Goal: Task Accomplishment & Management: Manage account settings

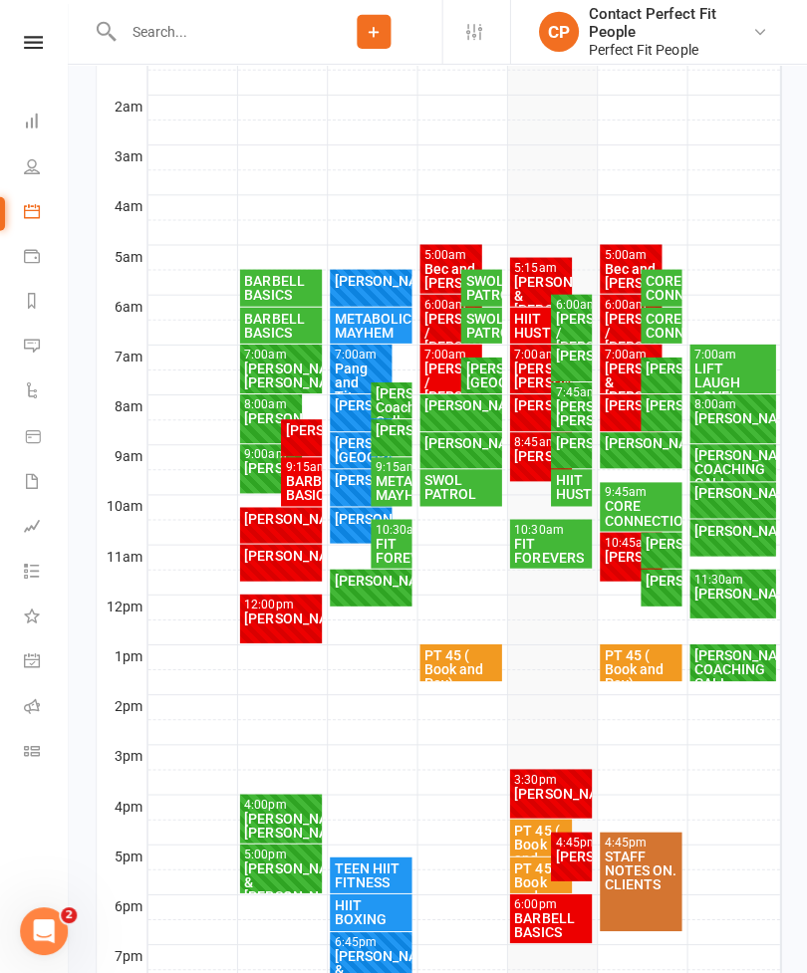
click at [650, 284] on div "CORE CONNECTION" at bounding box center [658, 288] width 33 height 28
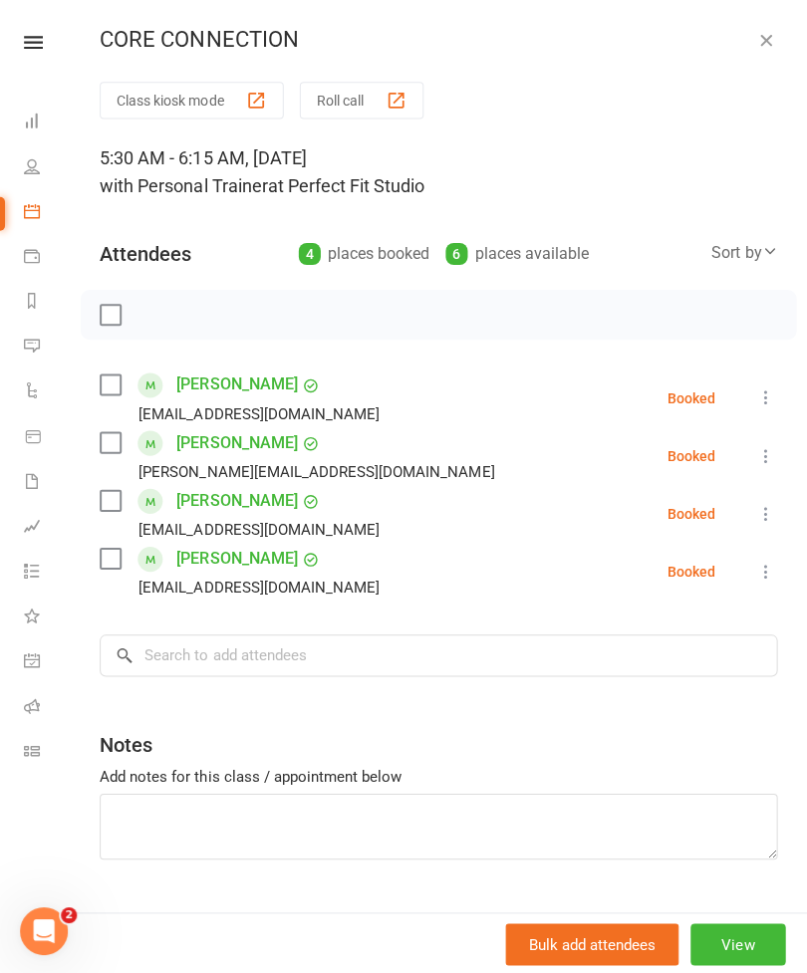
click at [759, 33] on icon "button" at bounding box center [763, 41] width 20 height 20
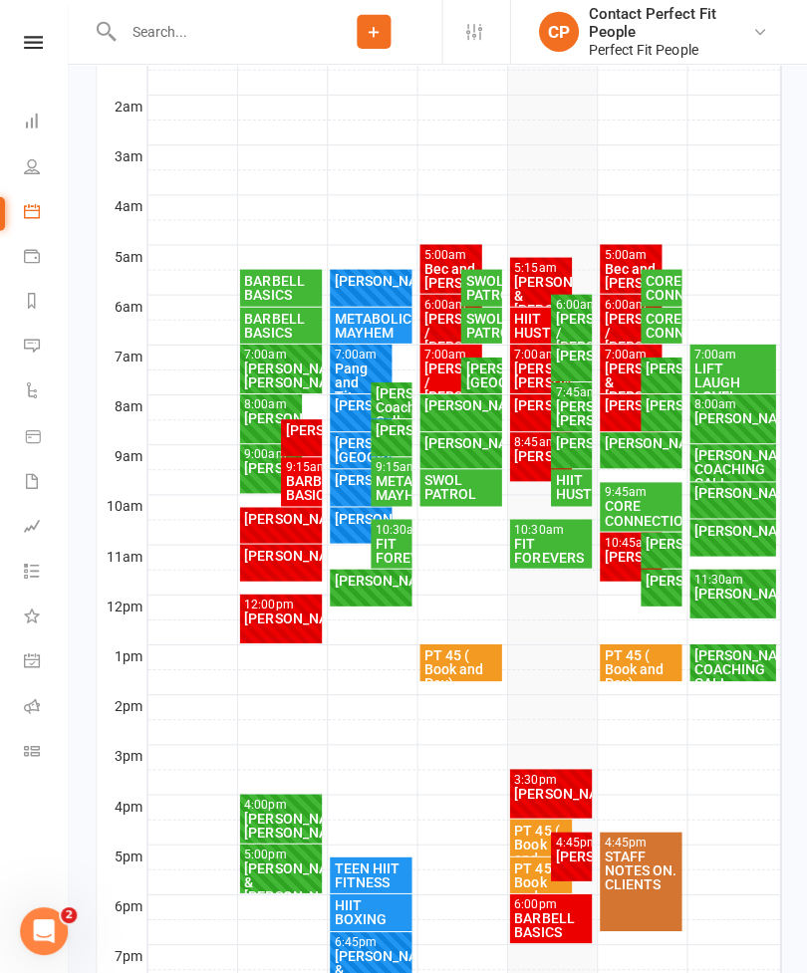
click at [665, 336] on div "CORE CONNECTION" at bounding box center [658, 326] width 33 height 28
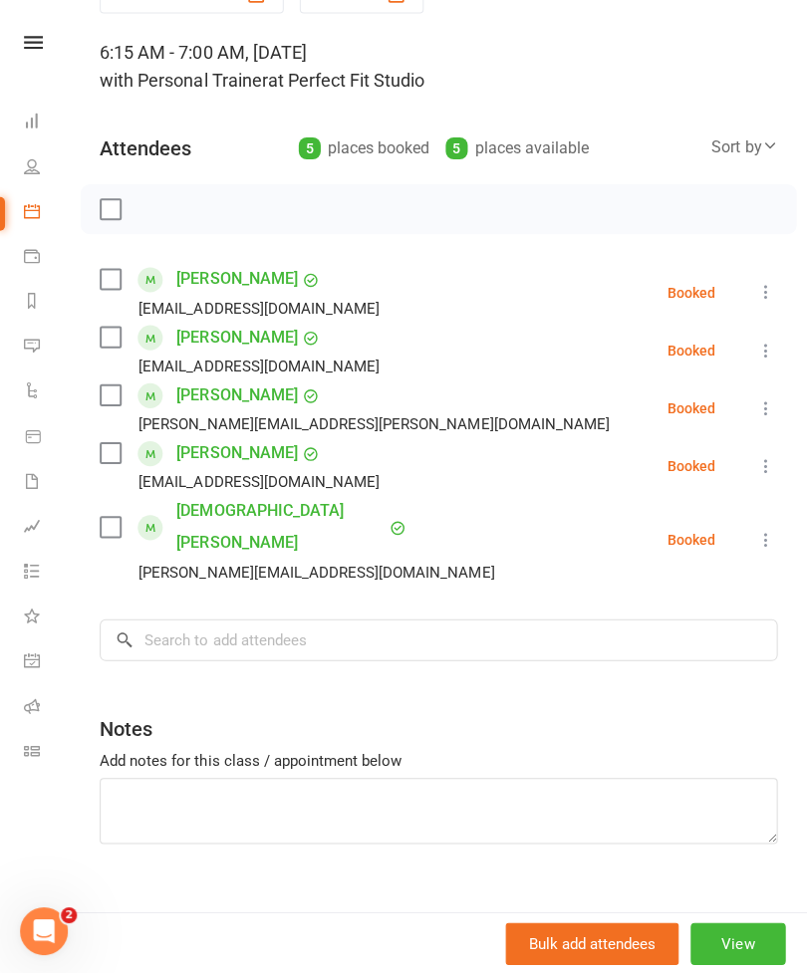
scroll to position [105, 0]
click at [135, 777] on textarea at bounding box center [437, 810] width 675 height 66
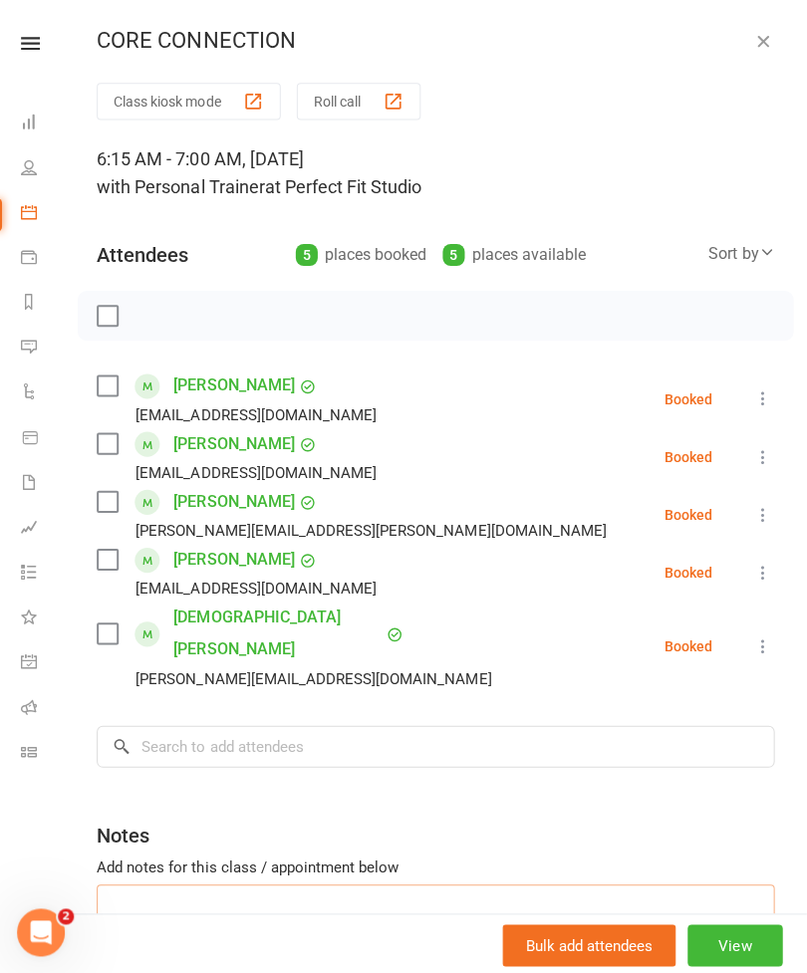
scroll to position [106, 0]
click at [744, 63] on div "CORE CONNECTION Class kiosk mode Roll call 6:15 AM - 7:00 AM, [DATE] with Perso…" at bounding box center [437, 486] width 739 height 973
click at [770, 50] on button "button" at bounding box center [763, 41] width 24 height 24
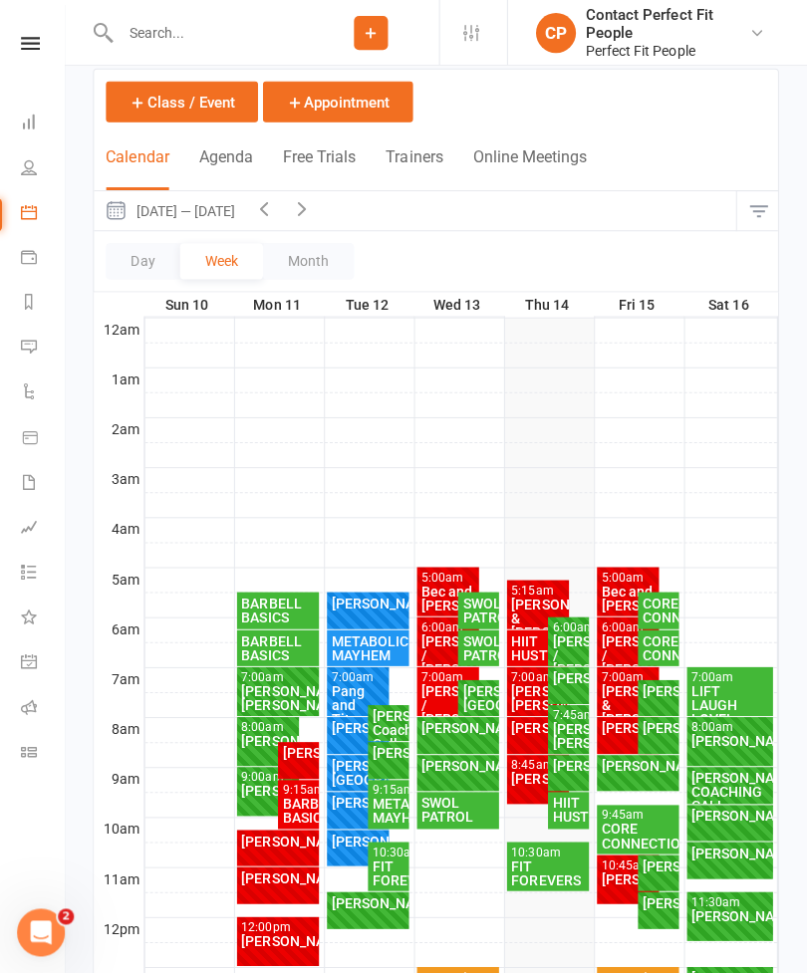
click at [319, 194] on button "button" at bounding box center [304, 209] width 38 height 39
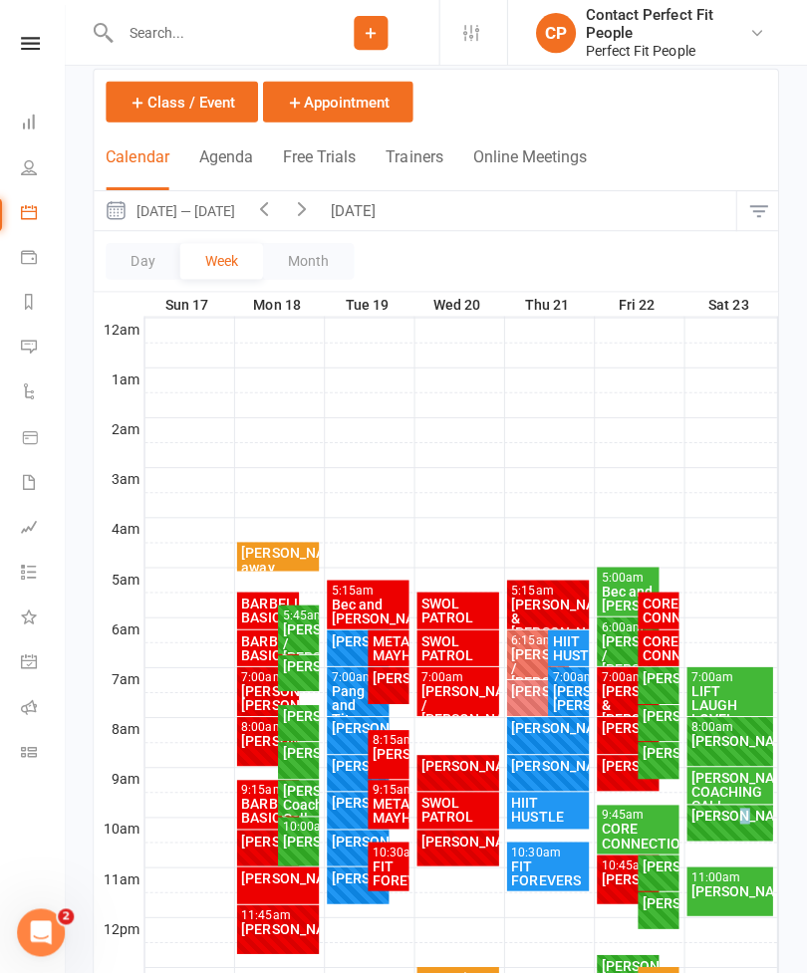
click at [721, 857] on div at bounding box center [462, 851] width 630 height 24
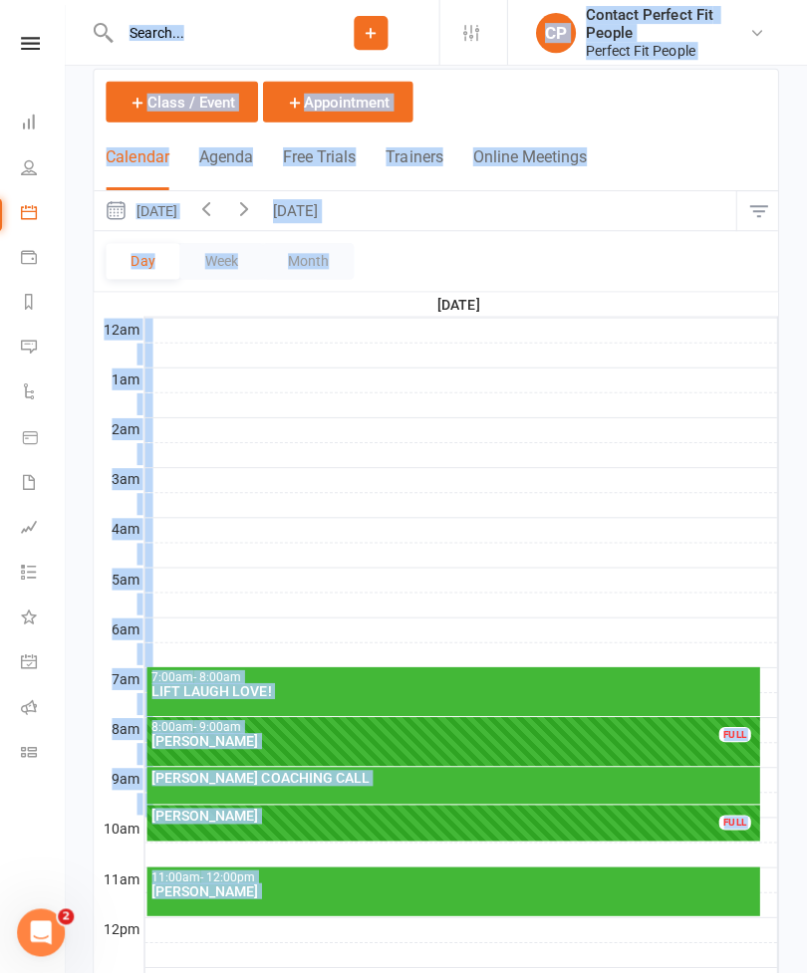
click at [251, 607] on div at bounding box center [462, 602] width 630 height 24
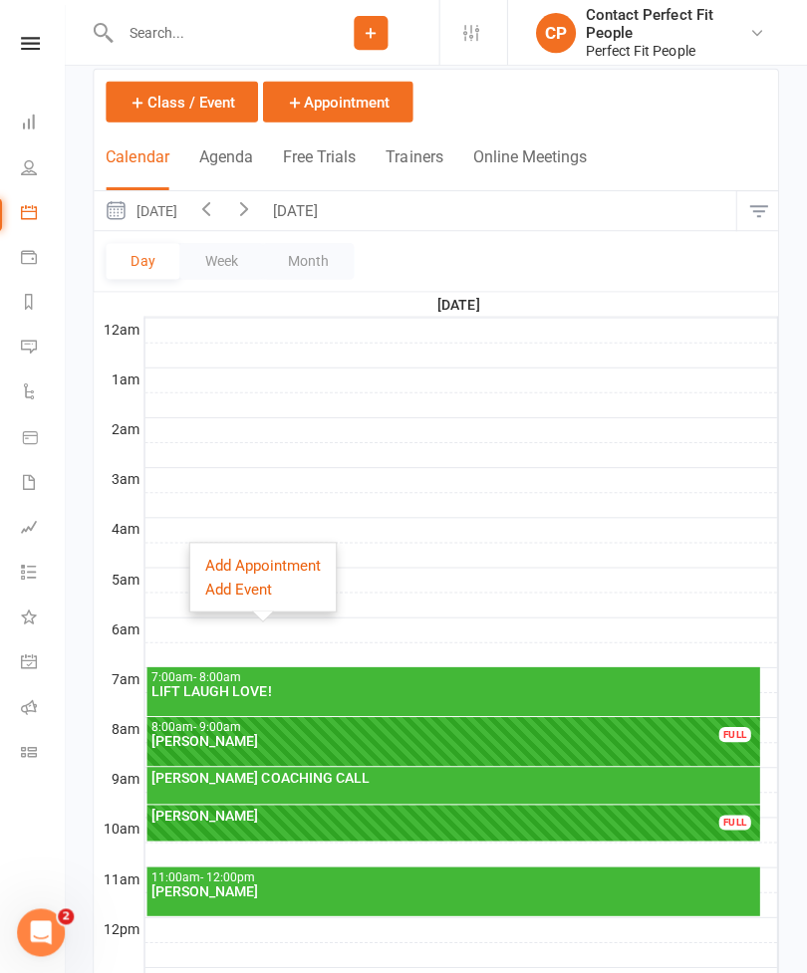
click at [201, 277] on button "Week" at bounding box center [223, 260] width 83 height 36
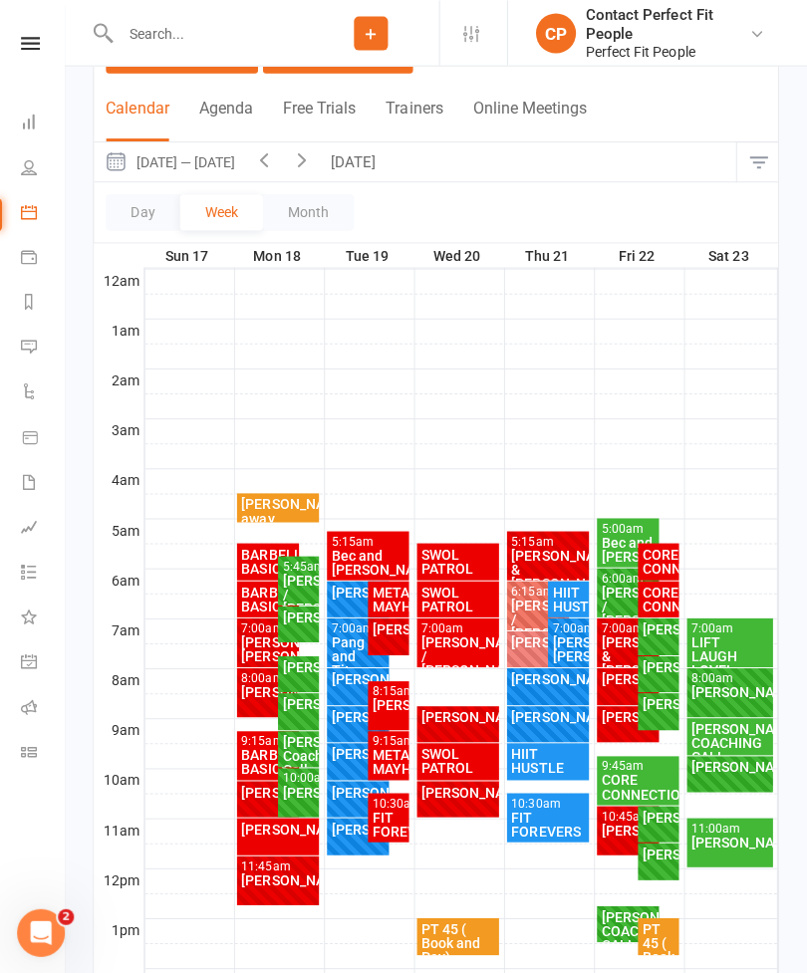
click at [250, 751] on div "BARBELL BASICS" at bounding box center [270, 759] width 55 height 28
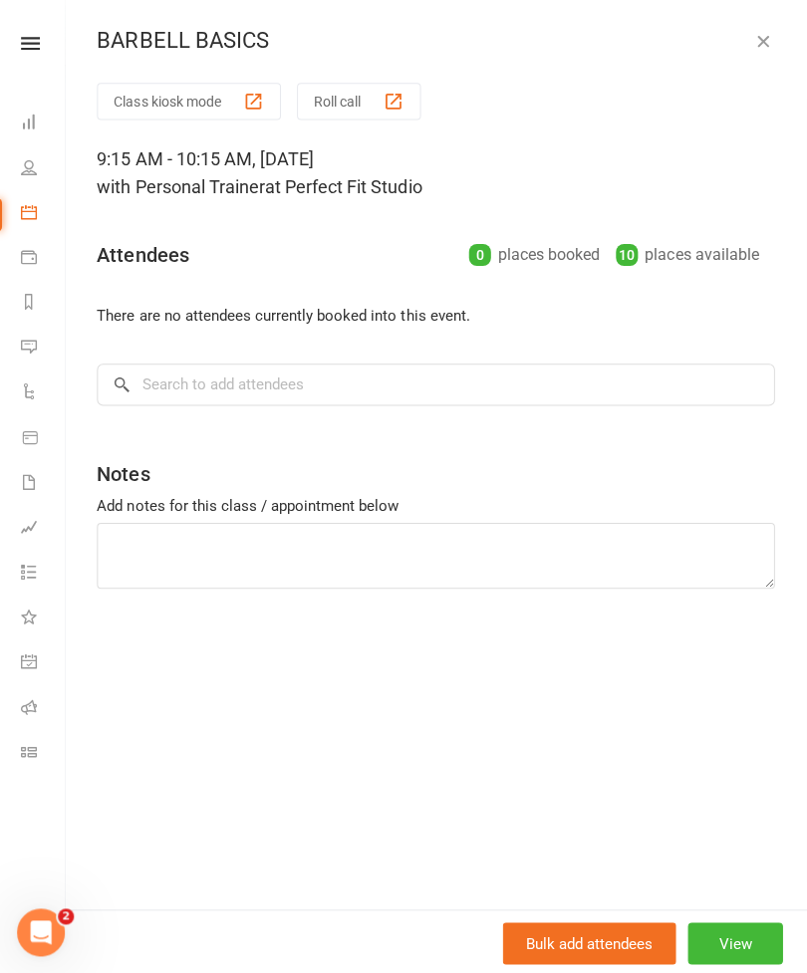
click at [723, 961] on button "View" at bounding box center [735, 940] width 95 height 42
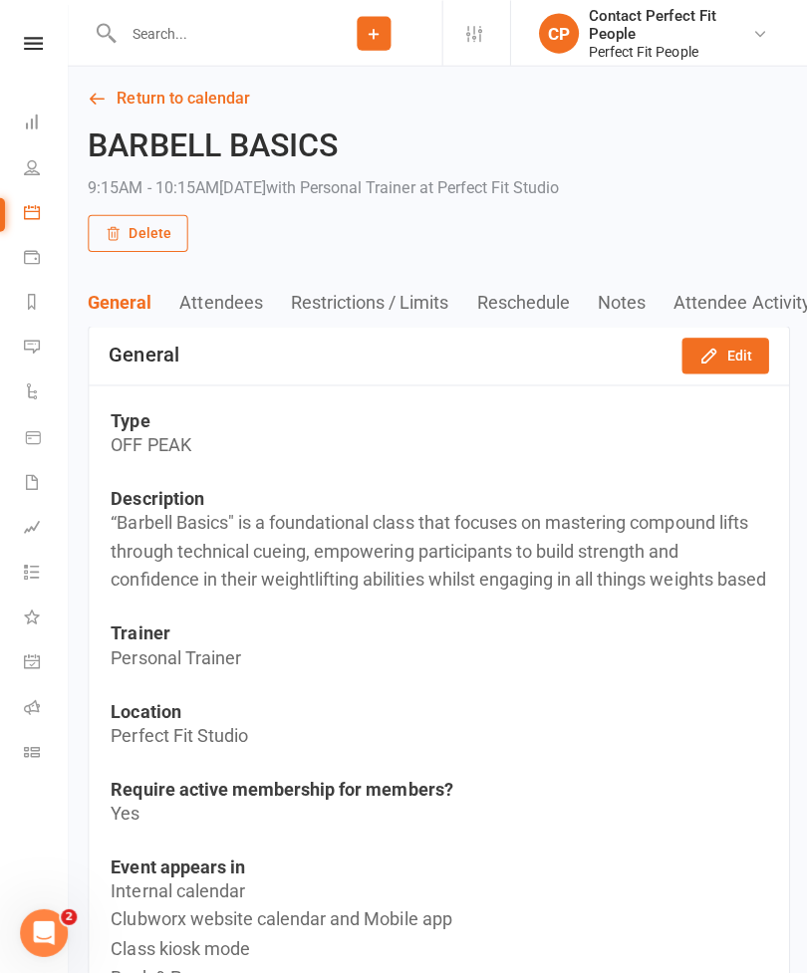
click at [106, 102] on link "Return to calendar" at bounding box center [437, 99] width 699 height 28
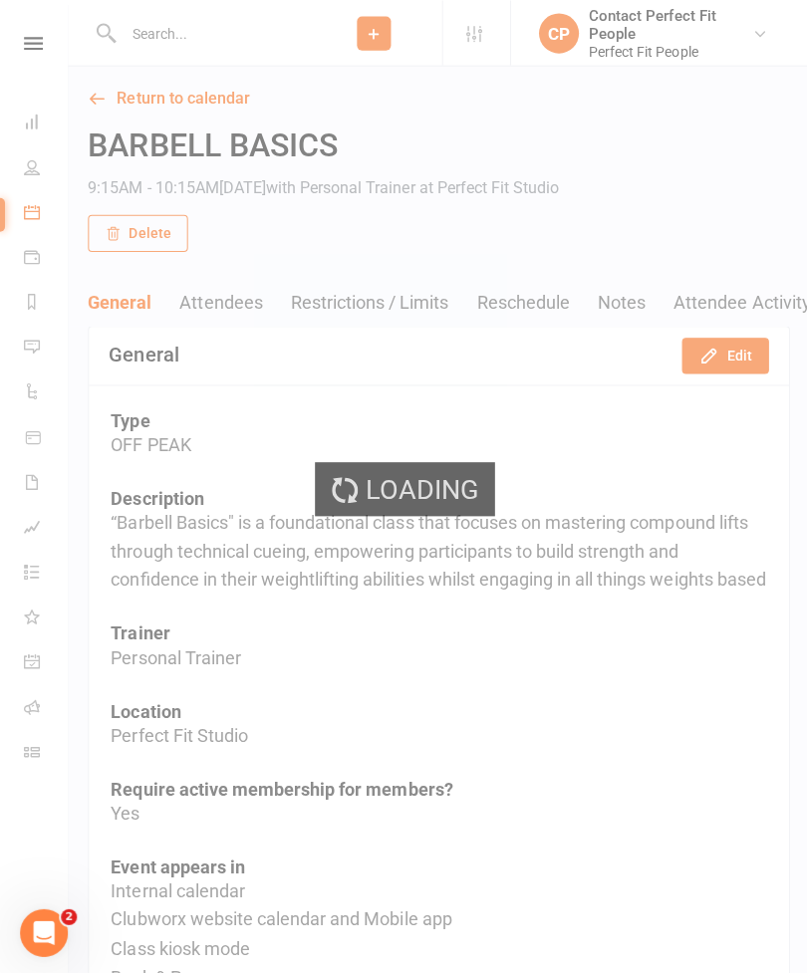
scroll to position [9, 0]
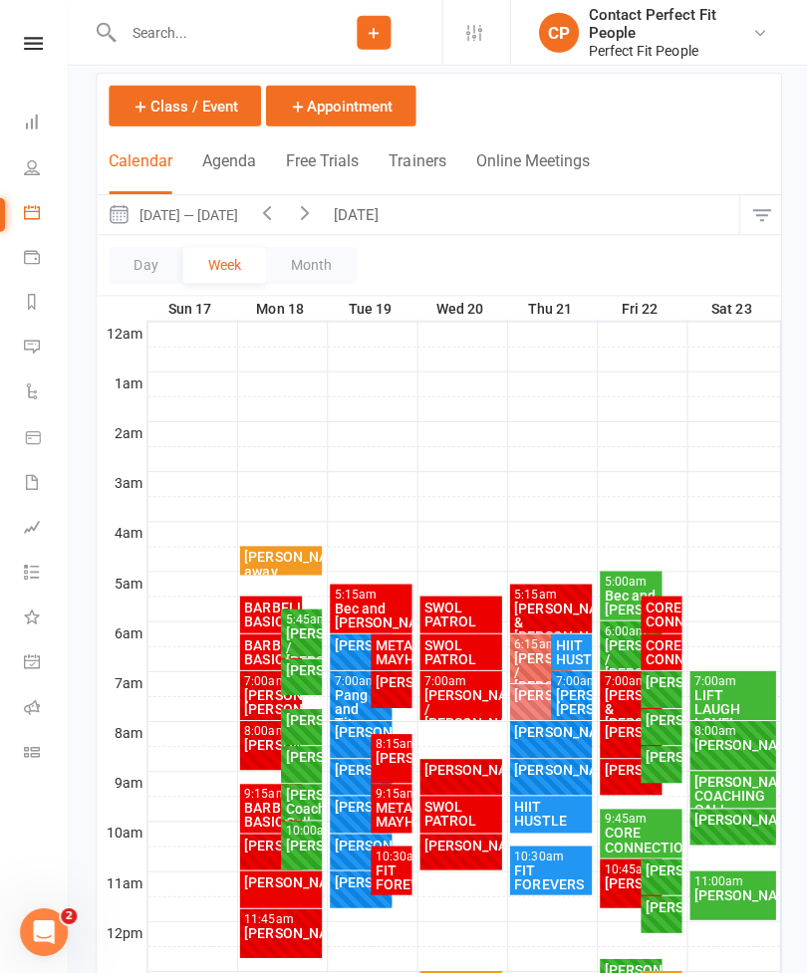
scroll to position [150, 0]
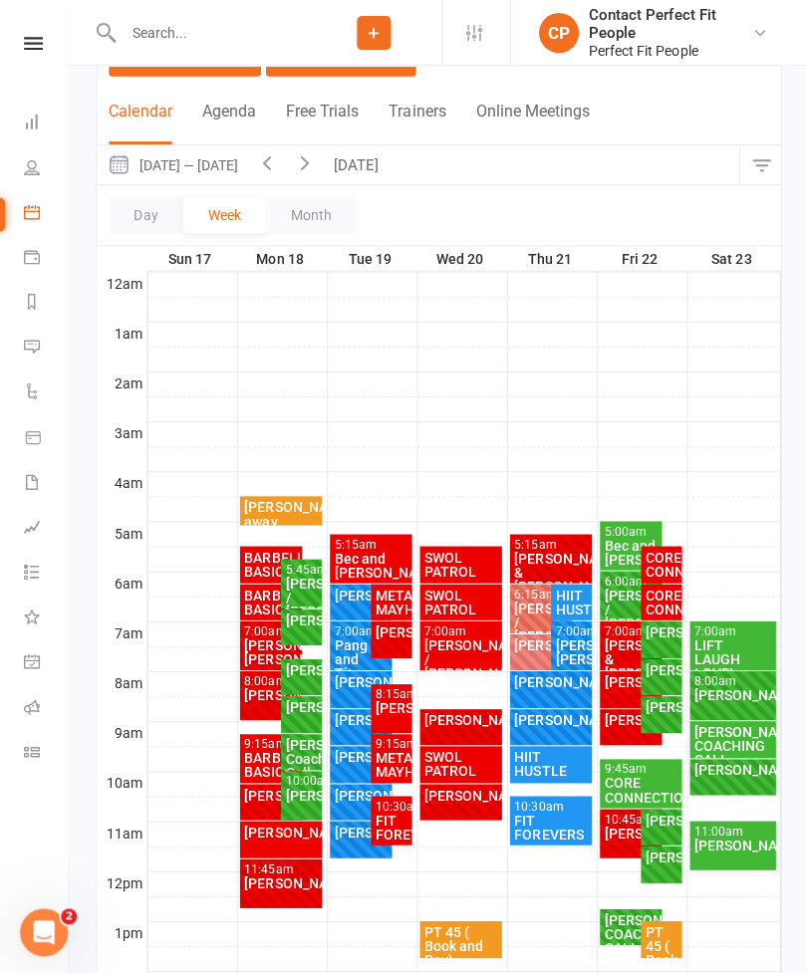
click at [381, 751] on div "METABOLIC MAYHEM" at bounding box center [389, 763] width 33 height 28
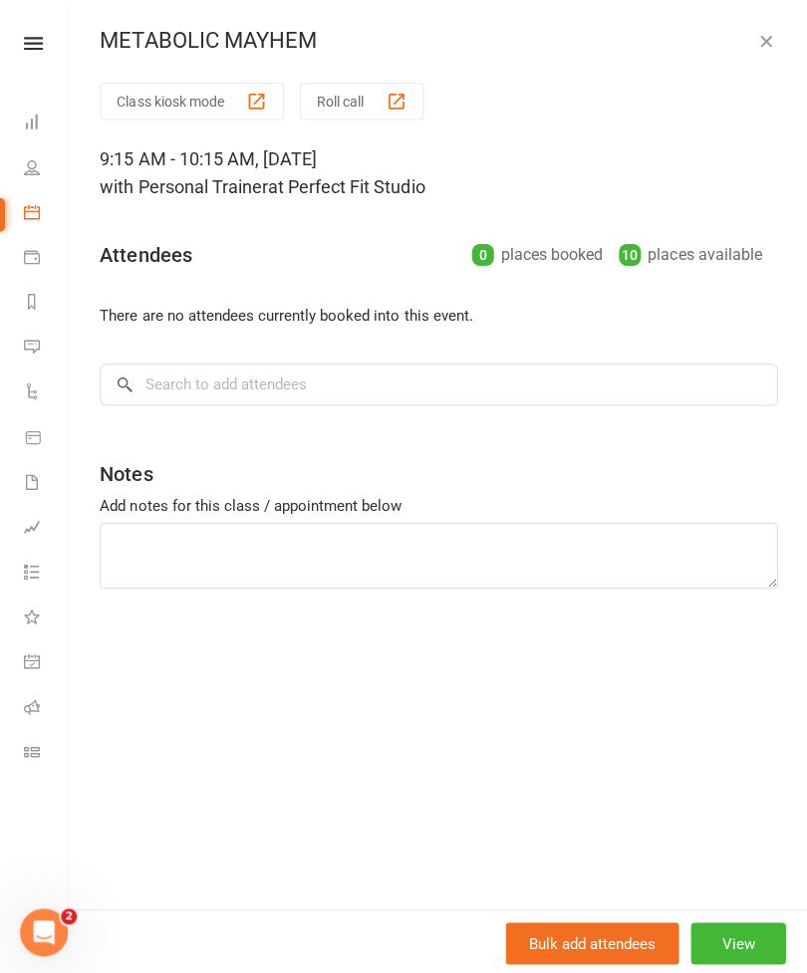
click at [723, 961] on button "View" at bounding box center [735, 940] width 95 height 42
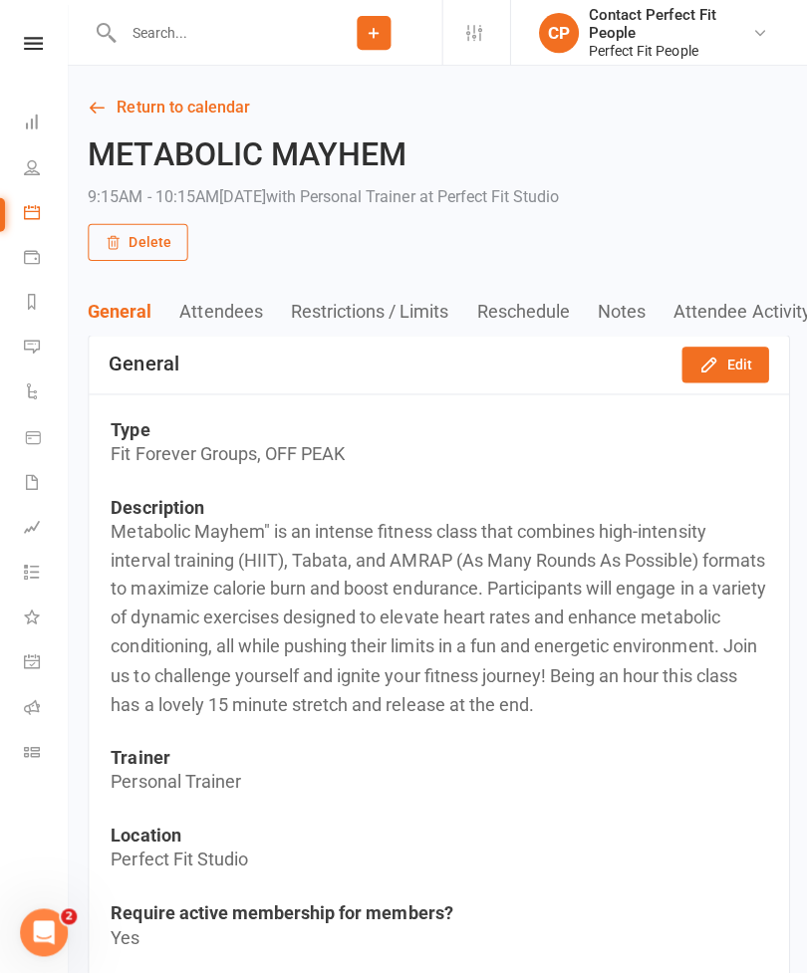
click at [701, 358] on icon "button" at bounding box center [706, 364] width 20 height 20
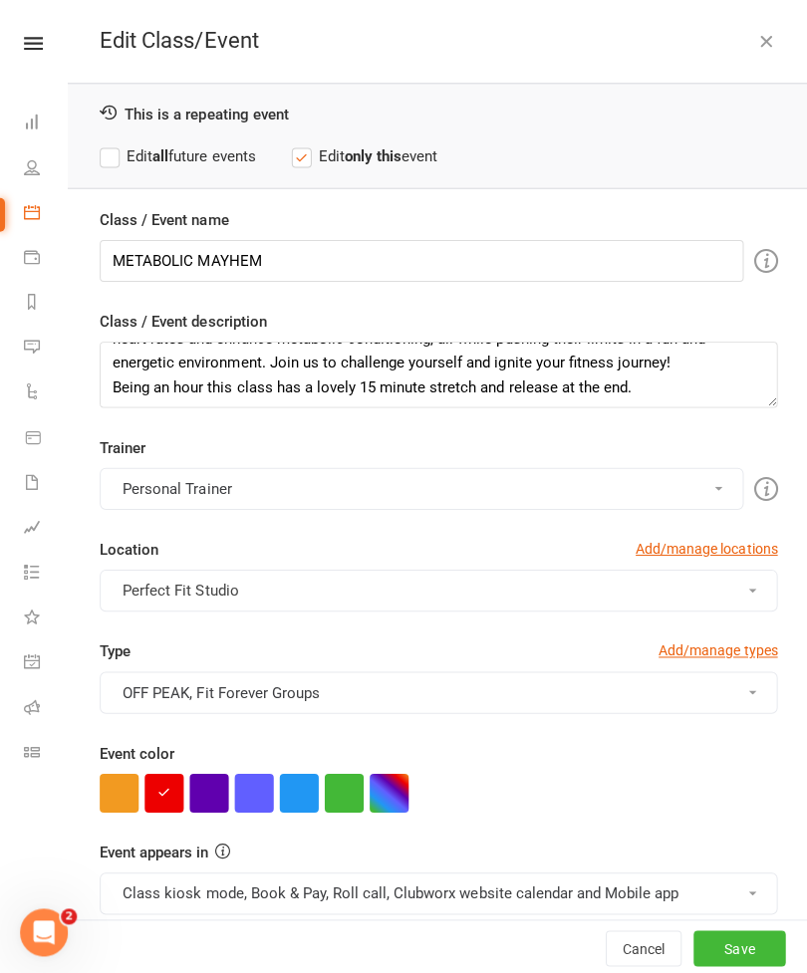
scroll to position [96, 0]
click at [758, 40] on icon "button" at bounding box center [763, 41] width 20 height 20
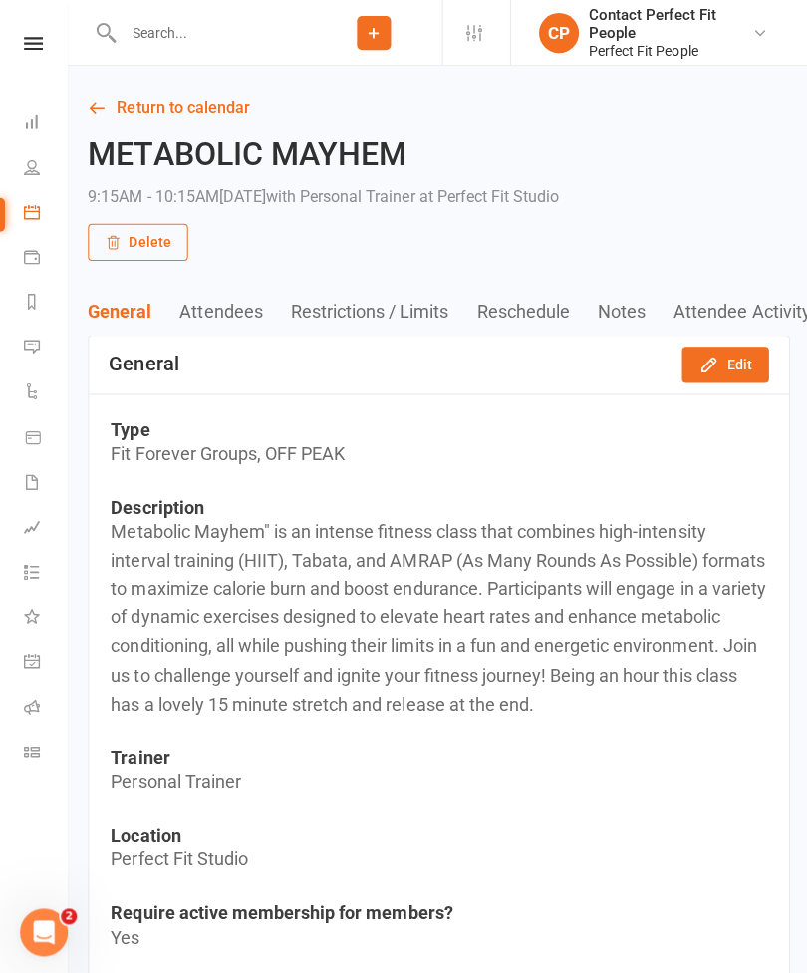
click at [135, 109] on link "Return to calendar" at bounding box center [437, 108] width 699 height 28
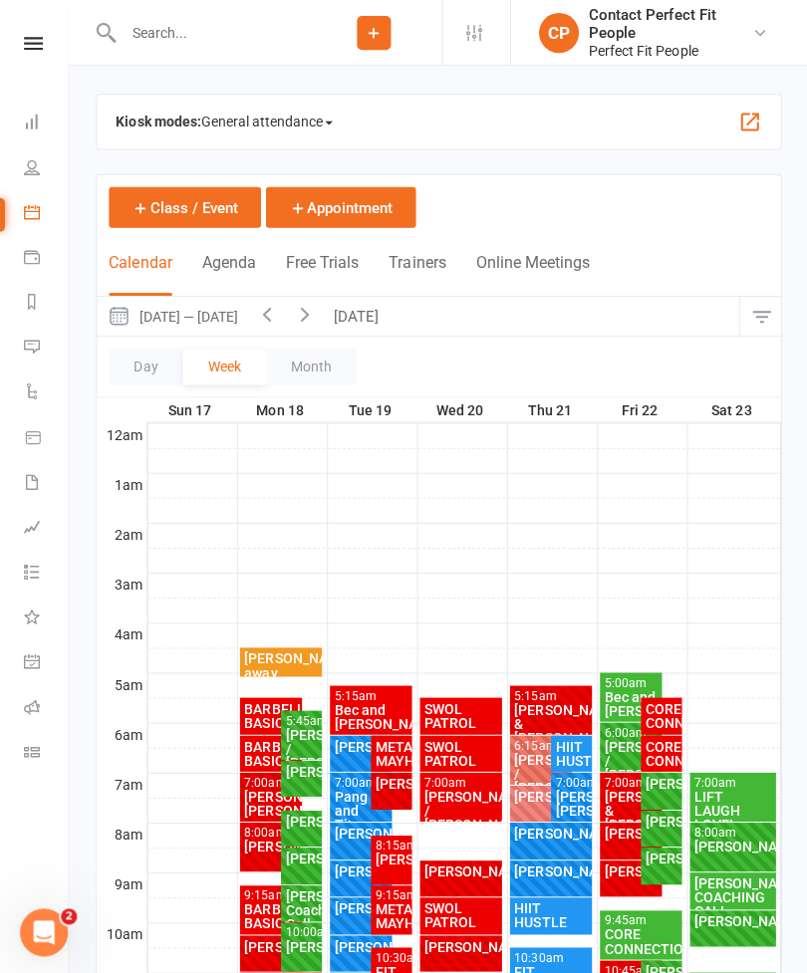
click at [361, 317] on button "[DATE]" at bounding box center [358, 315] width 70 height 39
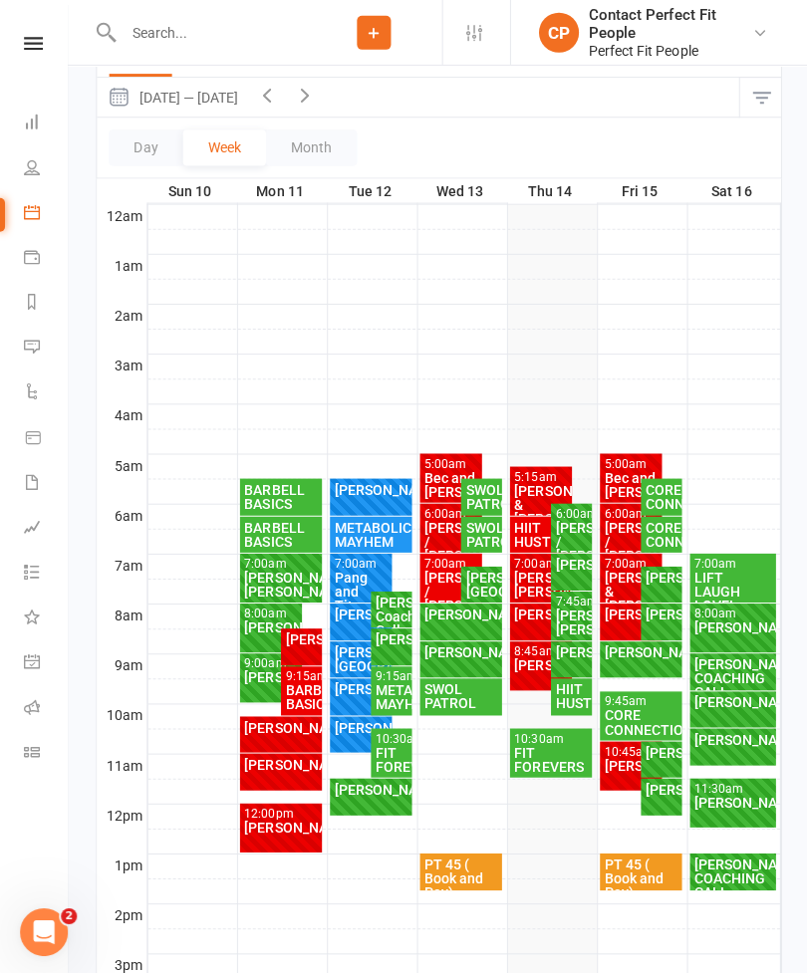
scroll to position [216, 0]
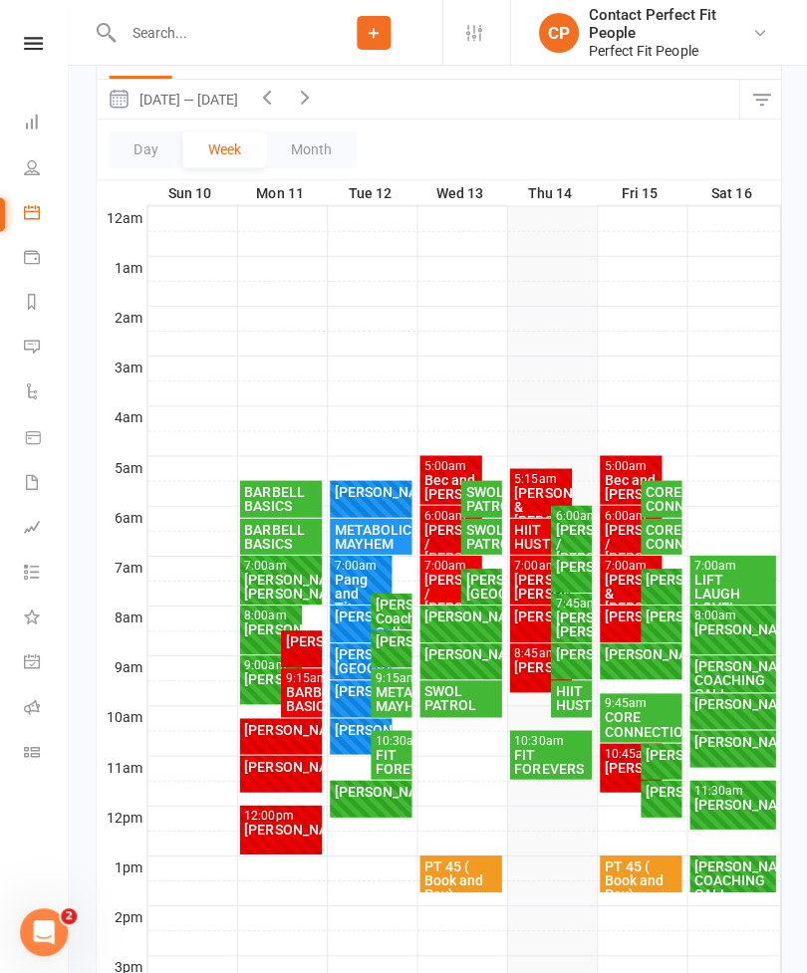
click at [296, 695] on div "BARBELL BASICS" at bounding box center [300, 697] width 33 height 28
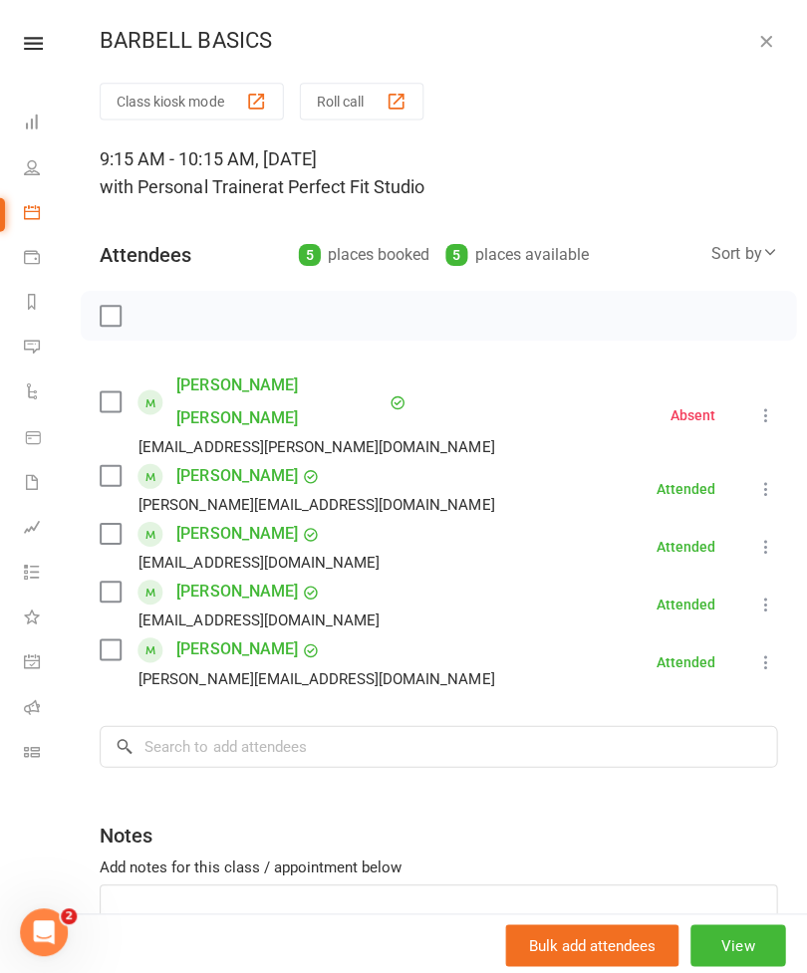
click at [732, 963] on button "View" at bounding box center [735, 942] width 95 height 42
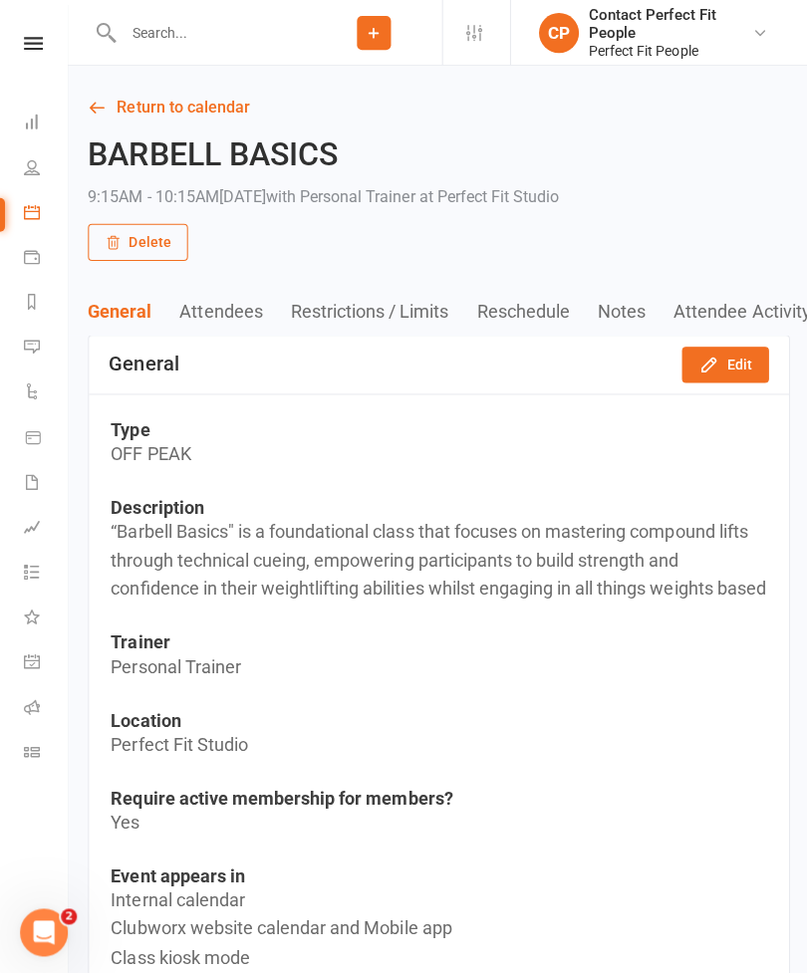
click at [700, 362] on icon "button" at bounding box center [706, 364] width 20 height 20
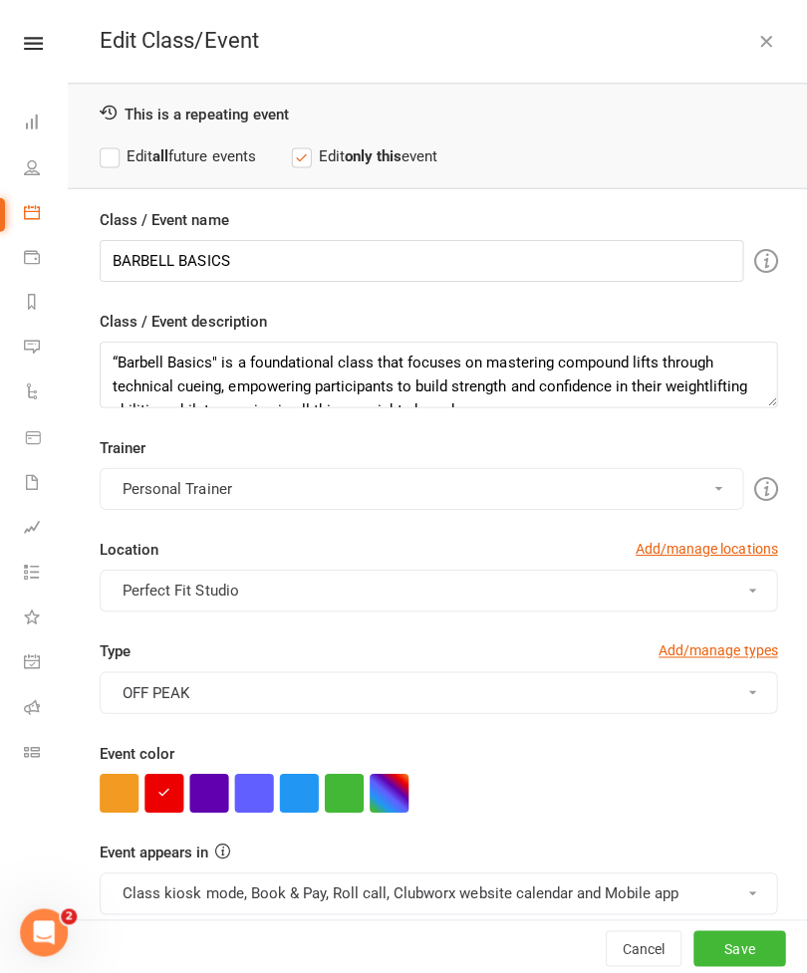
click at [116, 162] on label "Edit all future events" at bounding box center [177, 155] width 155 height 24
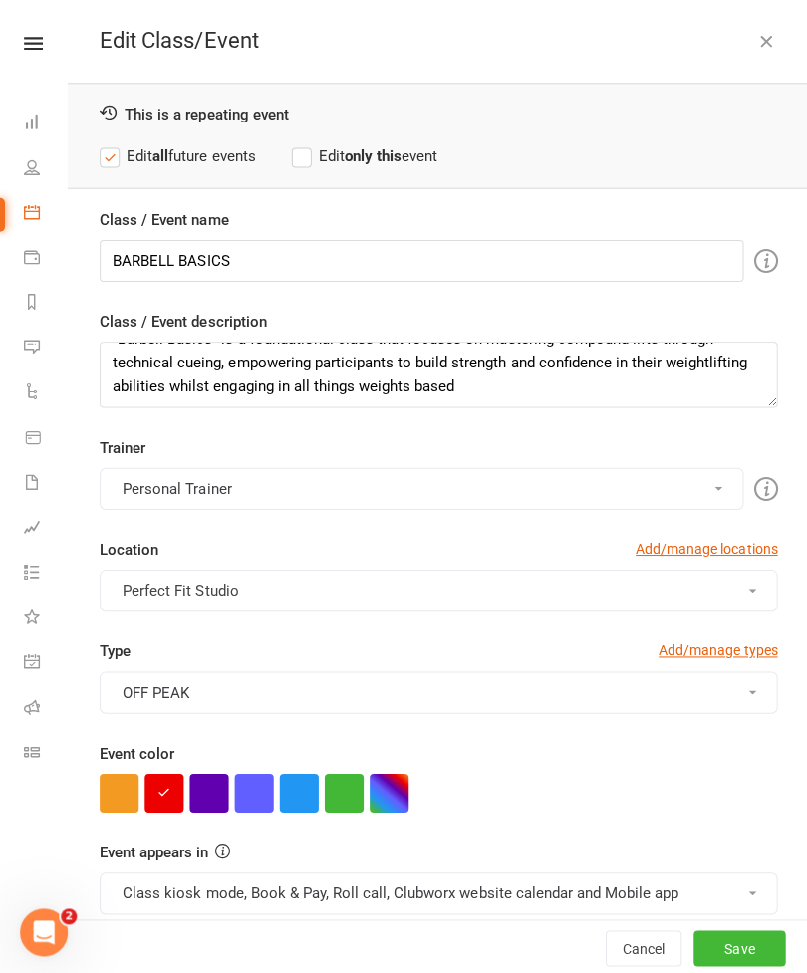
scroll to position [24, 0]
click at [451, 386] on textarea "“Barbell Basics" is a foundational class that focuses on mastering compound lif…" at bounding box center [437, 374] width 675 height 66
click at [107, 383] on textarea "“Barbell Basics" is a foundational class that focuses on mastering compound lif…" at bounding box center [437, 374] width 675 height 66
paste textarea "Being an hour this class has a lovely 15 minute stretch and release at the end."
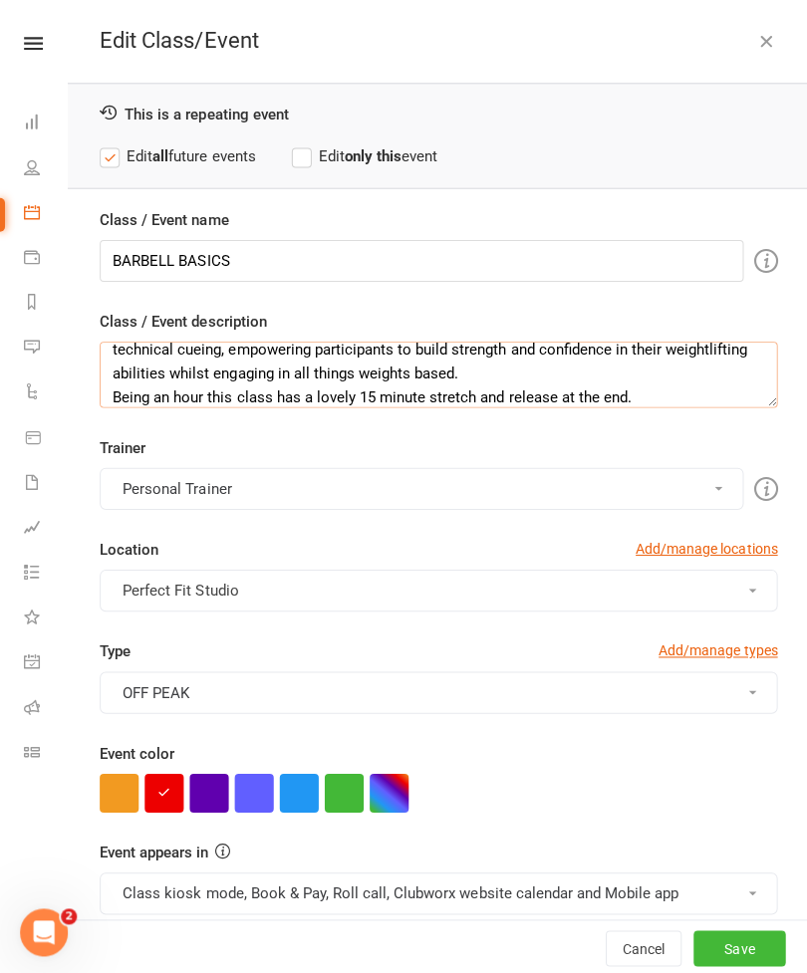
type textarea "“Barbell Basics" is a foundational class that focuses on mastering compound lif…"
click at [753, 43] on icon "button" at bounding box center [763, 41] width 20 height 20
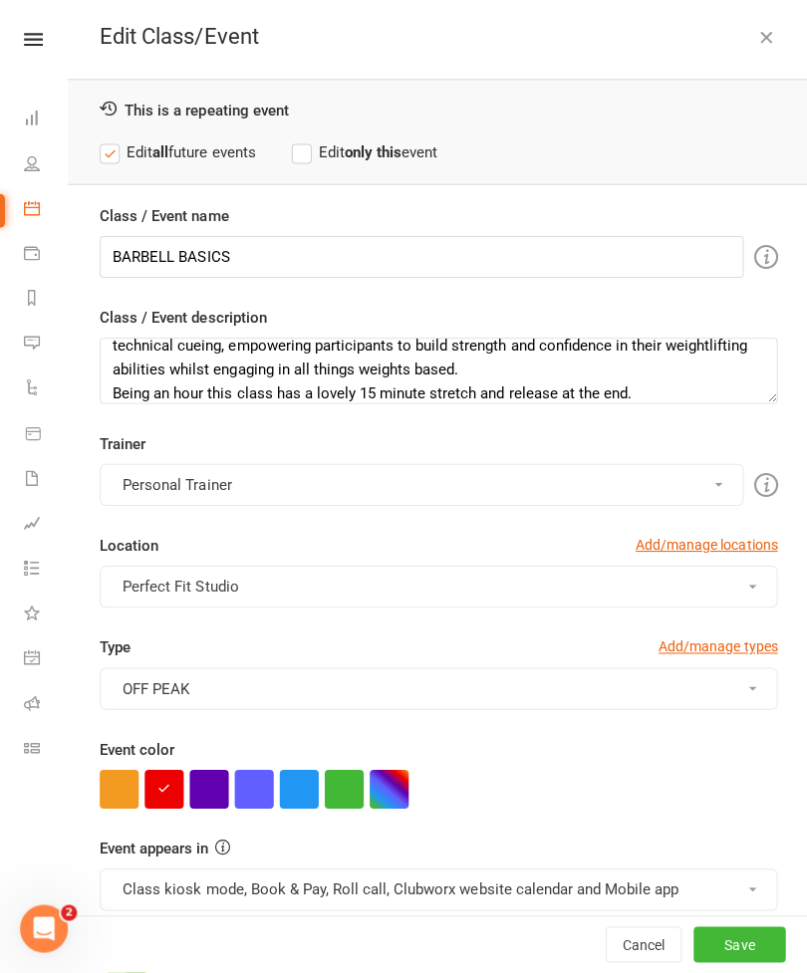
click at [742, 956] on button "Save" at bounding box center [737, 945] width 92 height 36
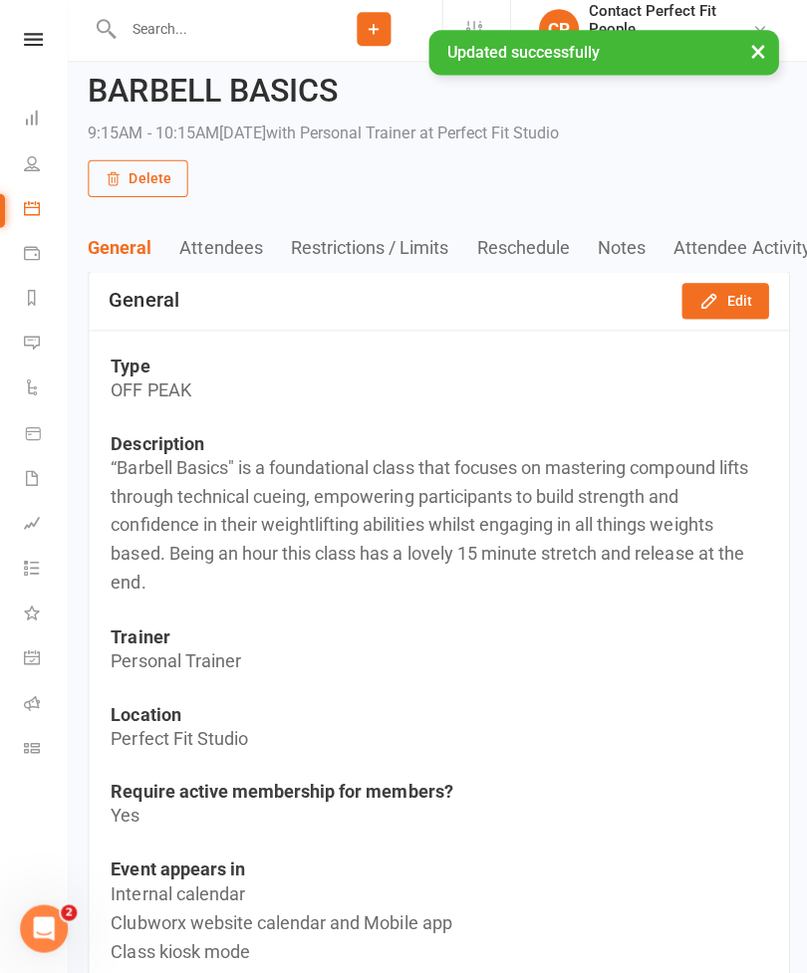
scroll to position [0, 0]
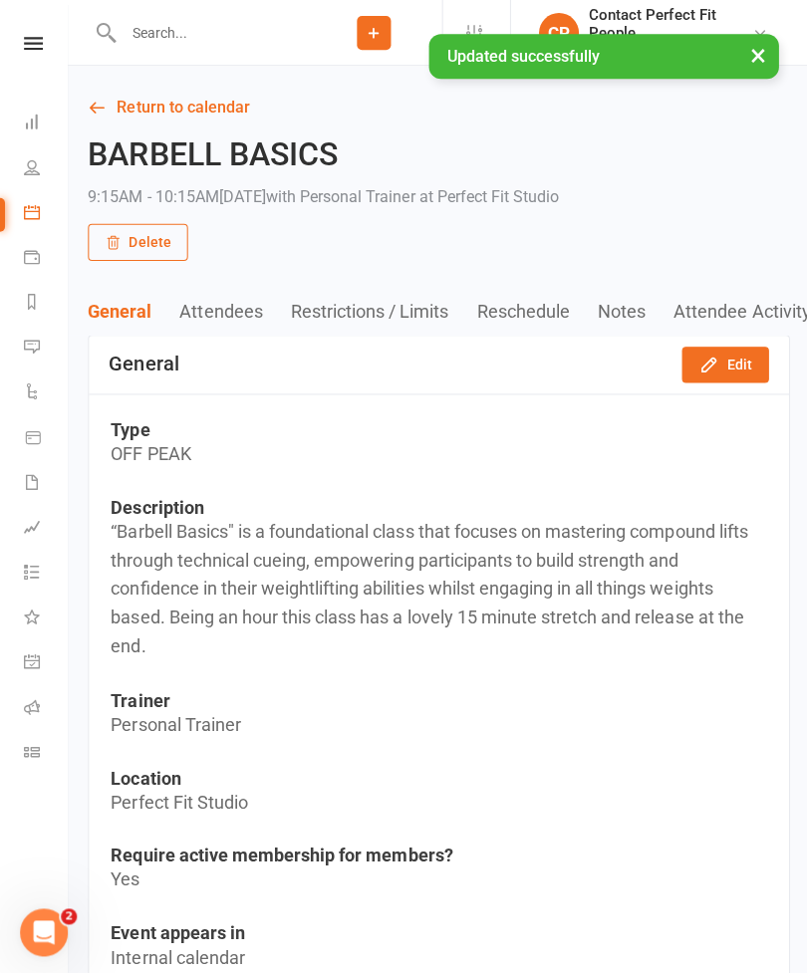
click at [29, 61] on div "Clubworx" at bounding box center [33, 69] width 67 height 65
click at [99, 105] on icon at bounding box center [97, 108] width 18 height 18
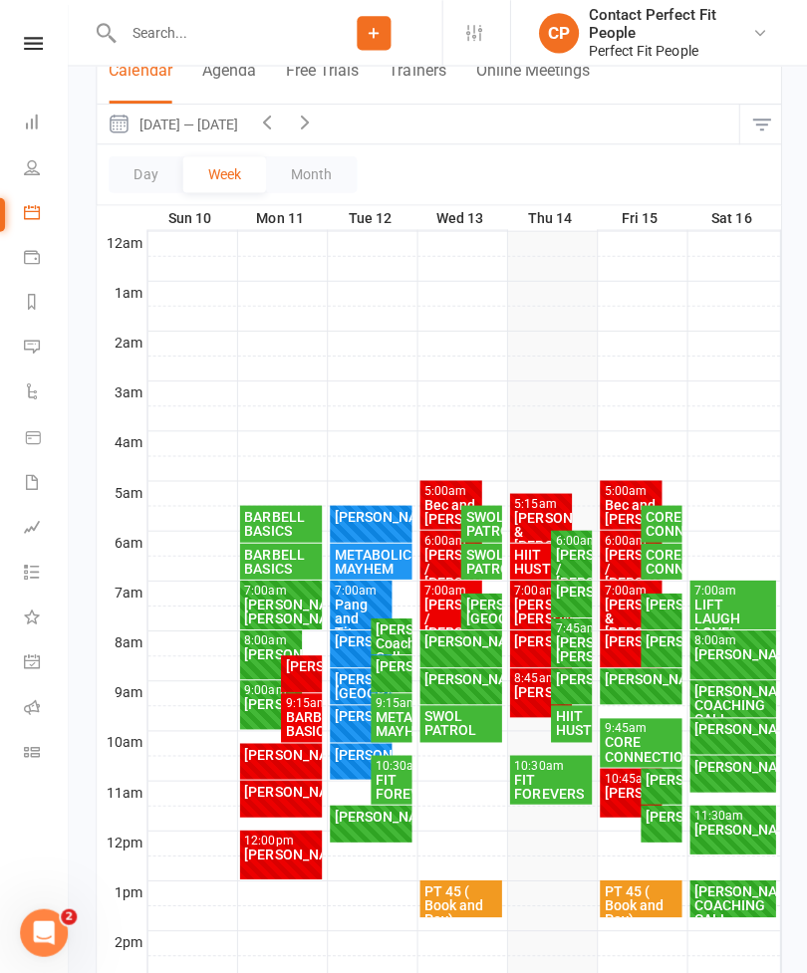
scroll to position [197, 0]
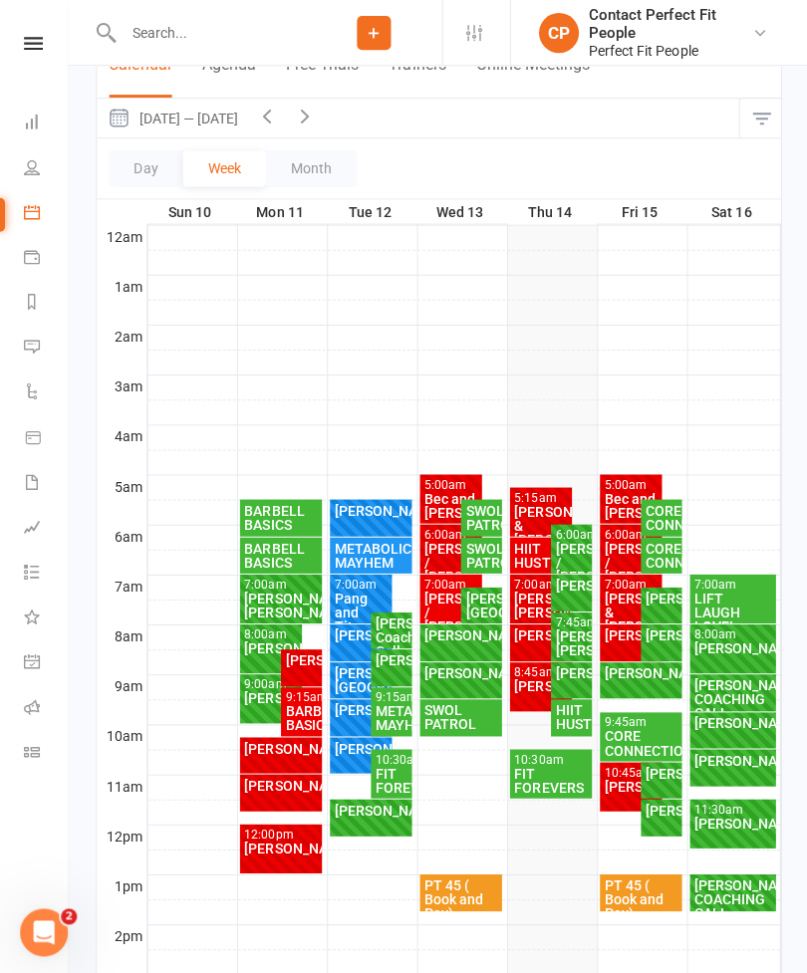
click at [730, 595] on div "LIFT LAUGH LOVE!" at bounding box center [730, 611] width 79 height 42
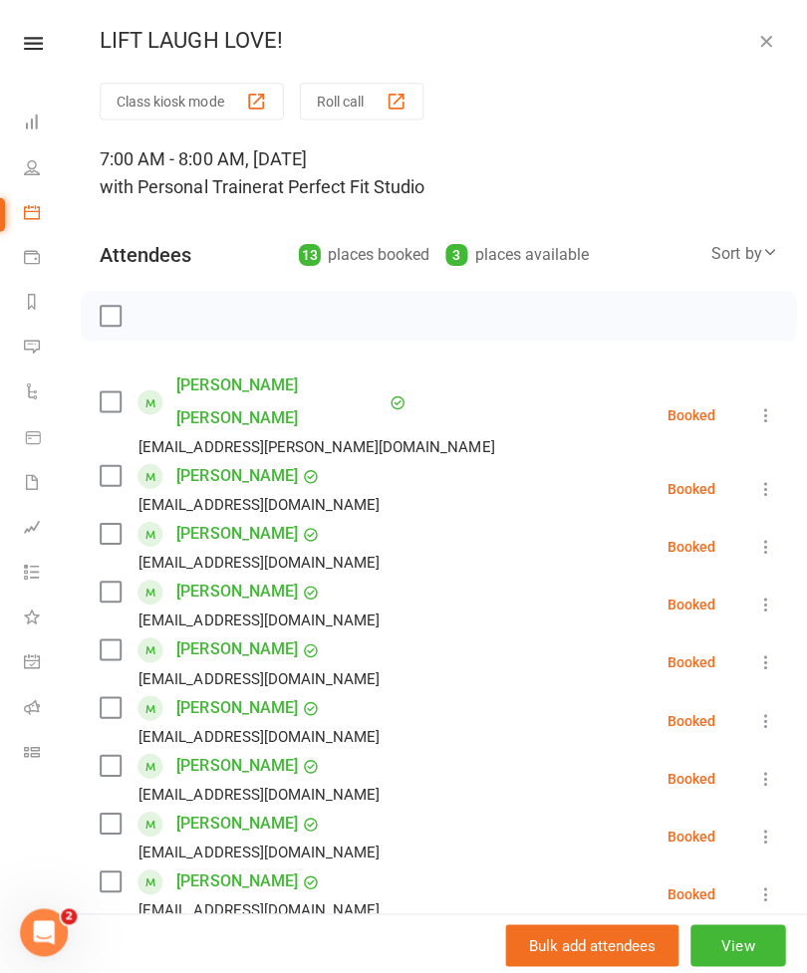
click at [727, 963] on button "View" at bounding box center [735, 942] width 95 height 42
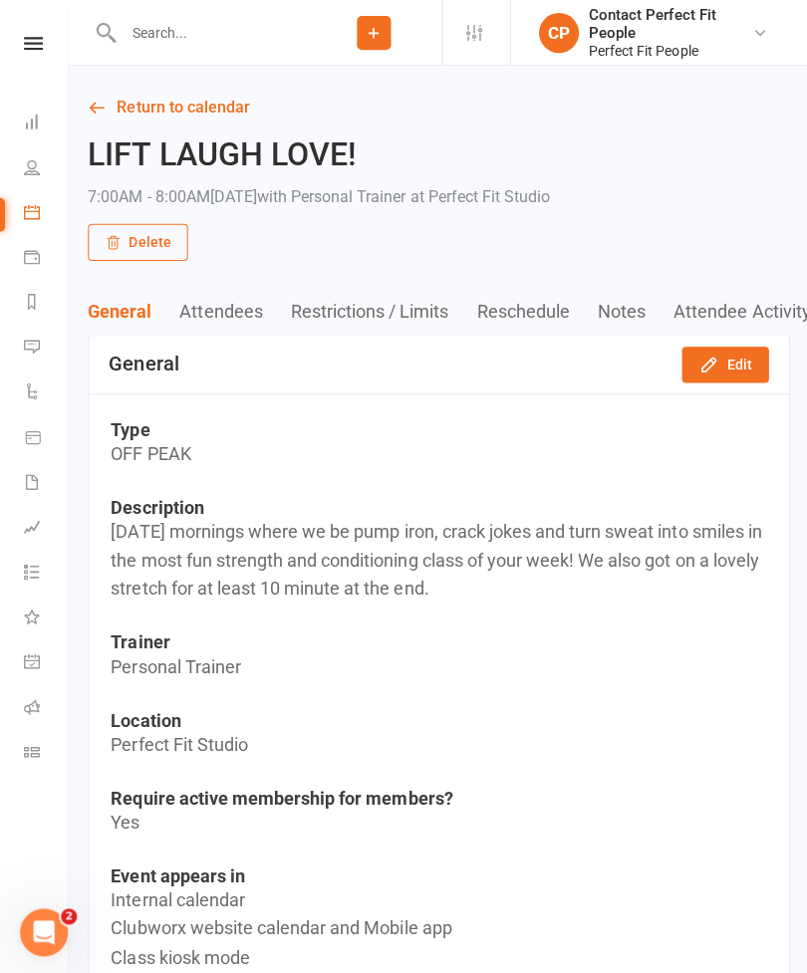
click at [107, 112] on link "Return to calendar" at bounding box center [437, 108] width 699 height 28
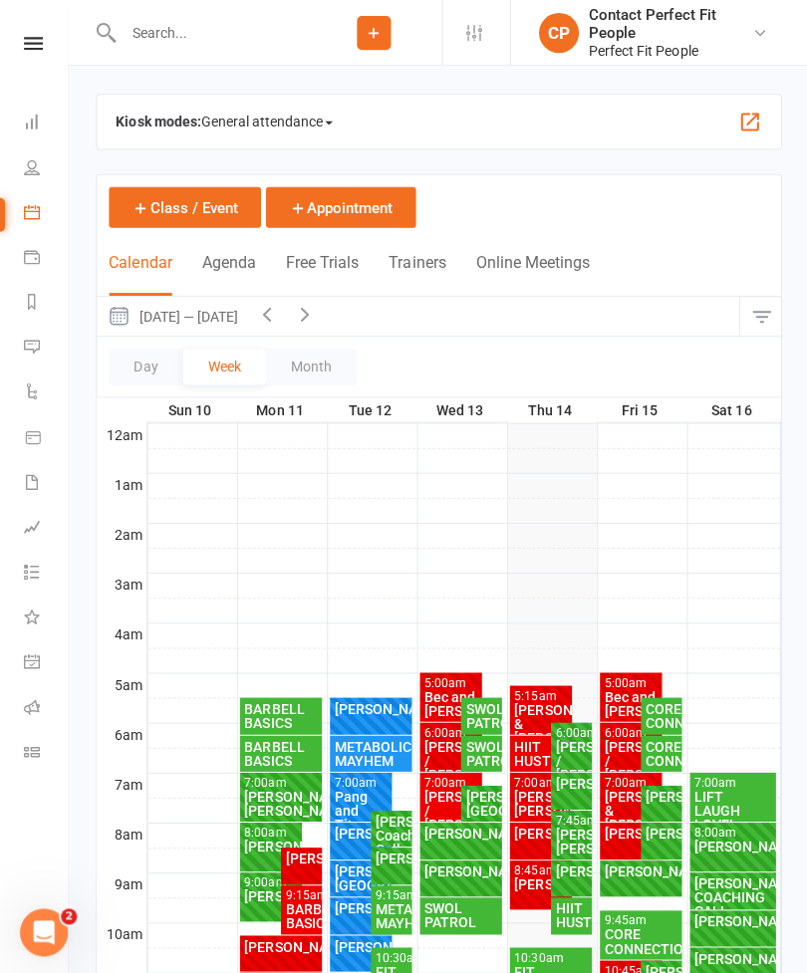
click at [631, 929] on div "CORE CONNECTION" at bounding box center [638, 938] width 75 height 28
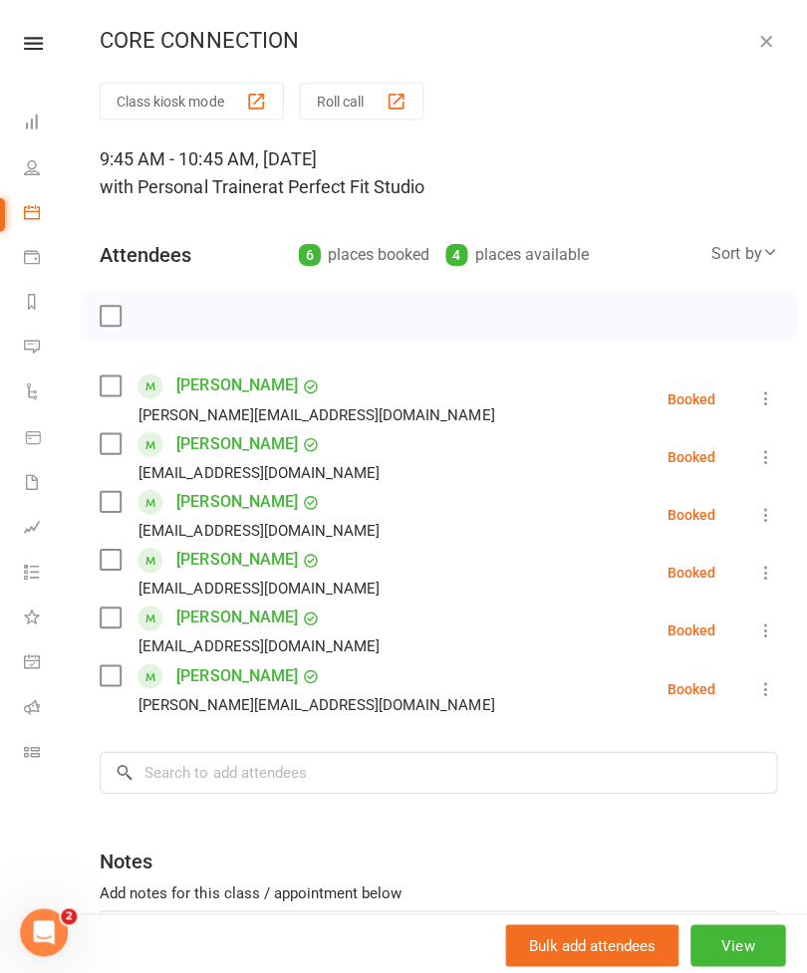
click at [731, 963] on button "View" at bounding box center [735, 942] width 95 height 42
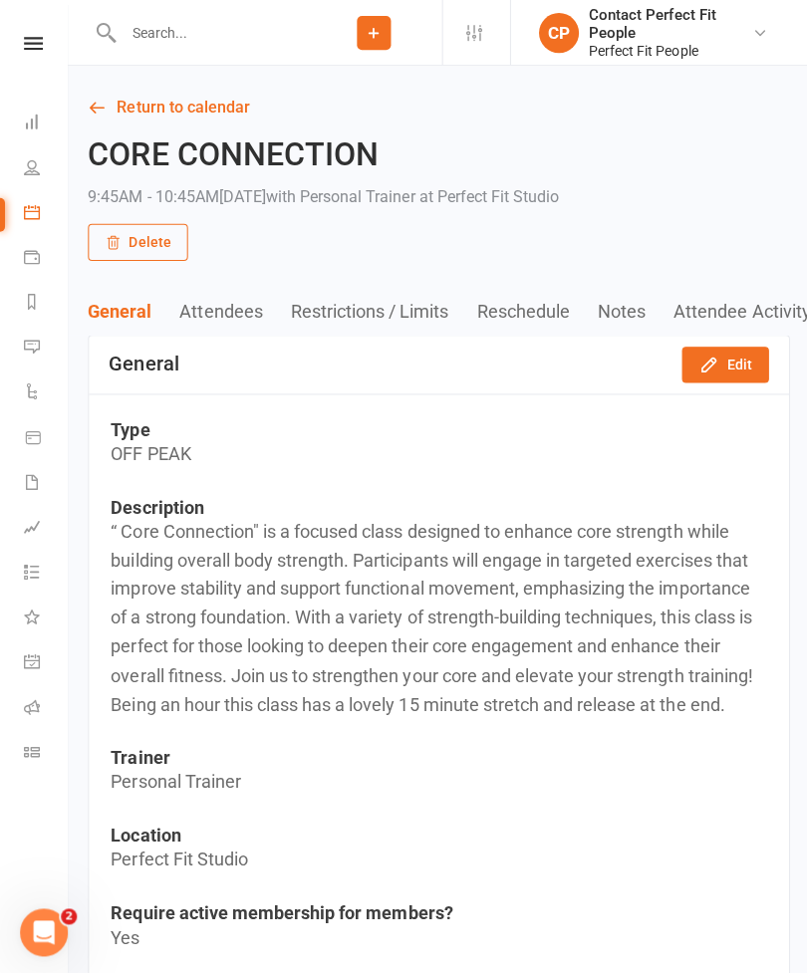
click at [104, 120] on link "Return to calendar" at bounding box center [437, 108] width 699 height 28
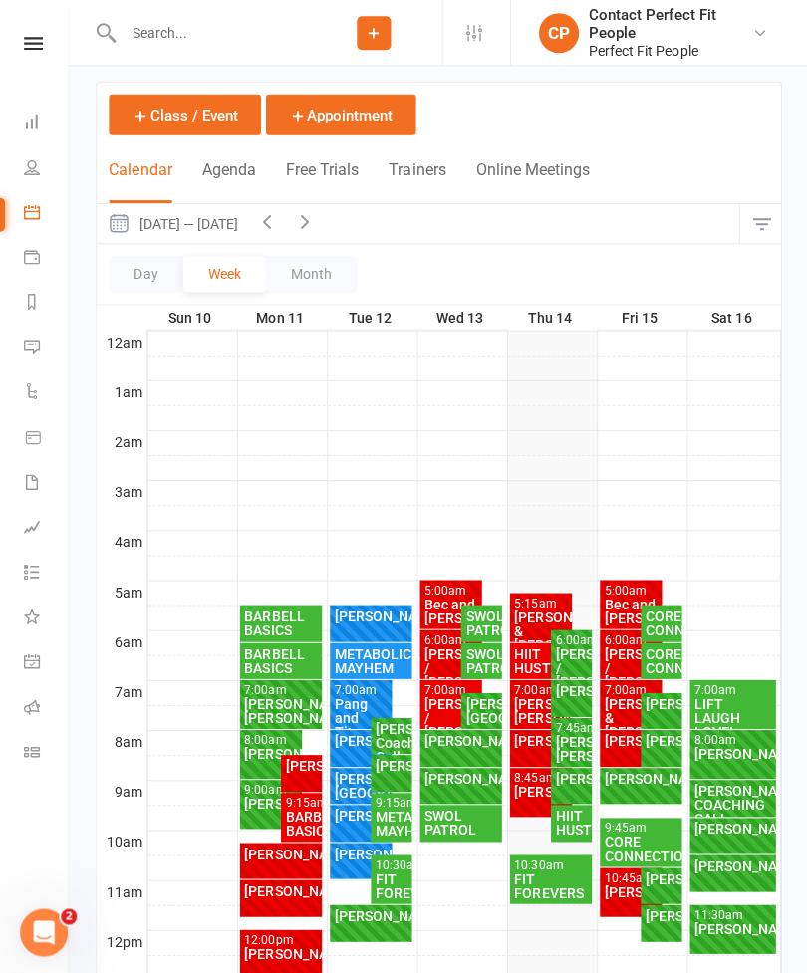
scroll to position [146, 0]
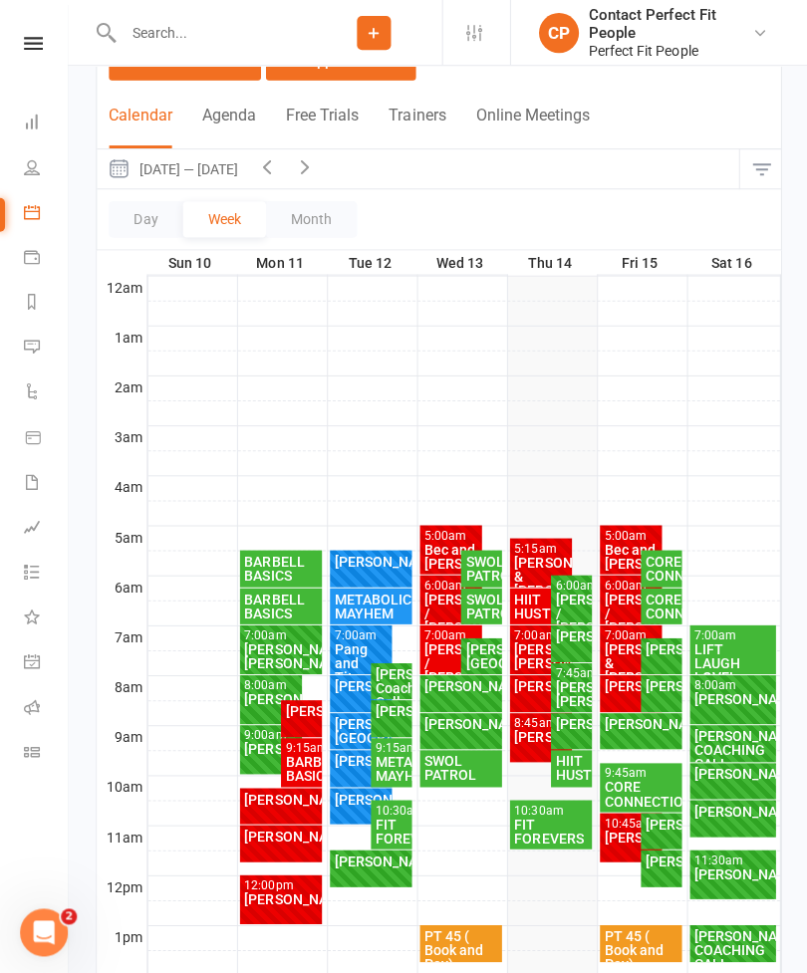
click at [395, 764] on div "METABOLIC MAYHEM" at bounding box center [389, 767] width 33 height 28
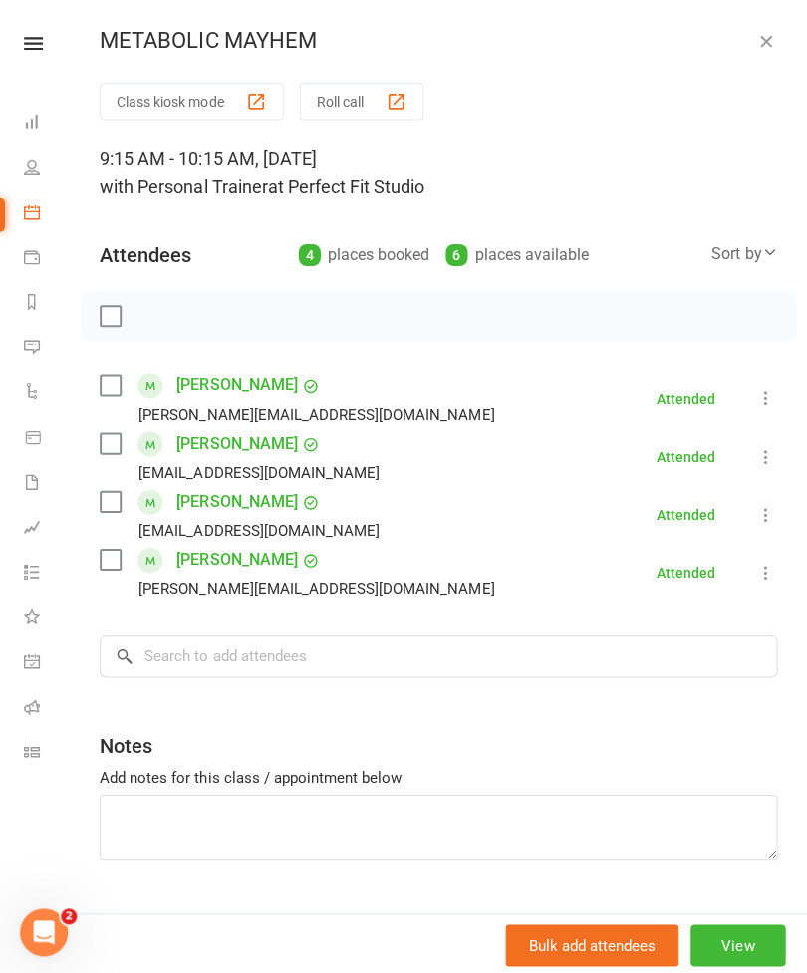
click at [765, 51] on button "button" at bounding box center [763, 41] width 24 height 24
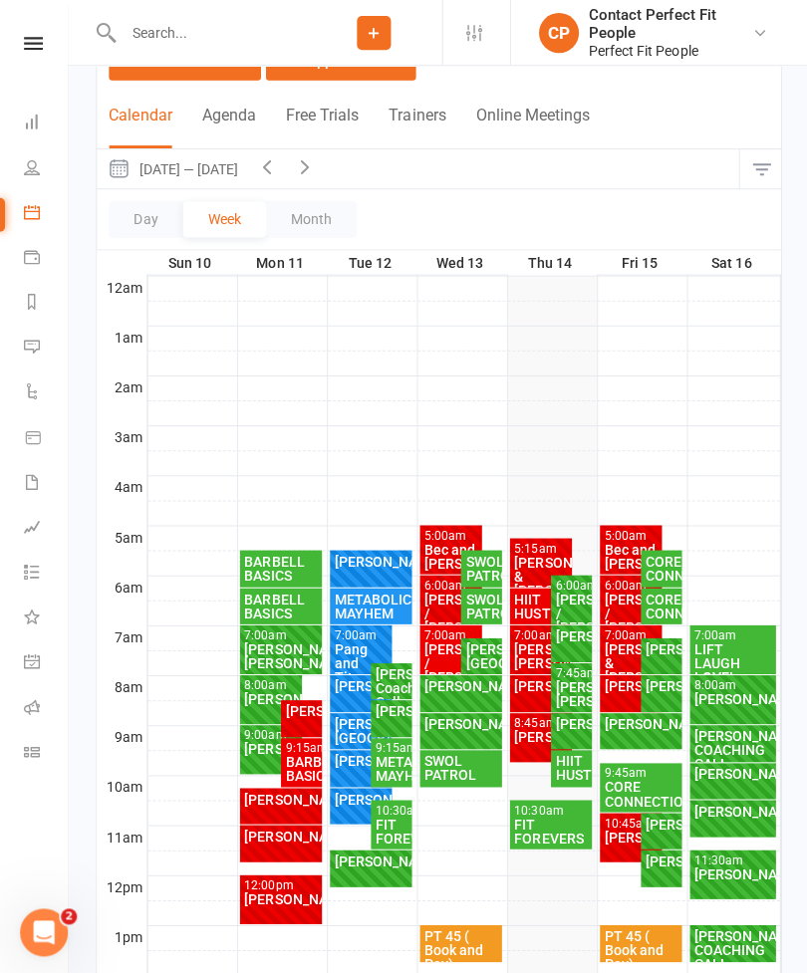
click at [384, 815] on div "FIT FOREVERS" at bounding box center [389, 829] width 33 height 28
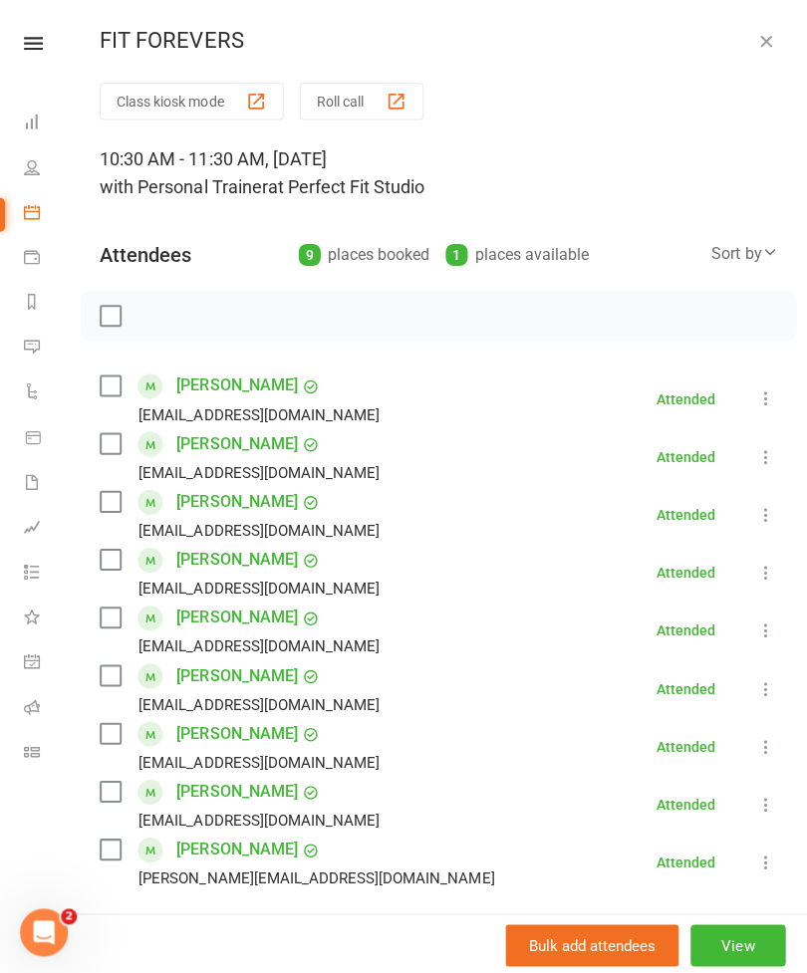
click at [717, 963] on button "View" at bounding box center [735, 942] width 95 height 42
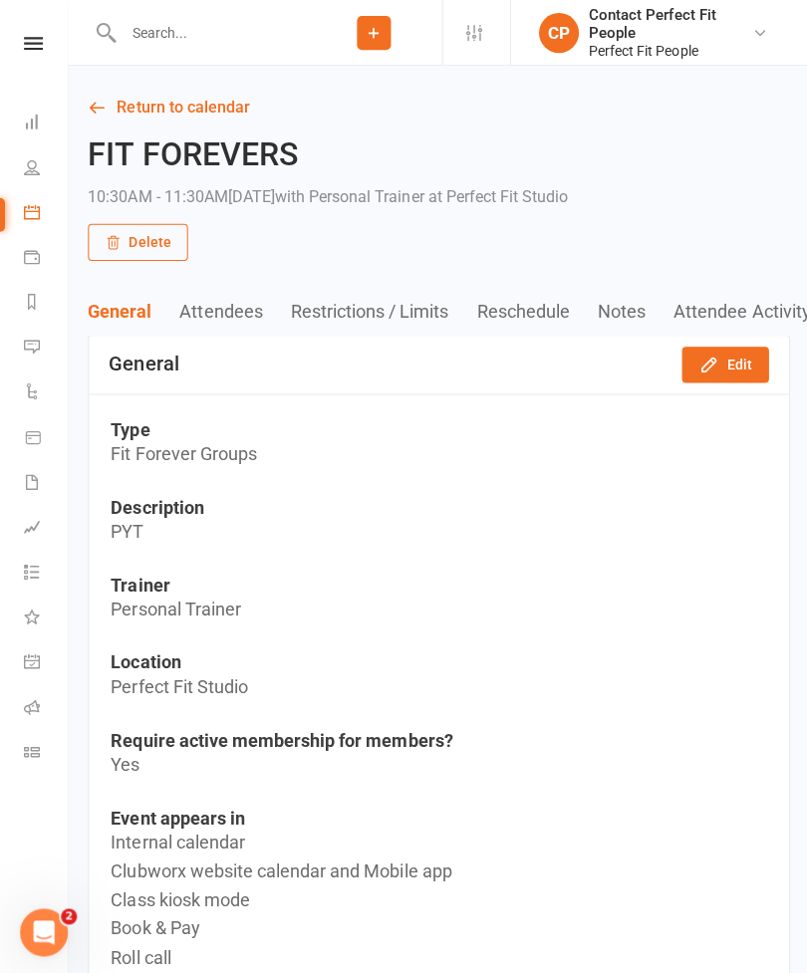
click at [716, 361] on icon "button" at bounding box center [706, 364] width 20 height 20
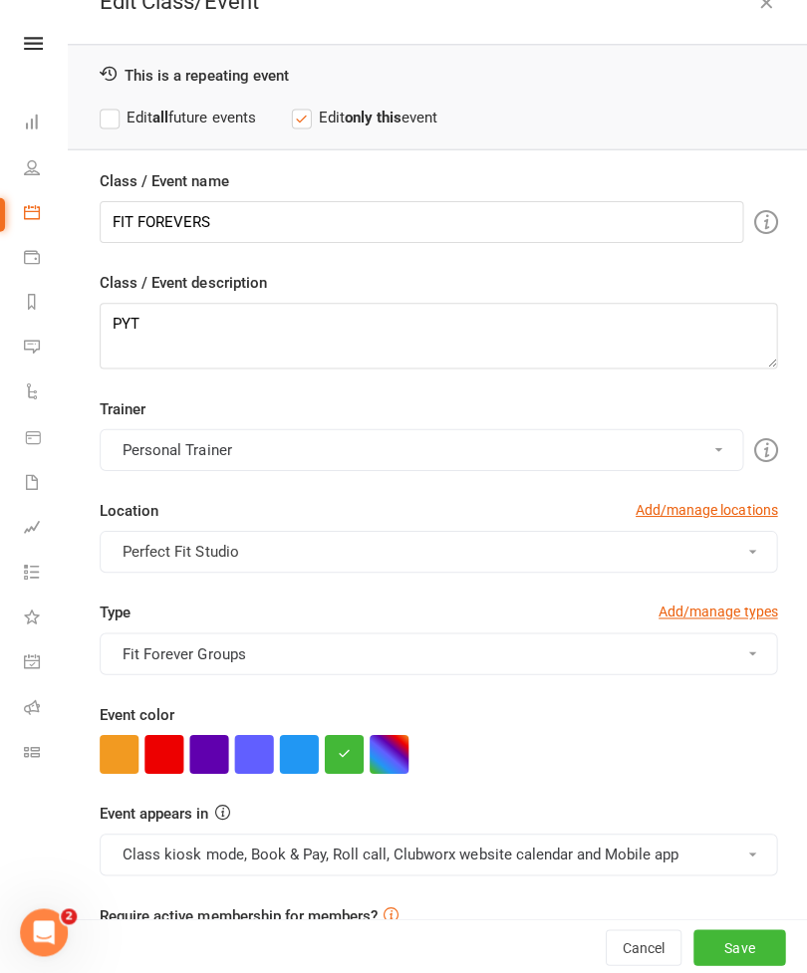
scroll to position [38, 0]
click at [757, 25] on div "Edit Class/Event This is a repeating event Edit all future events Edit only thi…" at bounding box center [437, 486] width 739 height 973
click at [774, 8] on button "button" at bounding box center [763, 3] width 24 height 24
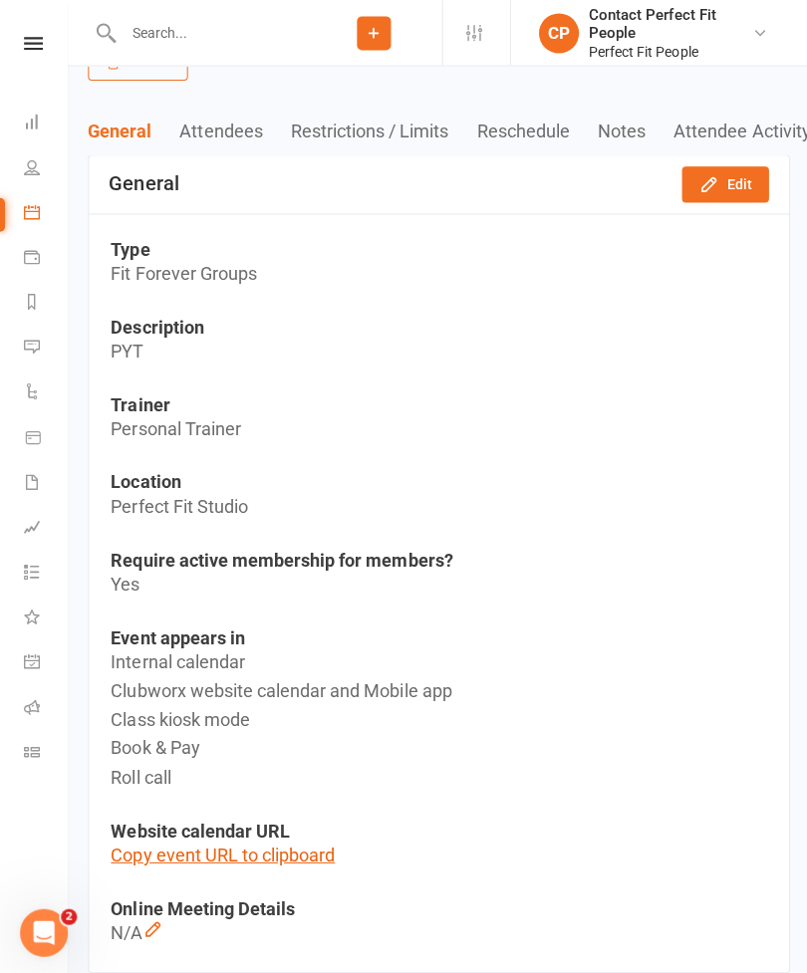
scroll to position [179, 0]
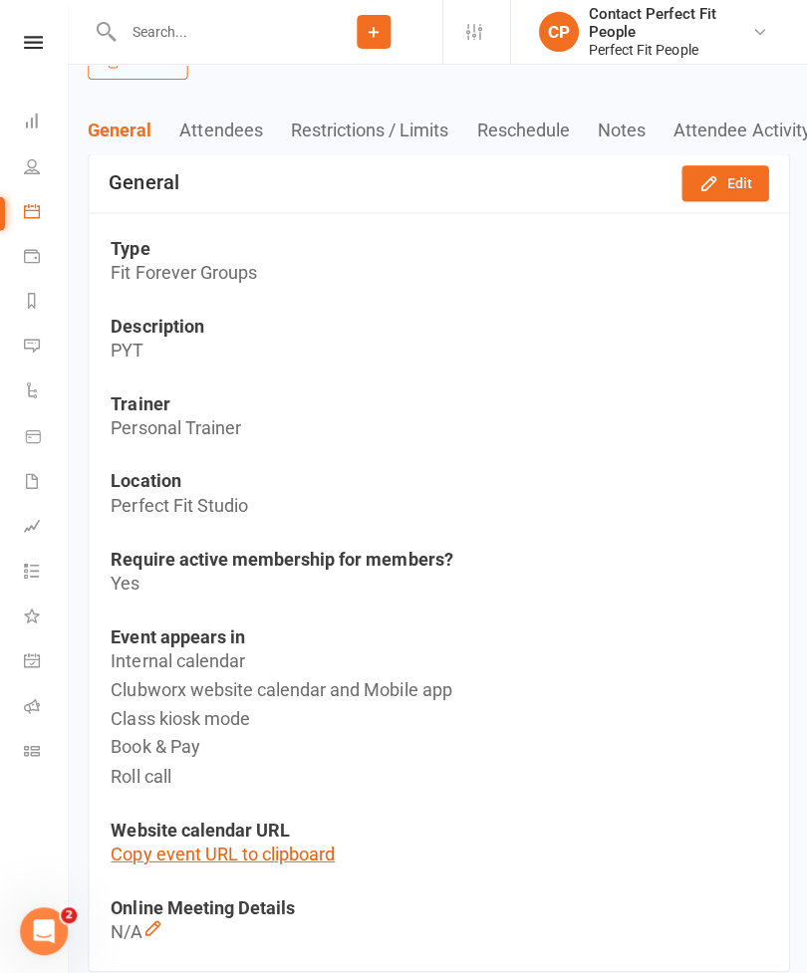
click at [703, 184] on icon "button" at bounding box center [706, 184] width 20 height 20
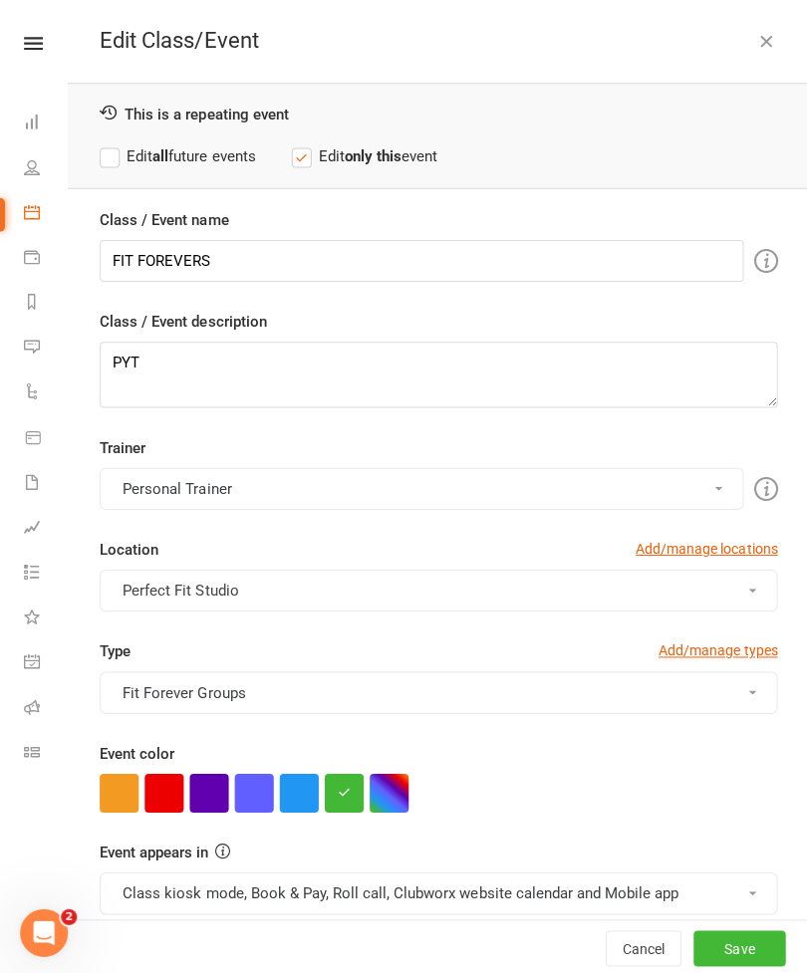
scroll to position [0, 0]
click at [755, 38] on icon "button" at bounding box center [763, 41] width 20 height 20
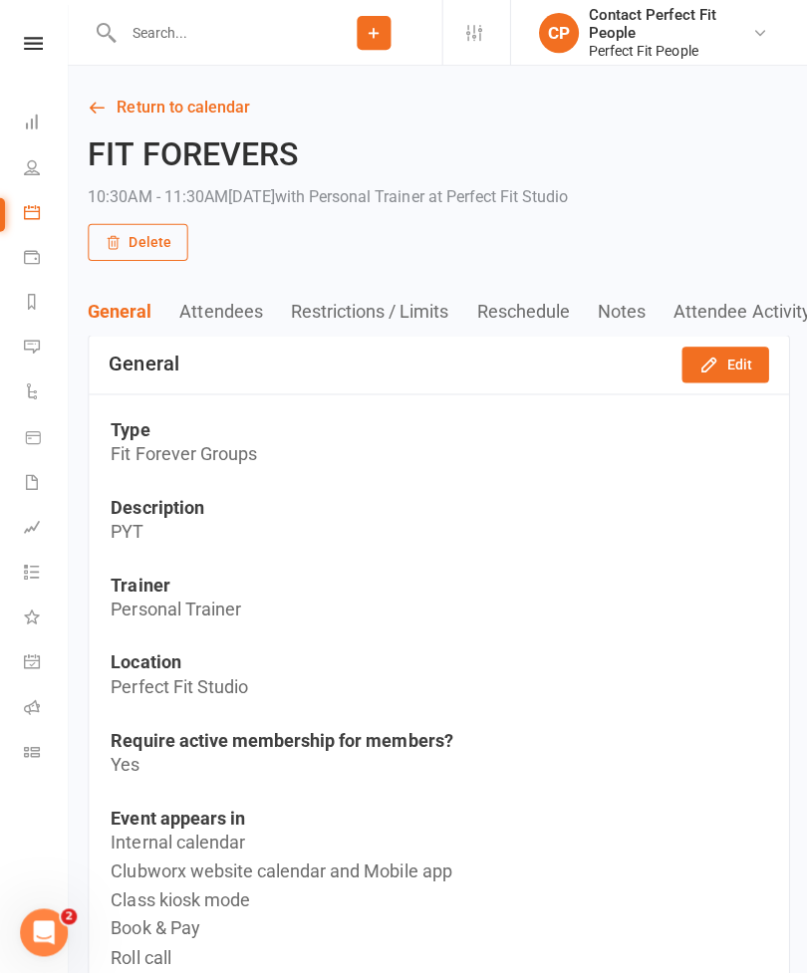
click at [112, 118] on link "Return to calendar" at bounding box center [437, 108] width 699 height 28
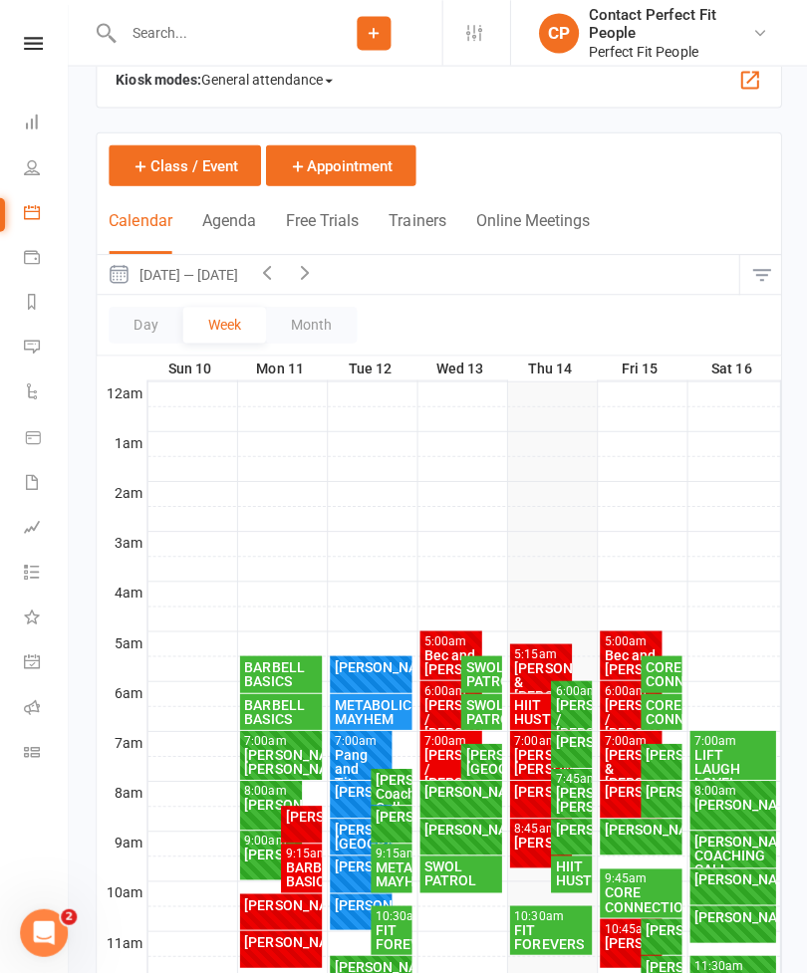
click at [547, 932] on div "FIT FOREVERS" at bounding box center [549, 933] width 75 height 28
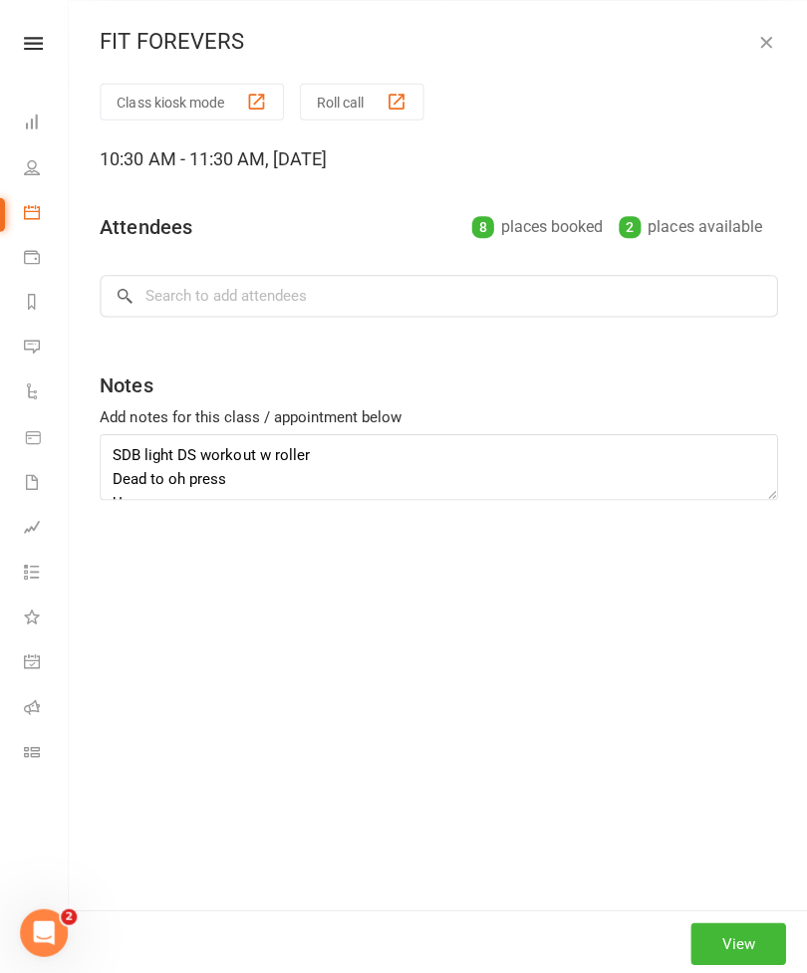
scroll to position [42, 0]
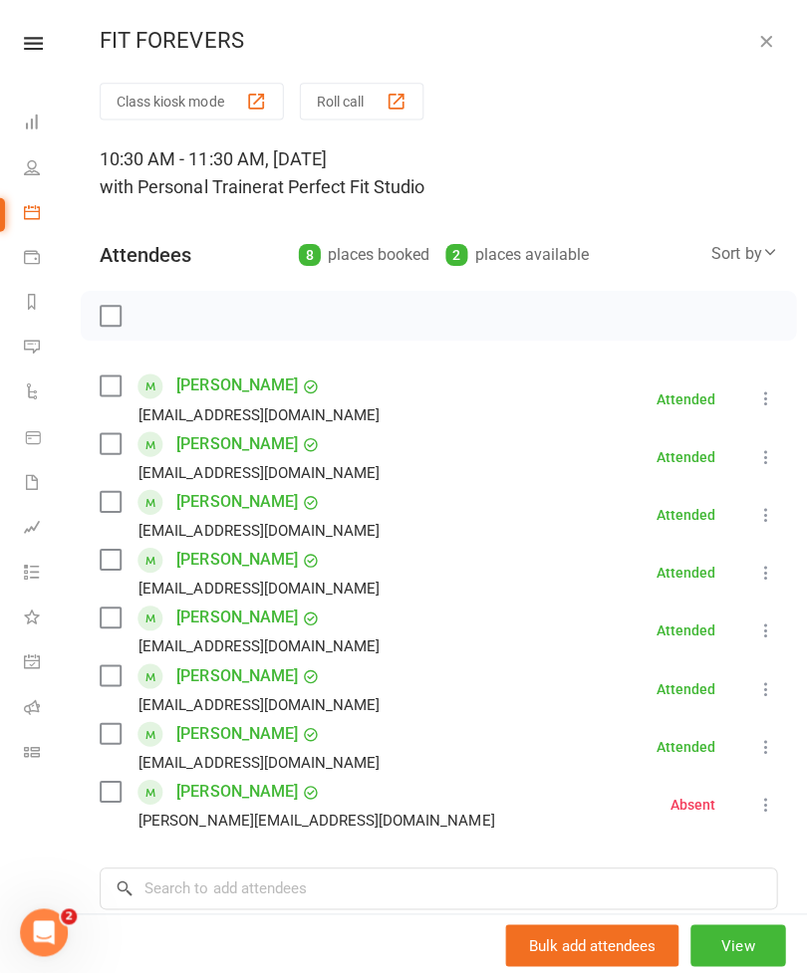
click at [733, 963] on button "View" at bounding box center [735, 942] width 95 height 42
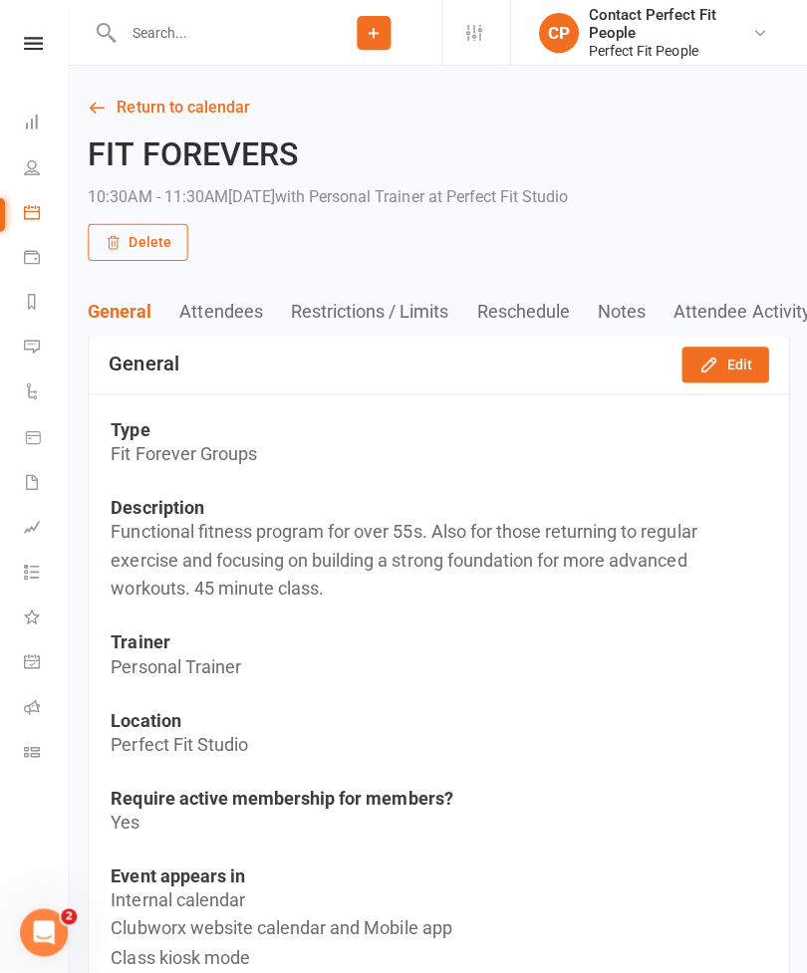
click at [728, 363] on button "Edit" at bounding box center [722, 364] width 87 height 36
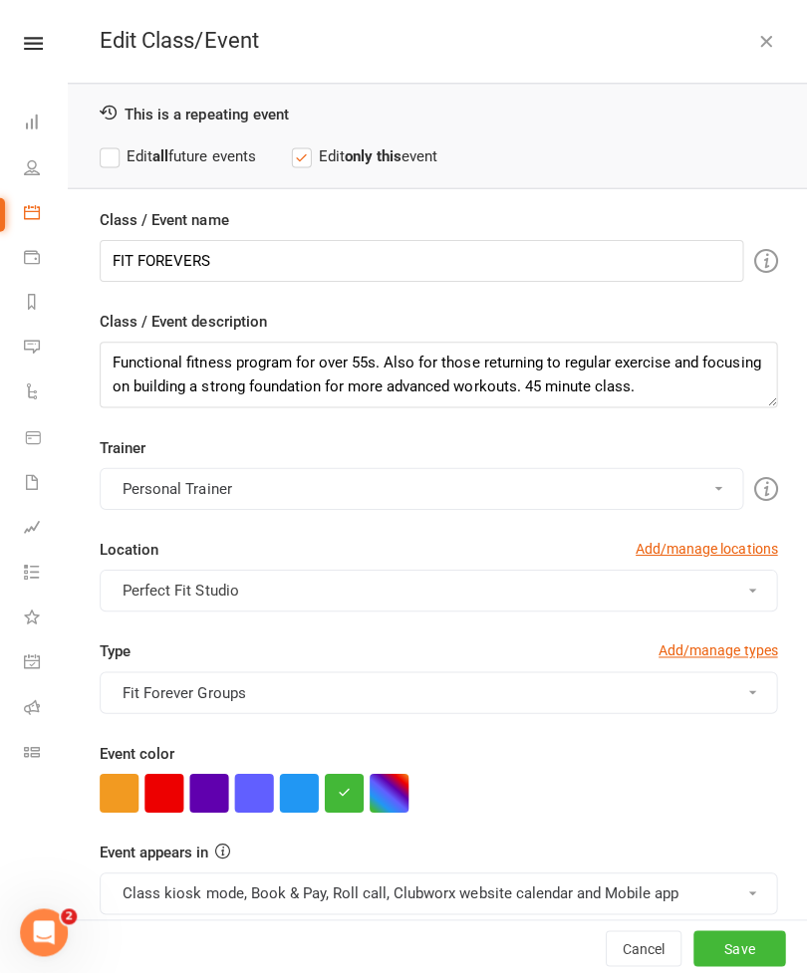
click at [774, 29] on button "button" at bounding box center [763, 41] width 24 height 24
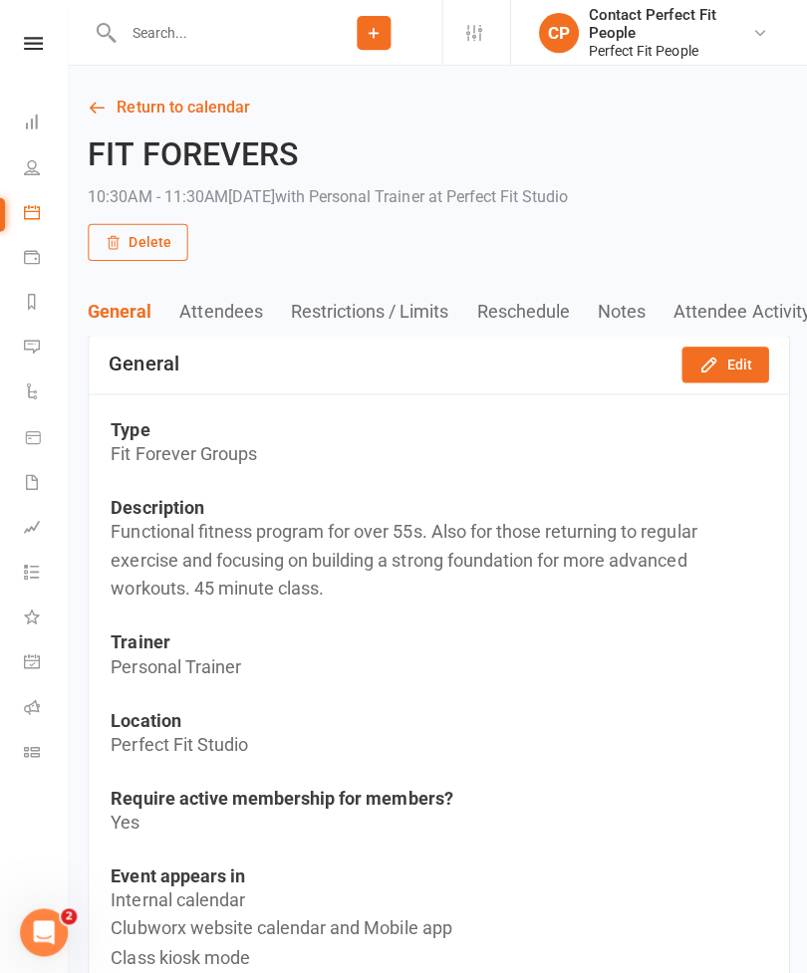
click at [118, 113] on link "Return to calendar" at bounding box center [437, 108] width 699 height 28
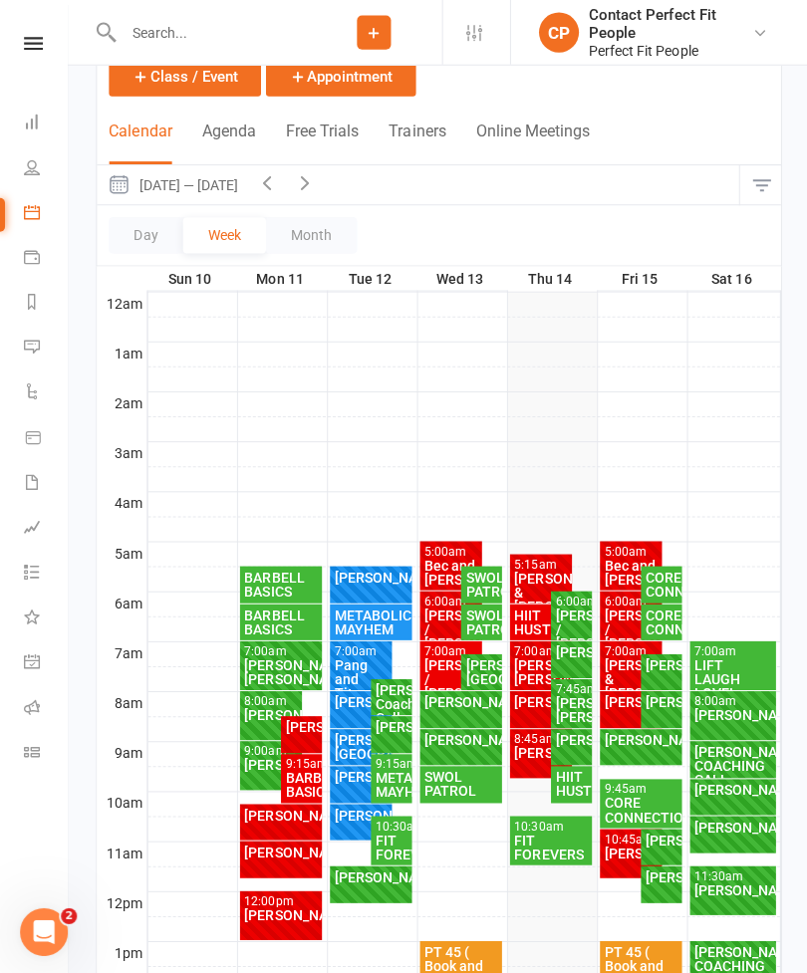
click at [392, 782] on div "METABOLIC MAYHEM" at bounding box center [389, 783] width 33 height 28
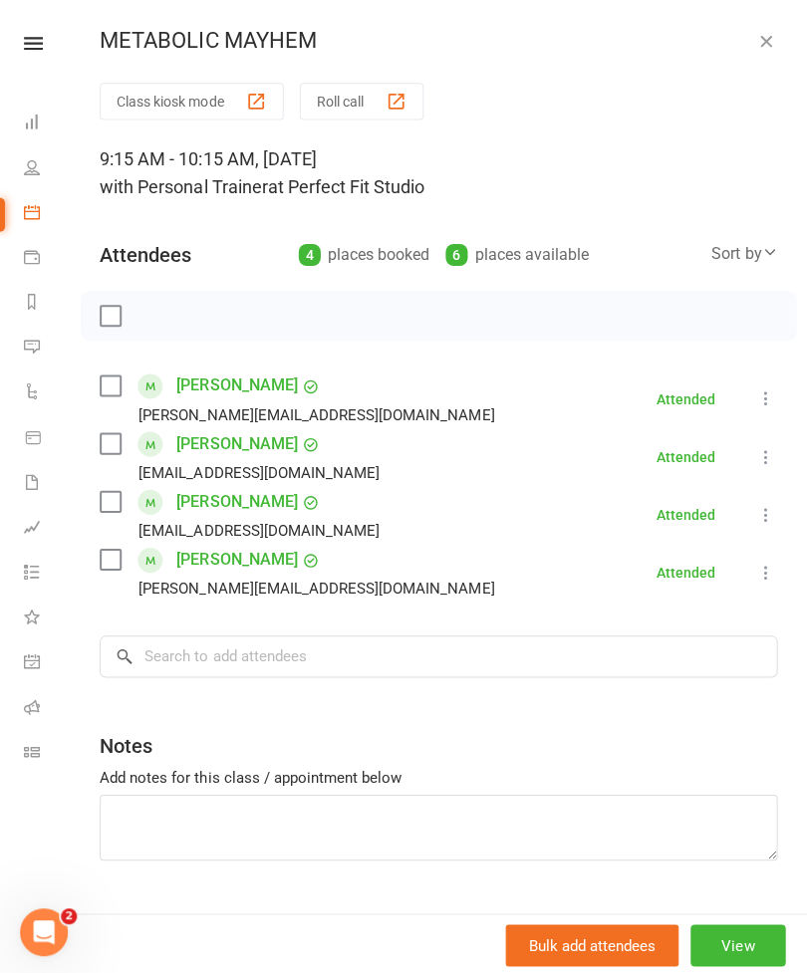
click at [762, 37] on icon "button" at bounding box center [763, 41] width 20 height 20
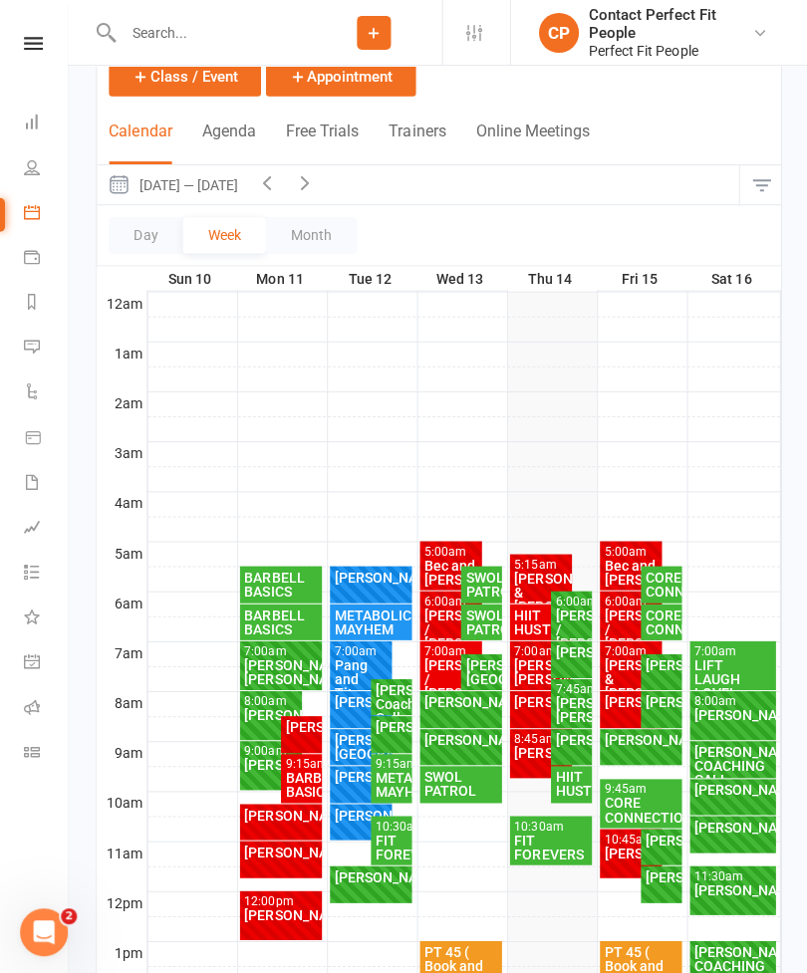
click at [383, 836] on div "FIT FOREVERS" at bounding box center [389, 844] width 33 height 28
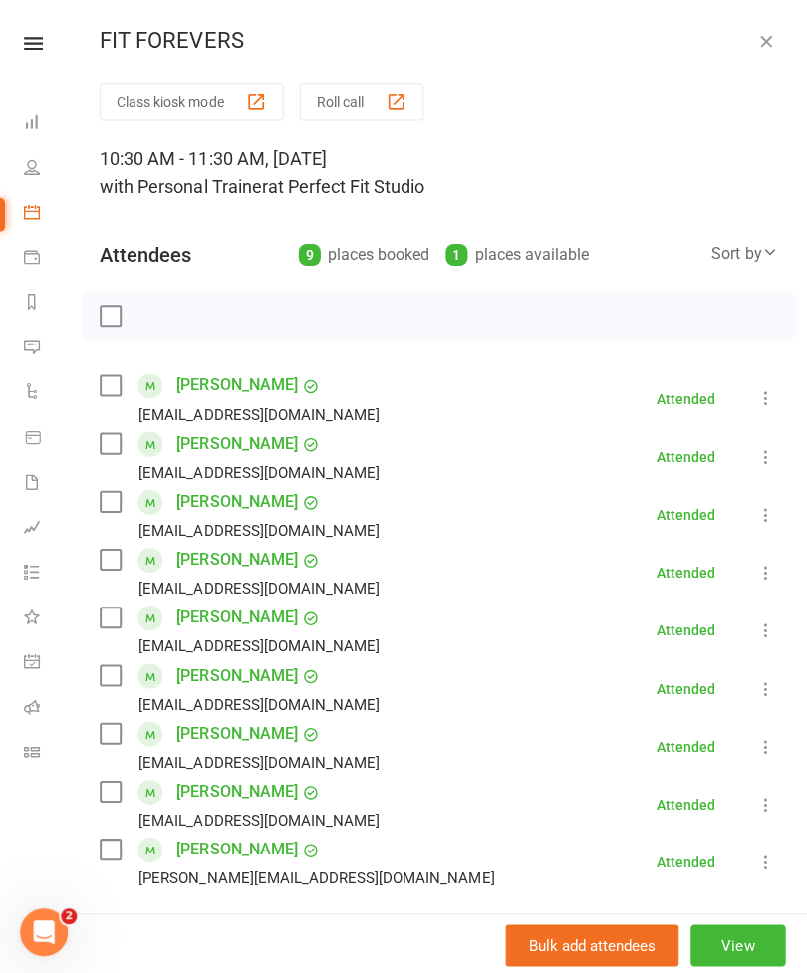
click at [726, 963] on button "View" at bounding box center [735, 942] width 95 height 42
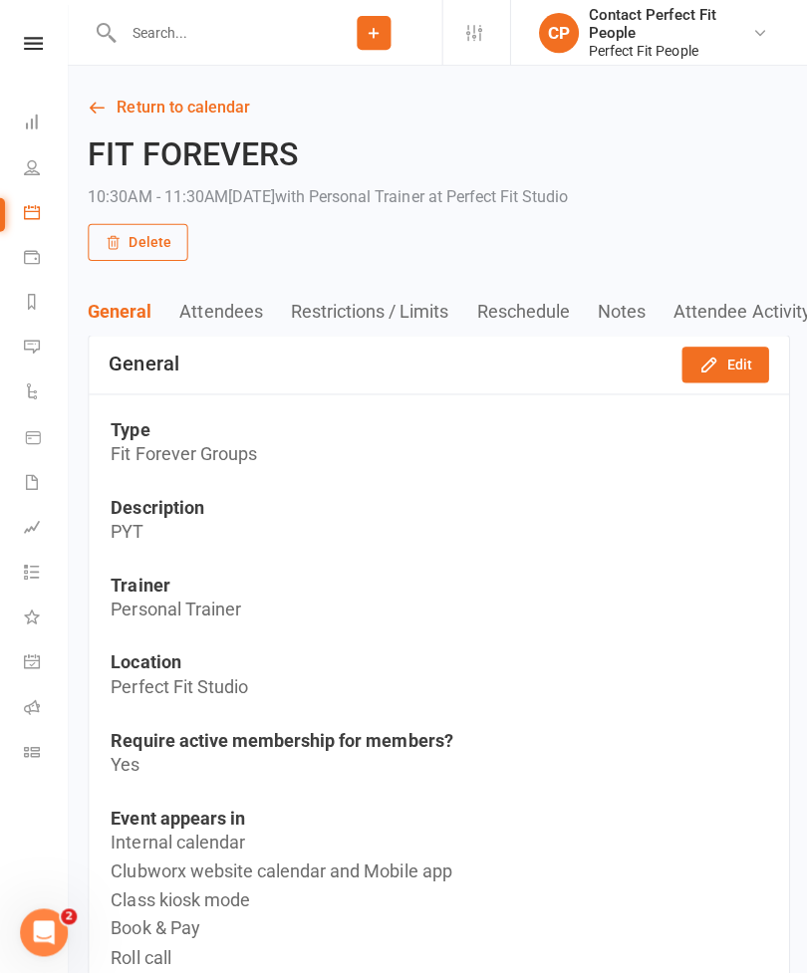
click at [718, 369] on button "Edit" at bounding box center [722, 364] width 87 height 36
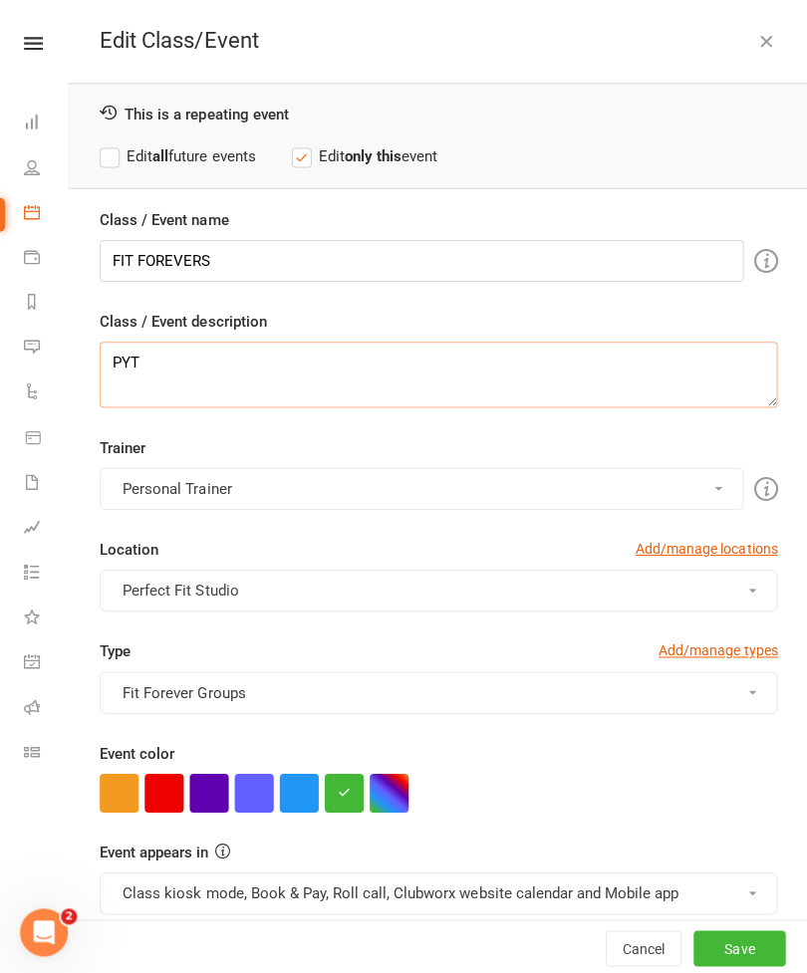
click at [159, 365] on textarea "PYT" at bounding box center [437, 374] width 675 height 66
type textarea "P"
click at [112, 151] on label "Edit all future events" at bounding box center [177, 155] width 155 height 24
click at [117, 363] on textarea "Class / Event description" at bounding box center [437, 374] width 675 height 66
click at [120, 368] on textarea "Class / Event description" at bounding box center [437, 374] width 675 height 66
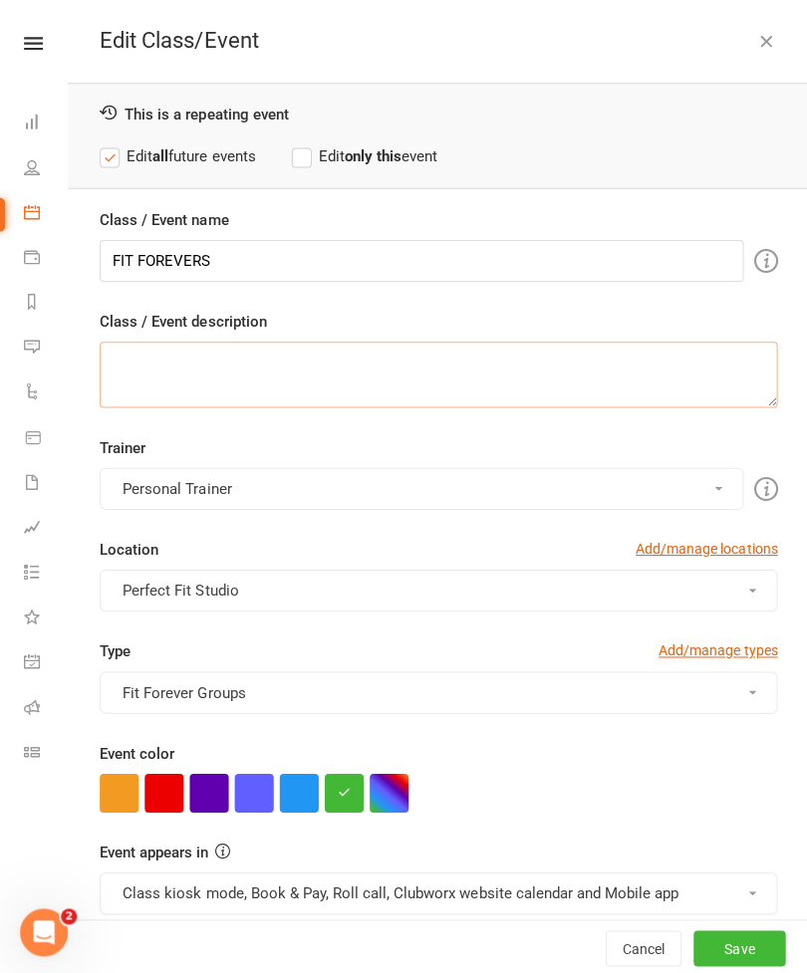
click at [112, 361] on textarea "Class / Event description" at bounding box center [437, 374] width 675 height 66
paste textarea "Functional fitness program for over 55s. Also for those returning to regular ex…"
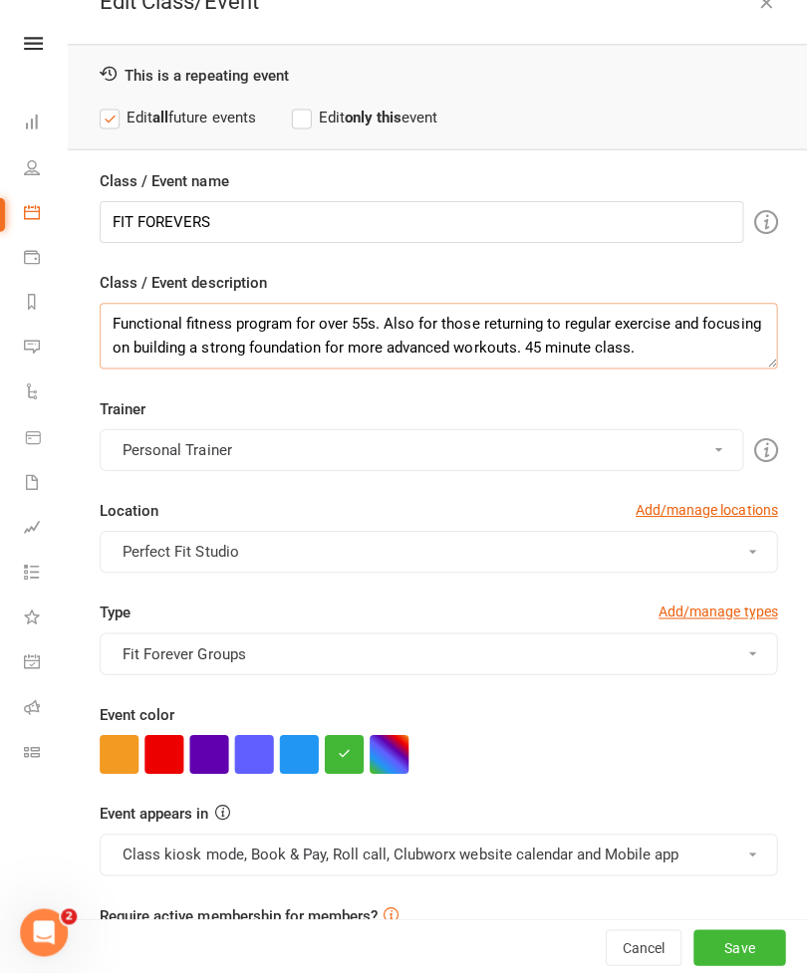
scroll to position [38, 0]
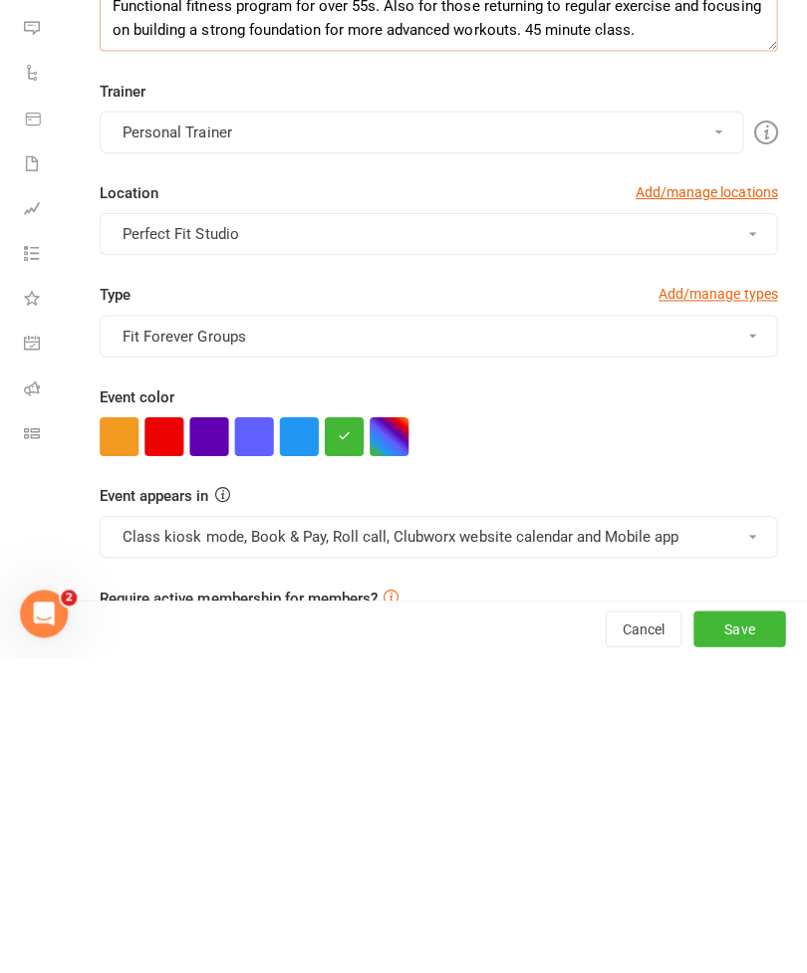
type textarea "Functional fitness program for over 55s. Also for those returning to regular ex…"
click at [746, 927] on button "Save" at bounding box center [737, 945] width 92 height 36
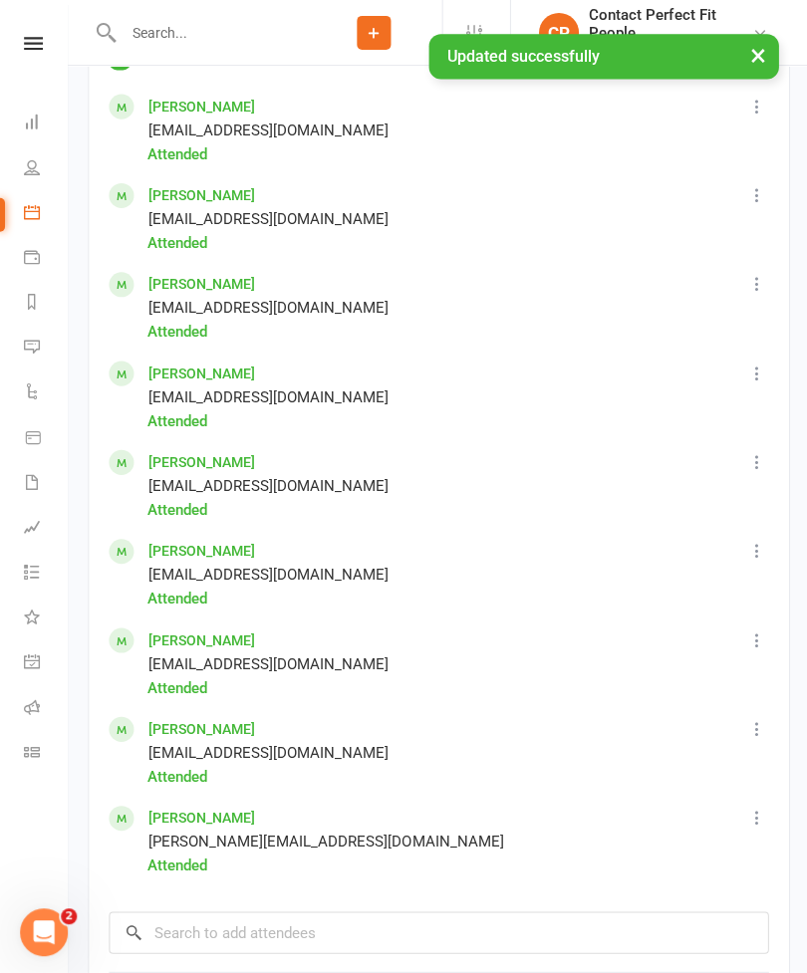
click at [741, 52] on button "×" at bounding box center [755, 55] width 36 height 43
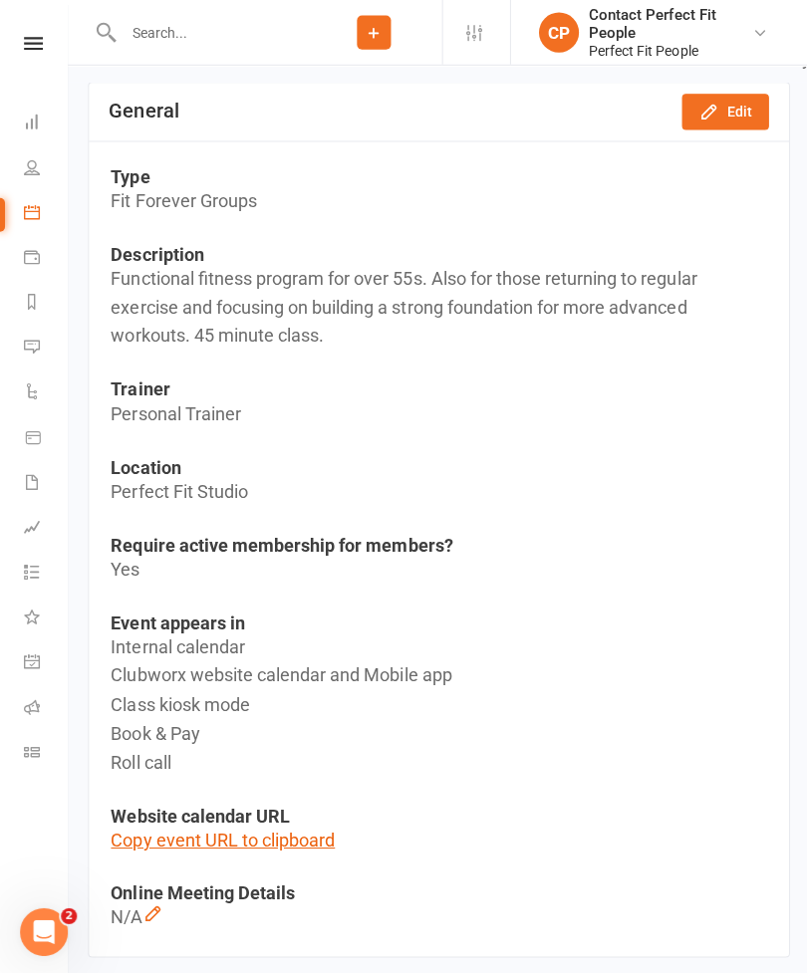
scroll to position [0, 0]
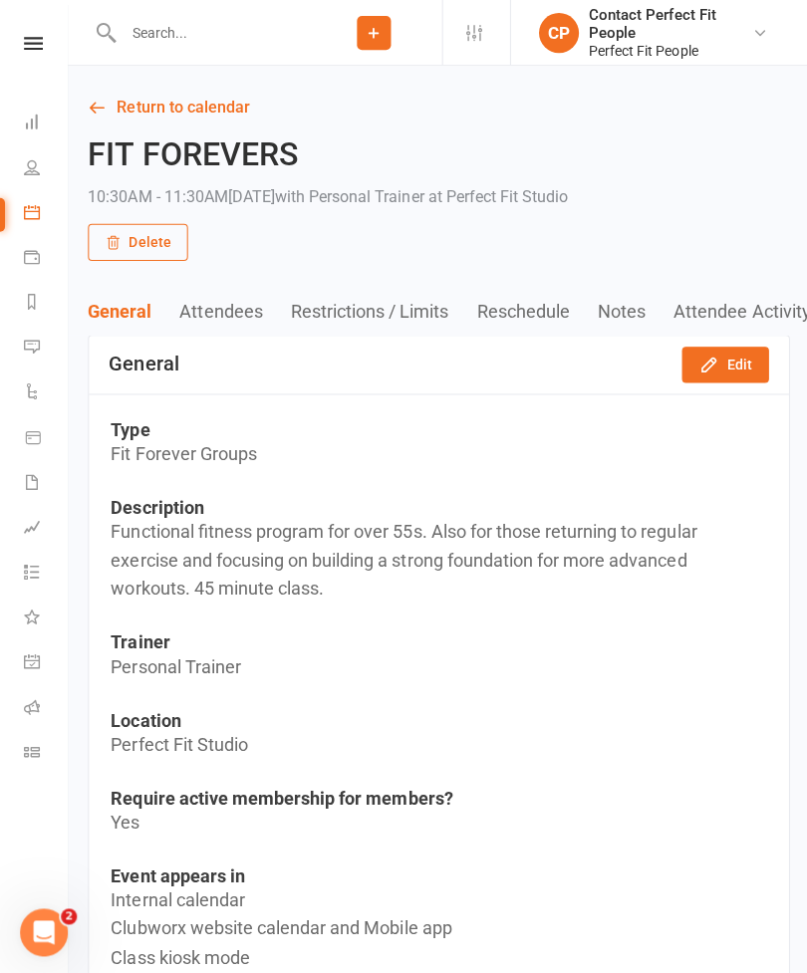
click at [123, 118] on link "Return to calendar" at bounding box center [437, 108] width 699 height 28
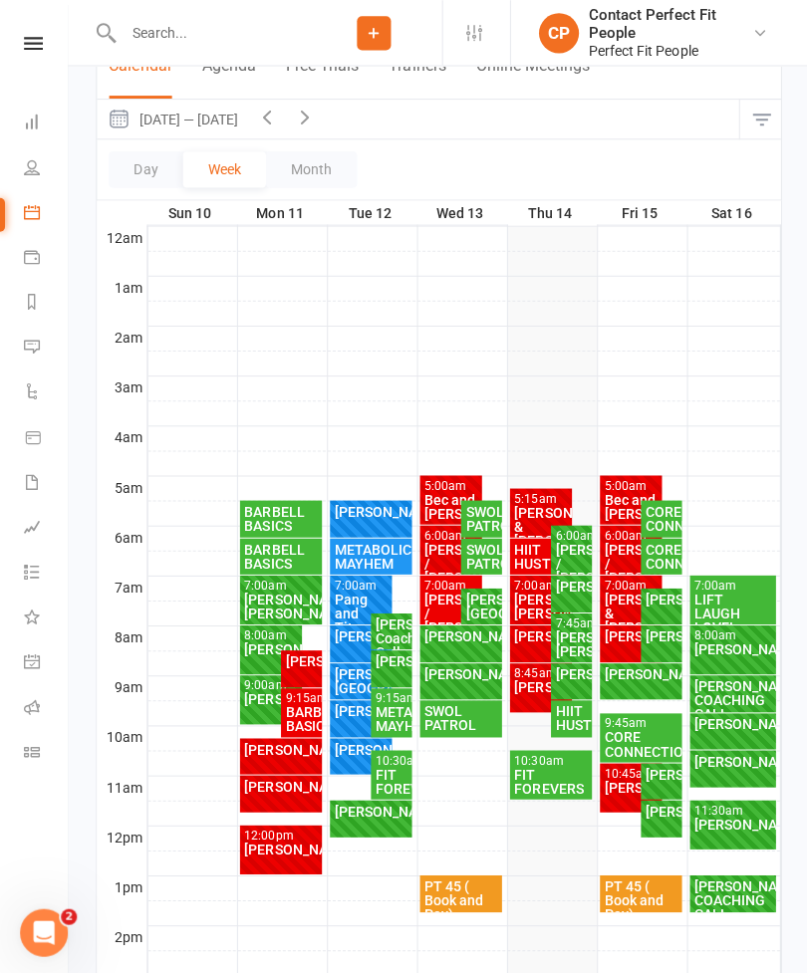
scroll to position [198, 0]
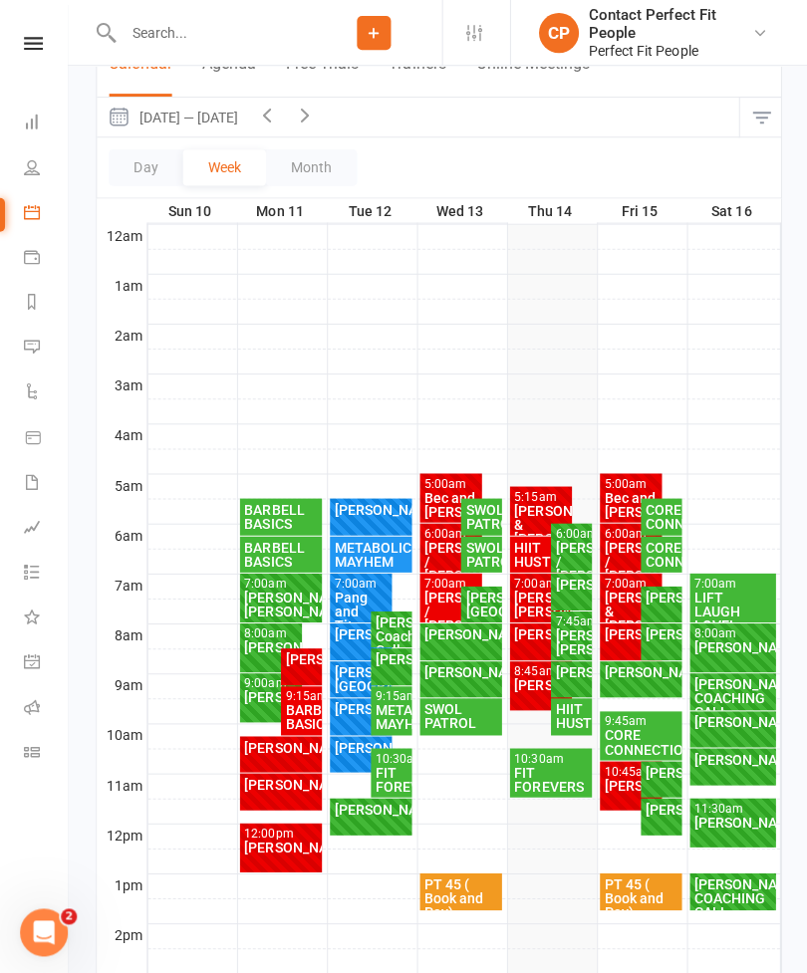
click at [256, 693] on div "[PERSON_NAME]." at bounding box center [270, 695] width 55 height 14
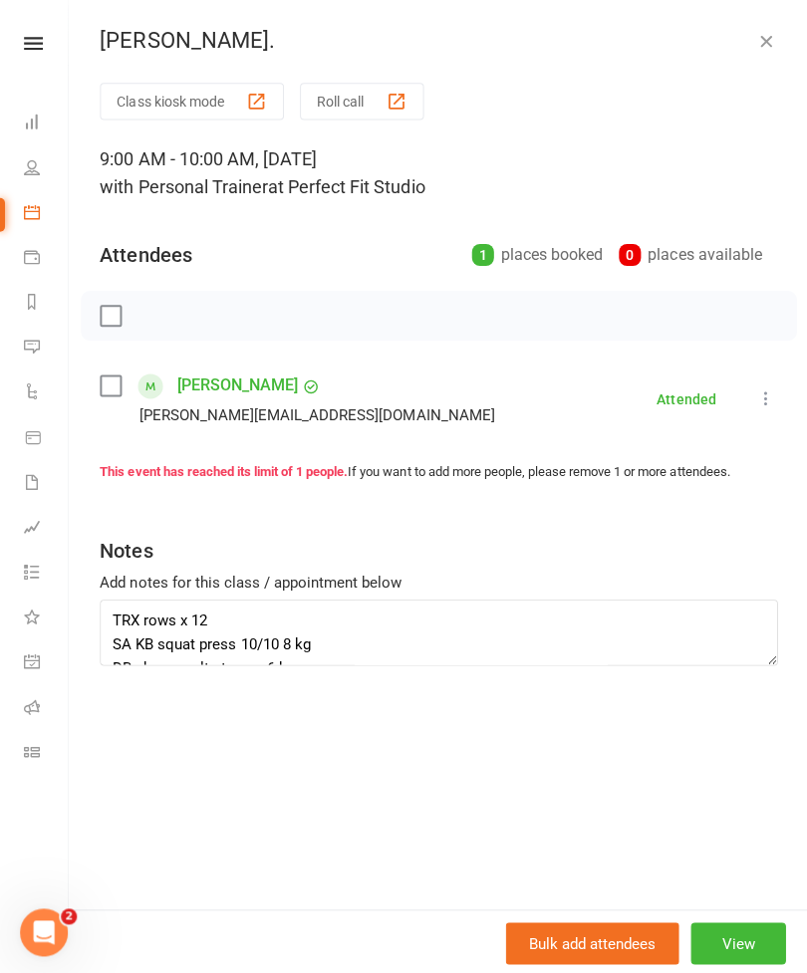
click at [771, 49] on icon "button" at bounding box center [763, 41] width 20 height 20
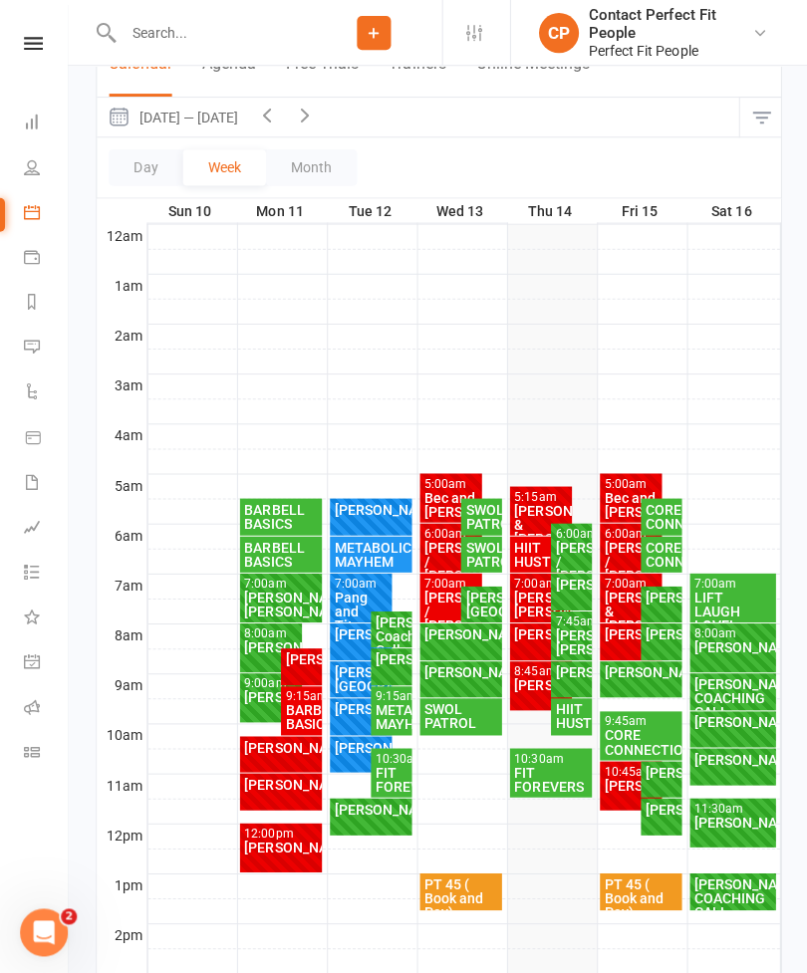
click at [378, 713] on div "METABOLIC MAYHEM" at bounding box center [389, 715] width 33 height 28
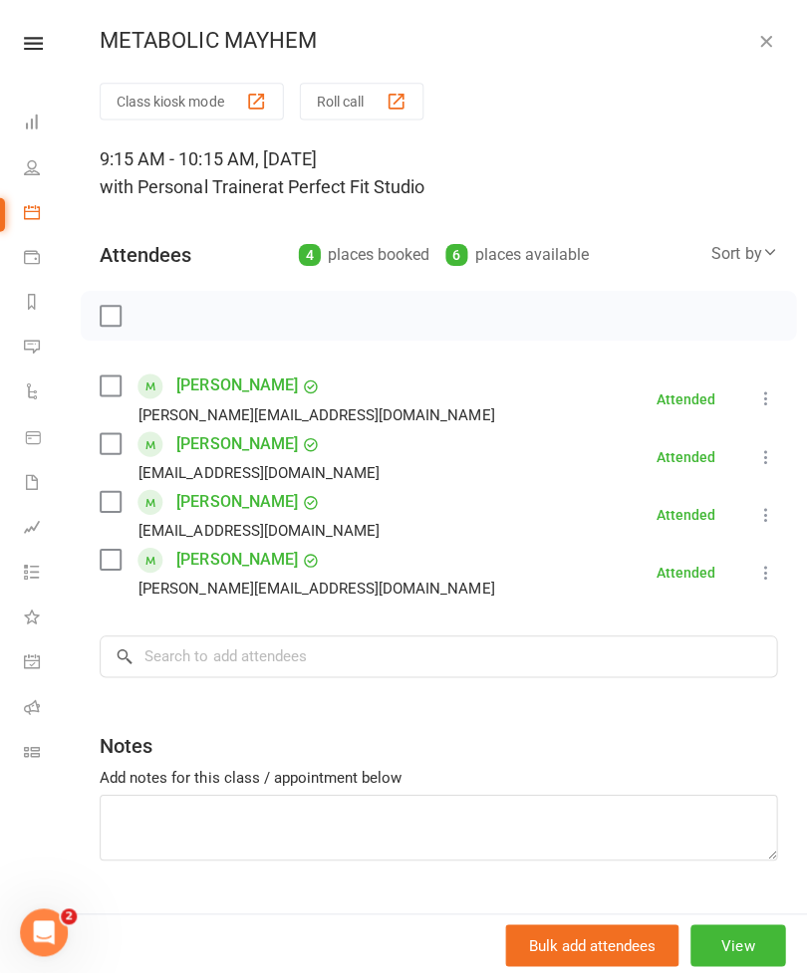
click at [748, 963] on button "View" at bounding box center [735, 942] width 95 height 42
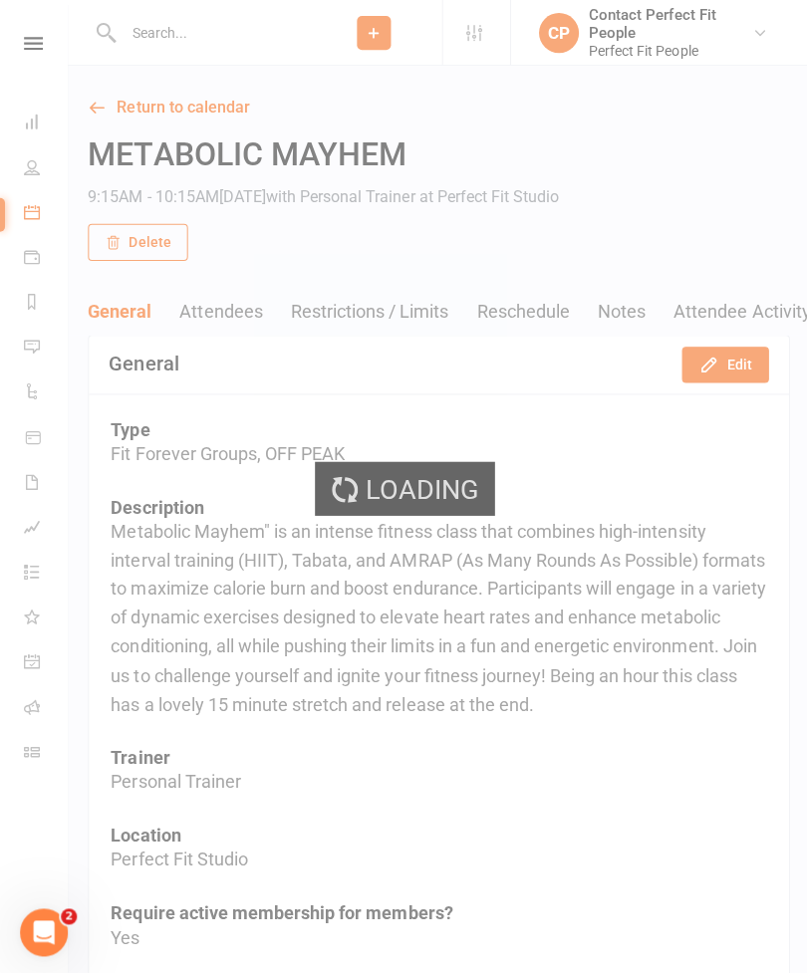
click at [710, 373] on button "Edit" at bounding box center [722, 364] width 87 height 36
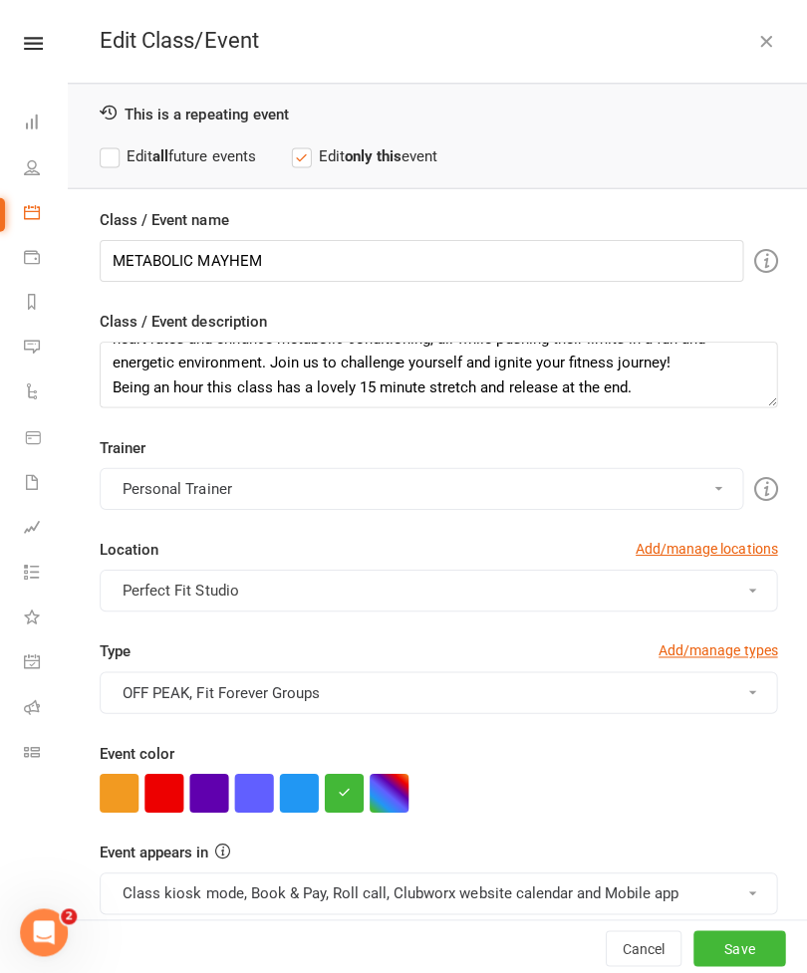
scroll to position [96, 0]
click at [759, 49] on icon "button" at bounding box center [763, 41] width 20 height 20
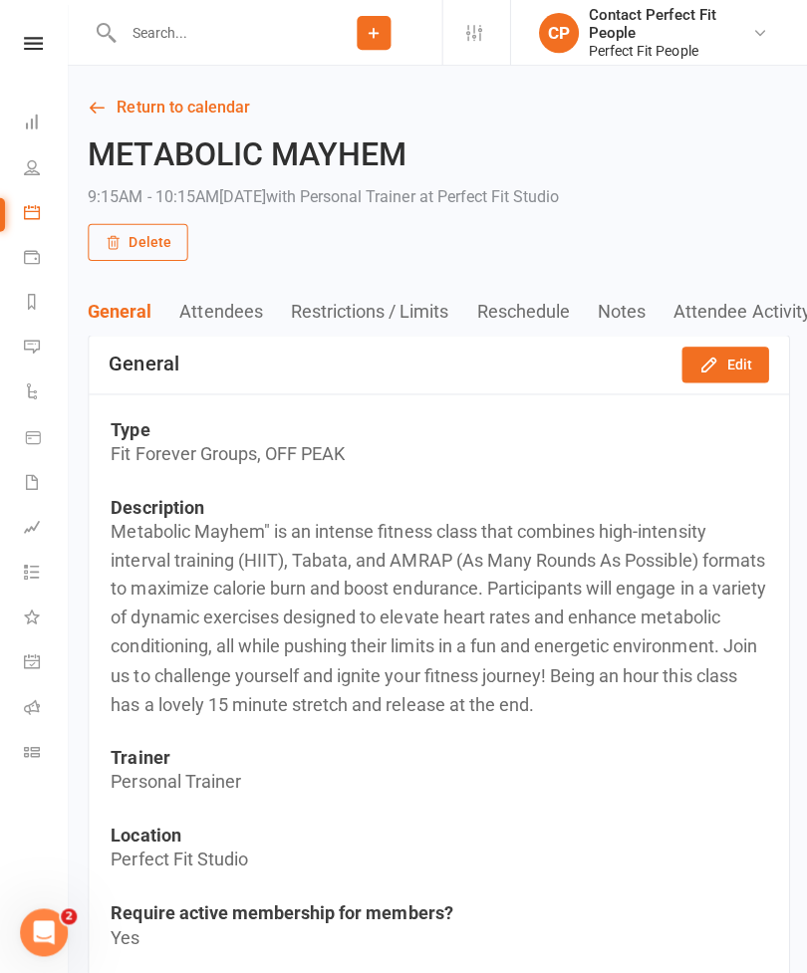
click at [125, 105] on link "Return to calendar" at bounding box center [437, 108] width 699 height 28
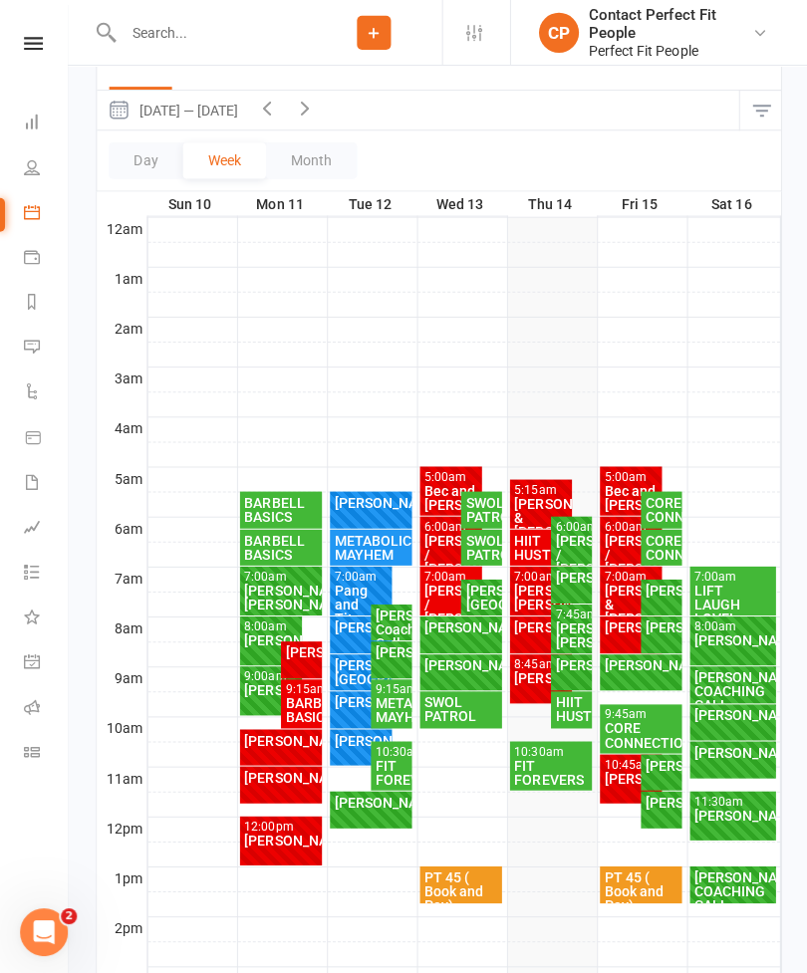
scroll to position [205, 0]
click at [390, 765] on div "FIT FOREVERS" at bounding box center [389, 770] width 33 height 28
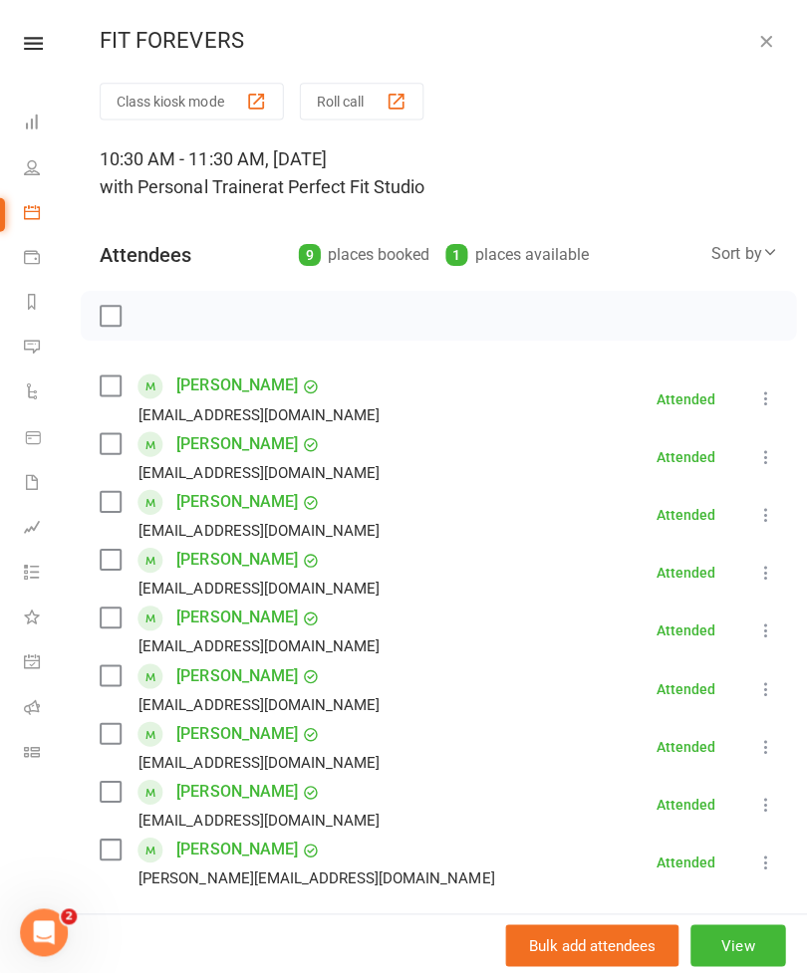
click at [753, 963] on button "View" at bounding box center [735, 942] width 95 height 42
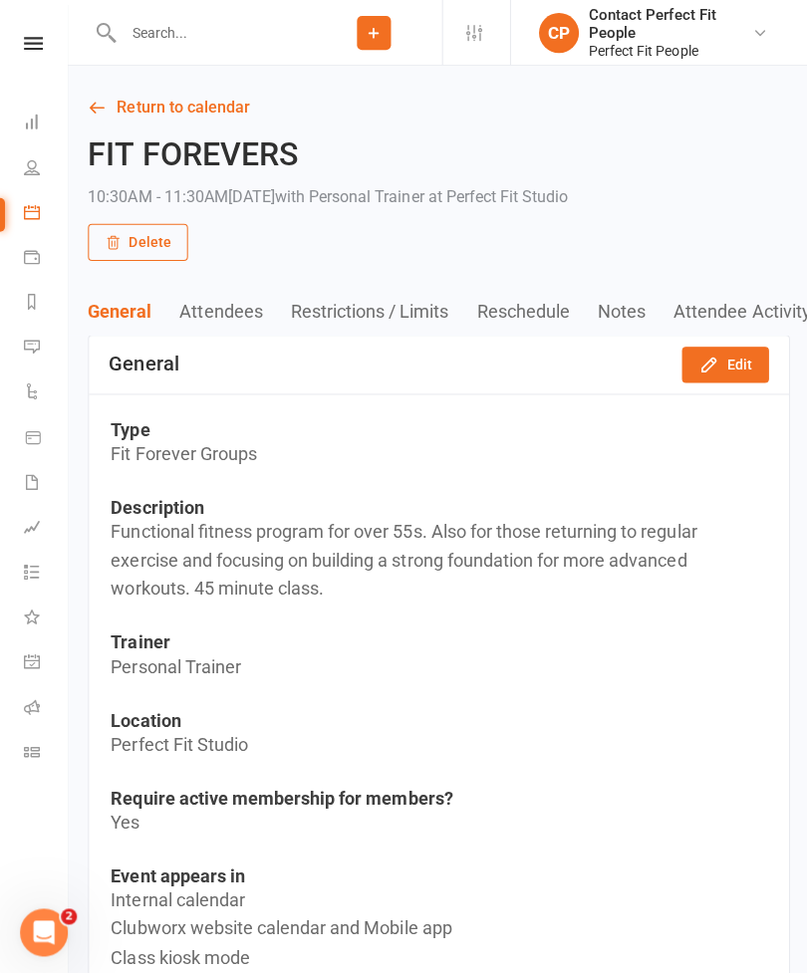
click at [718, 375] on button "Edit" at bounding box center [722, 364] width 87 height 36
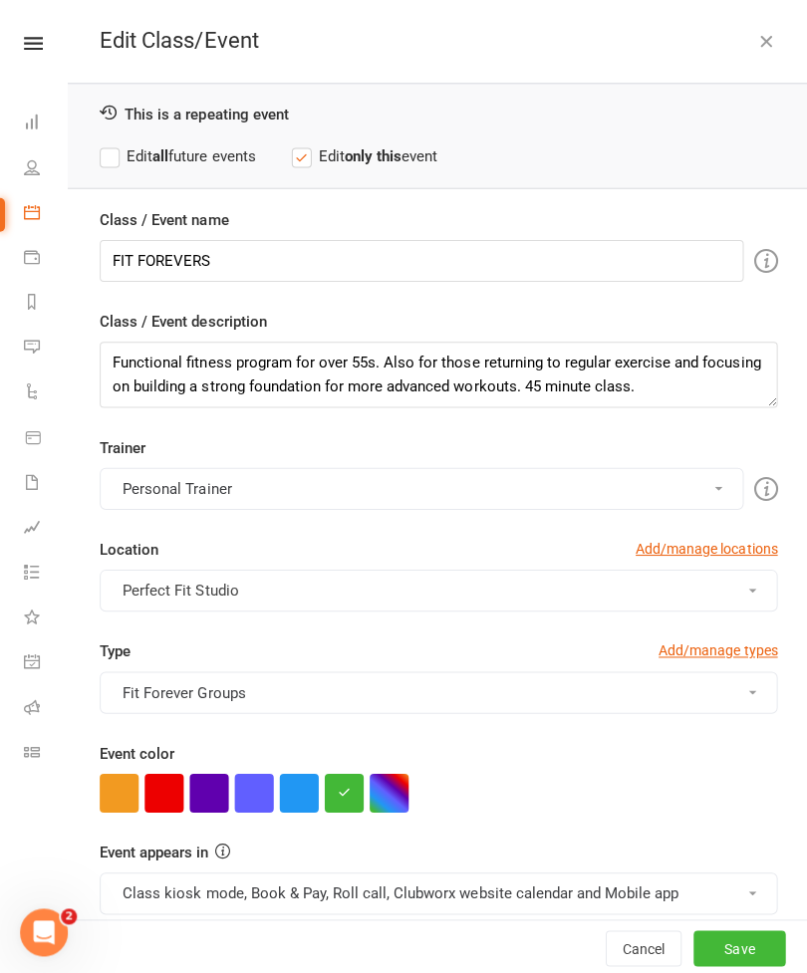
click at [127, 163] on label "Edit all future events" at bounding box center [177, 155] width 155 height 24
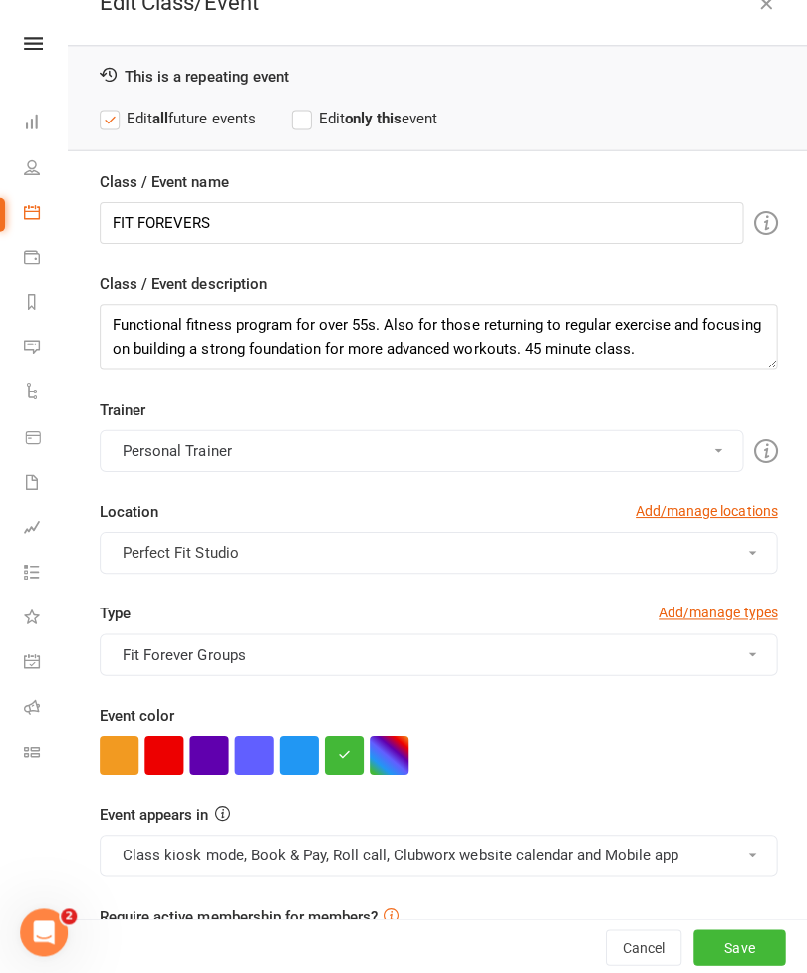
scroll to position [38, 0]
click at [661, 344] on textarea "Functional fitness program for over 55s. Also for those returning to regular ex…" at bounding box center [437, 336] width 675 height 66
click at [119, 353] on textarea "Functional fitness program for over 55s. Also for those returning to regular ex…" at bounding box center [437, 336] width 675 height 66
paste textarea "Being an hour this class has a lovely 15 minute stretch and release at the end."
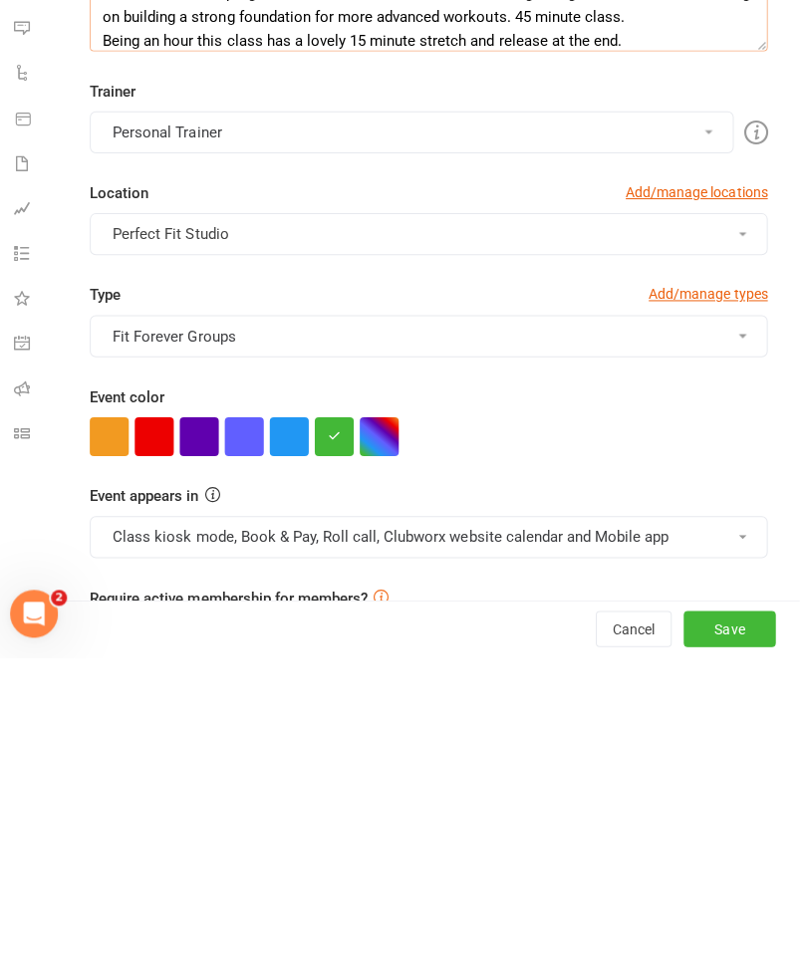
scroll to position [598, 2]
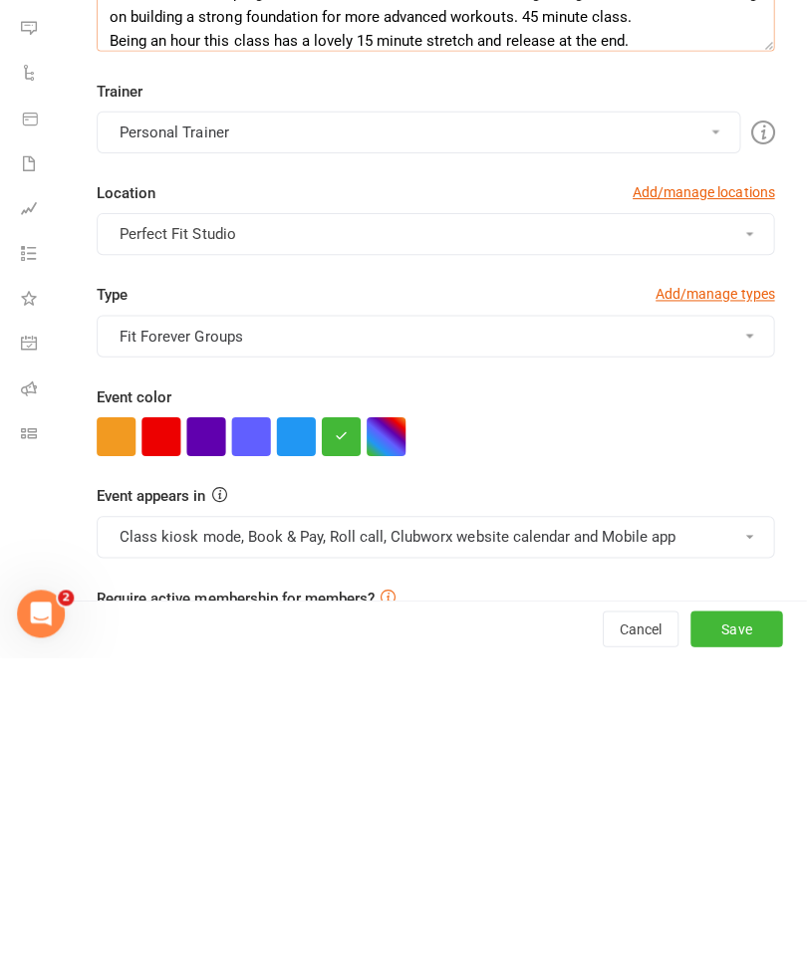
type textarea "Functional fitness program for over 55s. Also for those returning to regular ex…"
click at [735, 927] on button "Save" at bounding box center [737, 945] width 92 height 36
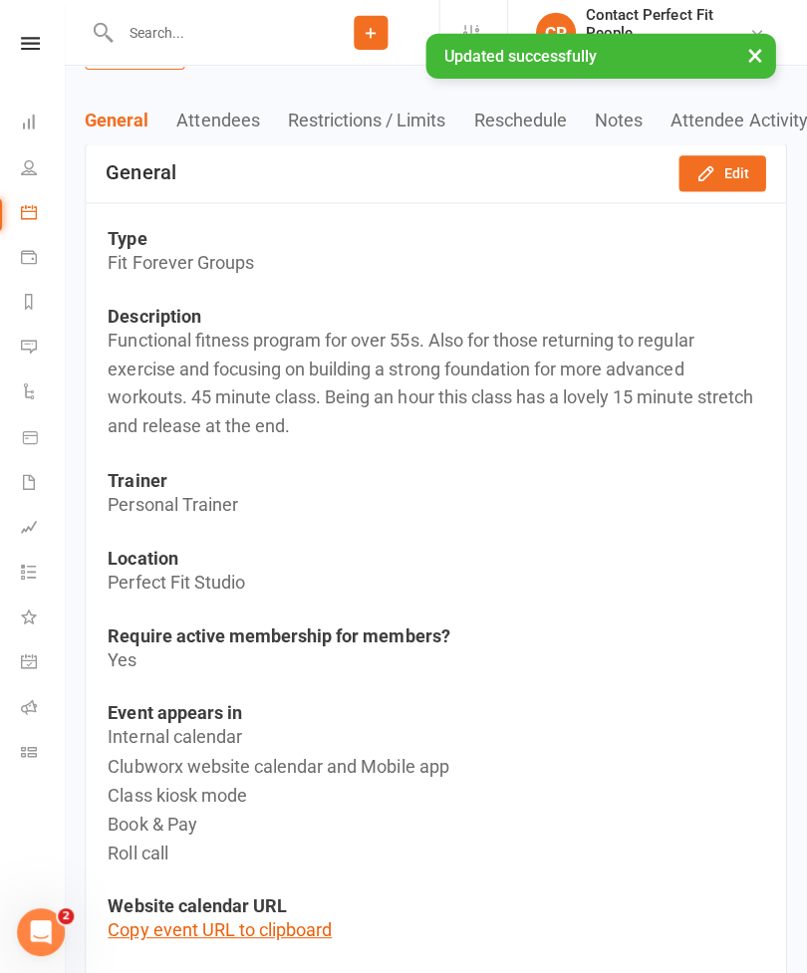
scroll to position [0, 0]
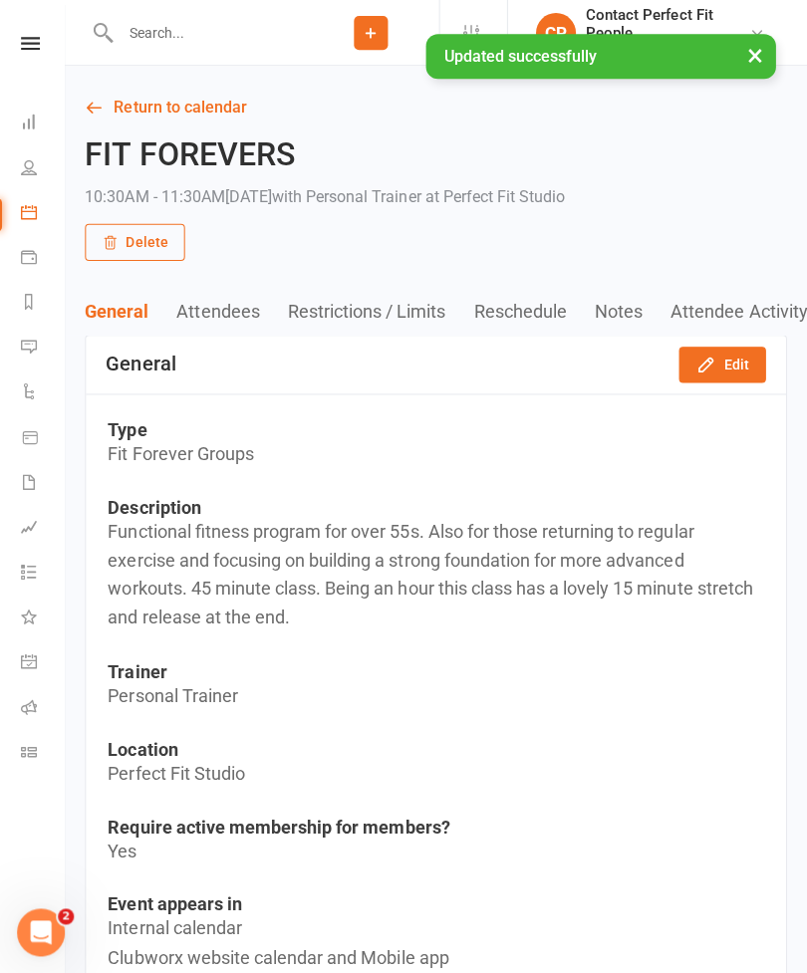
click at [136, 109] on link "Return to calendar" at bounding box center [437, 108] width 699 height 28
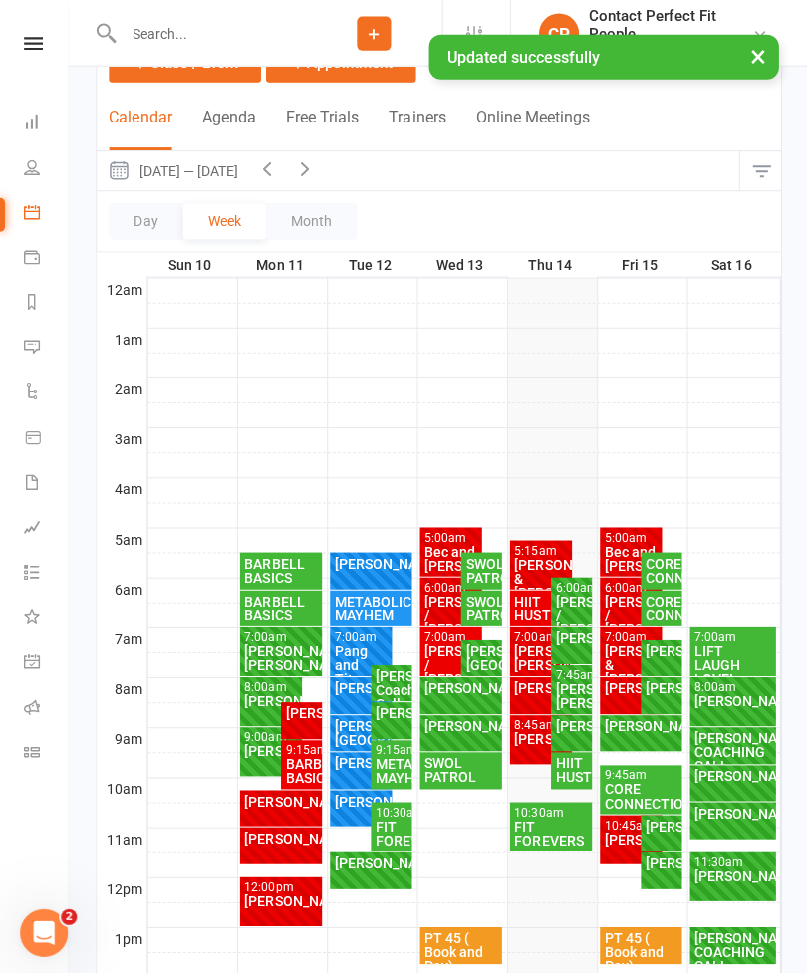
scroll to position [145, 0]
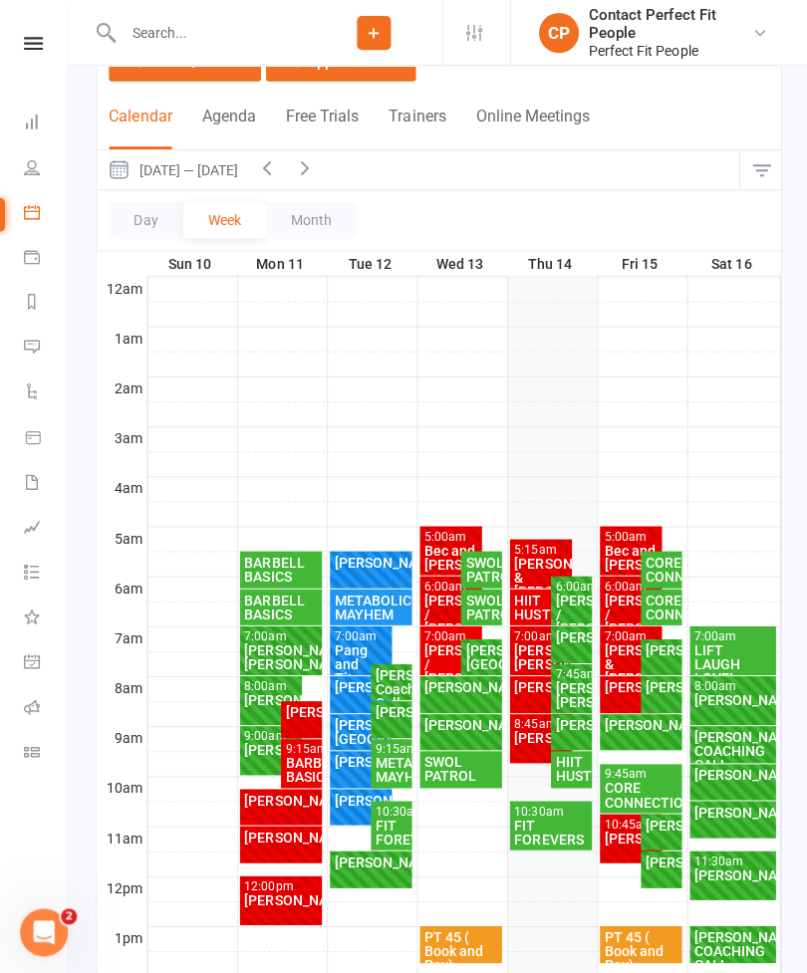
click at [542, 818] on div "FIT FOREVERS" at bounding box center [549, 830] width 75 height 28
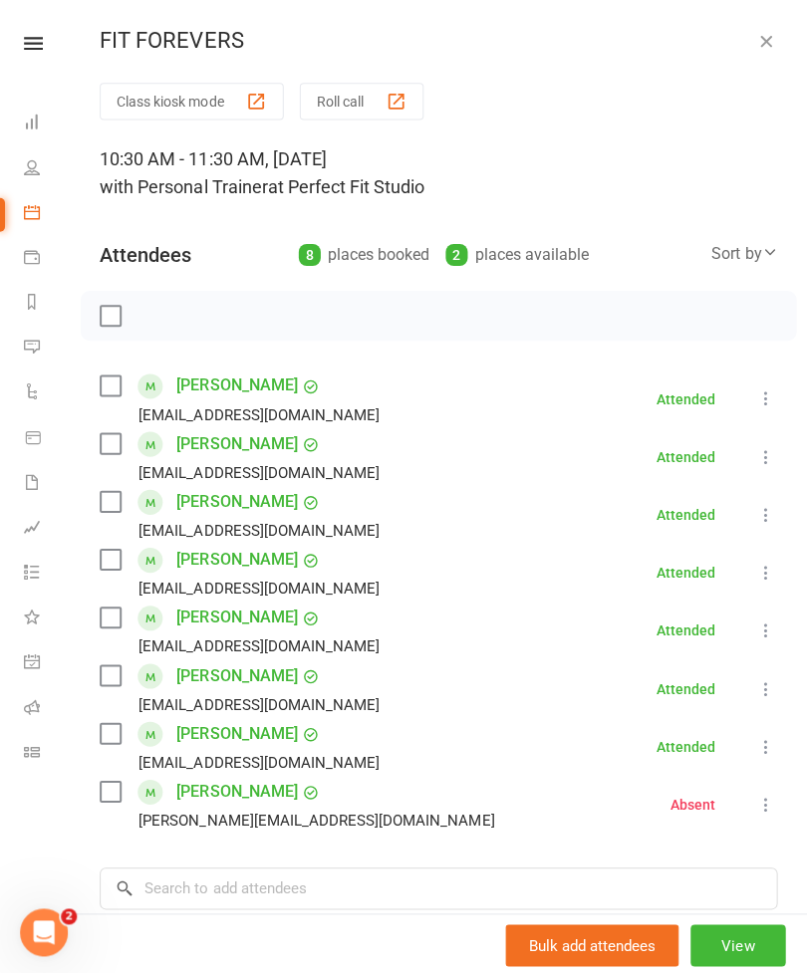
click at [735, 963] on button "View" at bounding box center [735, 942] width 95 height 42
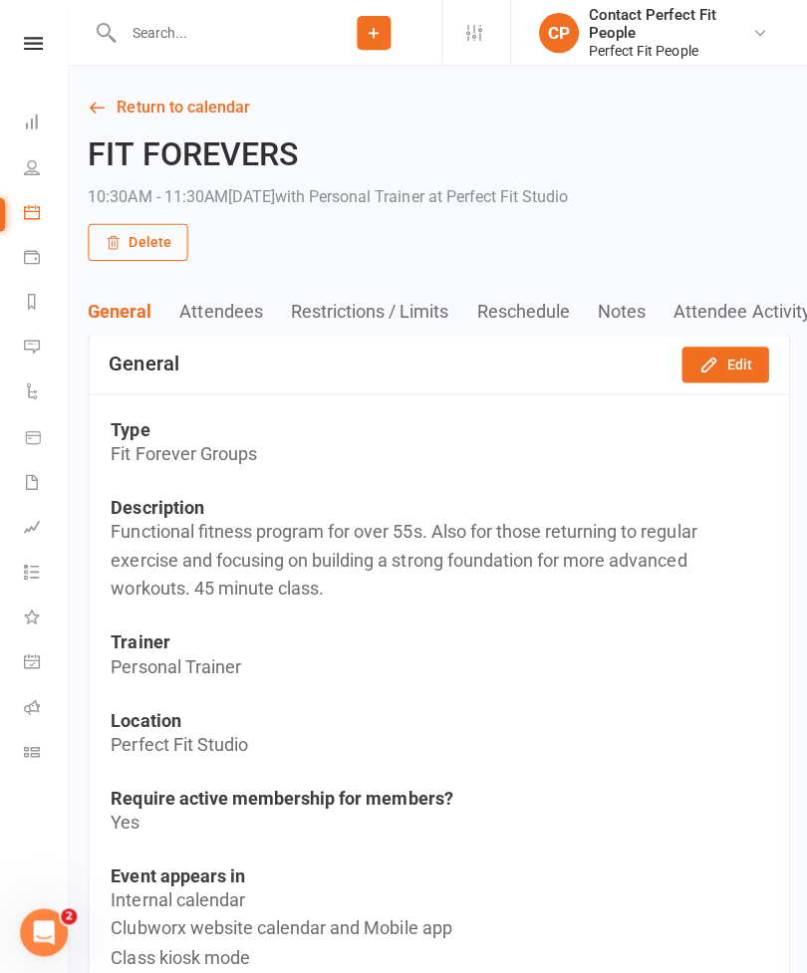
click at [712, 360] on icon "button" at bounding box center [705, 362] width 13 height 13
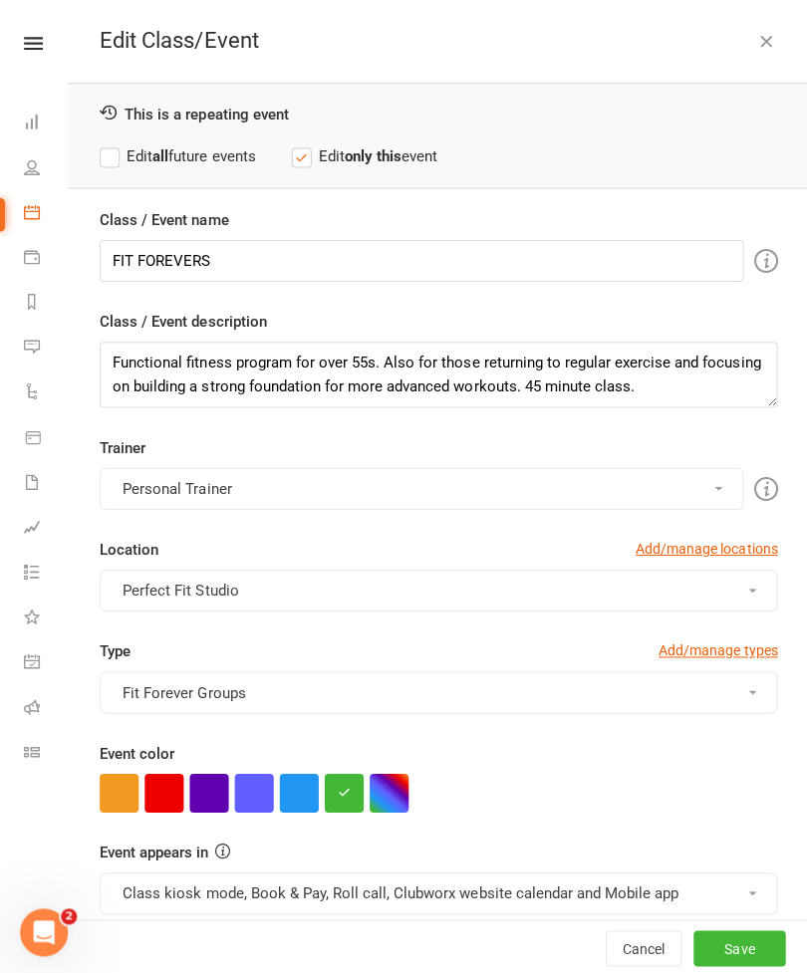
click at [115, 158] on label "Edit all future events" at bounding box center [177, 155] width 155 height 24
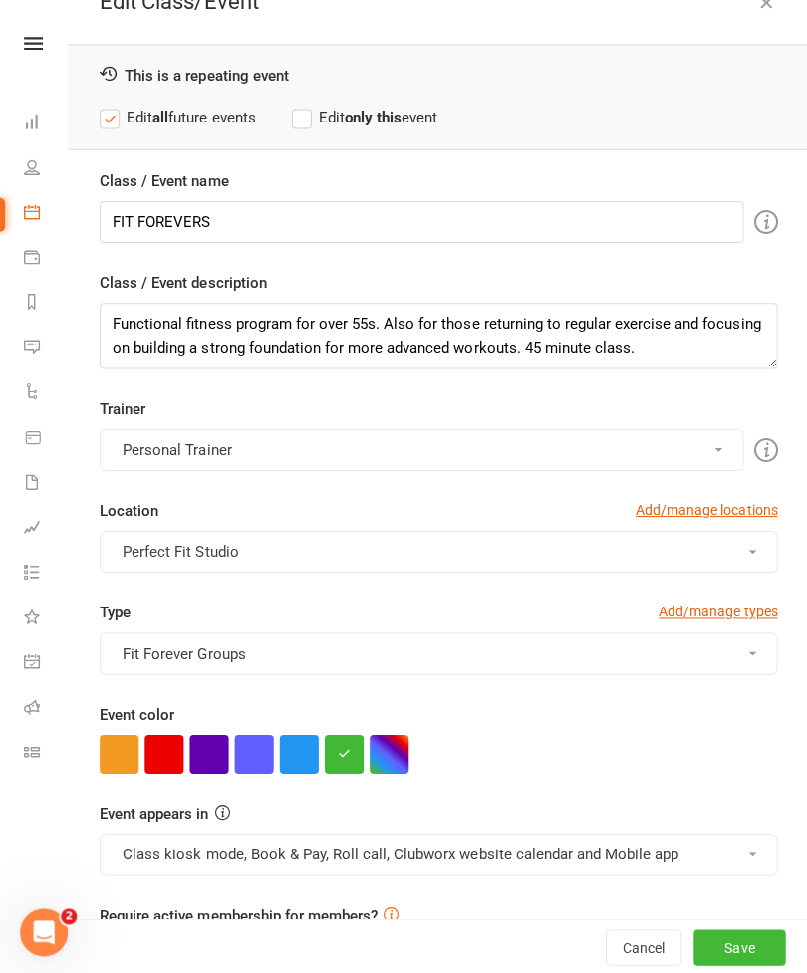
scroll to position [38, 0]
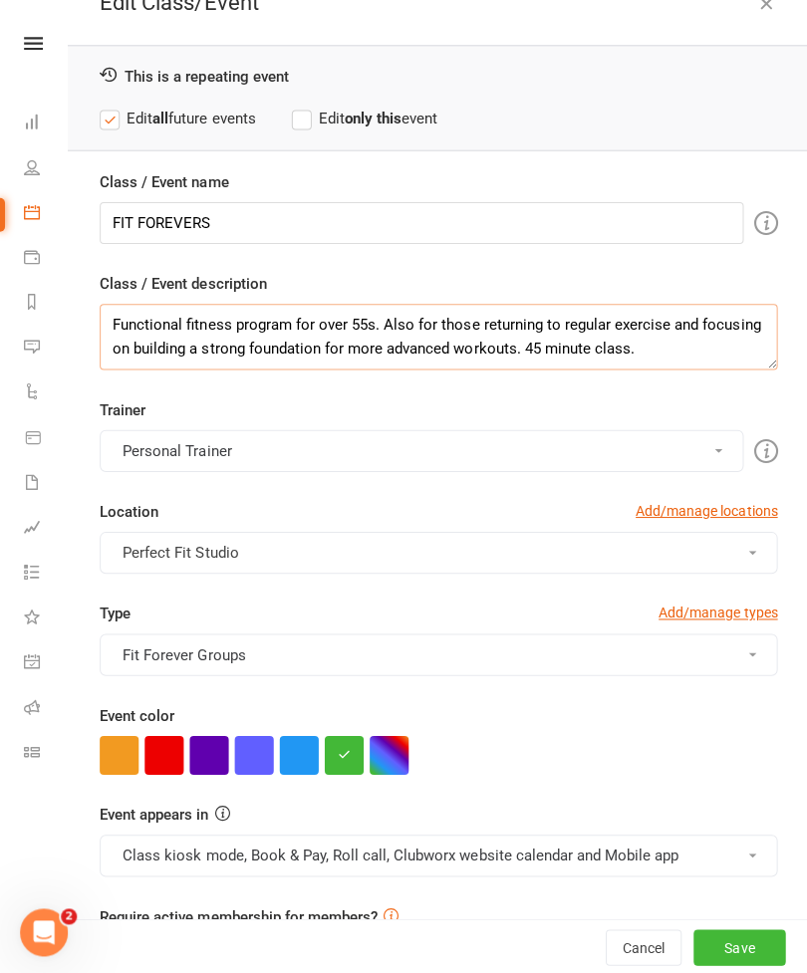
click at [644, 342] on textarea "Functional fitness program for over 55s. Also for those returning to regular ex…" at bounding box center [437, 336] width 675 height 66
click at [113, 365] on textarea "Functional fitness program for over 55s. Also for those returning to regular ex…" at bounding box center [437, 336] width 675 height 66
paste textarea "Being an hour this class has a lovely 15 minute stretch and release at the end."
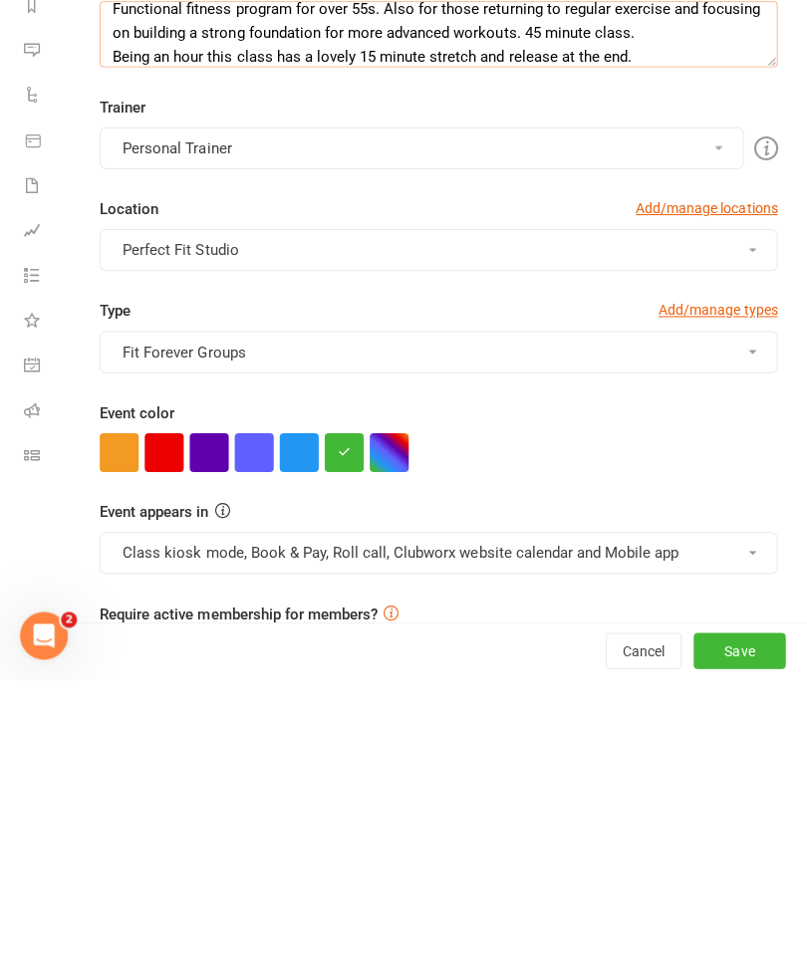
scroll to position [38, 0]
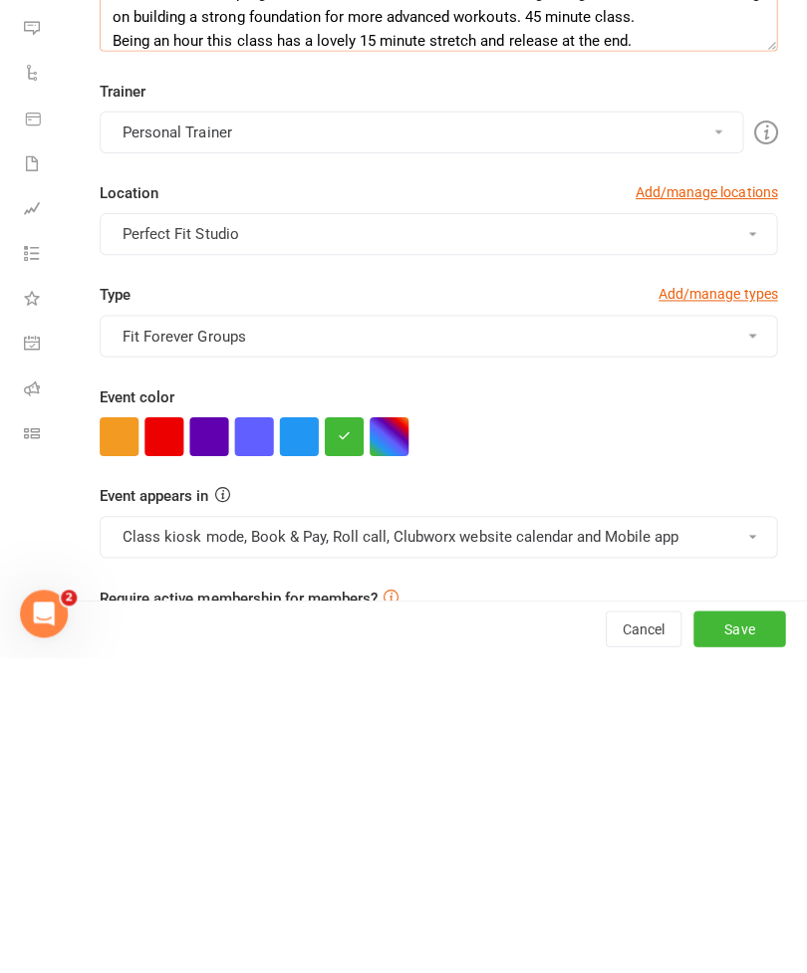
type textarea "Functional fitness program for over 55s. Also for those returning to regular ex…"
click at [743, 927] on button "Save" at bounding box center [737, 945] width 92 height 36
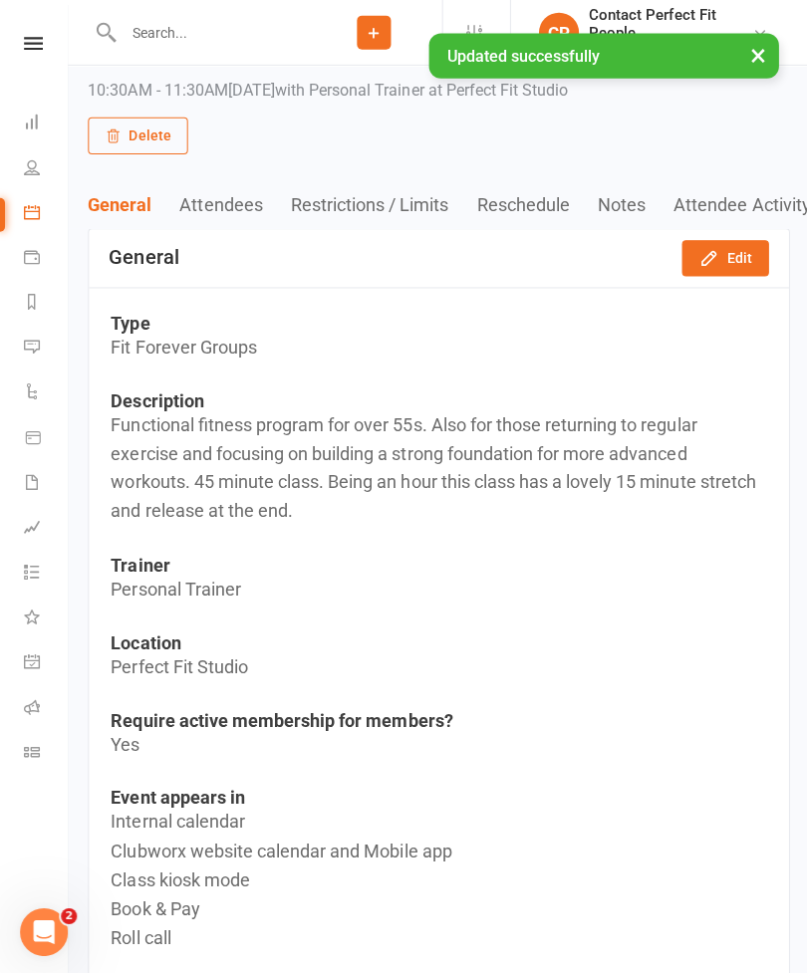
scroll to position [0, 0]
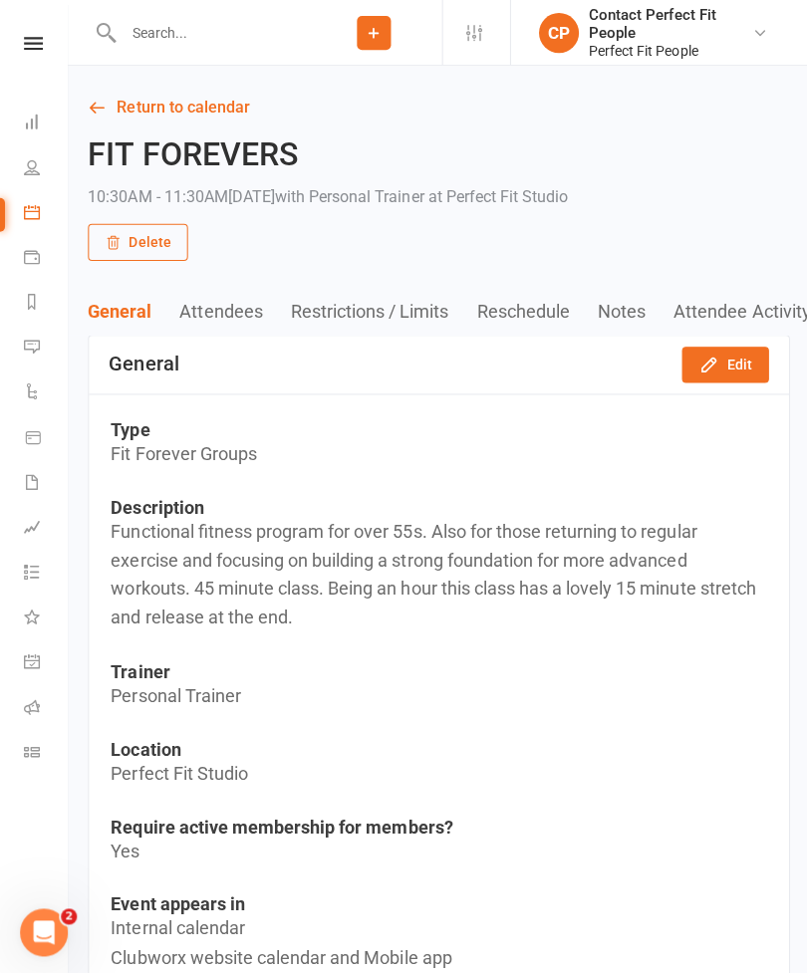
click at [23, 49] on link at bounding box center [33, 43] width 71 height 13
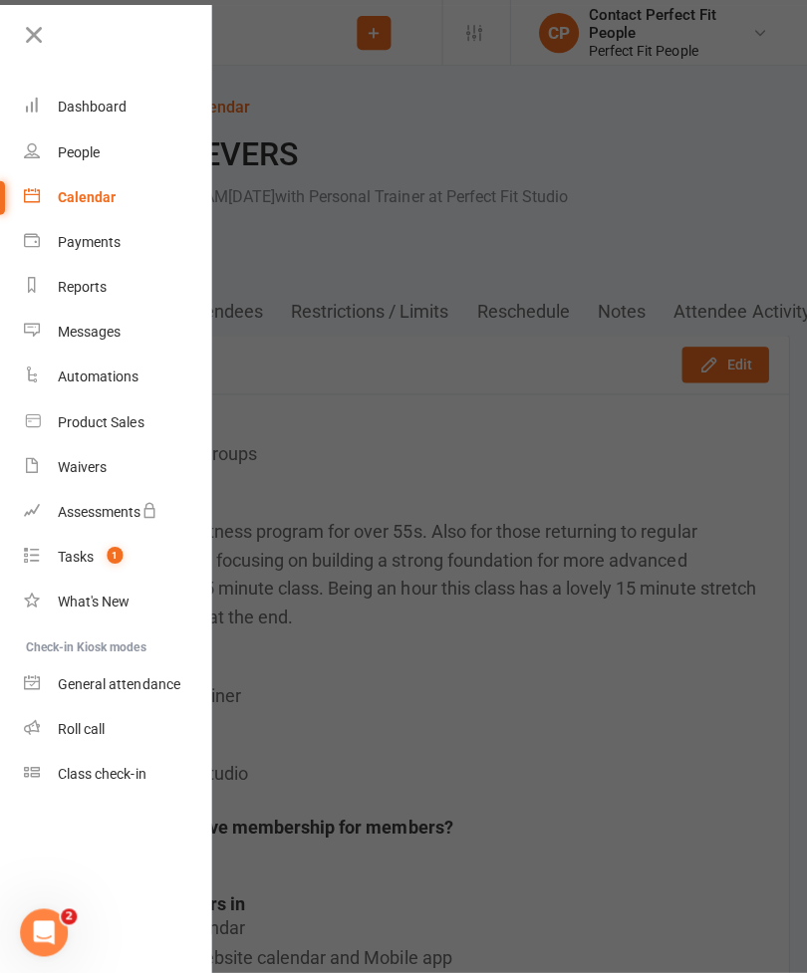
click at [64, 192] on div "Calendar" at bounding box center [87, 196] width 58 height 16
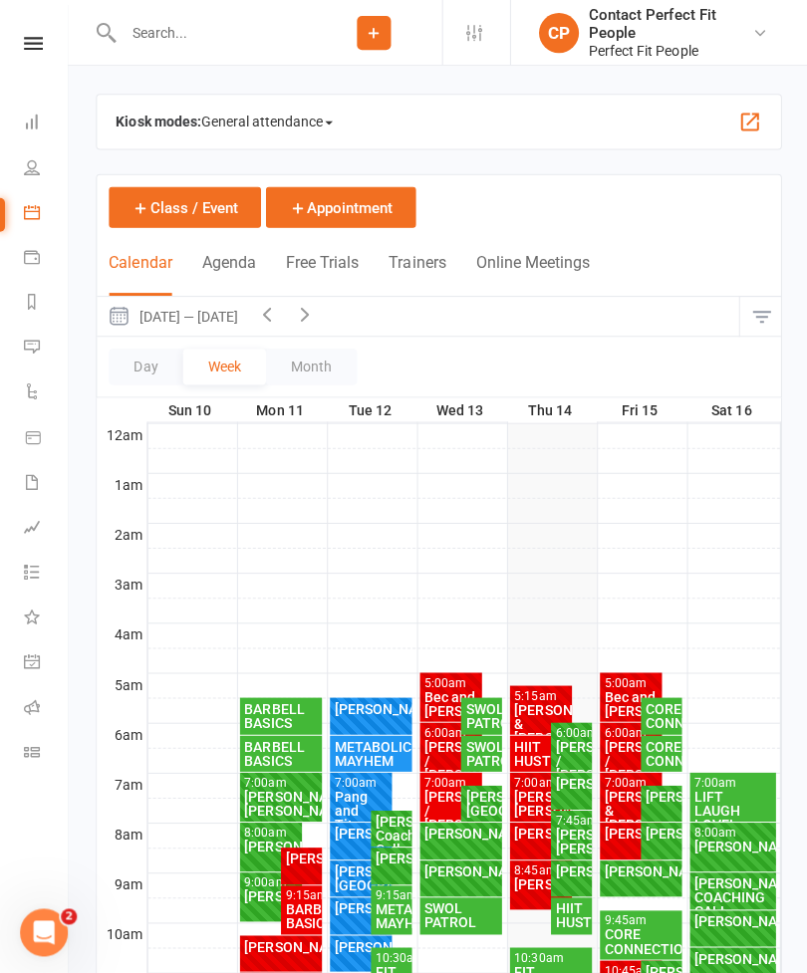
click at [315, 308] on icon "button" at bounding box center [304, 313] width 22 height 22
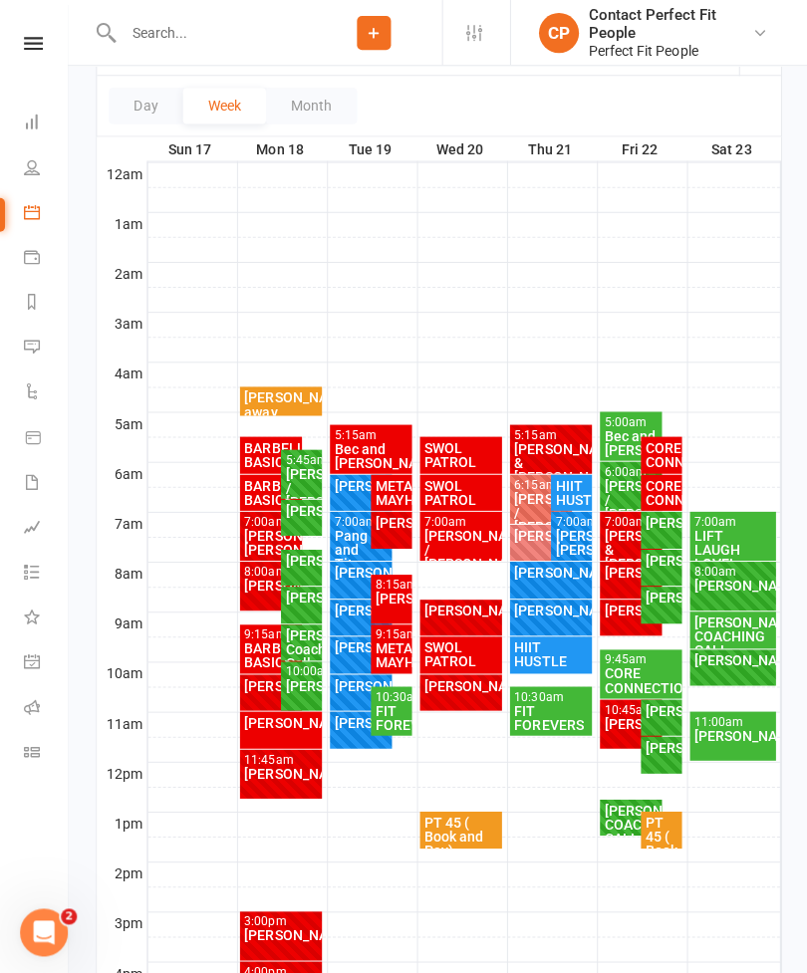
scroll to position [257, 0]
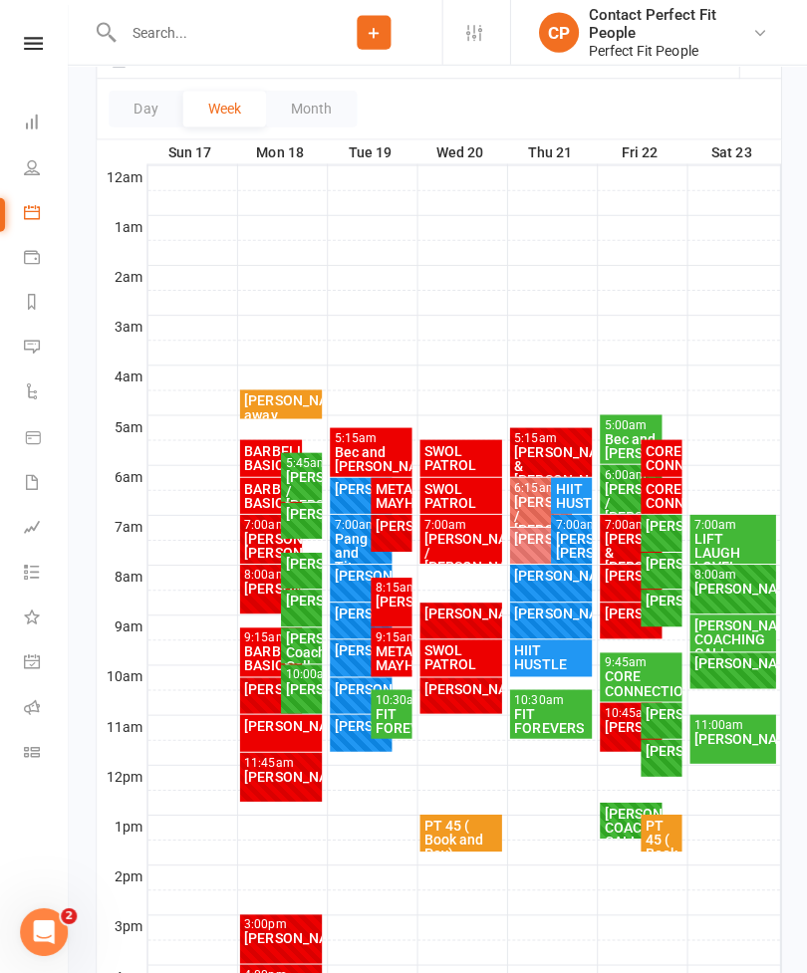
click at [300, 485] on div "[PERSON_NAME] / [PERSON_NAME]" at bounding box center [300, 489] width 33 height 42
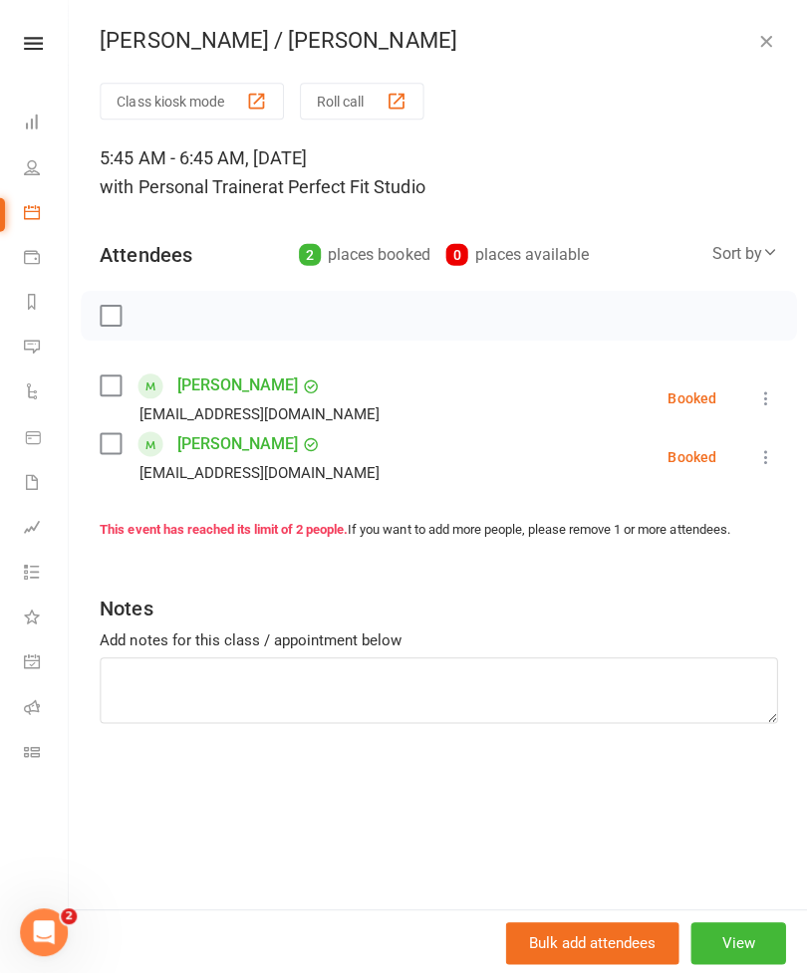
click at [768, 47] on icon "button" at bounding box center [763, 41] width 20 height 20
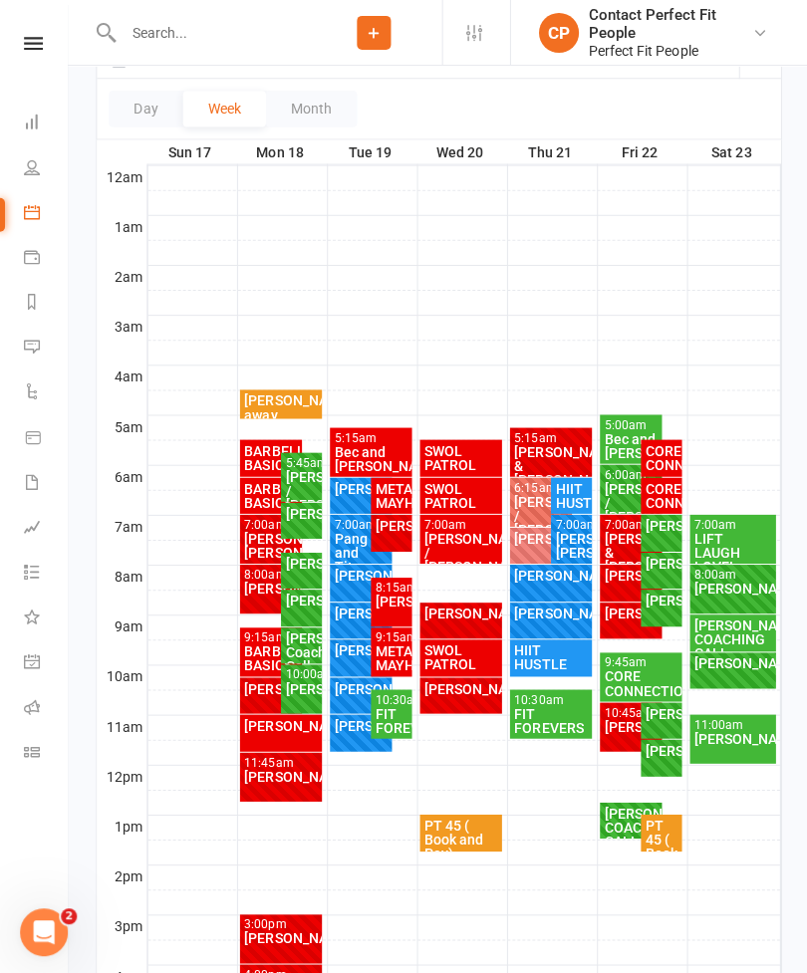
click at [306, 518] on div "[PERSON_NAME]" at bounding box center [300, 512] width 33 height 14
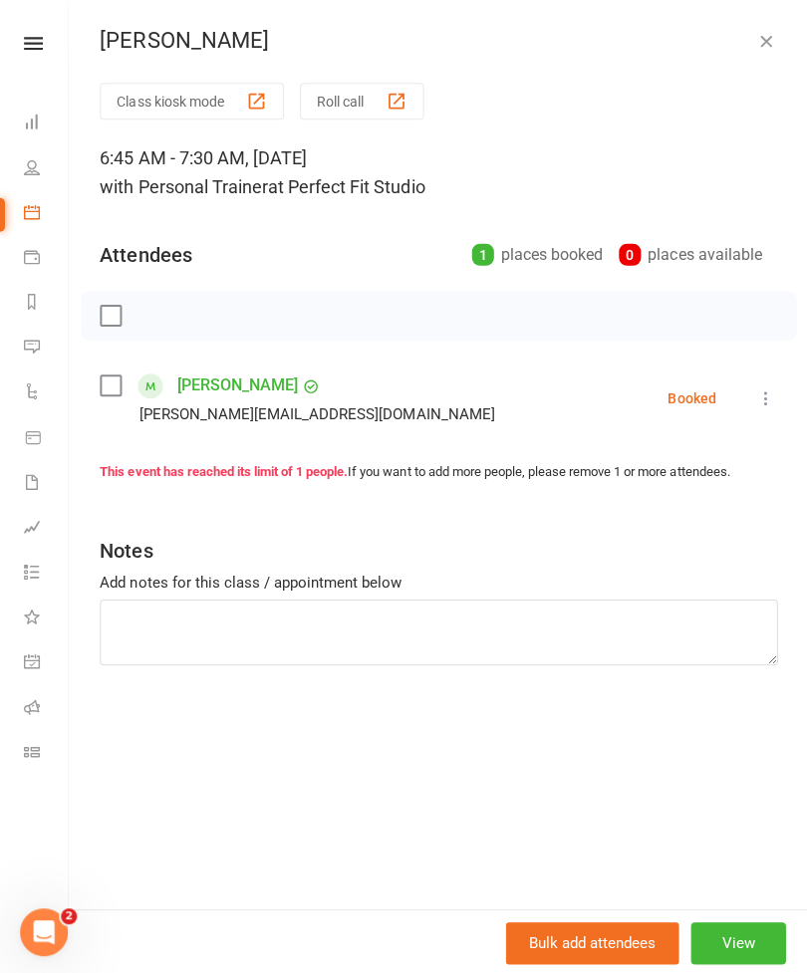
click at [773, 51] on button "button" at bounding box center [763, 41] width 24 height 24
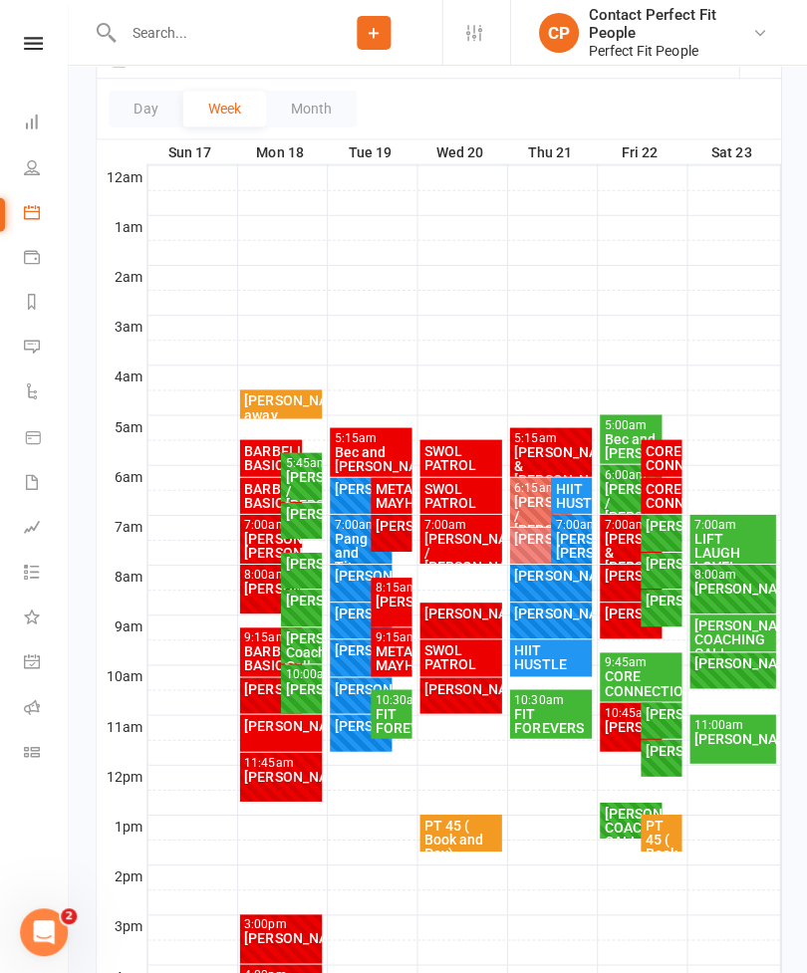
click at [292, 569] on div "[PERSON_NAME]" at bounding box center [300, 562] width 33 height 14
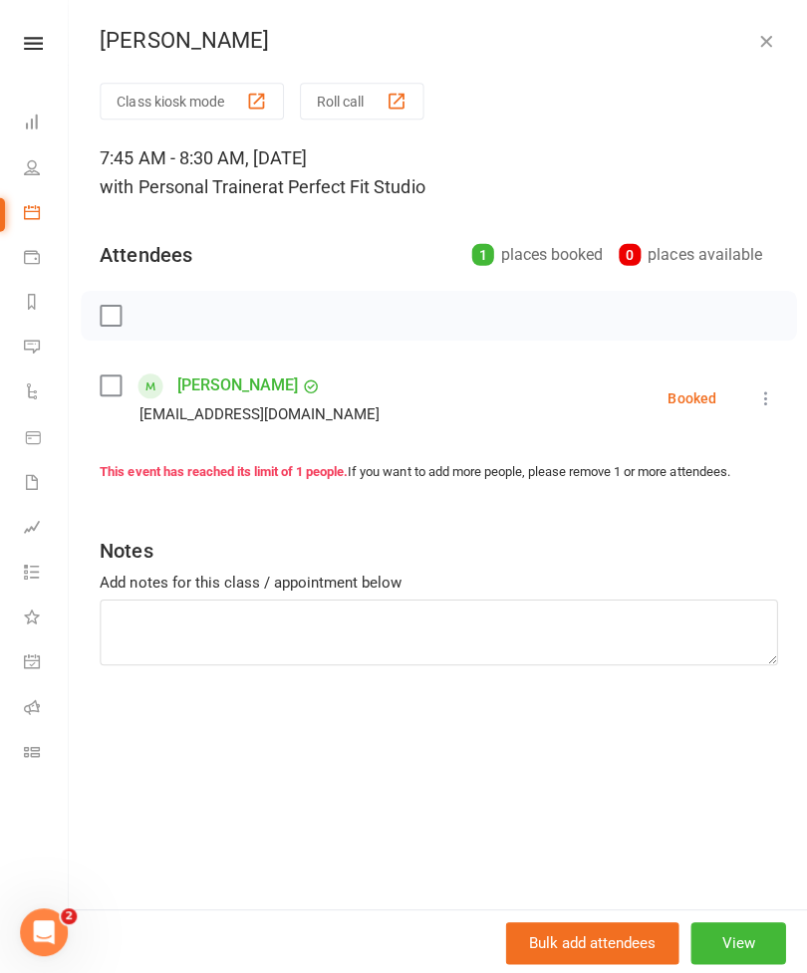
click at [764, 52] on button "button" at bounding box center [763, 41] width 24 height 24
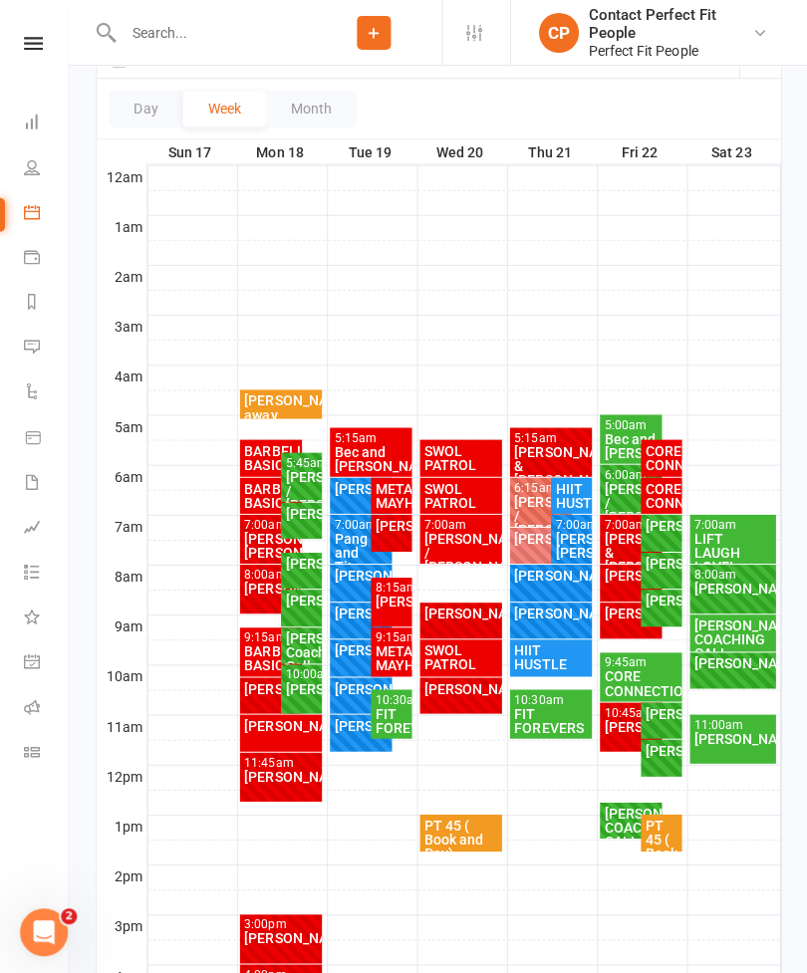
click at [306, 603] on div "[PERSON_NAME]" at bounding box center [300, 598] width 33 height 14
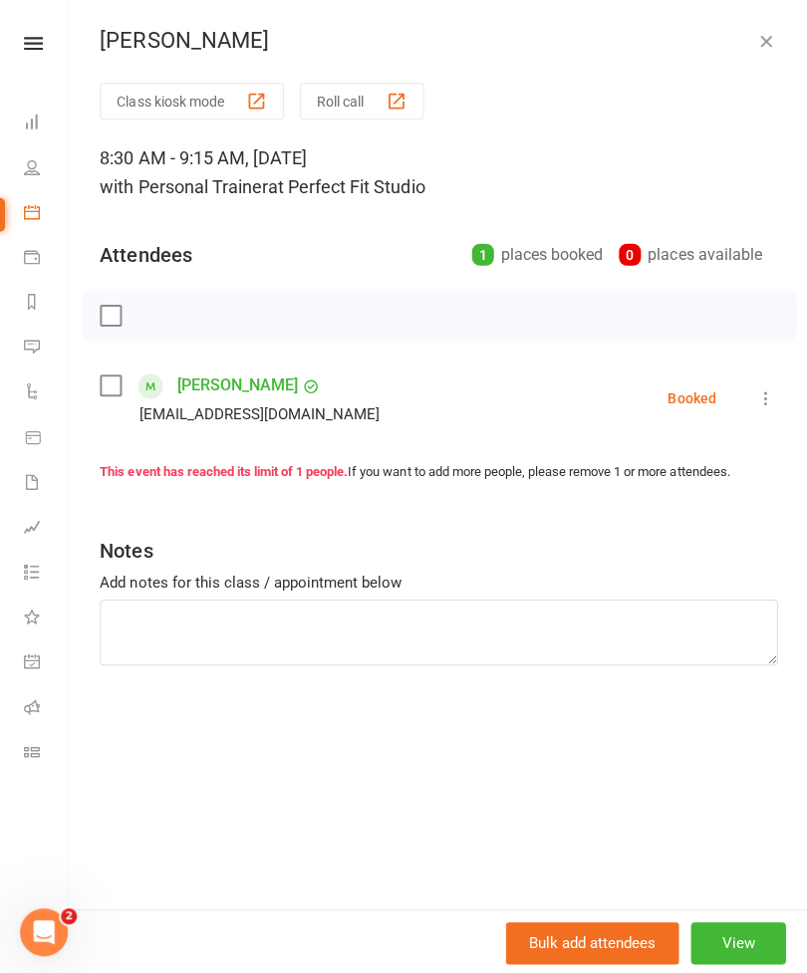
click at [754, 50] on icon "button" at bounding box center [763, 41] width 20 height 20
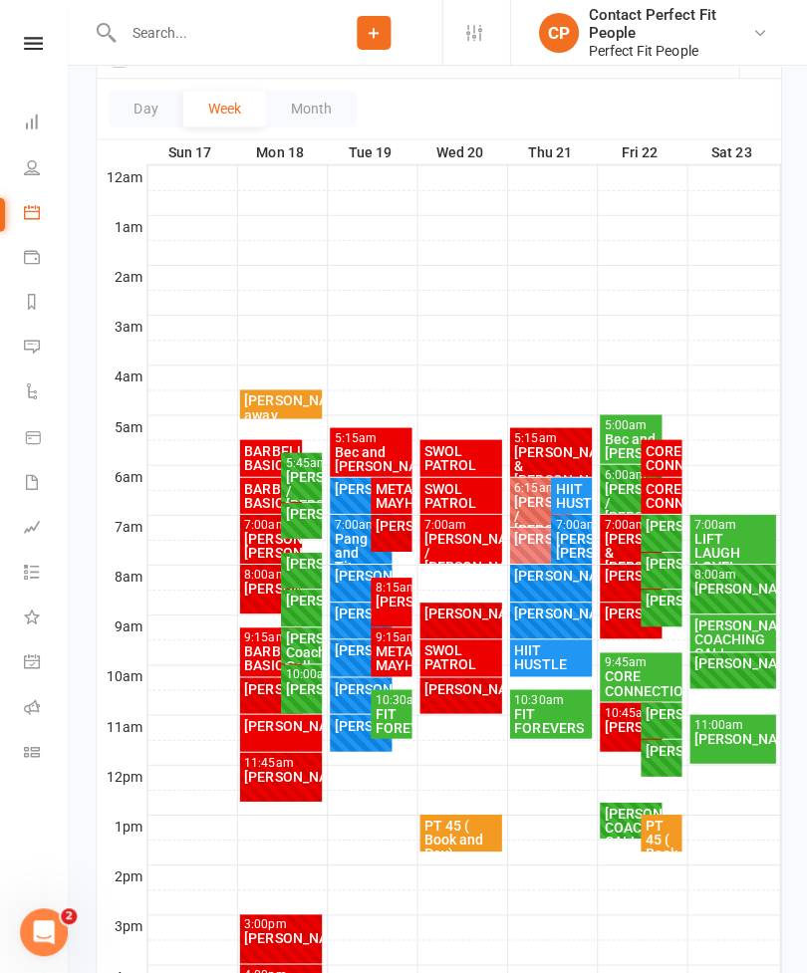
click at [299, 639] on div "[PERSON_NAME] Coaching Call" at bounding box center [300, 650] width 33 height 42
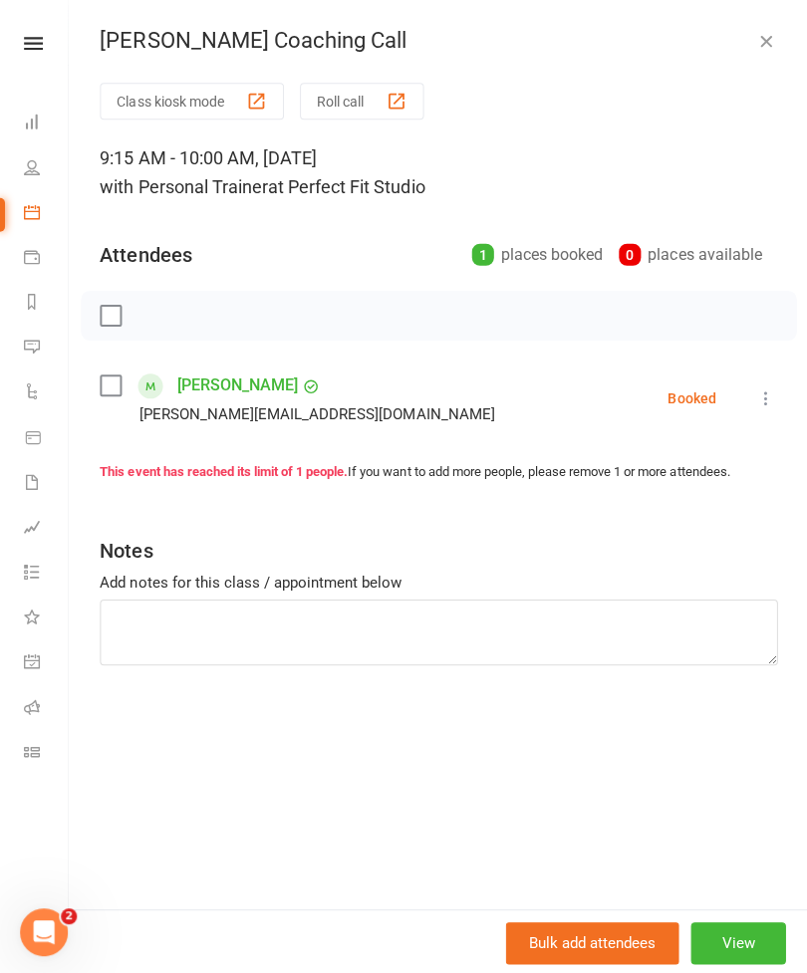
click at [764, 41] on icon "button" at bounding box center [763, 41] width 20 height 20
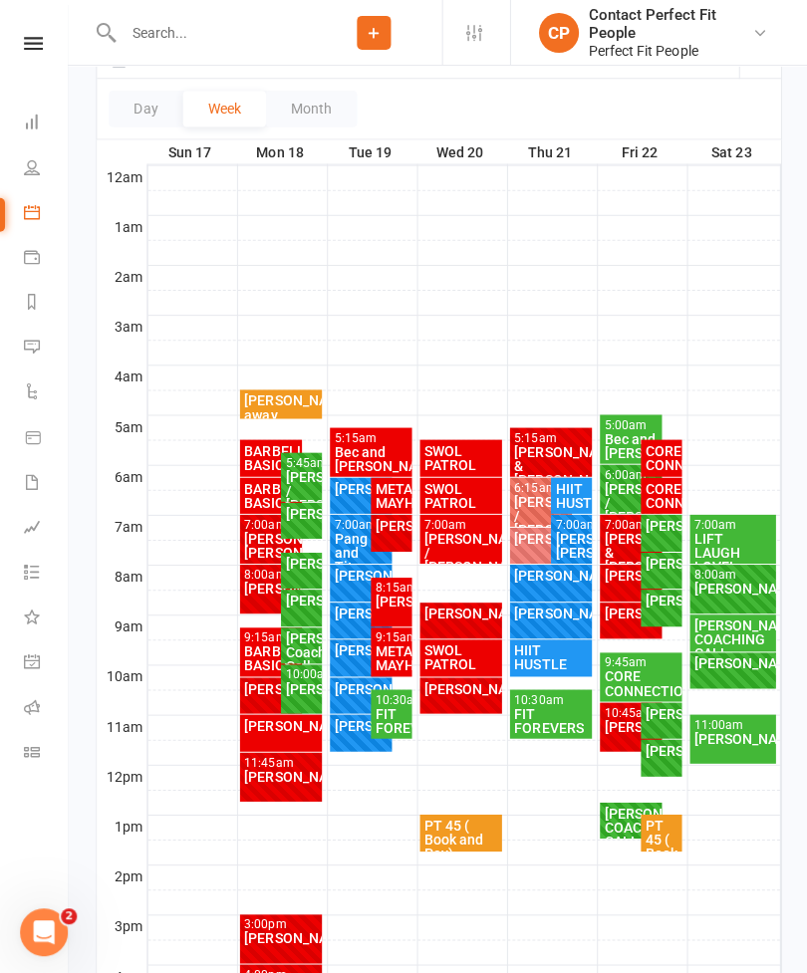
click at [300, 605] on div "[PERSON_NAME]" at bounding box center [300, 598] width 33 height 14
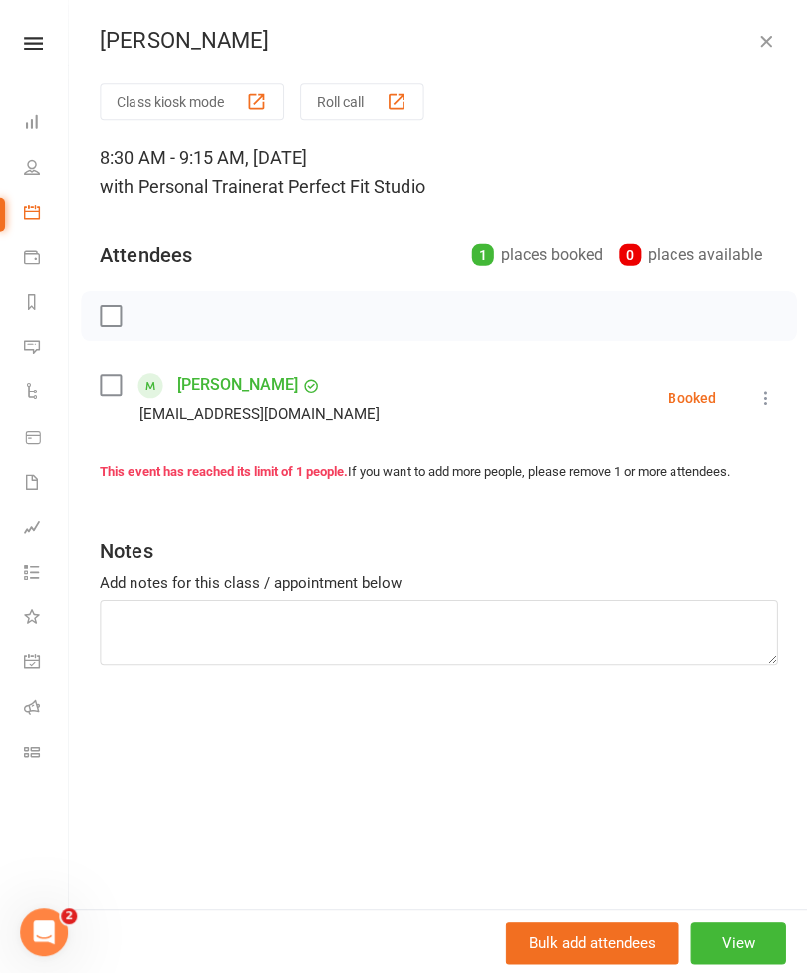
click at [772, 51] on button "button" at bounding box center [763, 41] width 24 height 24
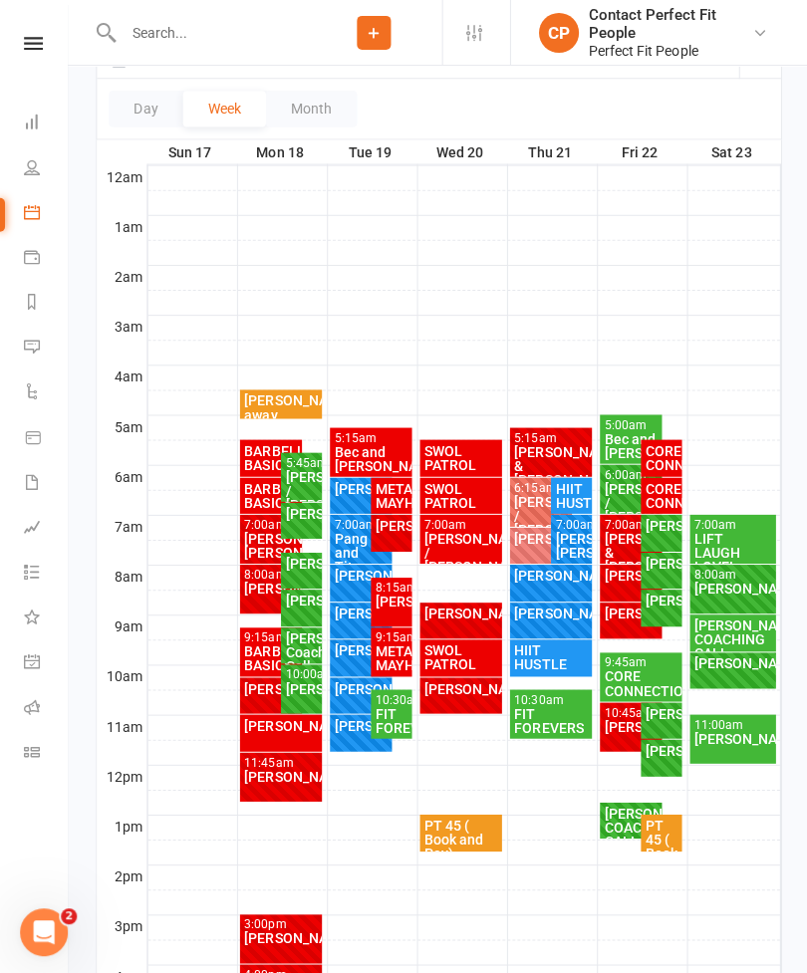
click at [296, 693] on div "[PERSON_NAME]" at bounding box center [300, 686] width 33 height 14
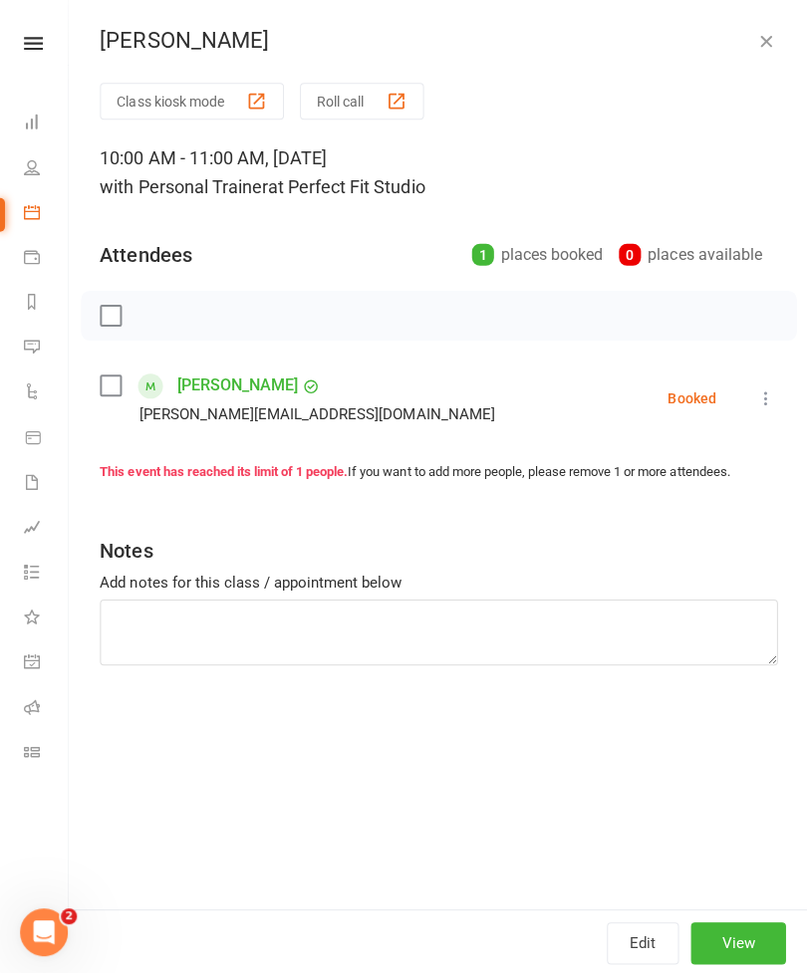
click at [773, 47] on button "button" at bounding box center [763, 41] width 24 height 24
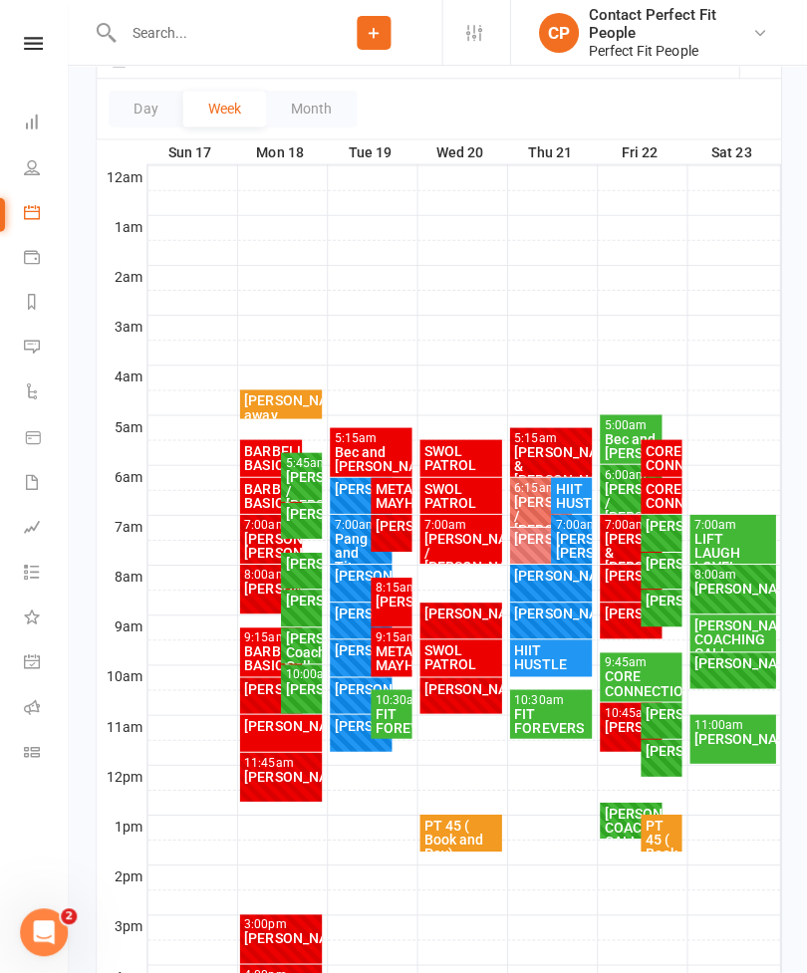
click at [252, 693] on div "[PERSON_NAME]" at bounding box center [270, 686] width 55 height 14
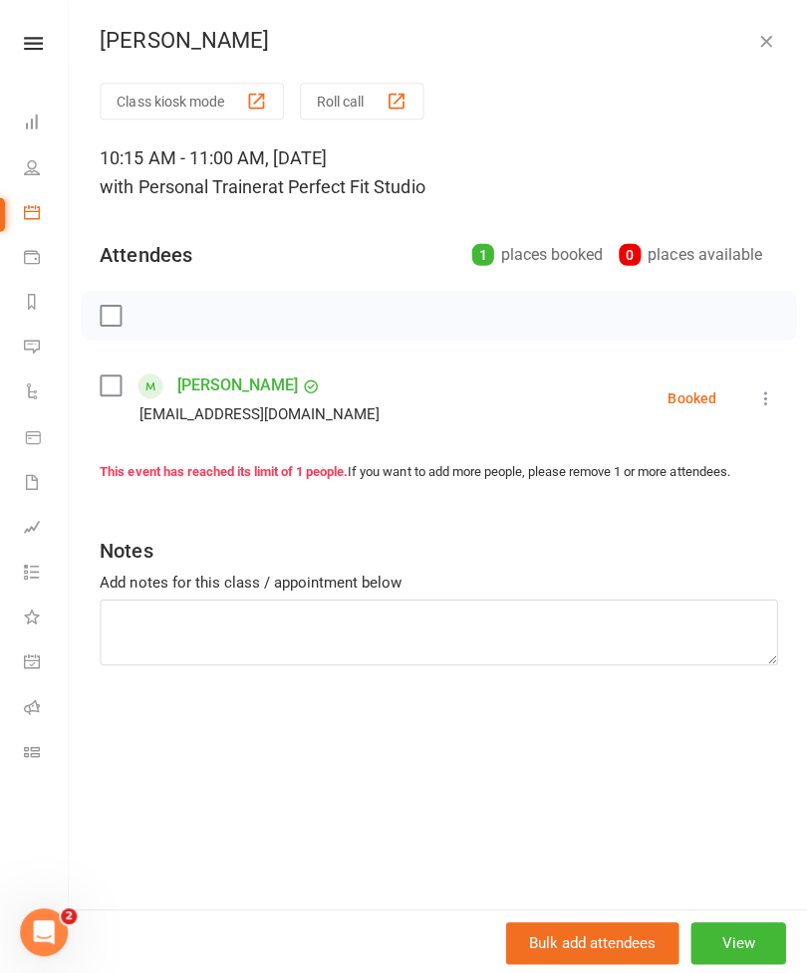
click at [773, 47] on button "button" at bounding box center [763, 41] width 24 height 24
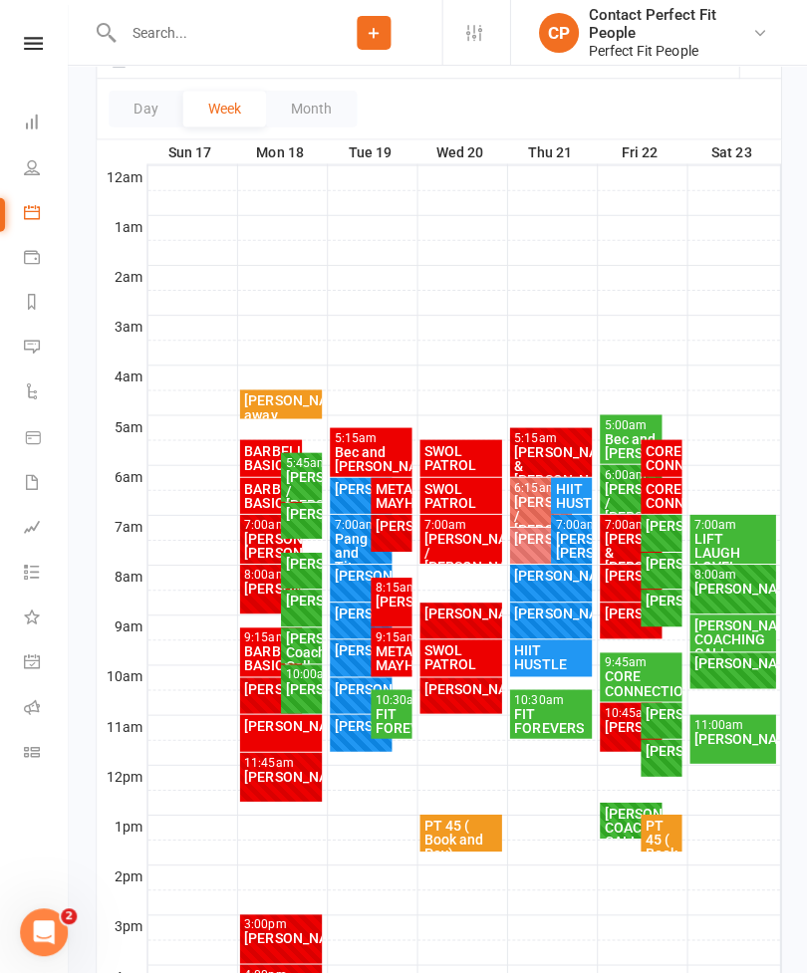
click at [258, 730] on div "[PERSON_NAME]" at bounding box center [280, 723] width 75 height 14
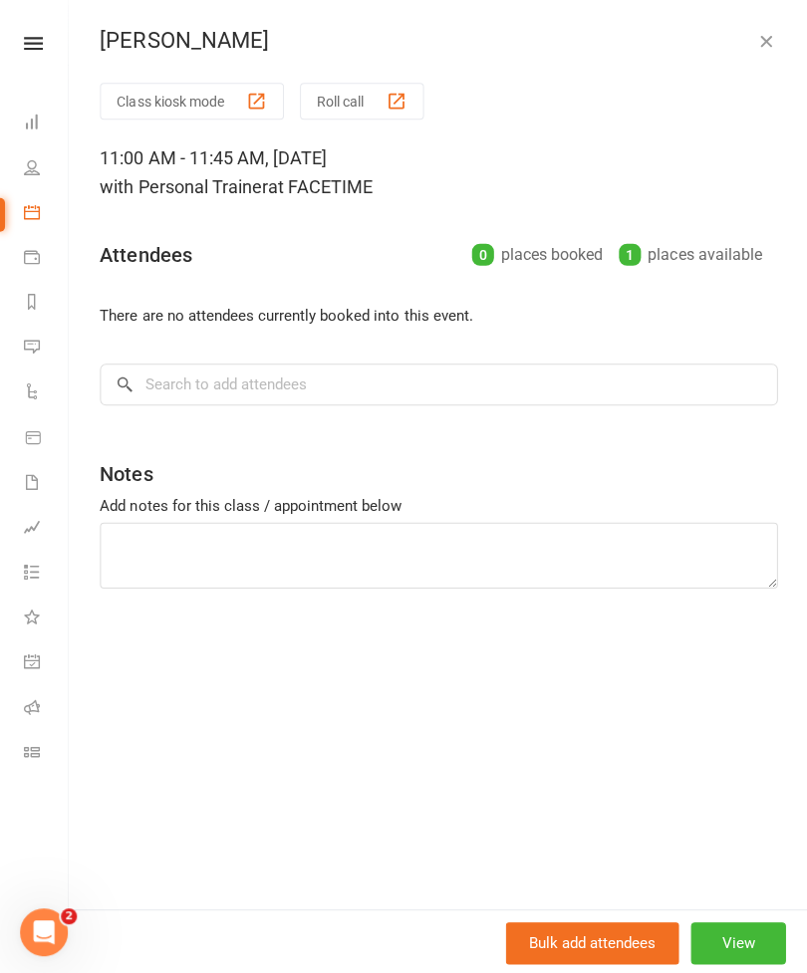
click at [760, 37] on icon "button" at bounding box center [763, 41] width 20 height 20
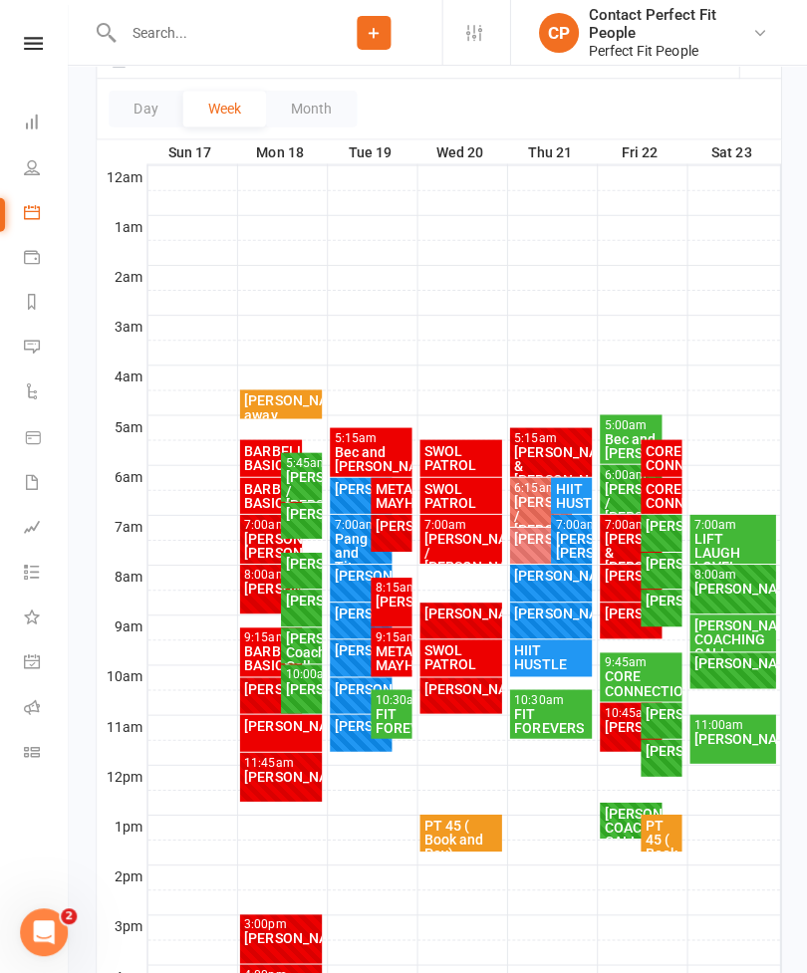
click at [267, 767] on div "[PERSON_NAME]" at bounding box center [280, 774] width 75 height 14
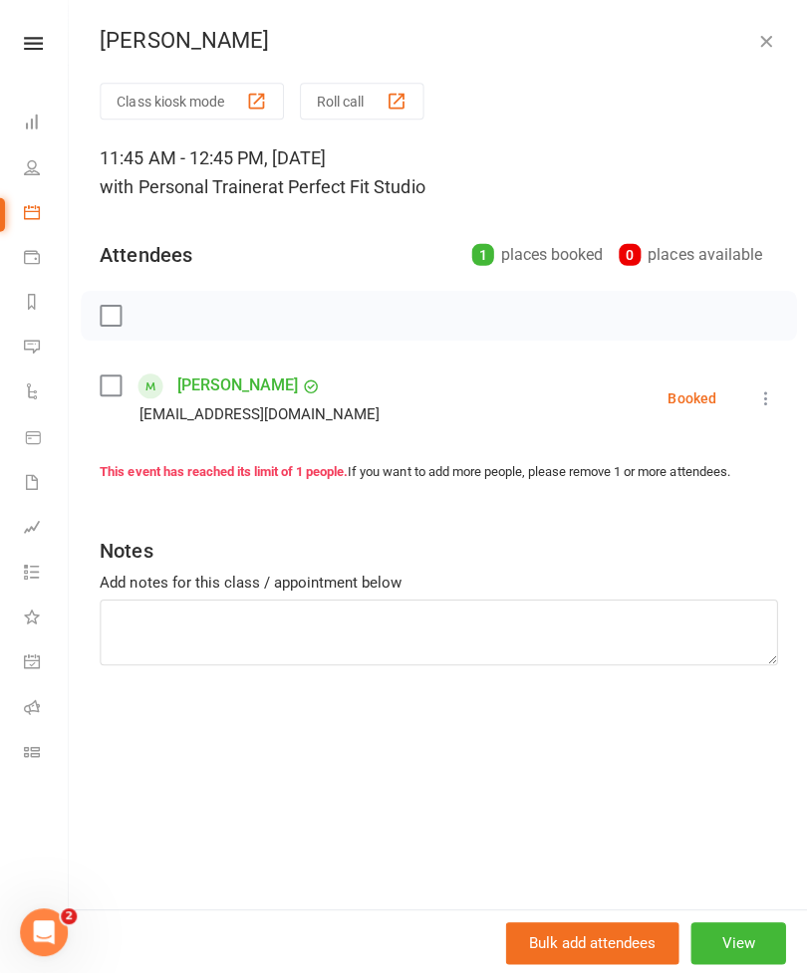
click at [760, 47] on icon "button" at bounding box center [763, 41] width 20 height 20
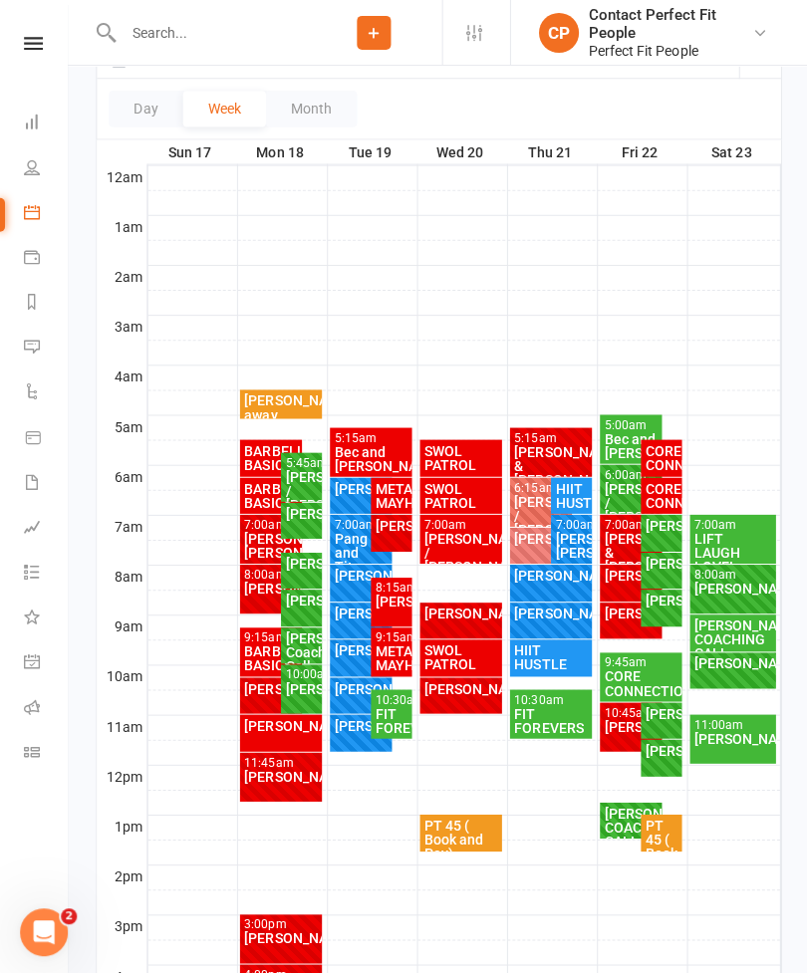
click at [251, 545] on div "[PERSON_NAME]/ [PERSON_NAME]" at bounding box center [270, 544] width 55 height 28
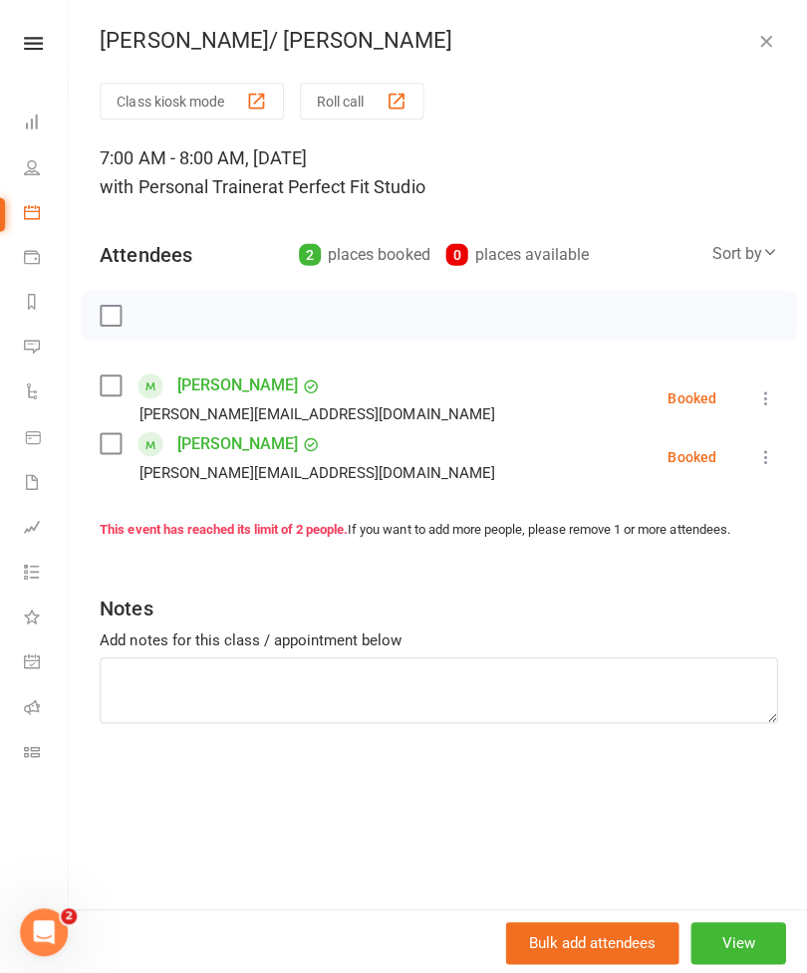
click at [772, 39] on icon "button" at bounding box center [763, 41] width 20 height 20
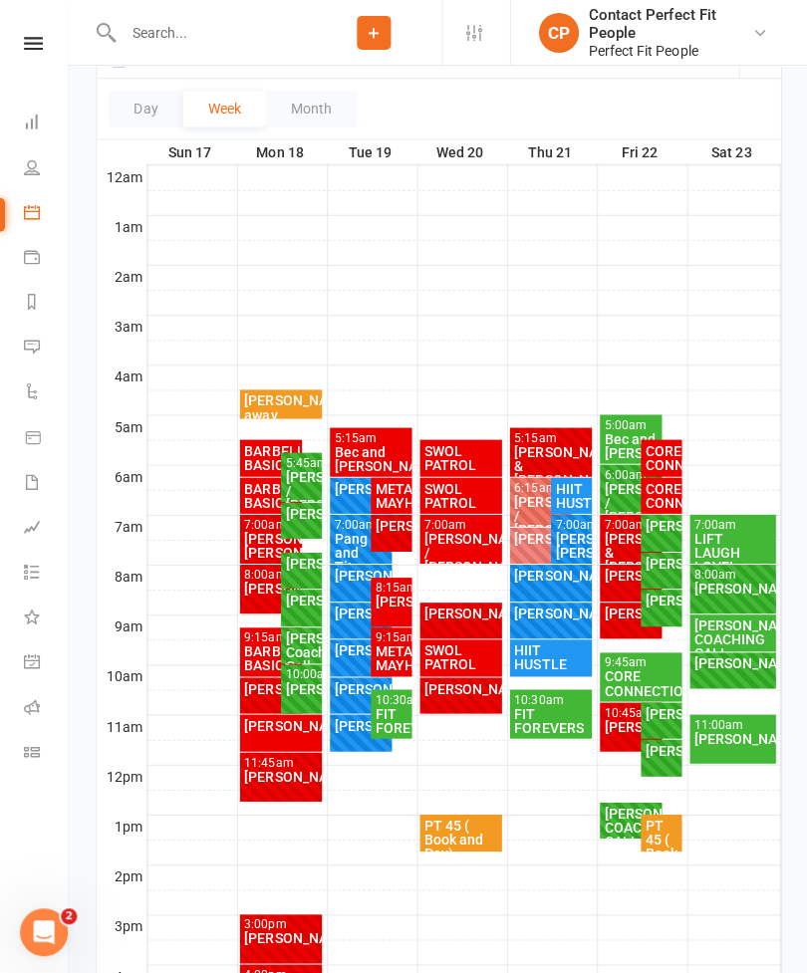
click at [258, 580] on div "[PERSON_NAME]" at bounding box center [270, 587] width 55 height 14
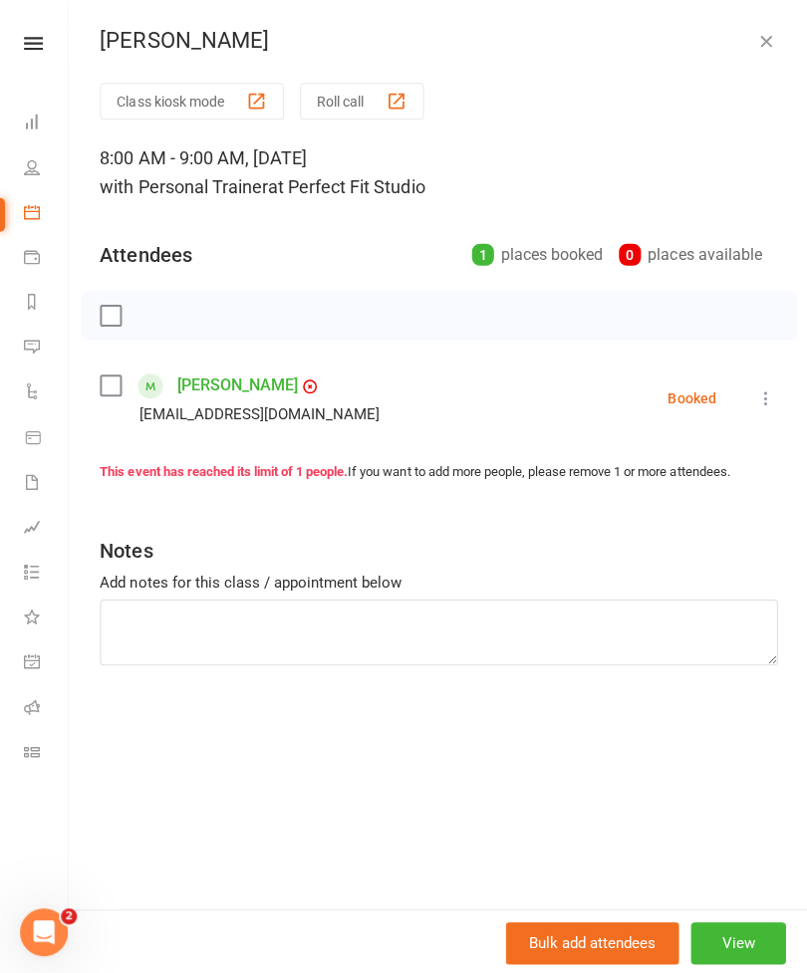
click at [769, 50] on icon "button" at bounding box center [763, 41] width 20 height 20
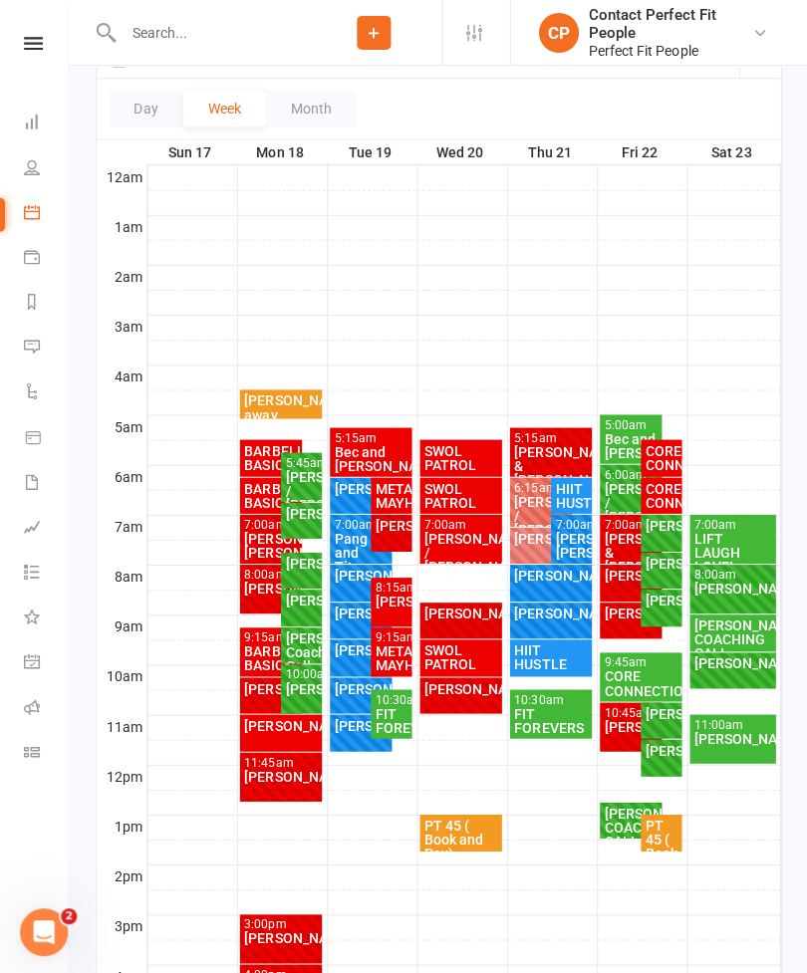
click at [177, 41] on input "text" at bounding box center [211, 33] width 188 height 28
click at [189, 43] on input "text" at bounding box center [211, 33] width 188 height 28
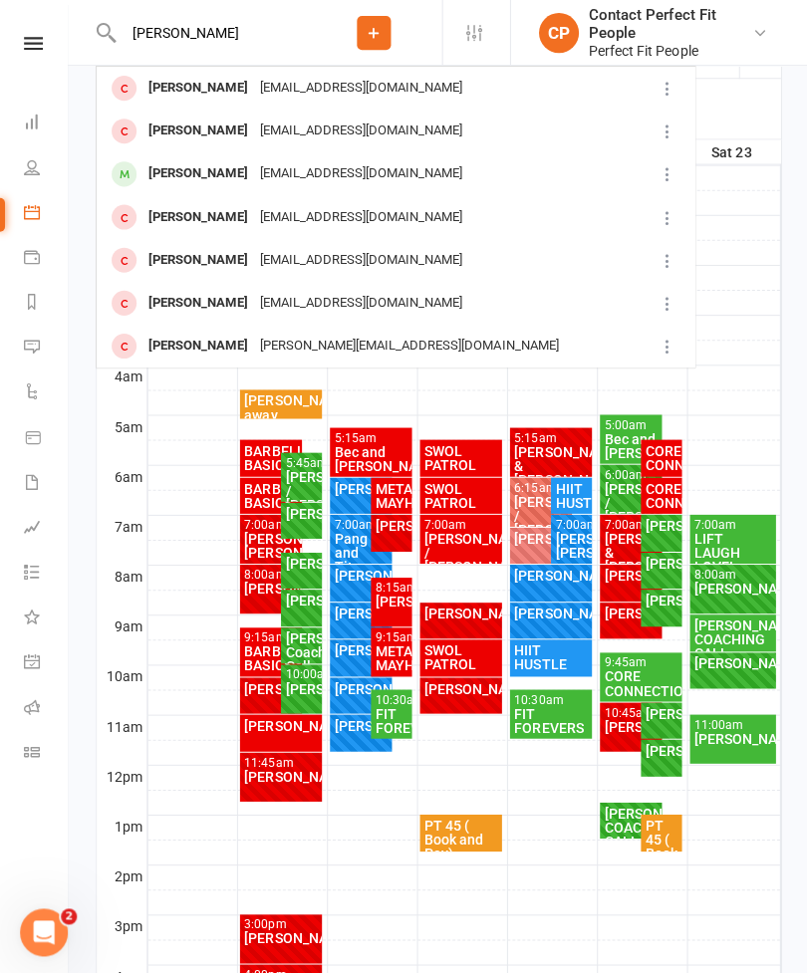
type input "[PERSON_NAME]"
click at [166, 173] on div "[PERSON_NAME]" at bounding box center [197, 173] width 111 height 29
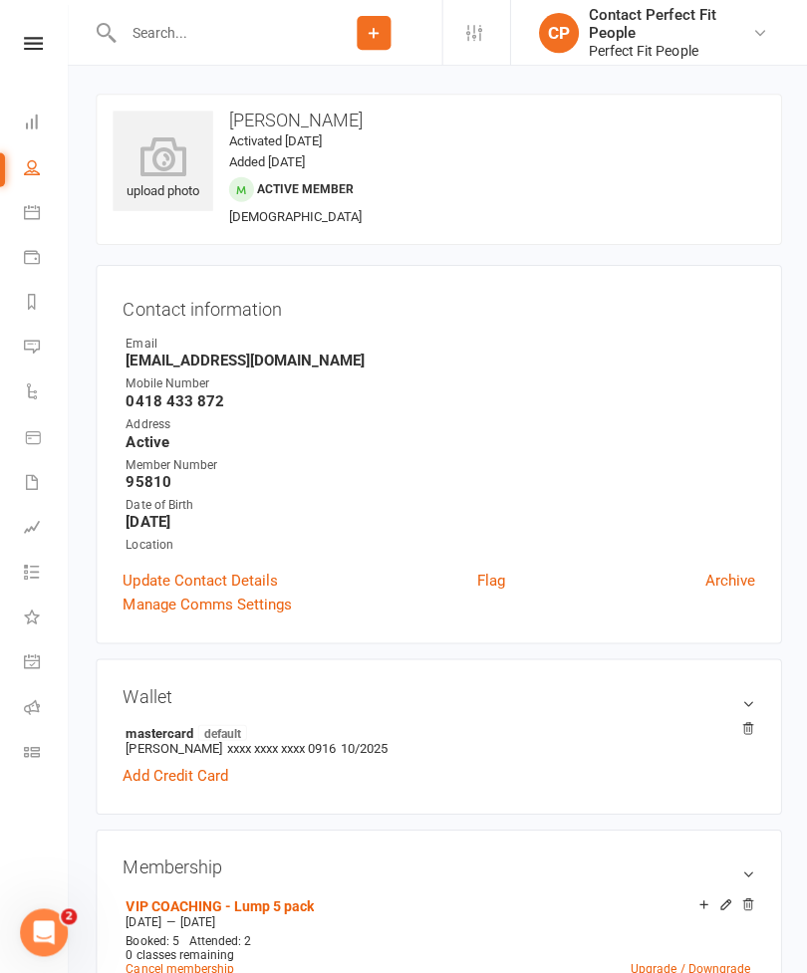
click at [1, 459] on li "Product Sales" at bounding box center [33, 437] width 67 height 45
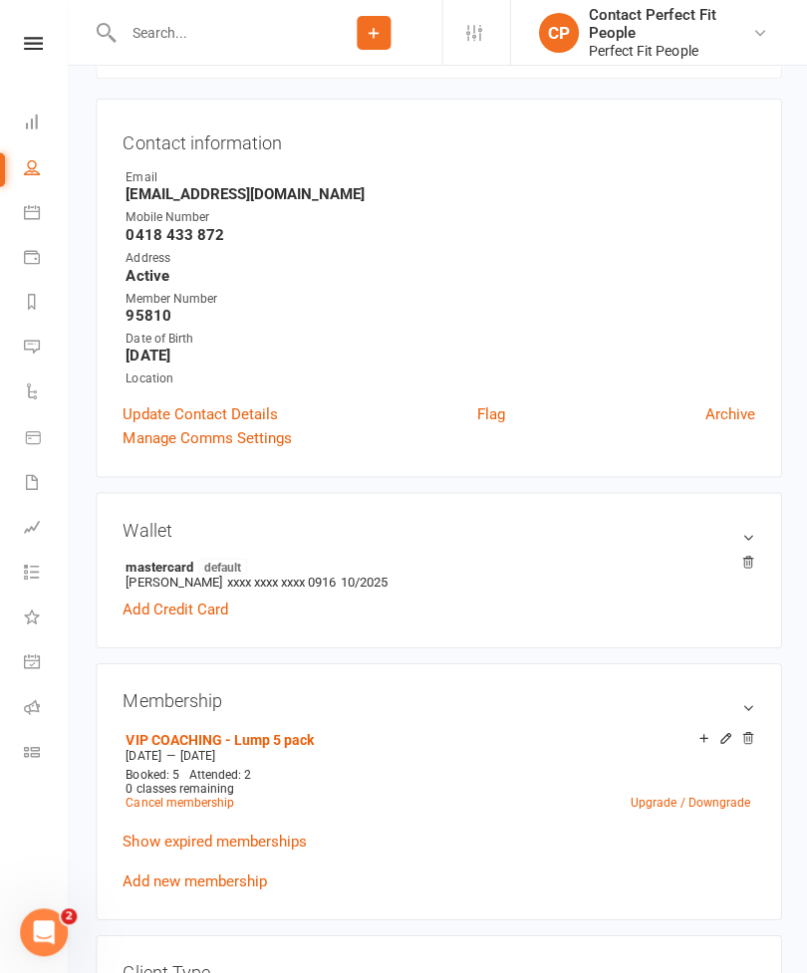
scroll to position [166, 0]
click at [142, 841] on link "Show expired memberships" at bounding box center [213, 837] width 183 height 18
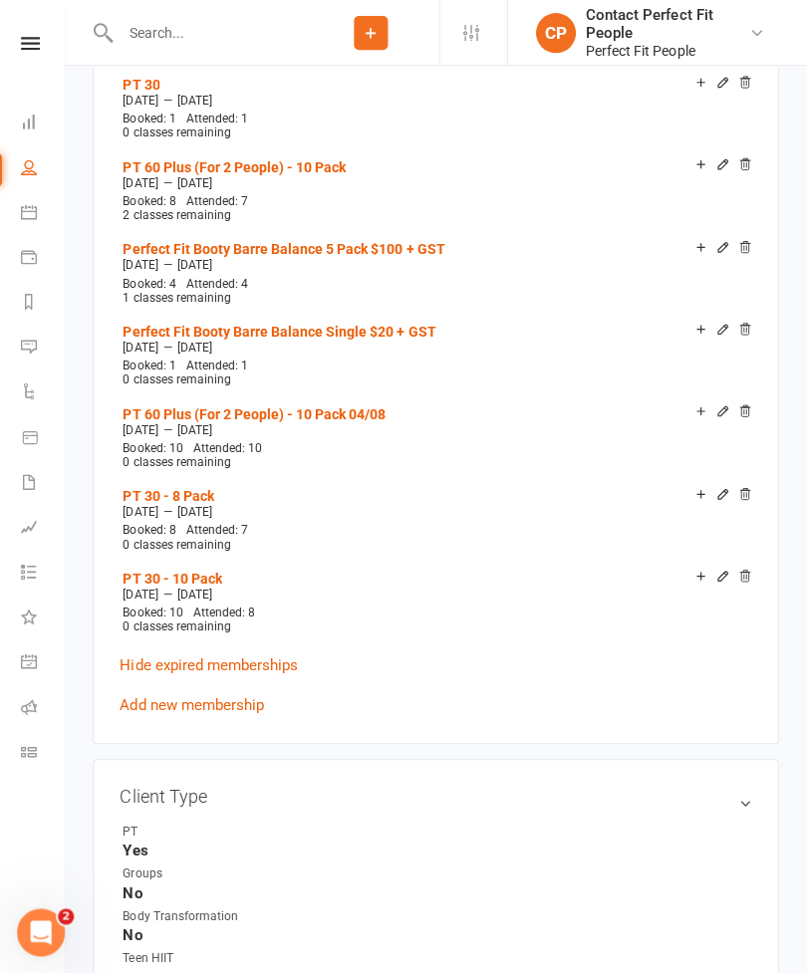
scroll to position [3012, 0]
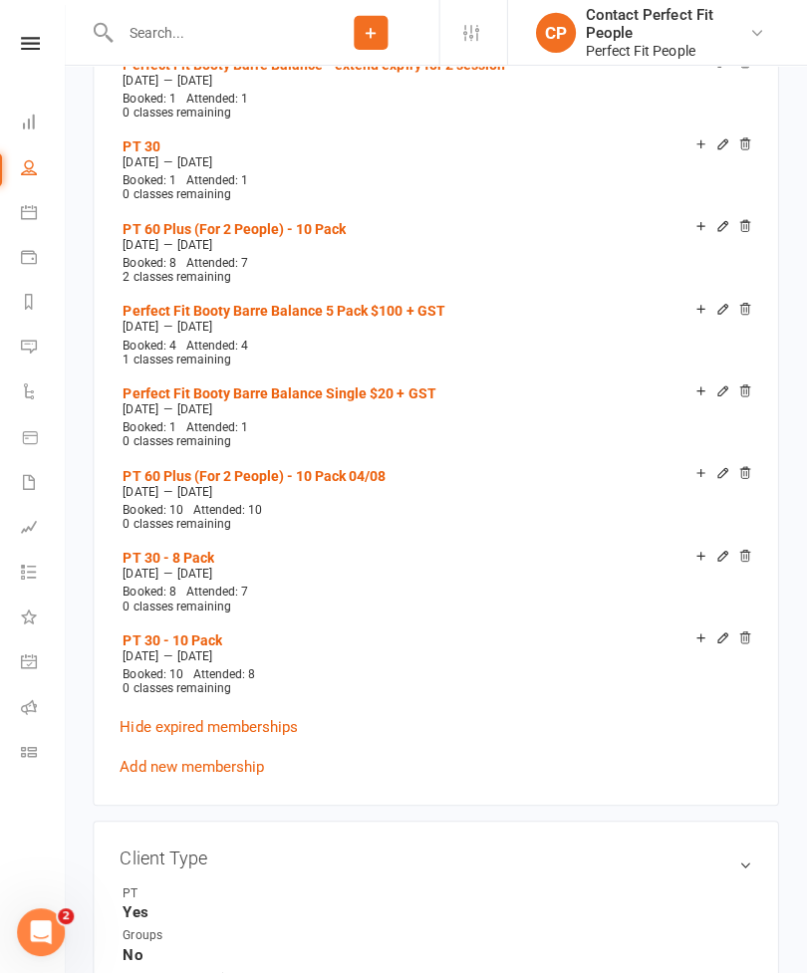
click at [149, 715] on link "Hide expired memberships" at bounding box center [210, 724] width 177 height 18
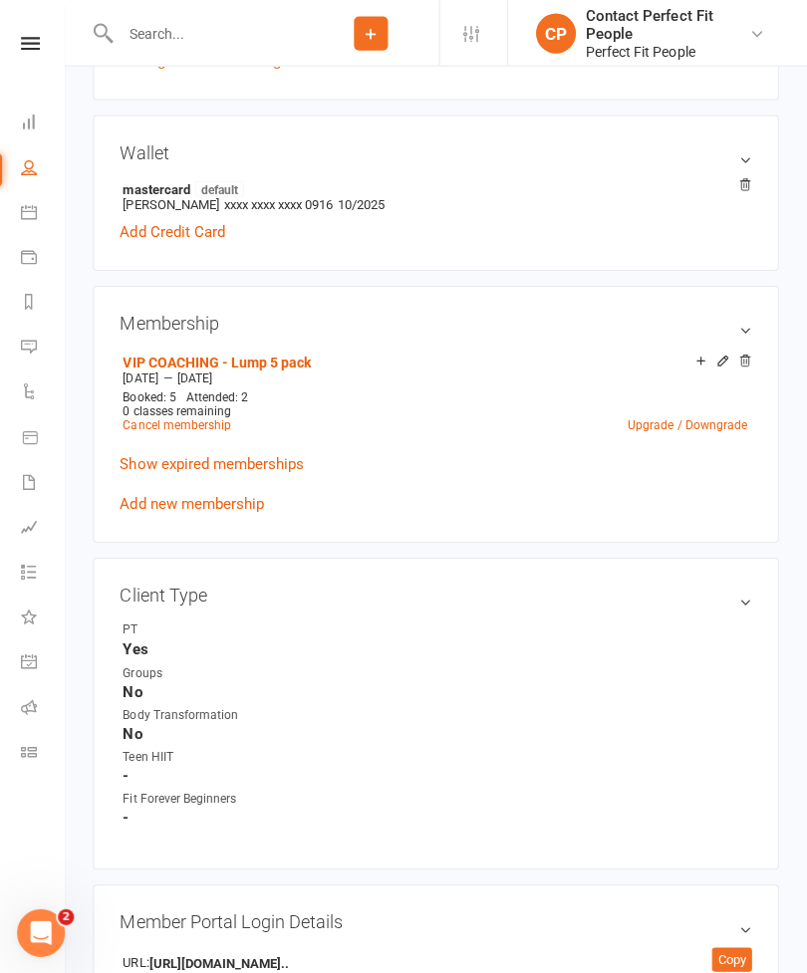
scroll to position [536, 0]
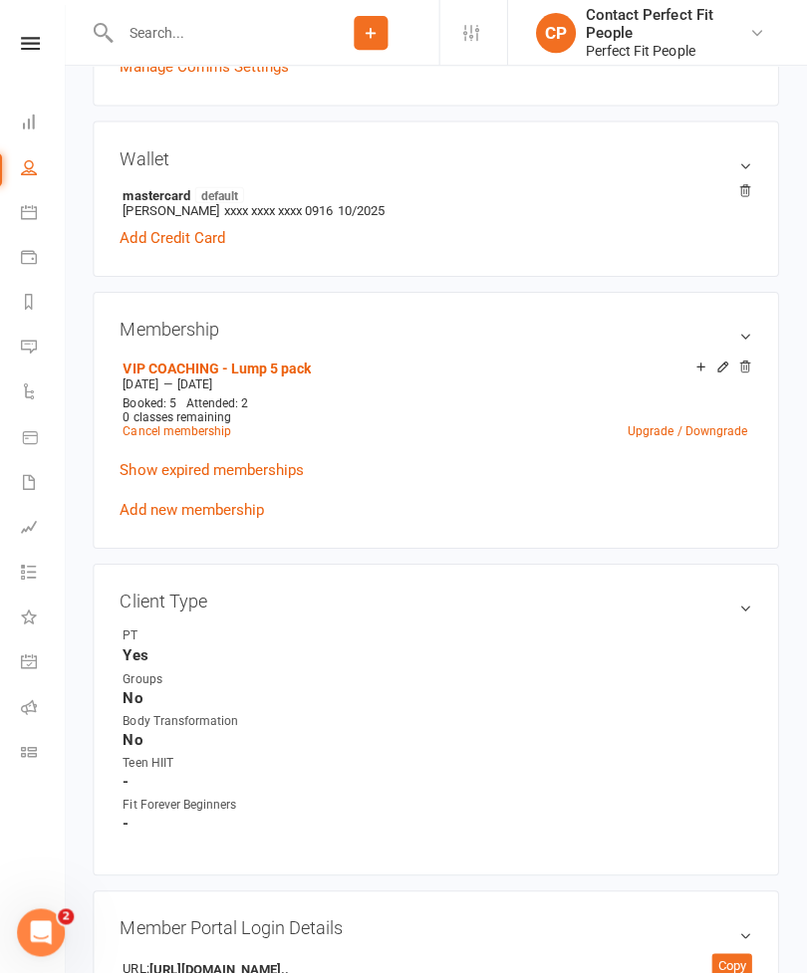
click at [139, 513] on link "Add new membership" at bounding box center [193, 508] width 143 height 18
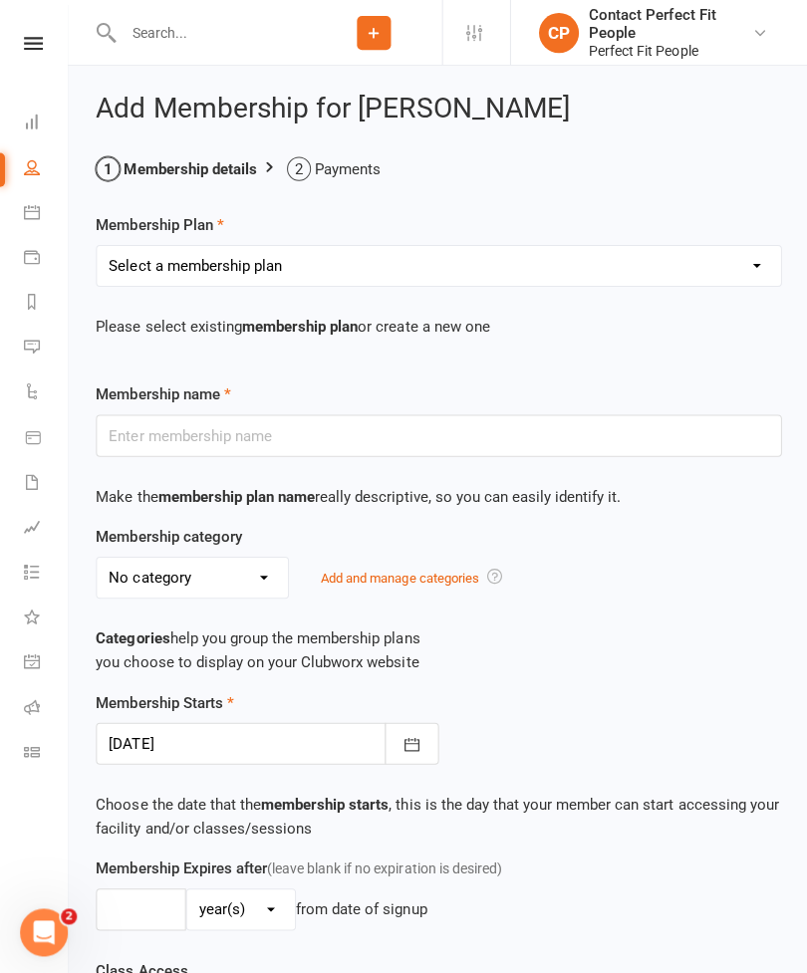
click at [160, 268] on select "Select a membership plan Create new Membership Plan 21-Day Reset Challenge $195…" at bounding box center [437, 265] width 681 height 40
click at [721, 120] on h2 "Add Membership for [PERSON_NAME]" at bounding box center [437, 109] width 683 height 31
click at [214, 273] on select "Select a membership plan Create new Membership Plan 21-Day Reset Challenge $195…" at bounding box center [437, 265] width 681 height 40
select select "24"
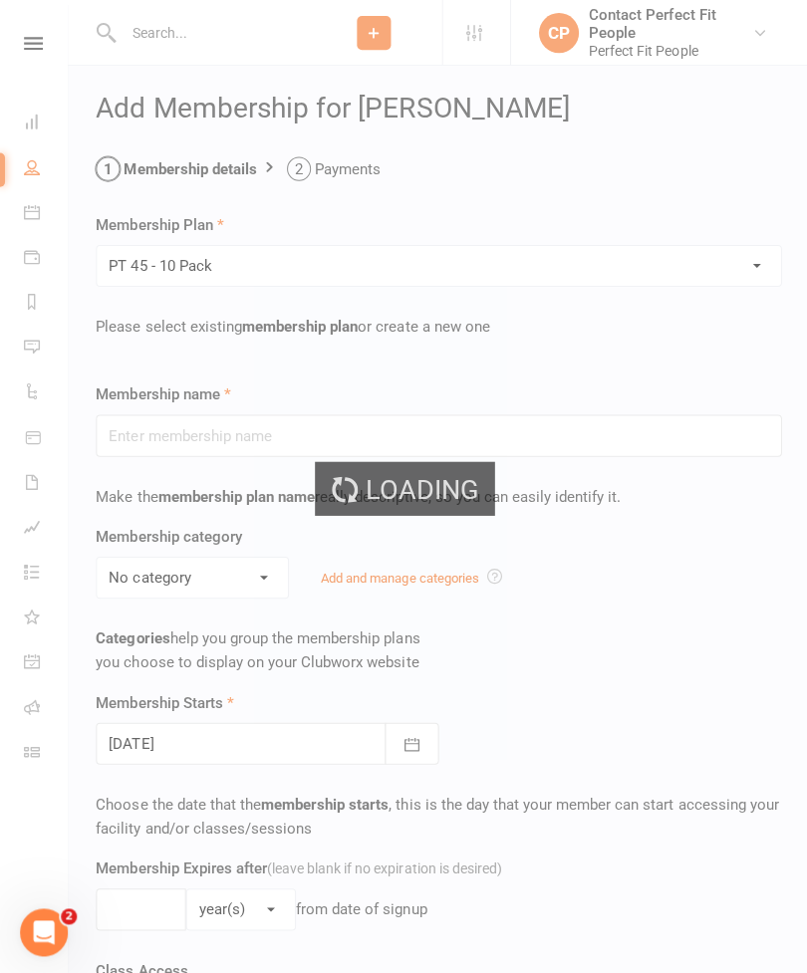
type input "PT 45 - 10 Pack"
select select "10"
type input "10"
select select "1"
type input "10"
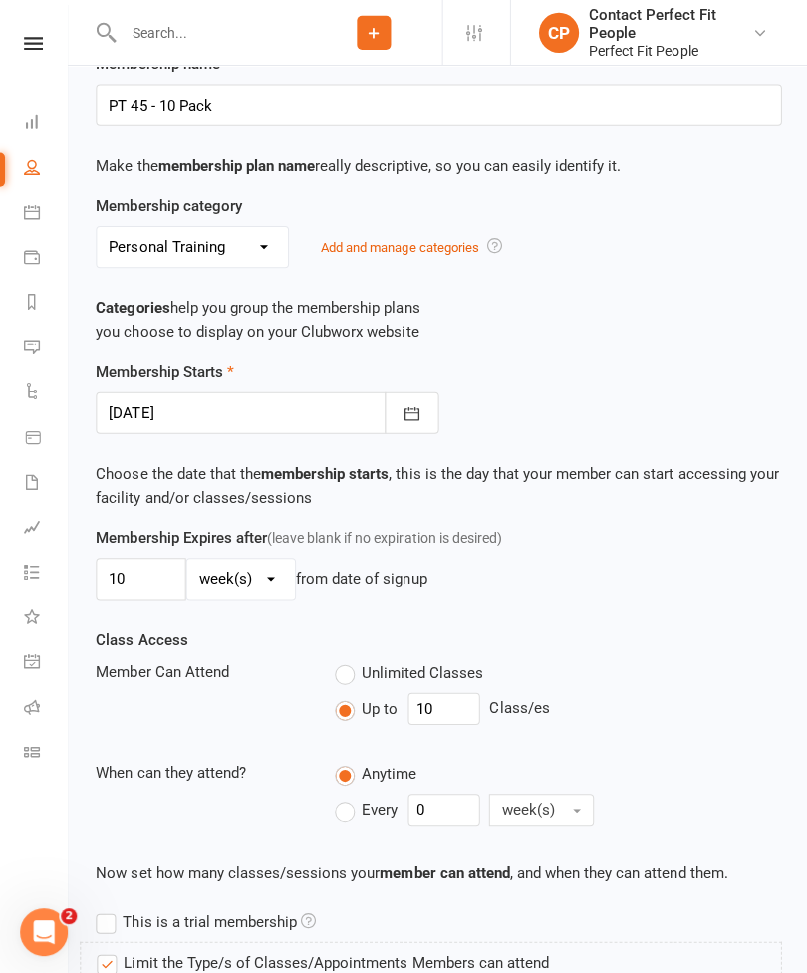
scroll to position [329, 0]
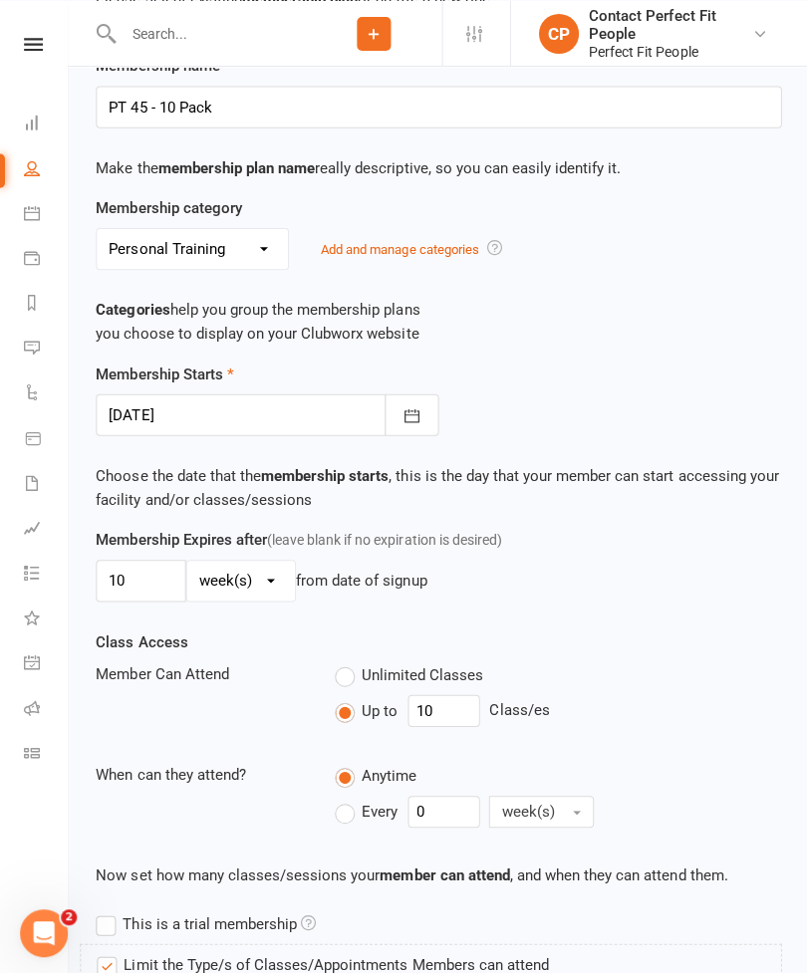
click at [389, 421] on button "button" at bounding box center [410, 412] width 54 height 42
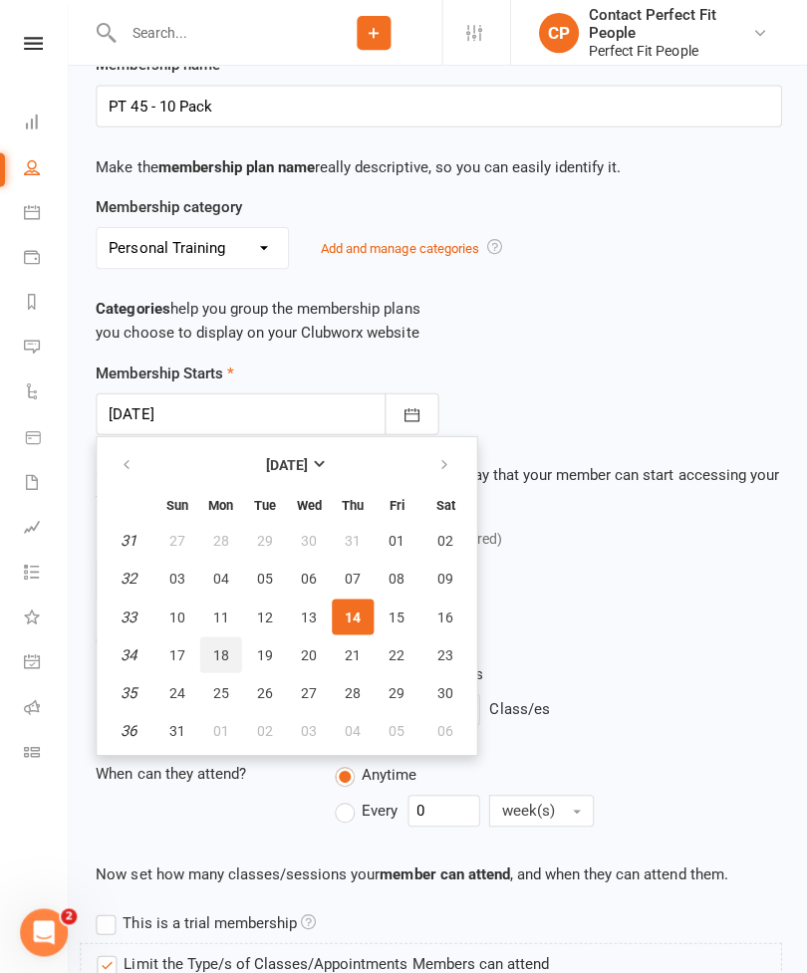
click at [218, 646] on span "18" at bounding box center [220, 652] width 16 height 16
type input "[DATE]"
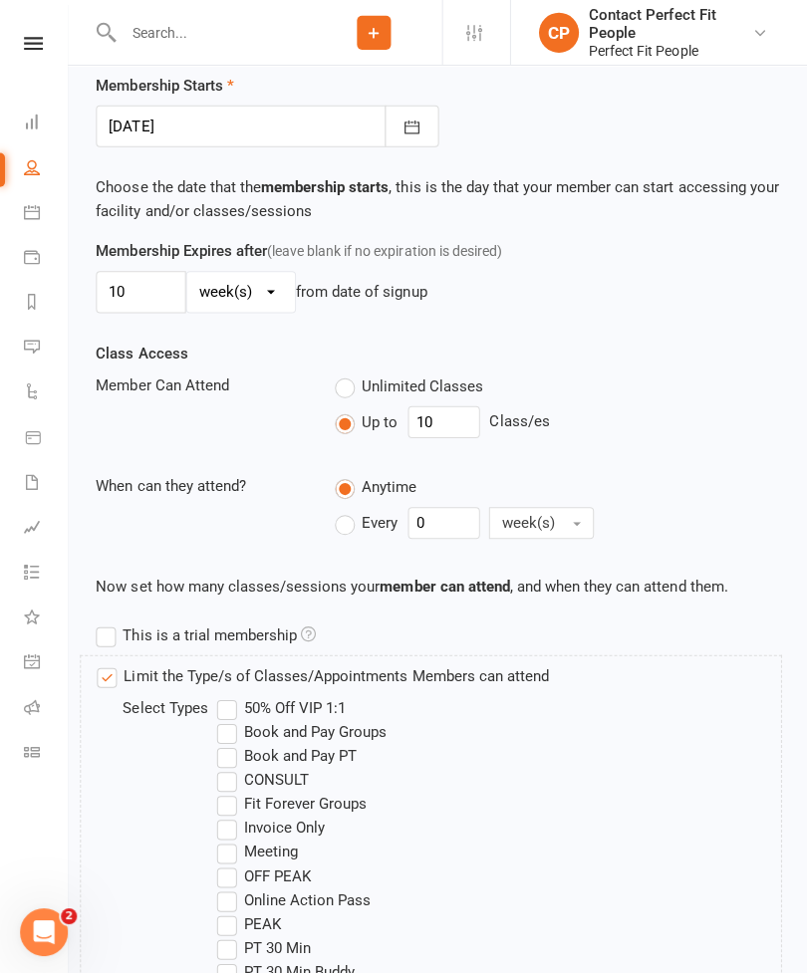
scroll to position [1059, 0]
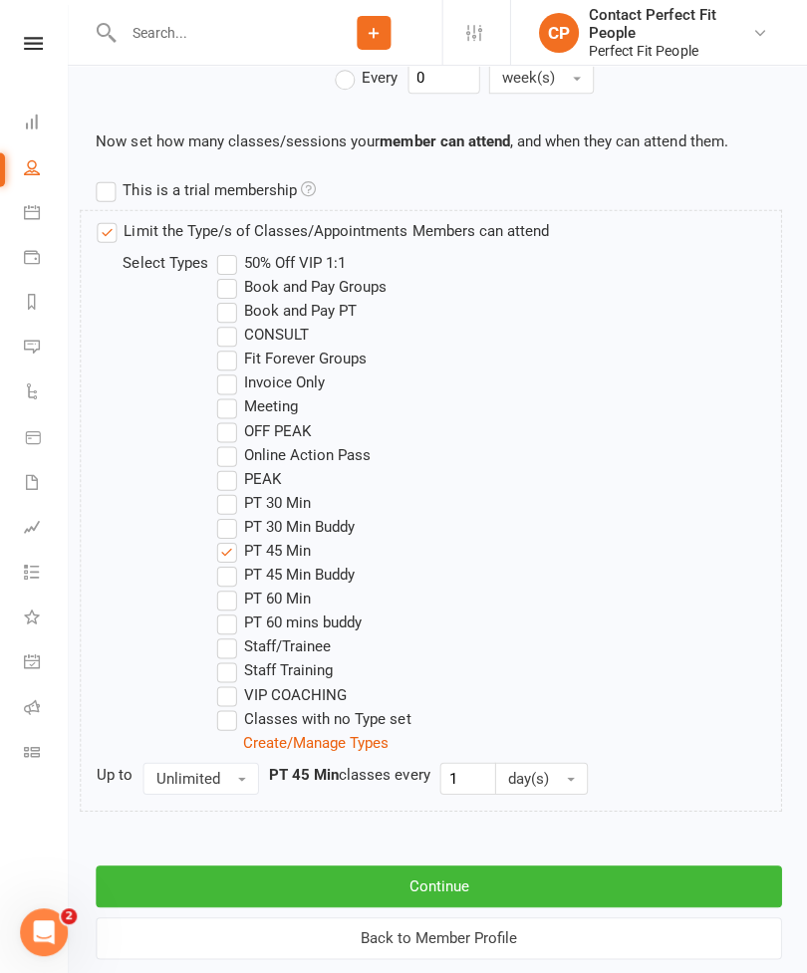
click at [229, 862] on button "Continue" at bounding box center [437, 883] width 683 height 42
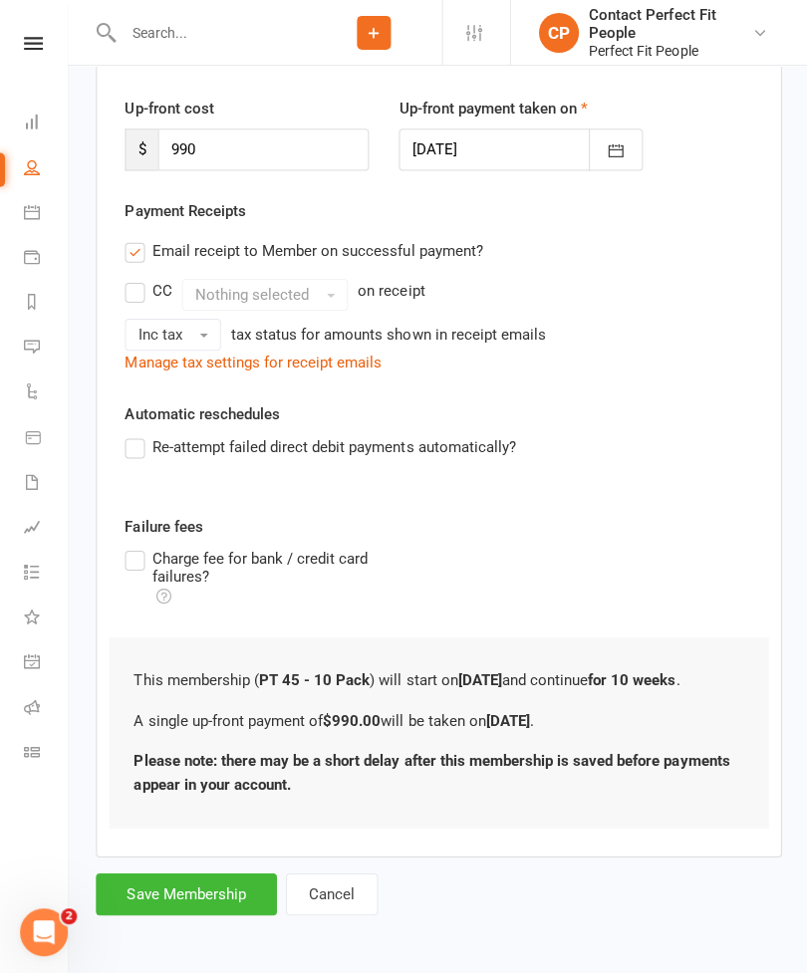
scroll to position [0, 0]
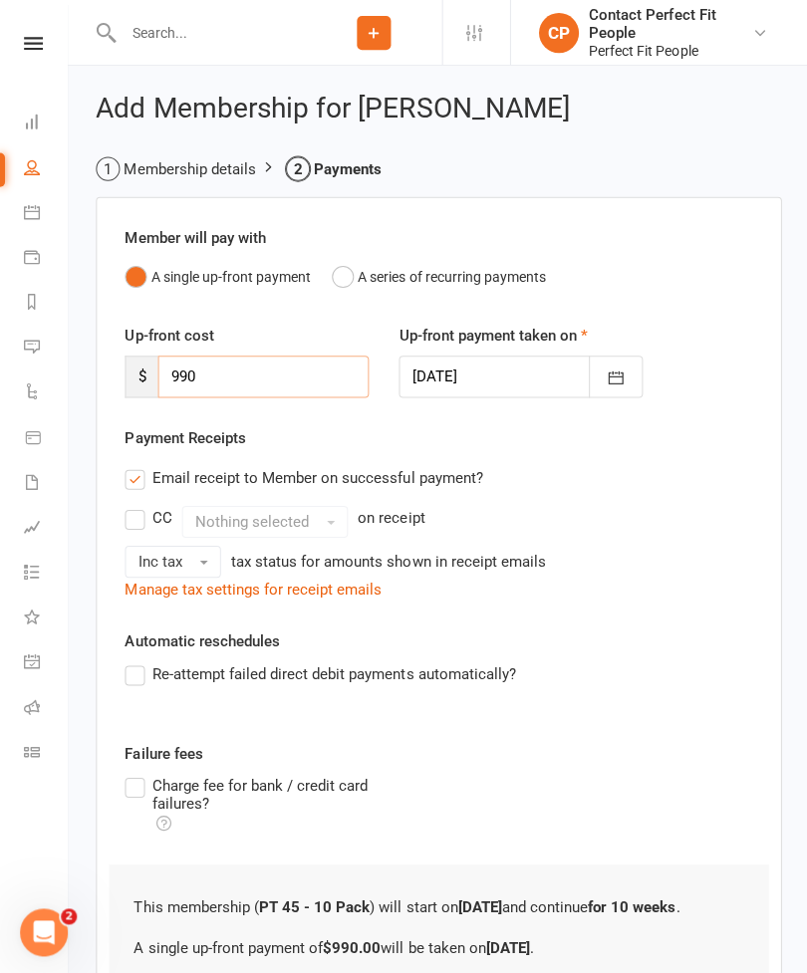
click at [215, 377] on input "990" at bounding box center [262, 375] width 210 height 42
type input "9"
click at [340, 270] on button "A series of recurring payments" at bounding box center [437, 276] width 213 height 38
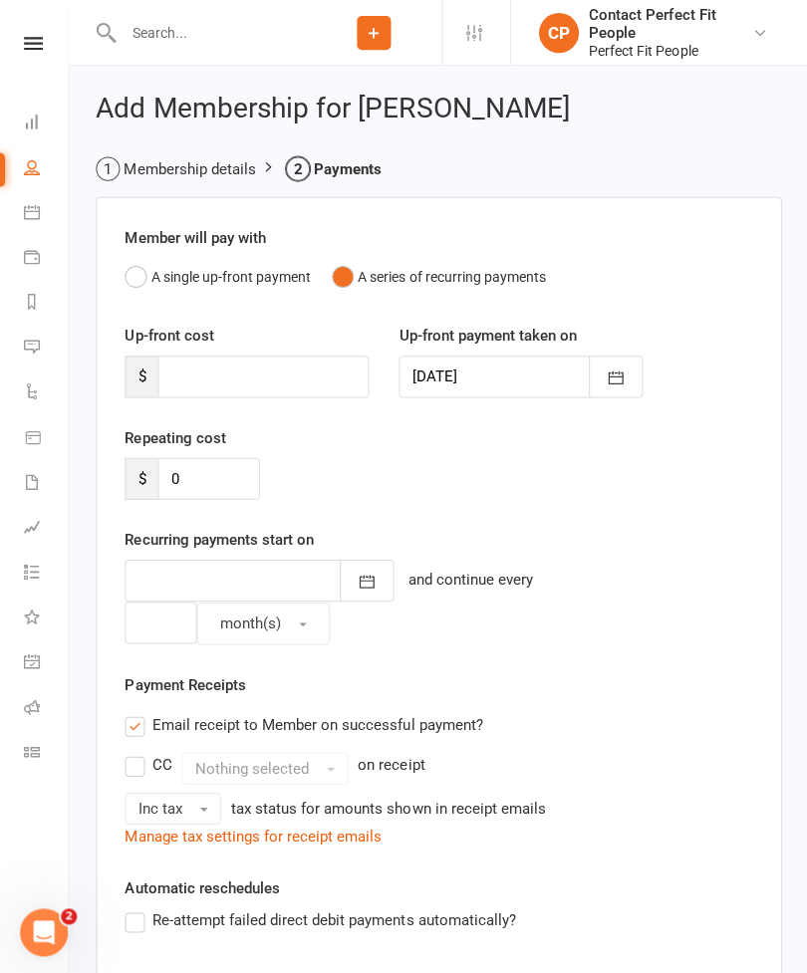
click at [484, 368] on div at bounding box center [518, 375] width 243 height 42
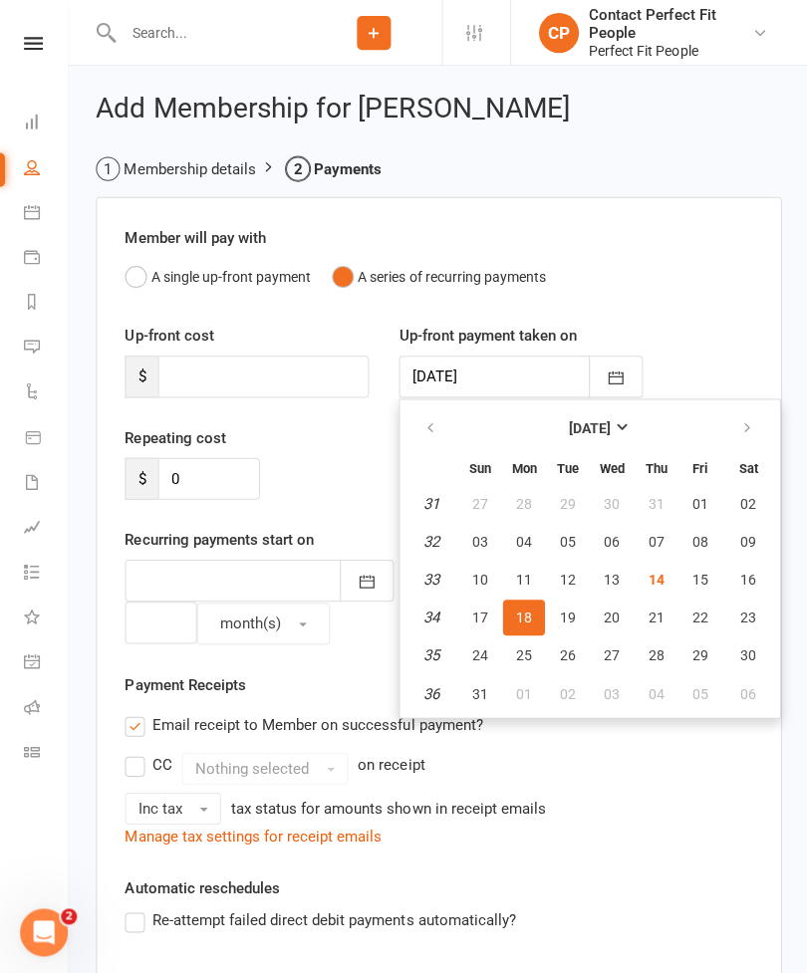
click at [470, 380] on div at bounding box center [518, 375] width 243 height 42
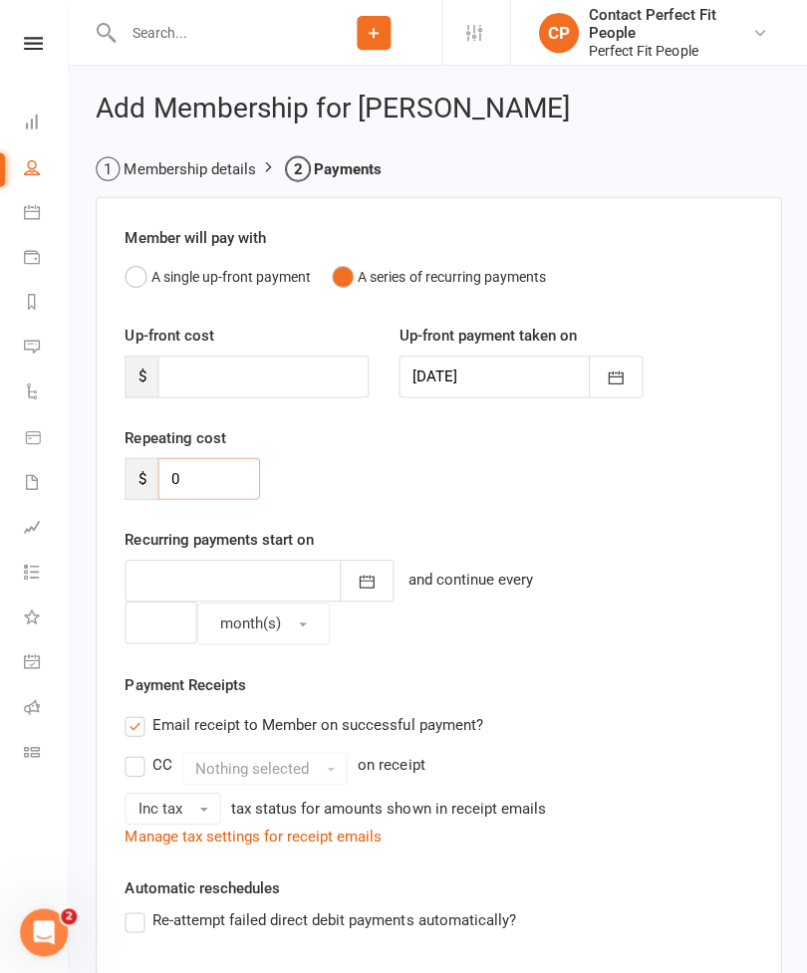
click at [194, 483] on input "0" at bounding box center [208, 477] width 102 height 42
click at [355, 576] on icon "button" at bounding box center [365, 580] width 20 height 20
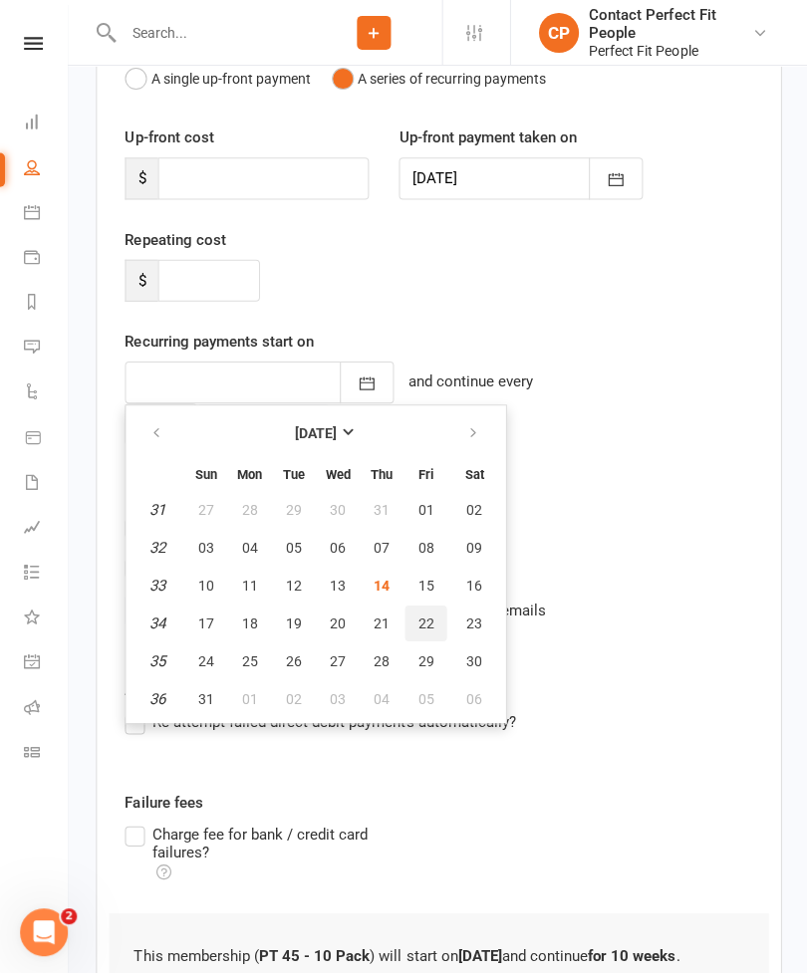
click at [426, 619] on span "22" at bounding box center [424, 621] width 16 height 16
type input "[DATE]"
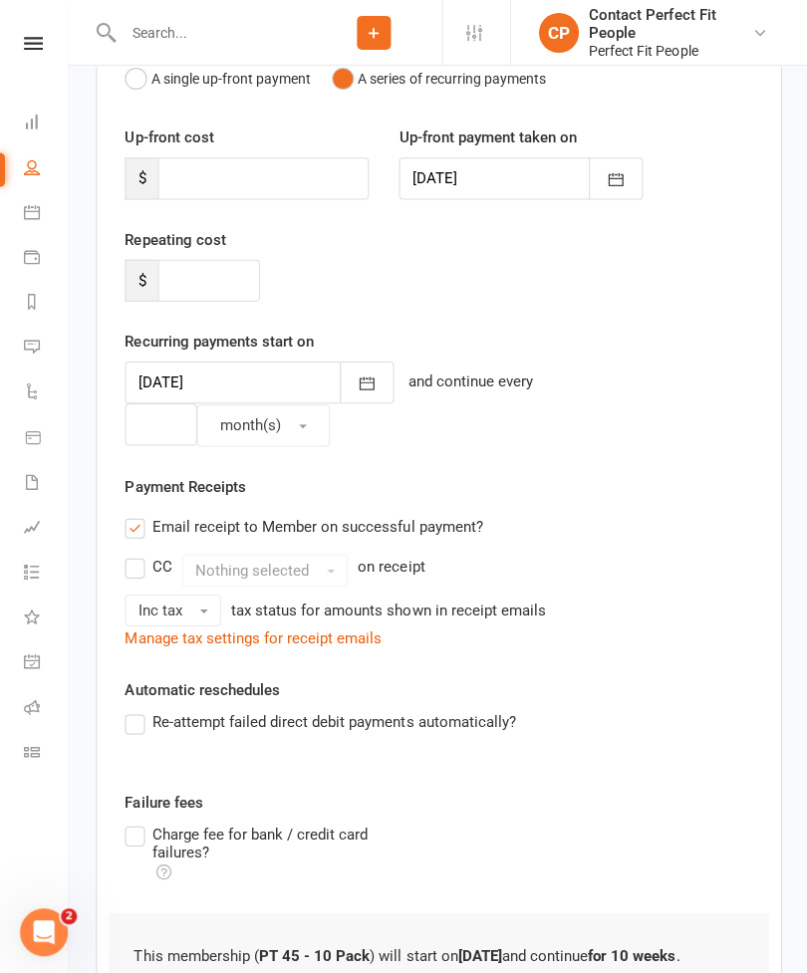
click at [355, 384] on icon "button" at bounding box center [365, 382] width 20 height 20
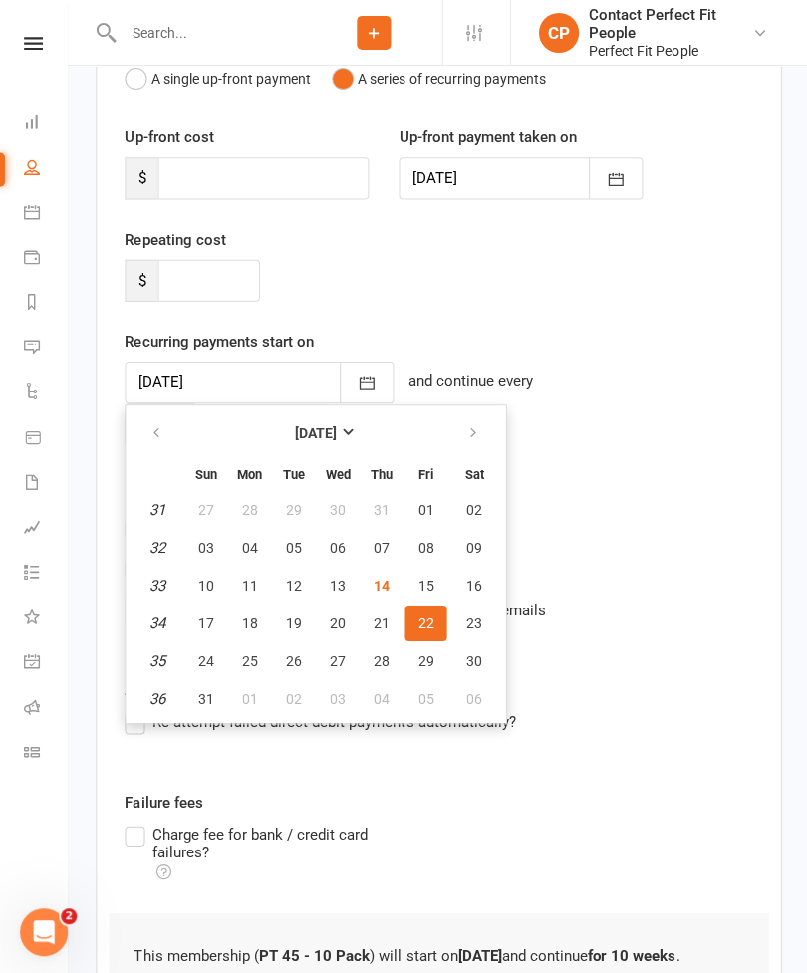
click at [355, 382] on icon "button" at bounding box center [365, 382] width 20 height 20
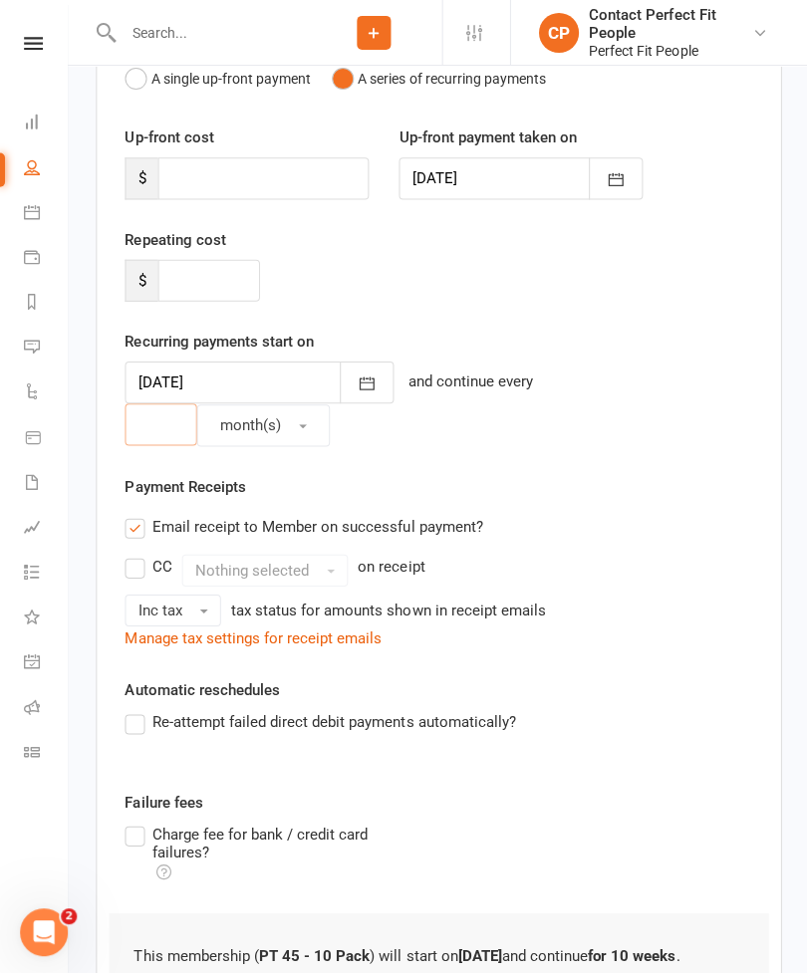
click at [185, 426] on input "number" at bounding box center [160, 423] width 72 height 42
type input "1"
click at [245, 425] on span "month(s)" at bounding box center [249, 424] width 61 height 18
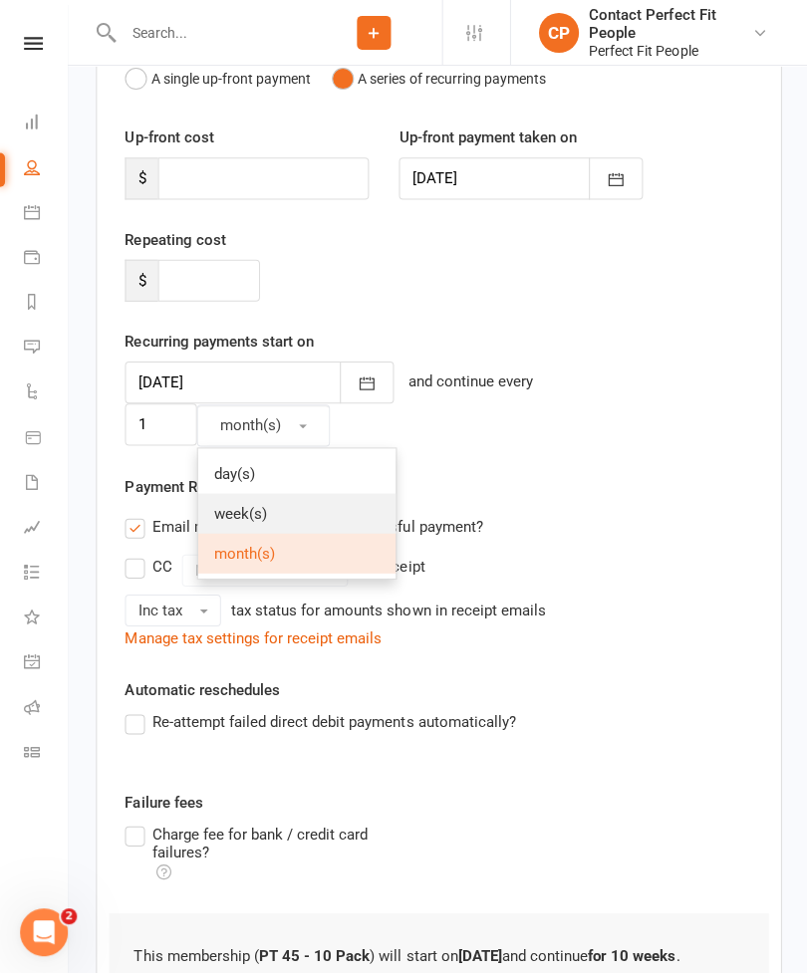
click at [223, 516] on span "week(s)" at bounding box center [239, 512] width 53 height 18
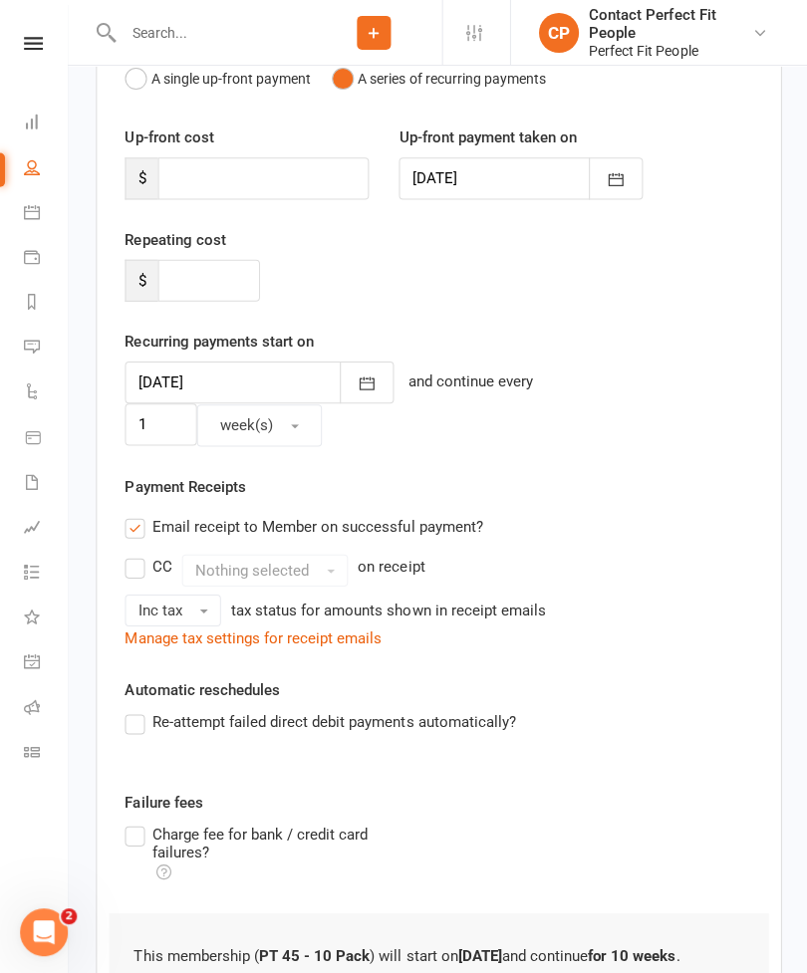
click at [153, 708] on label "Re-attempt failed direct debit payments automatically?" at bounding box center [318, 720] width 389 height 24
click at [137, 708] on input "Re-attempt failed direct debit payments automatically?" at bounding box center [130, 708] width 13 height 0
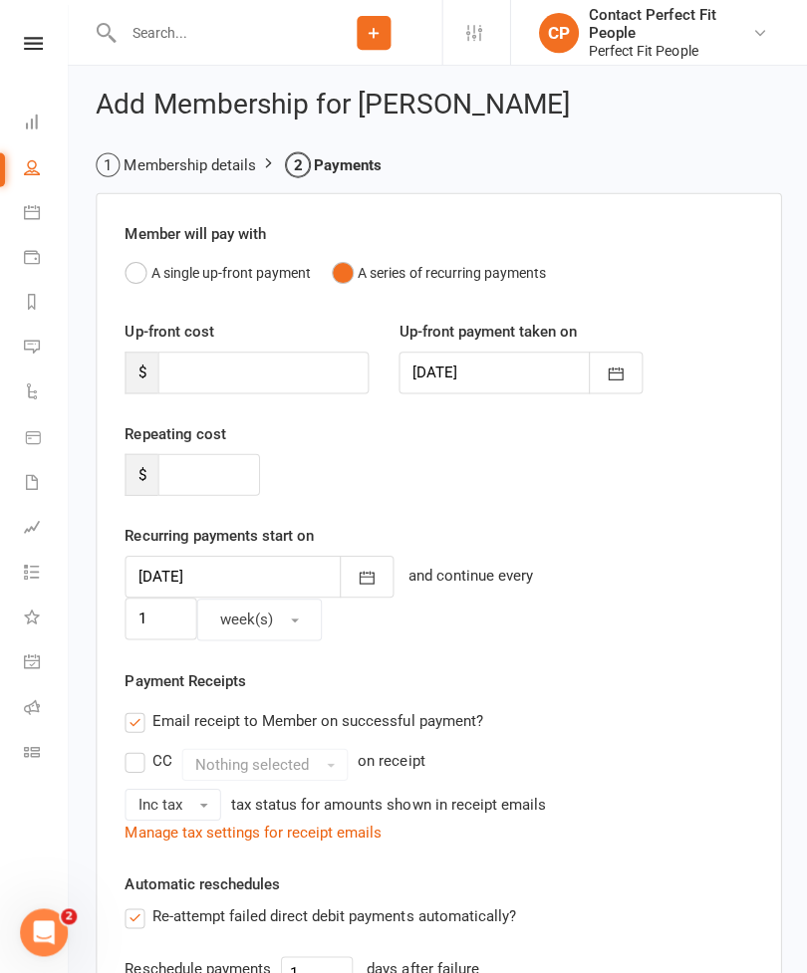
scroll to position [31, 0]
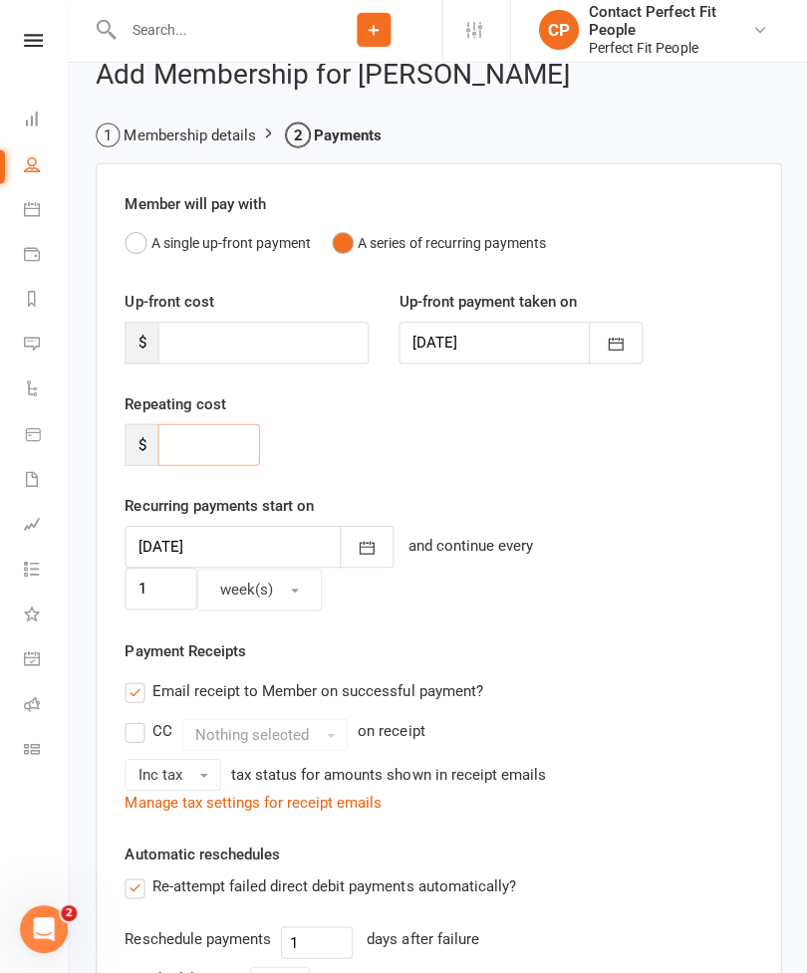
click at [184, 438] on input "number" at bounding box center [208, 446] width 102 height 42
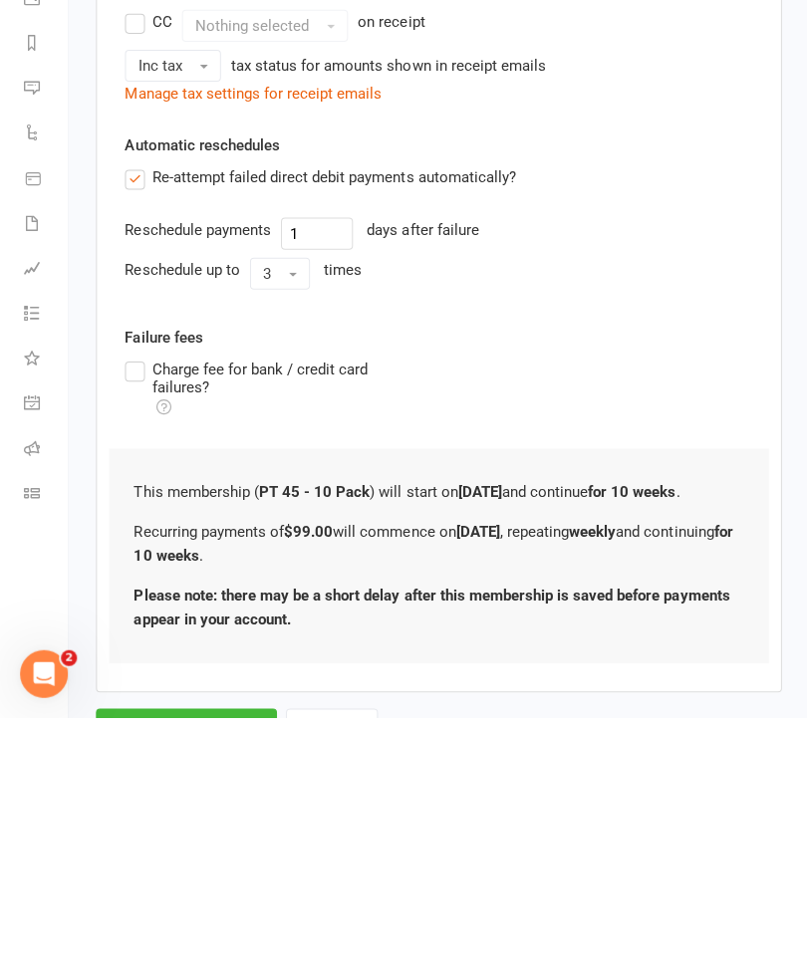
scroll to position [550, 0]
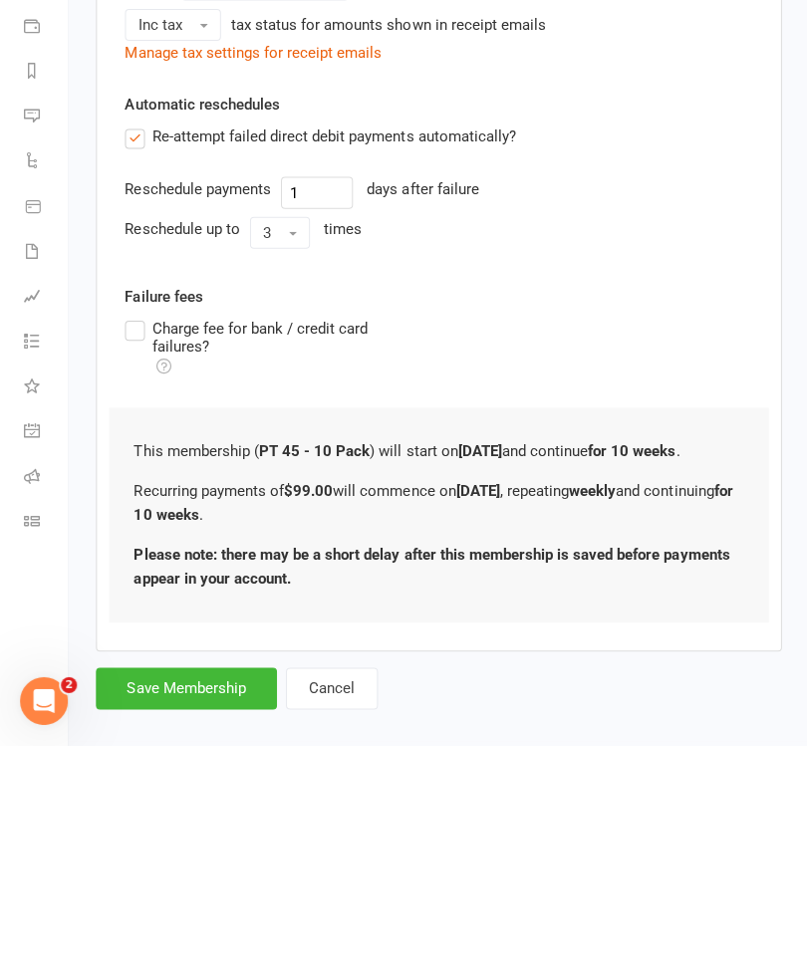
type input "99"
click at [145, 896] on button "Save Membership" at bounding box center [186, 917] width 180 height 42
type input "0"
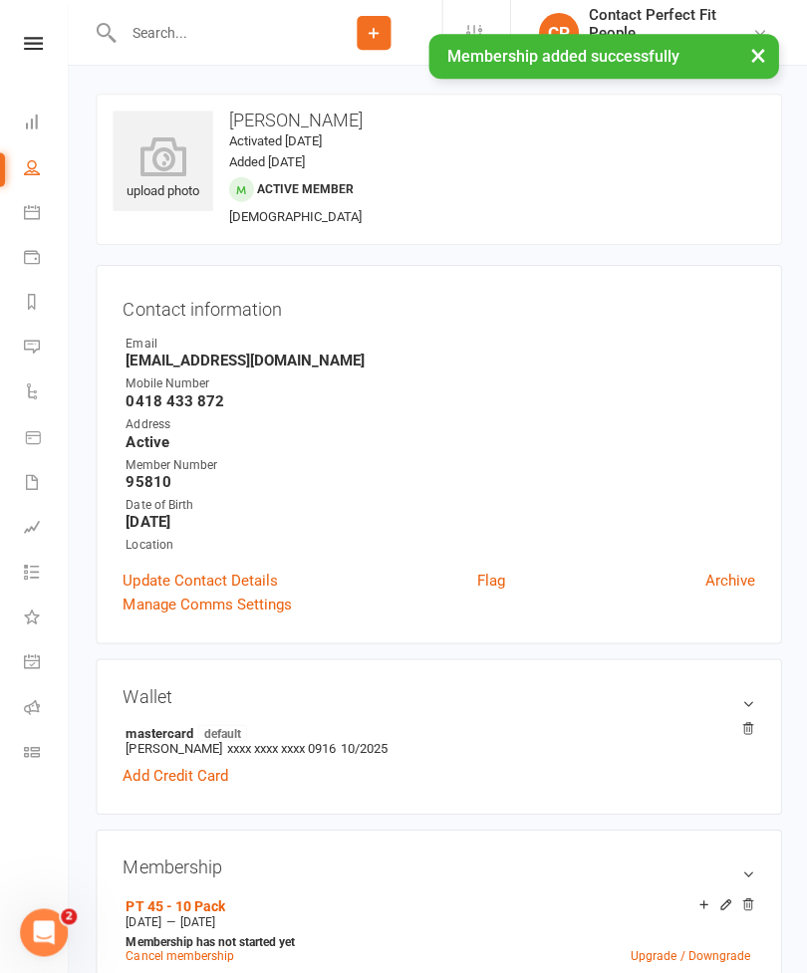
click at [31, 39] on icon at bounding box center [33, 43] width 19 height 13
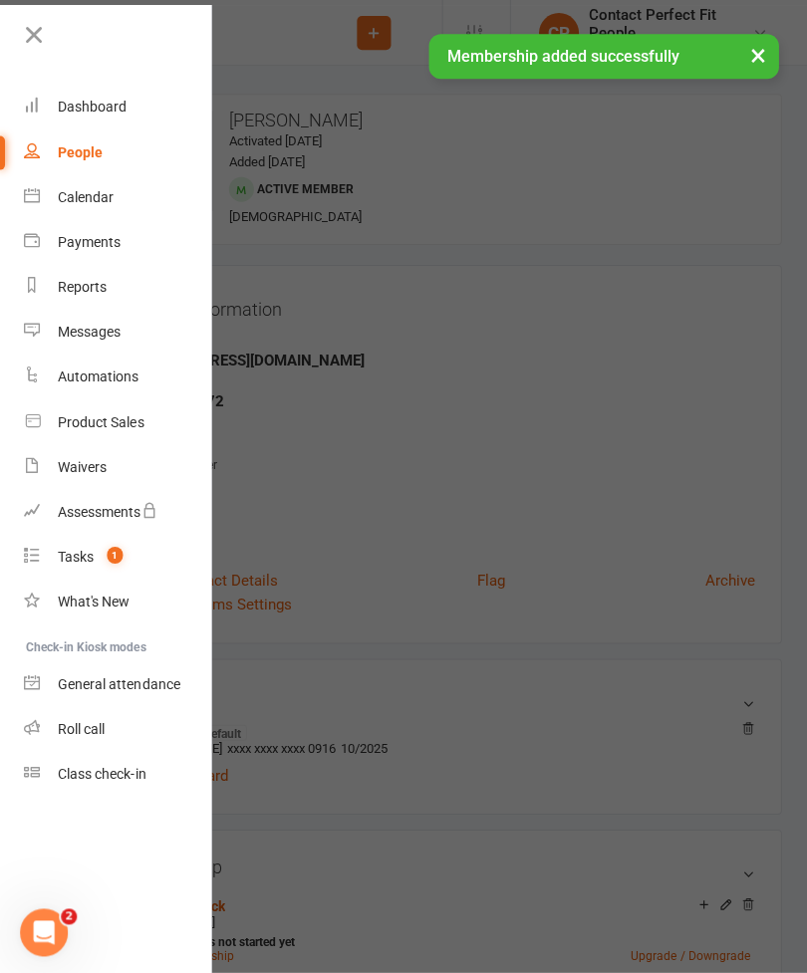
click at [68, 195] on div "Calendar" at bounding box center [86, 196] width 56 height 16
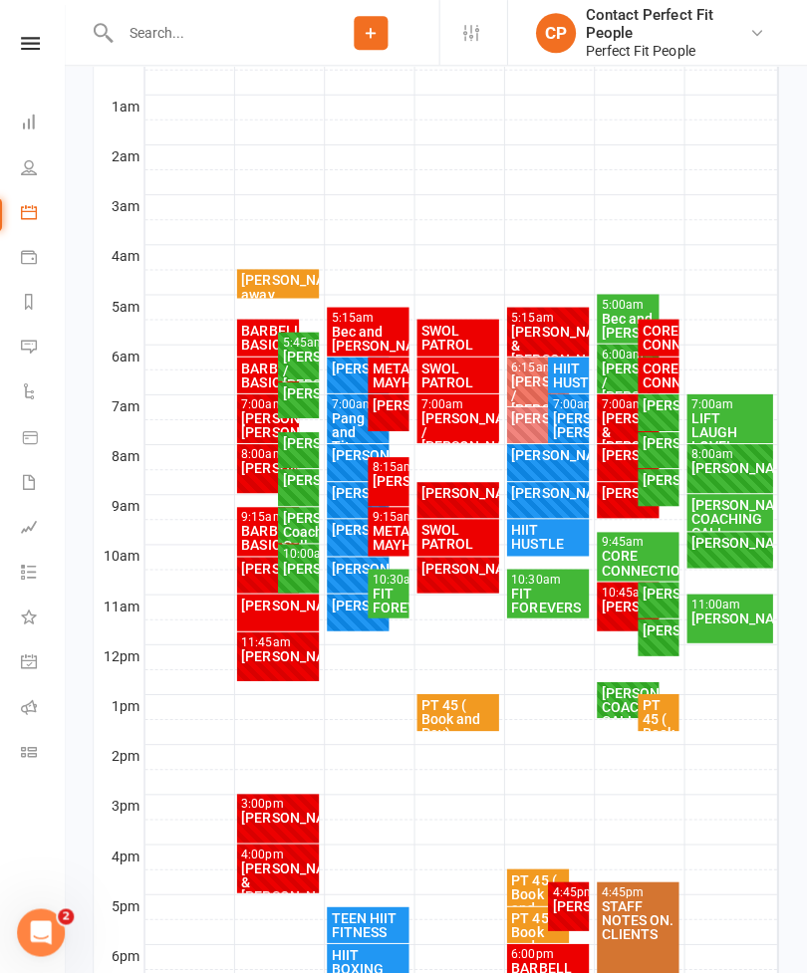
scroll to position [376, 0]
click at [252, 610] on div "[PERSON_NAME]" at bounding box center [280, 603] width 75 height 14
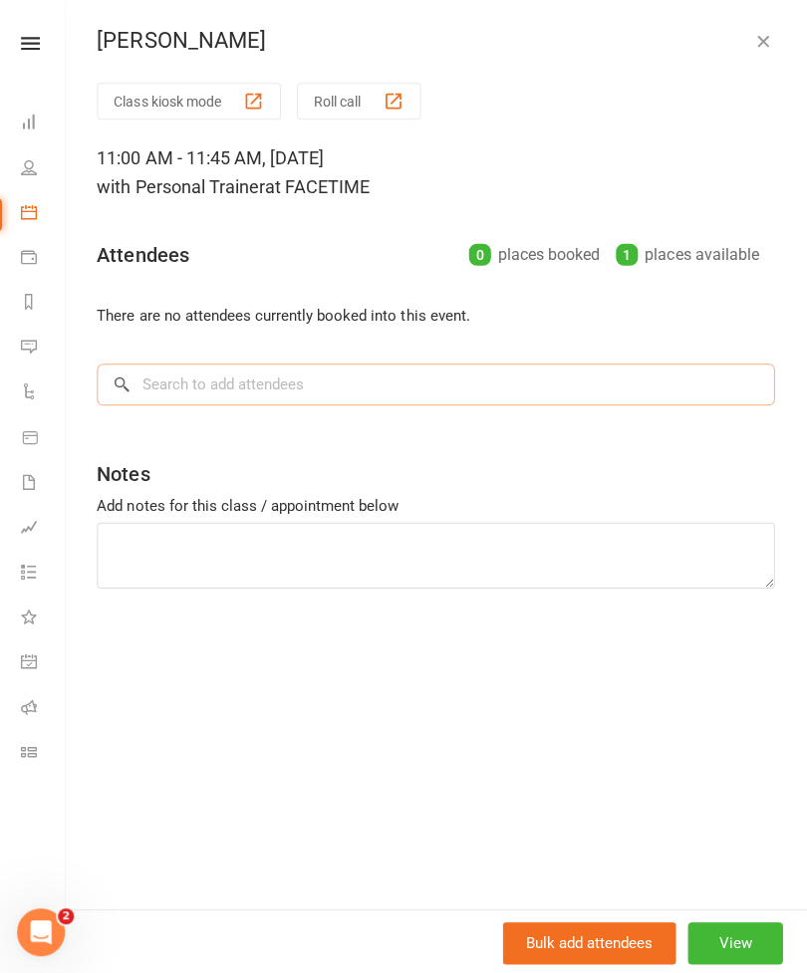
click at [148, 395] on input "search" at bounding box center [437, 383] width 675 height 42
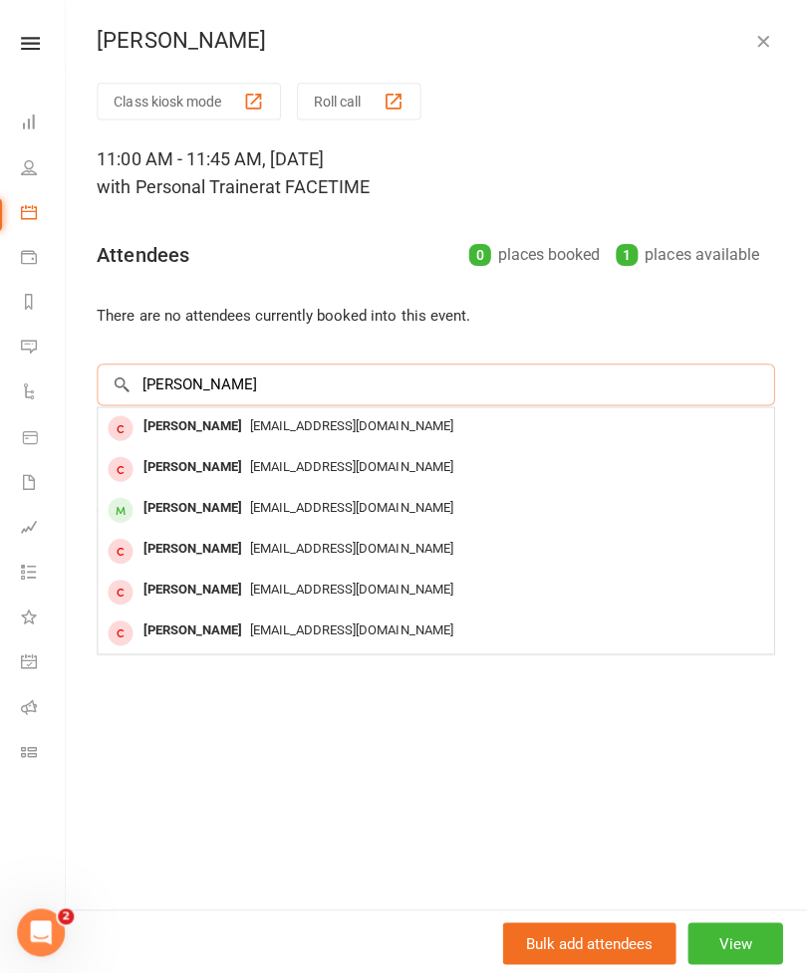
type input "[PERSON_NAME]"
click at [172, 498] on div "[PERSON_NAME]" at bounding box center [194, 506] width 115 height 29
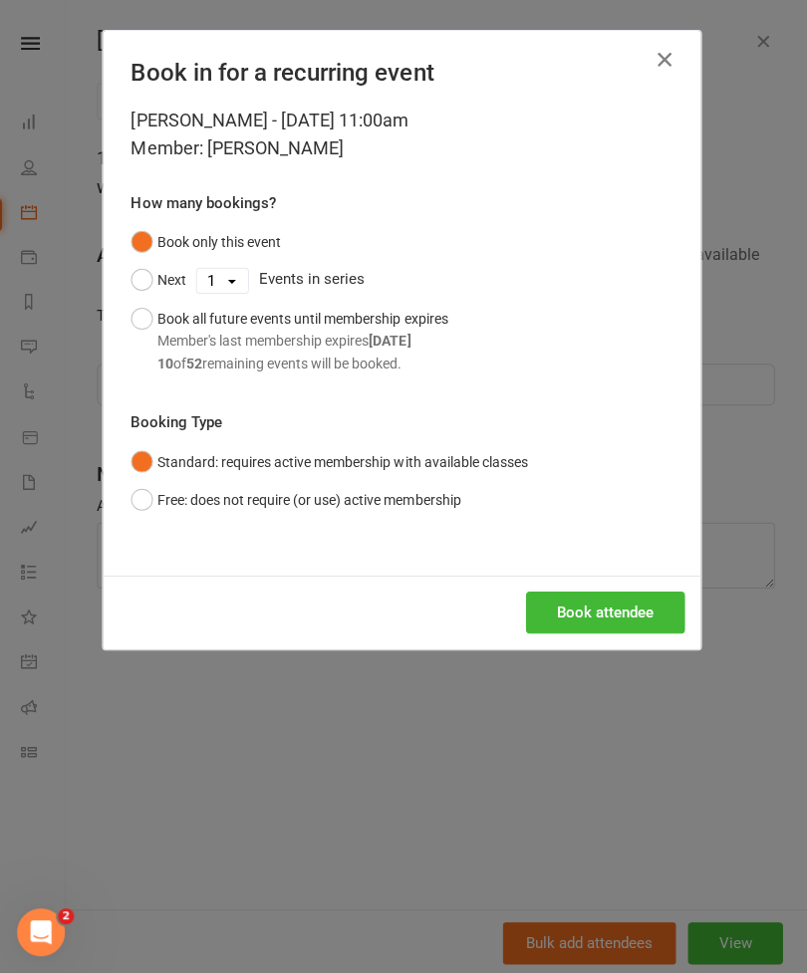
click at [597, 611] on button "Book attendee" at bounding box center [606, 611] width 158 height 42
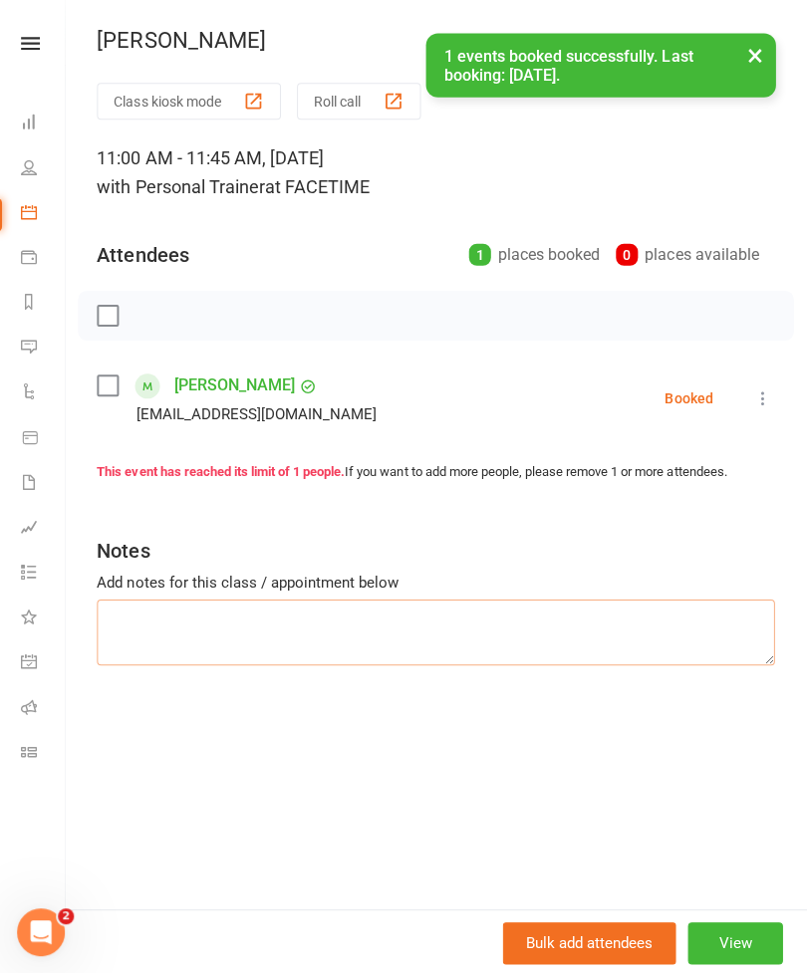
click at [133, 630] on textarea at bounding box center [437, 630] width 675 height 66
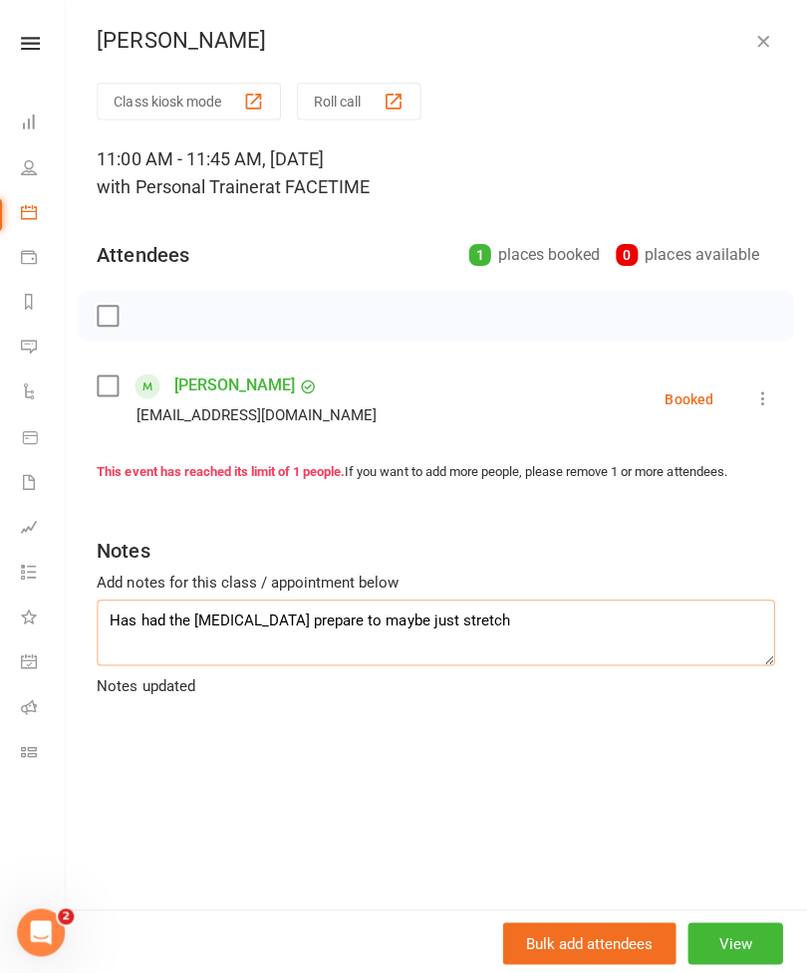
type textarea "Has had the [MEDICAL_DATA] prepare to maybe just stretch"
click at [753, 52] on button "button" at bounding box center [763, 41] width 24 height 24
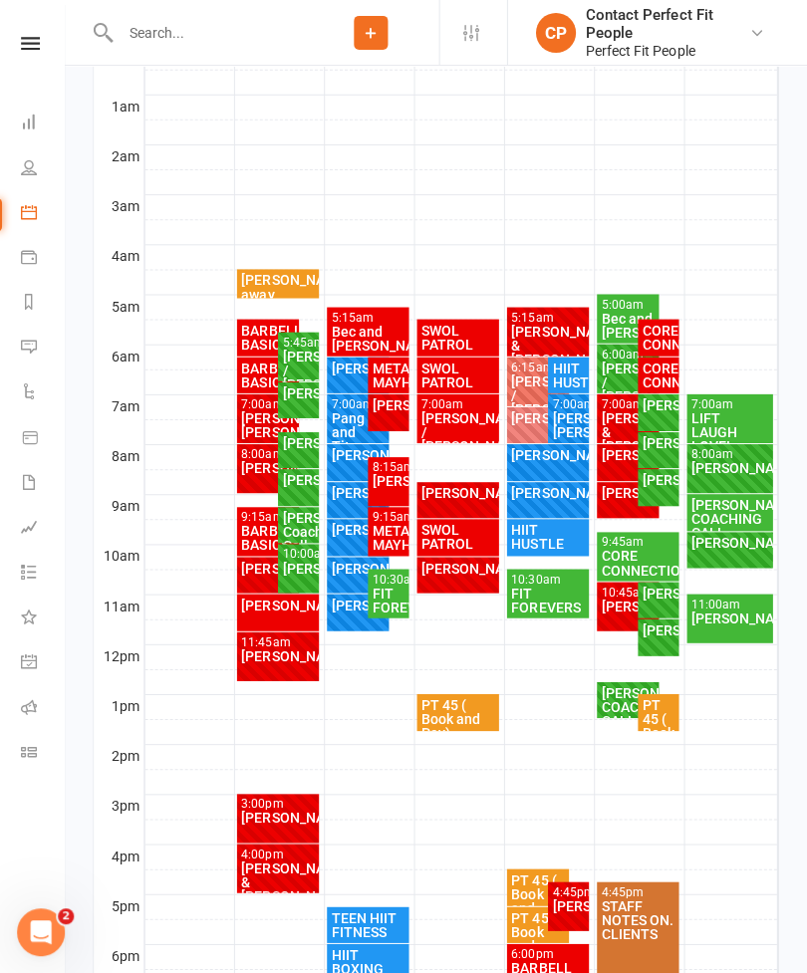
click at [260, 652] on div "[PERSON_NAME]" at bounding box center [280, 654] width 75 height 14
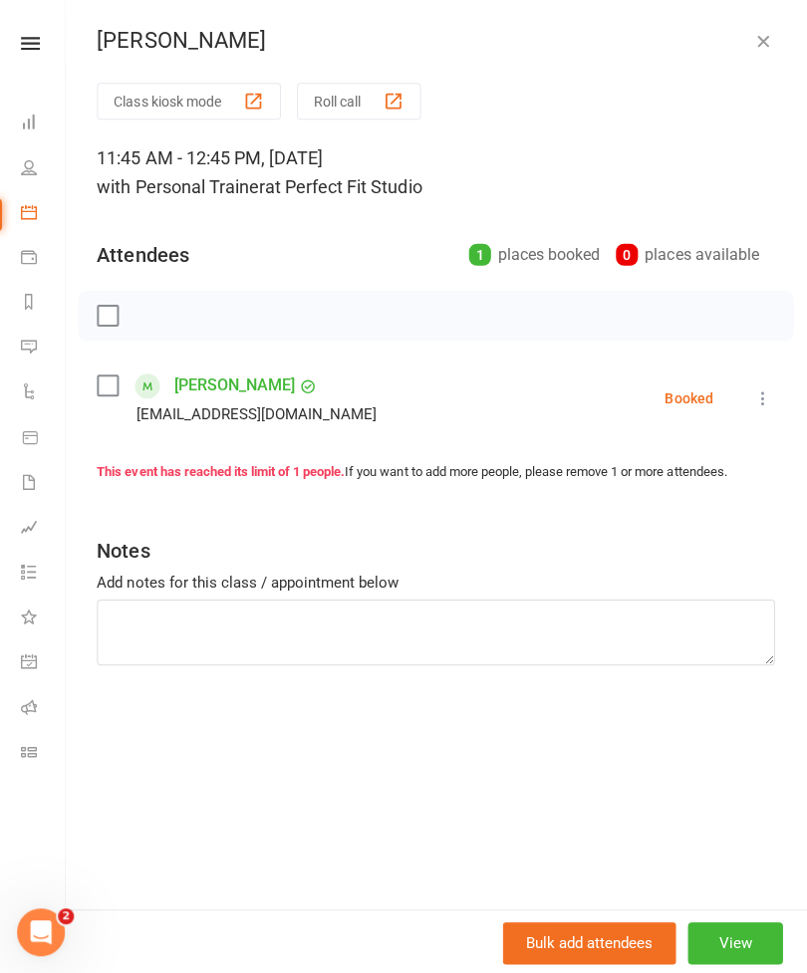
click at [769, 29] on button "button" at bounding box center [763, 41] width 24 height 24
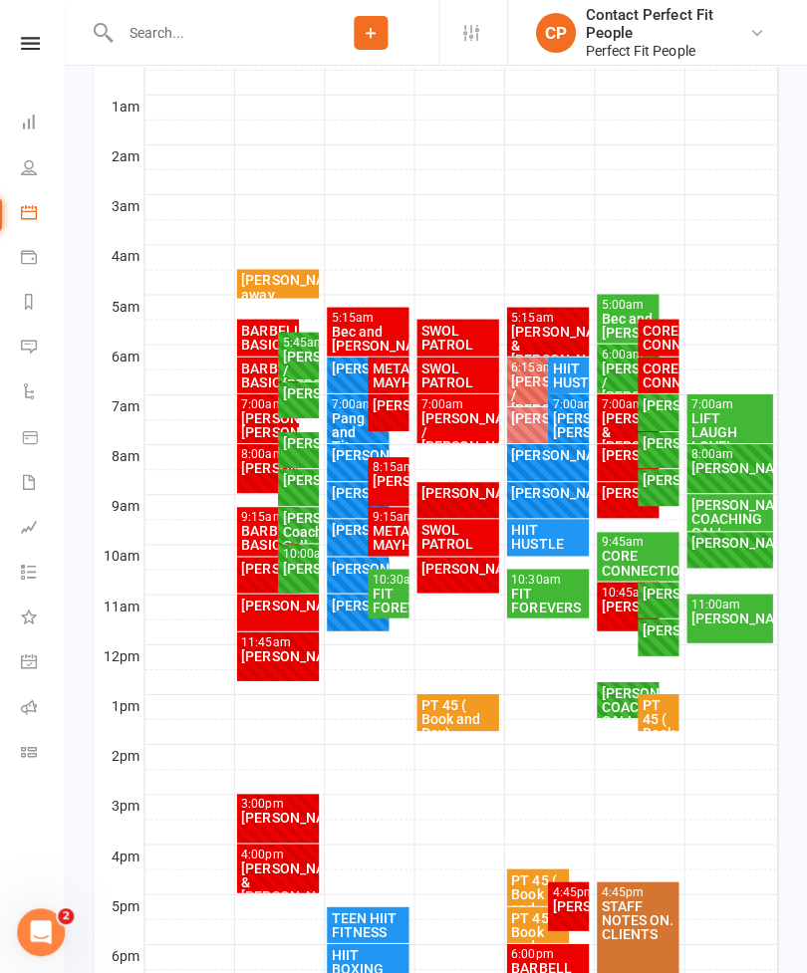
click at [255, 813] on div "[PERSON_NAME]" at bounding box center [280, 816] width 75 height 14
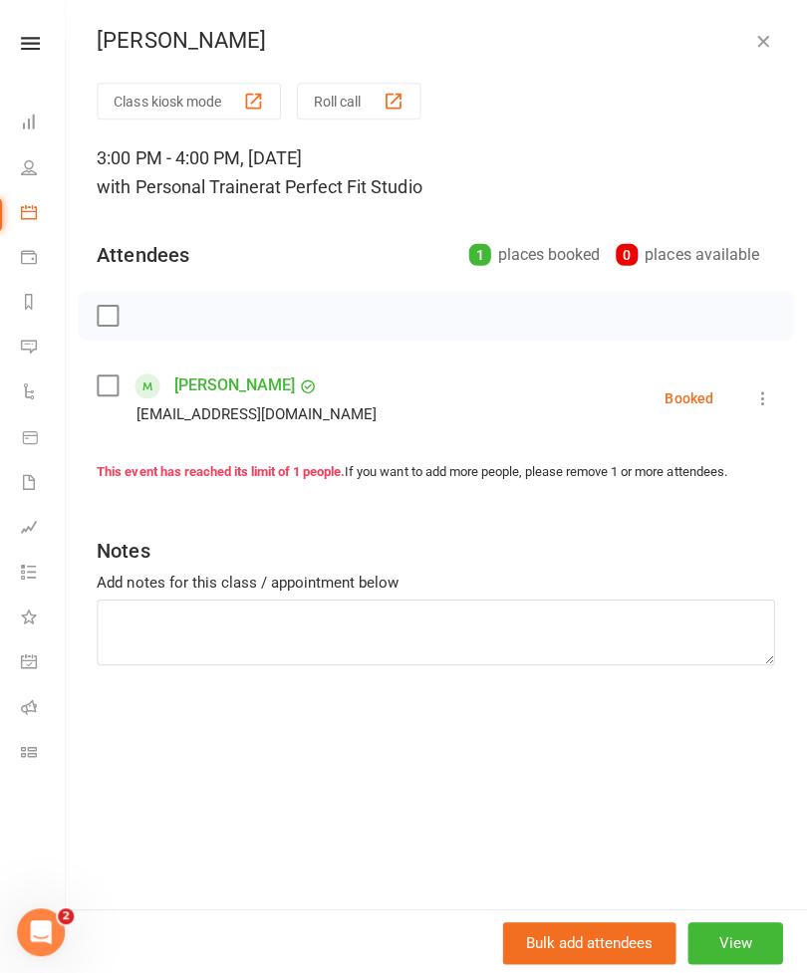
click at [759, 47] on icon "button" at bounding box center [763, 41] width 20 height 20
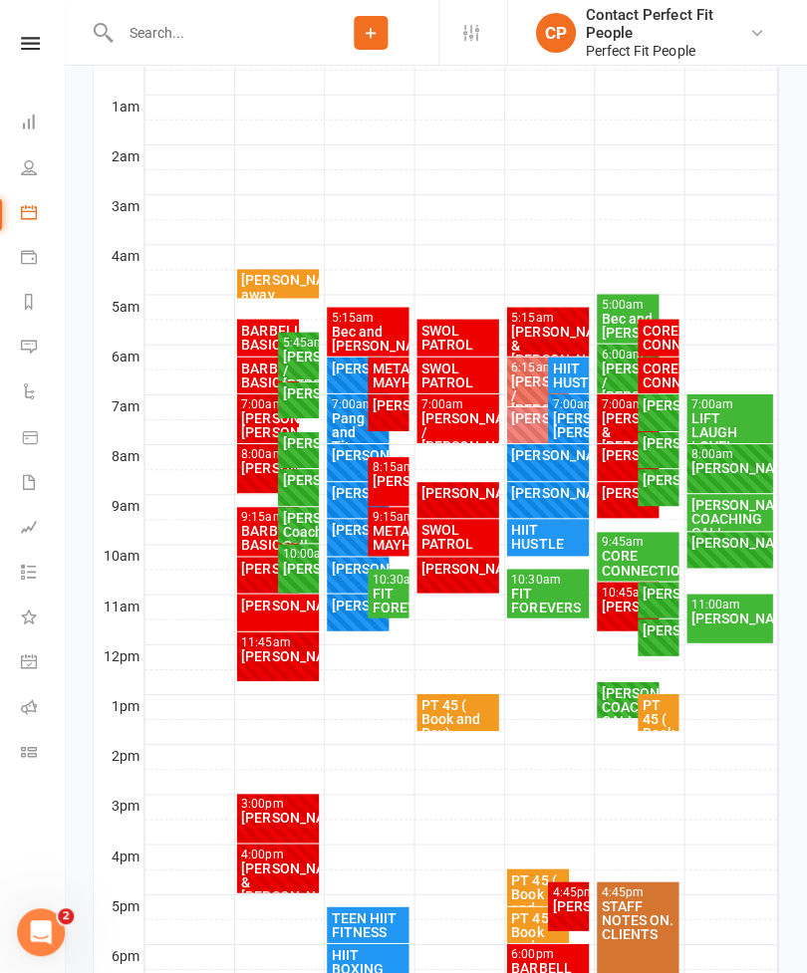
click at [259, 858] on div "[PERSON_NAME] & [PERSON_NAME]" at bounding box center [280, 879] width 75 height 42
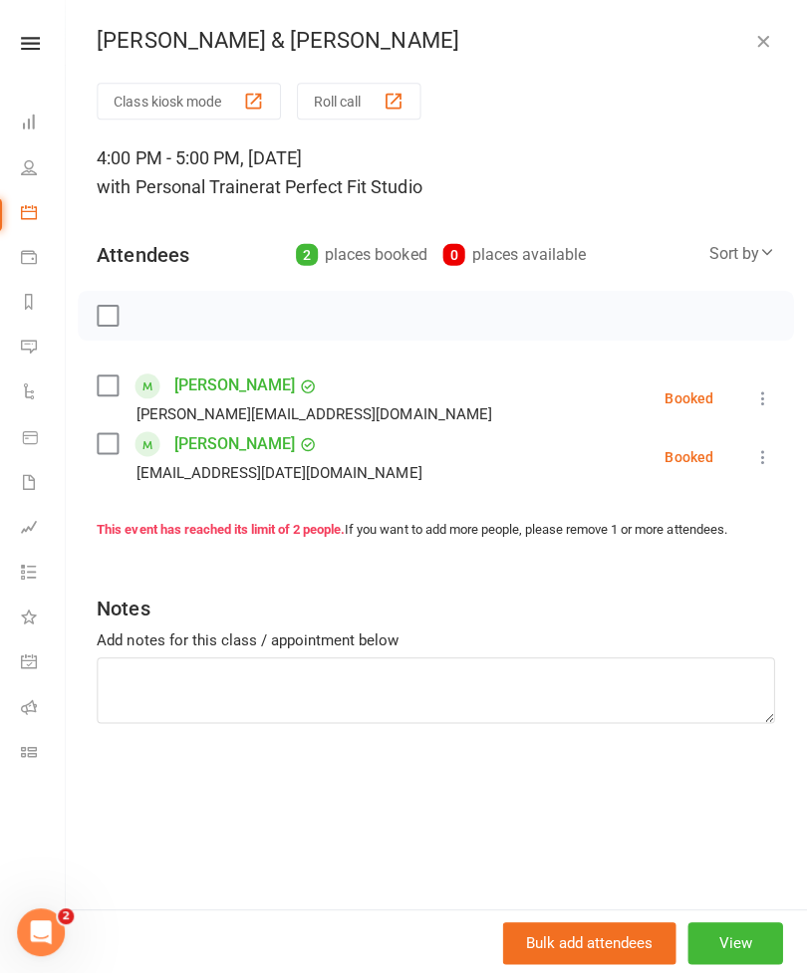
click at [754, 36] on icon "button" at bounding box center [763, 41] width 20 height 20
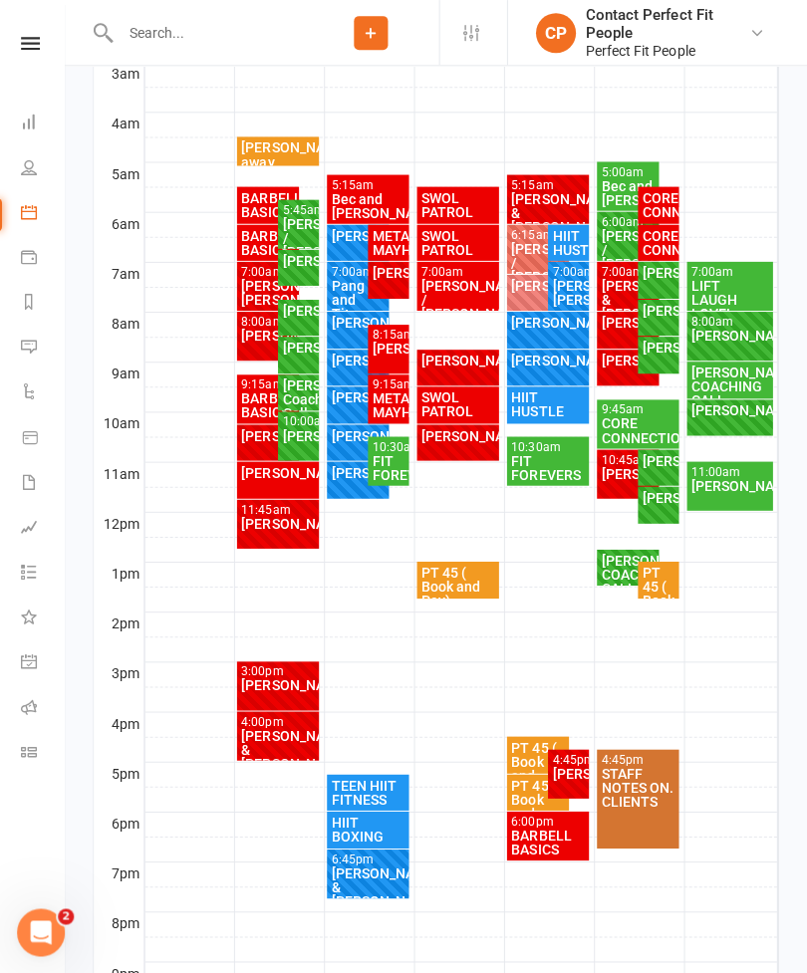
scroll to position [506, 0]
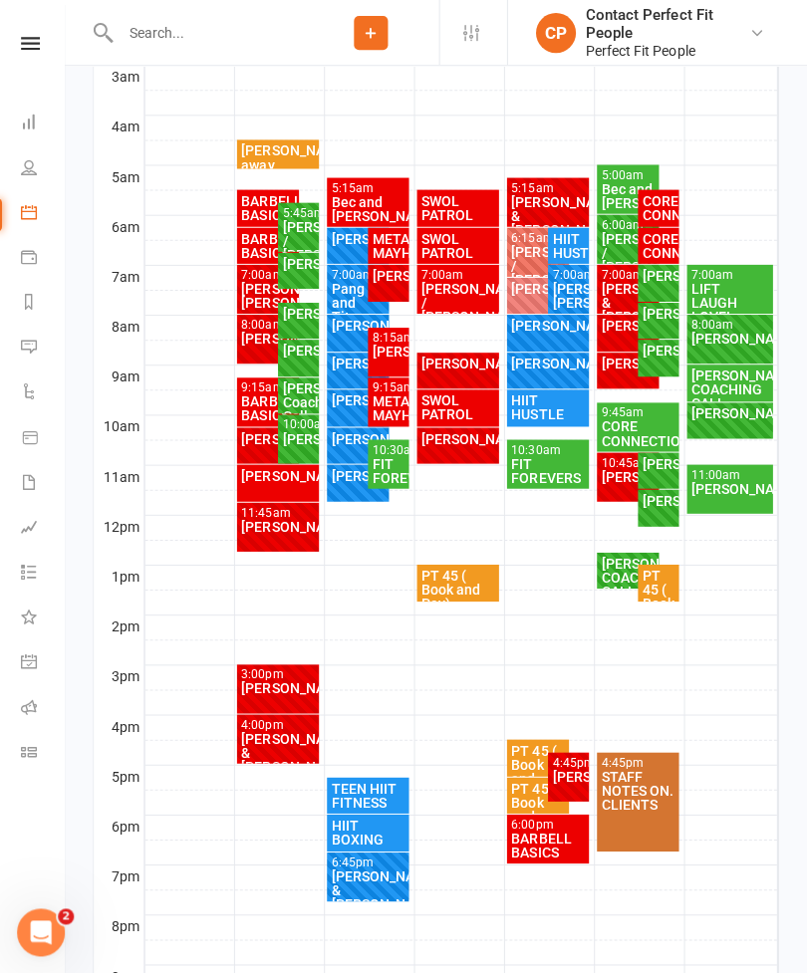
click at [361, 880] on div "[PERSON_NAME] & [PERSON_NAME]" at bounding box center [370, 887] width 75 height 42
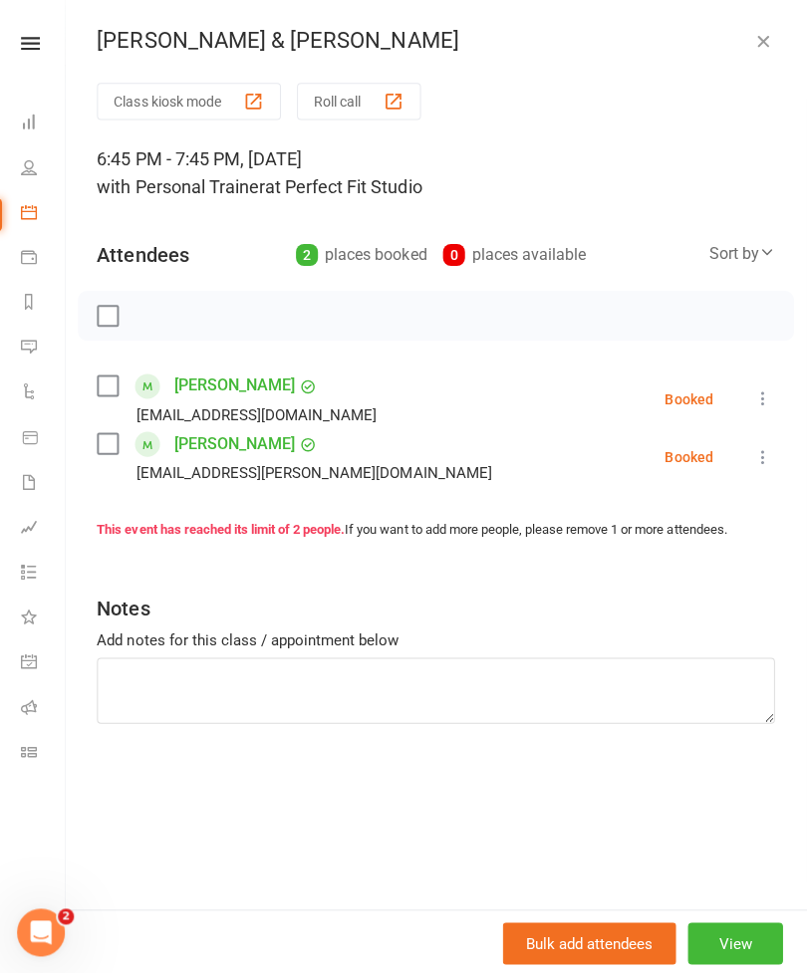
click at [755, 46] on icon "button" at bounding box center [763, 41] width 20 height 20
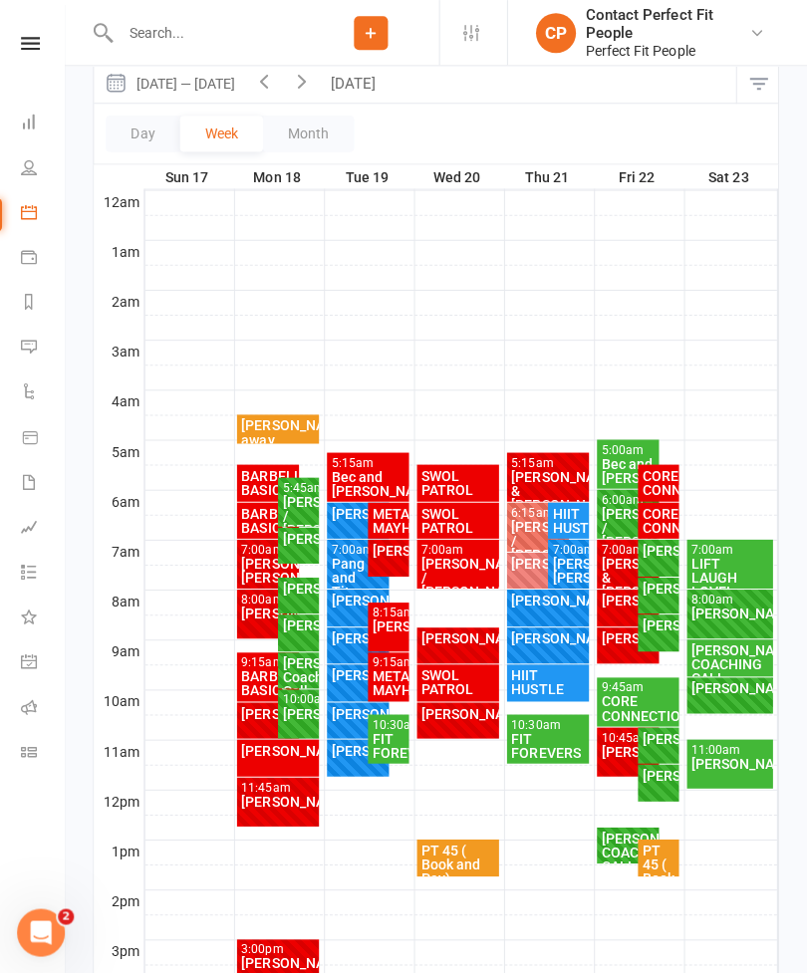
scroll to position [239, 0]
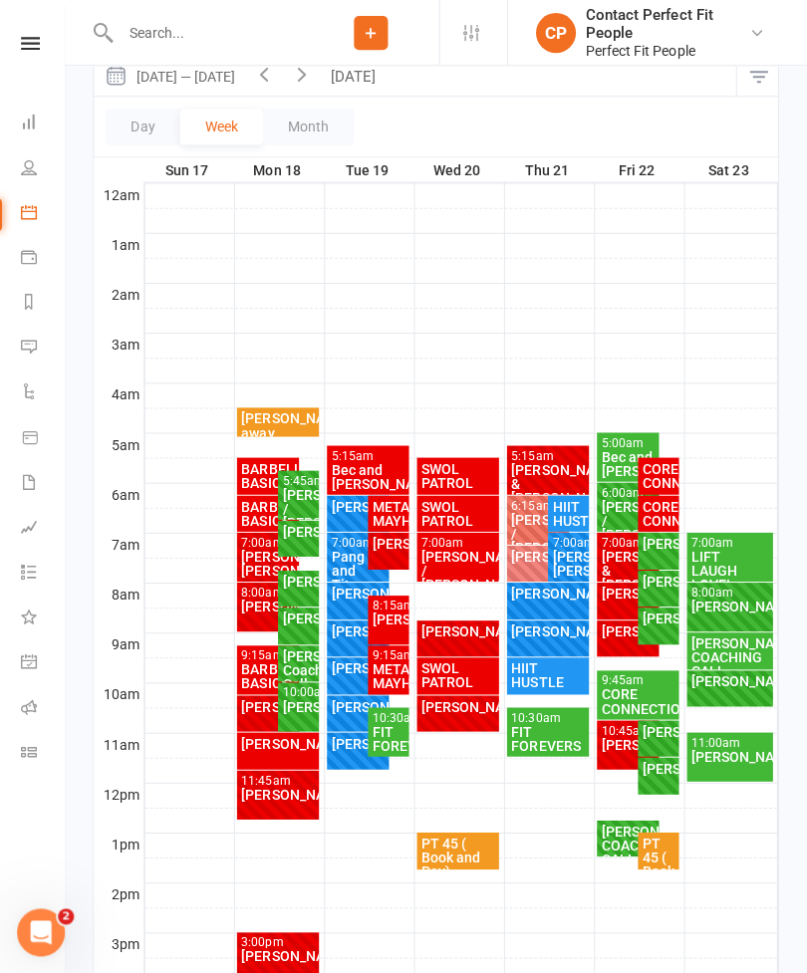
click at [364, 472] on div "Bec and [PERSON_NAME]" at bounding box center [370, 475] width 75 height 28
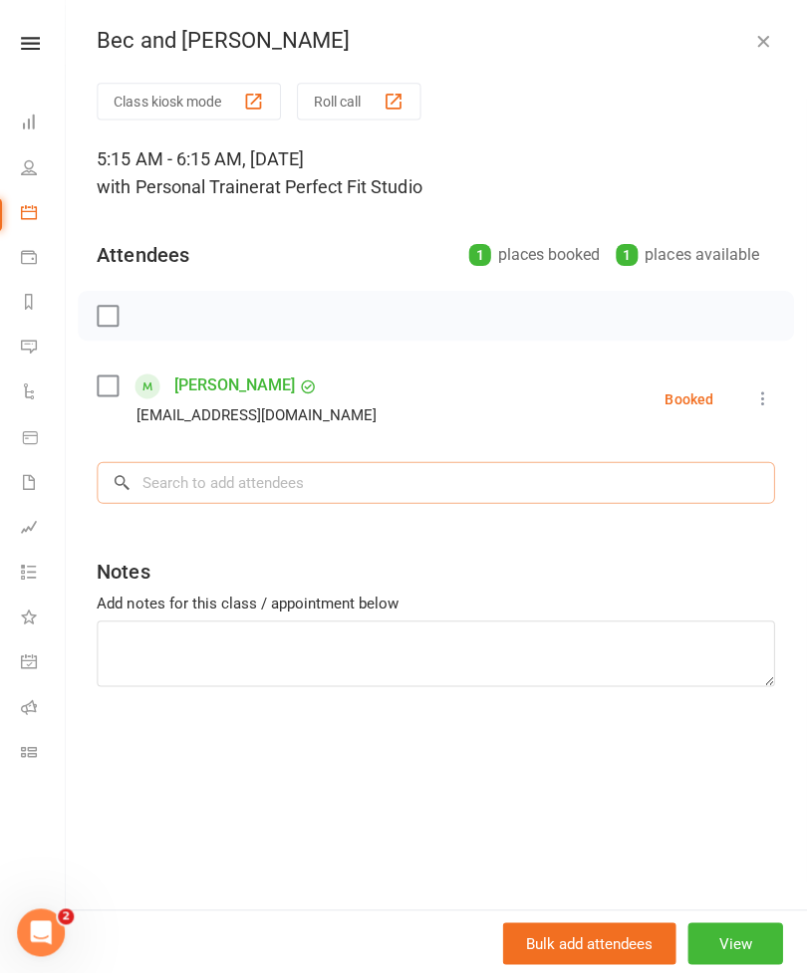
click at [157, 499] on input "search" at bounding box center [437, 481] width 675 height 42
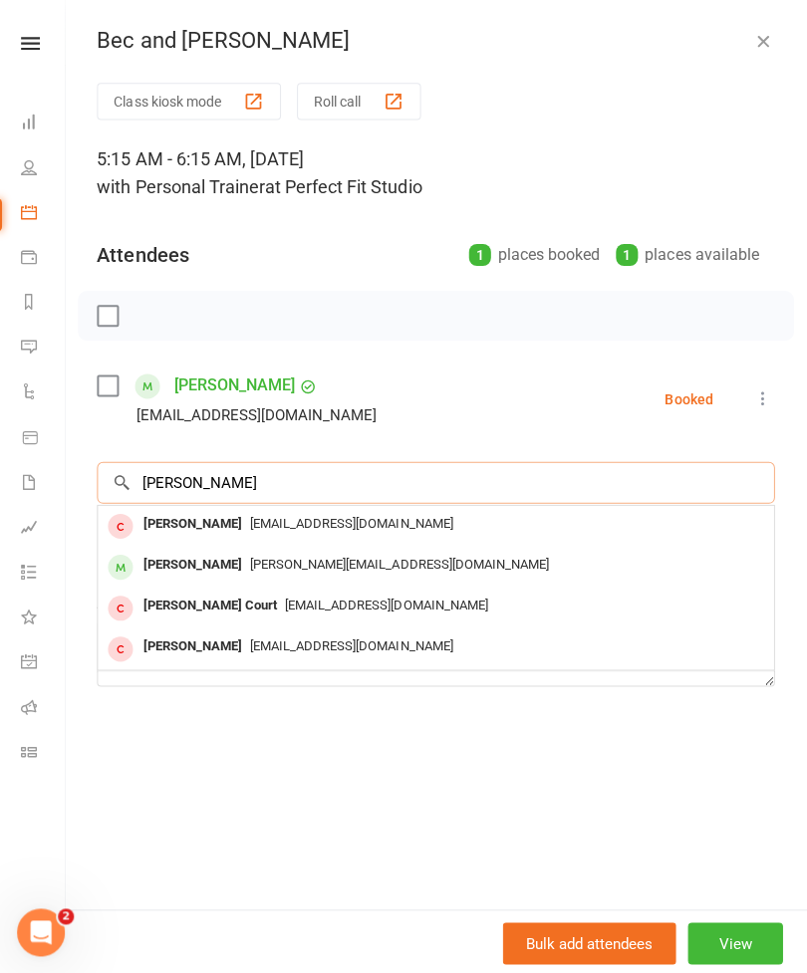
type input "[PERSON_NAME]"
click at [157, 557] on div "[PERSON_NAME]" at bounding box center [194, 563] width 115 height 29
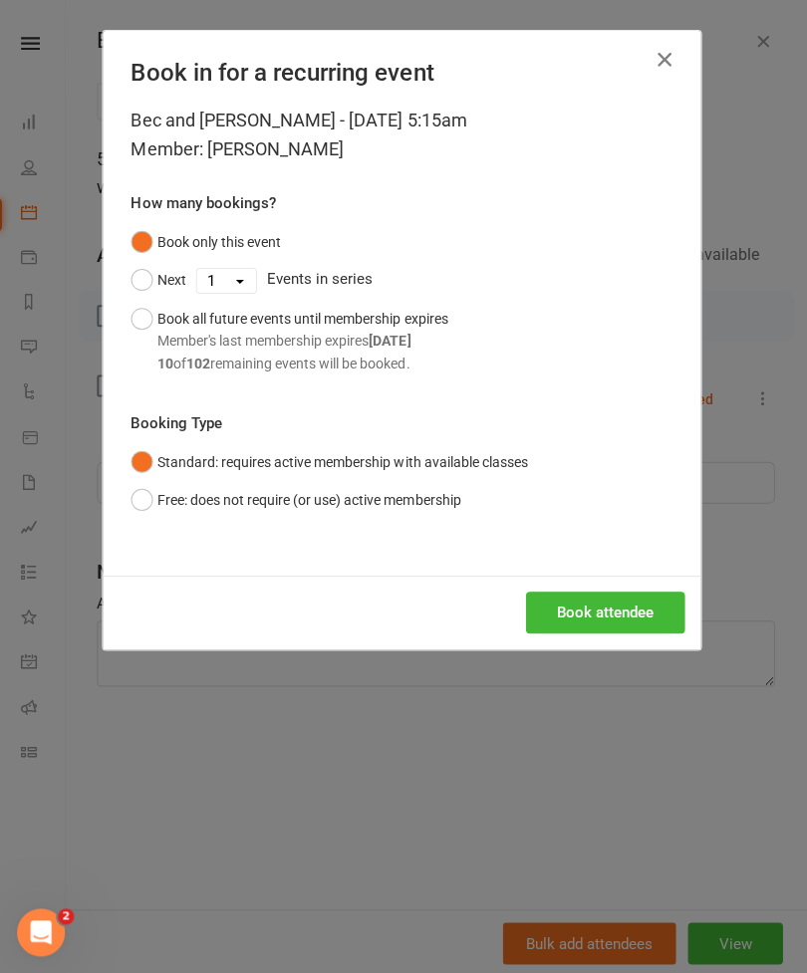
click at [582, 610] on button "Book attendee" at bounding box center [606, 611] width 158 height 42
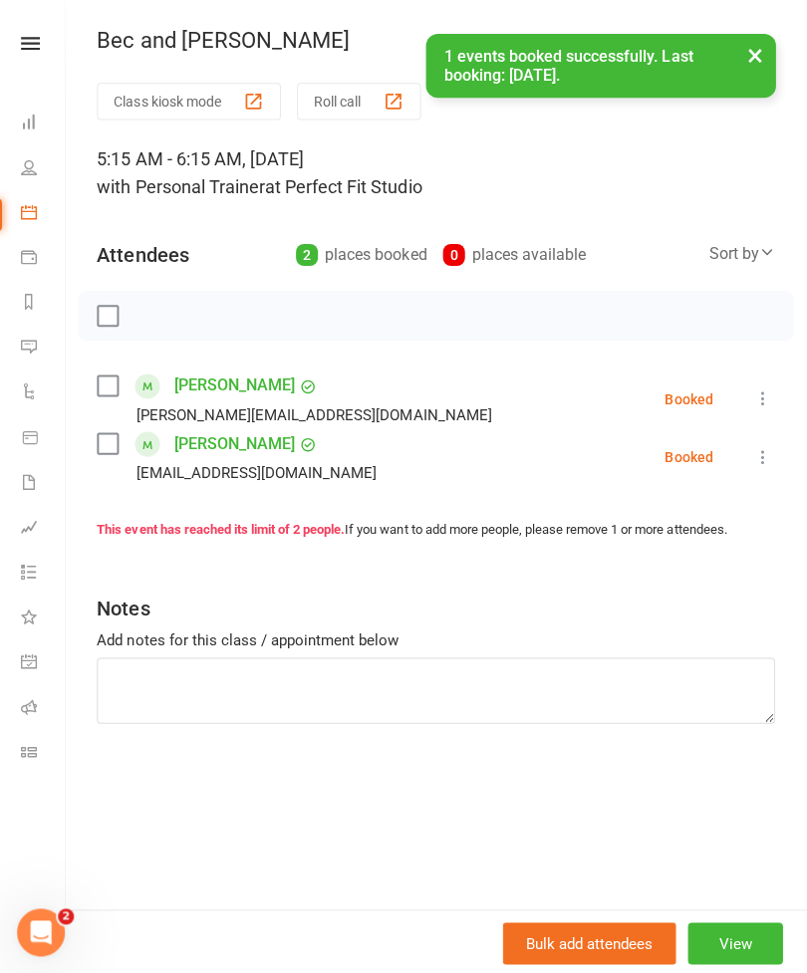
click at [746, 64] on button "×" at bounding box center [755, 55] width 36 height 43
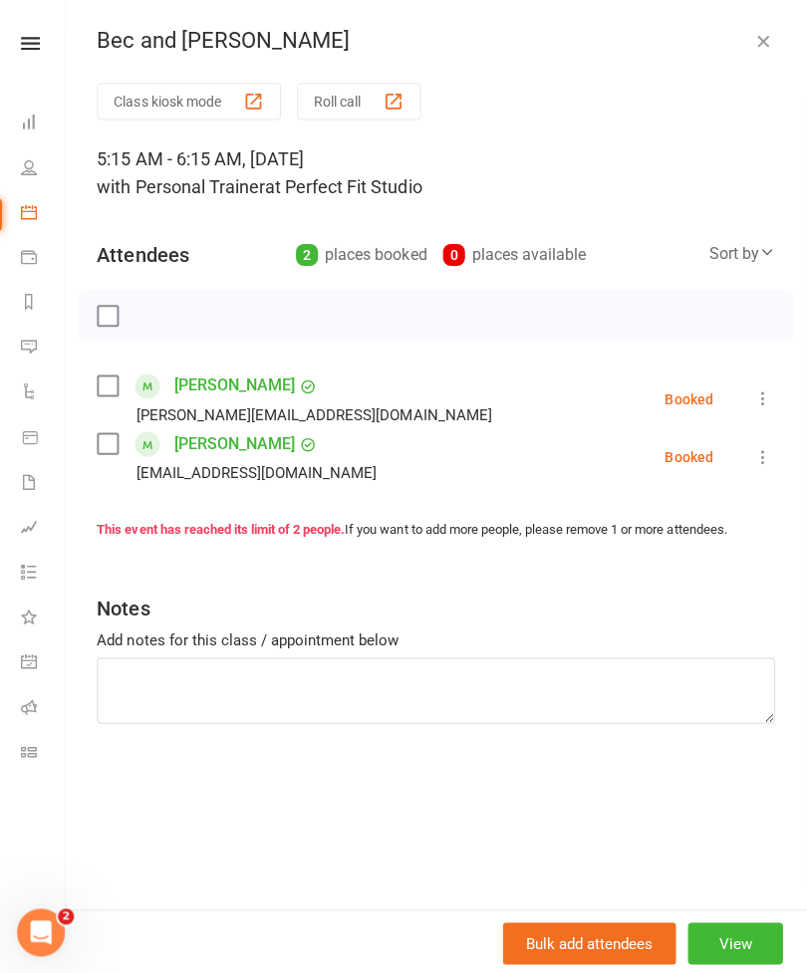
click at [770, 39] on button "button" at bounding box center [763, 41] width 24 height 24
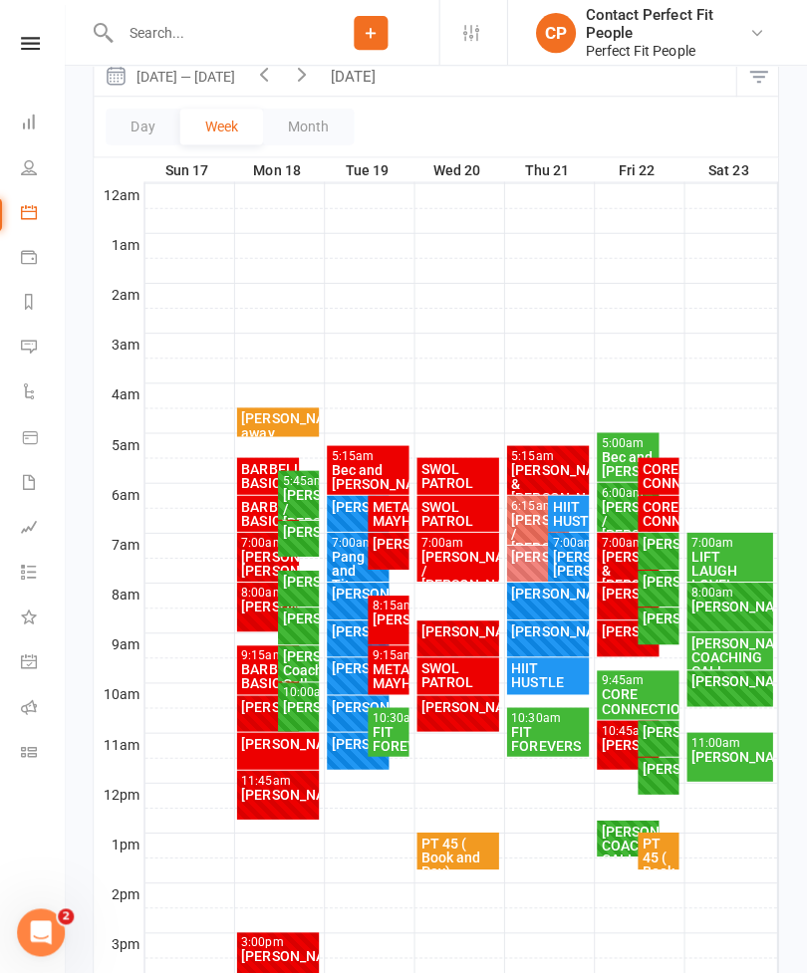
click at [346, 508] on div "[PERSON_NAME]" at bounding box center [360, 505] width 55 height 14
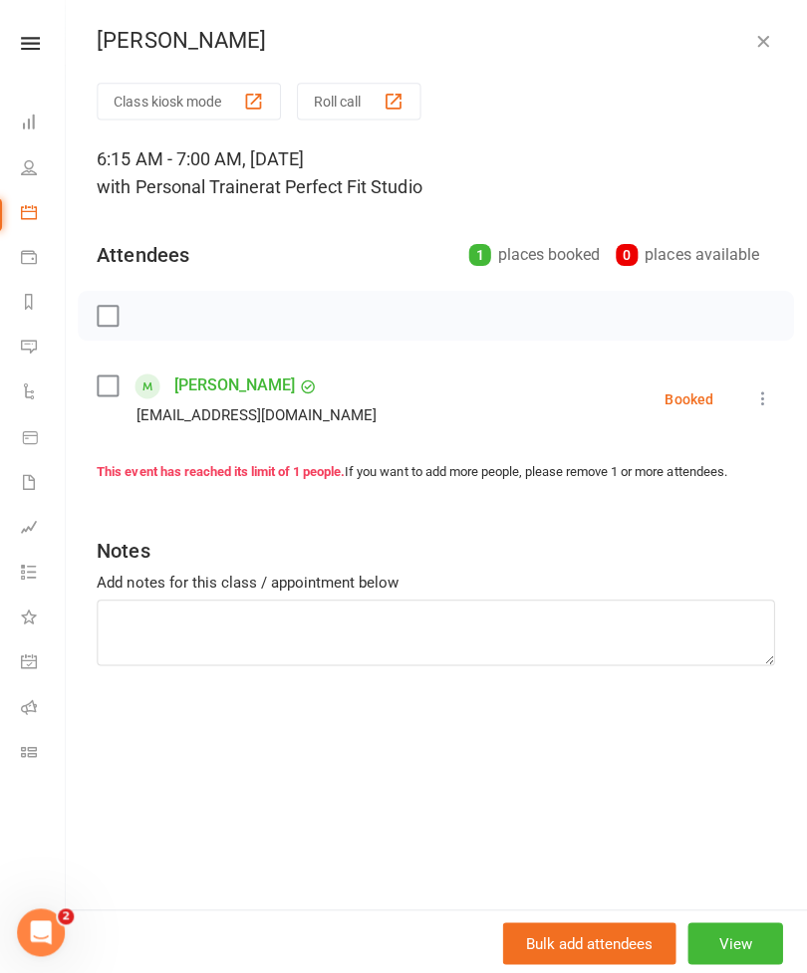
click at [754, 52] on button "button" at bounding box center [763, 41] width 24 height 24
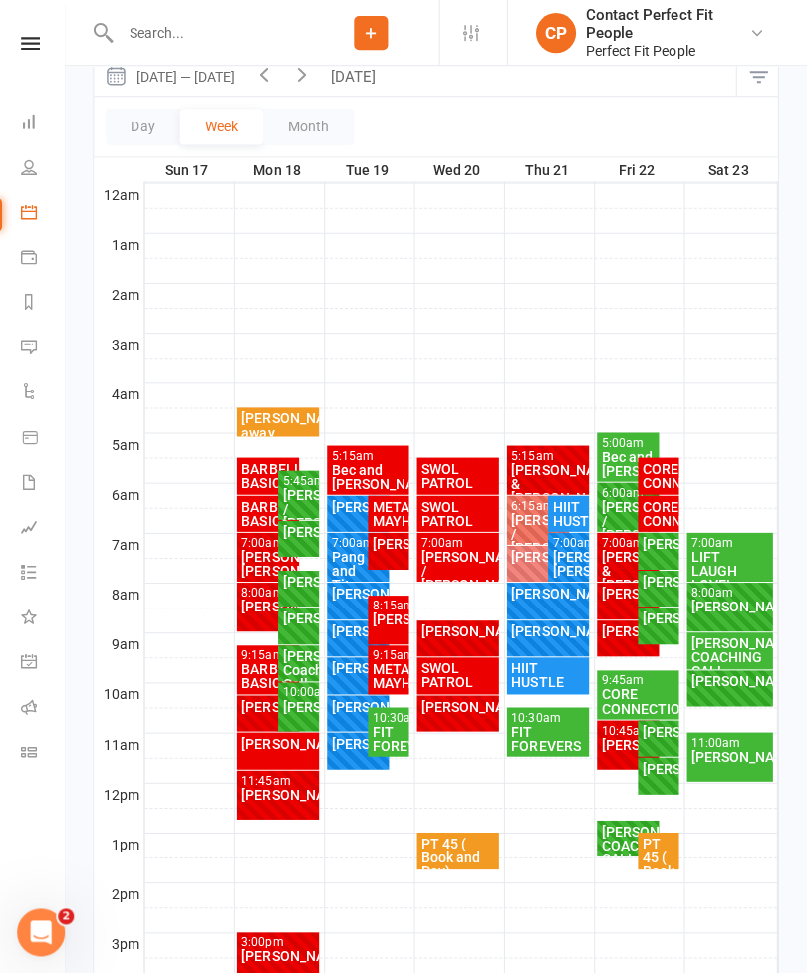
click at [384, 549] on div "[PERSON_NAME]" at bounding box center [389, 542] width 33 height 14
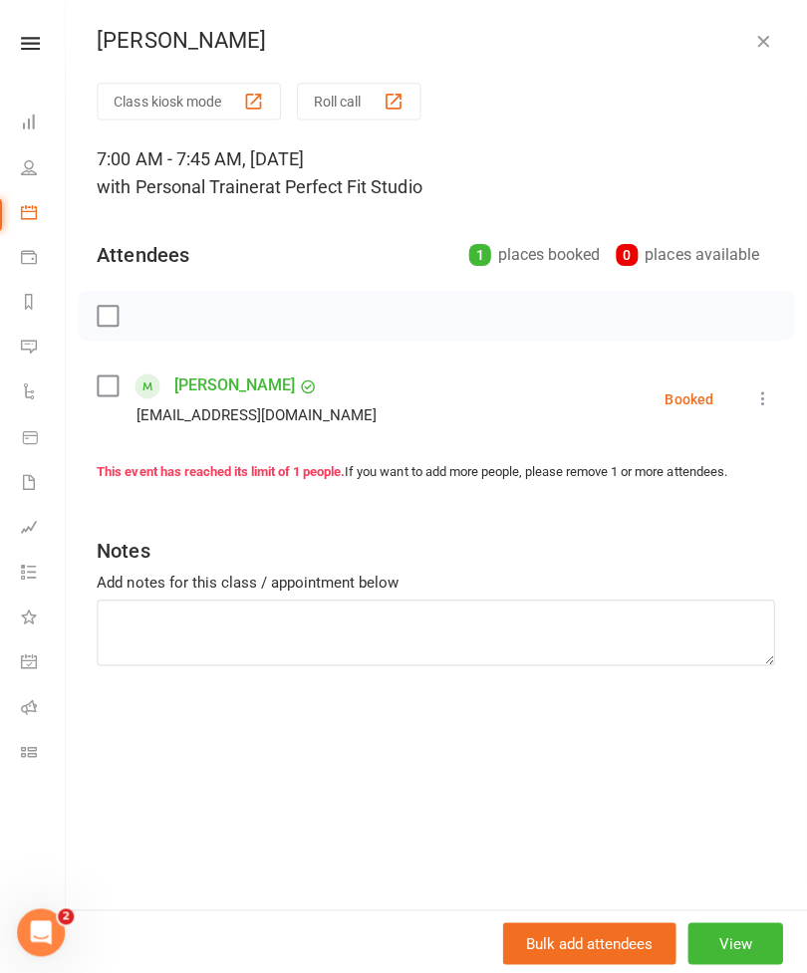
click at [744, 48] on div "[PERSON_NAME]" at bounding box center [437, 41] width 739 height 26
click at [762, 44] on icon "button" at bounding box center [763, 41] width 20 height 20
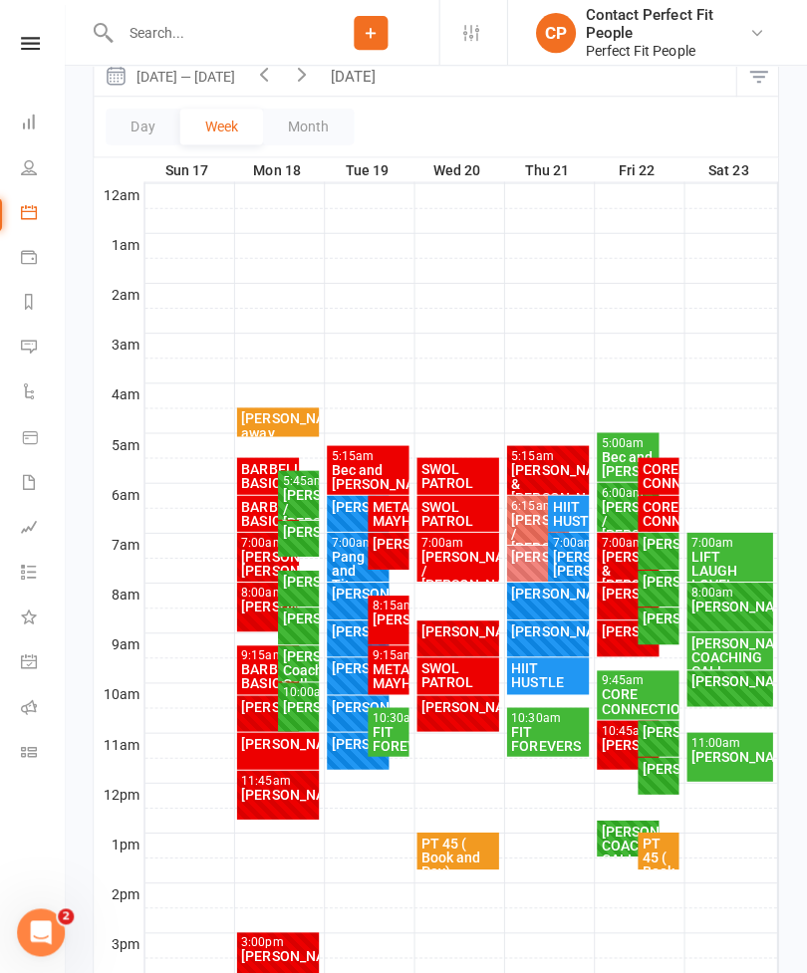
click at [344, 555] on div "Pang and Tita" at bounding box center [360, 569] width 55 height 42
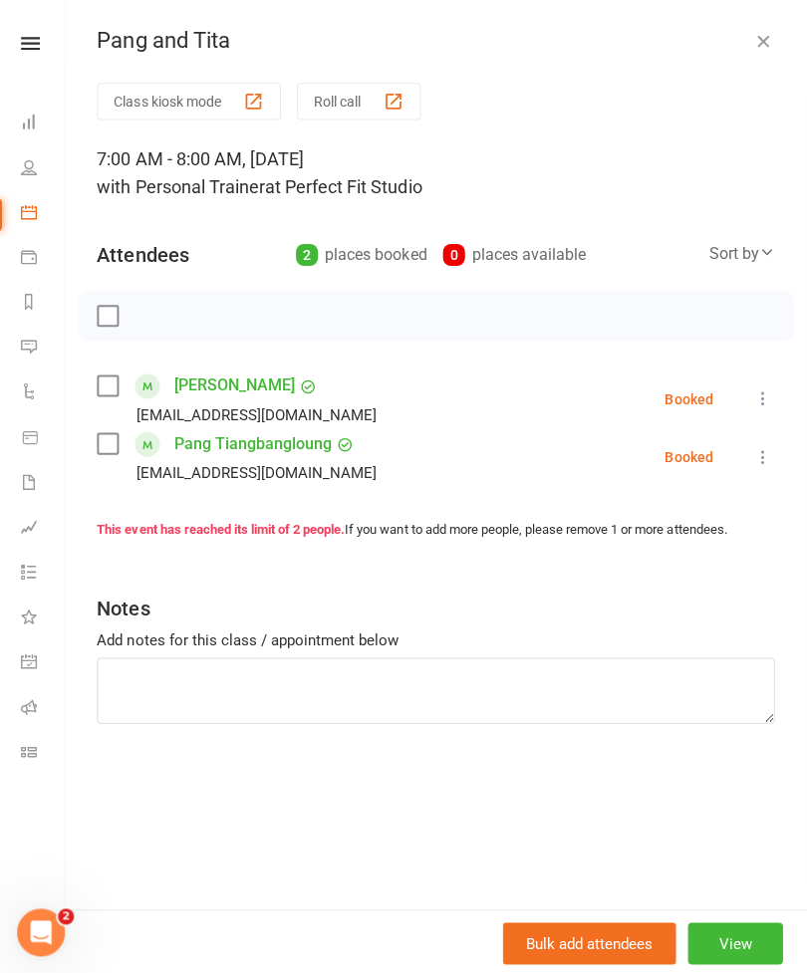
click at [763, 50] on icon "button" at bounding box center [763, 41] width 20 height 20
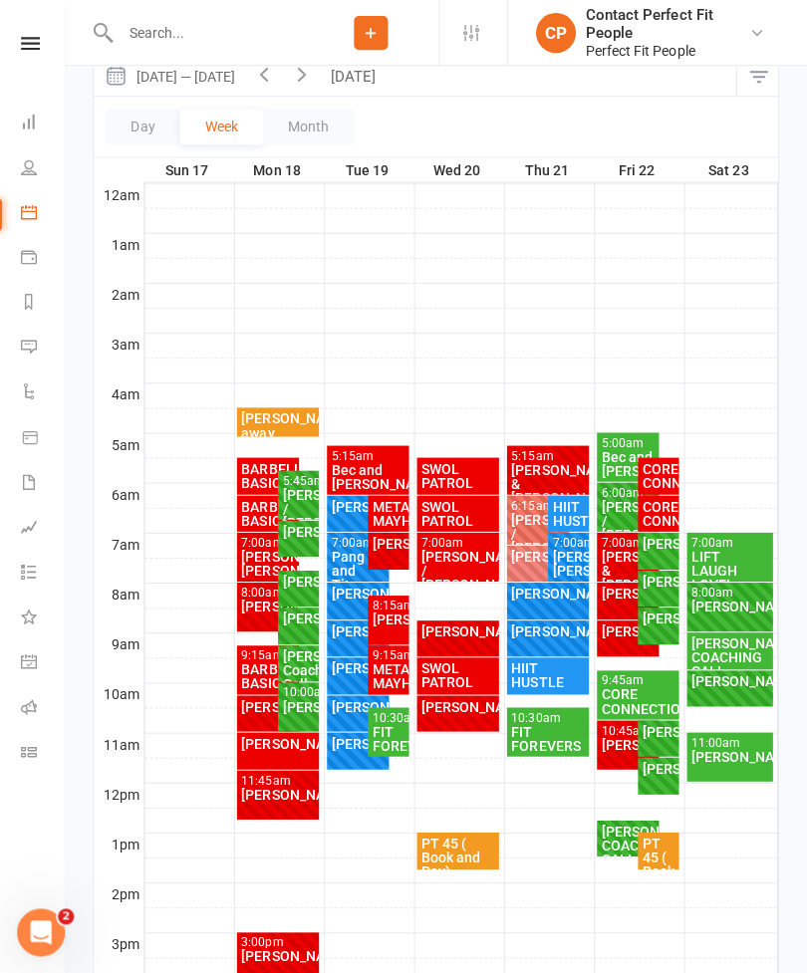
click at [344, 598] on div "[PERSON_NAME]" at bounding box center [360, 592] width 55 height 14
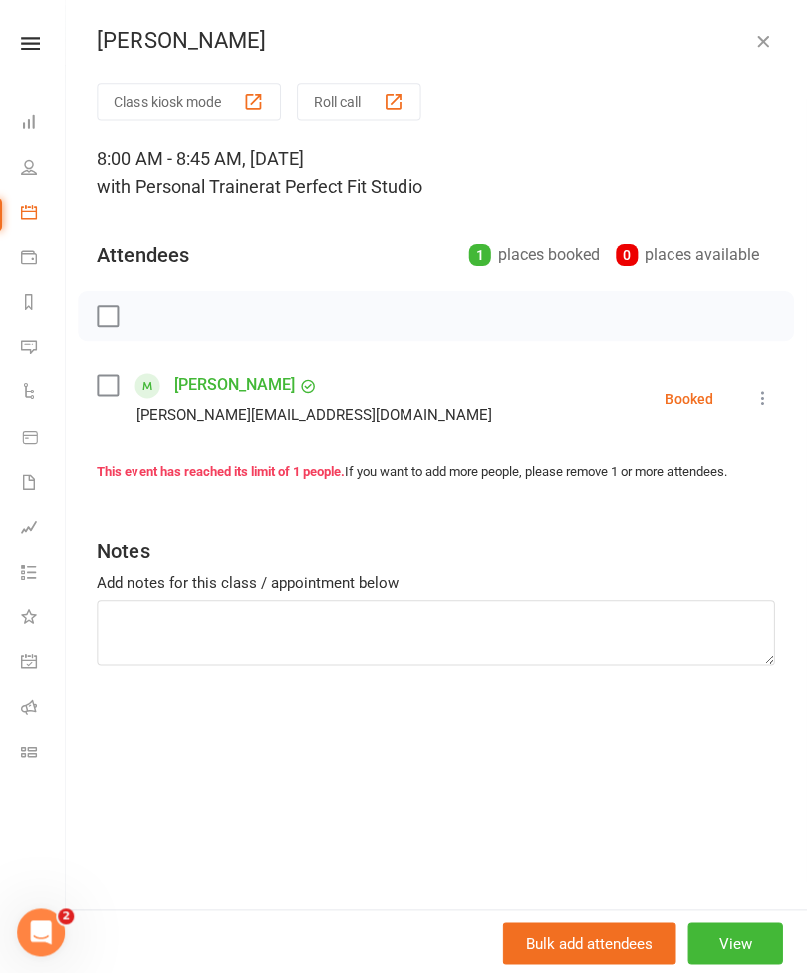
click at [751, 49] on button "button" at bounding box center [763, 41] width 24 height 24
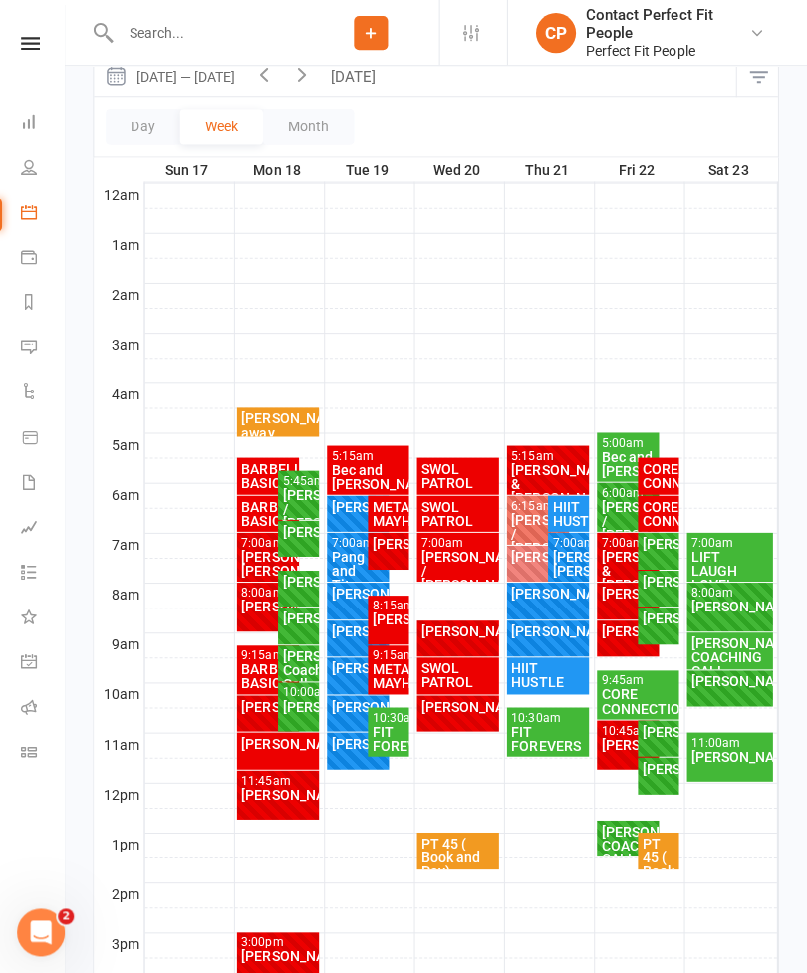
click at [384, 617] on div "[PERSON_NAME]." at bounding box center [389, 617] width 33 height 14
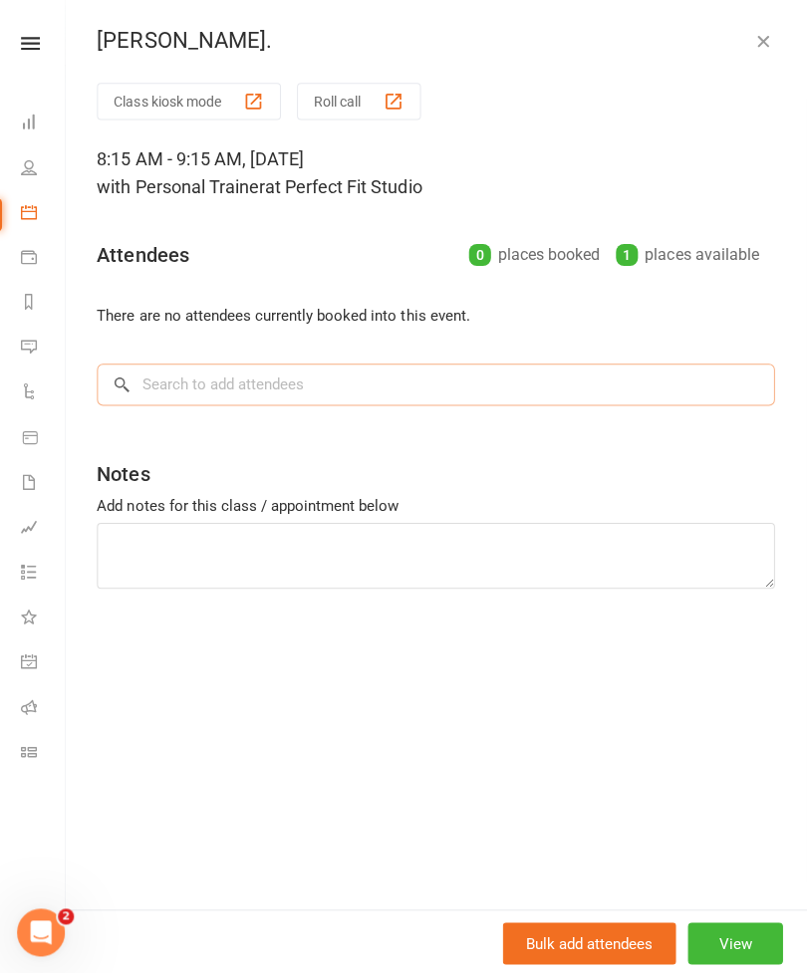
click at [159, 381] on input "search" at bounding box center [437, 383] width 675 height 42
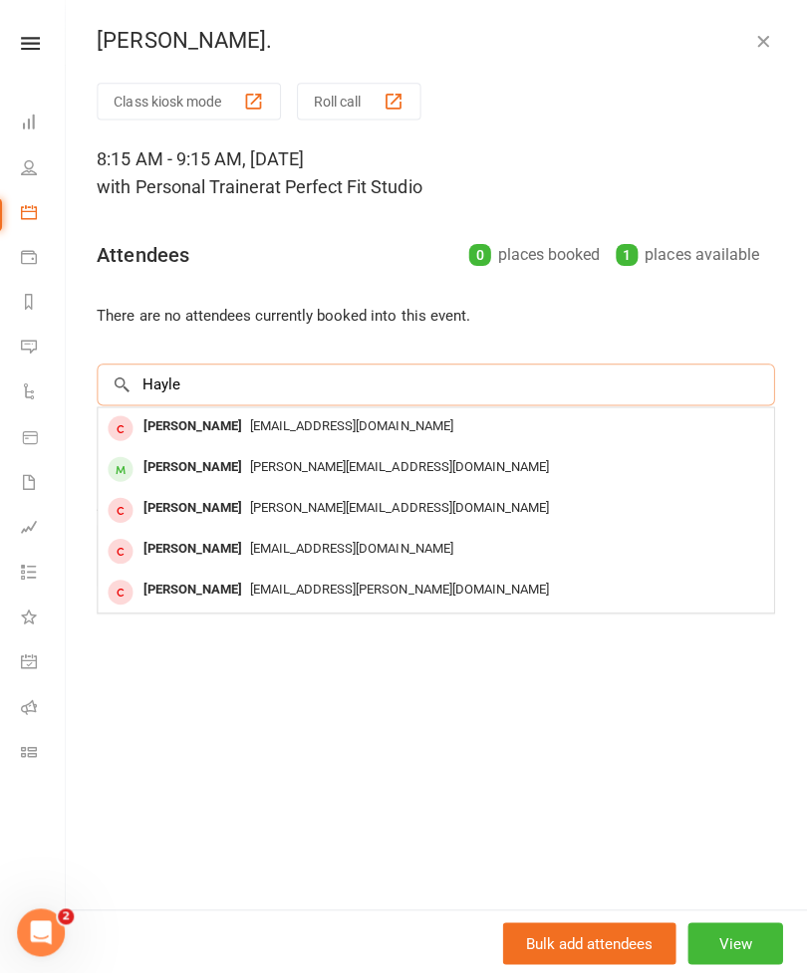
type input "Hayle"
click at [158, 456] on div "[PERSON_NAME]" at bounding box center [194, 465] width 115 height 29
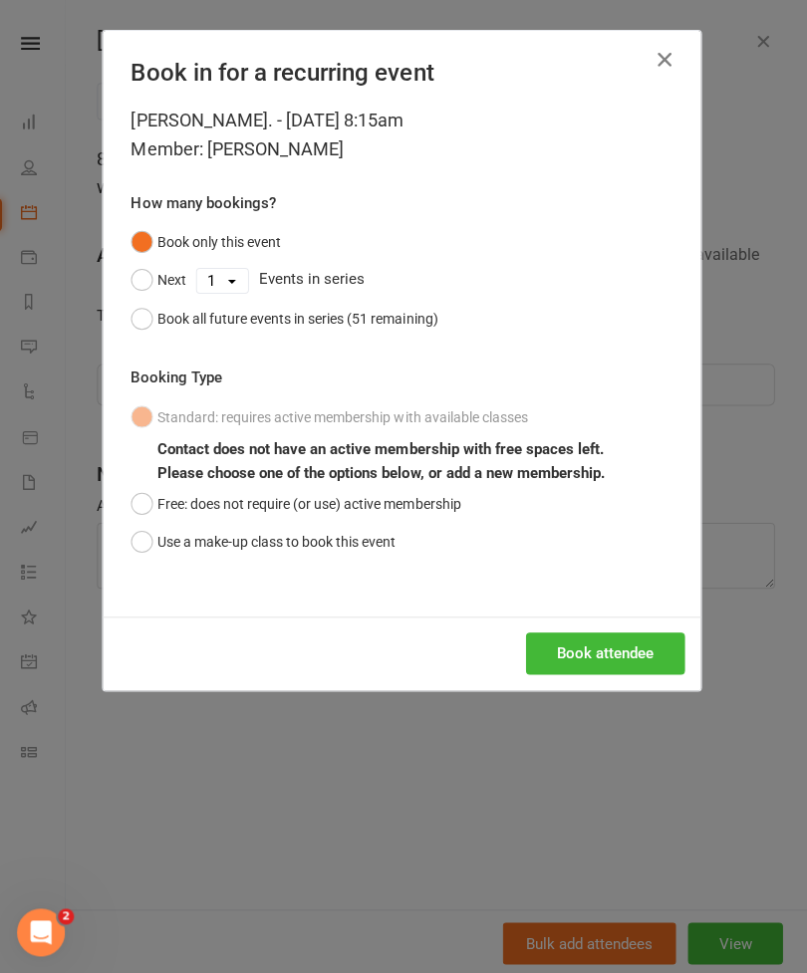
click at [576, 647] on button "Book attendee" at bounding box center [606, 651] width 158 height 42
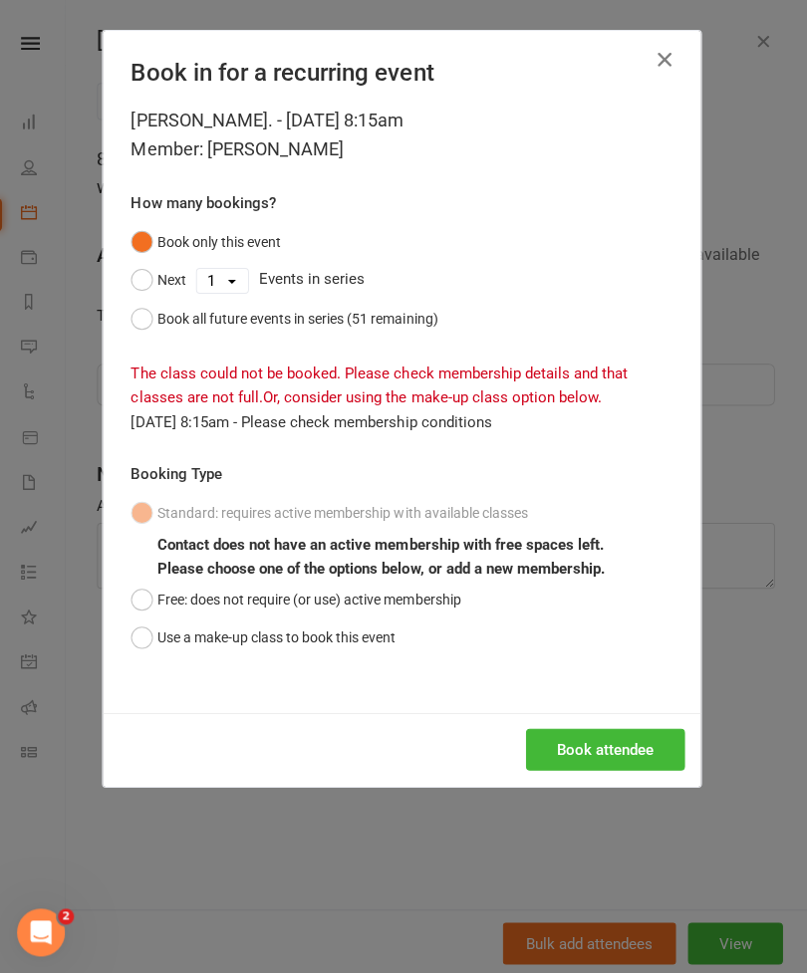
click at [675, 69] on button "button" at bounding box center [665, 60] width 32 height 32
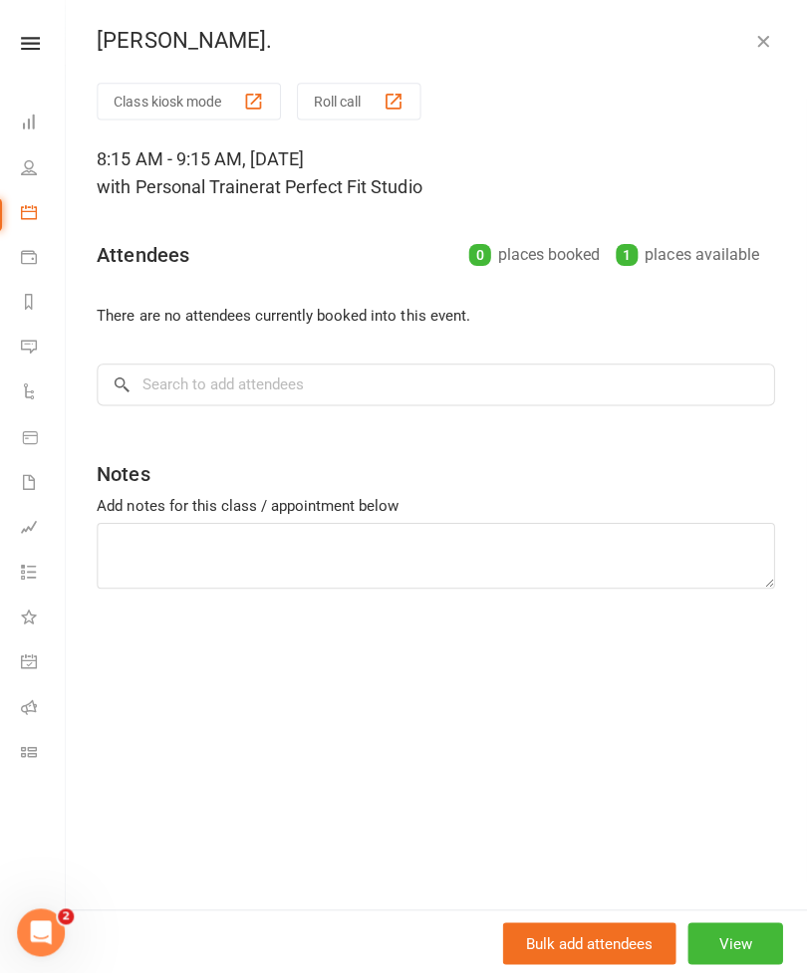
click at [765, 36] on icon "button" at bounding box center [763, 41] width 20 height 20
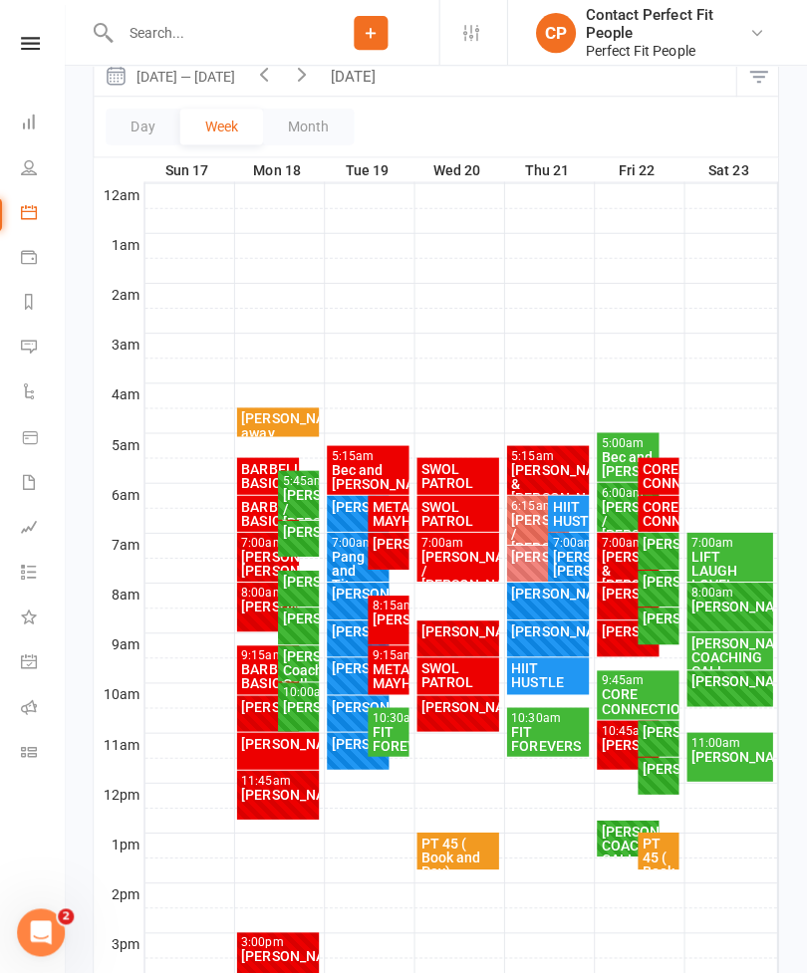
click at [341, 636] on div "[PERSON_NAME]" at bounding box center [360, 629] width 55 height 14
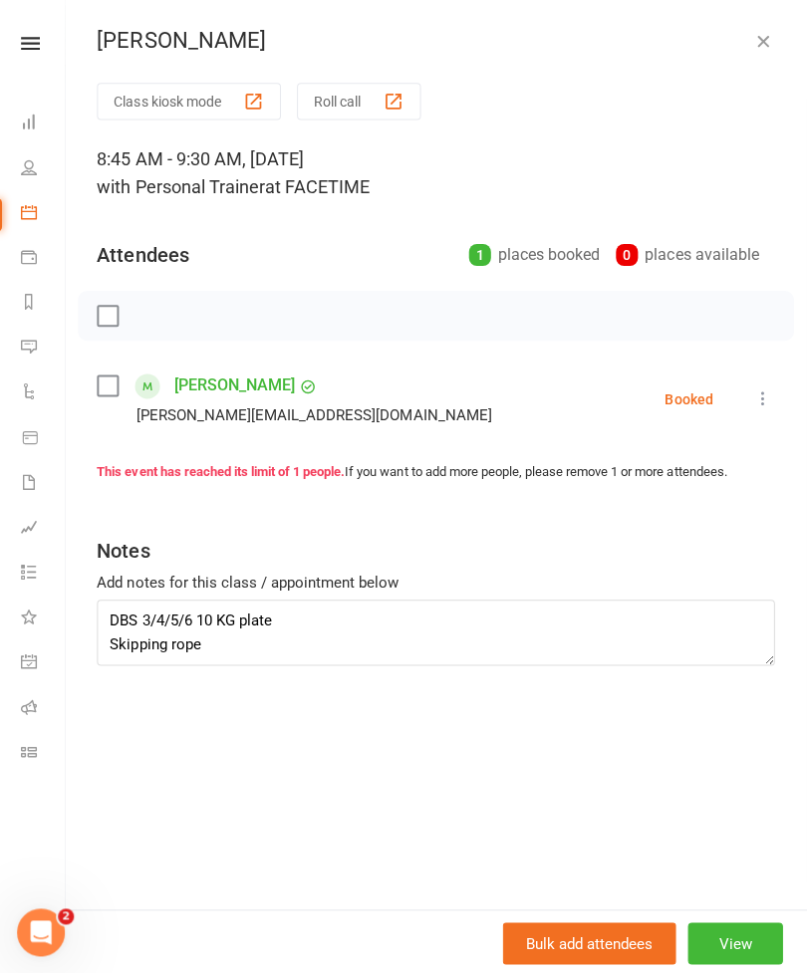
click at [763, 43] on icon "button" at bounding box center [763, 41] width 20 height 20
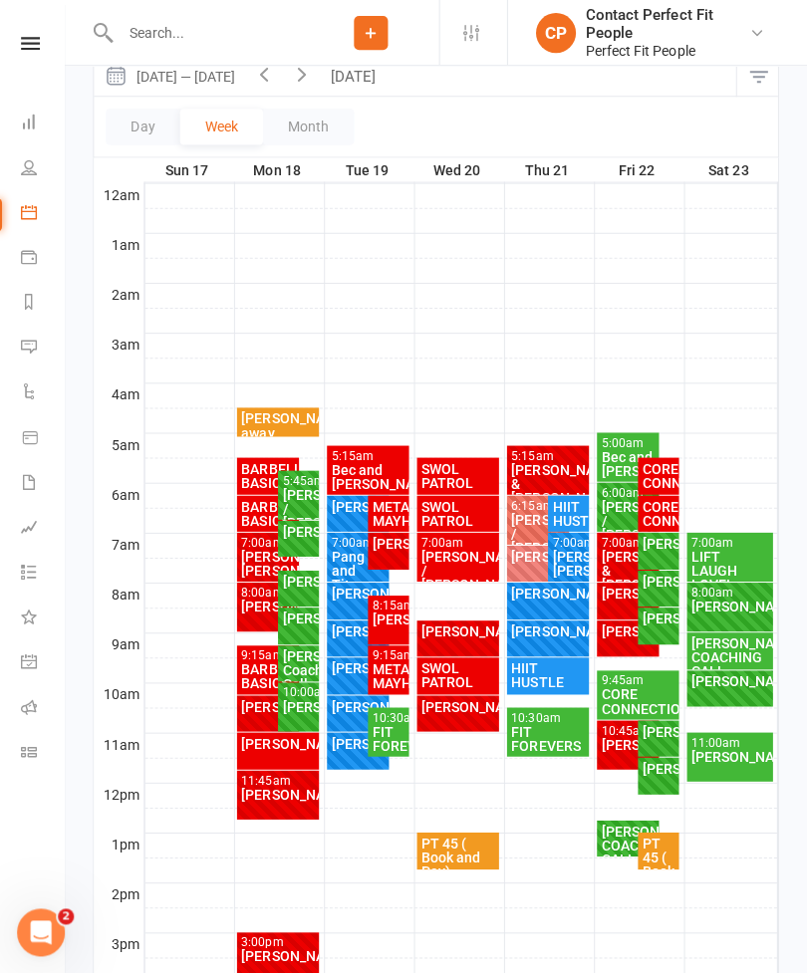
click at [345, 673] on div "[PERSON_NAME]" at bounding box center [360, 666] width 55 height 14
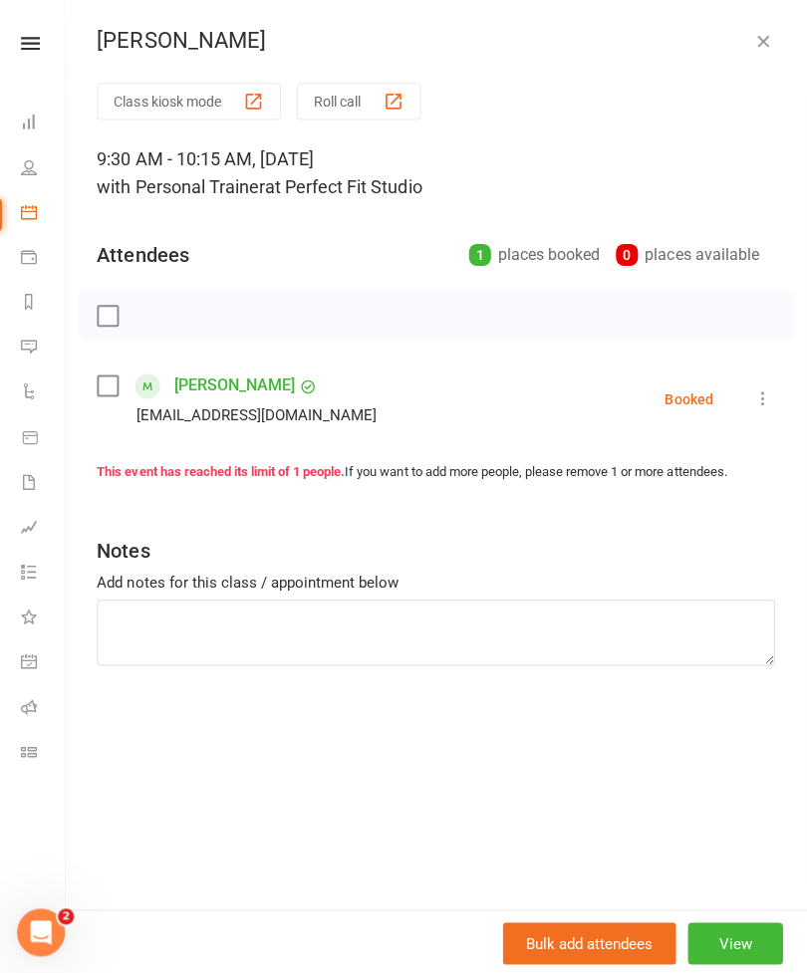
click at [765, 47] on icon "button" at bounding box center [763, 41] width 20 height 20
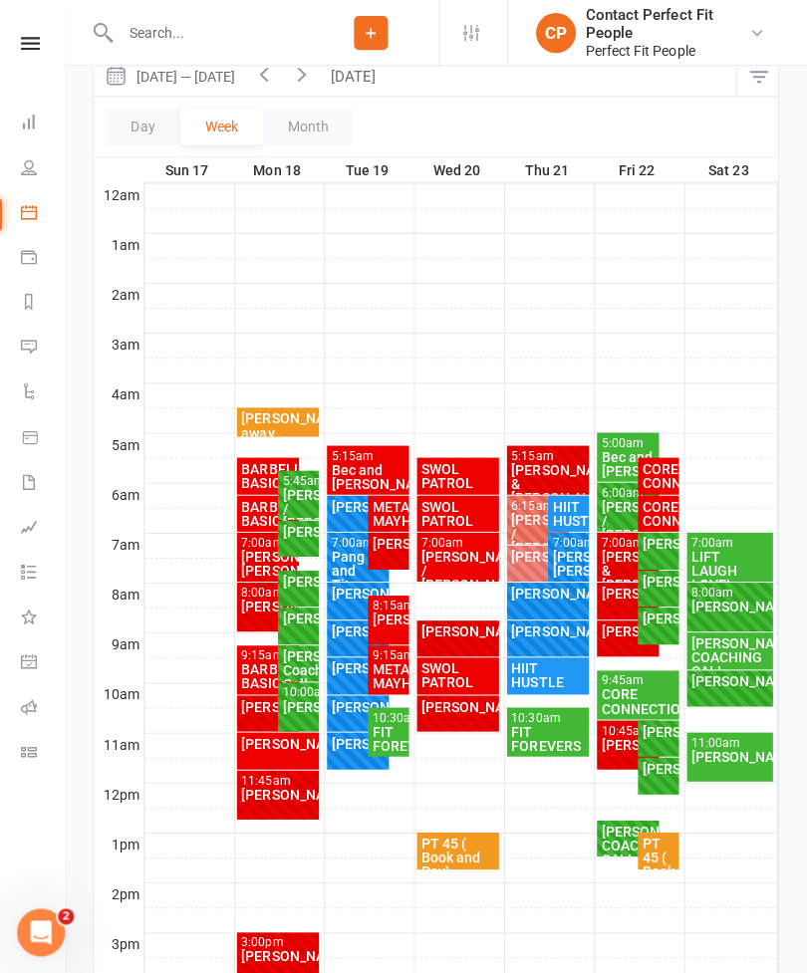
click at [346, 711] on div "[PERSON_NAME]" at bounding box center [360, 704] width 55 height 14
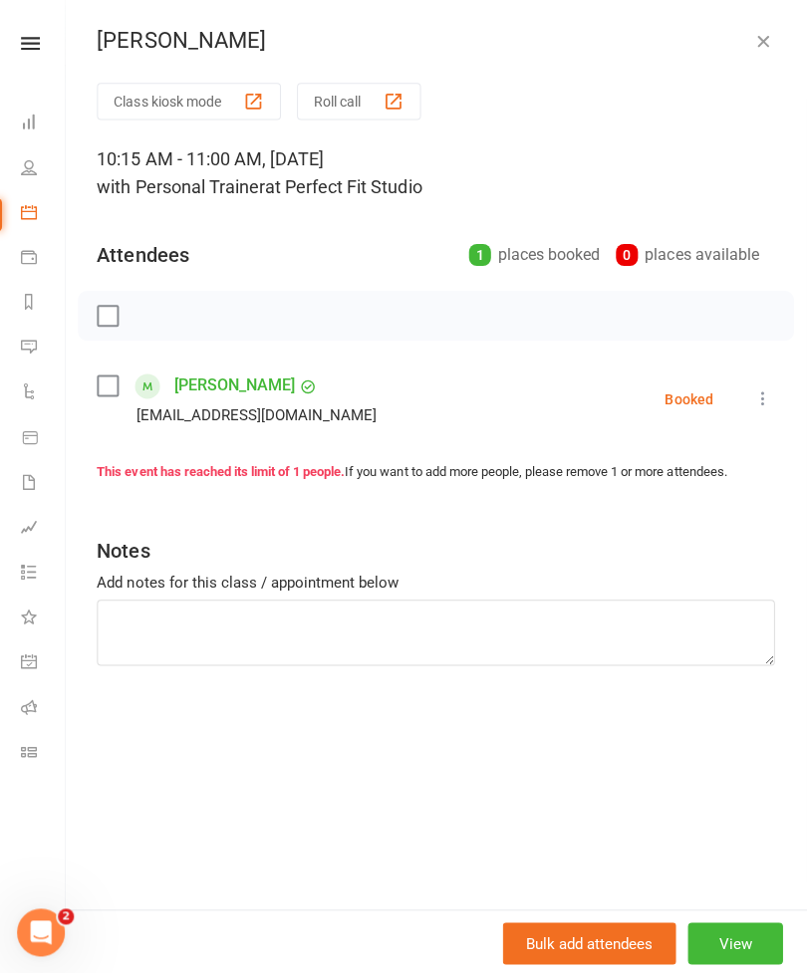
click at [747, 65] on div "[PERSON_NAME] Class kiosk mode Roll call 10:15 AM - 11:00 AM, [DATE] with Perso…" at bounding box center [437, 486] width 739 height 973
click at [761, 49] on icon "button" at bounding box center [763, 41] width 20 height 20
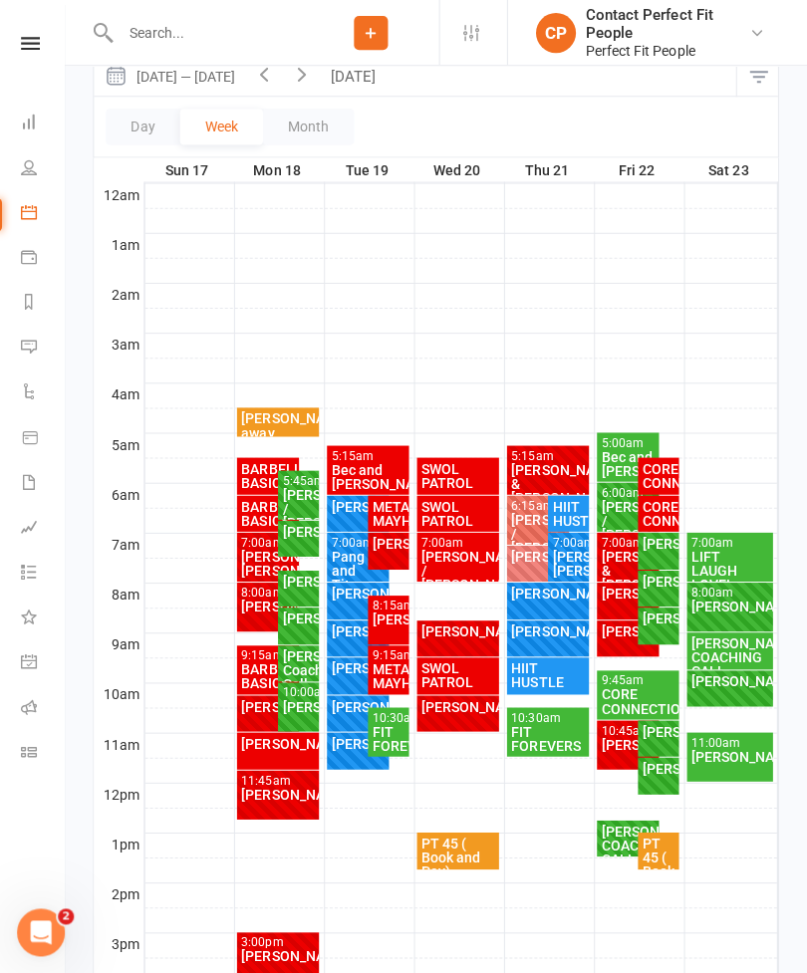
click at [340, 748] on div "[PERSON_NAME]" at bounding box center [360, 741] width 55 height 14
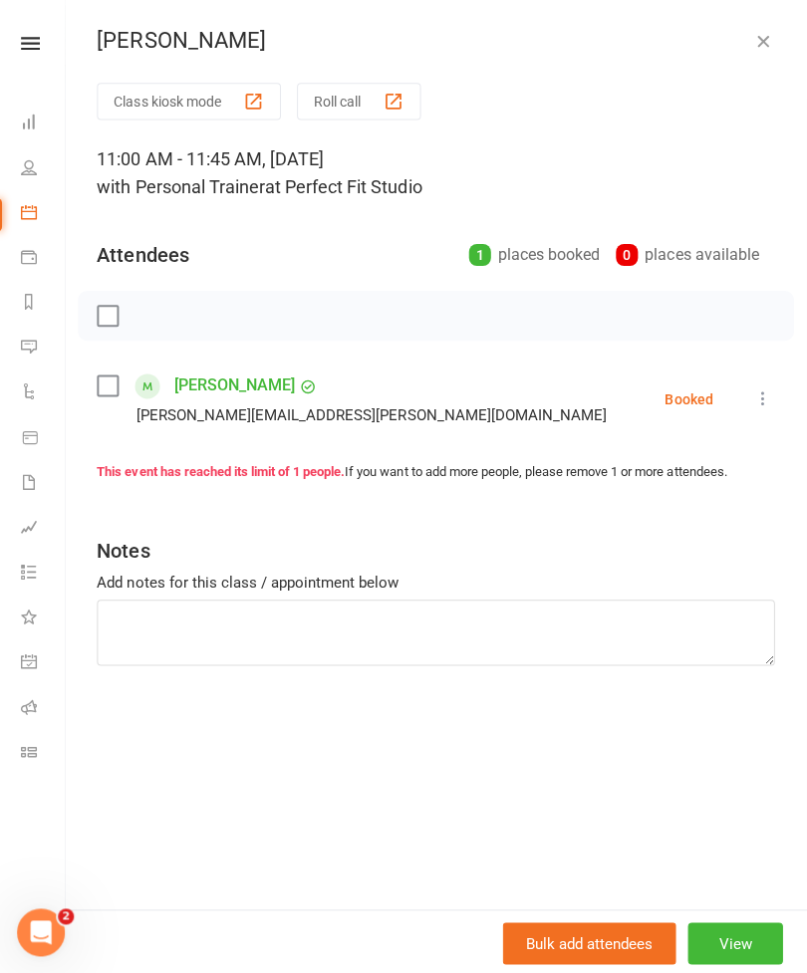
click at [771, 39] on button "button" at bounding box center [763, 41] width 24 height 24
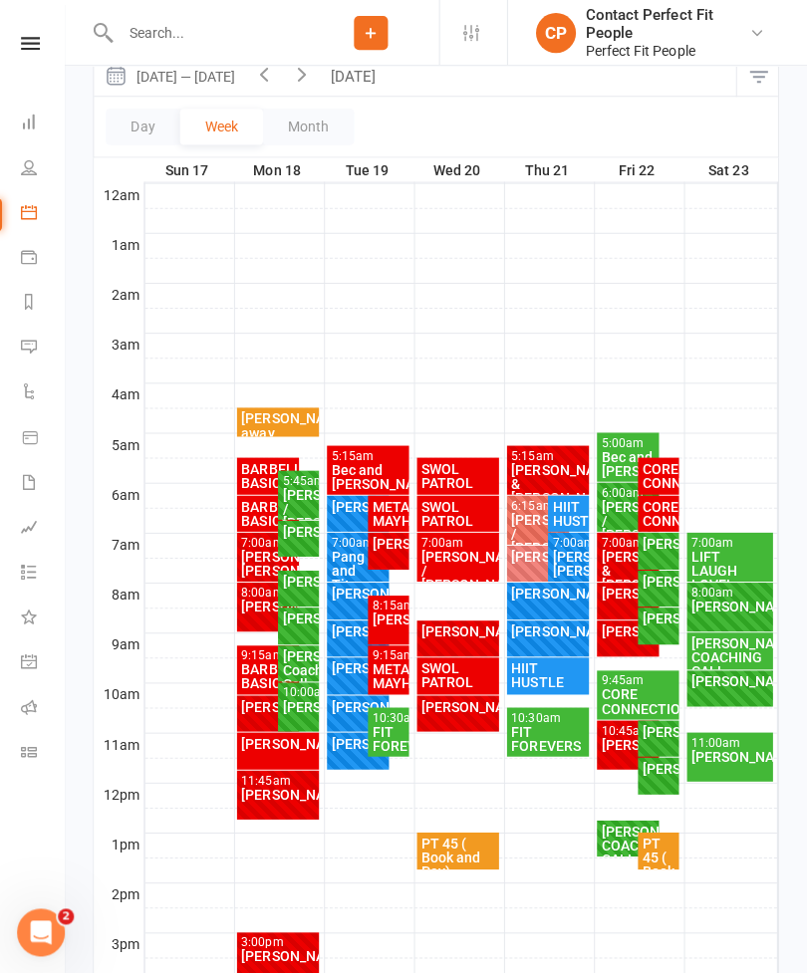
click at [384, 732] on div "FIT FOREVERS" at bounding box center [389, 736] width 33 height 28
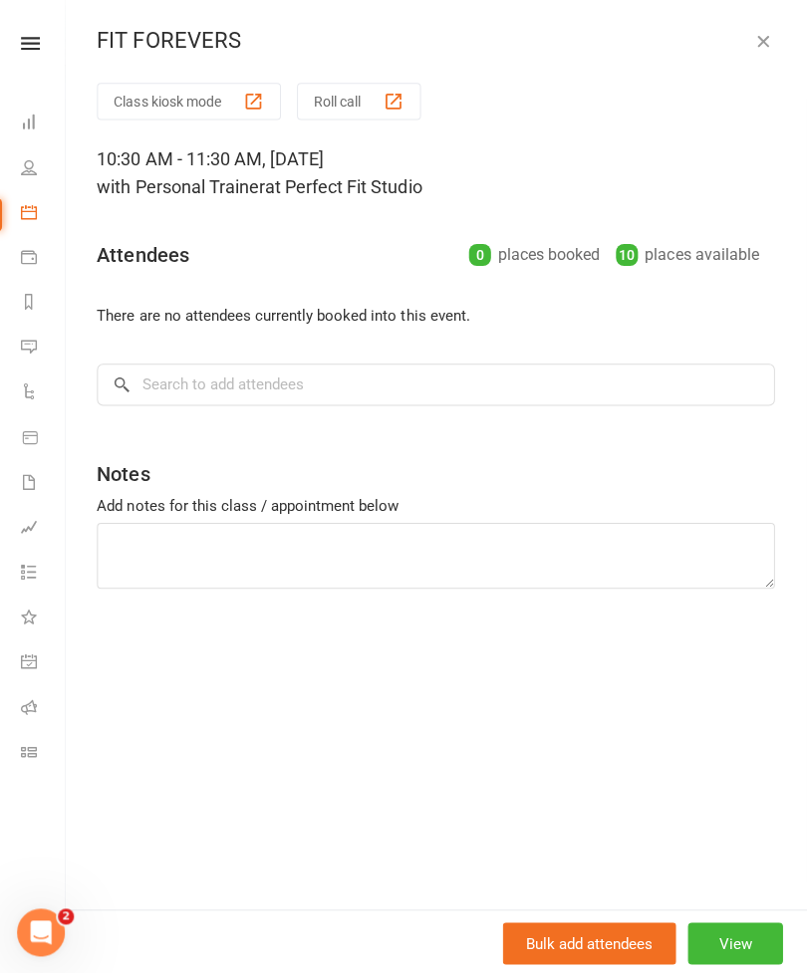
click at [720, 961] on button "View" at bounding box center [735, 940] width 95 height 42
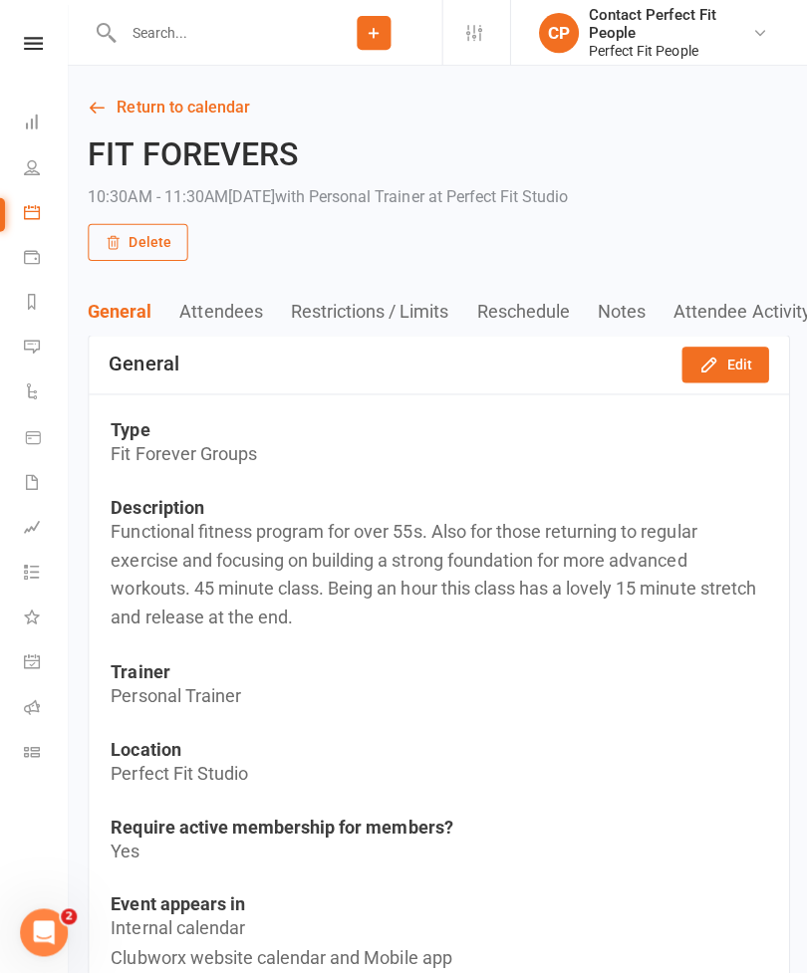
click at [722, 364] on button "Edit" at bounding box center [722, 364] width 87 height 36
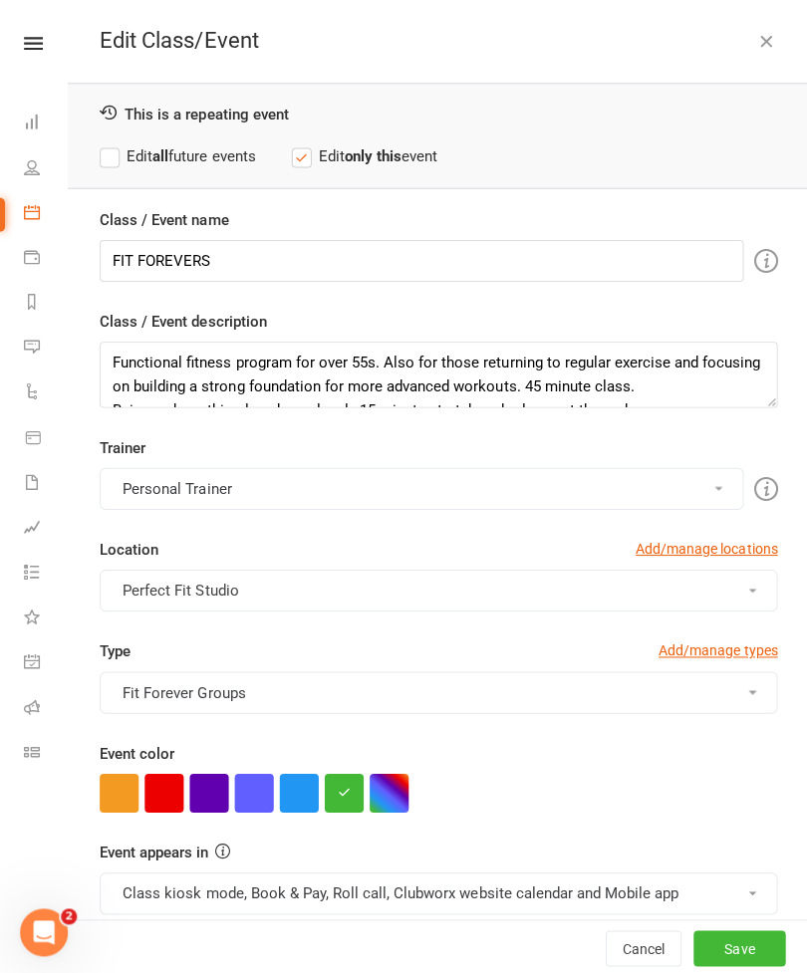
click at [151, 792] on button "button" at bounding box center [163, 790] width 39 height 39
click at [726, 963] on button "Save" at bounding box center [737, 945] width 92 height 36
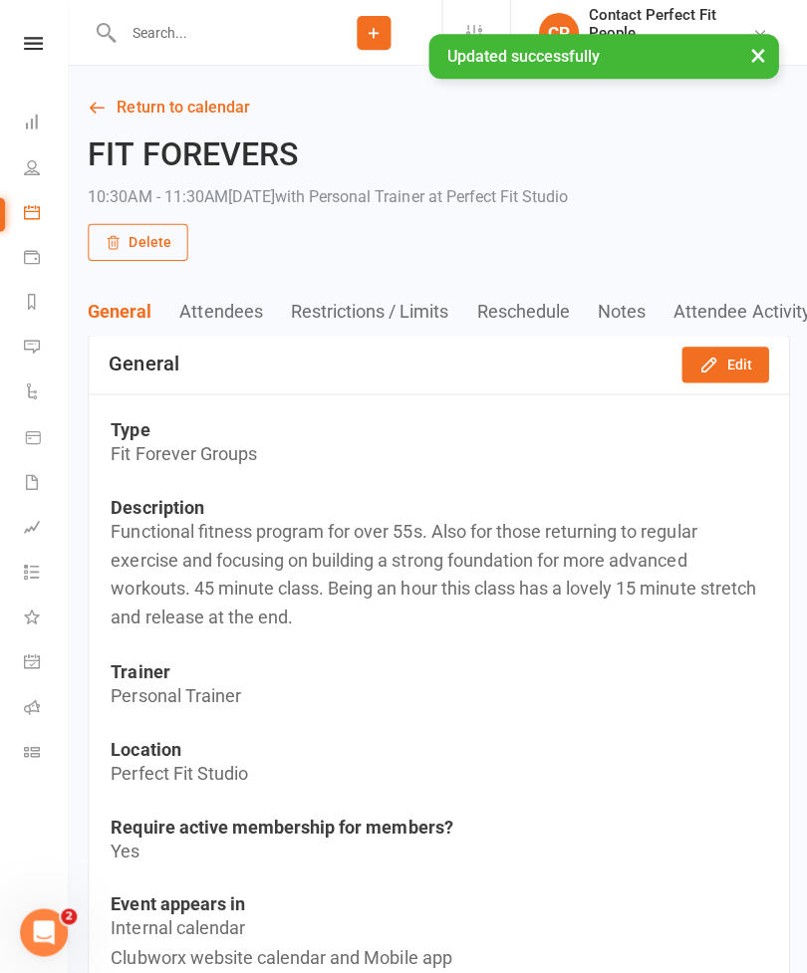
click at [129, 108] on link "Return to calendar" at bounding box center [437, 108] width 699 height 28
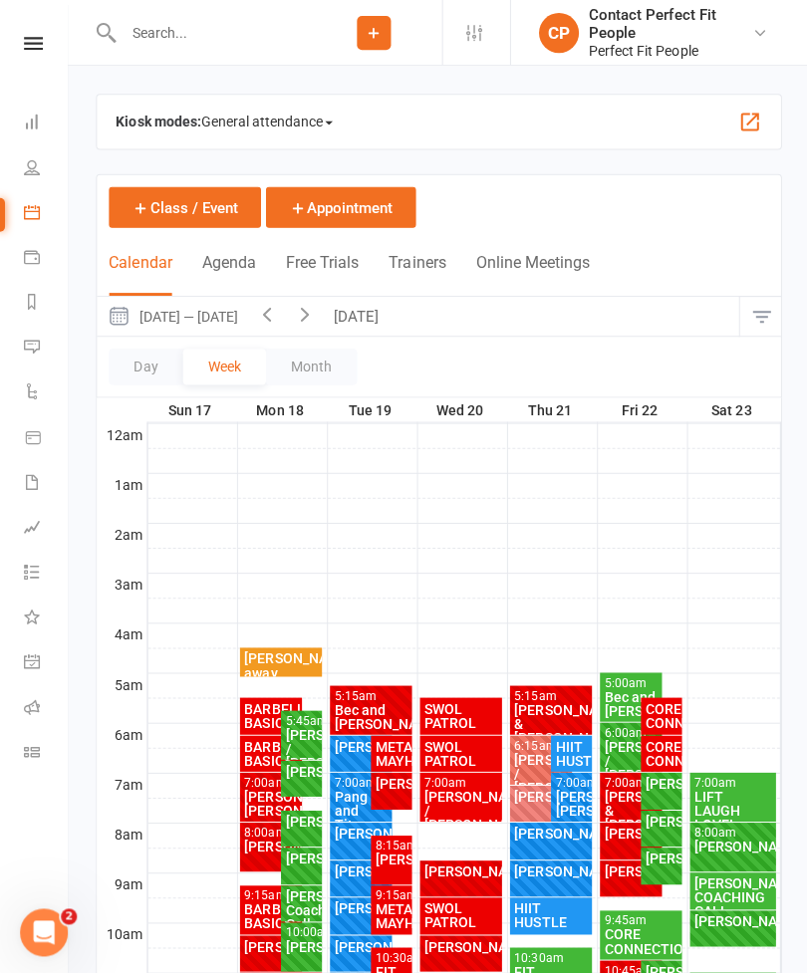
click at [139, 46] on input "text" at bounding box center [211, 33] width 188 height 28
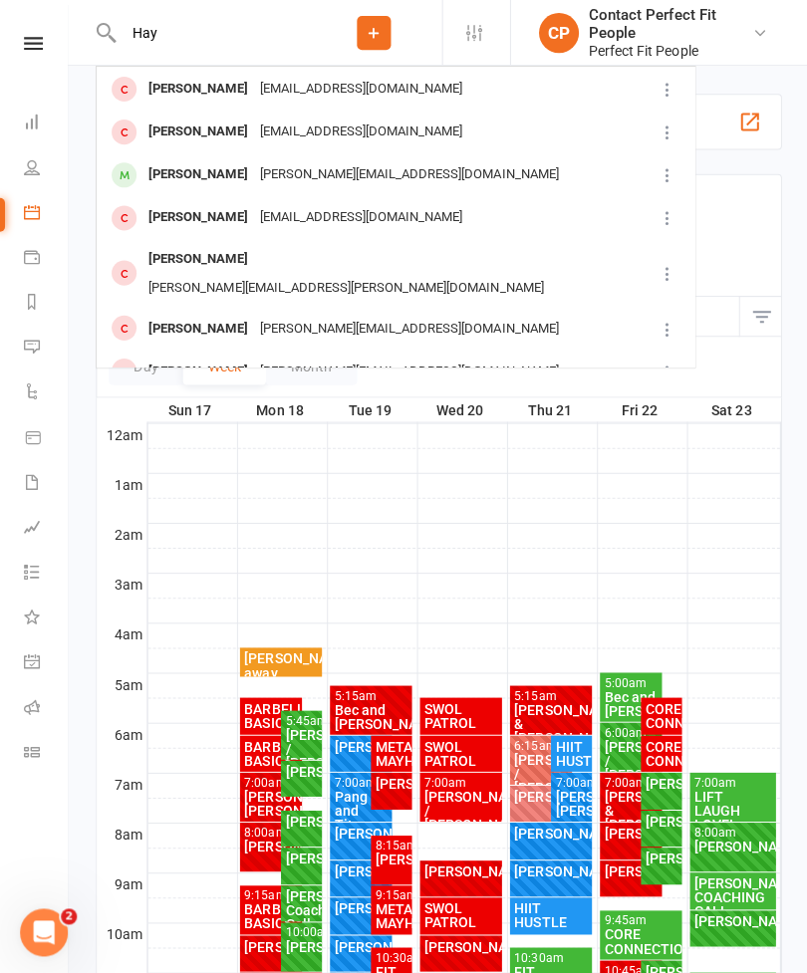
scroll to position [239, 0]
type input "Hay"
click at [167, 159] on div "[PERSON_NAME]" at bounding box center [197, 173] width 111 height 29
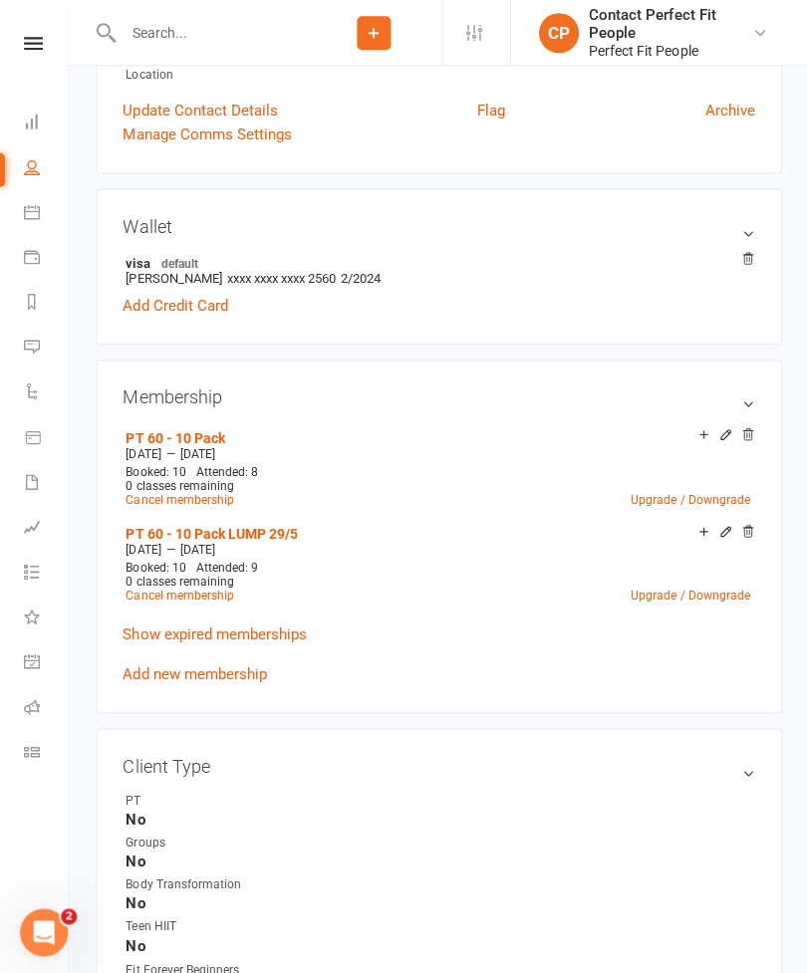
scroll to position [503, 0]
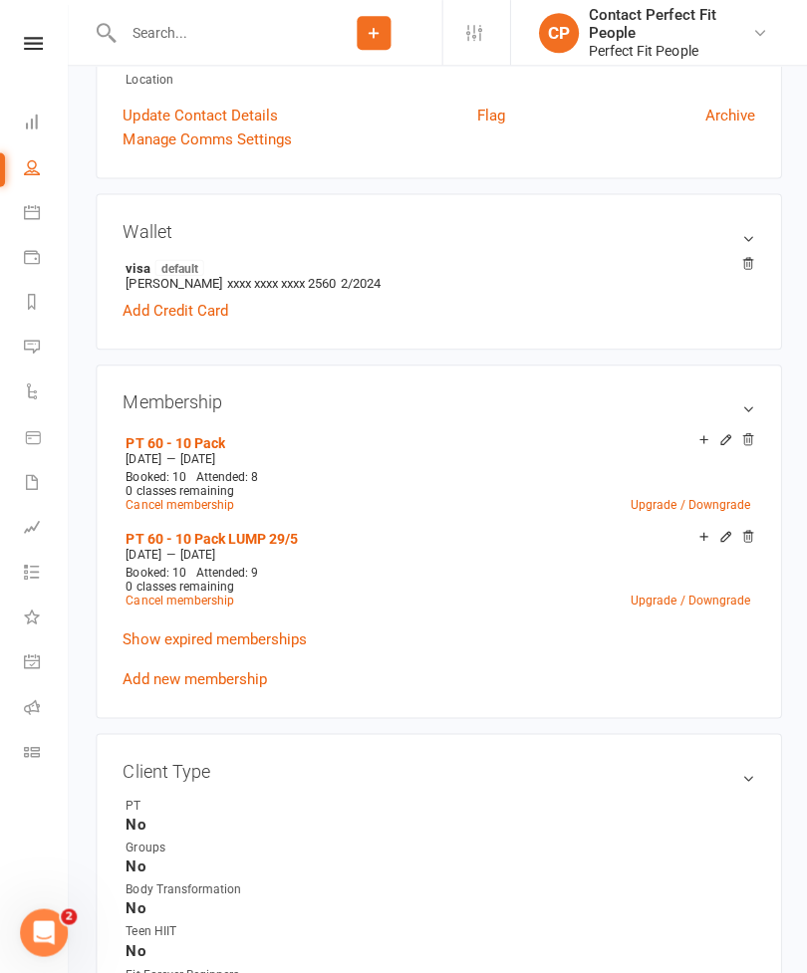
click at [136, 674] on link "Add new membership" at bounding box center [193, 677] width 143 height 18
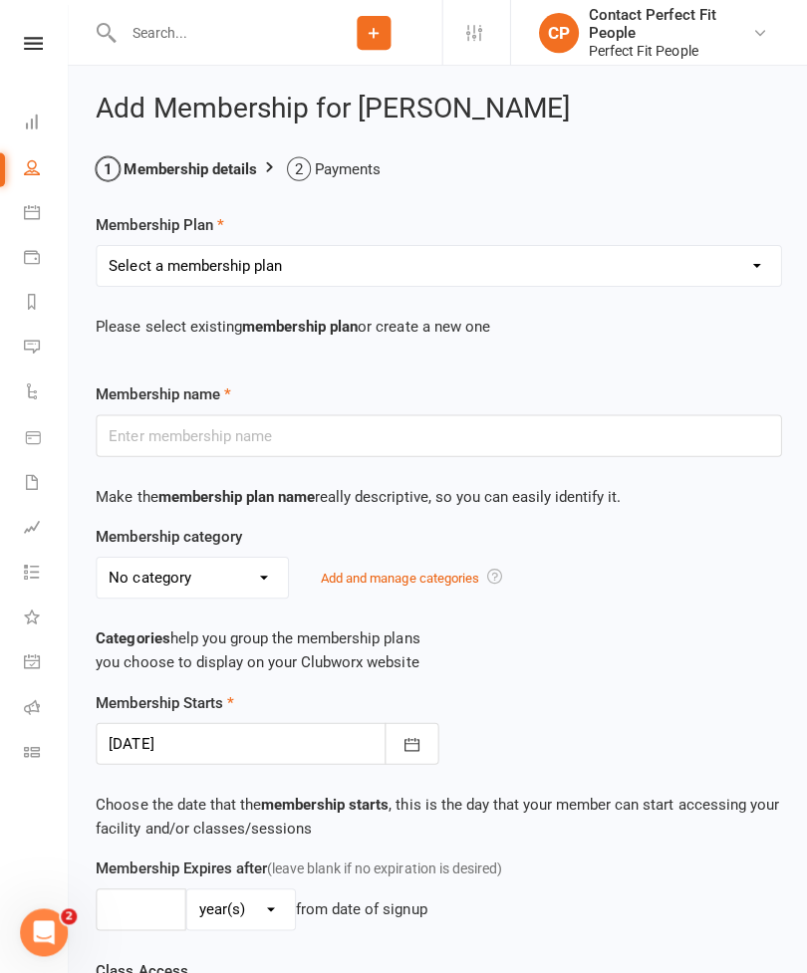
click at [182, 257] on select "Select a membership plan Create new Membership Plan 21-Day Reset Challenge $195…" at bounding box center [437, 265] width 681 height 40
select select "26"
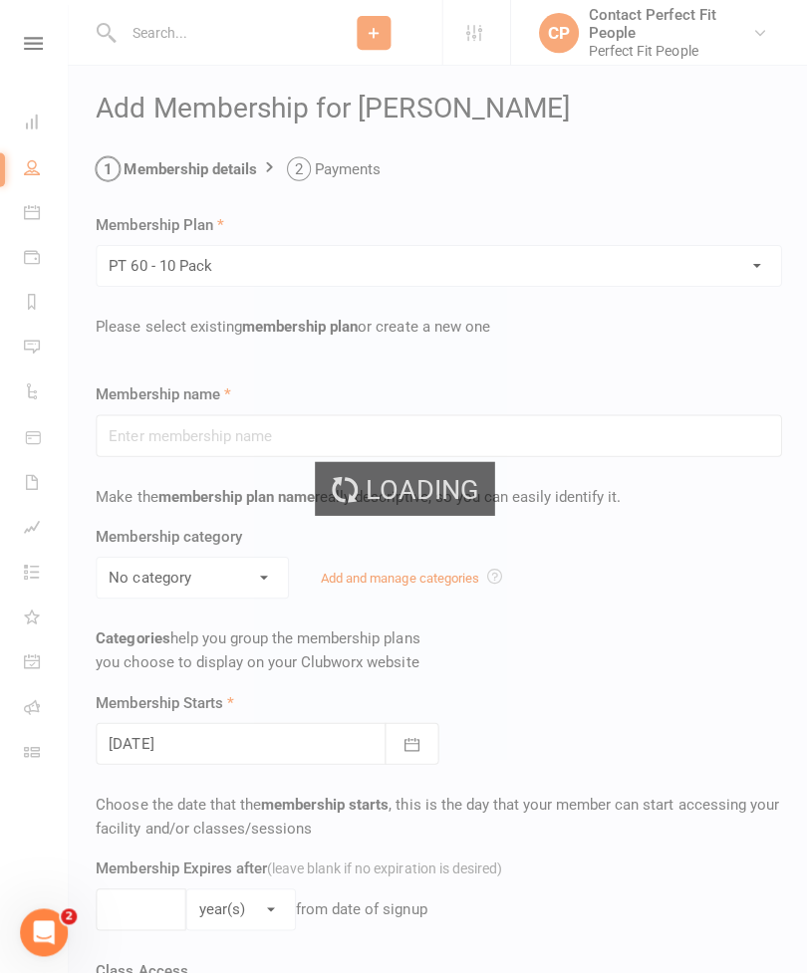
type input "PT 60 - 10 Pack"
select select "10"
type input "10"
select select "1"
type input "10"
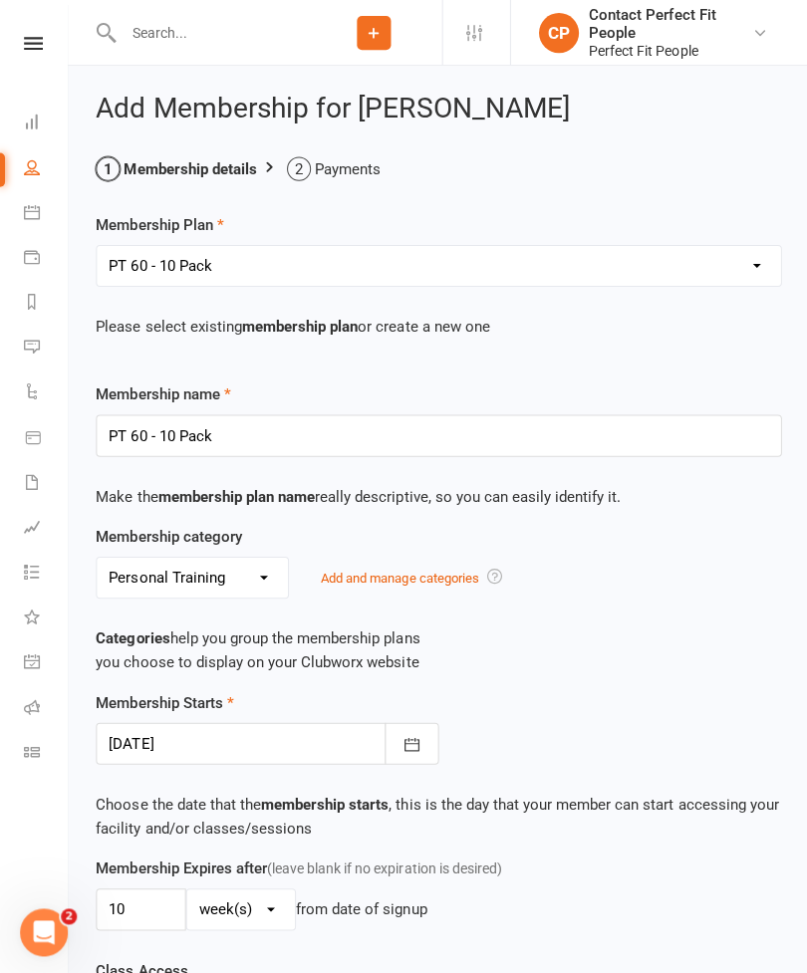
type input "[DATE]"
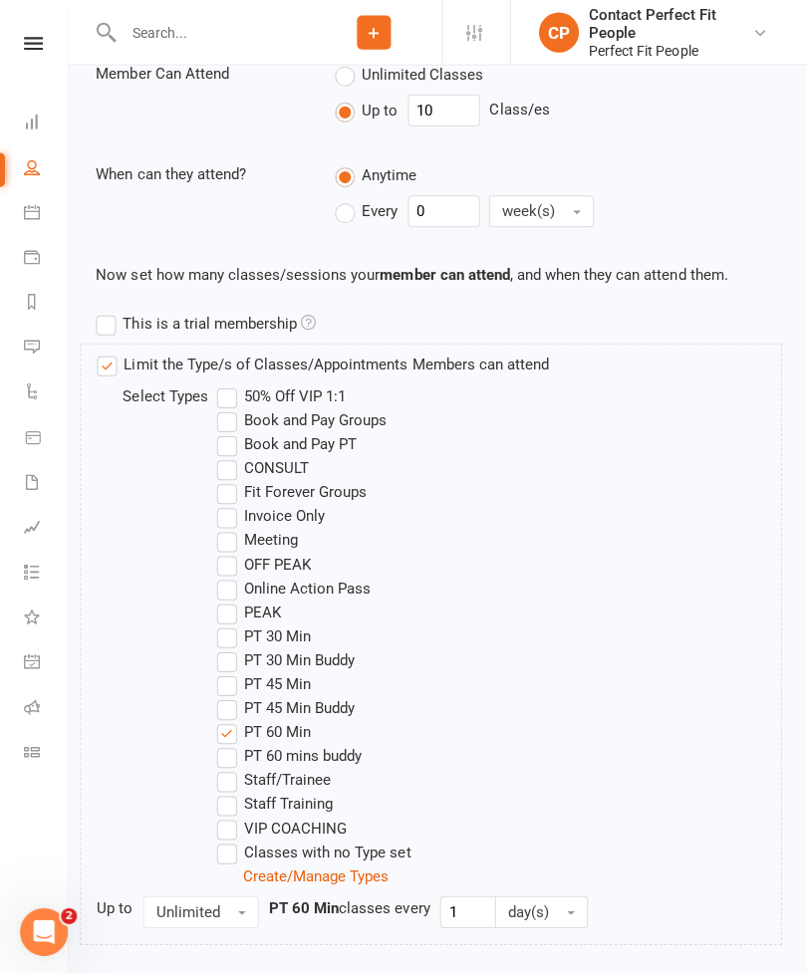
scroll to position [1059, 0]
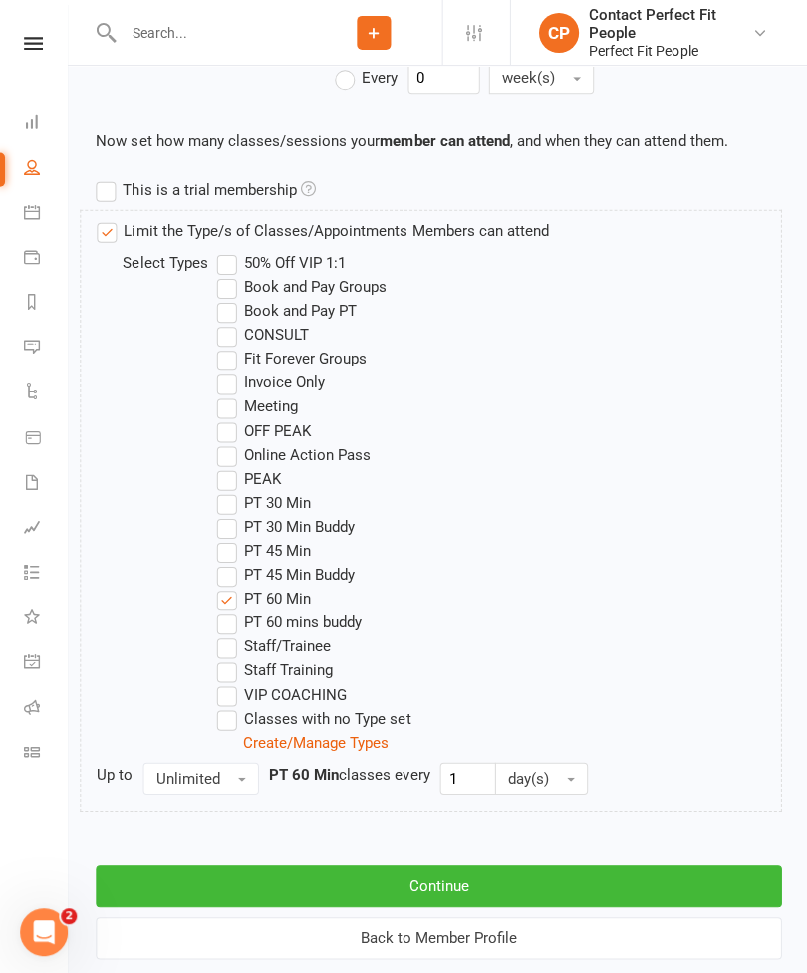
click at [244, 883] on button "Continue" at bounding box center [437, 883] width 683 height 42
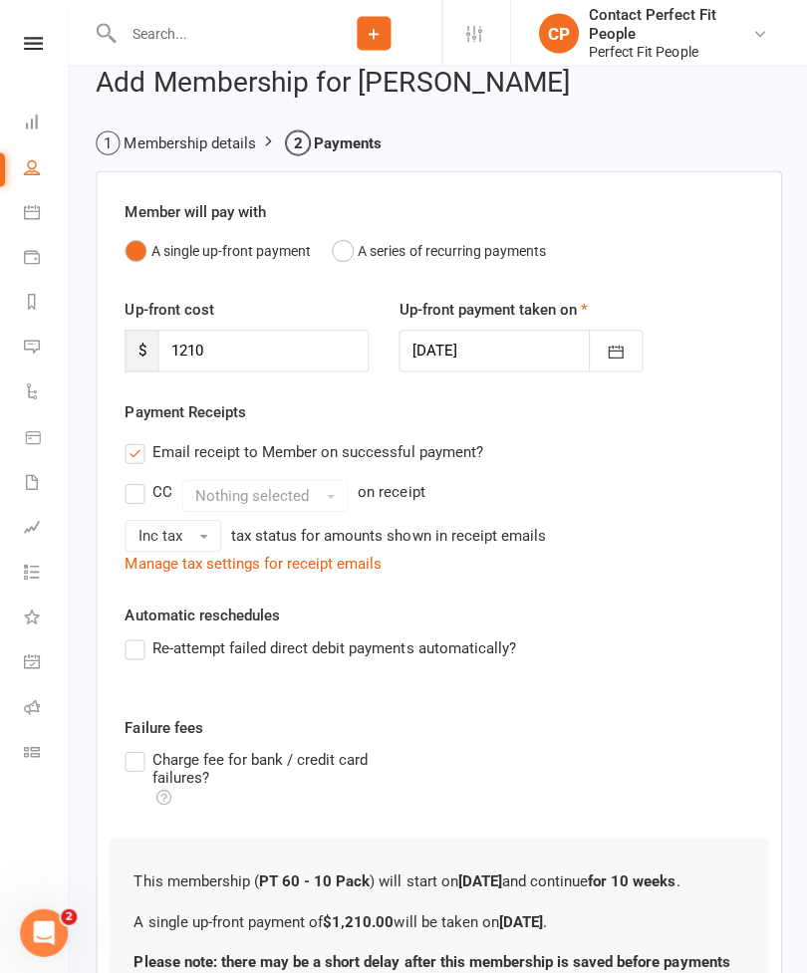
scroll to position [0, 0]
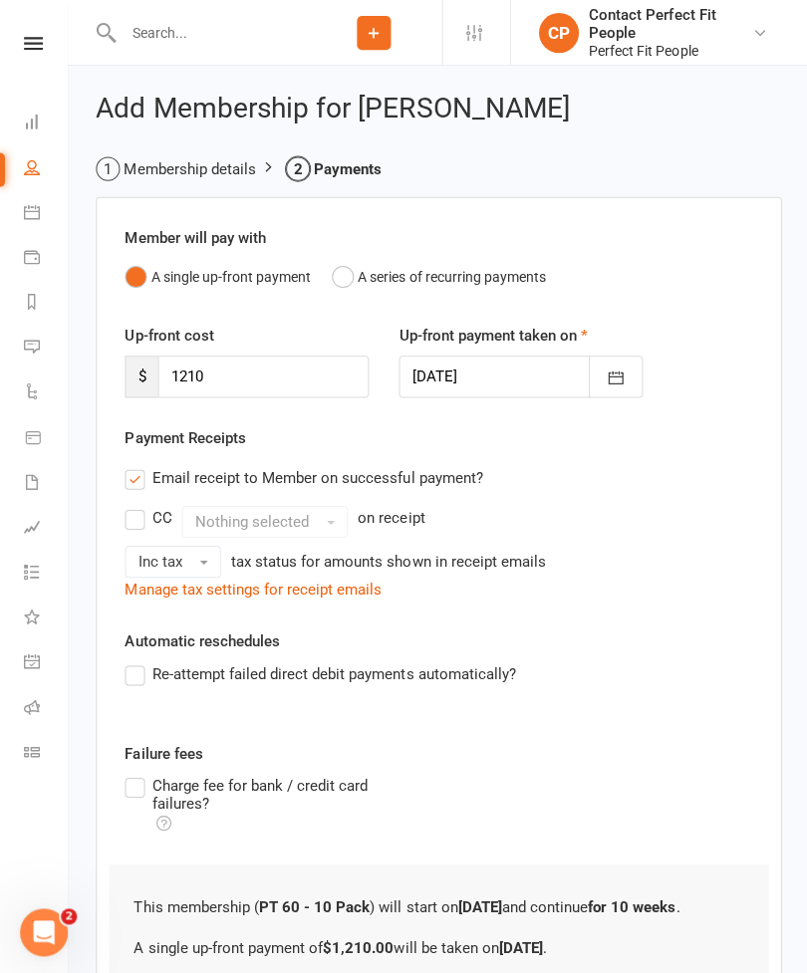
click at [633, 372] on button "button" at bounding box center [614, 375] width 54 height 42
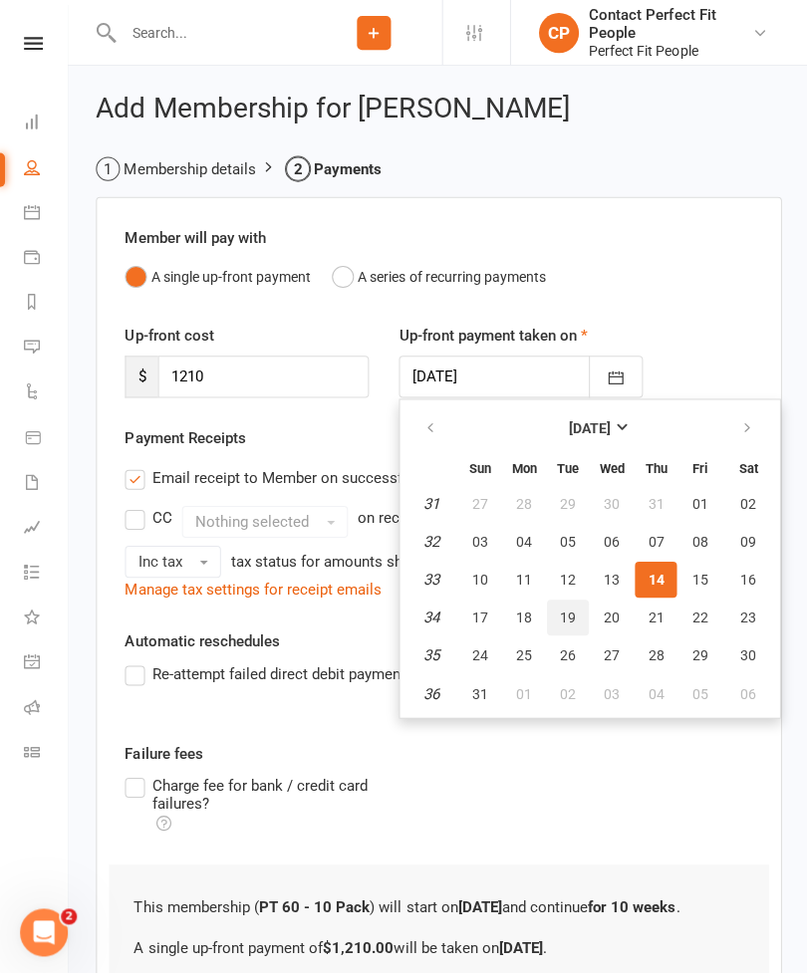
click at [560, 610] on span "19" at bounding box center [566, 615] width 16 height 16
type input "[DATE]"
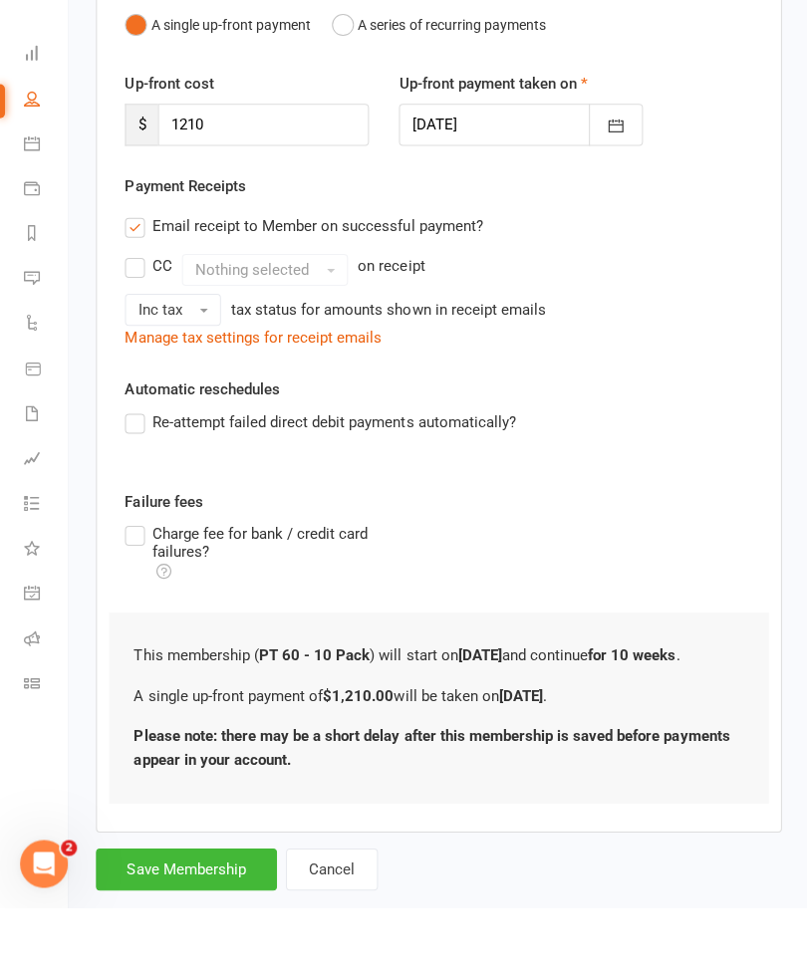
scroll to position [181, 0]
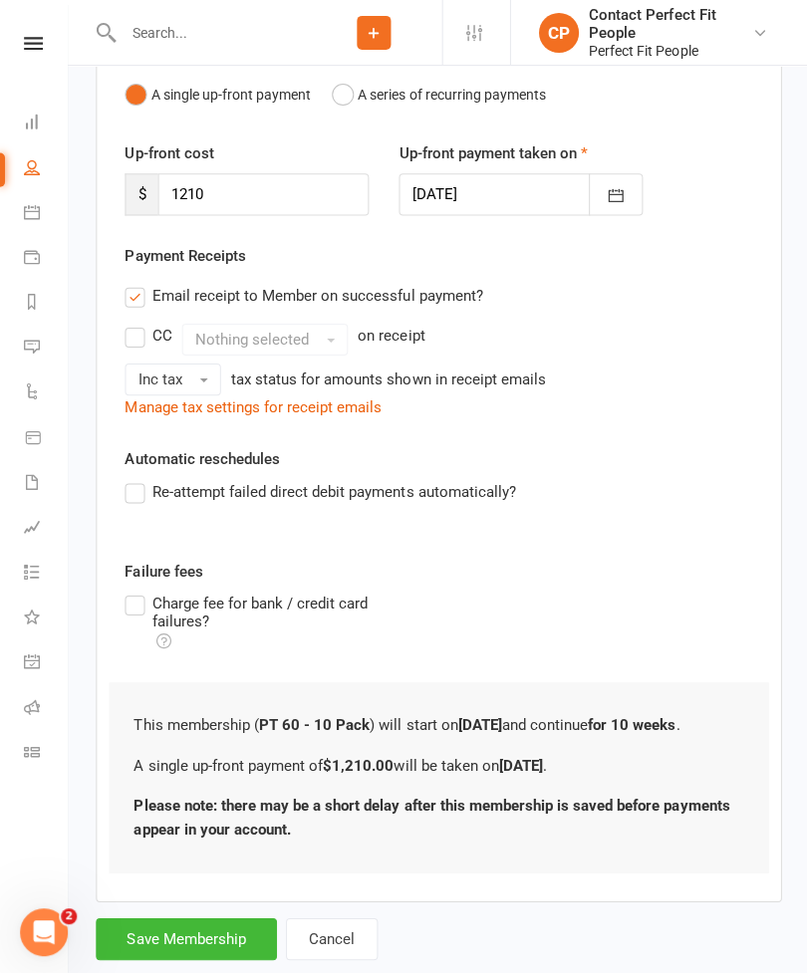
click at [134, 485] on label "Re-attempt failed direct debit payments automatically?" at bounding box center [318, 490] width 389 height 24
click at [134, 478] on input "Re-attempt failed direct debit payments automatically?" at bounding box center [130, 478] width 13 height 0
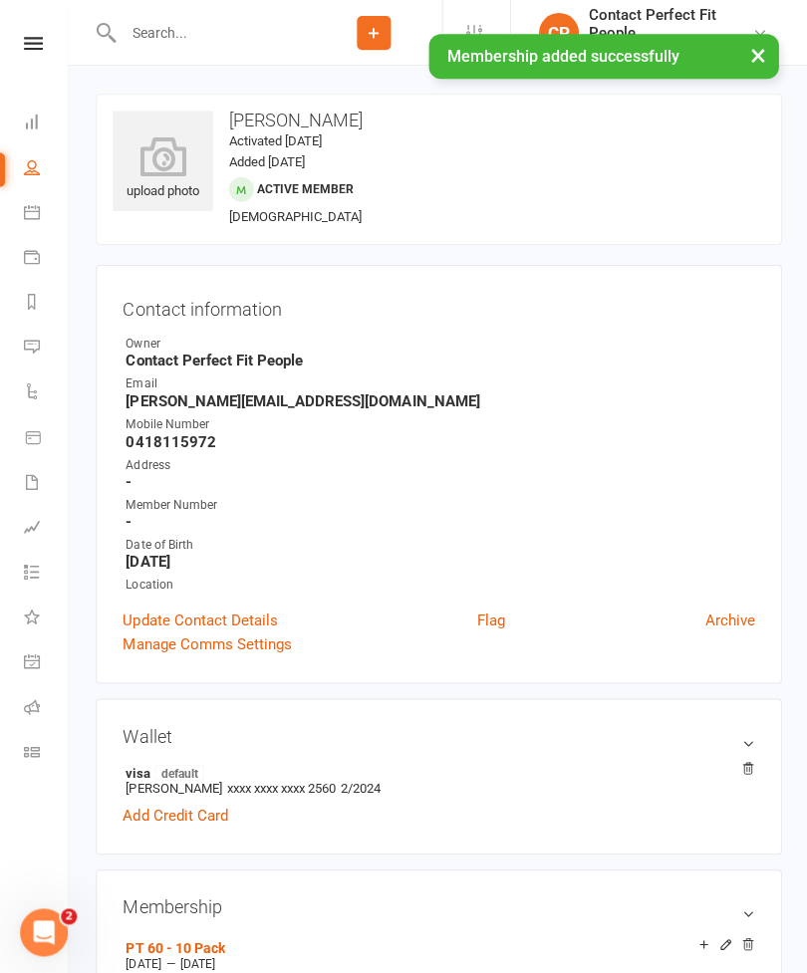
click at [20, 46] on link at bounding box center [33, 43] width 71 height 13
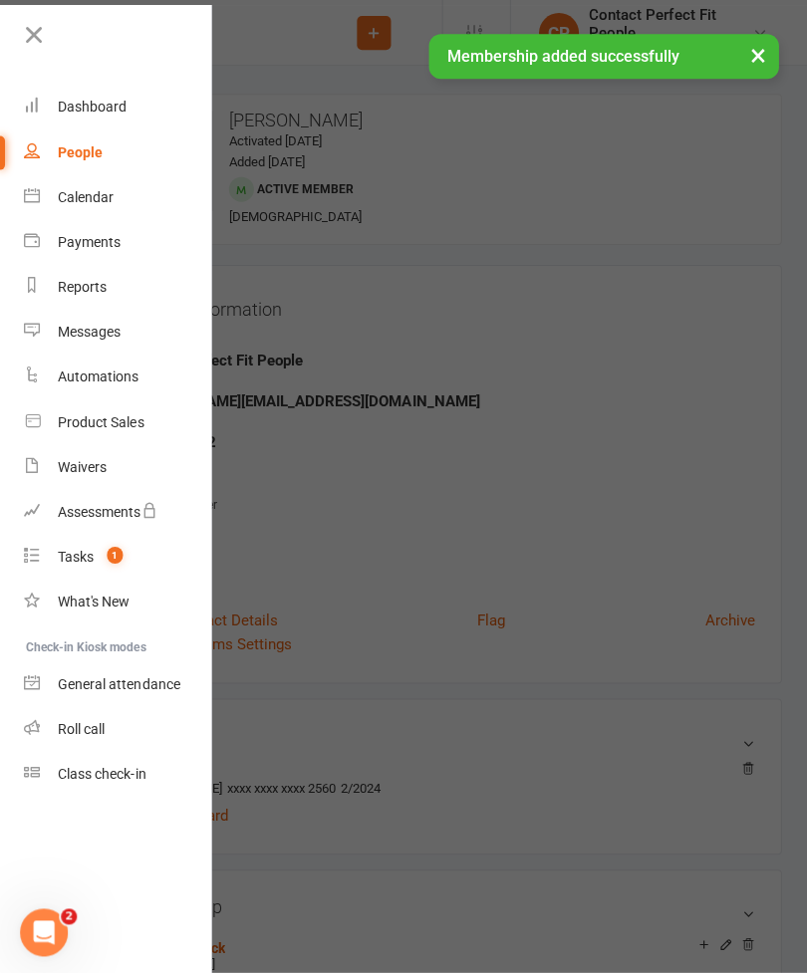
click at [67, 202] on div "Calendar" at bounding box center [86, 196] width 56 height 16
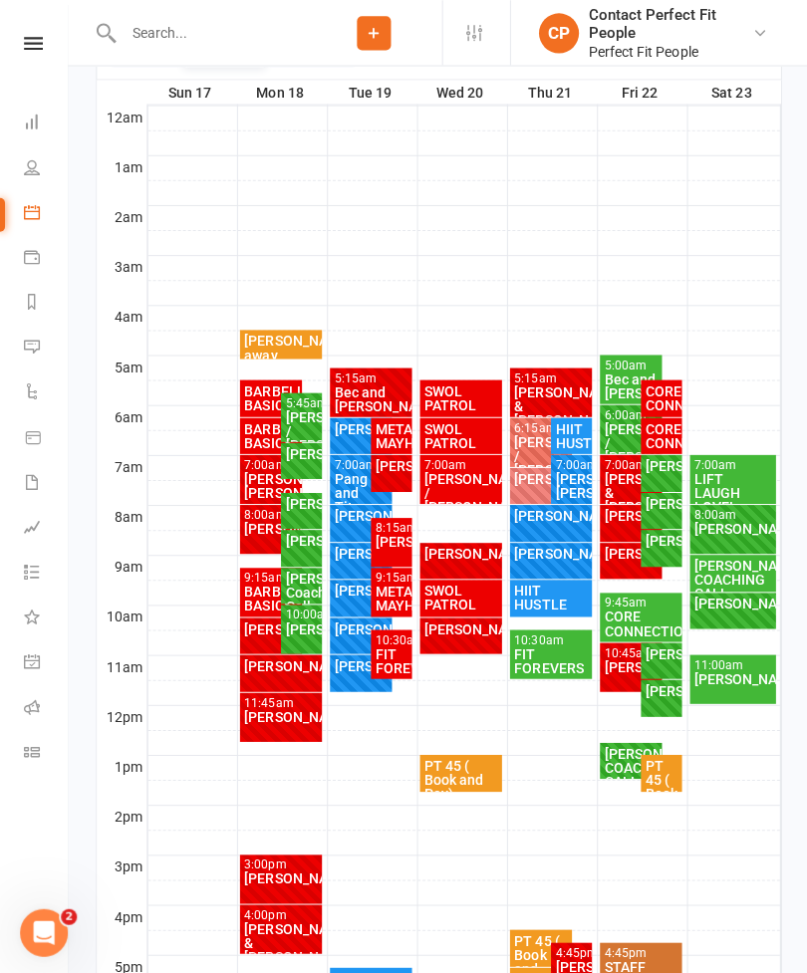
click at [303, 626] on div "[PERSON_NAME]" at bounding box center [300, 626] width 33 height 14
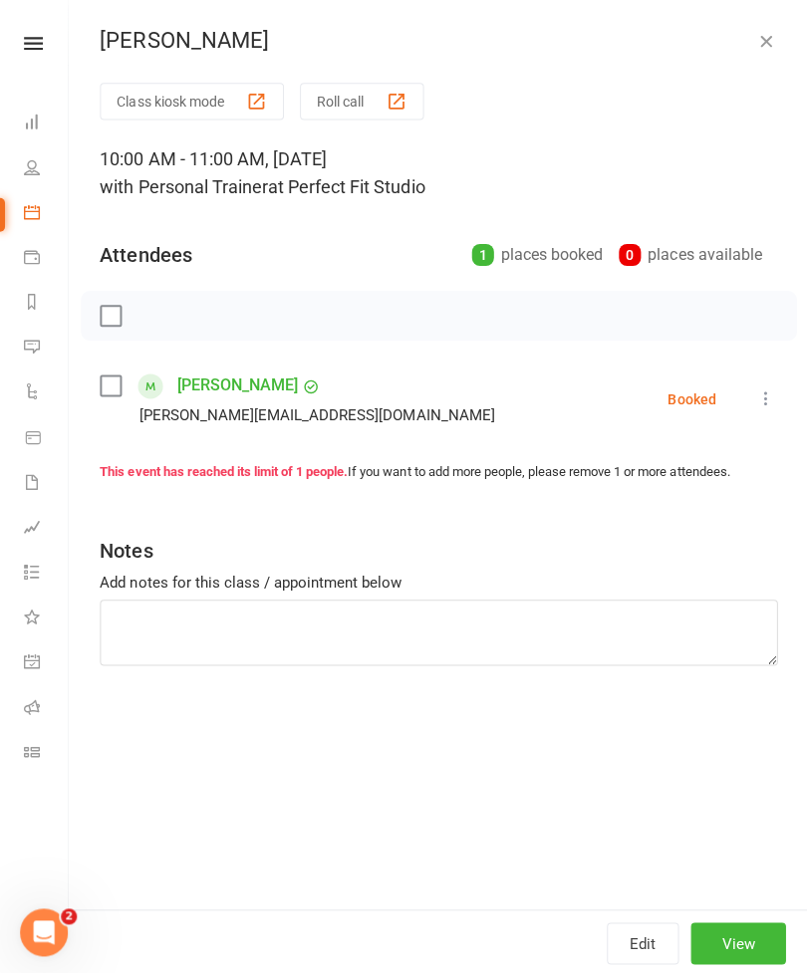
scroll to position [317, 0]
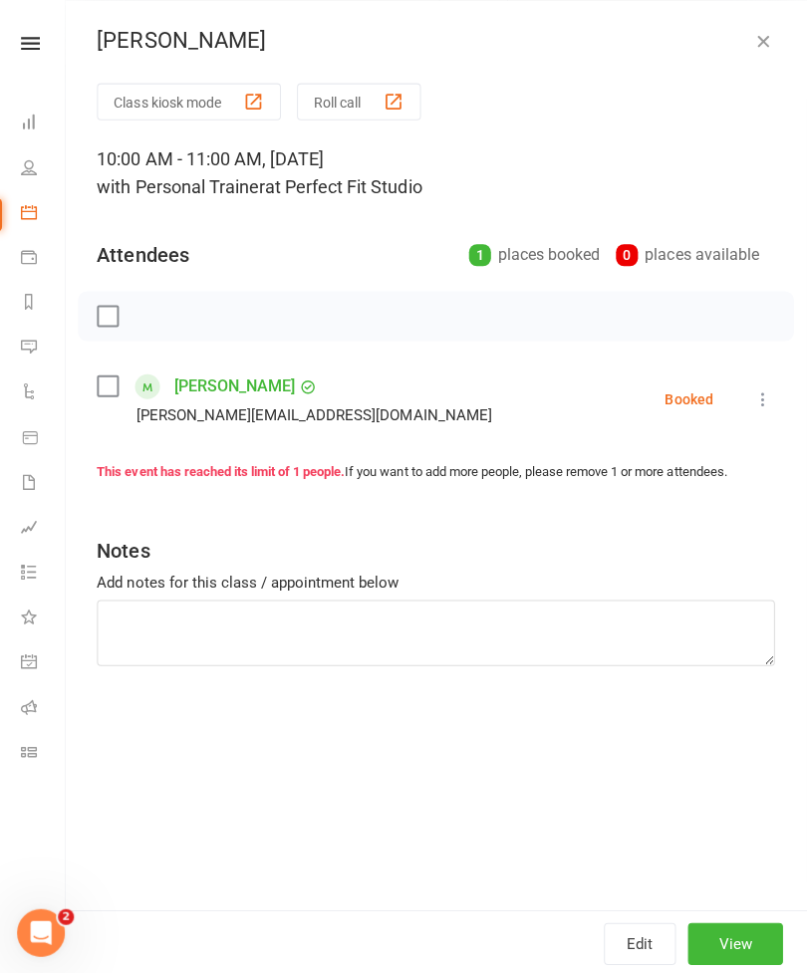
click at [768, 26] on div "[PERSON_NAME] Class kiosk mode Roll call 10:00 AM - 11:00 AM, [DATE] with Perso…" at bounding box center [437, 486] width 739 height 973
click at [763, 51] on icon "button" at bounding box center [763, 41] width 20 height 20
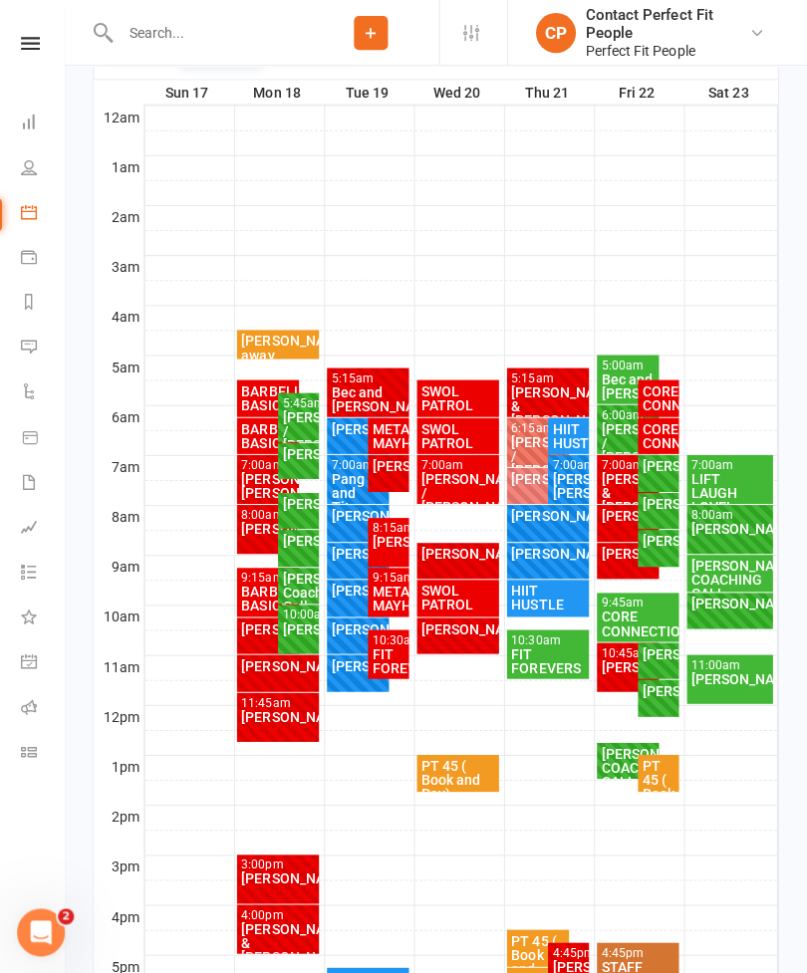
click at [388, 547] on div "[PERSON_NAME]." at bounding box center [389, 540] width 33 height 14
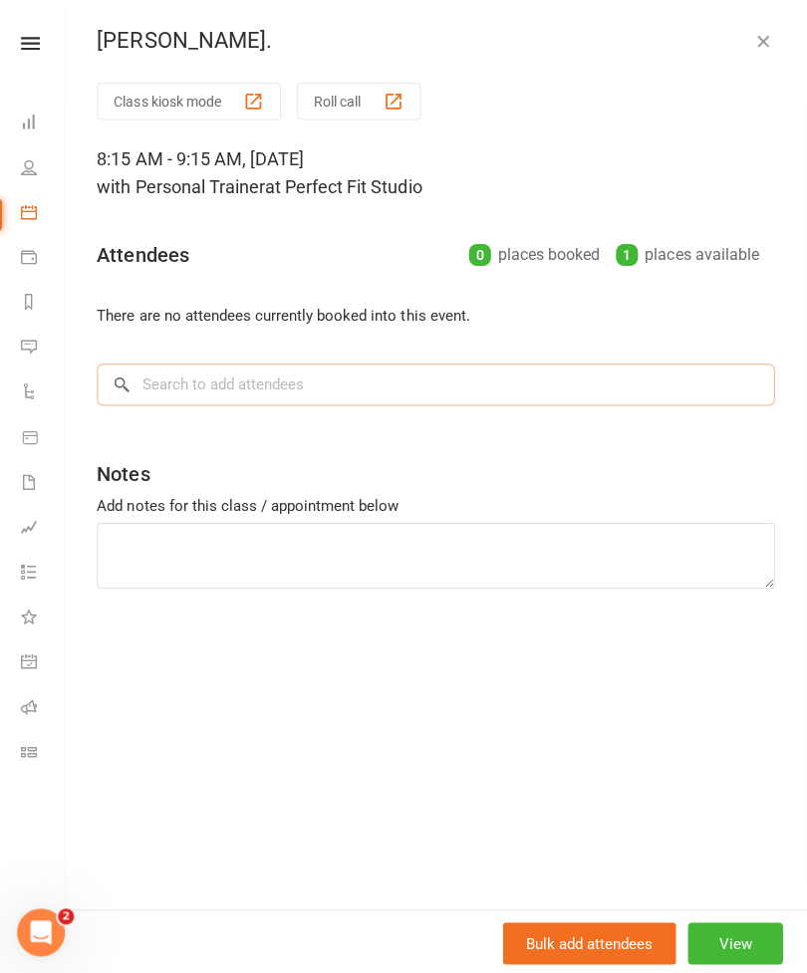
click at [157, 384] on input "search" at bounding box center [437, 383] width 675 height 42
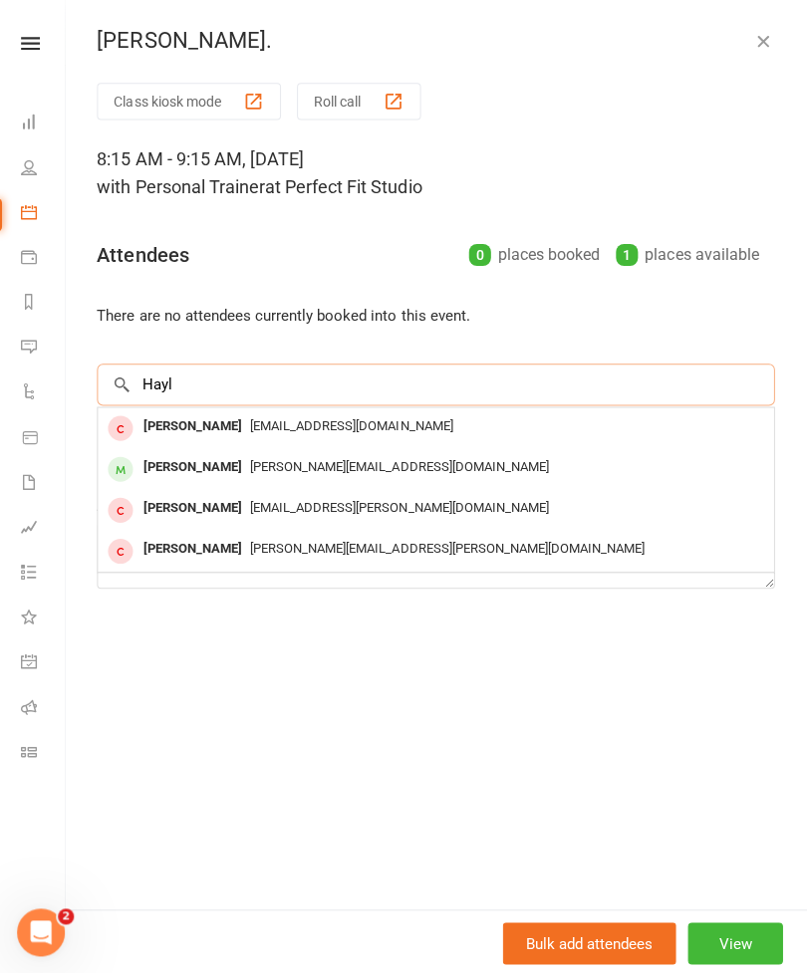
type input "Hayl"
click at [154, 466] on div "[PERSON_NAME]" at bounding box center [194, 465] width 115 height 29
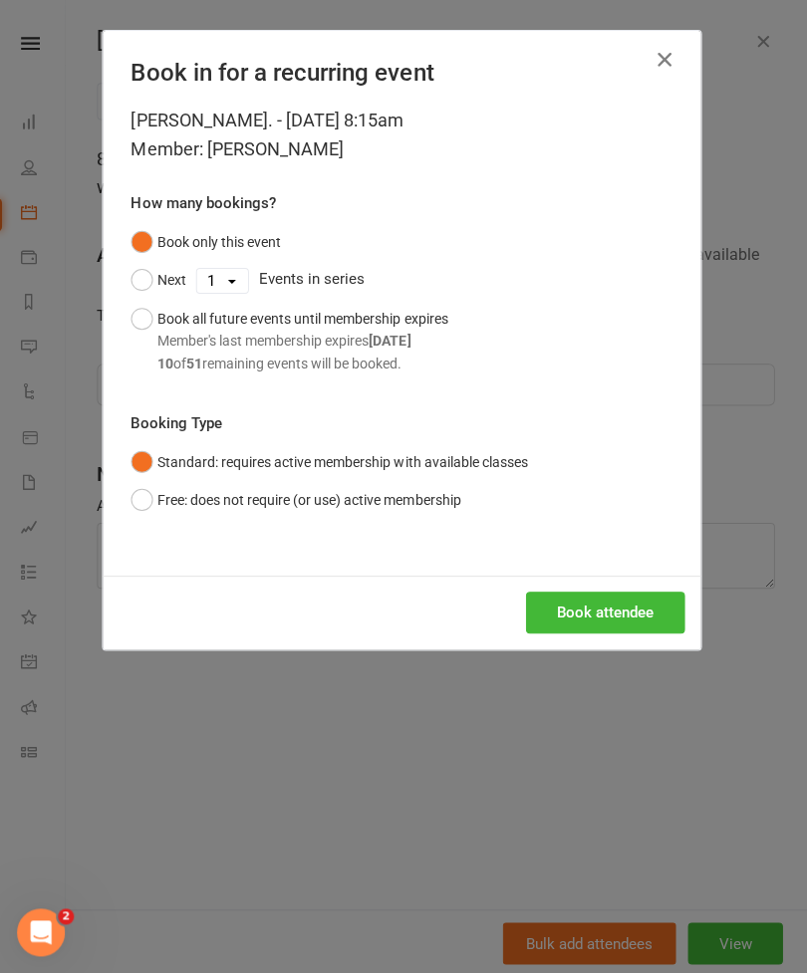
click at [581, 601] on button "Book attendee" at bounding box center [606, 611] width 158 height 42
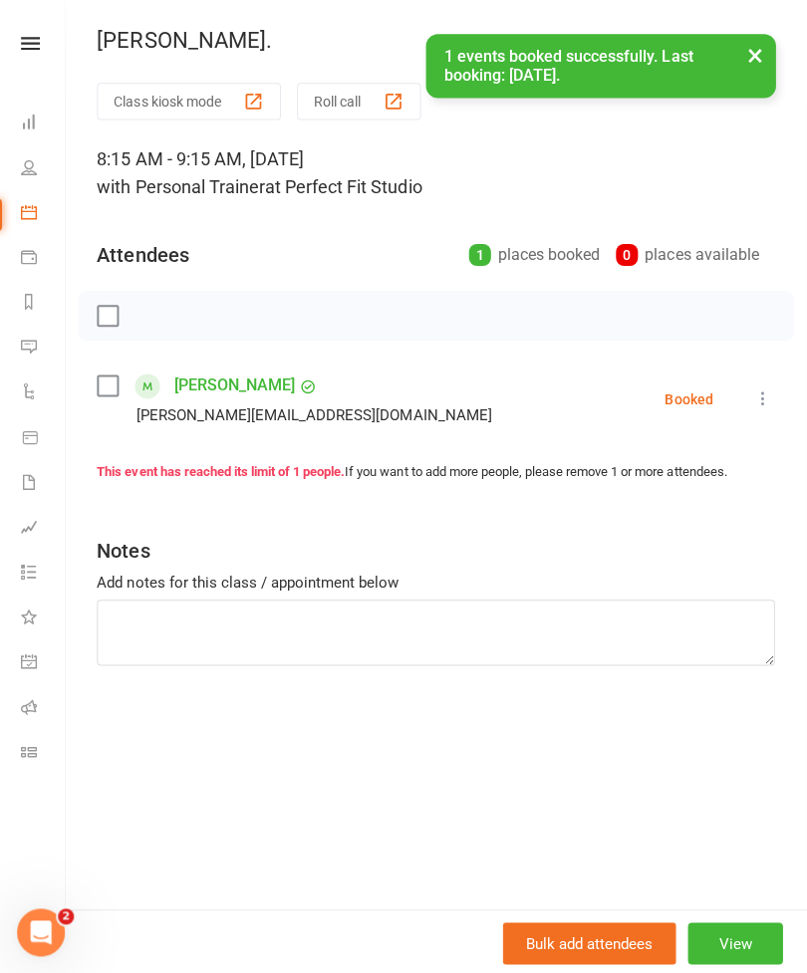
click at [763, 66] on button "×" at bounding box center [755, 55] width 36 height 43
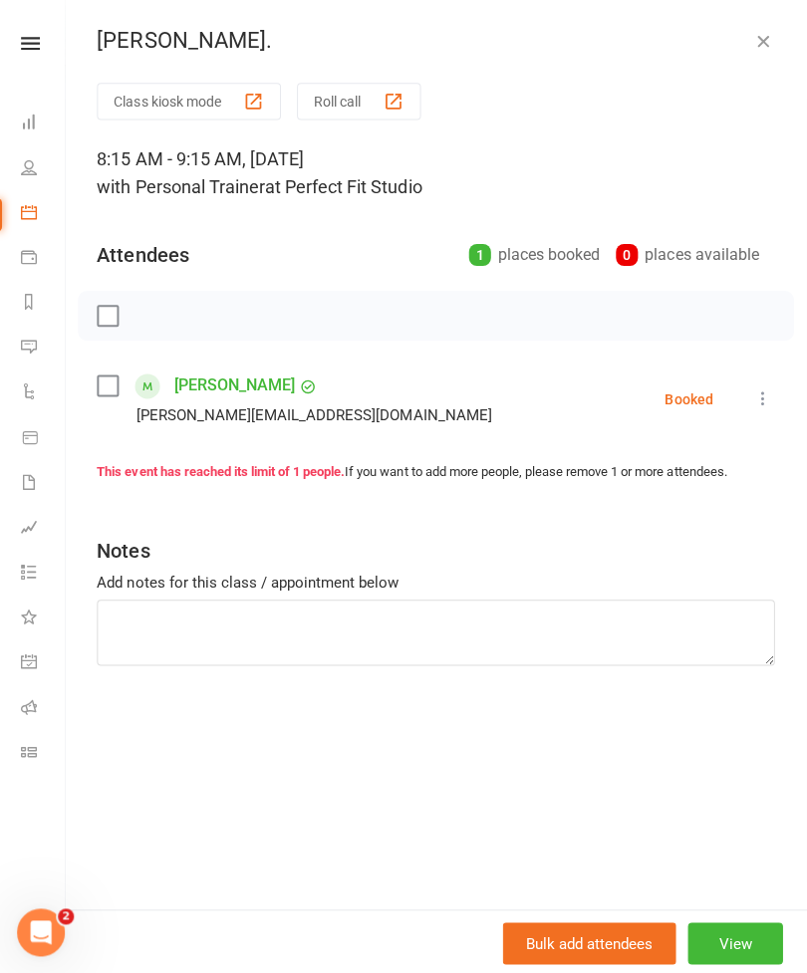
click at [767, 37] on icon "button" at bounding box center [763, 41] width 20 height 20
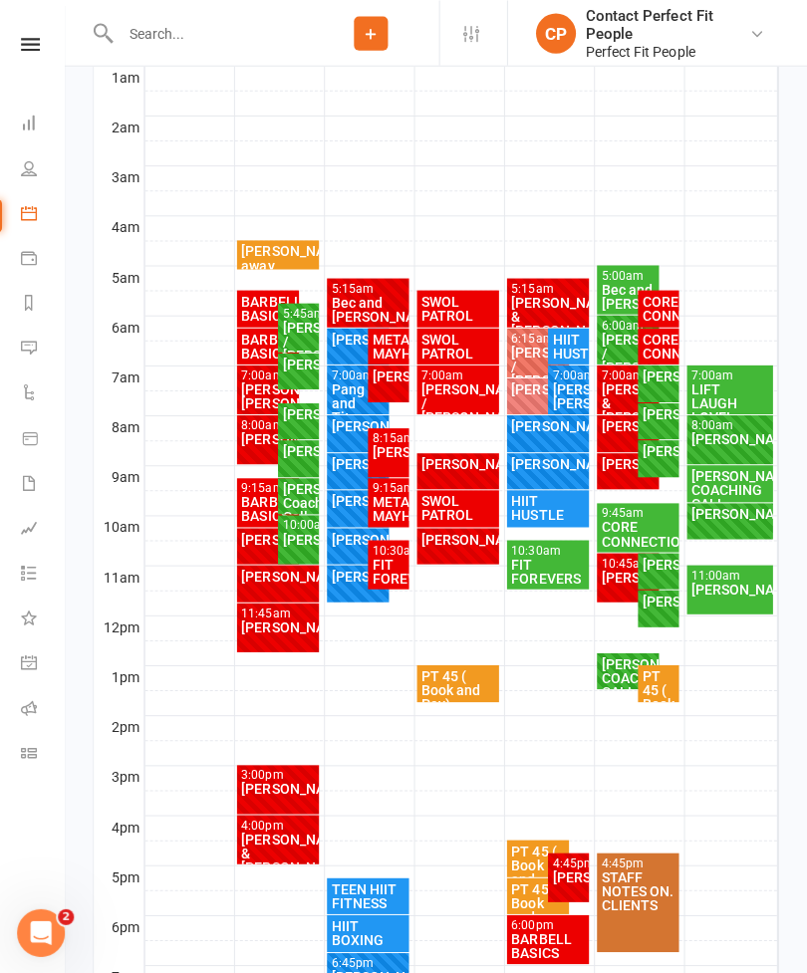
scroll to position [406, 0]
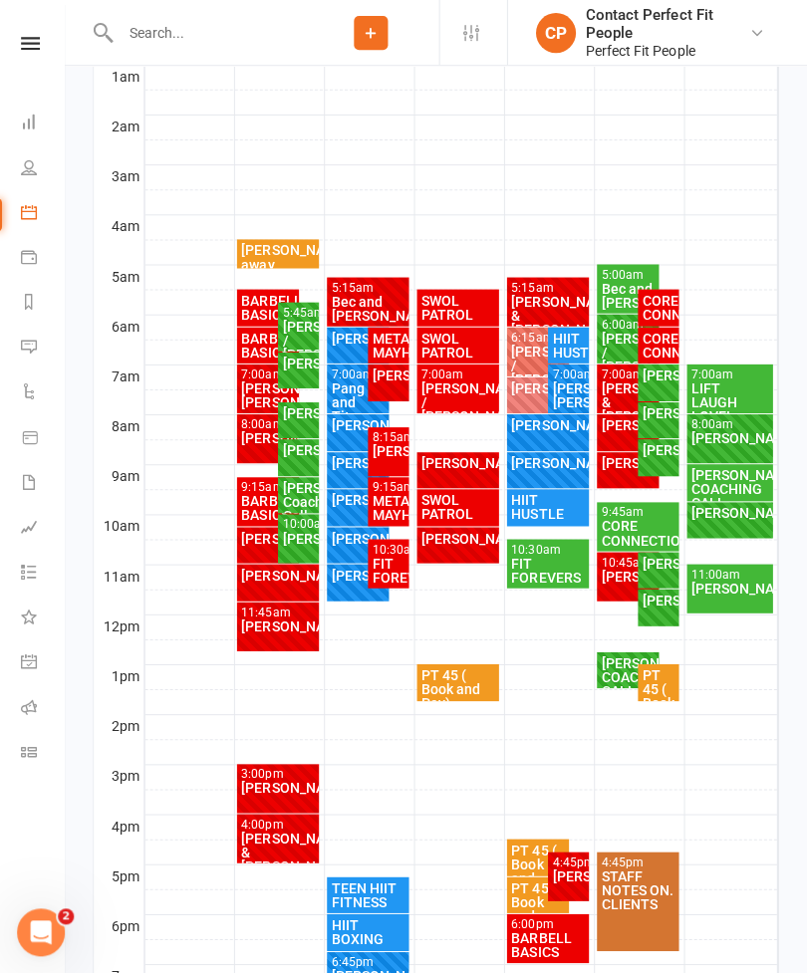
click at [451, 390] on div "[PERSON_NAME] / [PERSON_NAME]" at bounding box center [459, 401] width 75 height 42
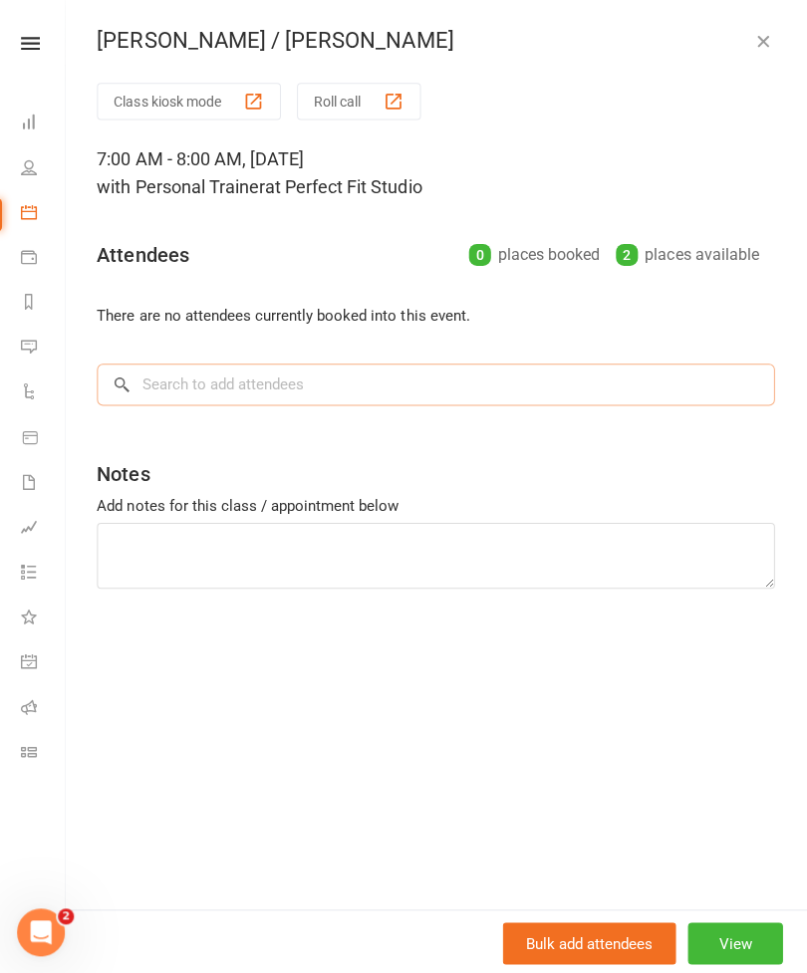
click at [191, 393] on input "search" at bounding box center [437, 383] width 675 height 42
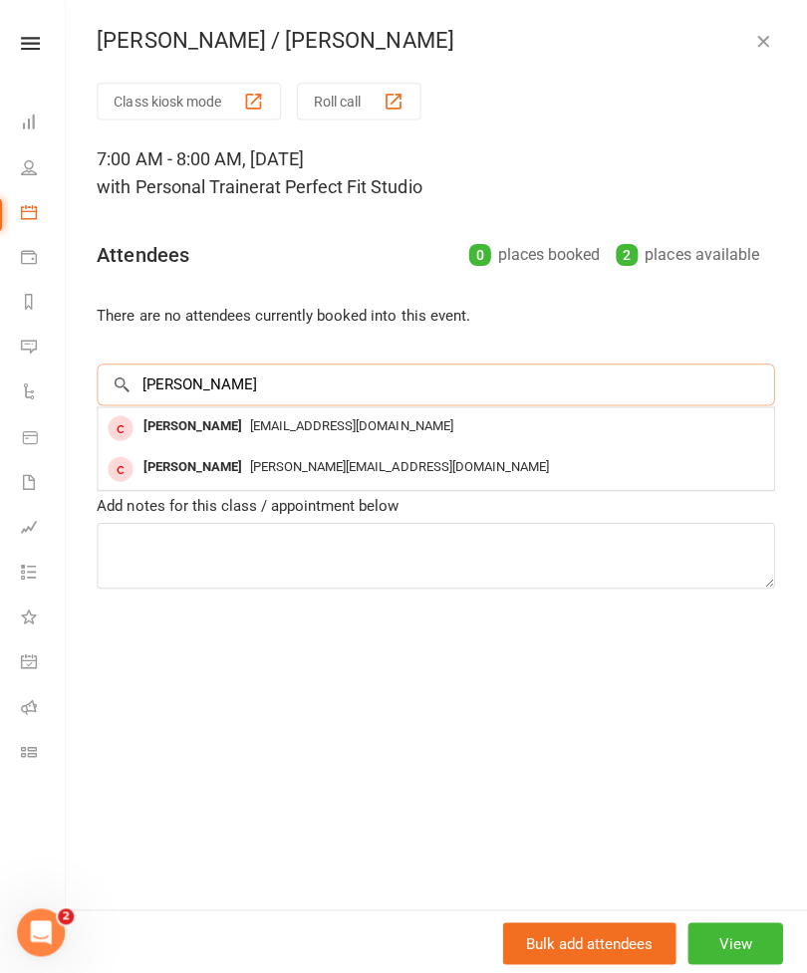
type input "[PERSON_NAME]"
click at [158, 428] on div "[PERSON_NAME]" at bounding box center [194, 424] width 115 height 29
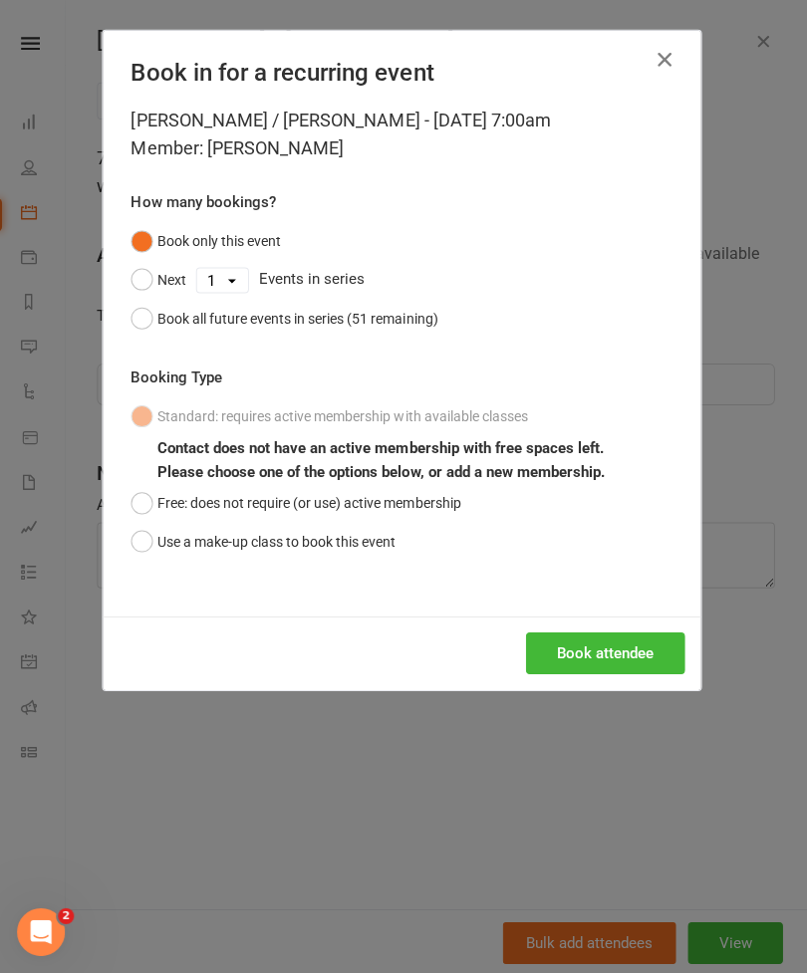
click at [661, 62] on icon "button" at bounding box center [665, 60] width 24 height 24
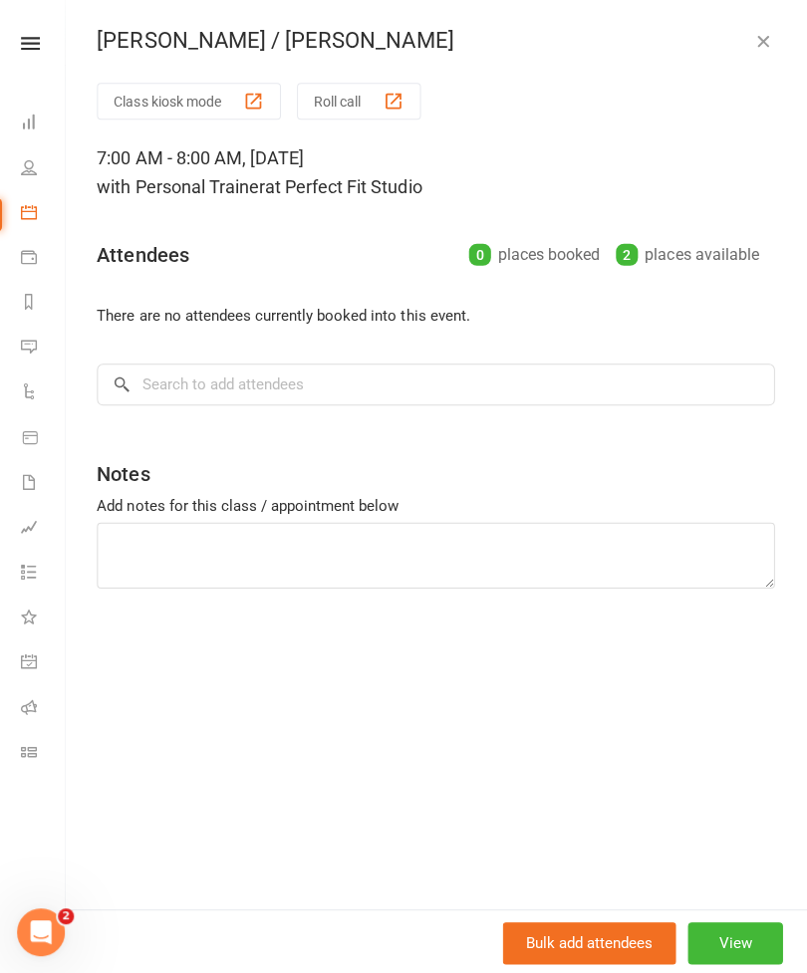
click at [763, 51] on button "button" at bounding box center [763, 41] width 24 height 24
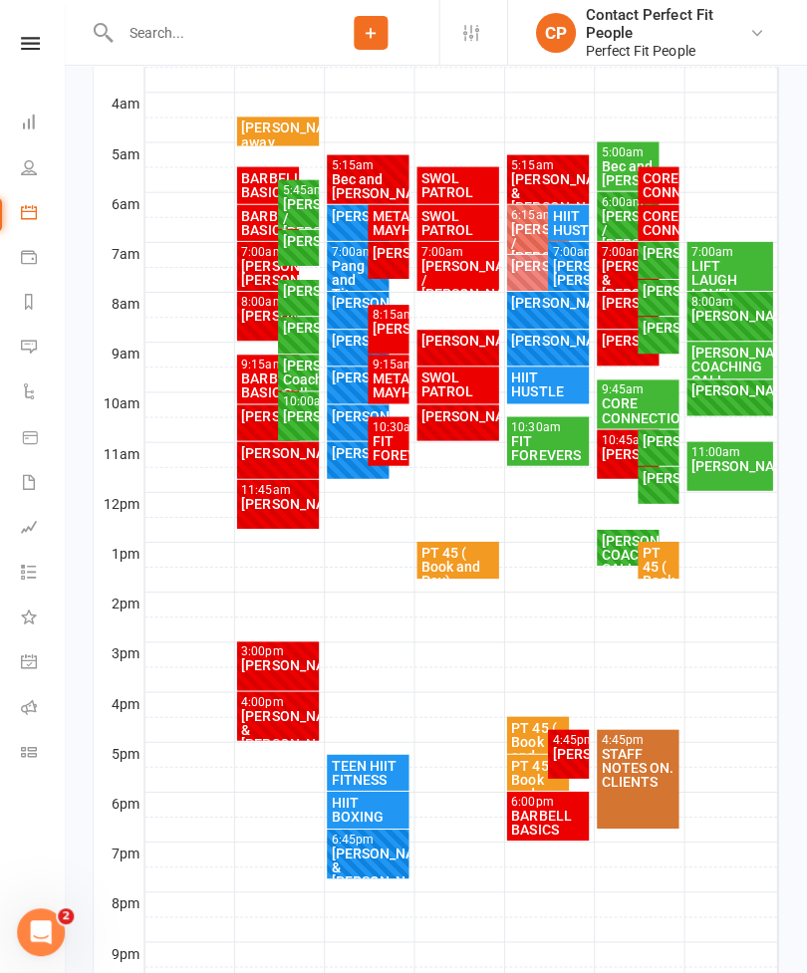
click at [155, 31] on input "text" at bounding box center [211, 33] width 188 height 28
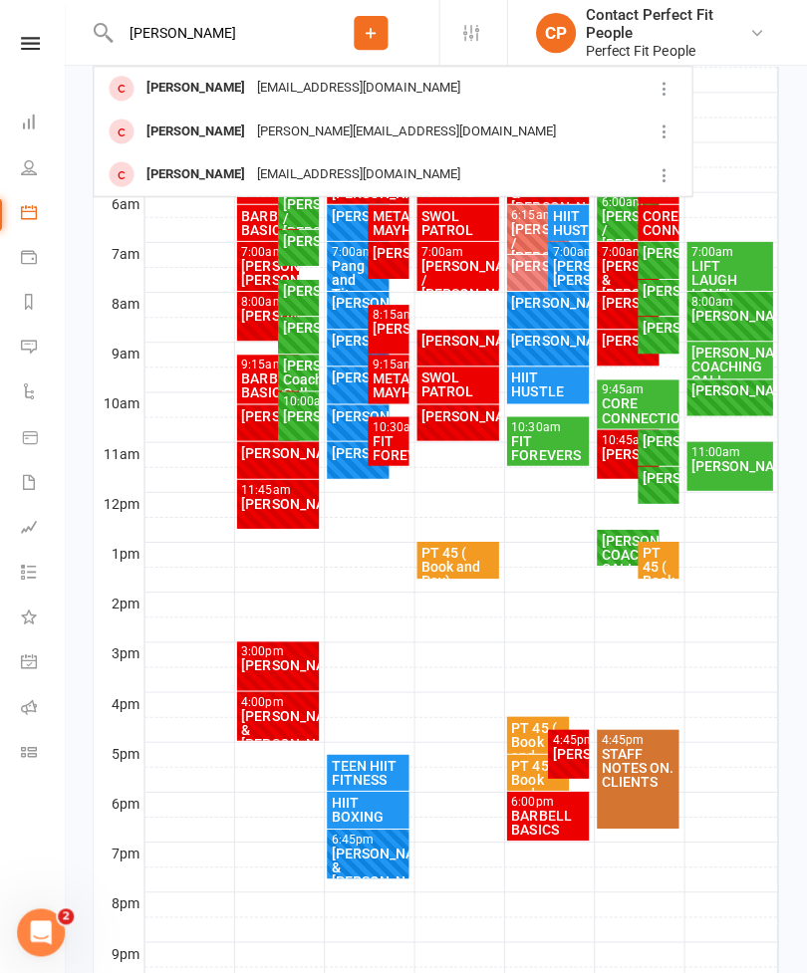
type input "[PERSON_NAME]"
click at [162, 93] on div "[PERSON_NAME]" at bounding box center [197, 88] width 111 height 29
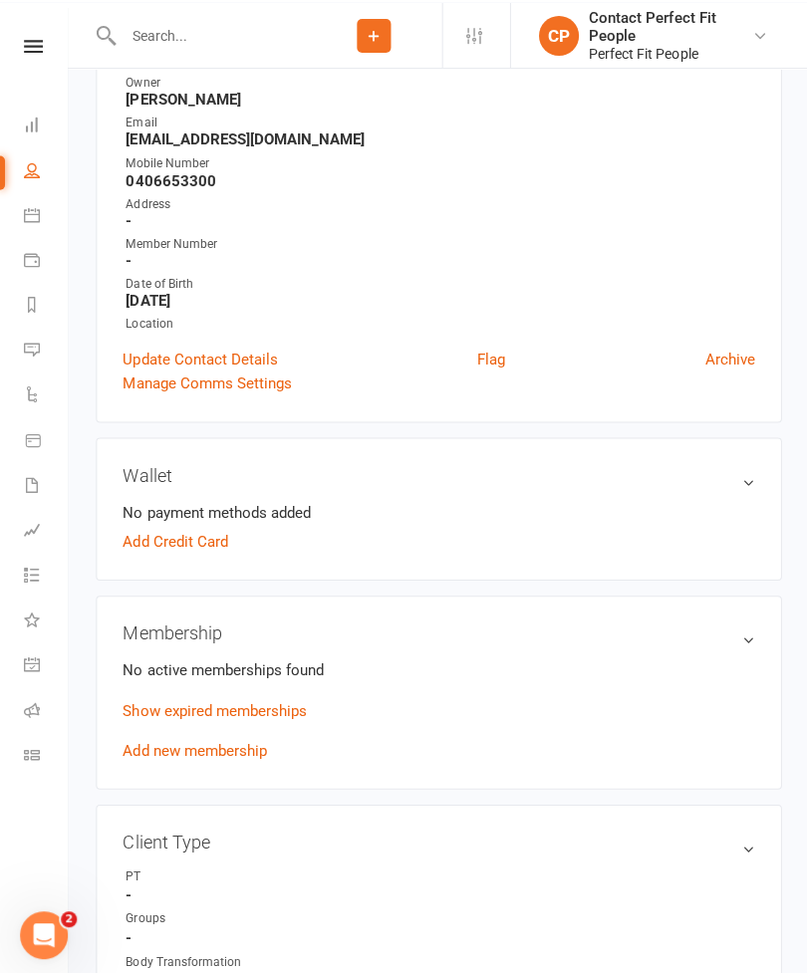
click at [139, 712] on link "Show expired memberships" at bounding box center [213, 705] width 183 height 18
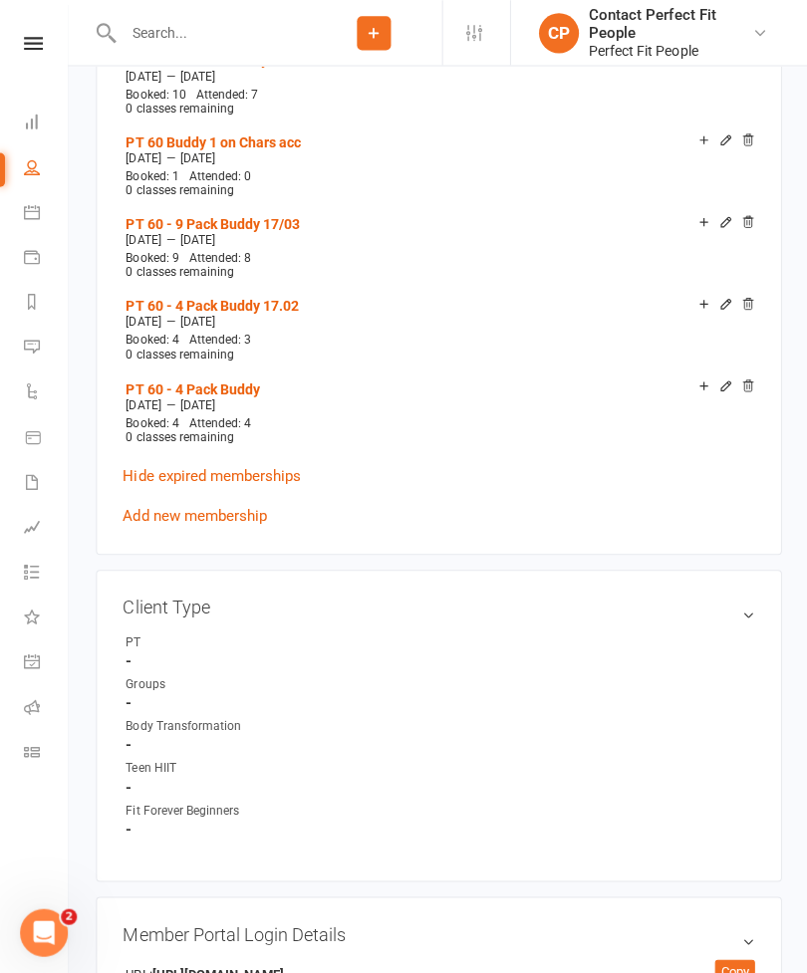
scroll to position [858, 0]
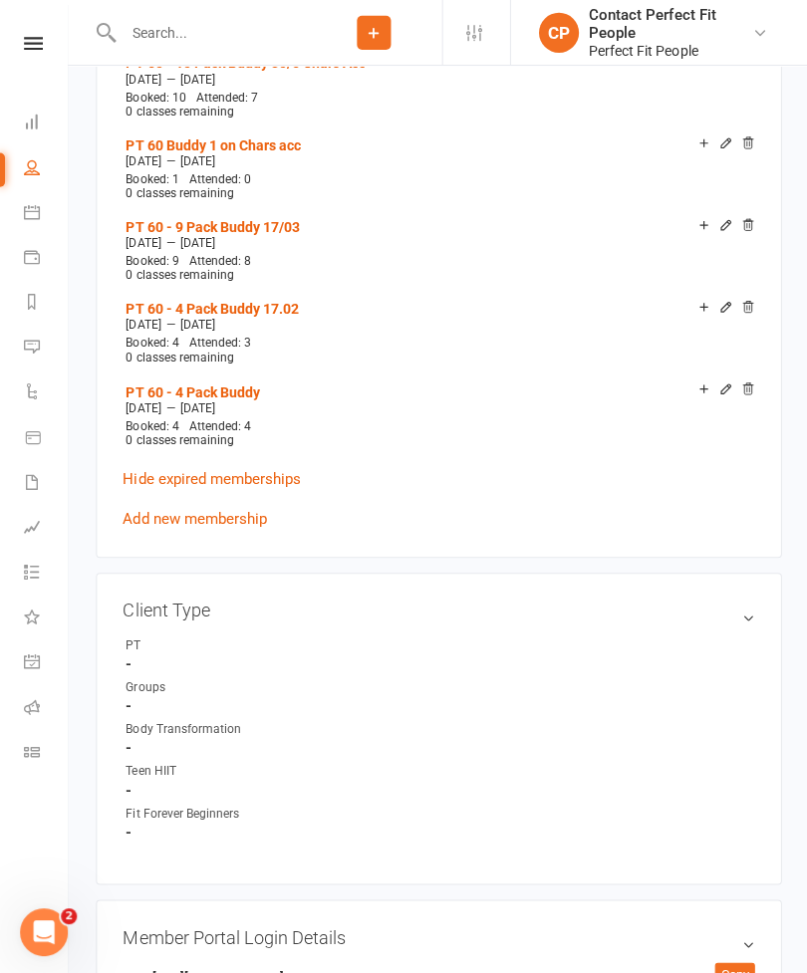
click at [148, 508] on link "Add new membership" at bounding box center [193, 517] width 143 height 18
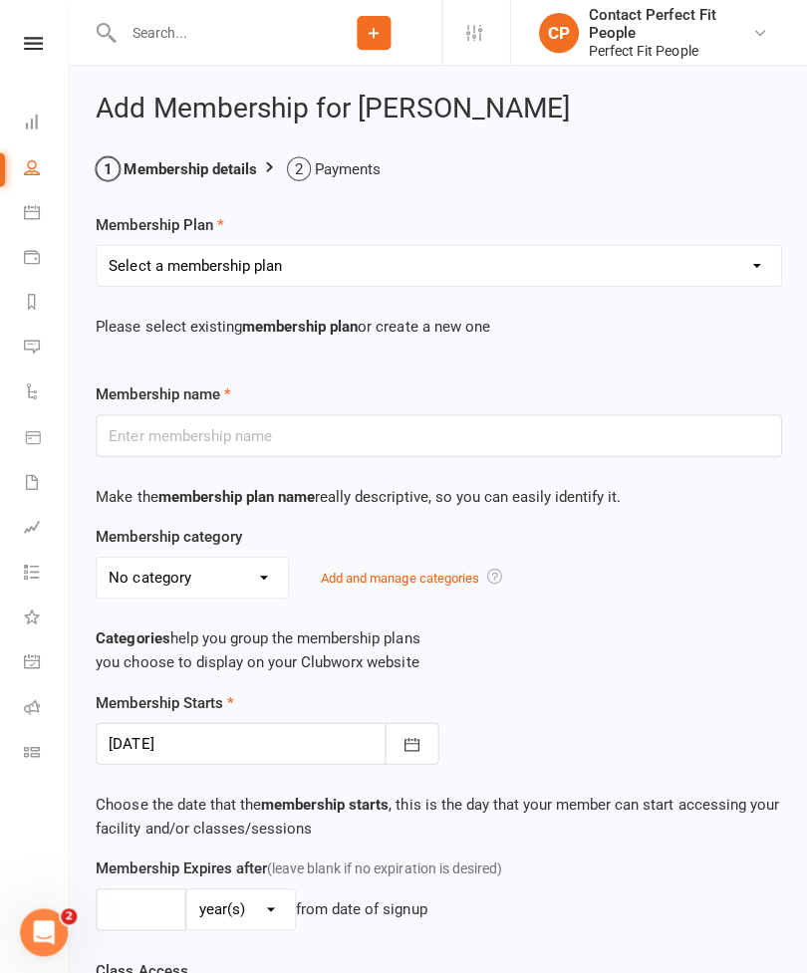
click at [174, 258] on select "Select a membership plan Create new Membership Plan 21-Day Reset Challenge $195…" at bounding box center [437, 265] width 681 height 40
select select "26"
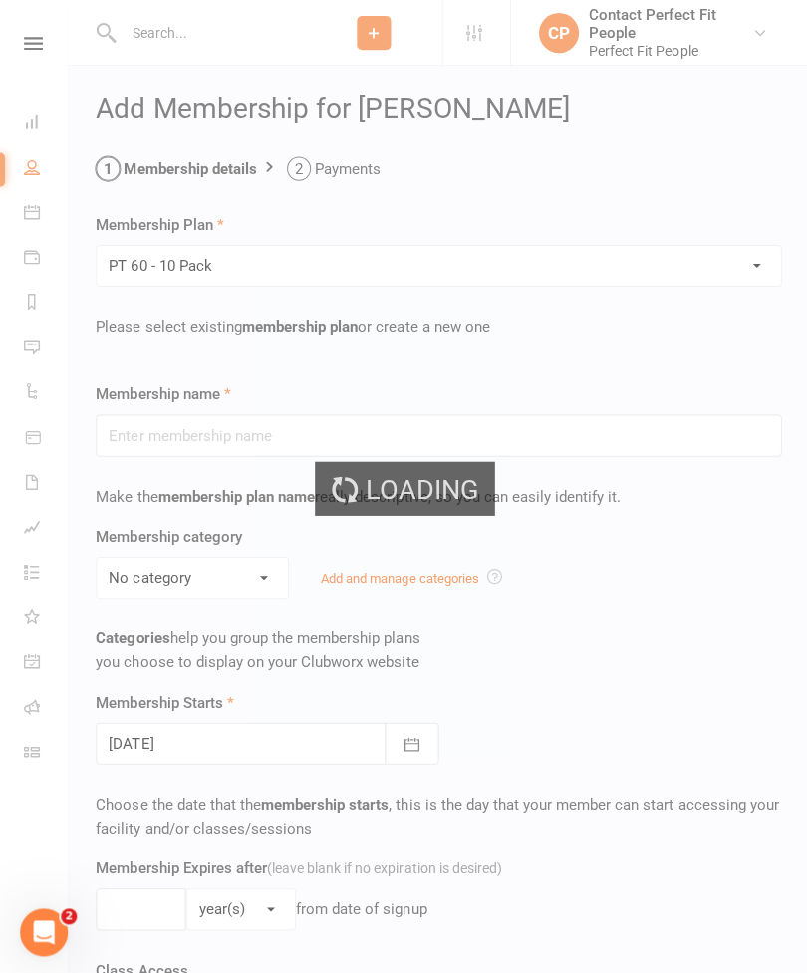
type input "PT 60 - 10 Pack"
select select "10"
type input "10"
select select "1"
type input "10"
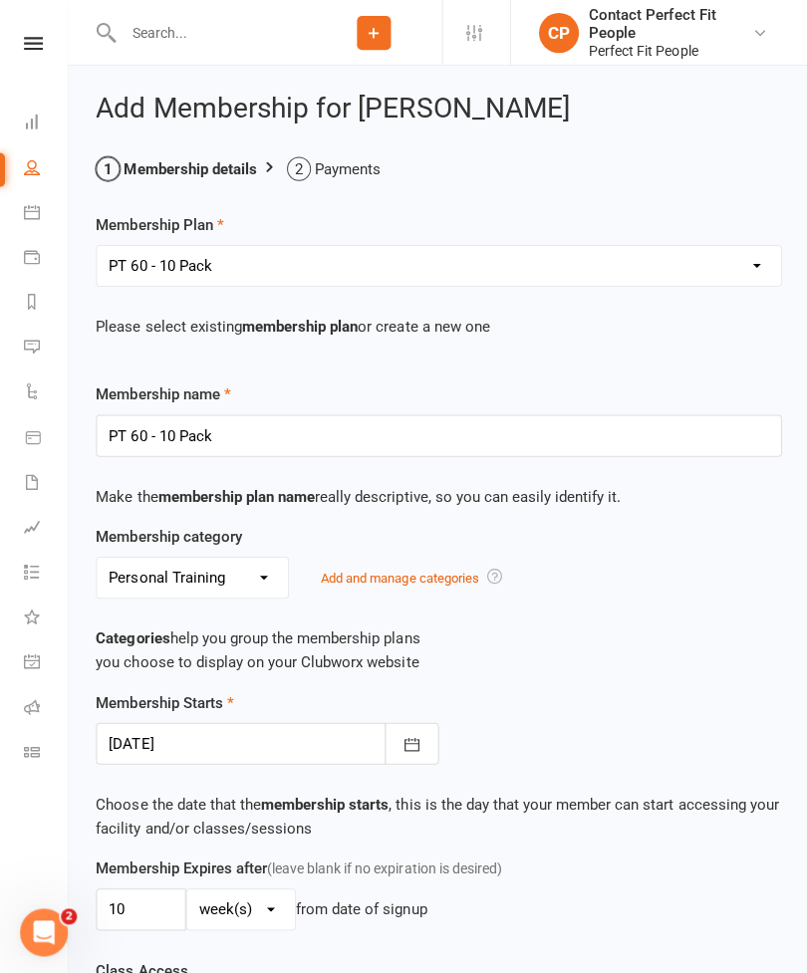
type input "[DATE]"
click at [243, 434] on input "PT 60 - 10 Pack" at bounding box center [437, 434] width 683 height 42
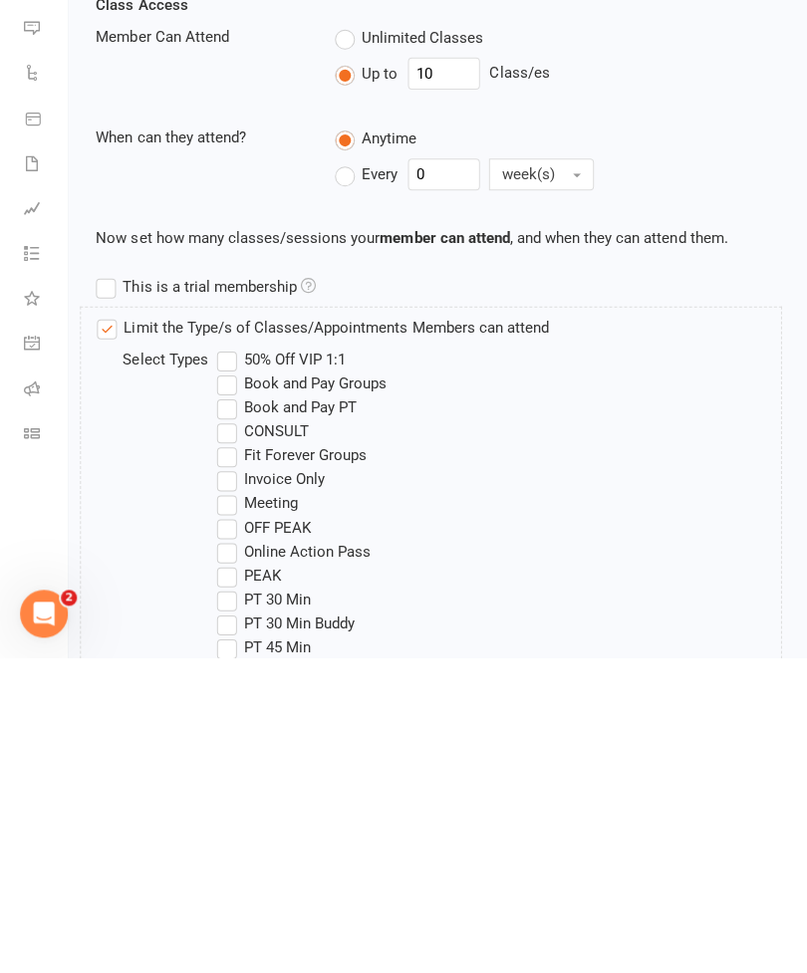
scroll to position [908, 0]
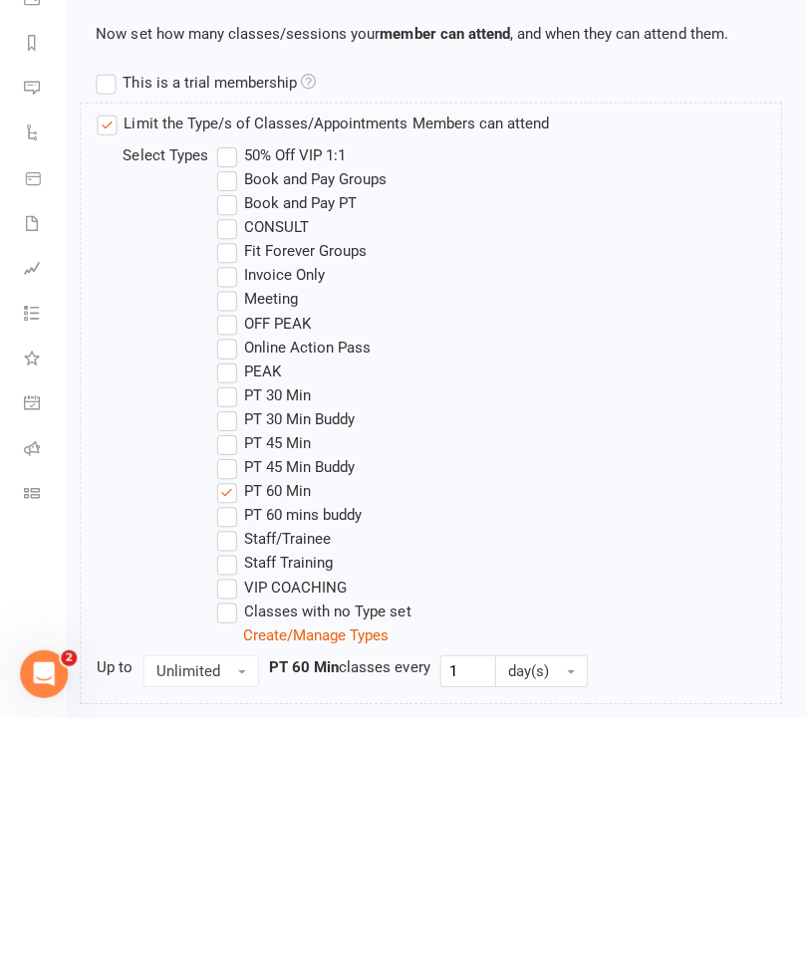
type input "PT 60 - 10 Pack chars acc 14/8"
click at [230, 759] on label "PT 60 mins buddy" at bounding box center [288, 771] width 144 height 24
click at [229, 759] on input "PT 60 mins buddy" at bounding box center [222, 759] width 13 height 0
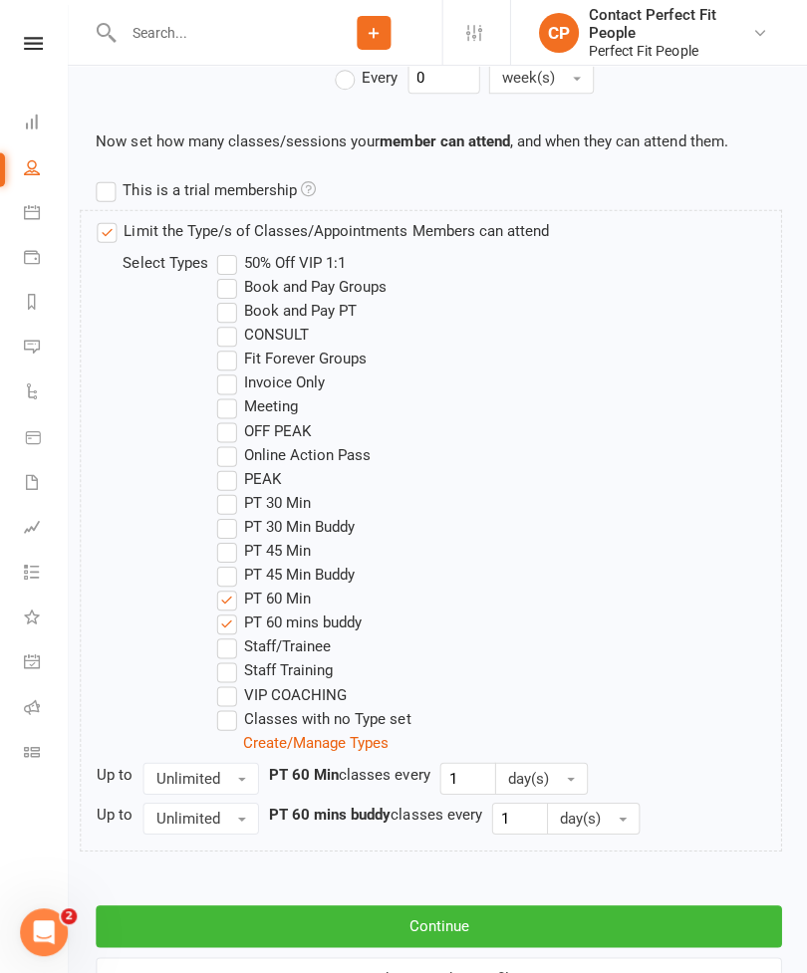
click at [197, 915] on button "Continue" at bounding box center [437, 923] width 683 height 42
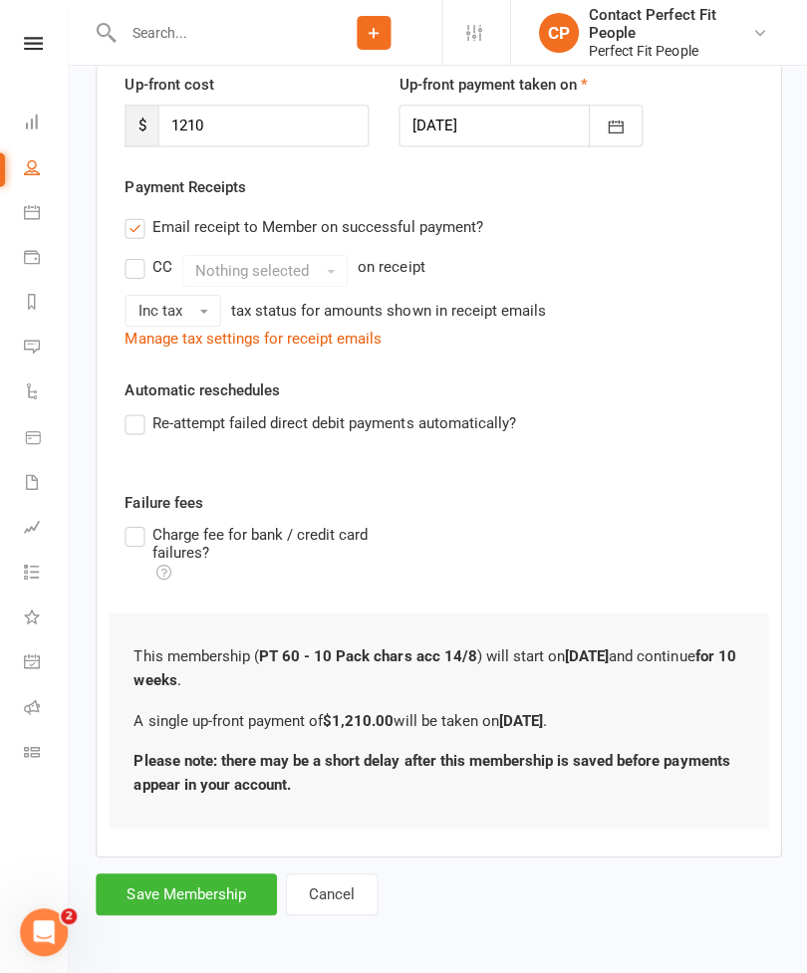
scroll to position [0, 0]
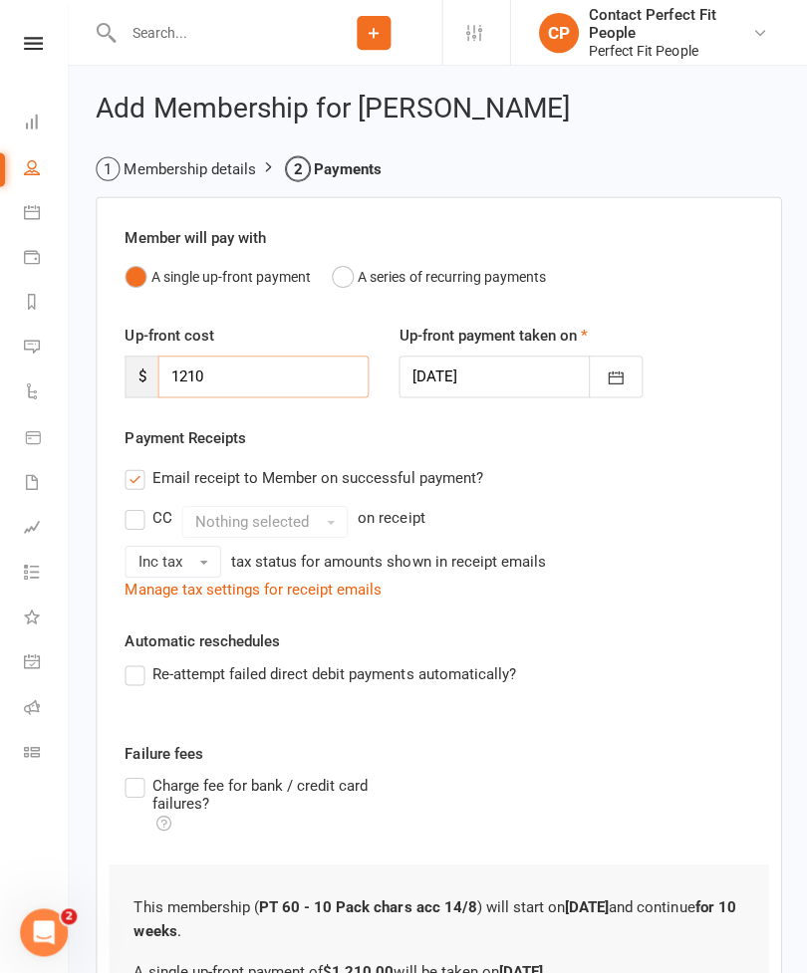
click at [231, 372] on input "1210" at bounding box center [262, 375] width 210 height 42
type input "1"
click at [144, 478] on label "Email receipt to Member on successful payment?" at bounding box center [302, 476] width 356 height 24
click at [137, 464] on input "Email receipt to Member on successful payment?" at bounding box center [130, 464] width 13 height 0
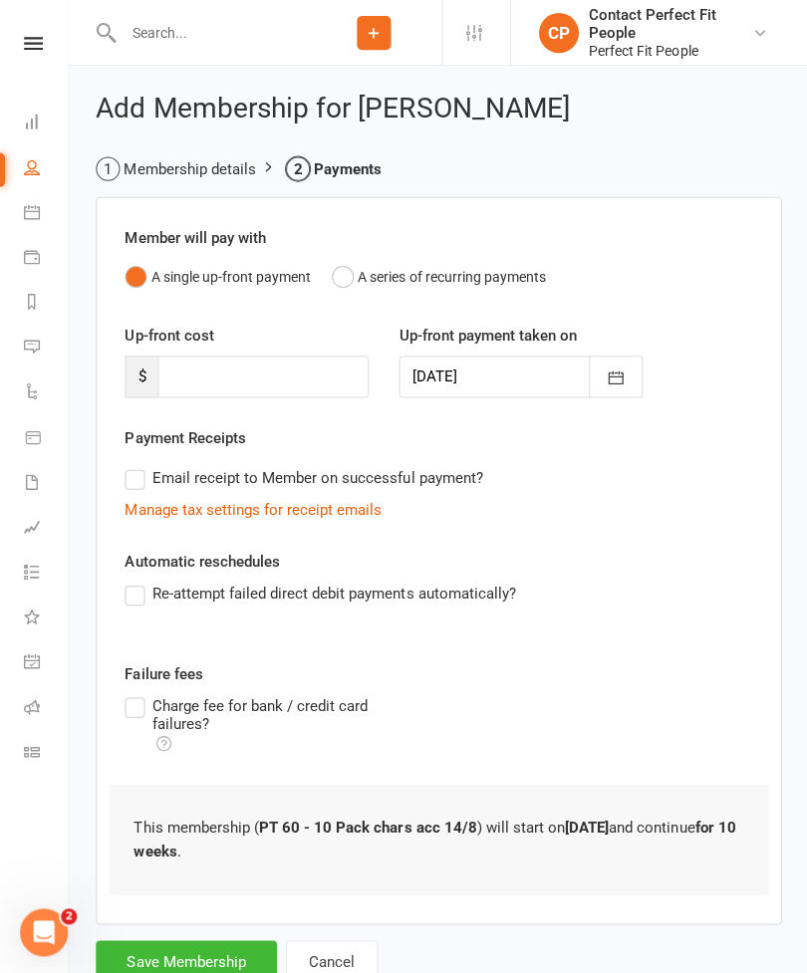
scroll to position [22, 0]
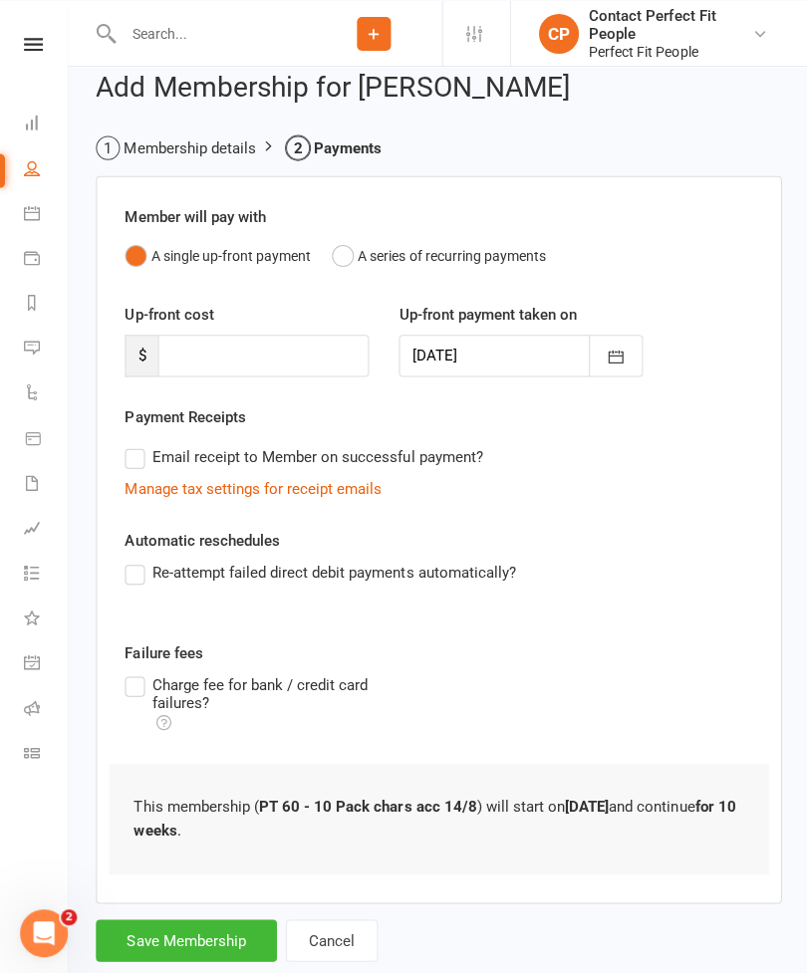
click at [183, 925] on button "Save Membership" at bounding box center [186, 936] width 180 height 42
type input "0"
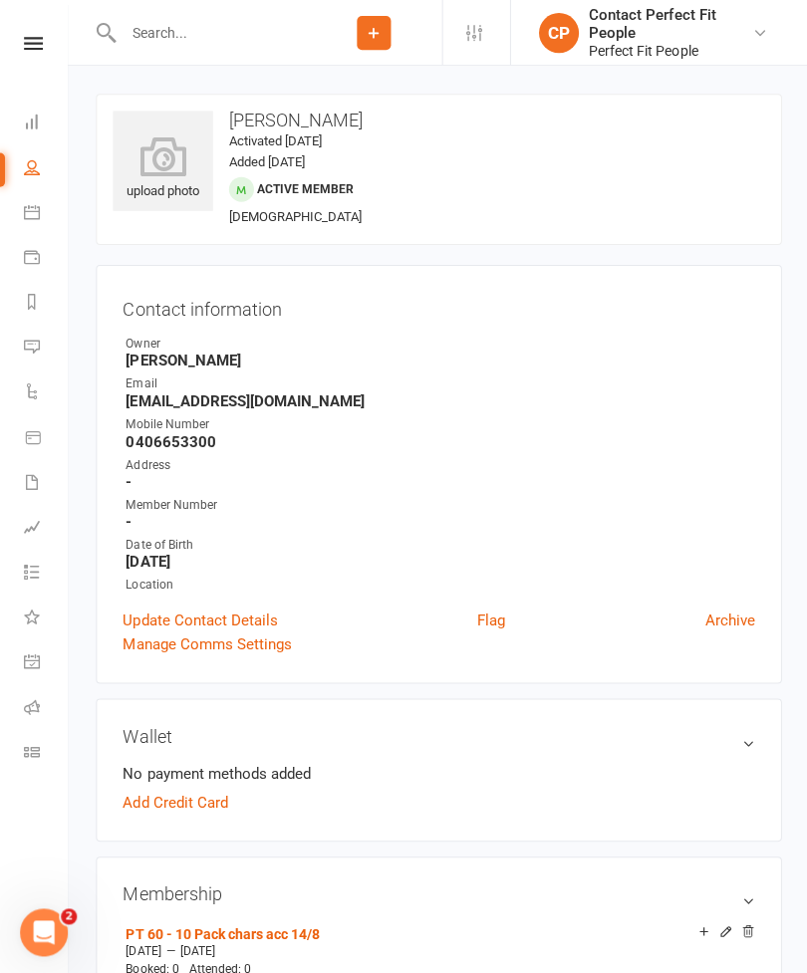
click at [168, 45] on input "text" at bounding box center [211, 33] width 188 height 28
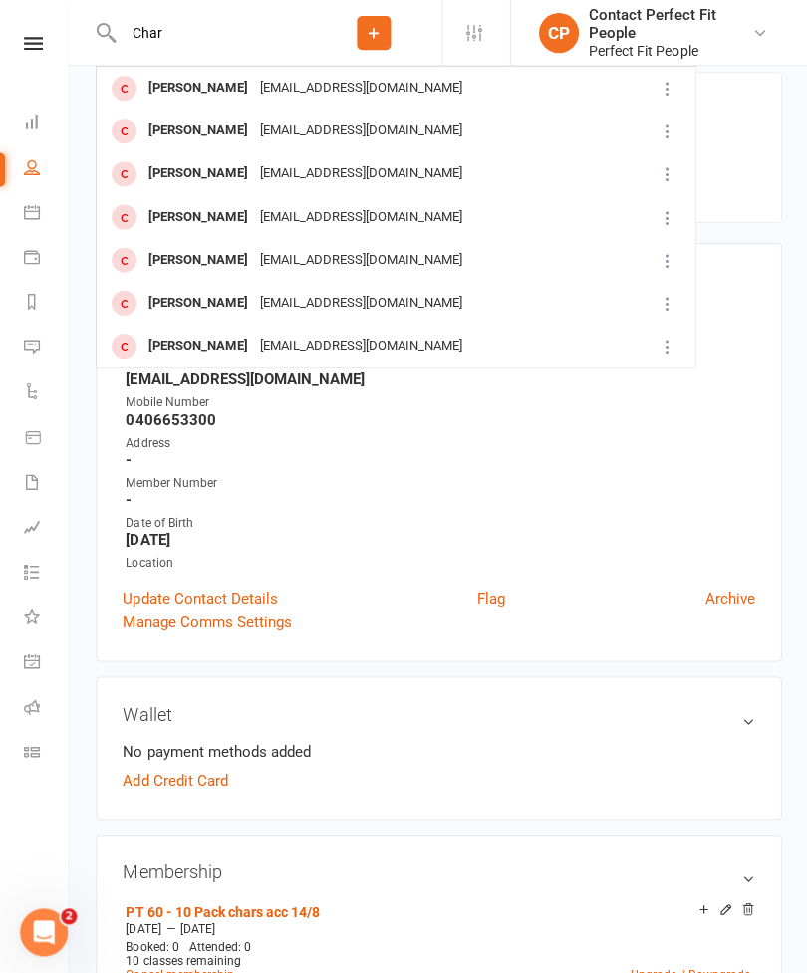
type input "Char"
click at [162, 293] on div "[PERSON_NAME]" at bounding box center [197, 302] width 111 height 29
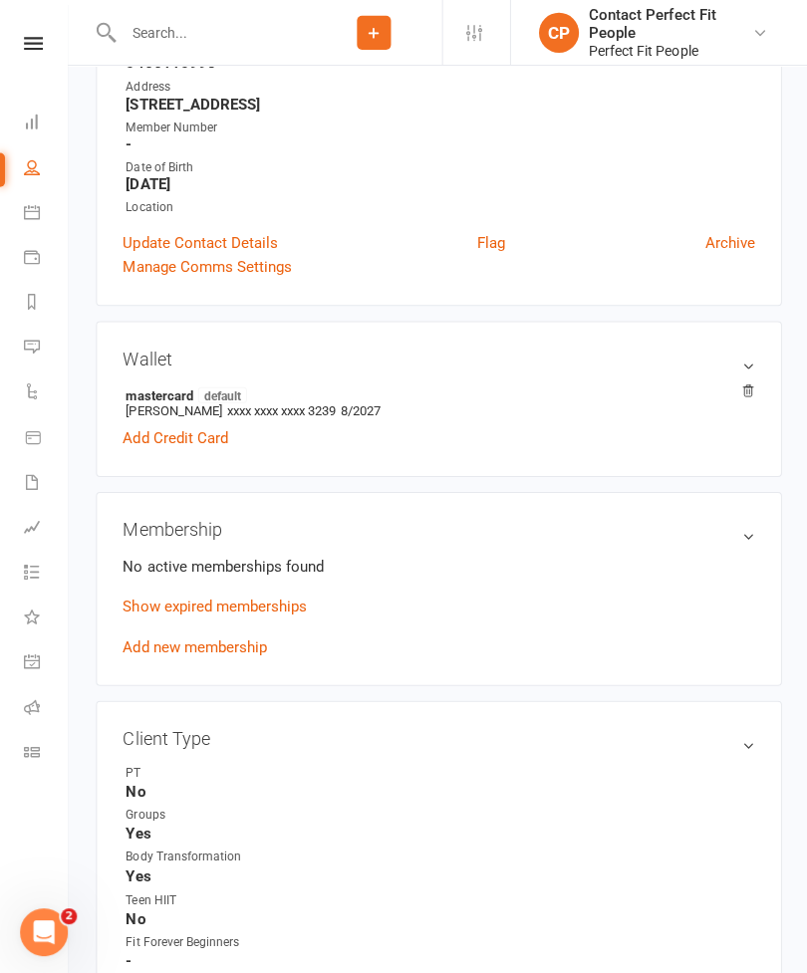
scroll to position [325, 0]
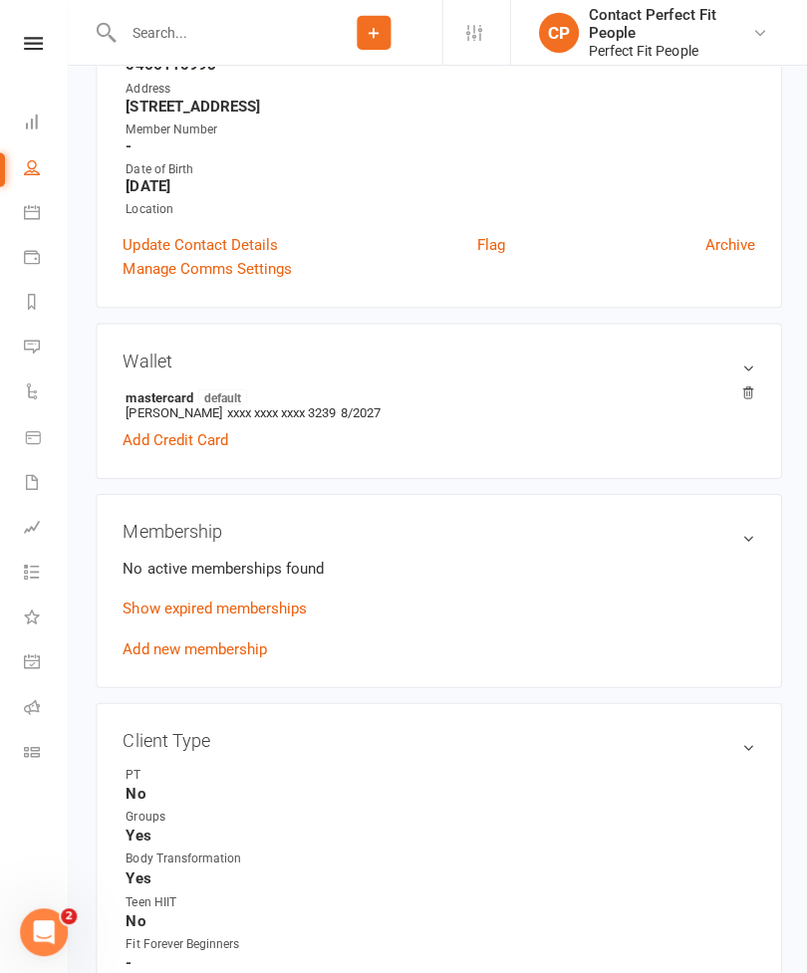
click at [149, 602] on link "Show expired memberships" at bounding box center [213, 606] width 183 height 18
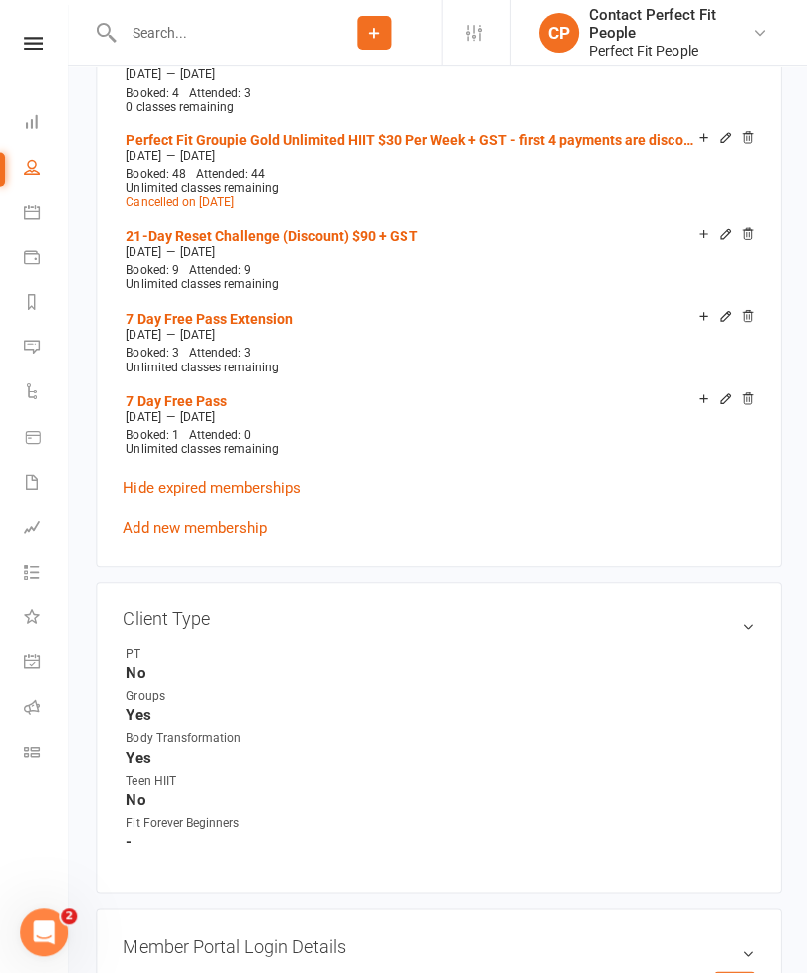
scroll to position [2445, 0]
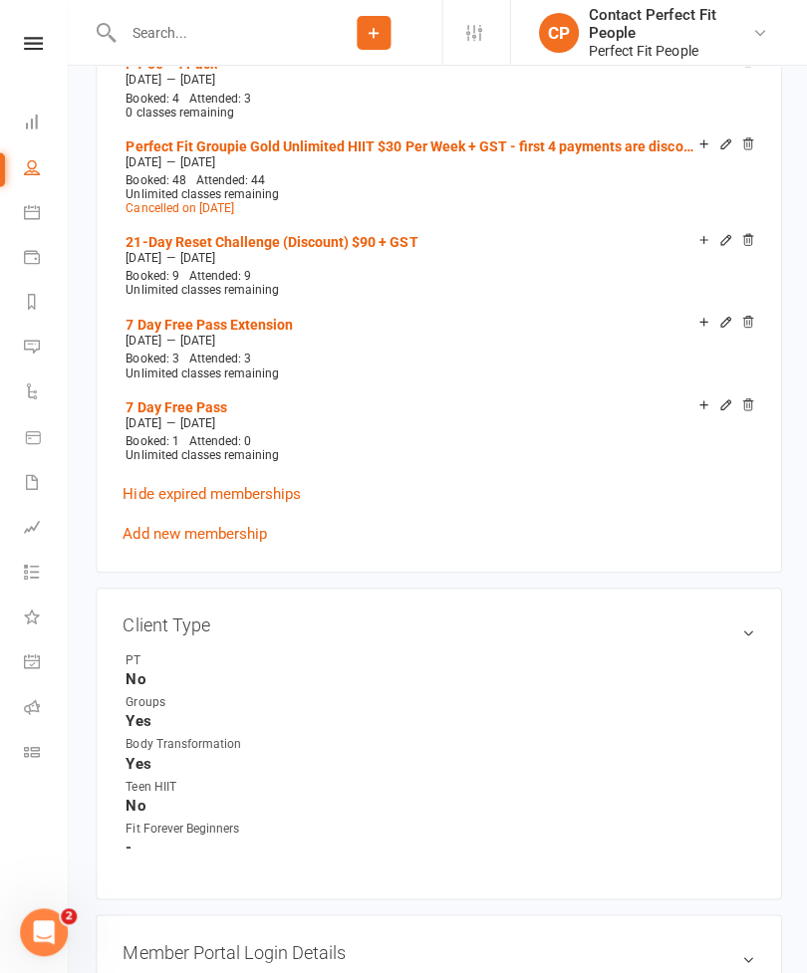
click at [134, 523] on link "Add new membership" at bounding box center [193, 532] width 143 height 18
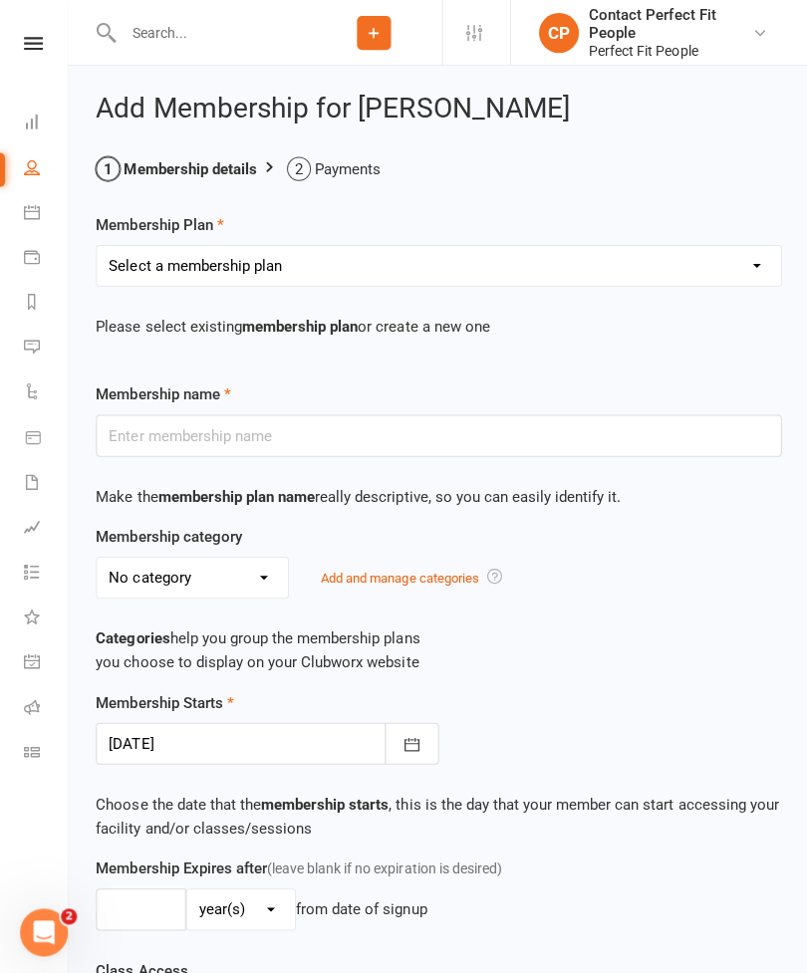
click at [160, 269] on select "Select a membership plan Create new Membership Plan 21-Day Reset Challenge $195…" at bounding box center [437, 265] width 681 height 40
select select "29"
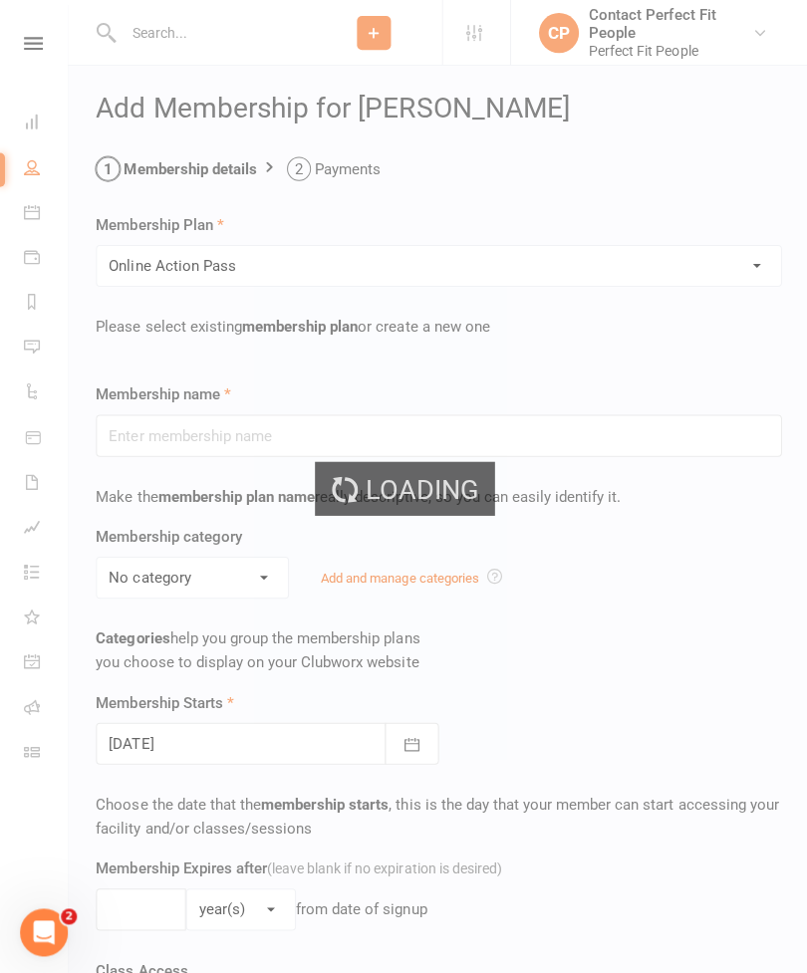
type input "Online Action Pass"
select select "8"
type input "0"
select select "1"
type input "[DATE]"
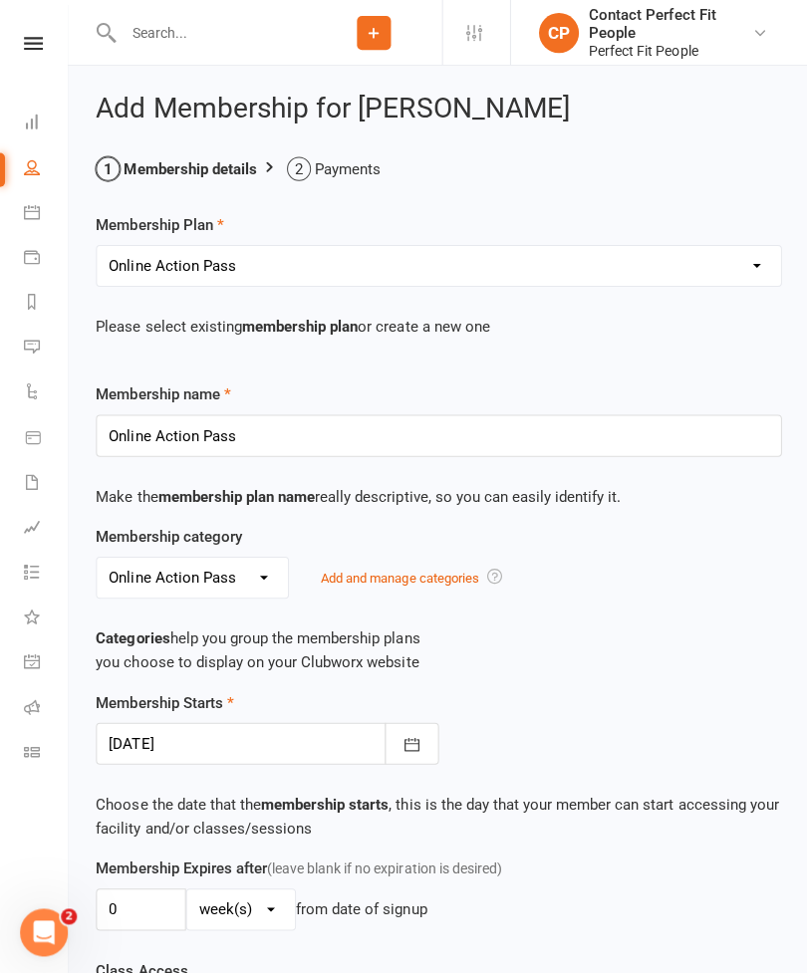
click at [367, 601] on div "Membership category No category All-Access ALL STARS BBB Boot Camp Fit Forever …" at bounding box center [437, 605] width 713 height 165
click at [167, 265] on select "Select a membership plan Create new Membership Plan 21-Day Reset Challenge $195…" at bounding box center [437, 265] width 681 height 40
select select "26"
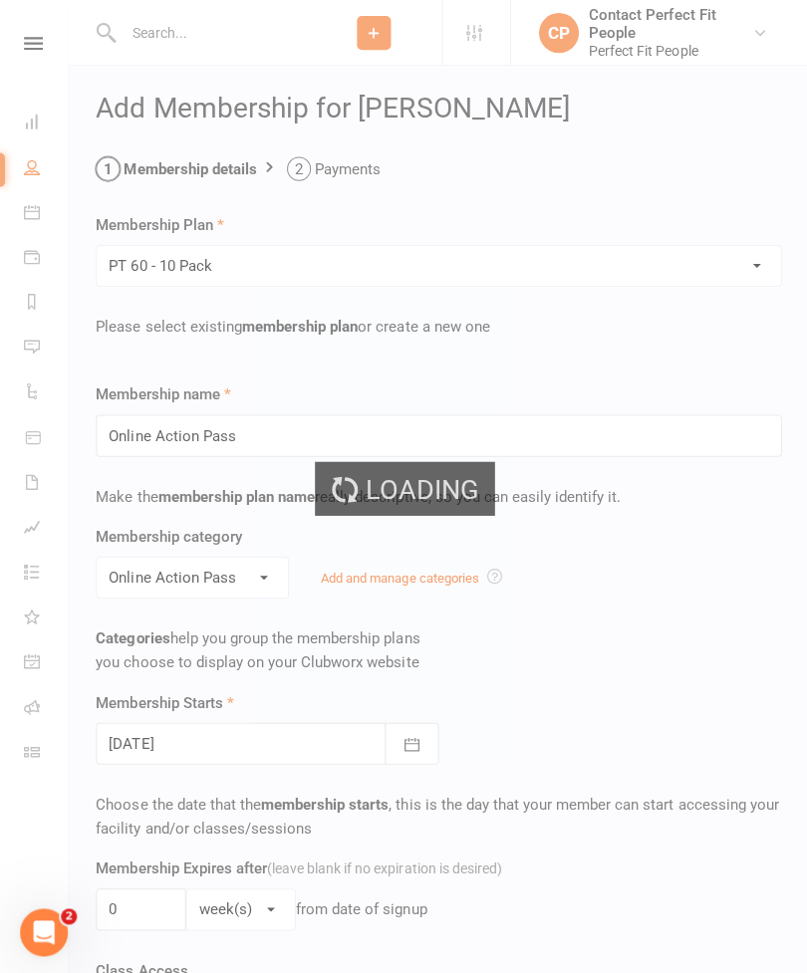
type input "PT 60 - 10 Pack"
select select "10"
type input "10"
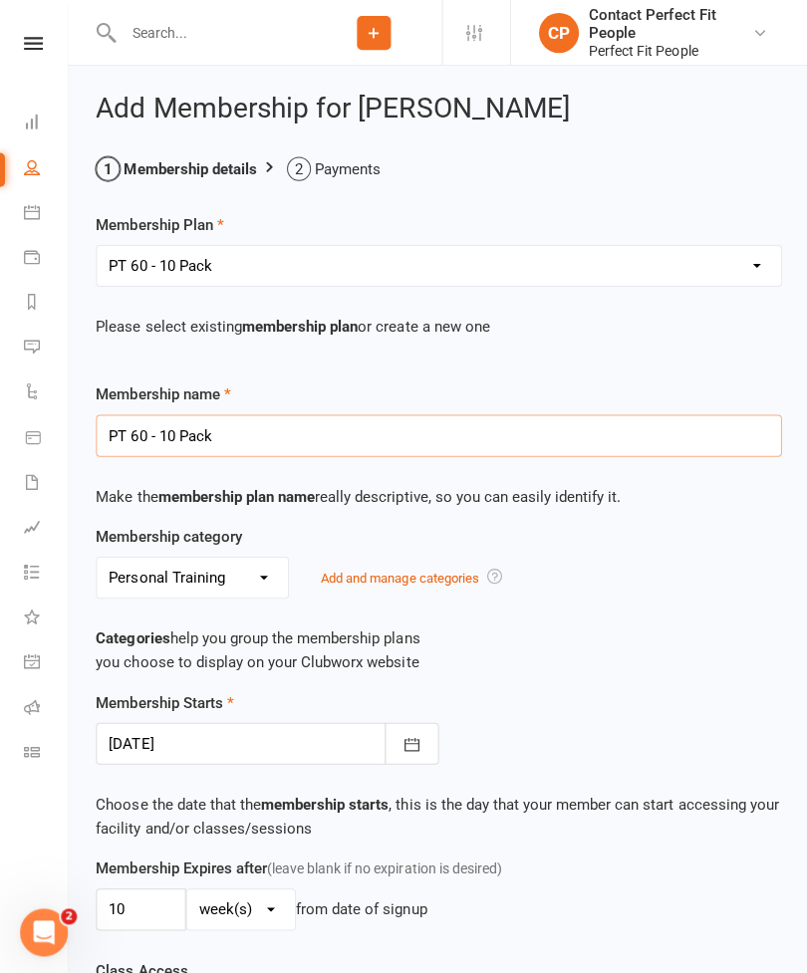
click at [272, 418] on input "PT 60 - 10 Pack" at bounding box center [437, 434] width 683 height 42
click at [262, 436] on input "PT 60 - 10 Pack" at bounding box center [437, 434] width 683 height 42
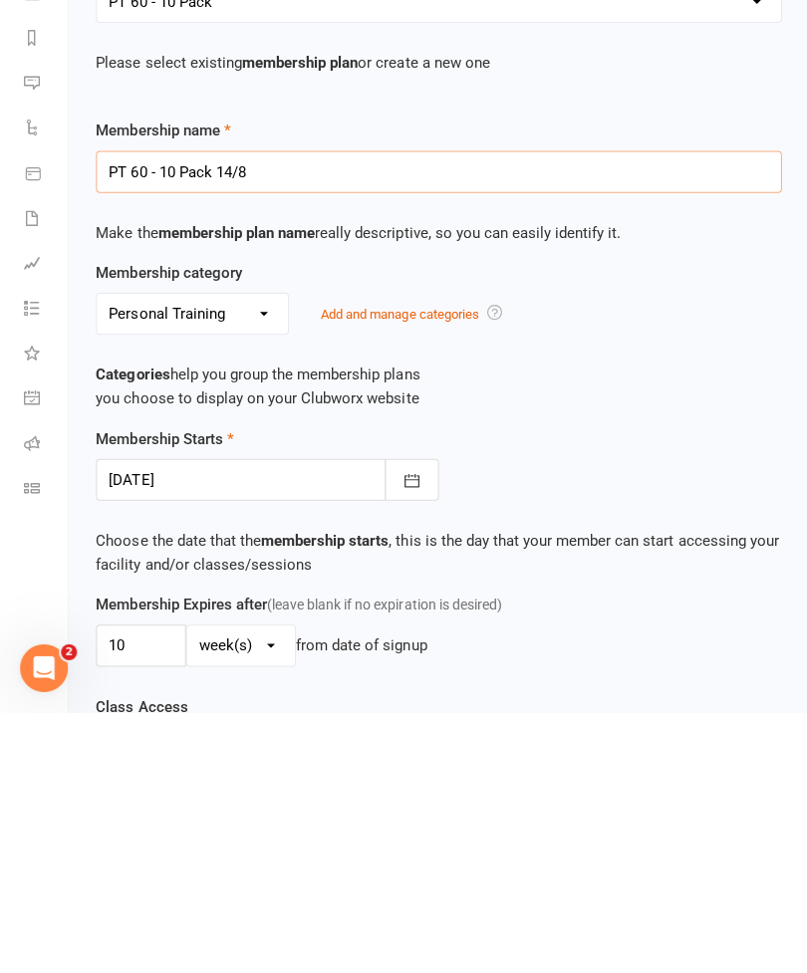
type input "PT 60 - 10 Pack 14/8"
click at [395, 720] on button "button" at bounding box center [410, 741] width 54 height 42
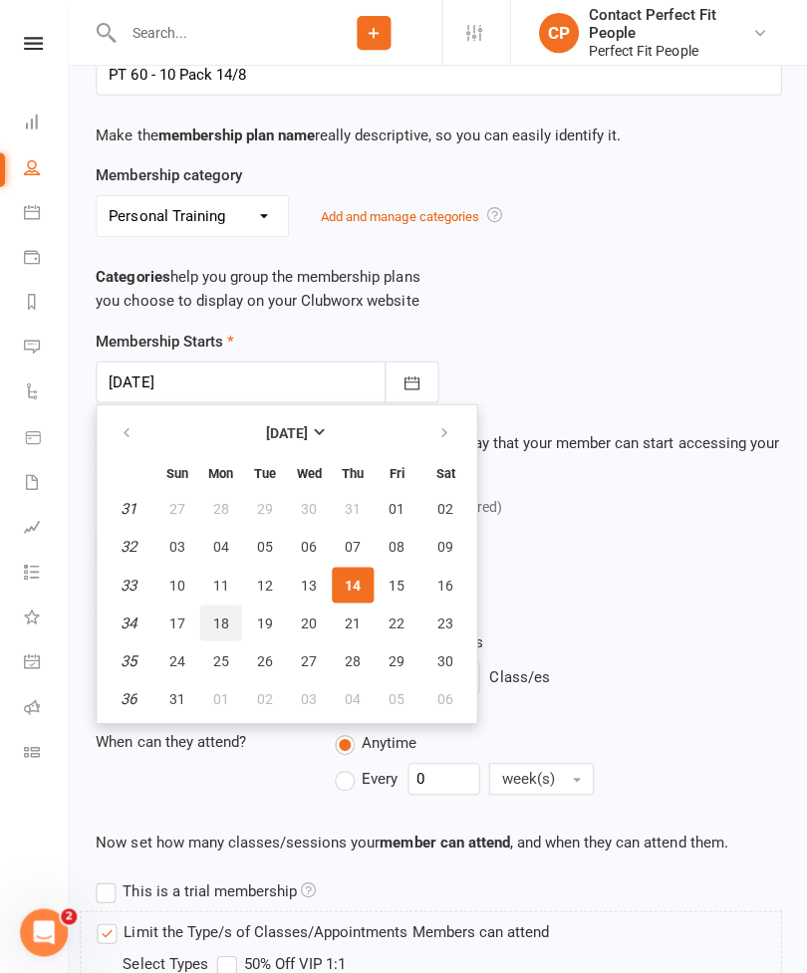
click at [226, 621] on span "18" at bounding box center [220, 620] width 16 height 16
type input "[DATE]"
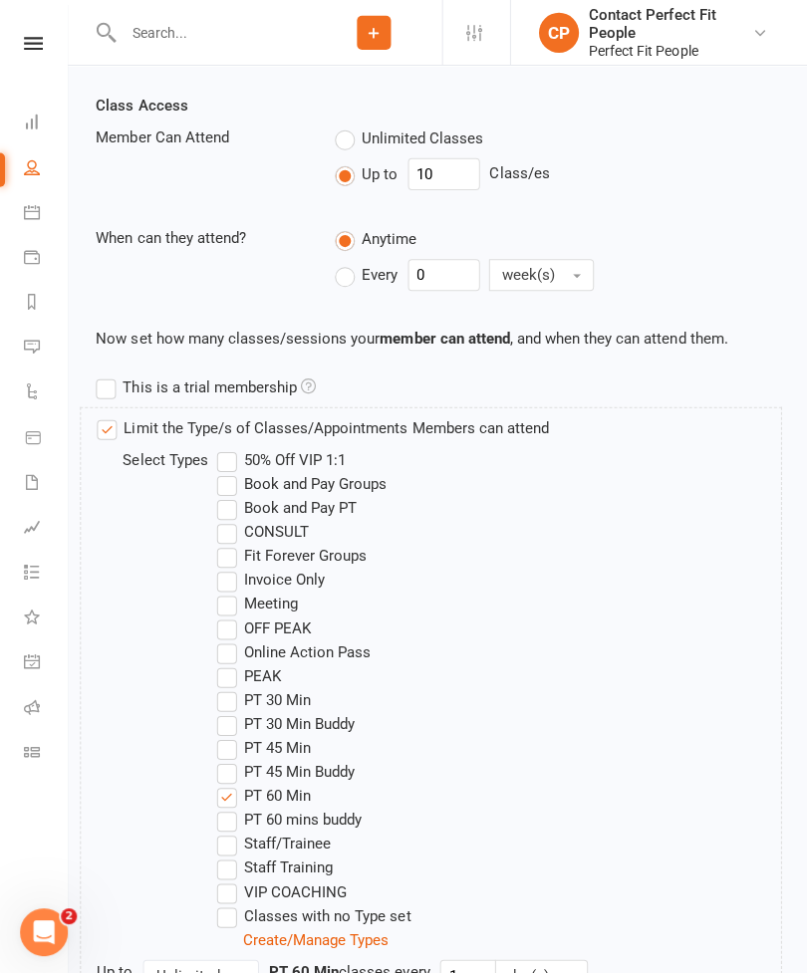
scroll to position [1059, 0]
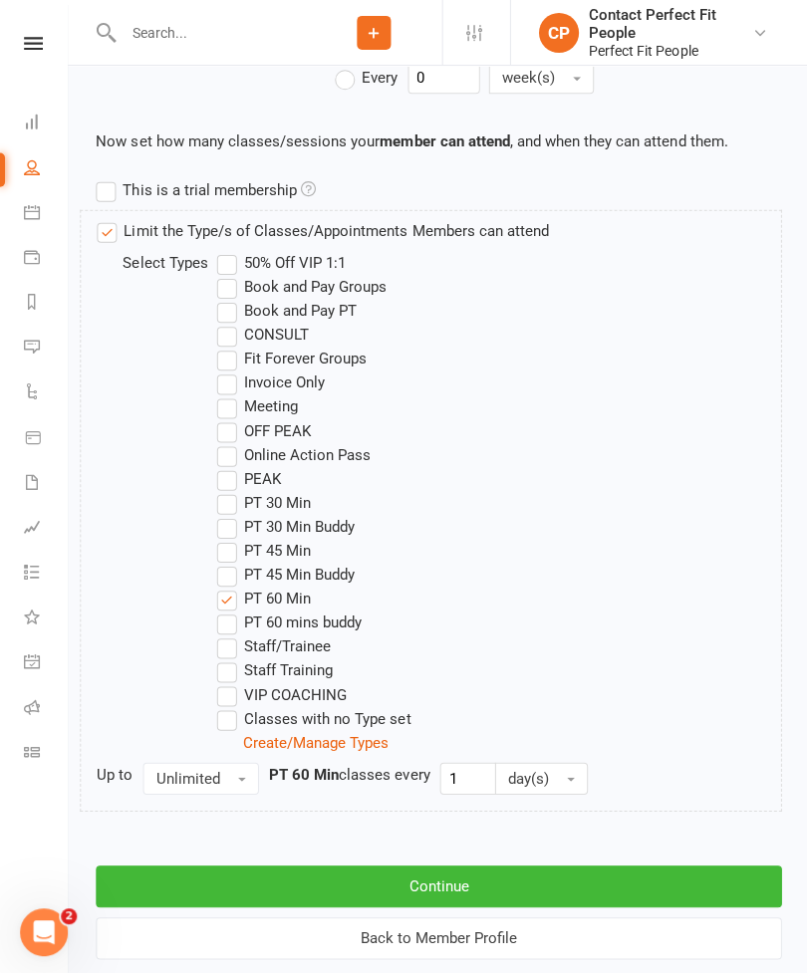
click at [217, 624] on label "PT 60 mins buddy" at bounding box center [288, 620] width 144 height 24
click at [217, 608] on input "PT 60 mins buddy" at bounding box center [222, 608] width 13 height 0
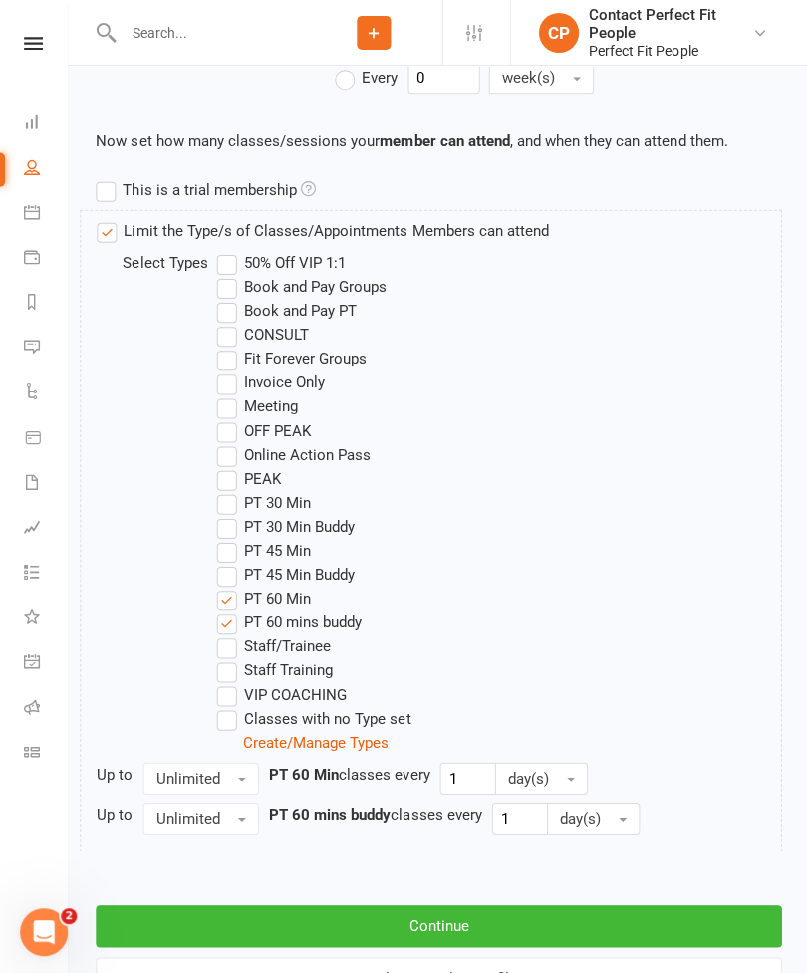
click at [239, 927] on button "Continue" at bounding box center [437, 923] width 683 height 42
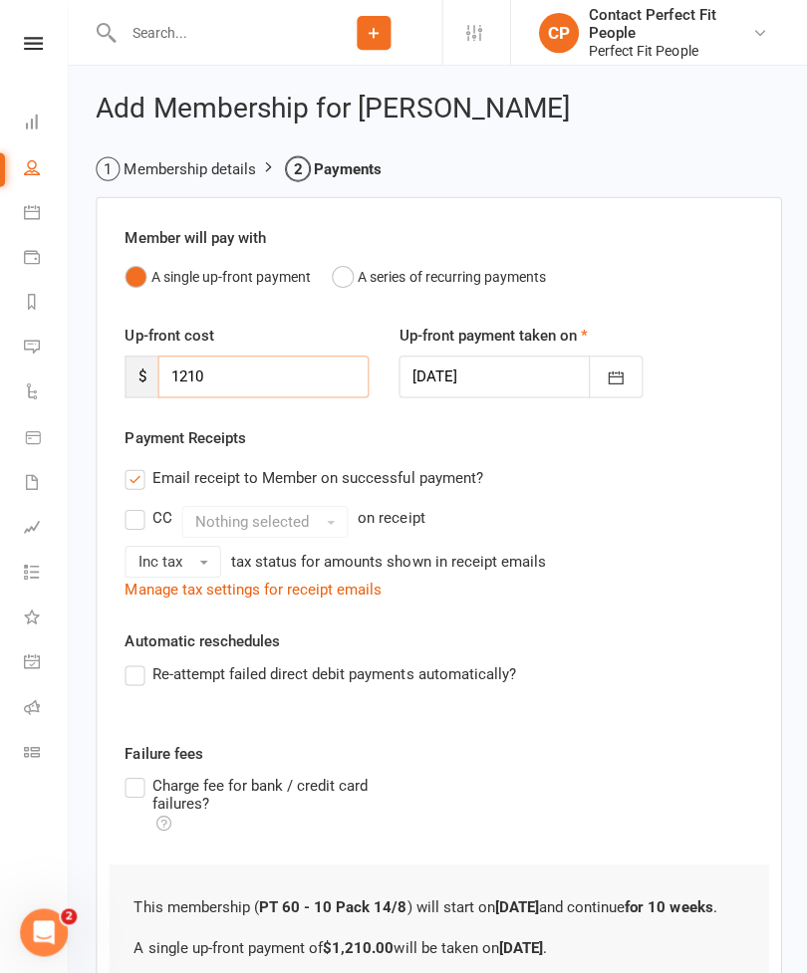
click at [217, 380] on input "1210" at bounding box center [262, 375] width 210 height 42
type input "1"
click at [341, 282] on button "A series of recurring payments" at bounding box center [437, 276] width 213 height 38
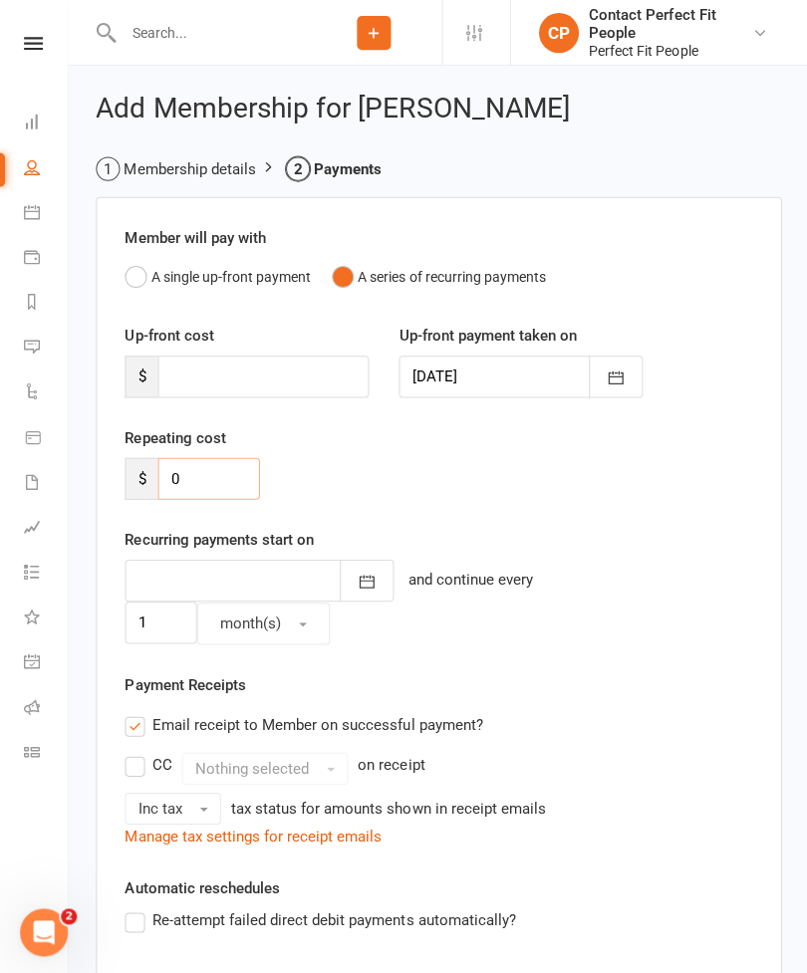
click at [201, 482] on input "0" at bounding box center [208, 477] width 102 height 42
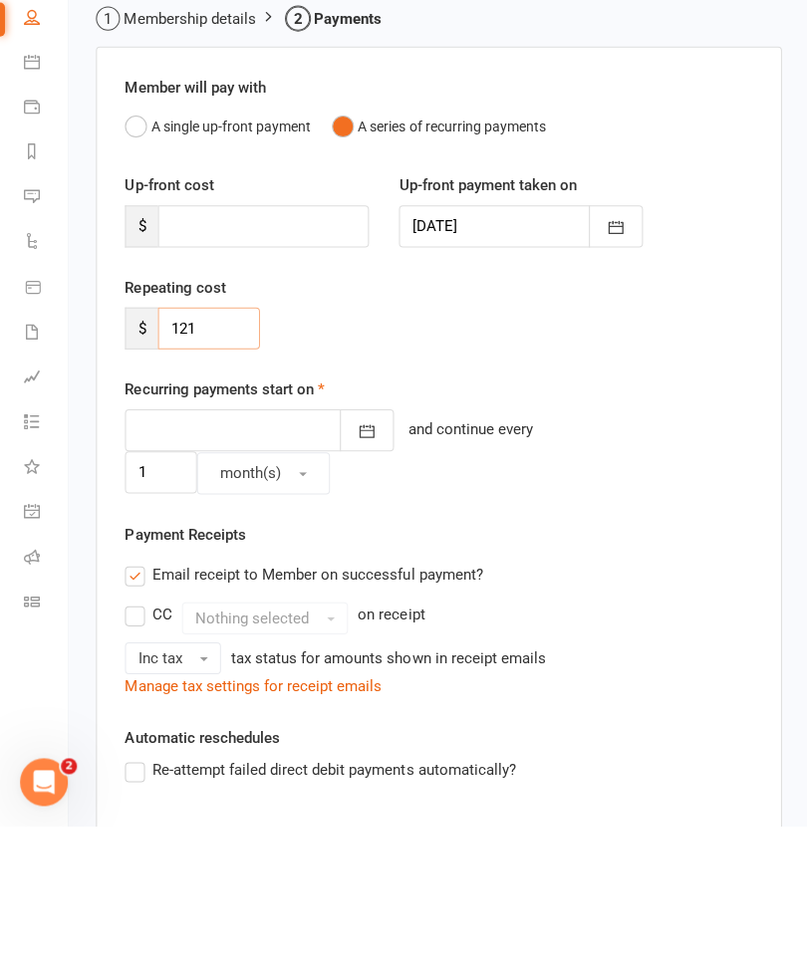
type input "121"
click at [355, 570] on icon "button" at bounding box center [365, 580] width 20 height 20
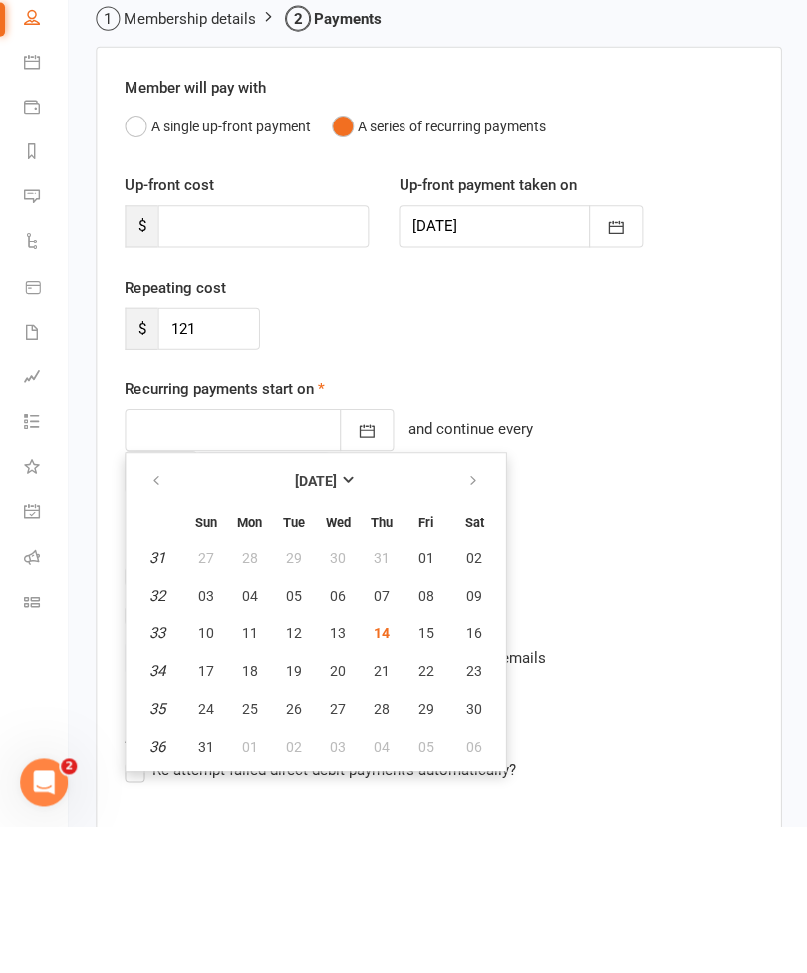
scroll to position [197, 0]
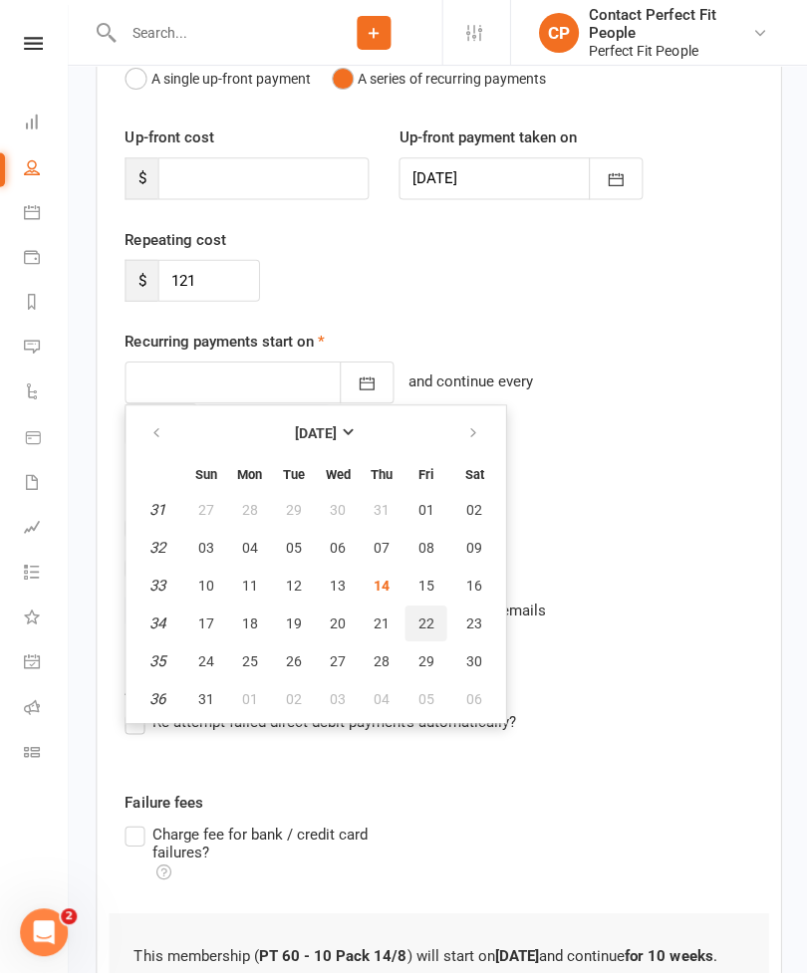
click at [433, 620] on button "22" at bounding box center [424, 621] width 42 height 36
type input "[DATE]"
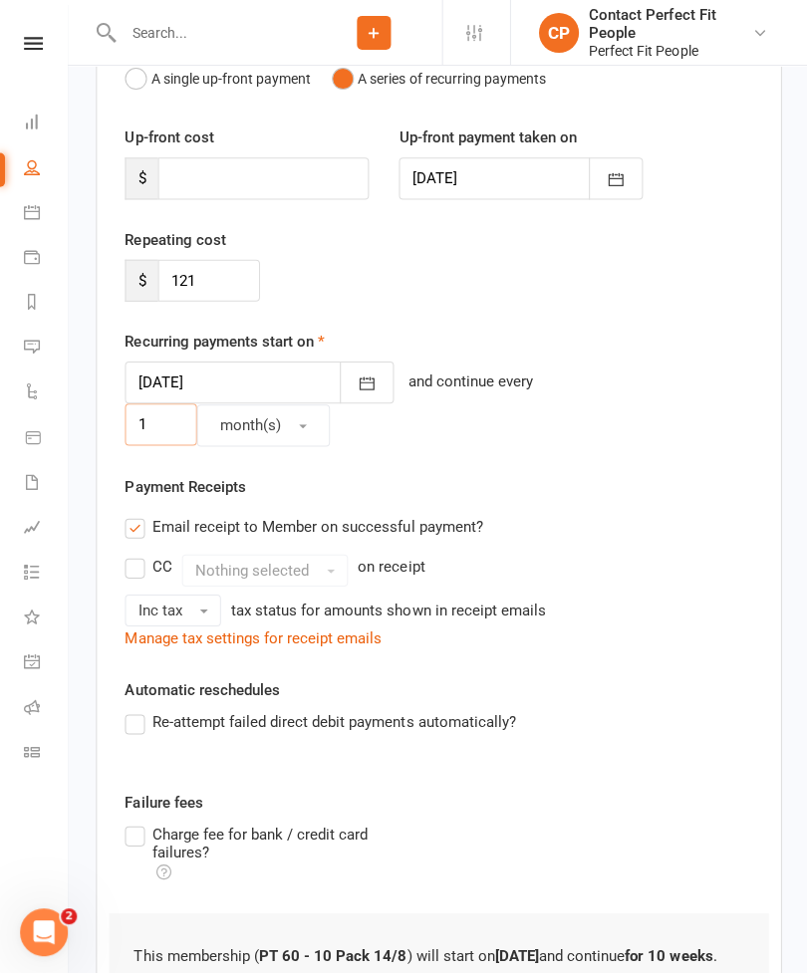
click at [176, 425] on input "1" at bounding box center [160, 423] width 72 height 42
click at [257, 402] on input "[DATE]" at bounding box center [231, 381] width 215 height 42
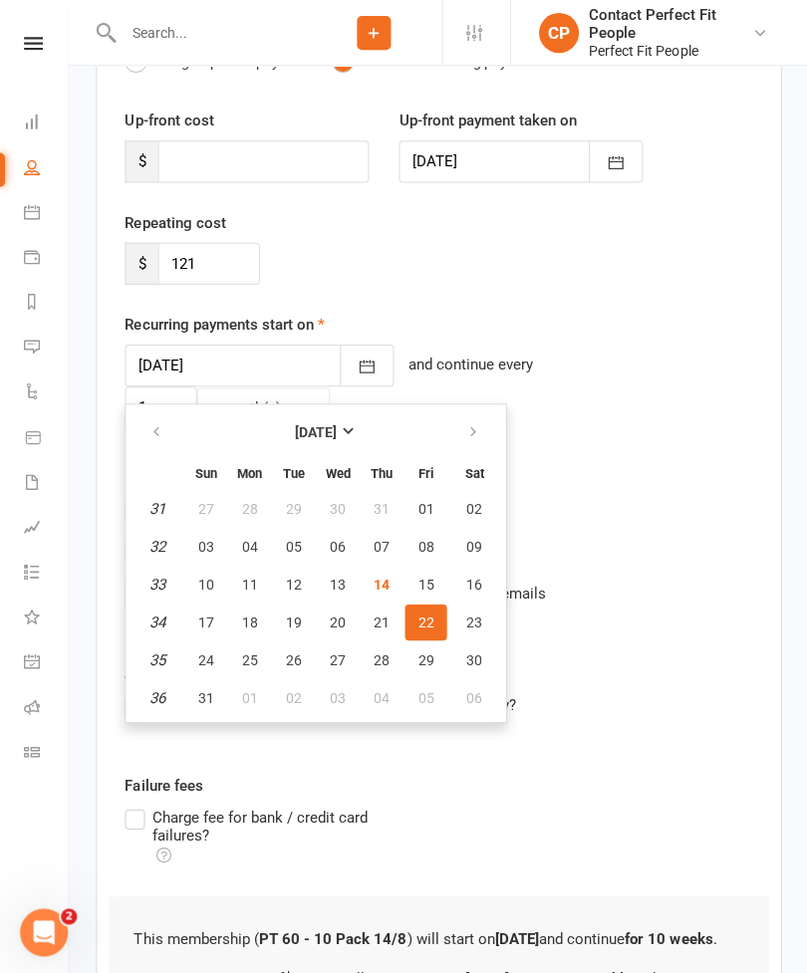
click at [429, 304] on div "Repeating cost $ 121" at bounding box center [437, 261] width 655 height 102
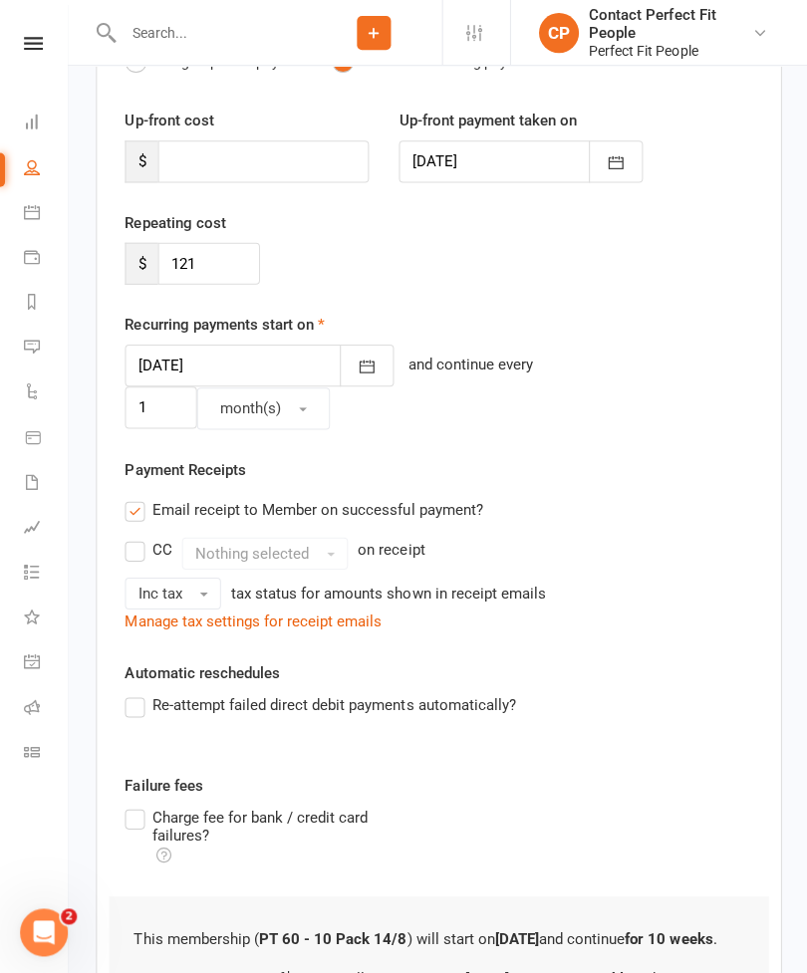
click at [248, 411] on span "month(s)" at bounding box center [249, 407] width 61 height 18
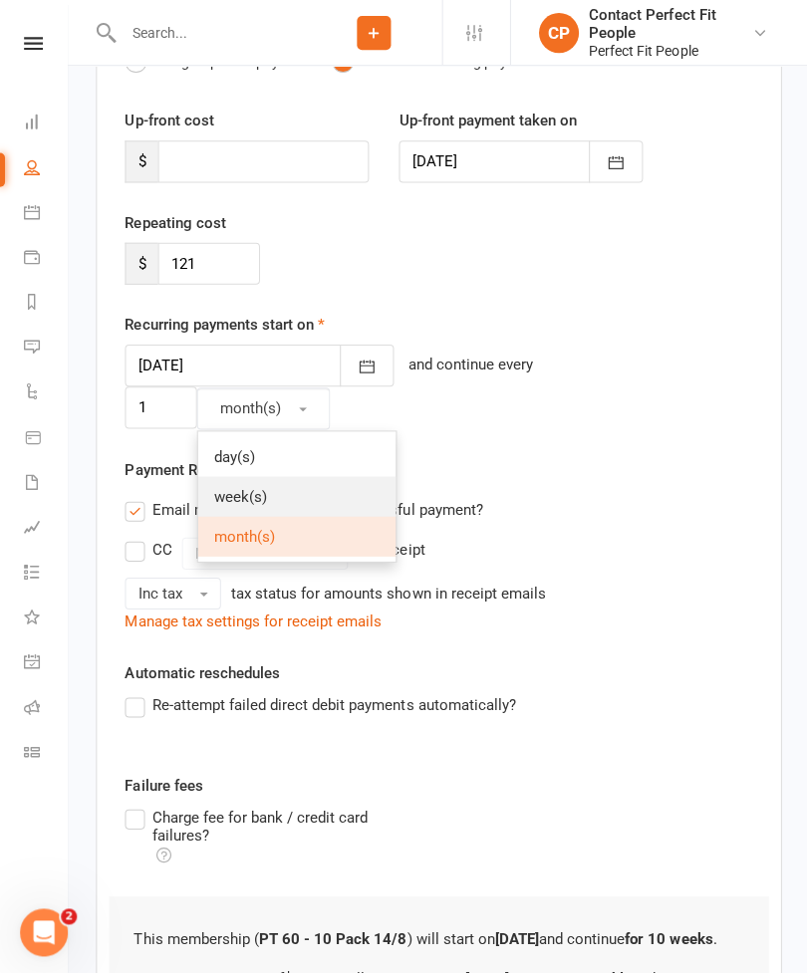
click at [220, 492] on span "week(s)" at bounding box center [239, 495] width 53 height 18
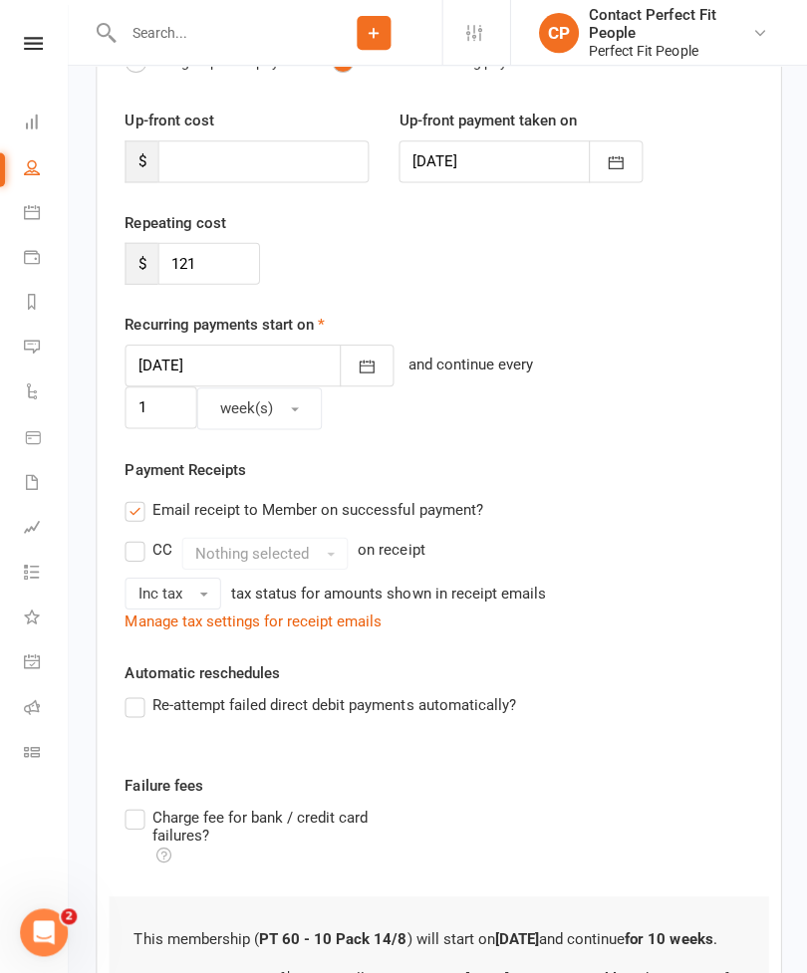
click at [146, 691] on label "Re-attempt failed direct debit payments automatically?" at bounding box center [318, 703] width 389 height 24
click at [137, 691] on input "Re-attempt failed direct debit payments automatically?" at bounding box center [130, 691] width 13 height 0
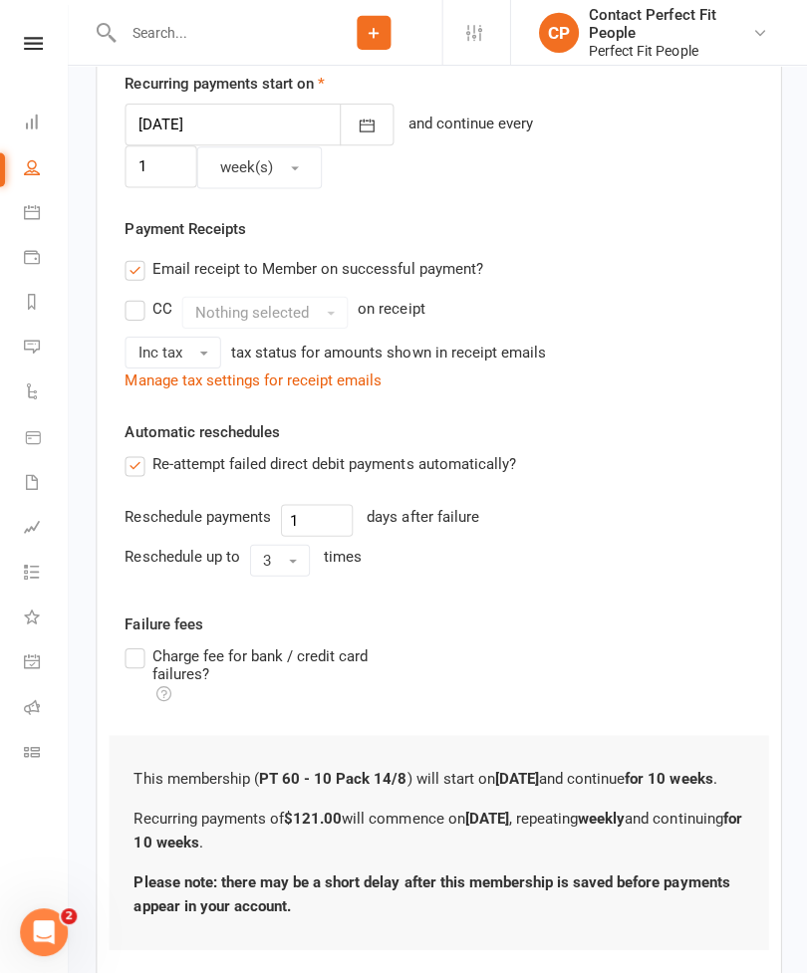
scroll to position [495, 0]
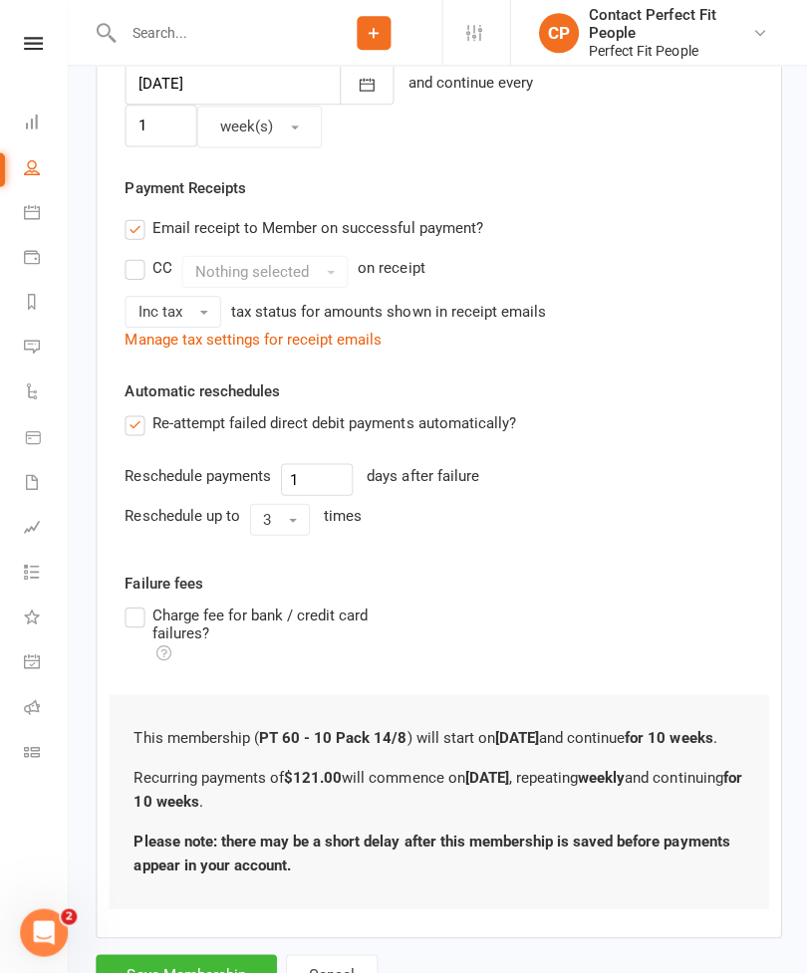
click at [188, 952] on button "Save Membership" at bounding box center [186, 972] width 180 height 42
type input "0"
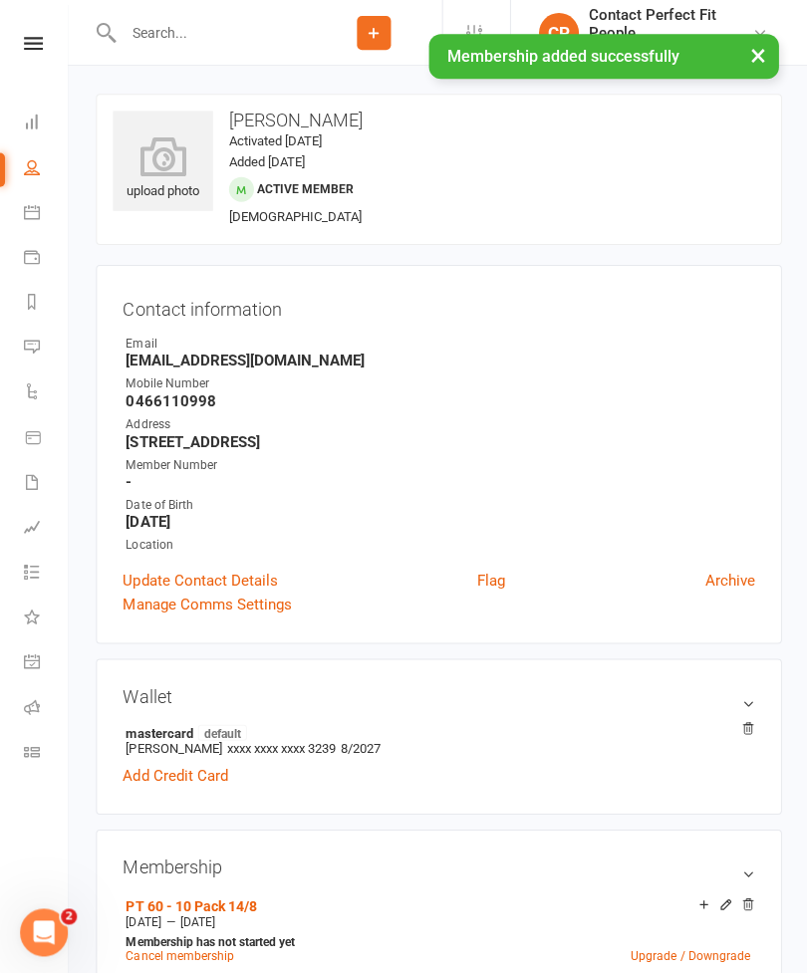
click at [28, 48] on icon at bounding box center [33, 43] width 19 height 13
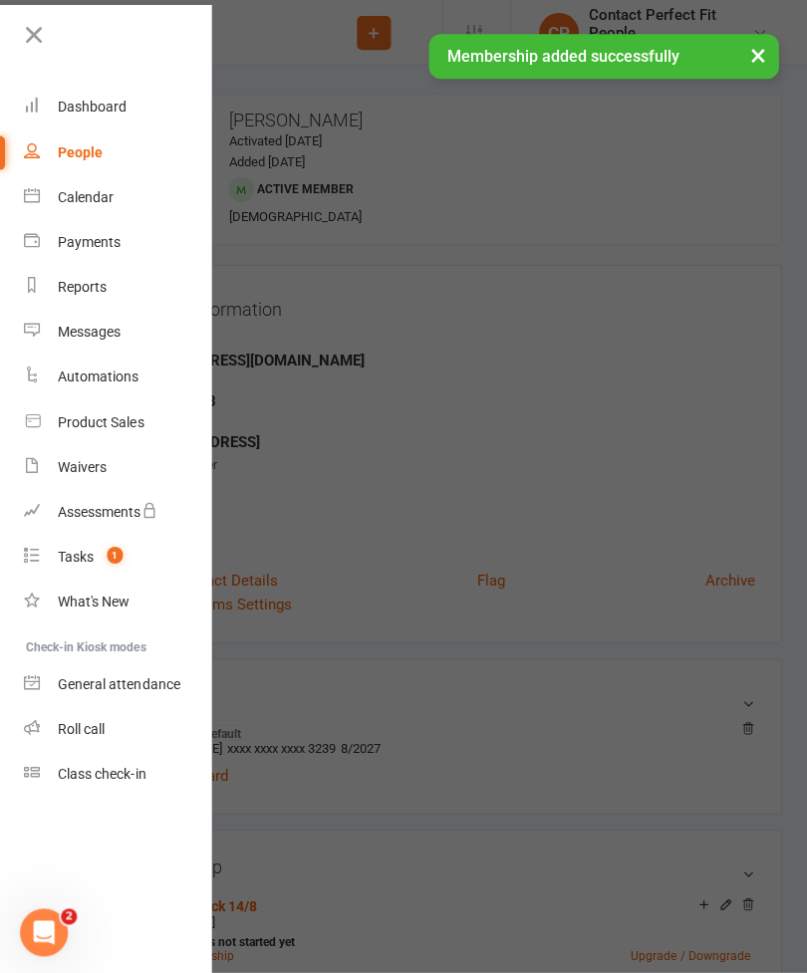
click at [59, 193] on div "Calendar" at bounding box center [86, 196] width 56 height 16
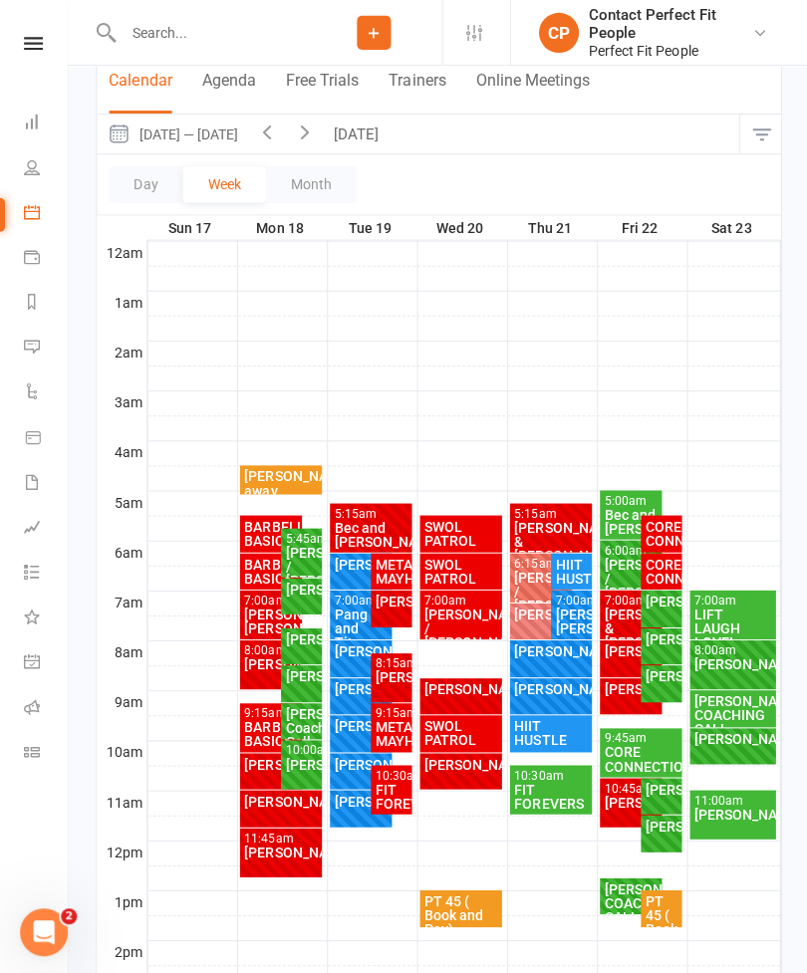
scroll to position [181, 0]
click at [449, 612] on div "[PERSON_NAME] / [PERSON_NAME]" at bounding box center [459, 626] width 75 height 42
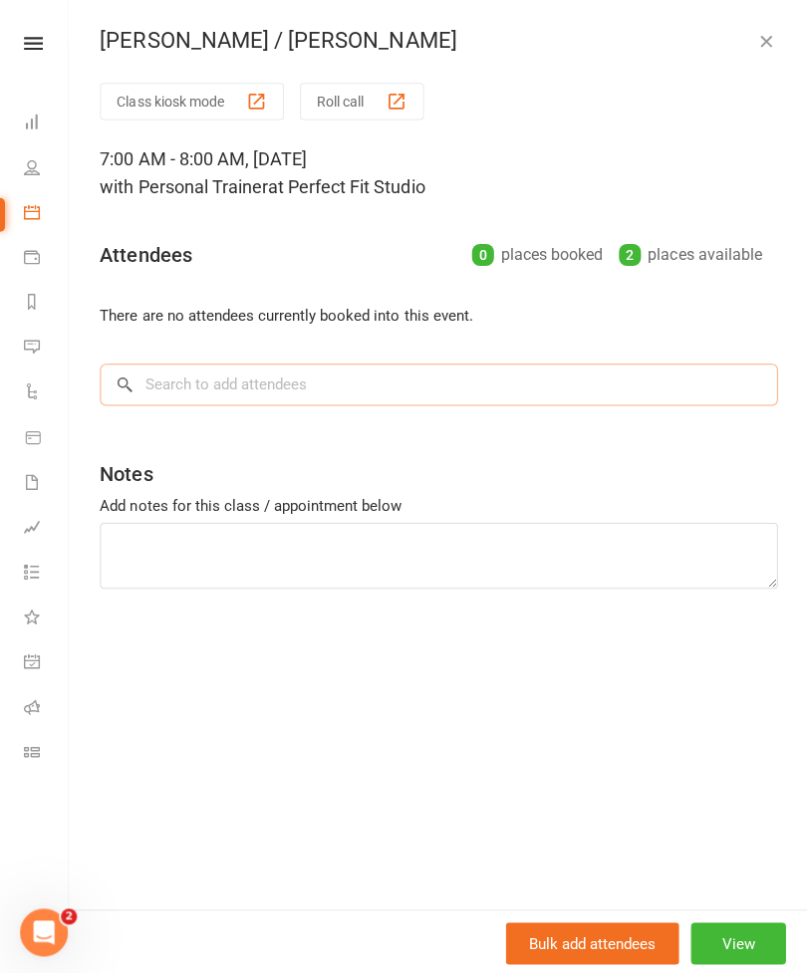
click at [144, 393] on input "search" at bounding box center [437, 383] width 675 height 42
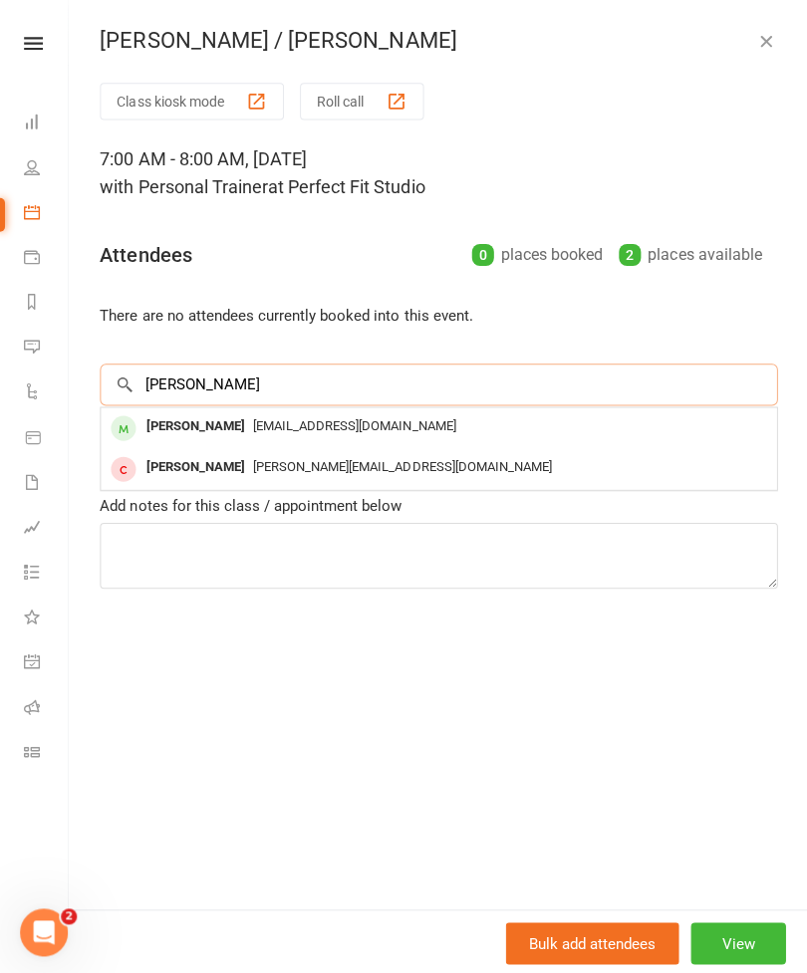
type input "[PERSON_NAME]"
click at [179, 417] on div "[PERSON_NAME]" at bounding box center [194, 424] width 115 height 29
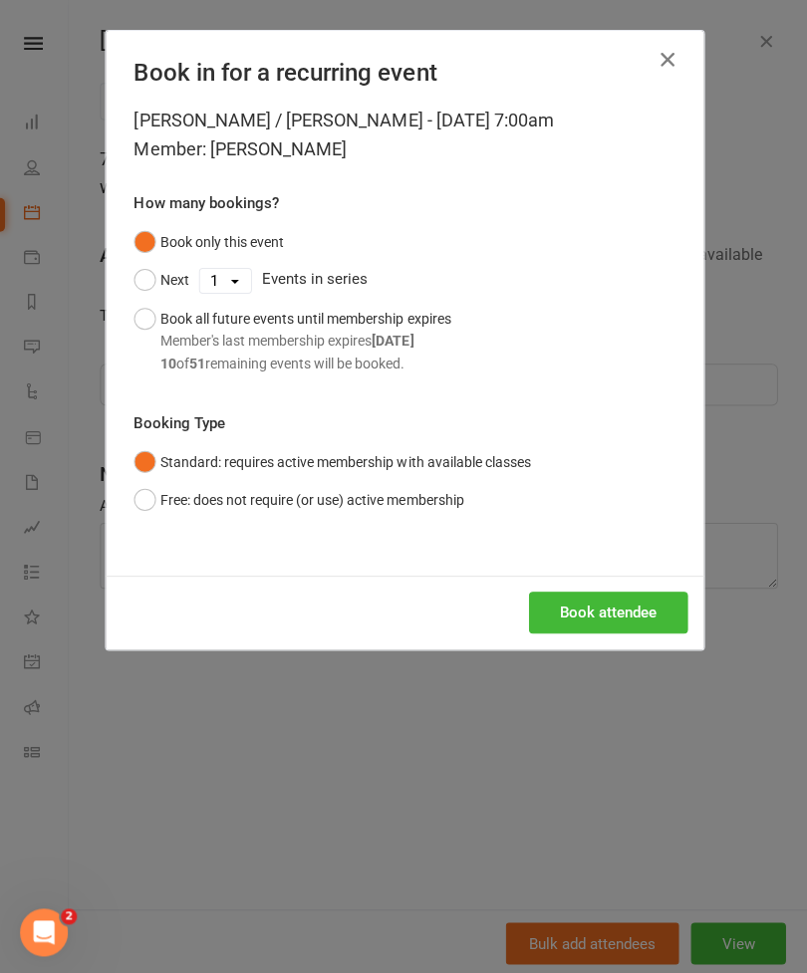
click at [157, 318] on button "Book all future events until membership expires Member's last membership expire…" at bounding box center [291, 340] width 316 height 83
click at [558, 613] on button "Book attendee" at bounding box center [606, 611] width 158 height 42
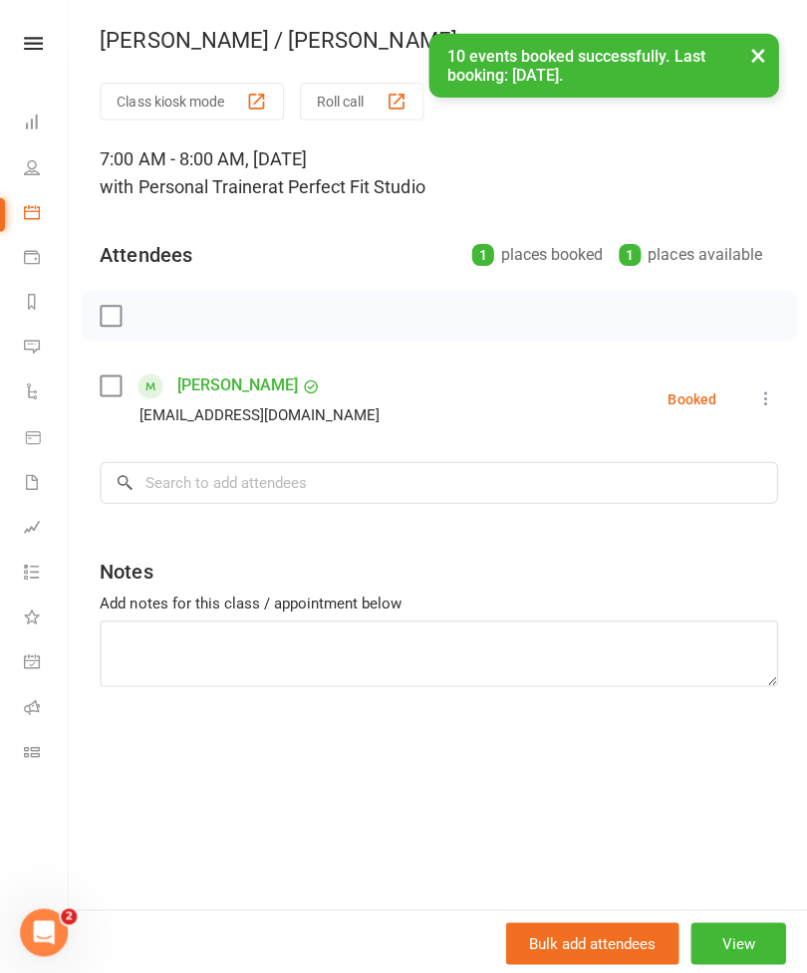
click at [757, 60] on button "×" at bounding box center [755, 55] width 36 height 43
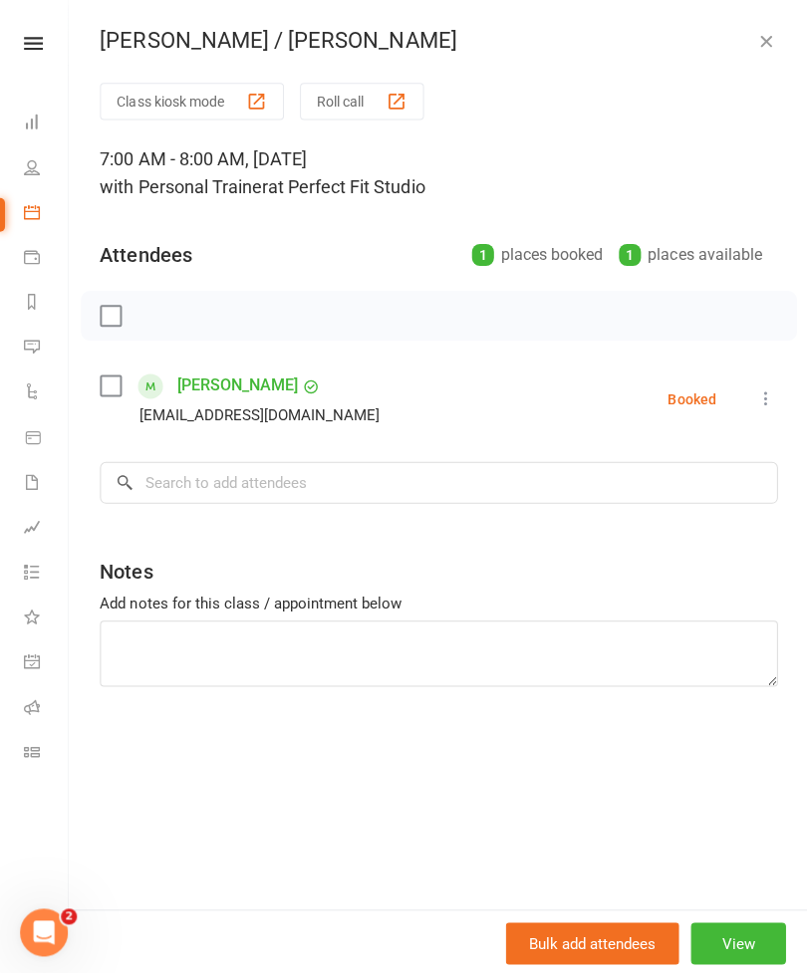
click at [772, 39] on icon "button" at bounding box center [763, 41] width 20 height 20
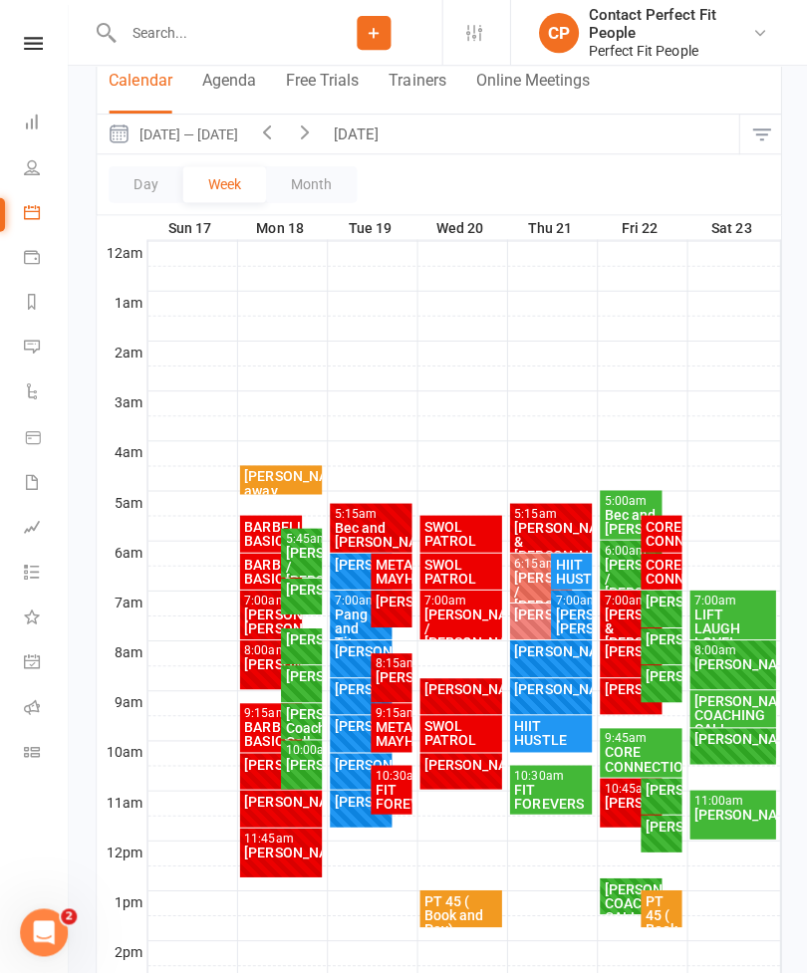
click at [436, 612] on div "[PERSON_NAME] / [PERSON_NAME]" at bounding box center [459, 626] width 75 height 42
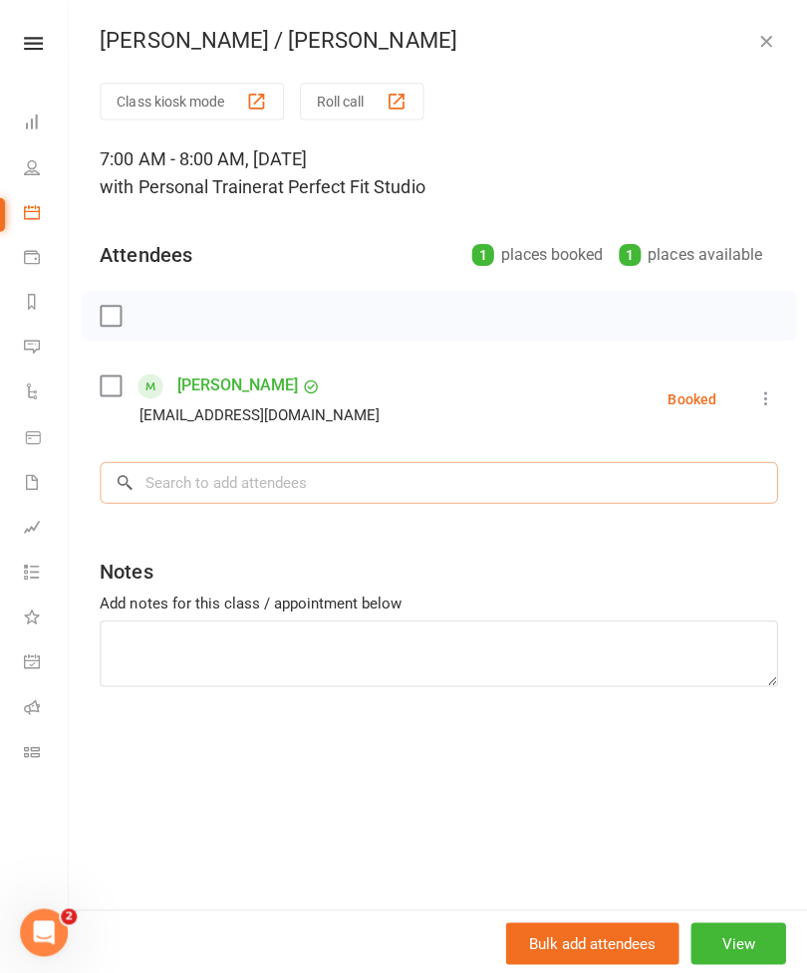
click at [161, 486] on input "search" at bounding box center [437, 481] width 675 height 42
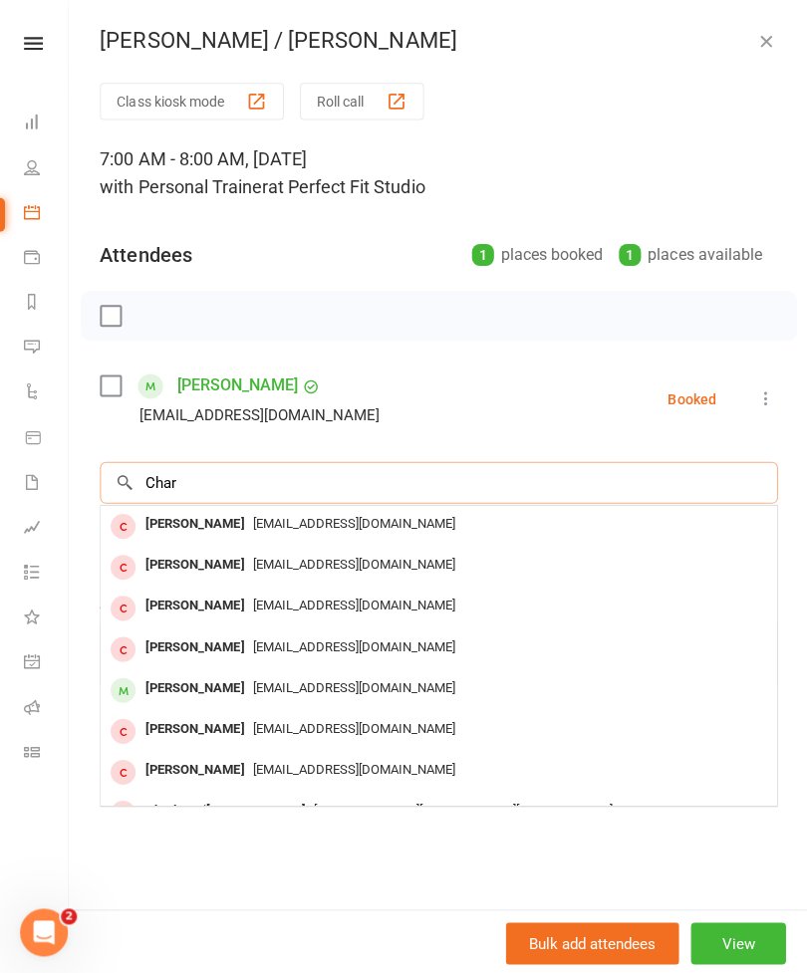
type input "Char"
click at [167, 679] on div "[PERSON_NAME]" at bounding box center [194, 685] width 115 height 29
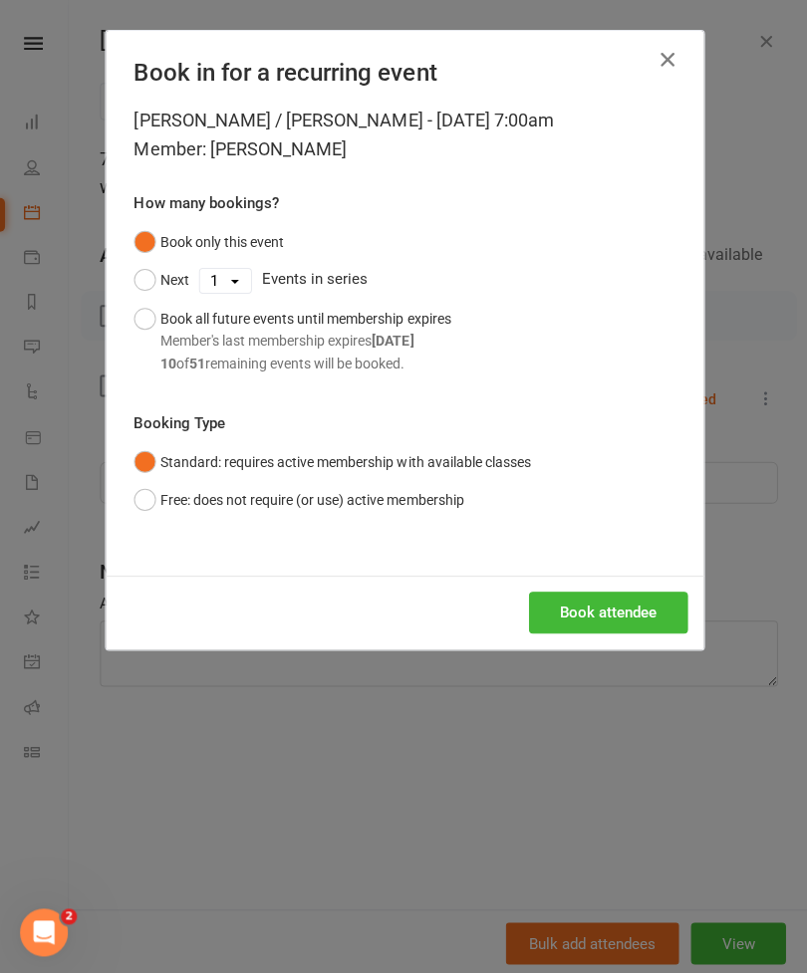
click at [138, 323] on button "Book all future events until membership expires Member's last membership expire…" at bounding box center [291, 340] width 316 height 83
click at [572, 609] on button "Book attendee" at bounding box center [606, 611] width 158 height 42
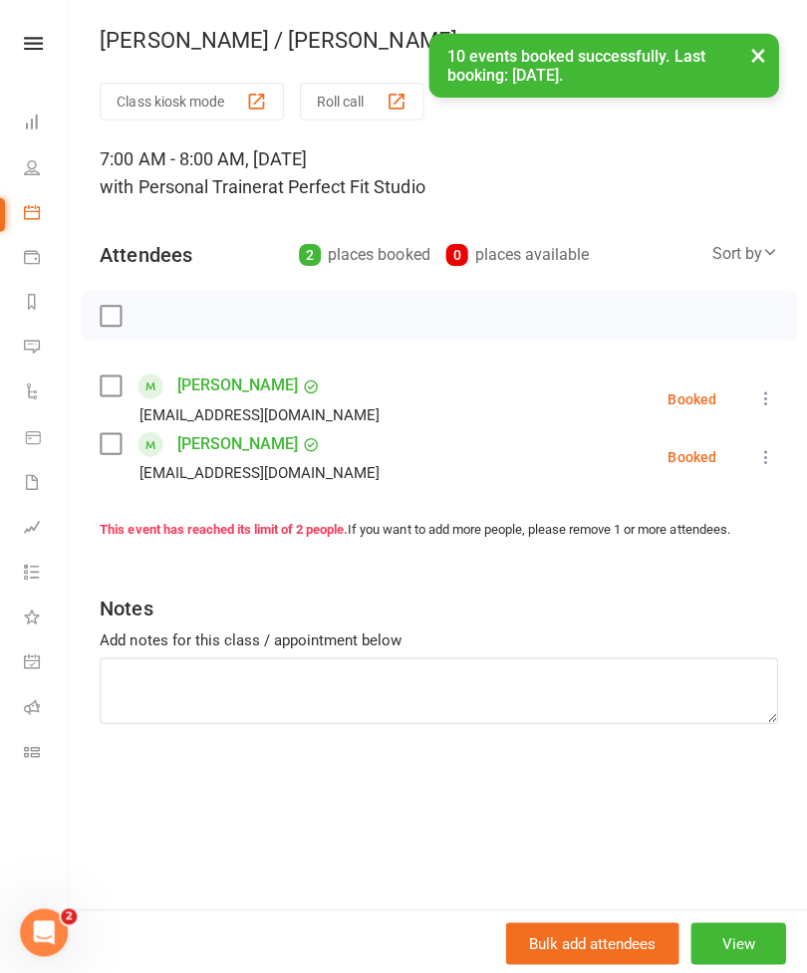
click at [748, 69] on button "×" at bounding box center [755, 55] width 36 height 43
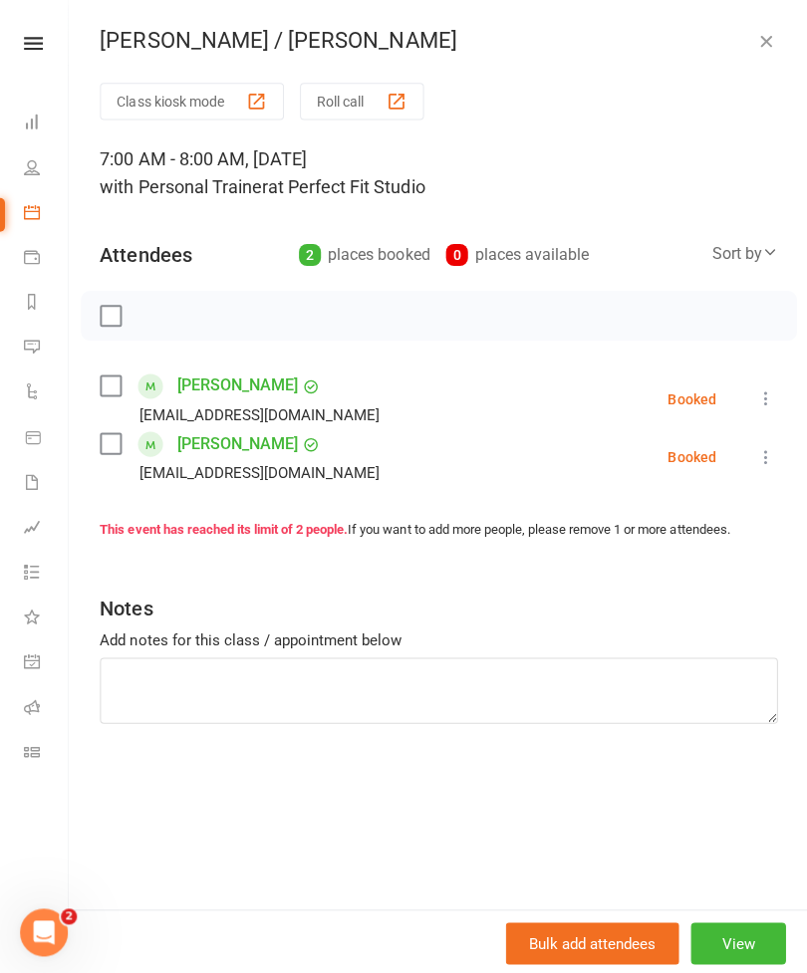
click at [758, 39] on icon "button" at bounding box center [763, 41] width 20 height 20
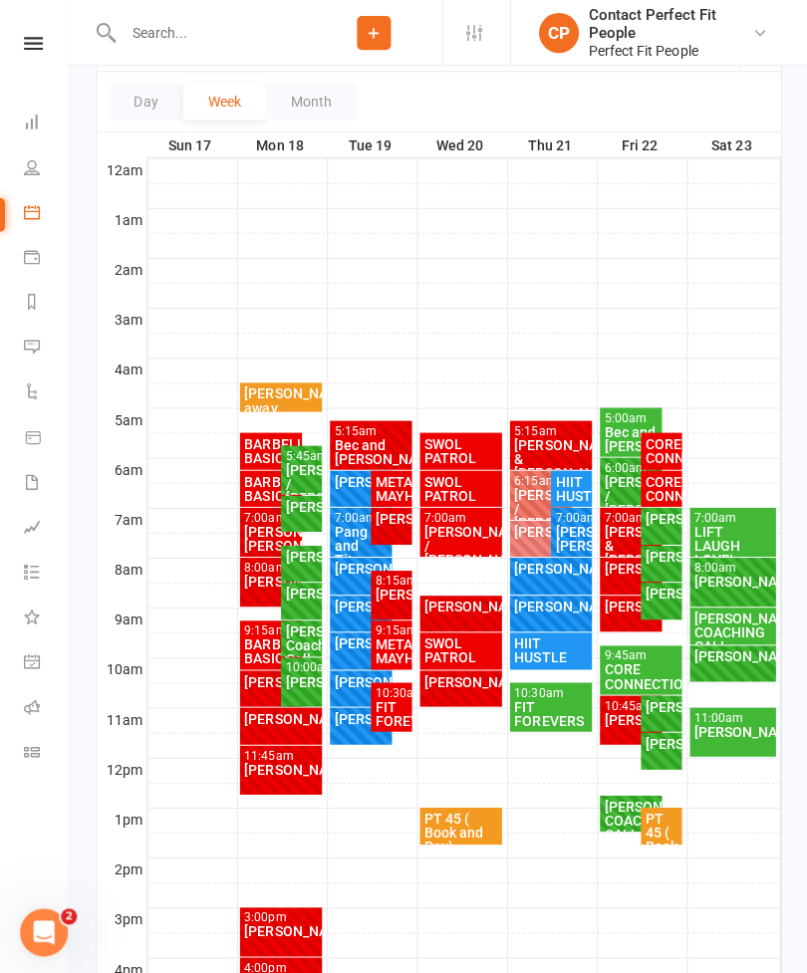
scroll to position [269, 0]
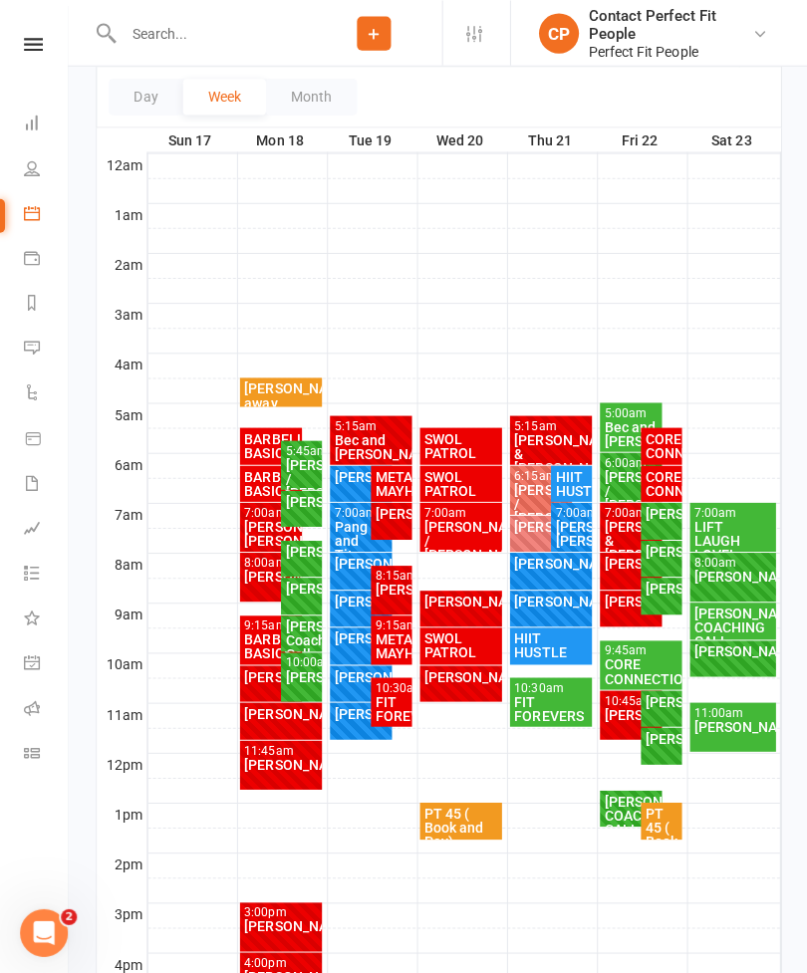
click at [524, 484] on div "[PERSON_NAME] / [PERSON_NAME]" at bounding box center [539, 502] width 55 height 42
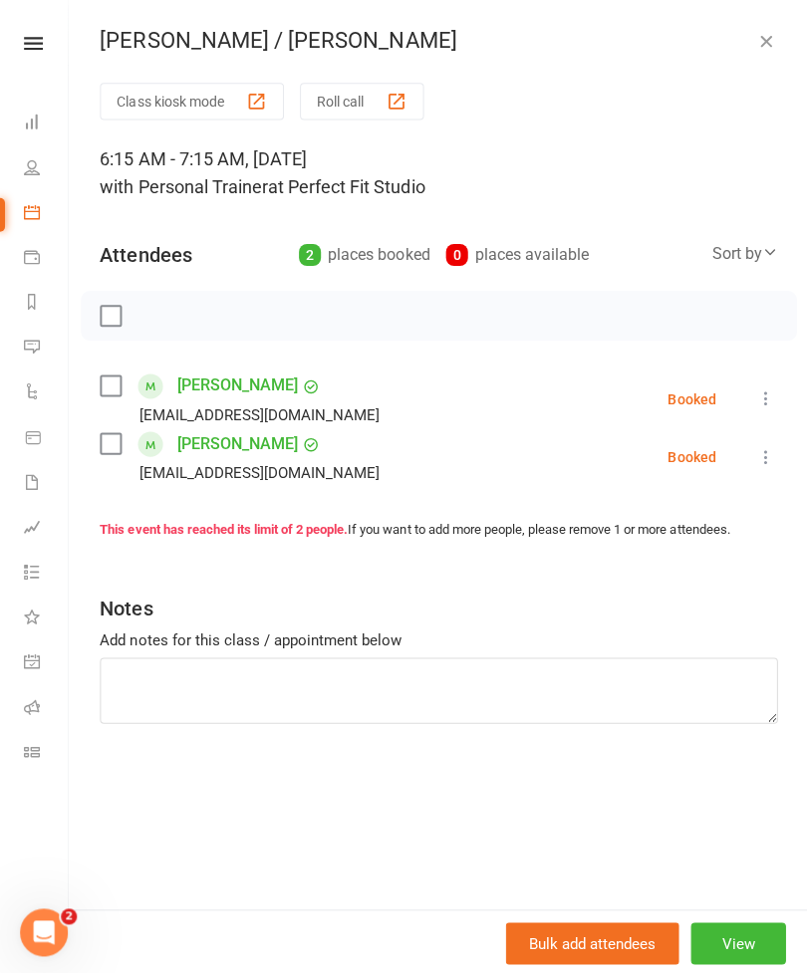
click at [722, 961] on button "View" at bounding box center [735, 940] width 95 height 42
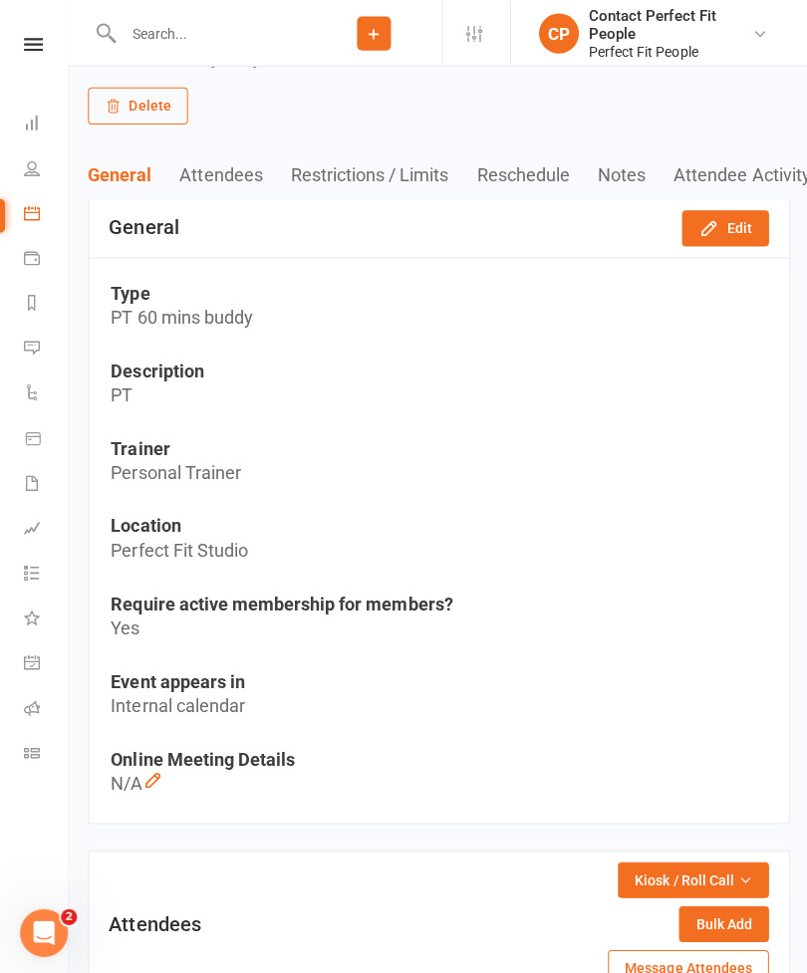
click at [726, 218] on button "Edit" at bounding box center [722, 227] width 87 height 36
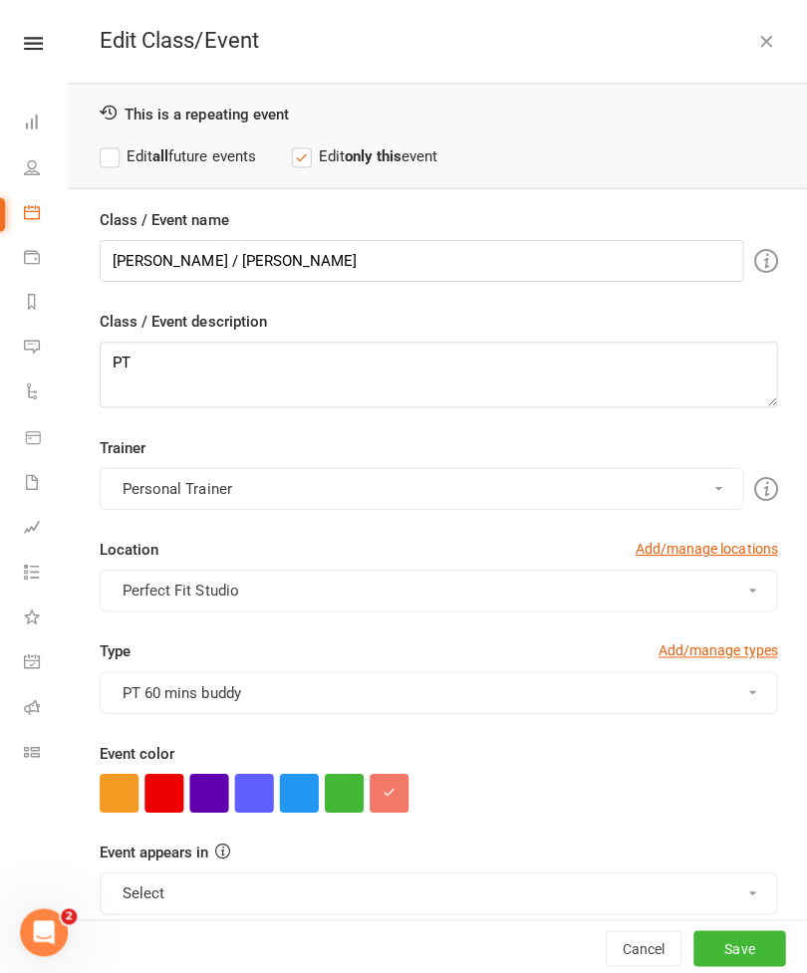
click at [163, 801] on button "button" at bounding box center [163, 790] width 39 height 39
click at [759, 951] on button "Save" at bounding box center [737, 945] width 92 height 36
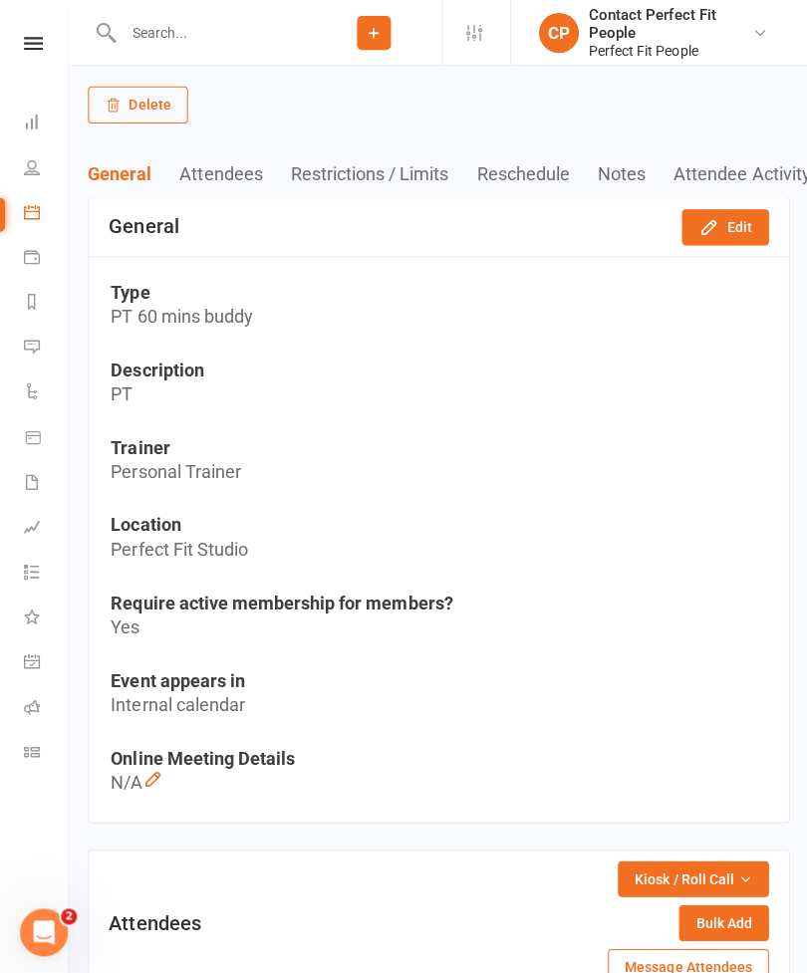
scroll to position [0, 0]
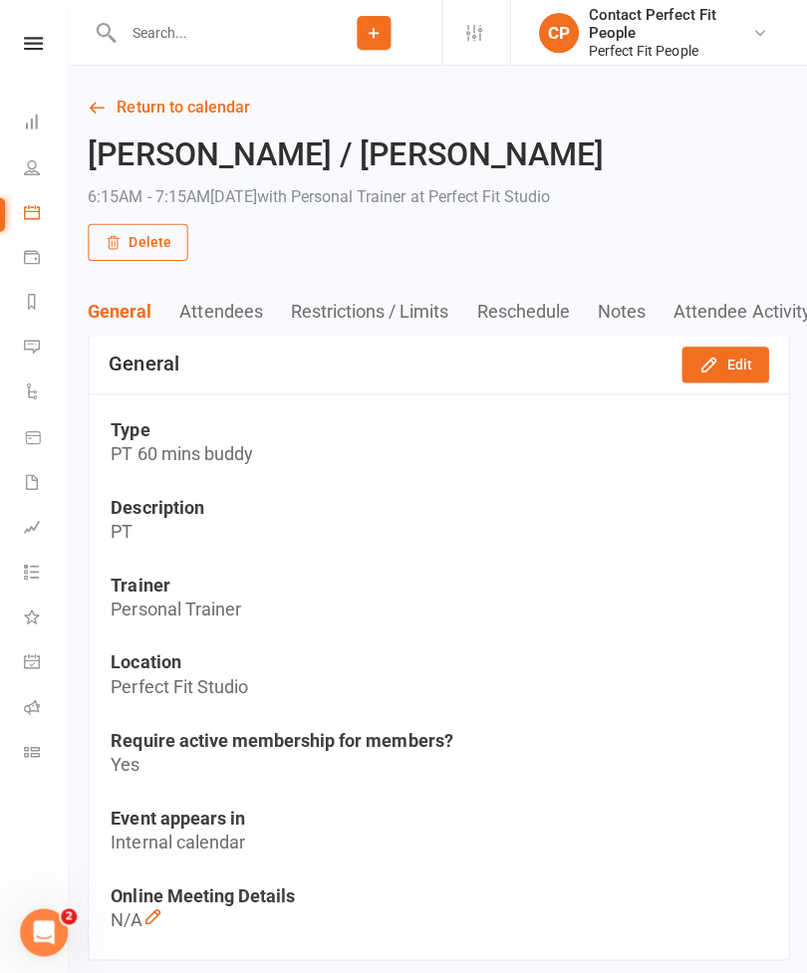
click at [92, 120] on link "Return to calendar" at bounding box center [437, 108] width 699 height 28
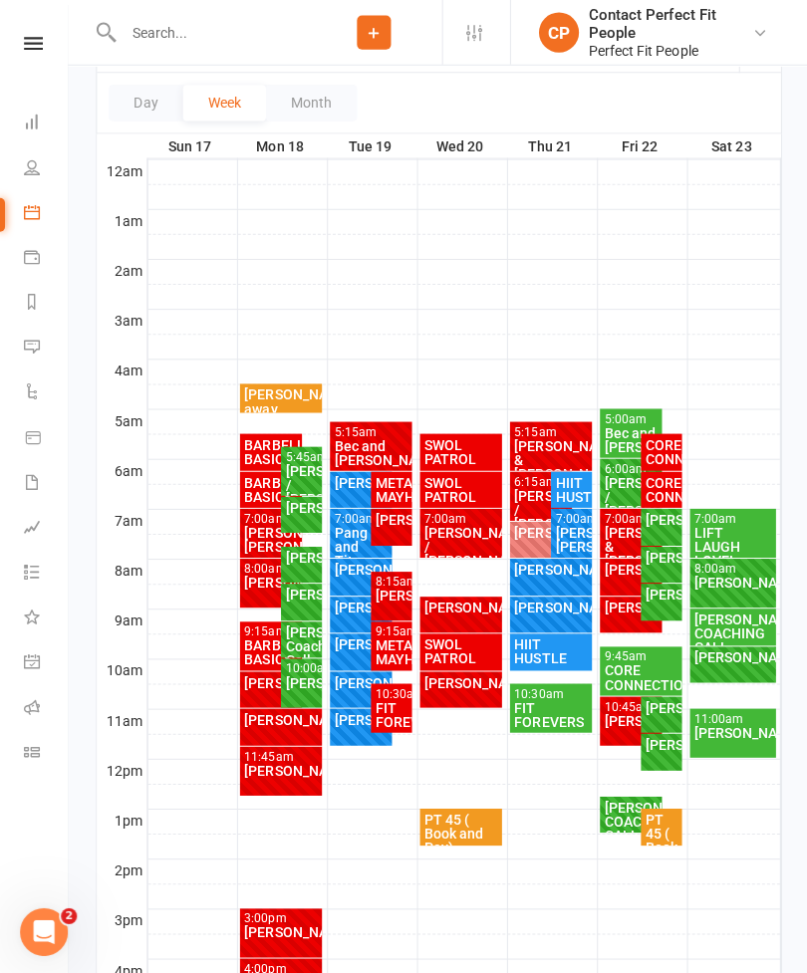
click at [522, 538] on div "[PERSON_NAME]" at bounding box center [539, 531] width 55 height 14
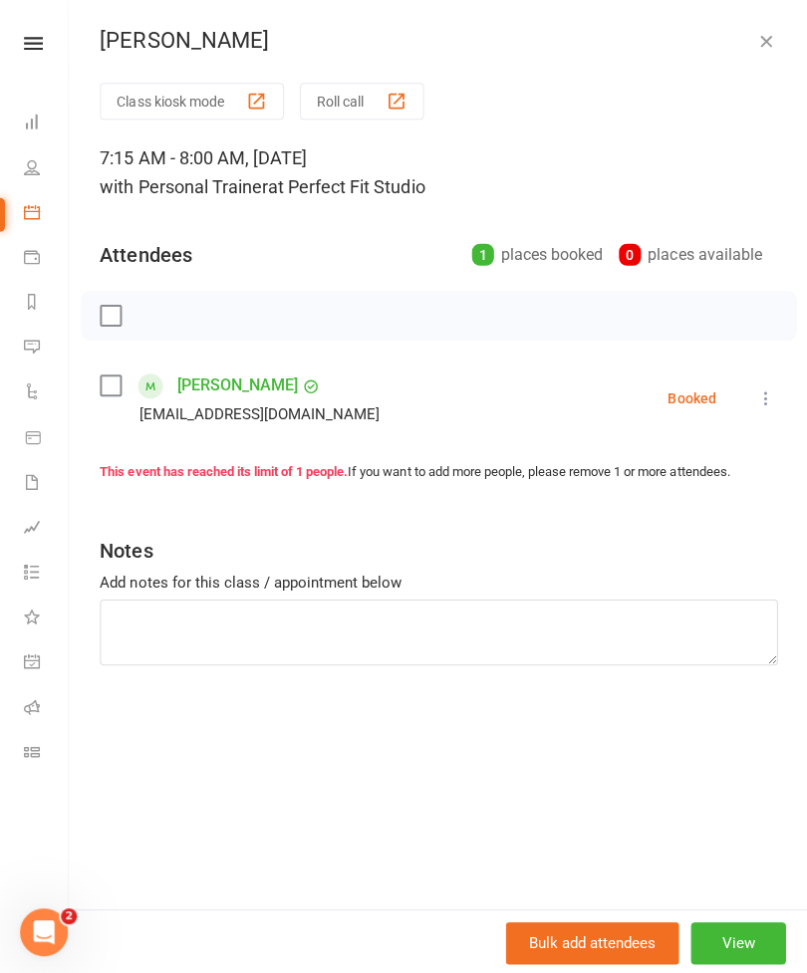
click at [732, 961] on button "View" at bounding box center [735, 940] width 95 height 42
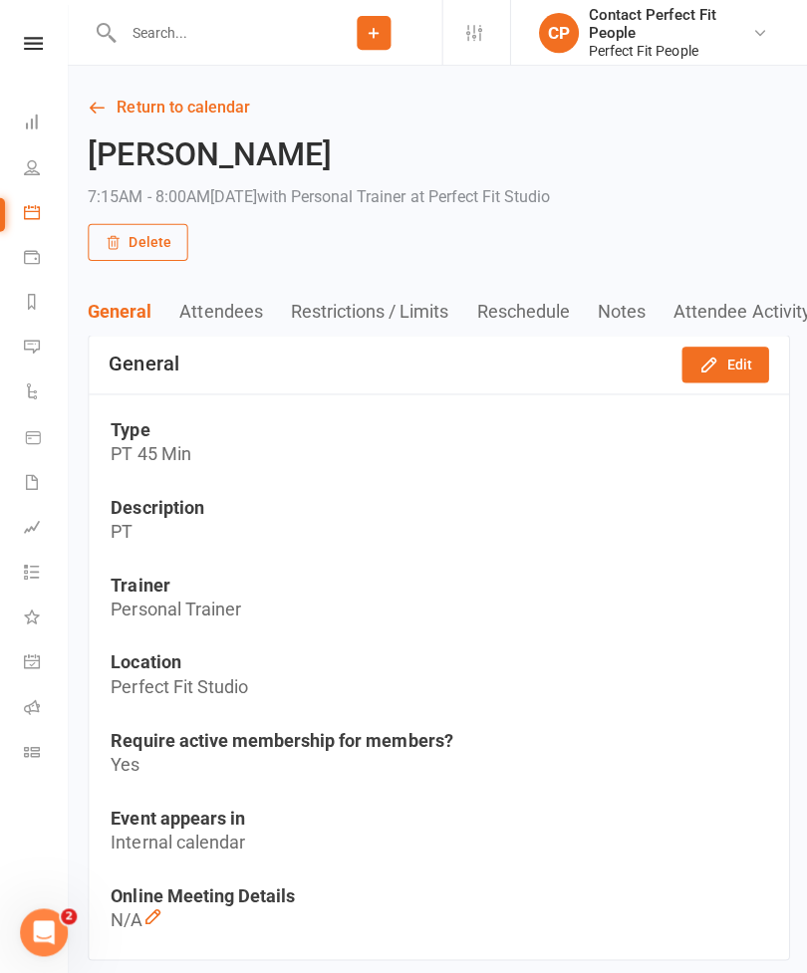
click at [728, 359] on button "Edit" at bounding box center [722, 364] width 87 height 36
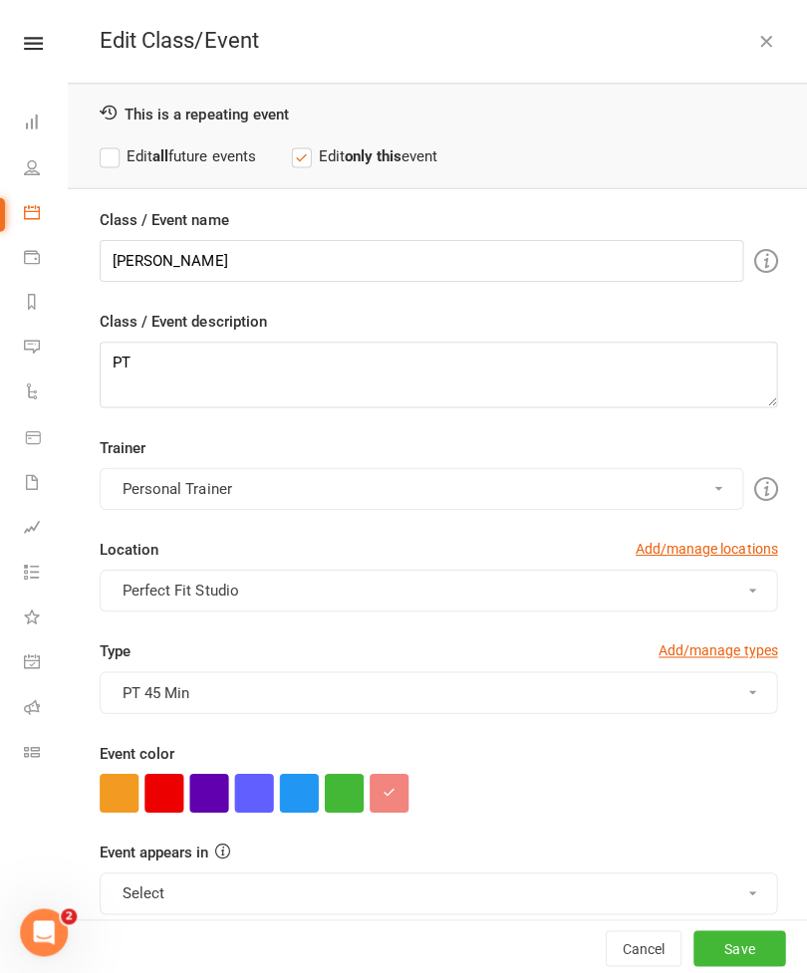
click at [164, 800] on button "button" at bounding box center [163, 790] width 39 height 39
click at [718, 972] on div "Cancel Save" at bounding box center [437, 944] width 739 height 57
click at [728, 963] on button "Save" at bounding box center [737, 945] width 92 height 36
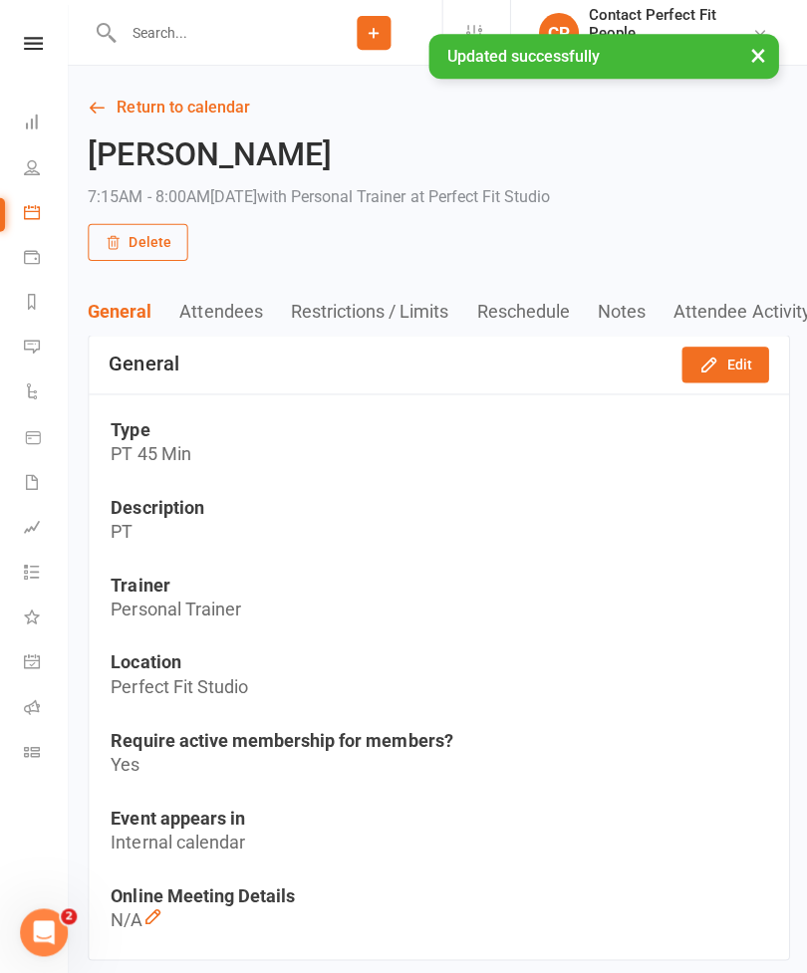
click at [110, 119] on link "Return to calendar" at bounding box center [437, 108] width 699 height 28
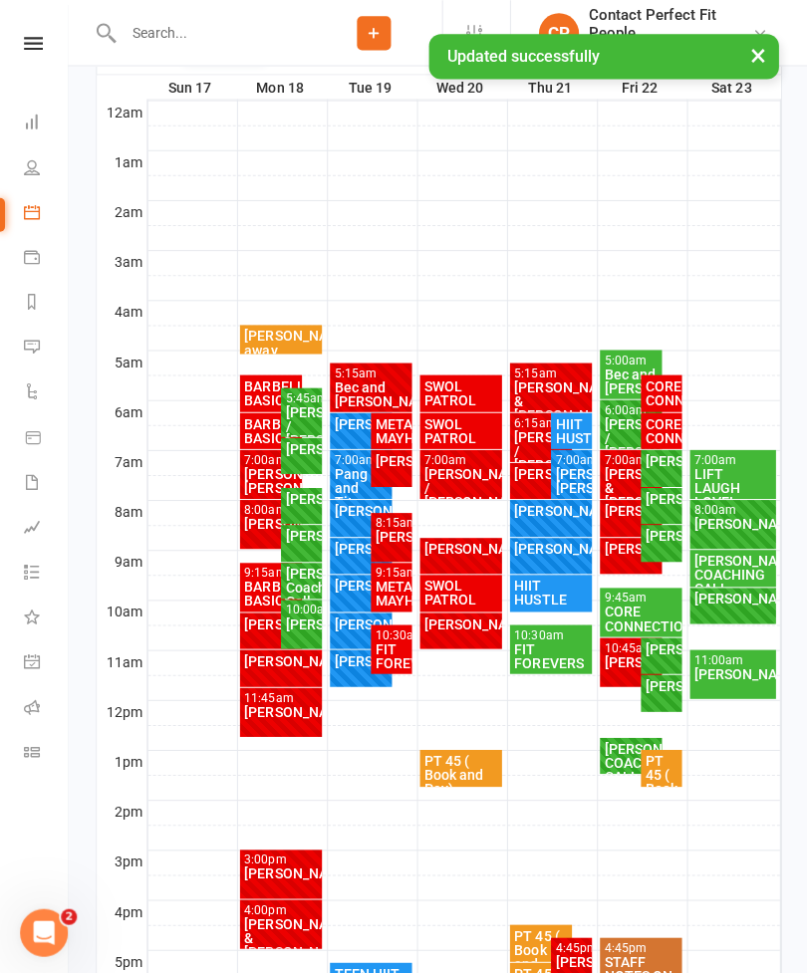
click at [444, 554] on div "[PERSON_NAME]" at bounding box center [459, 547] width 75 height 14
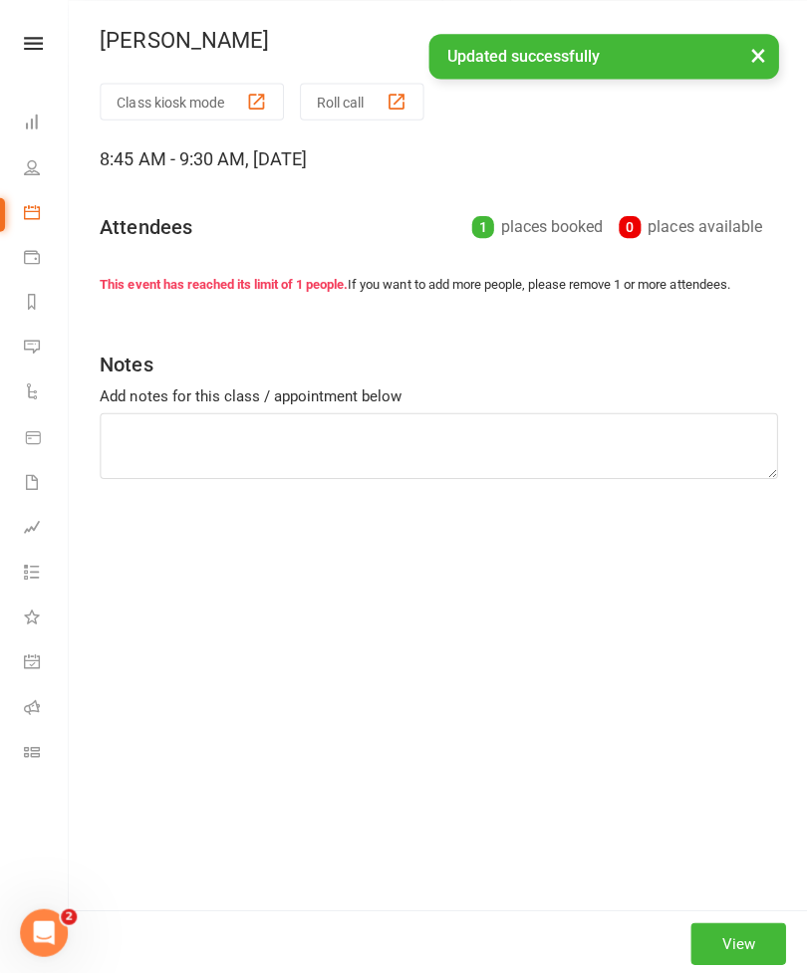
scroll to position [322, 0]
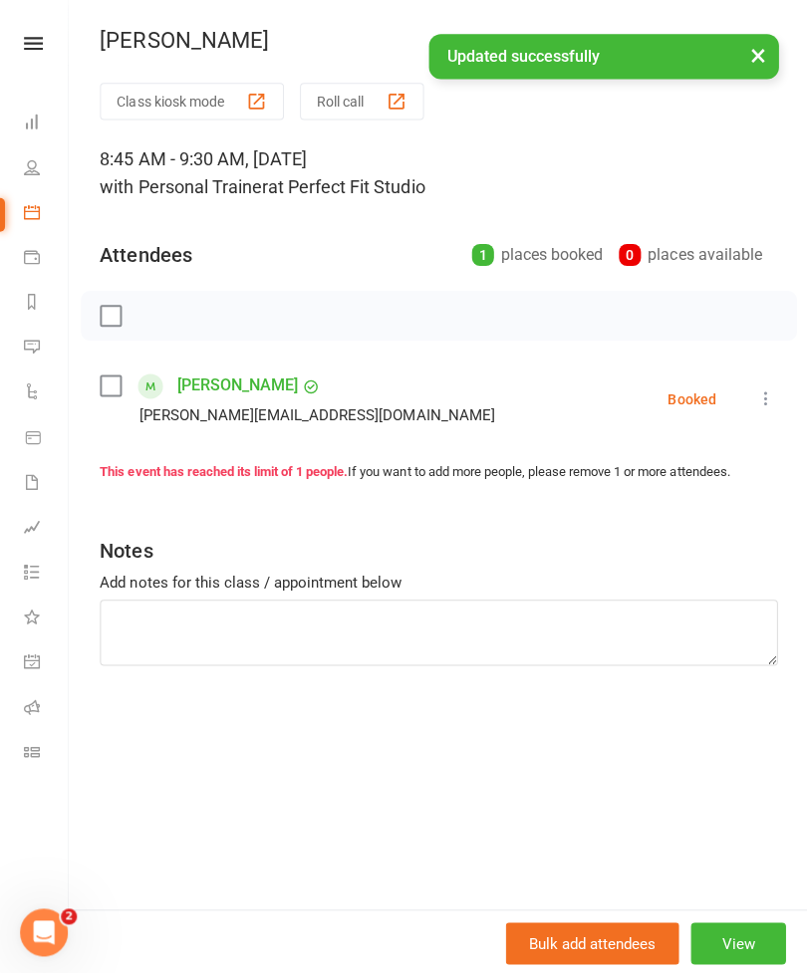
click at [762, 63] on button "×" at bounding box center [755, 55] width 36 height 43
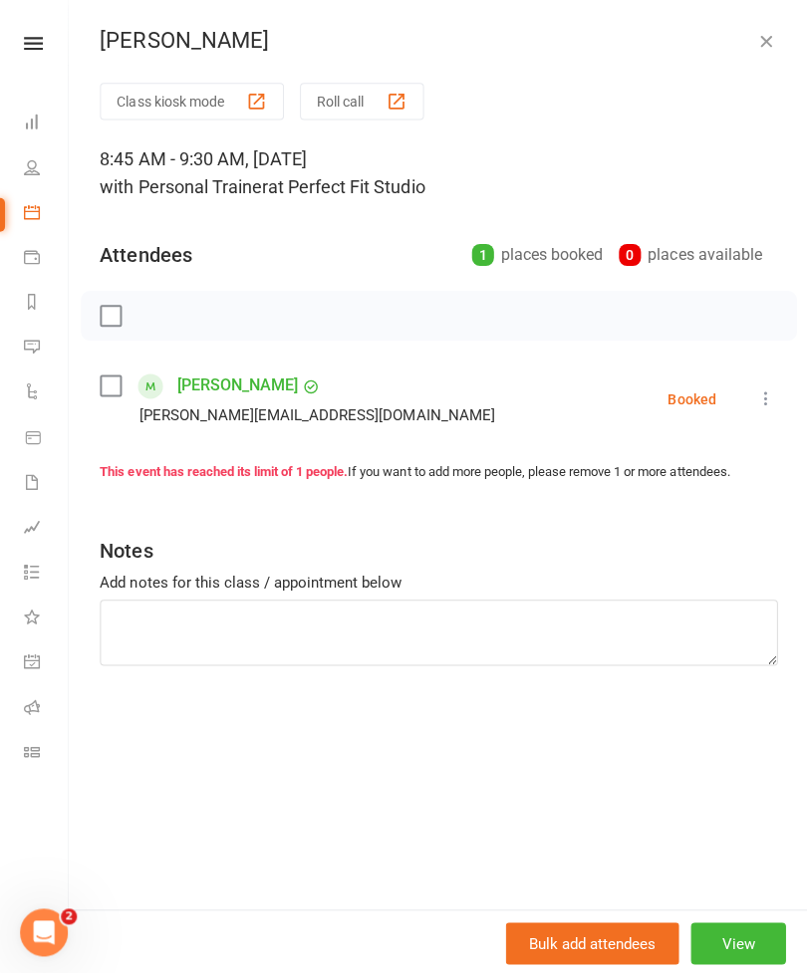
click at [773, 49] on button "button" at bounding box center [763, 41] width 24 height 24
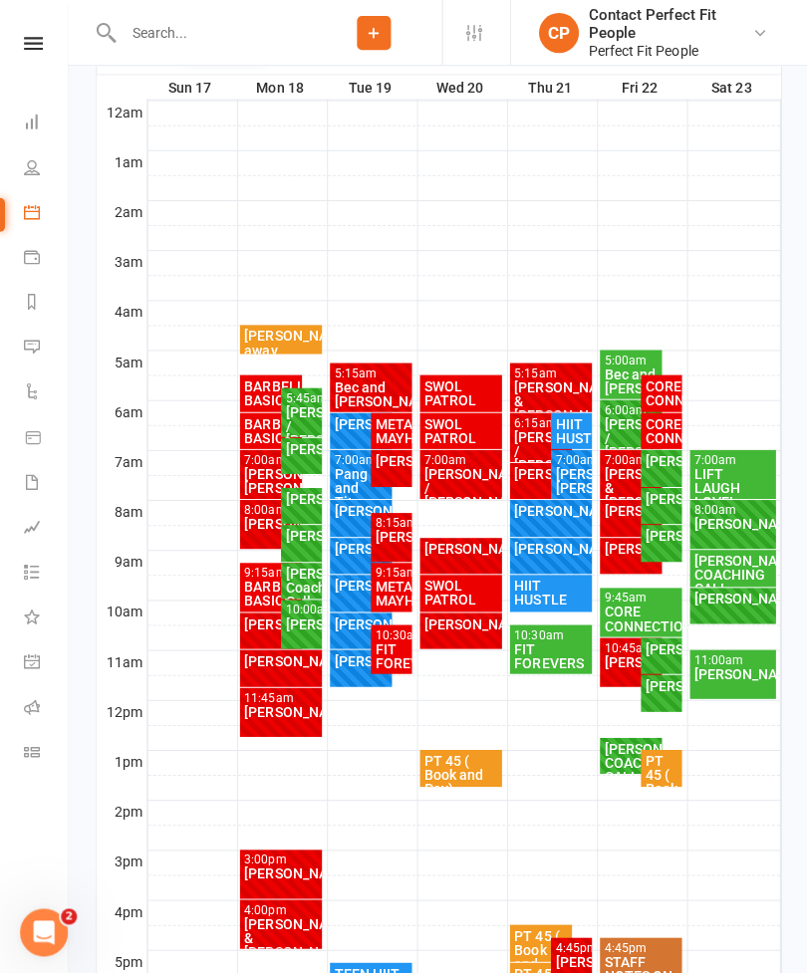
click at [449, 629] on div "[PERSON_NAME] FULL" at bounding box center [459, 628] width 83 height 36
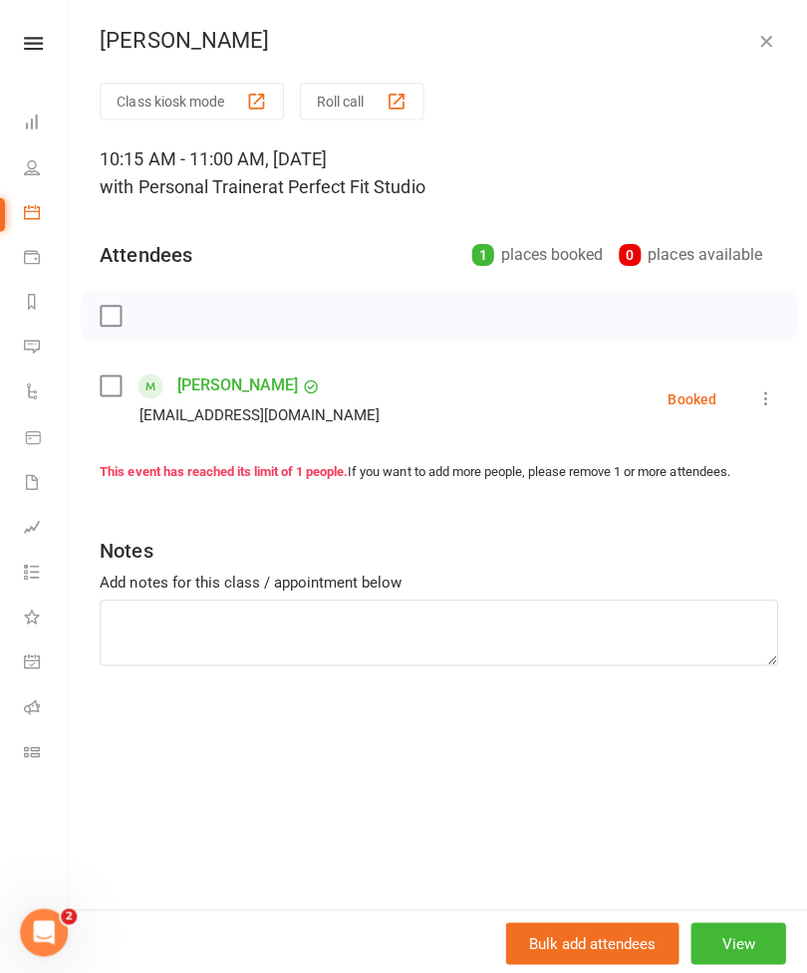
click at [760, 49] on icon "button" at bounding box center [763, 41] width 20 height 20
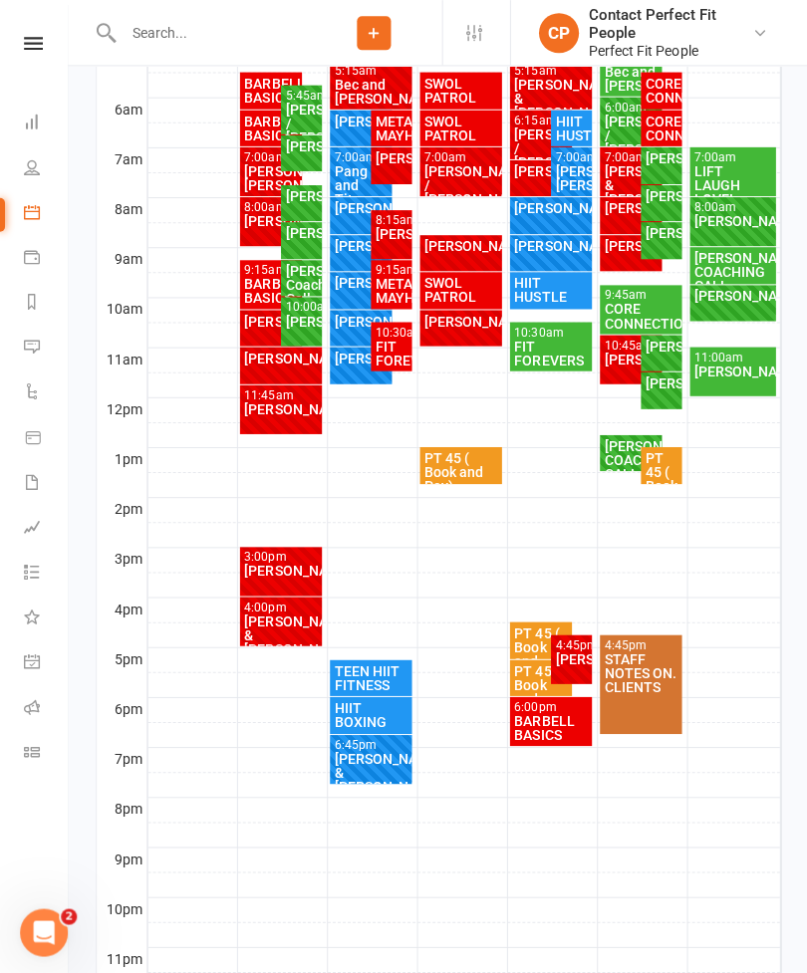
click at [563, 662] on div "[PERSON_NAME]" at bounding box center [569, 656] width 33 height 14
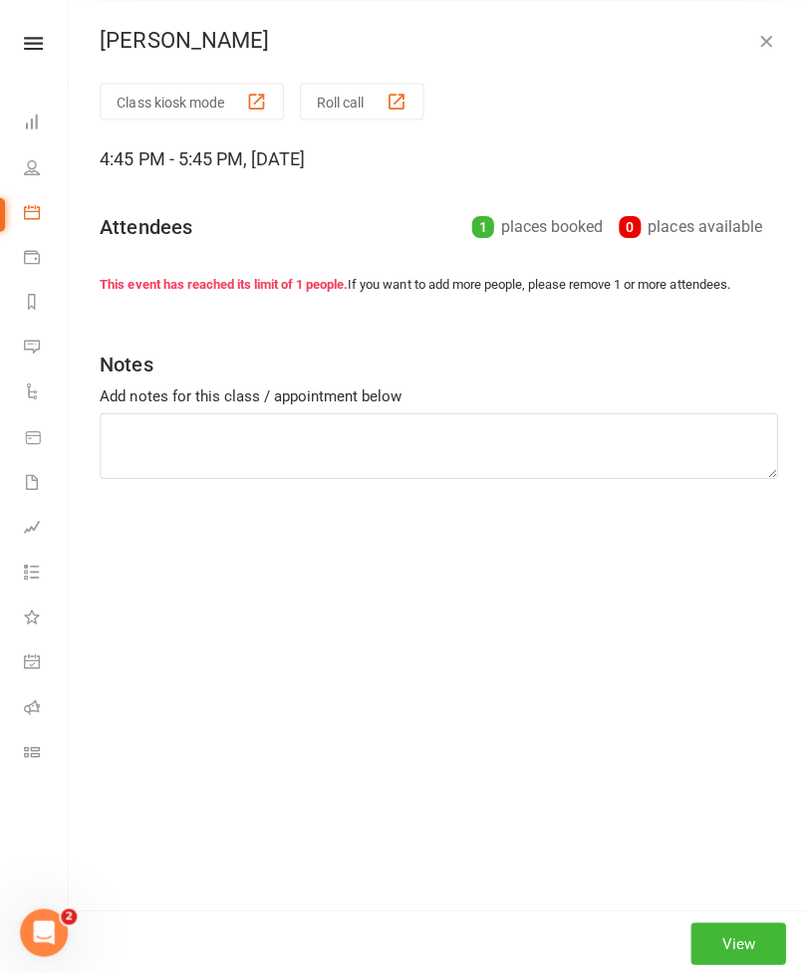
scroll to position [623, 0]
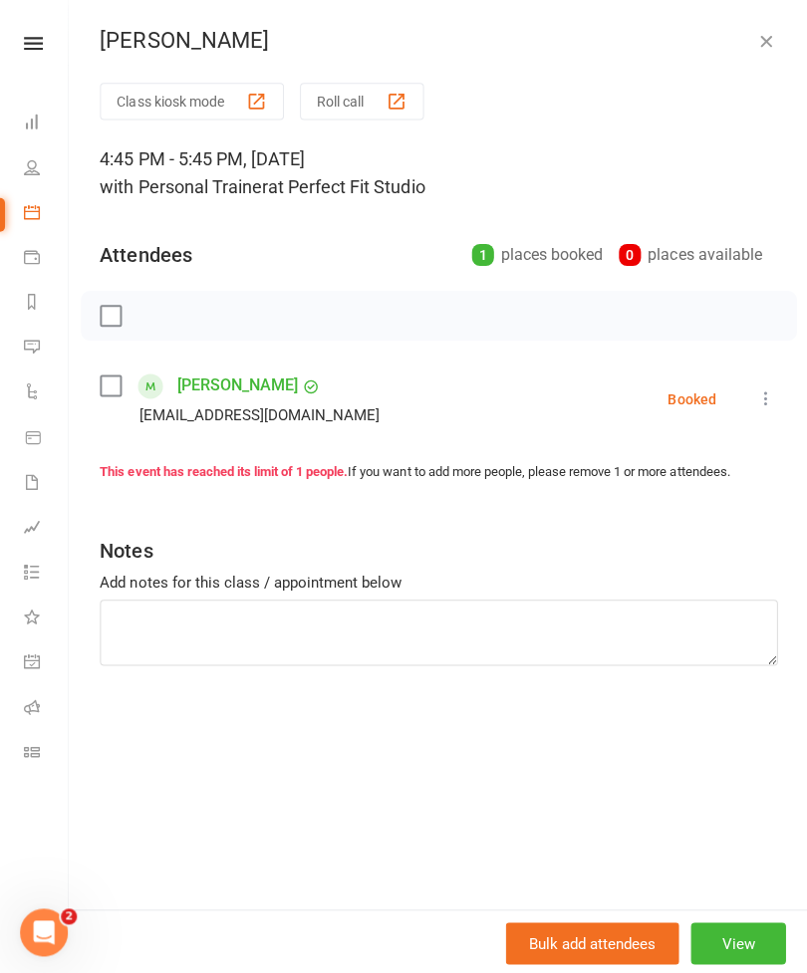
click at [772, 40] on icon "button" at bounding box center [763, 41] width 20 height 20
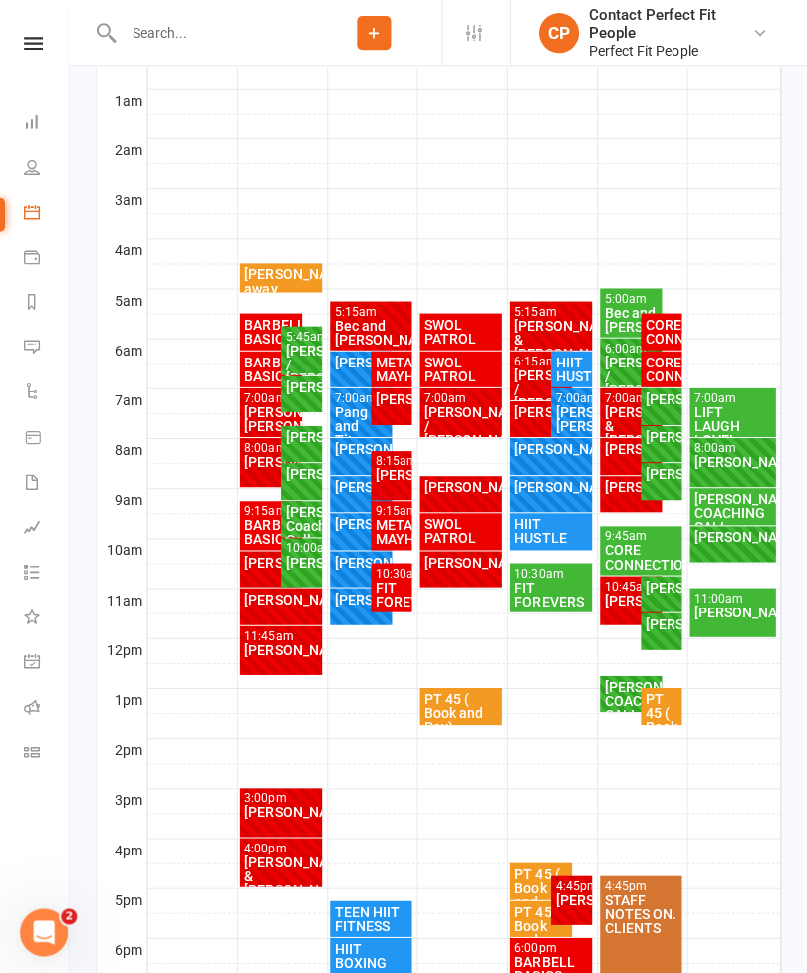
click at [542, 332] on div "[PERSON_NAME] & [PERSON_NAME]" at bounding box center [549, 338] width 75 height 42
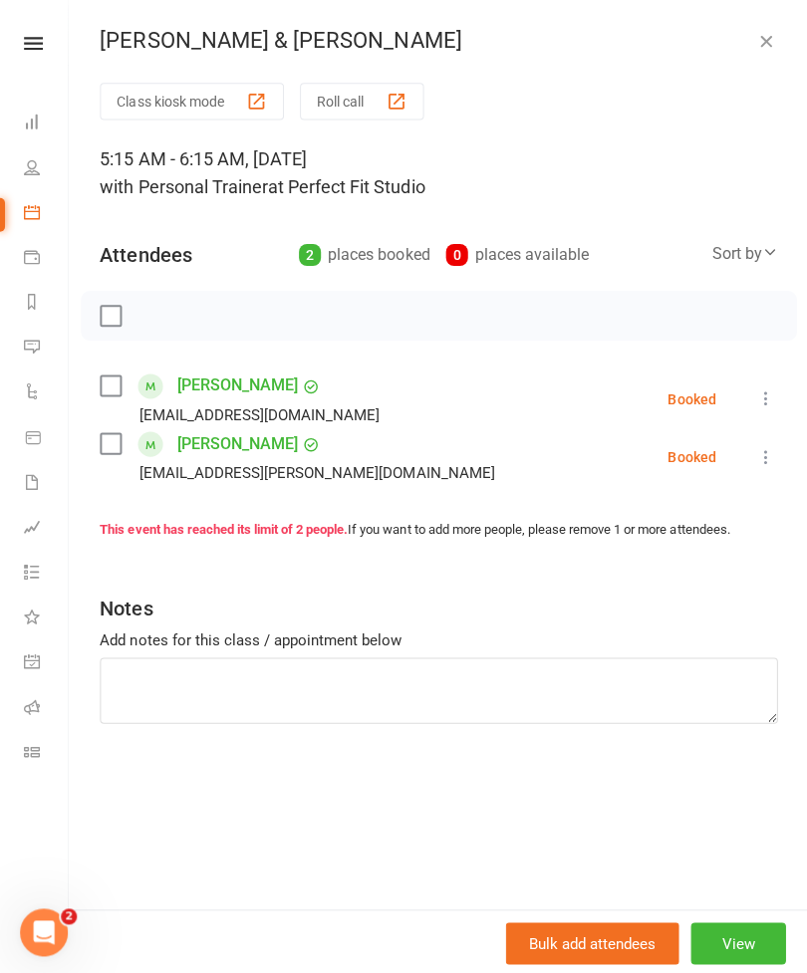
click at [771, 50] on icon "button" at bounding box center [763, 41] width 20 height 20
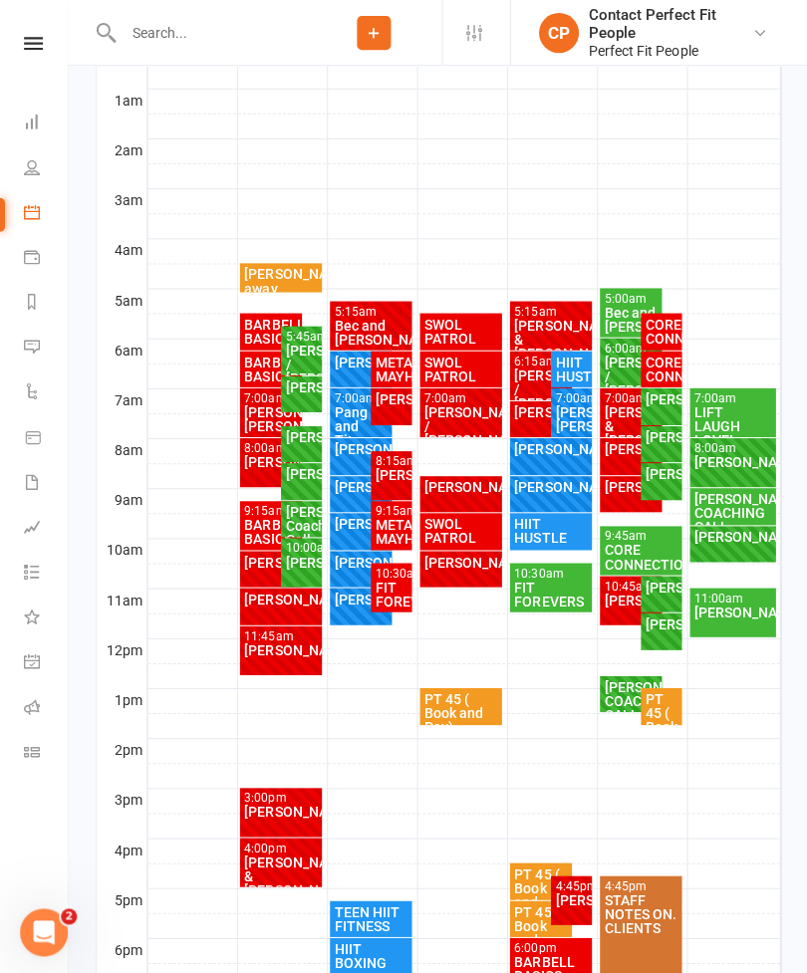
click at [533, 372] on div "[PERSON_NAME] / [PERSON_NAME]" at bounding box center [539, 387] width 55 height 42
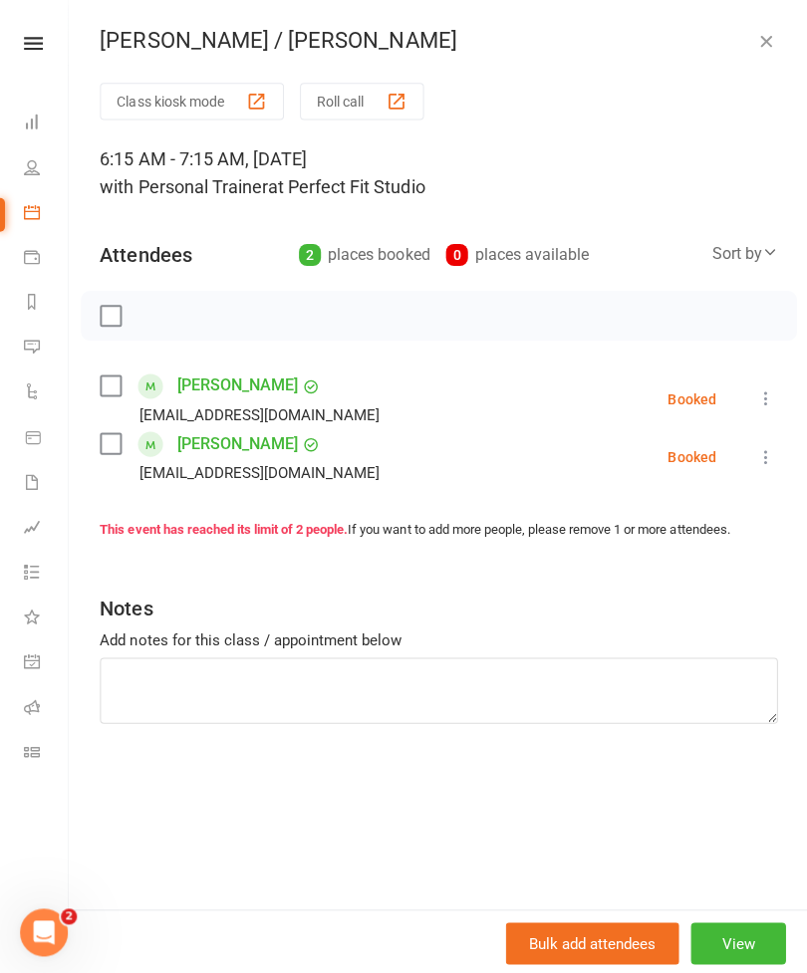
click at [755, 51] on button "button" at bounding box center [763, 41] width 24 height 24
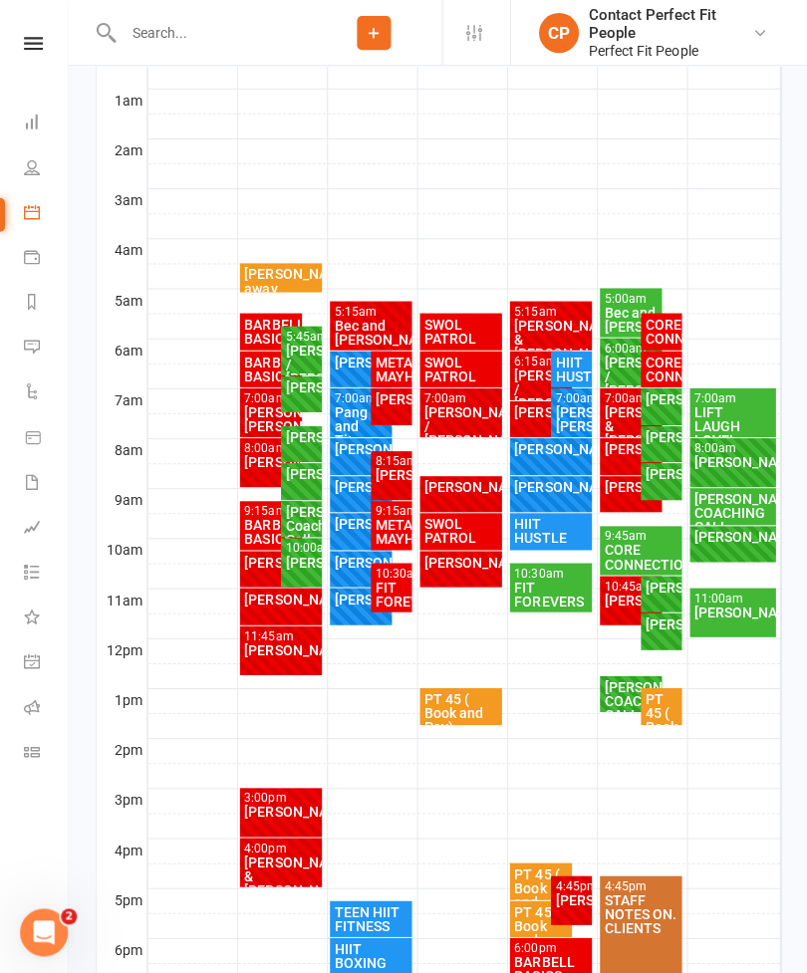
click at [570, 414] on div "[PERSON_NAME]/ [PERSON_NAME]" at bounding box center [569, 417] width 33 height 28
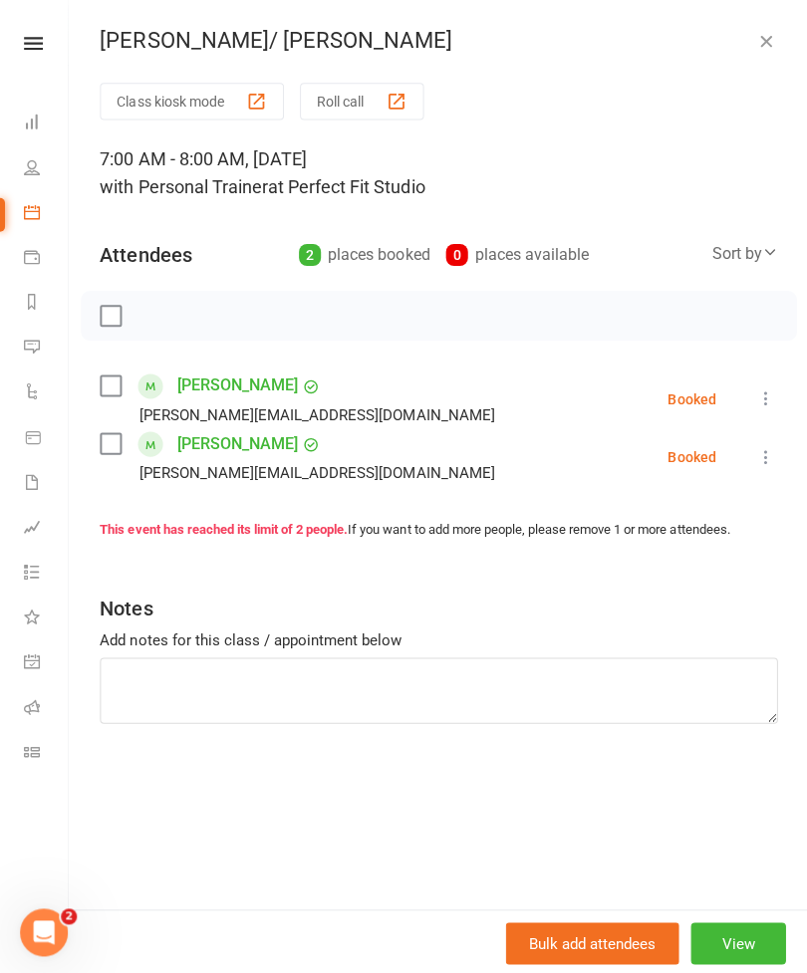
click at [773, 41] on button "button" at bounding box center [763, 41] width 24 height 24
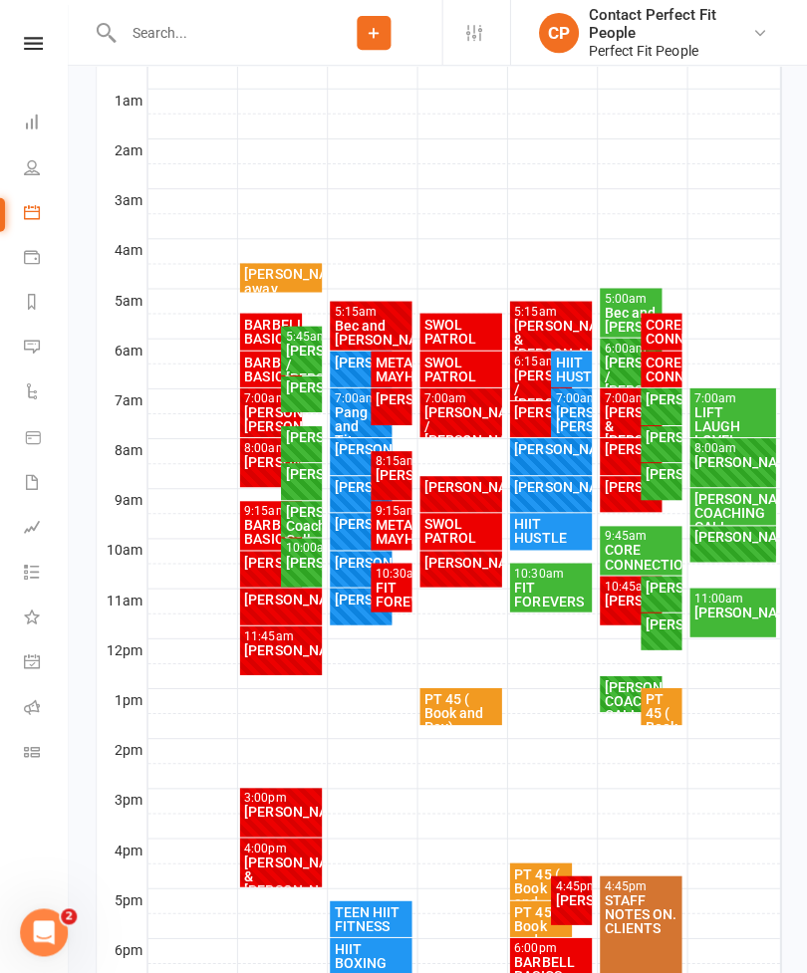
click at [535, 454] on div "[PERSON_NAME]" at bounding box center [549, 447] width 75 height 14
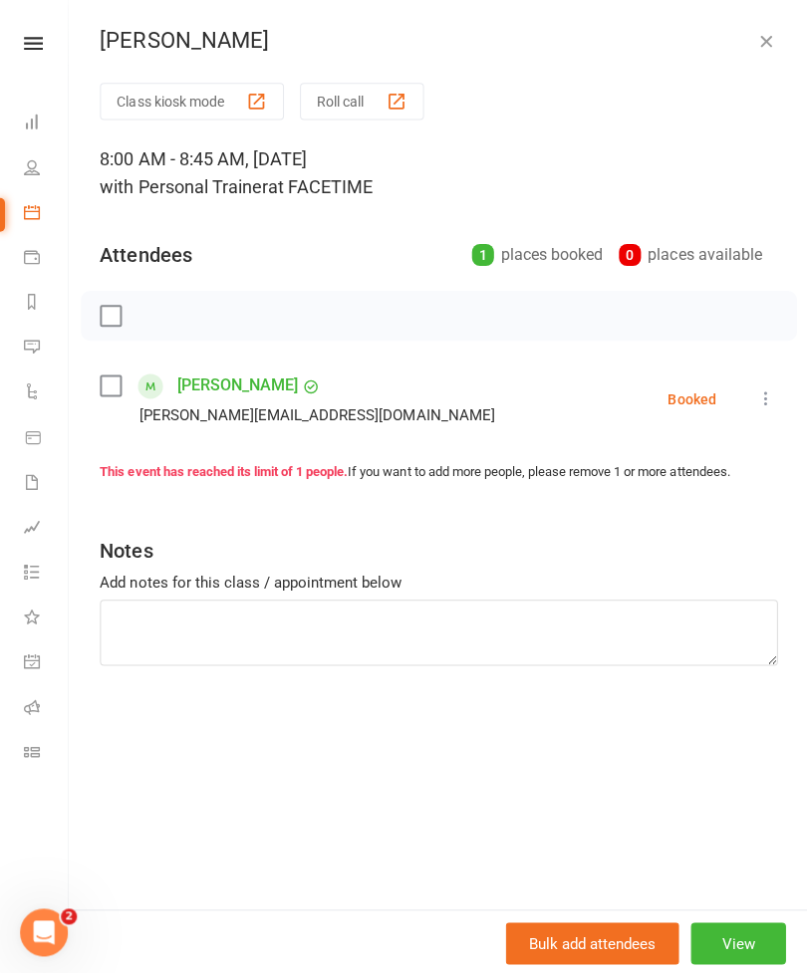
click at [761, 47] on icon "button" at bounding box center [763, 41] width 20 height 20
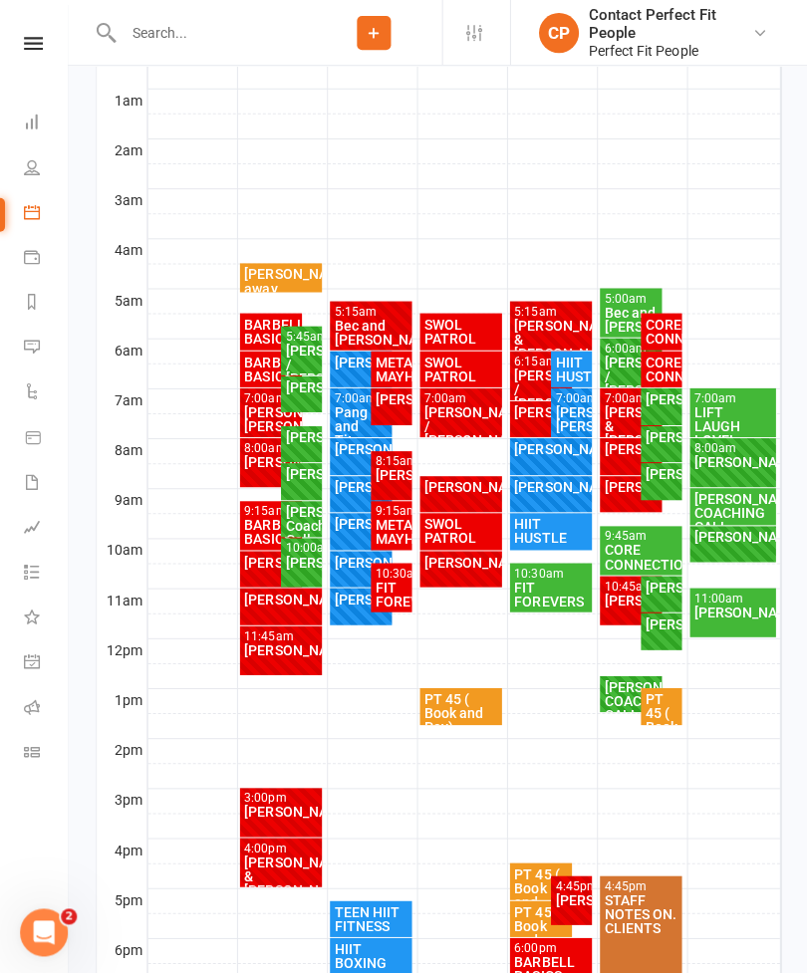
click at [523, 492] on div "[PERSON_NAME]" at bounding box center [549, 485] width 75 height 14
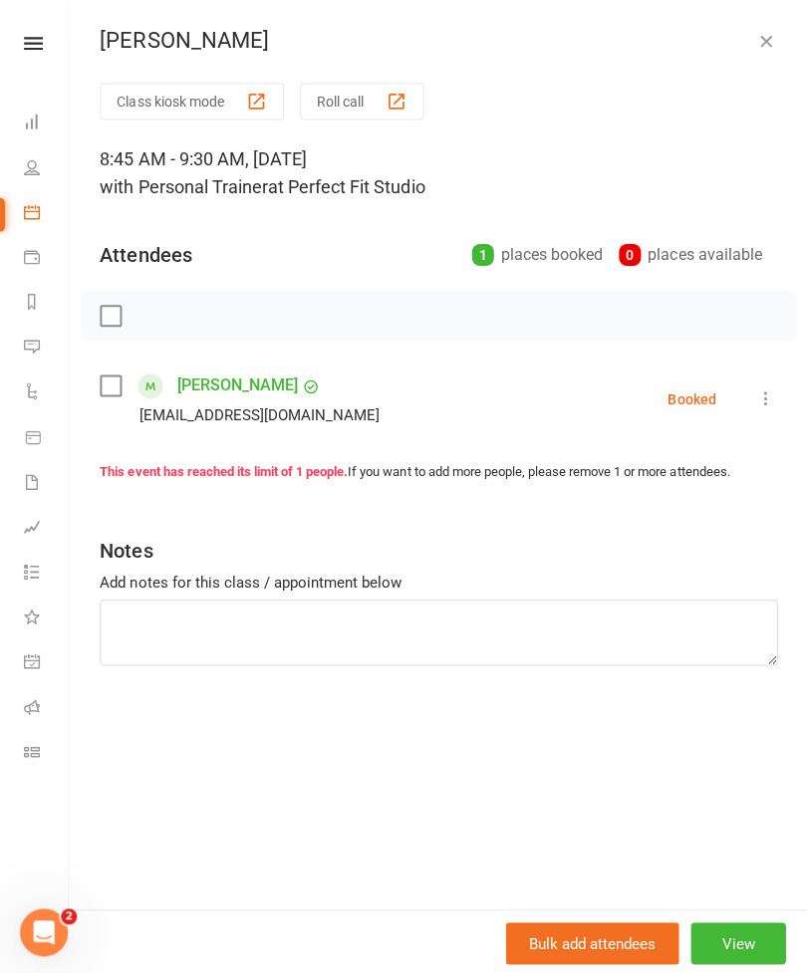
click at [759, 49] on icon "button" at bounding box center [763, 41] width 20 height 20
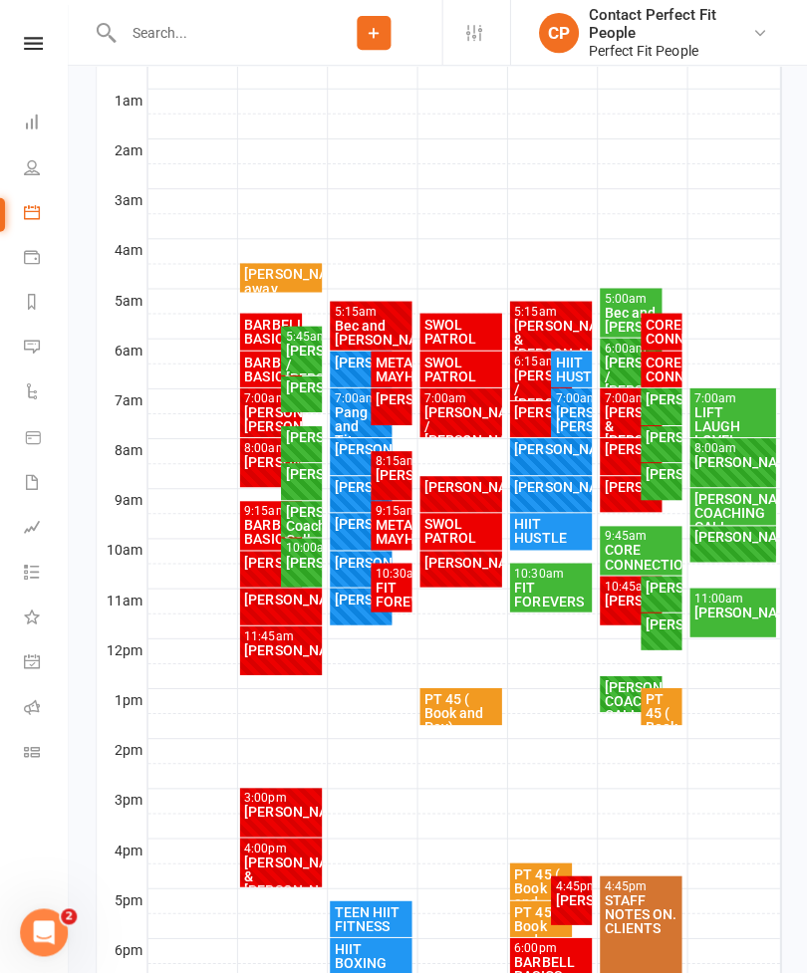
click at [616, 310] on div "Bec and [PERSON_NAME]" at bounding box center [628, 318] width 55 height 28
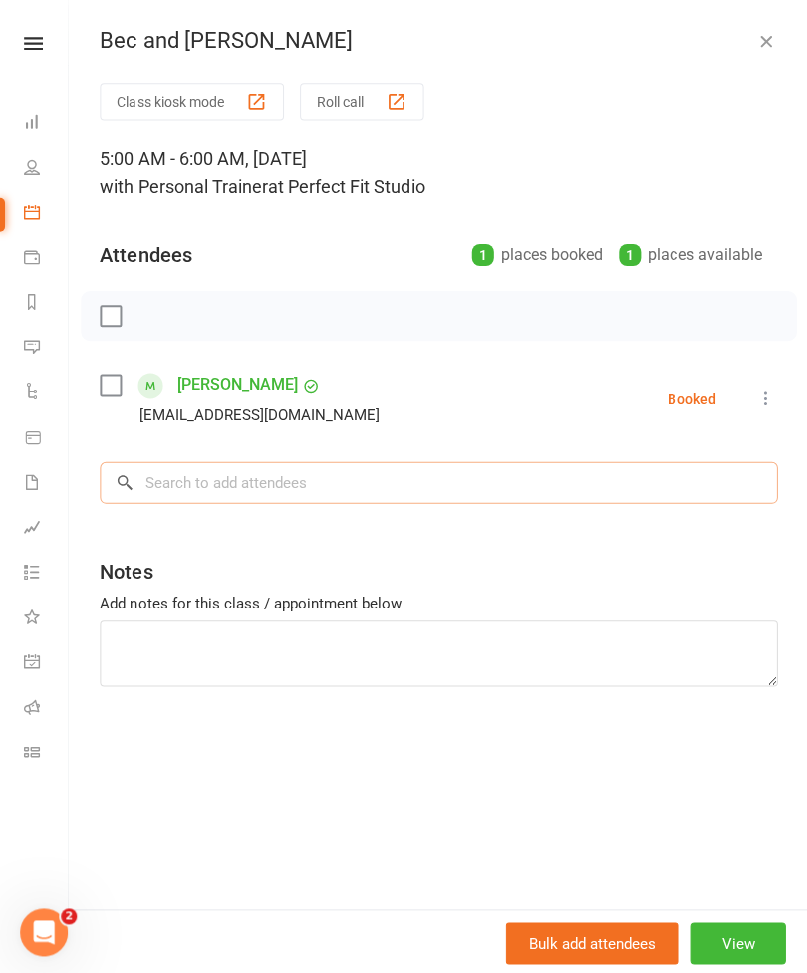
click at [193, 478] on input "search" at bounding box center [437, 481] width 675 height 42
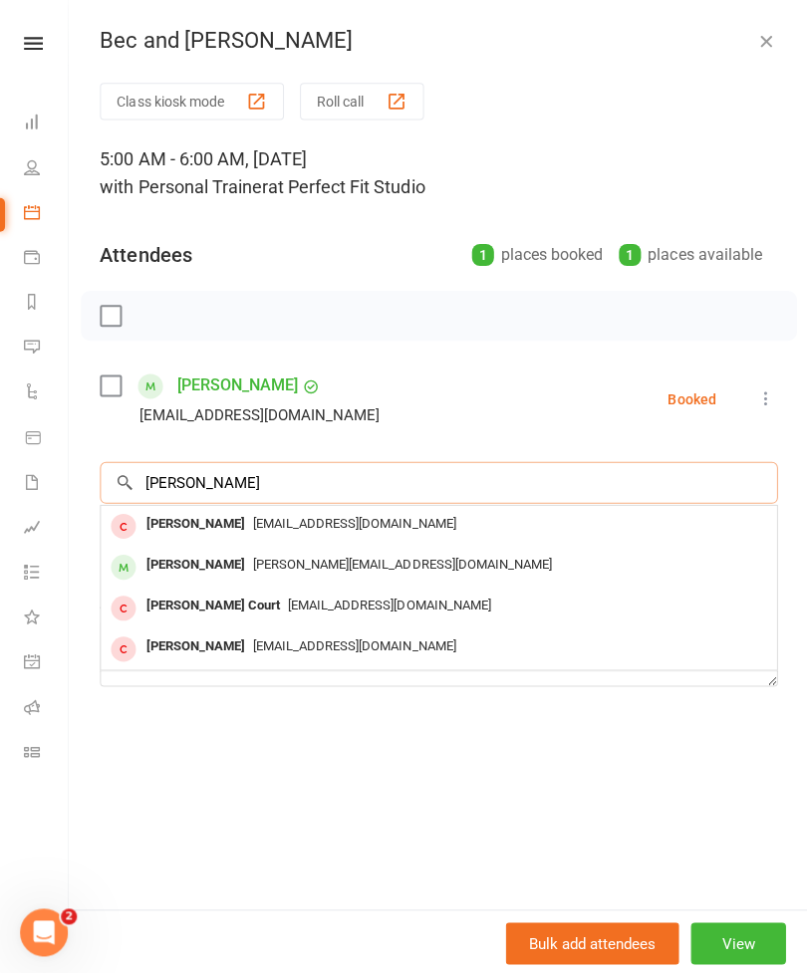
type input "[PERSON_NAME]"
click at [168, 565] on div "[PERSON_NAME]" at bounding box center [194, 563] width 115 height 29
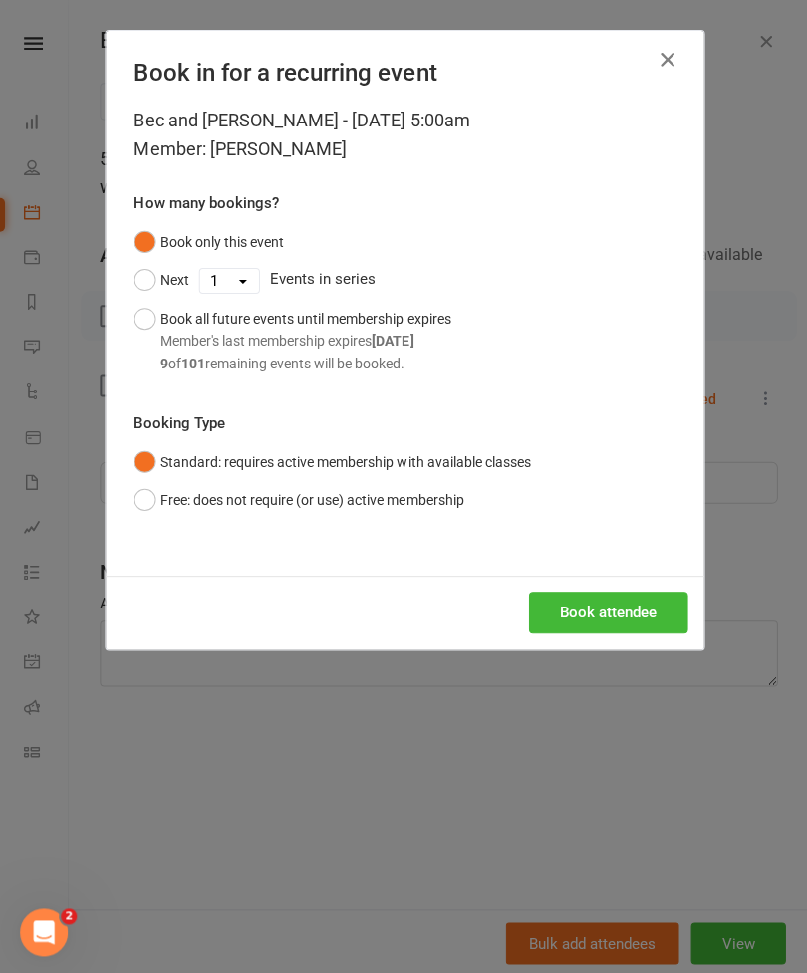
click at [140, 319] on button "Book all future events until membership expires Member's last membership expire…" at bounding box center [291, 340] width 316 height 83
click at [583, 621] on button "Book attendee" at bounding box center [606, 611] width 158 height 42
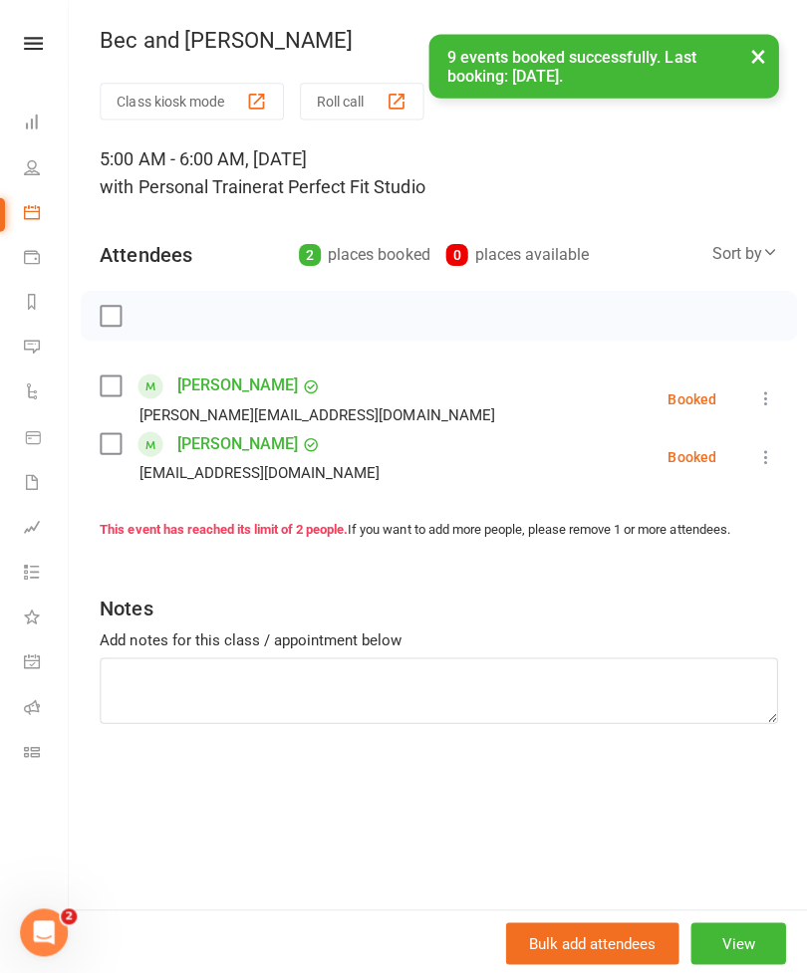
click at [762, 53] on button "×" at bounding box center [755, 55] width 36 height 43
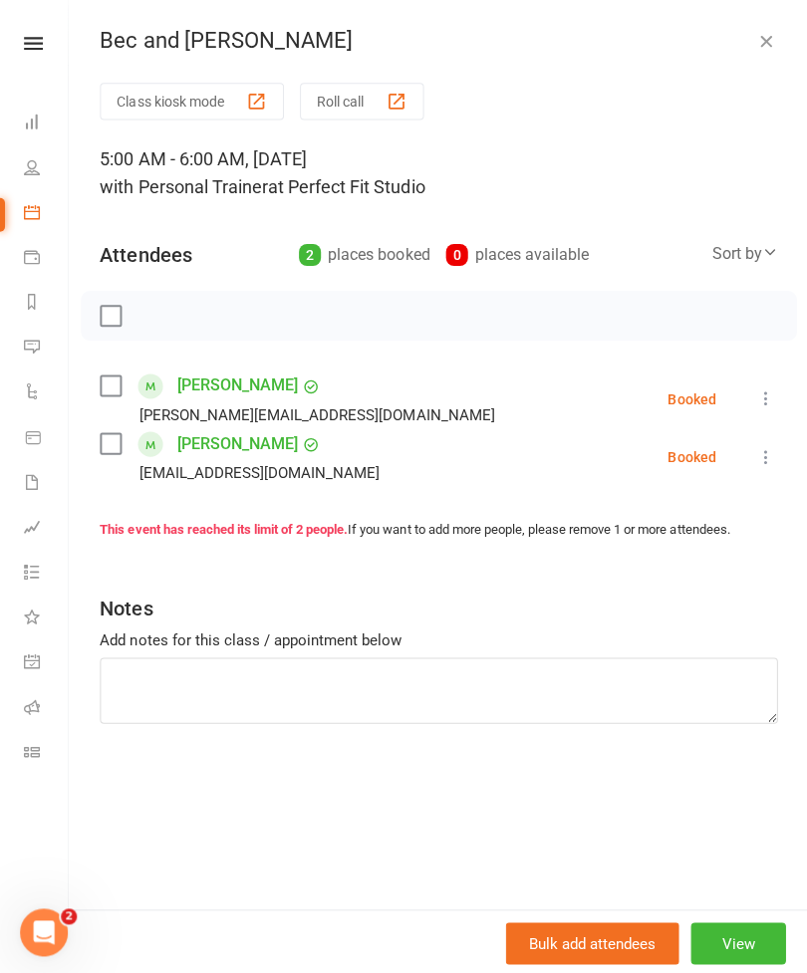
click at [763, 37] on icon "button" at bounding box center [763, 41] width 20 height 20
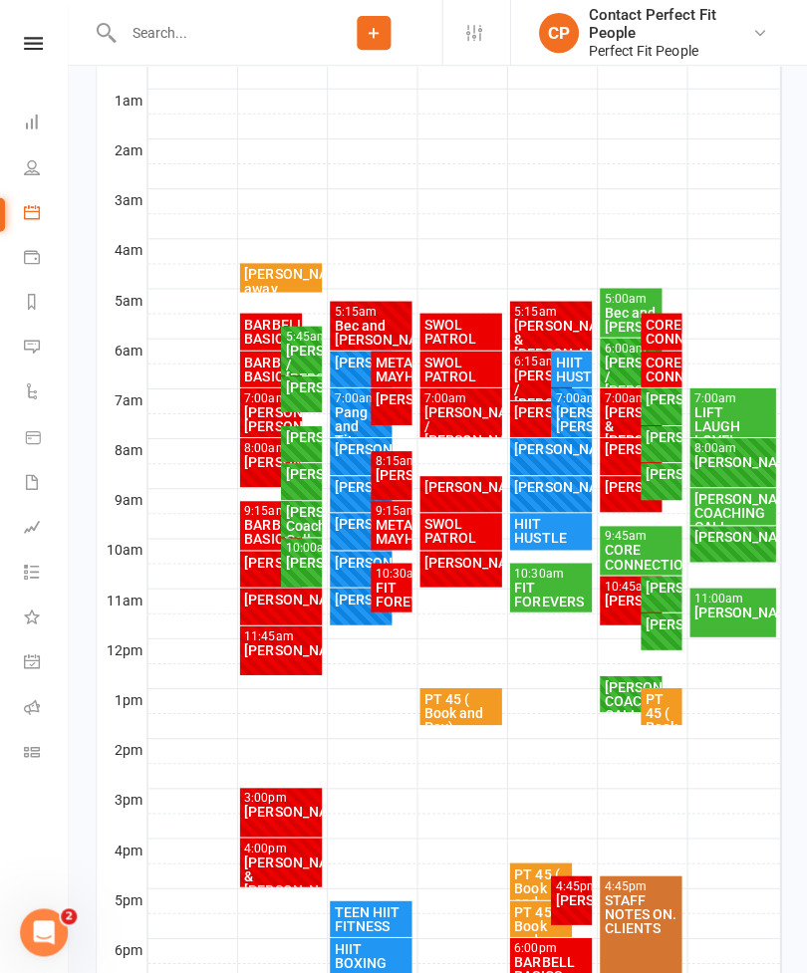
click at [616, 365] on div "[PERSON_NAME] / [PERSON_NAME]" at bounding box center [628, 375] width 55 height 42
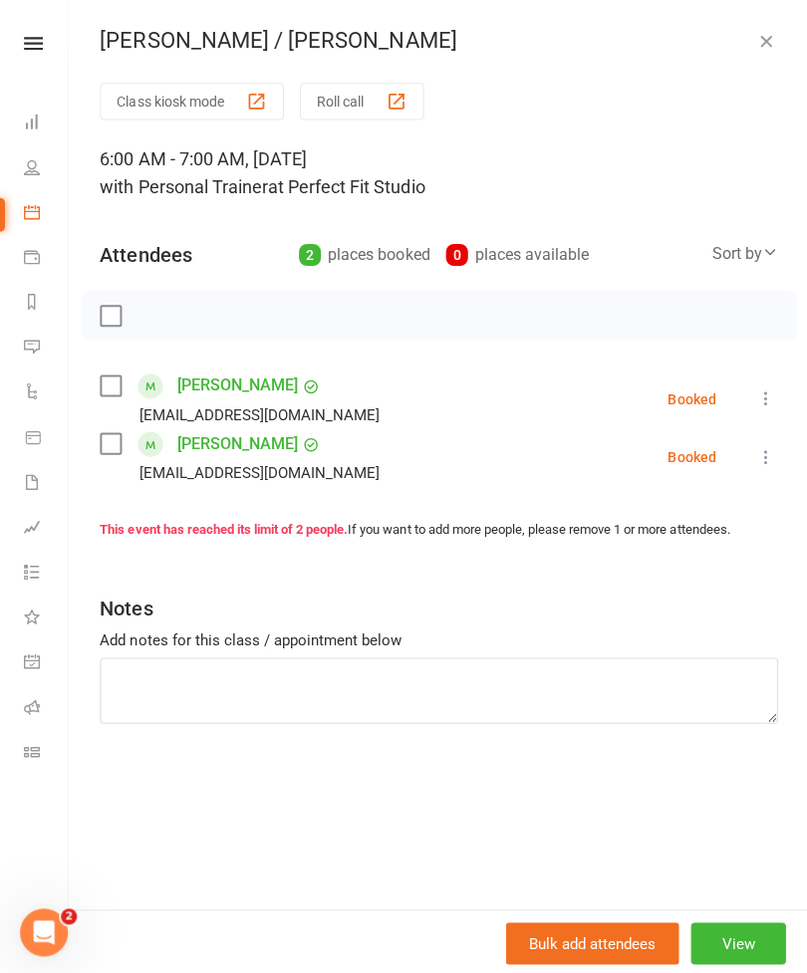
click at [765, 52] on button "button" at bounding box center [763, 41] width 24 height 24
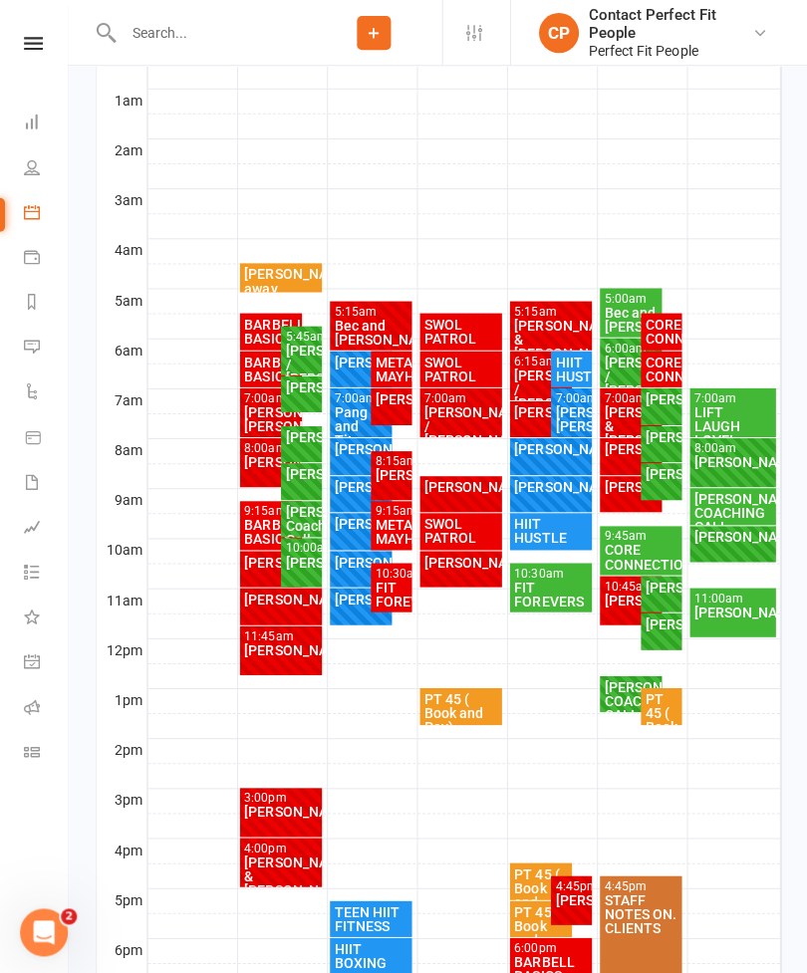
click at [614, 420] on div "[PERSON_NAME] & [PERSON_NAME]" at bounding box center [628, 424] width 55 height 42
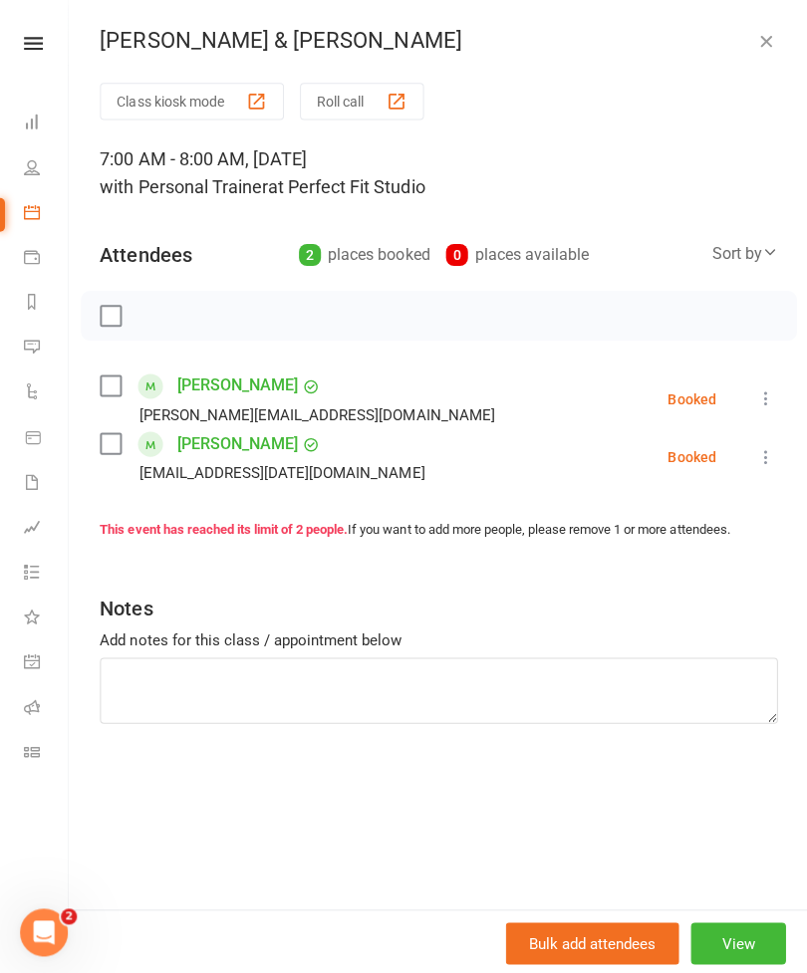
click at [754, 50] on icon "button" at bounding box center [763, 41] width 20 height 20
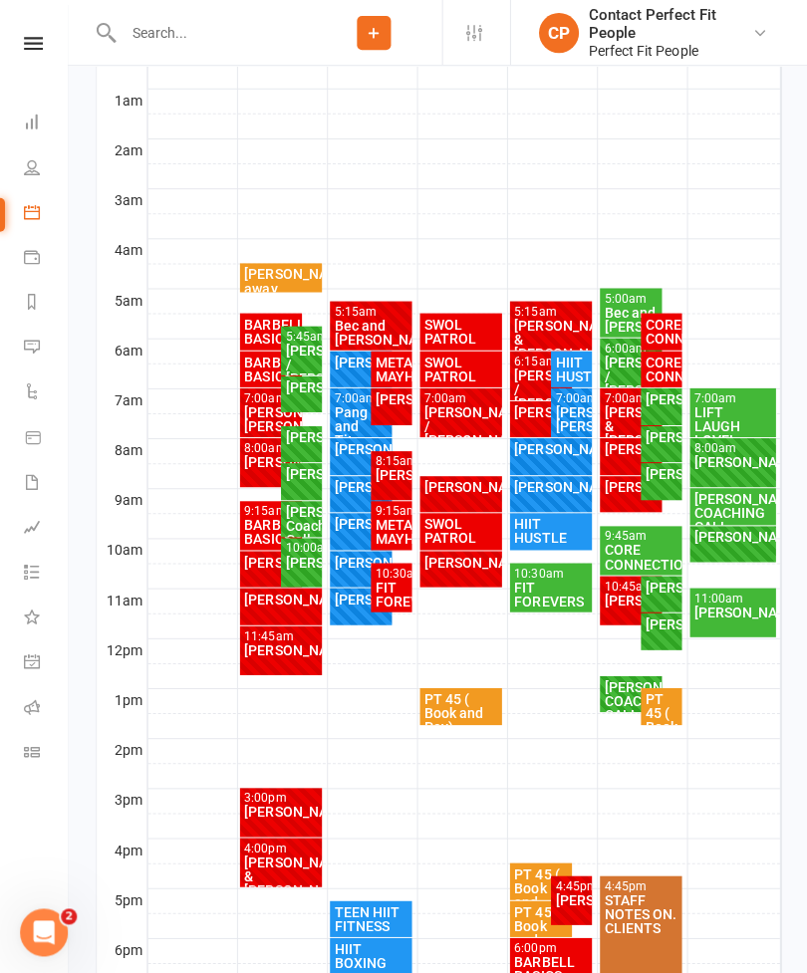
click at [606, 454] on div "[PERSON_NAME]" at bounding box center [628, 447] width 55 height 14
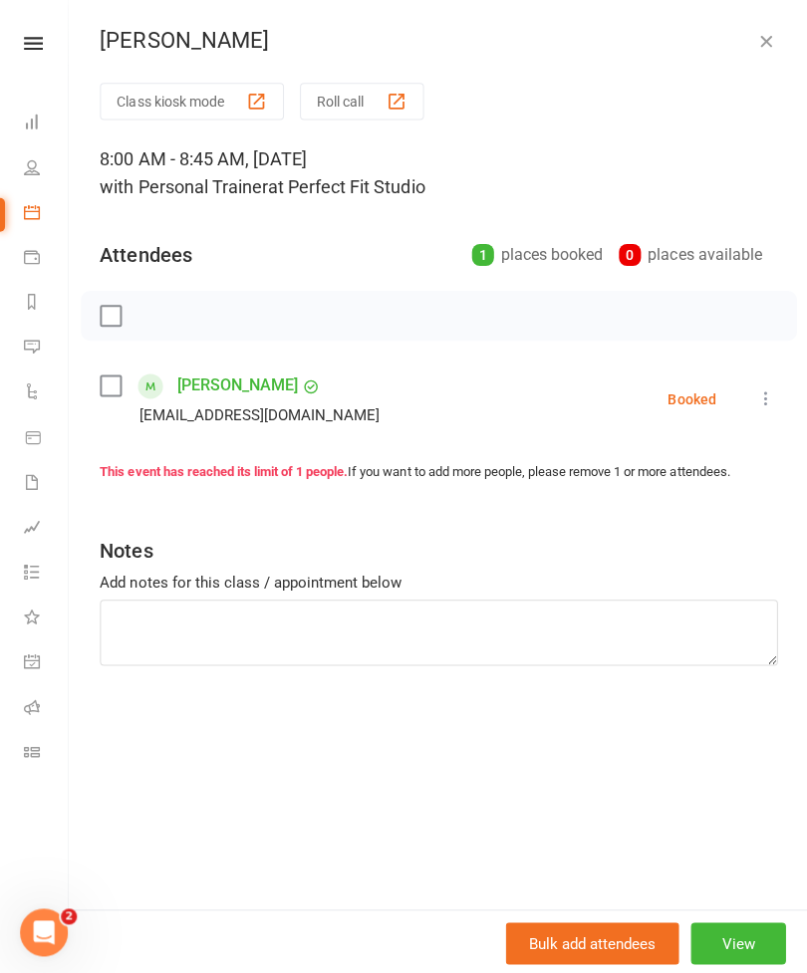
click at [773, 40] on button "button" at bounding box center [763, 41] width 24 height 24
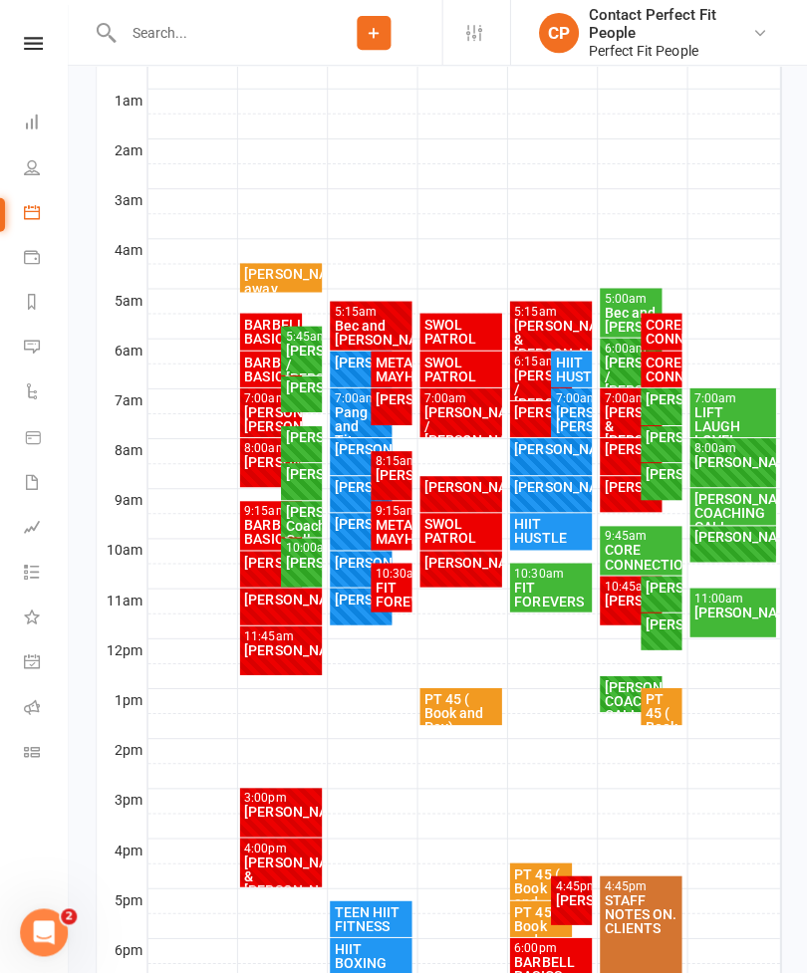
click at [658, 479] on div "[PERSON_NAME]" at bounding box center [658, 472] width 33 height 14
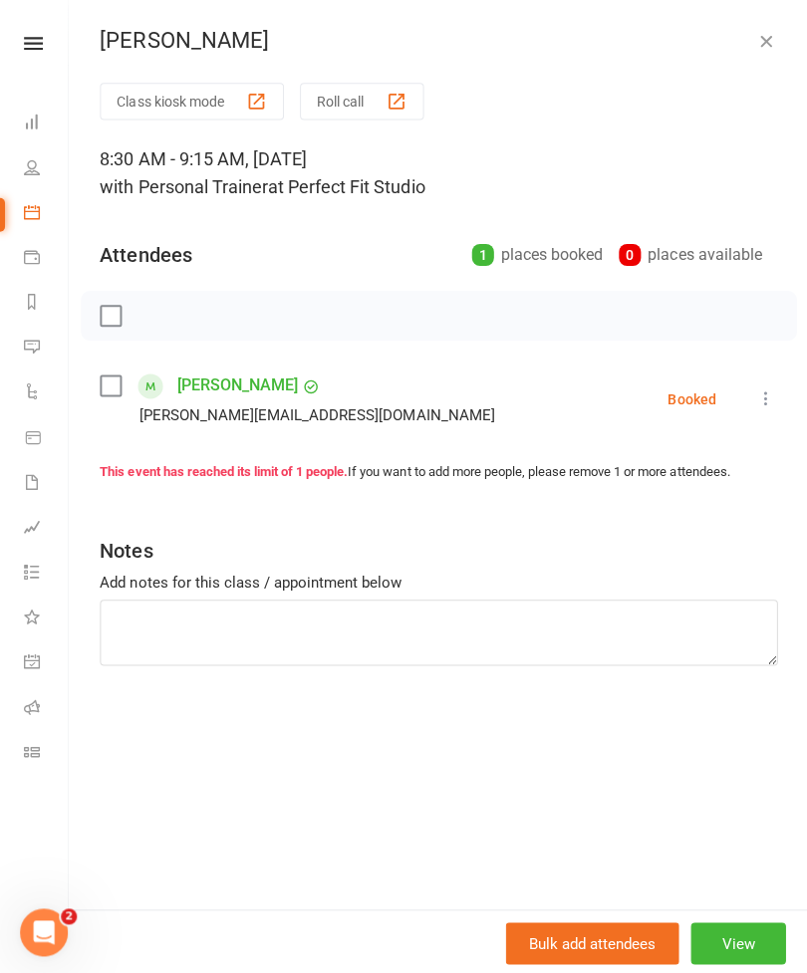
click at [764, 65] on div "[PERSON_NAME] Class kiosk mode Roll call 8:30 AM - 9:15 AM, [DATE] with Persona…" at bounding box center [437, 486] width 739 height 973
click at [767, 45] on icon "button" at bounding box center [763, 41] width 20 height 20
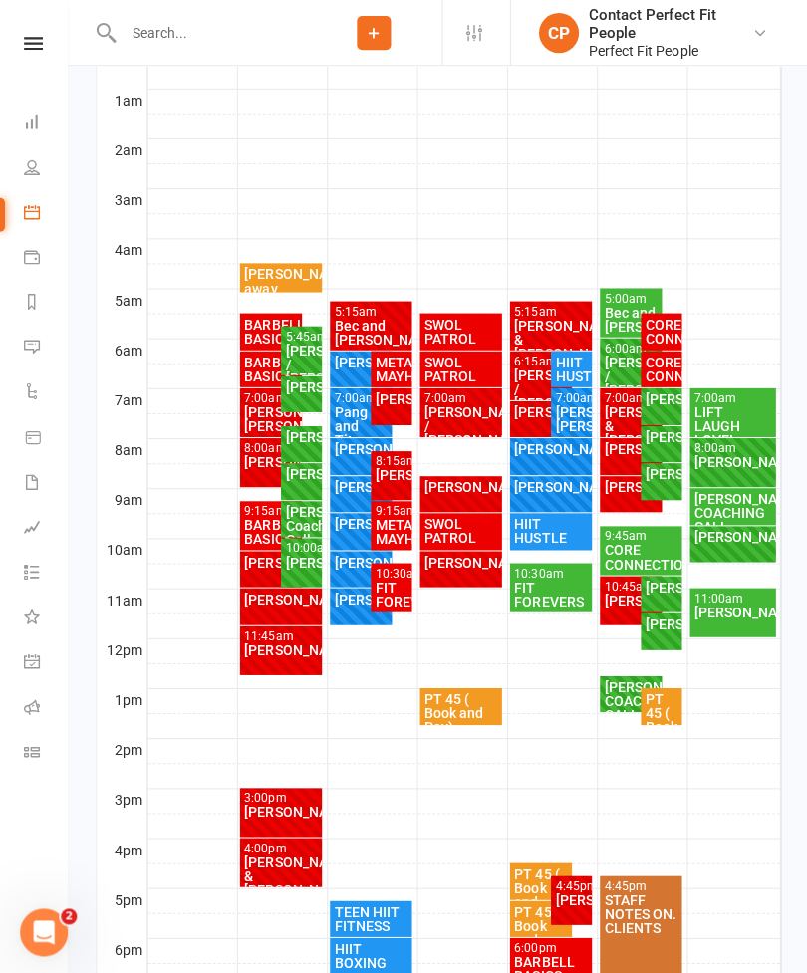
click at [660, 442] on div "[PERSON_NAME]" at bounding box center [658, 435] width 33 height 14
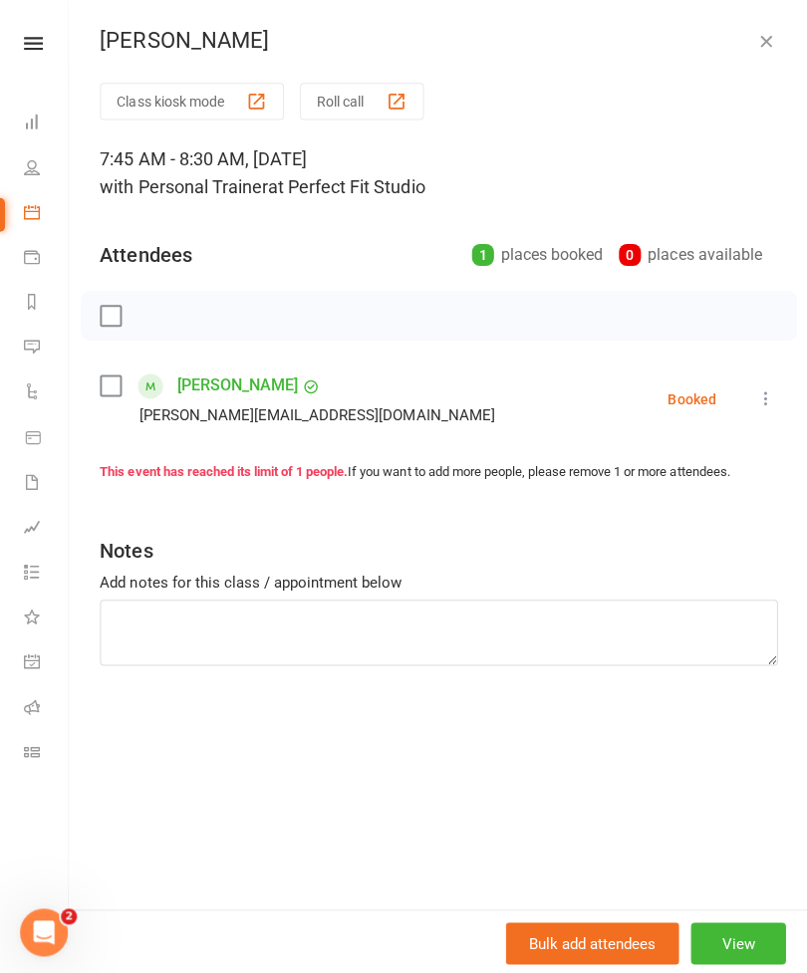
click at [772, 52] on button "button" at bounding box center [763, 41] width 24 height 24
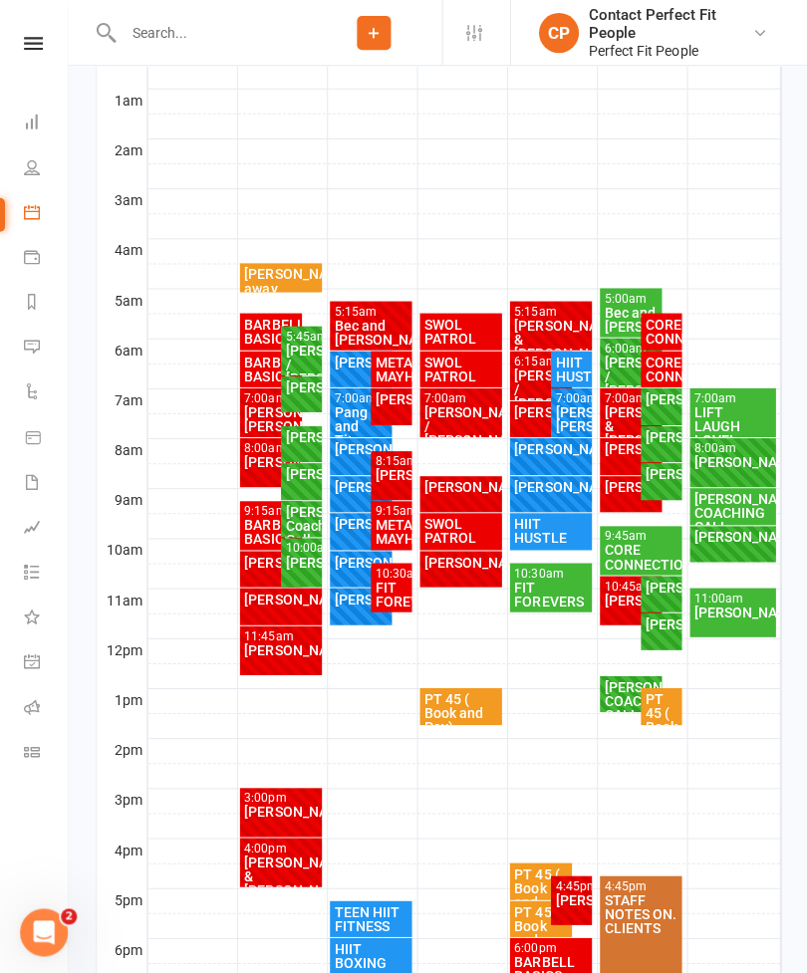
click at [653, 404] on div "[PERSON_NAME]" at bounding box center [658, 397] width 33 height 14
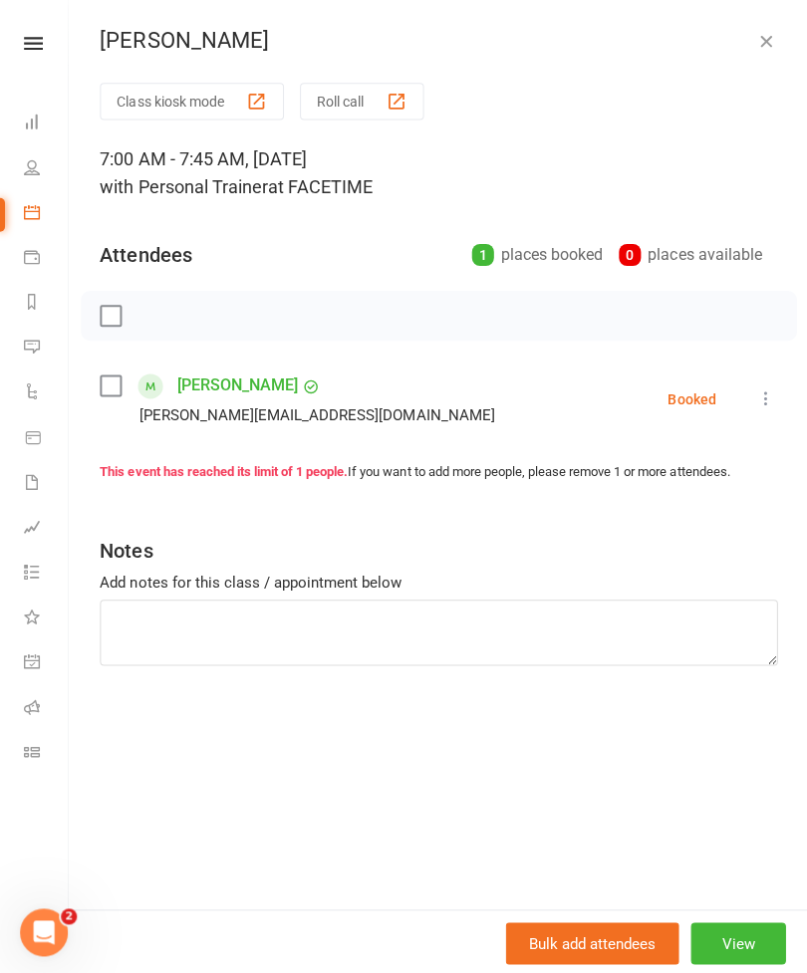
click at [768, 39] on icon "button" at bounding box center [763, 41] width 20 height 20
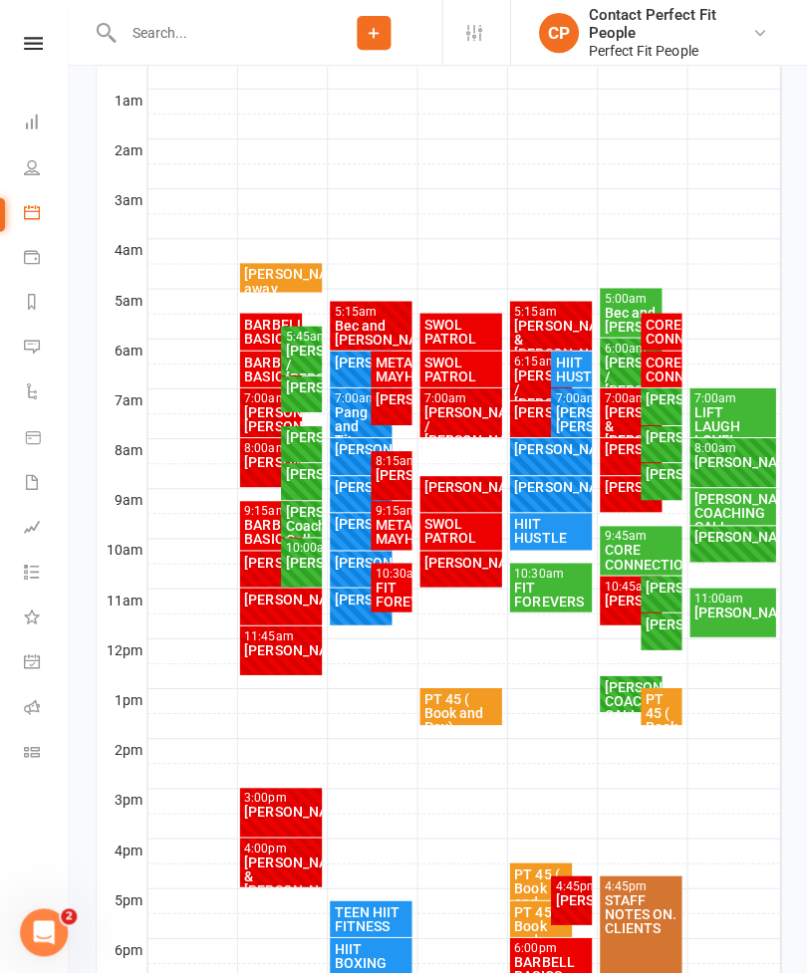
click at [623, 492] on div "[PERSON_NAME]" at bounding box center [628, 485] width 55 height 14
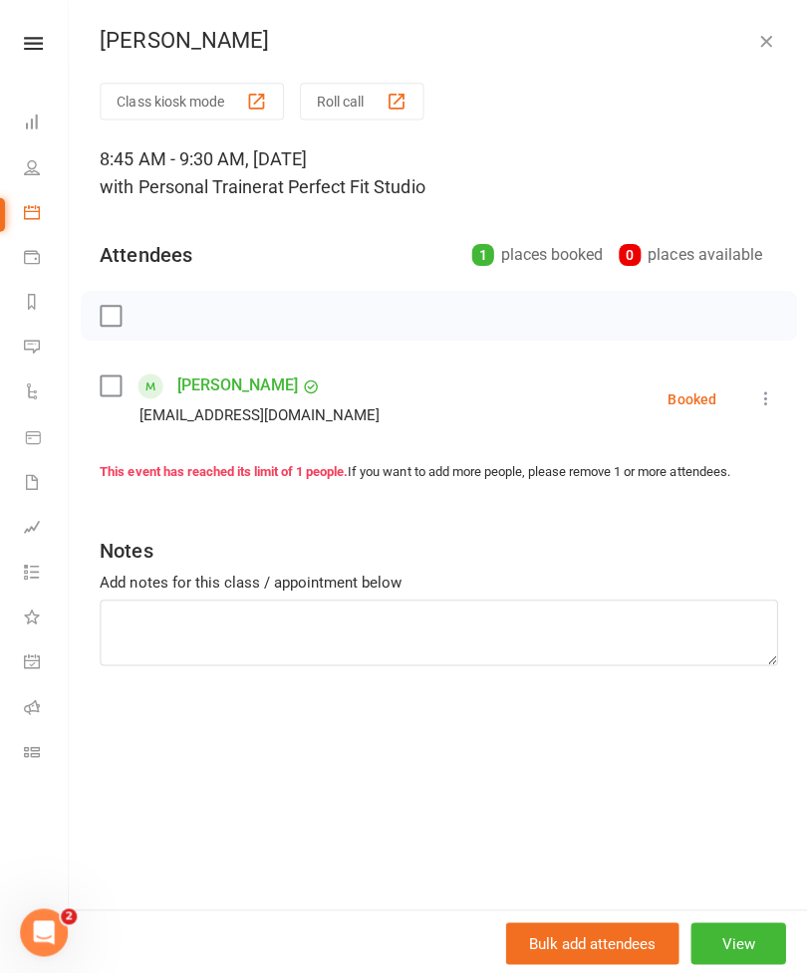
click at [774, 40] on button "button" at bounding box center [763, 41] width 24 height 24
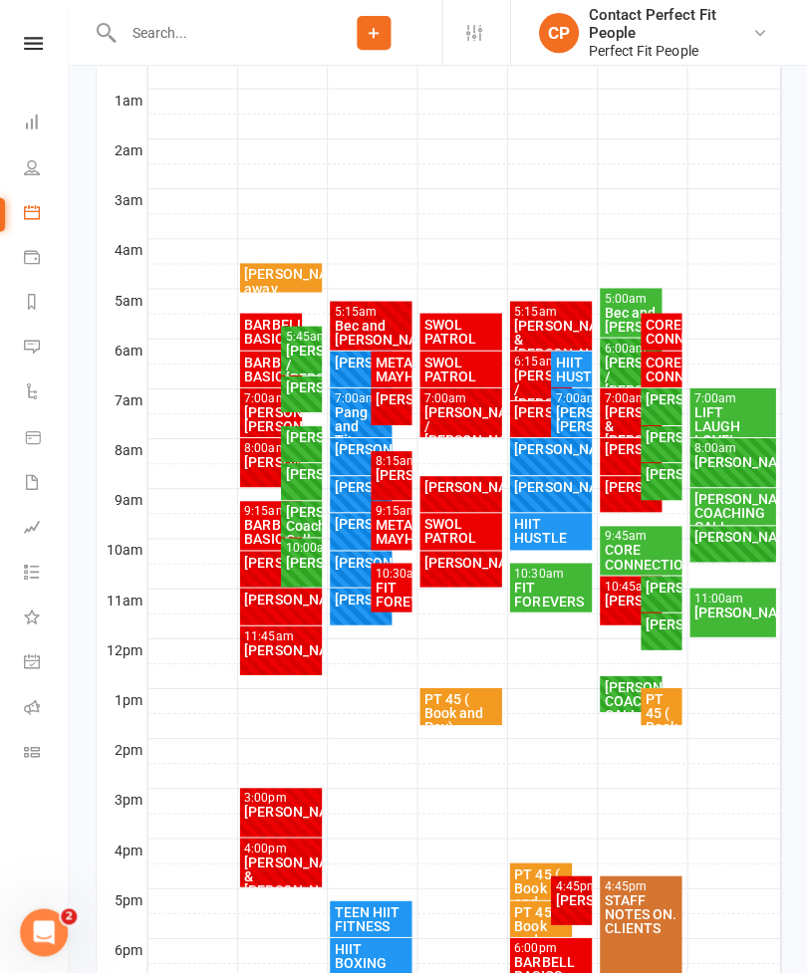
click at [619, 453] on div "[PERSON_NAME]" at bounding box center [628, 447] width 55 height 14
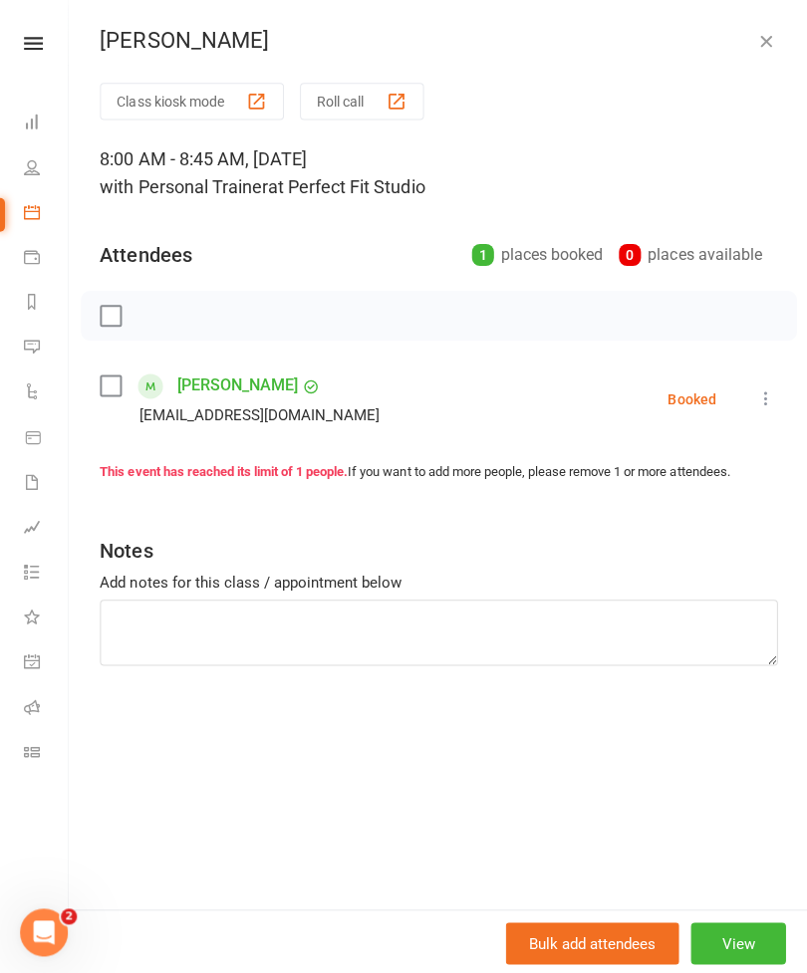
click at [752, 57] on div "[PERSON_NAME] Class kiosk mode Roll call 8:00 AM - 8:45 AM, [DATE] with Persona…" at bounding box center [437, 486] width 739 height 973
click at [771, 38] on icon "button" at bounding box center [763, 41] width 20 height 20
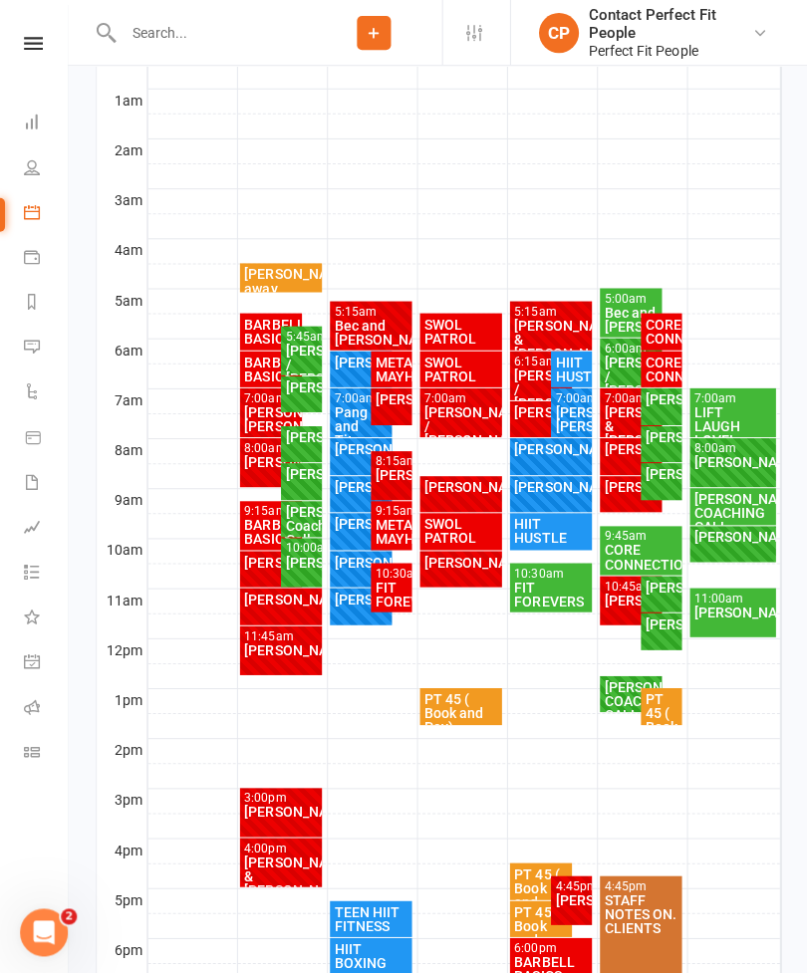
click at [658, 591] on div "[PERSON_NAME]" at bounding box center [658, 585] width 33 height 14
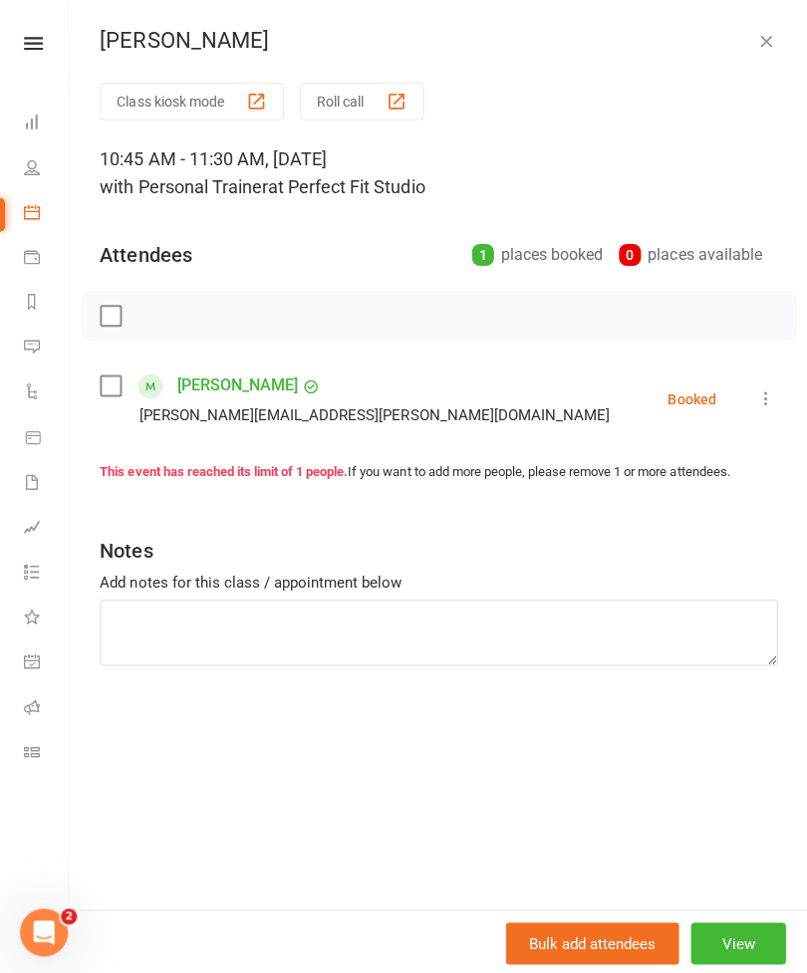
click at [755, 49] on icon "button" at bounding box center [763, 41] width 20 height 20
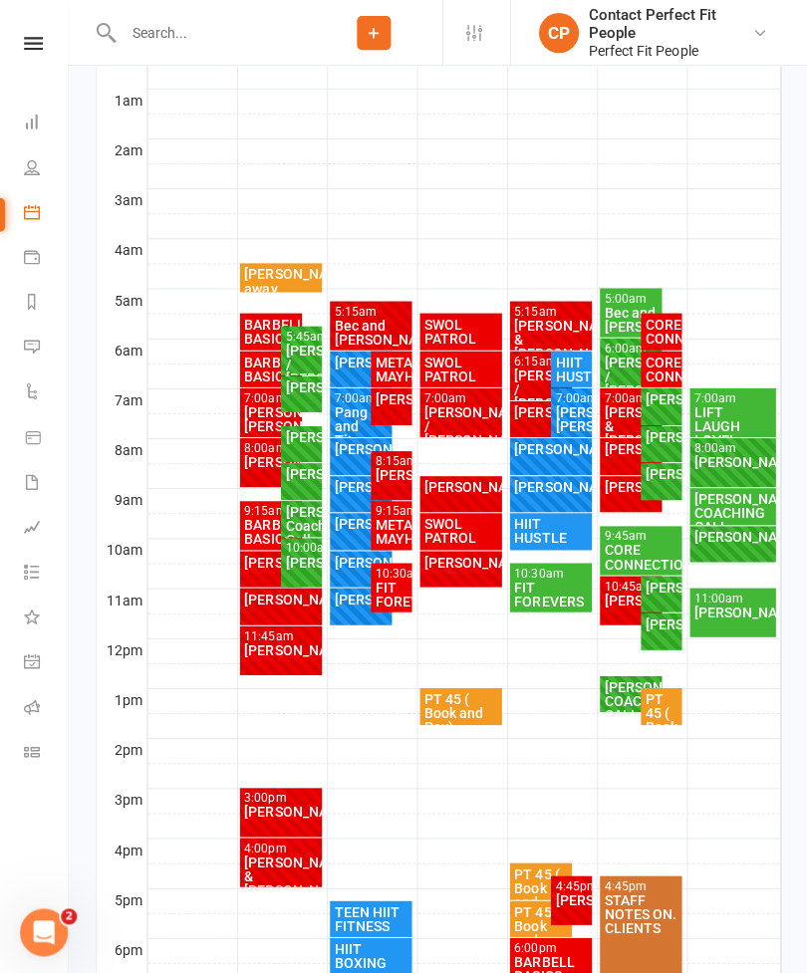
click at [653, 628] on div "[PERSON_NAME]" at bounding box center [658, 621] width 33 height 14
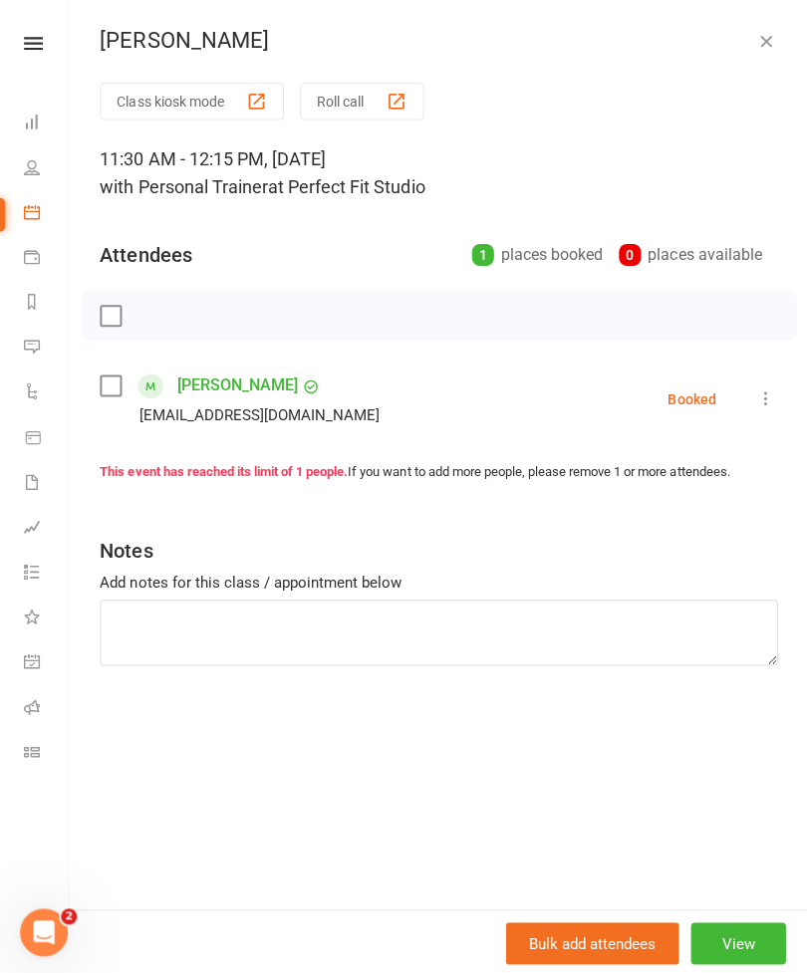
click at [762, 44] on icon "button" at bounding box center [763, 41] width 20 height 20
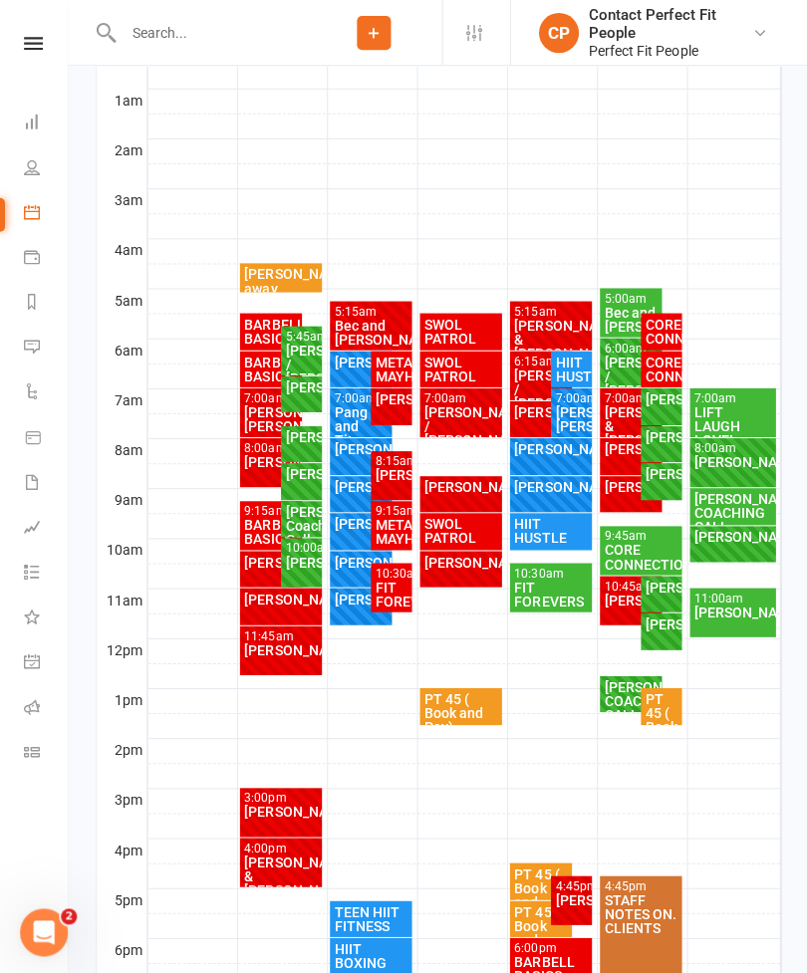
click at [660, 628] on div "[PERSON_NAME]" at bounding box center [658, 621] width 33 height 14
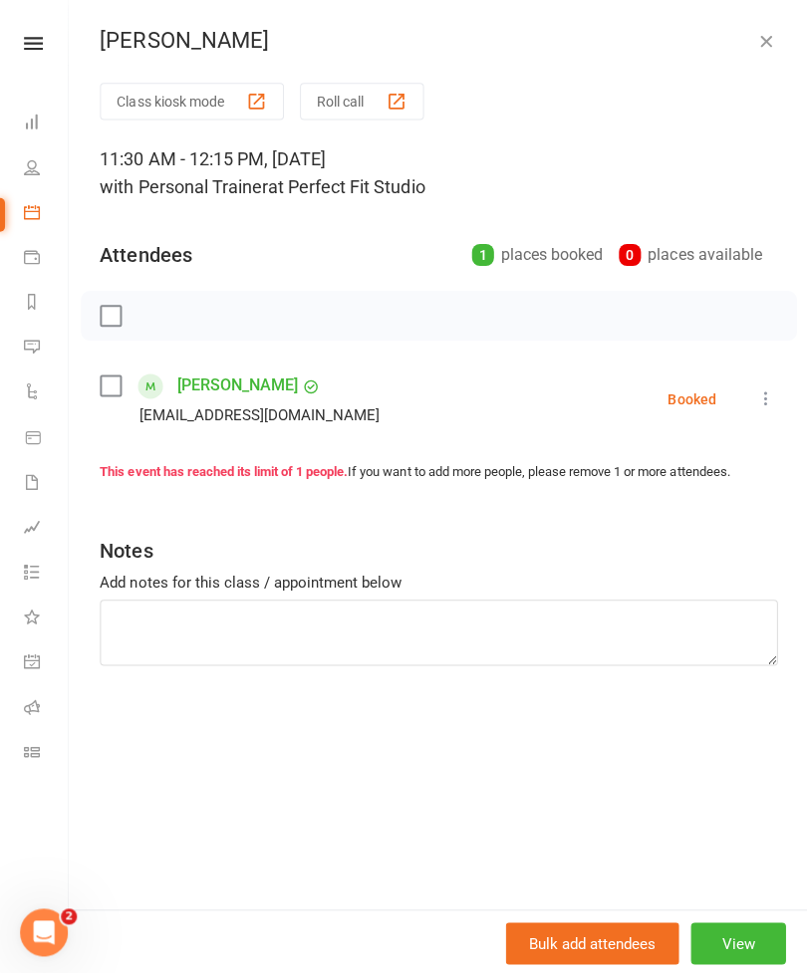
click at [730, 961] on button "View" at bounding box center [735, 940] width 95 height 42
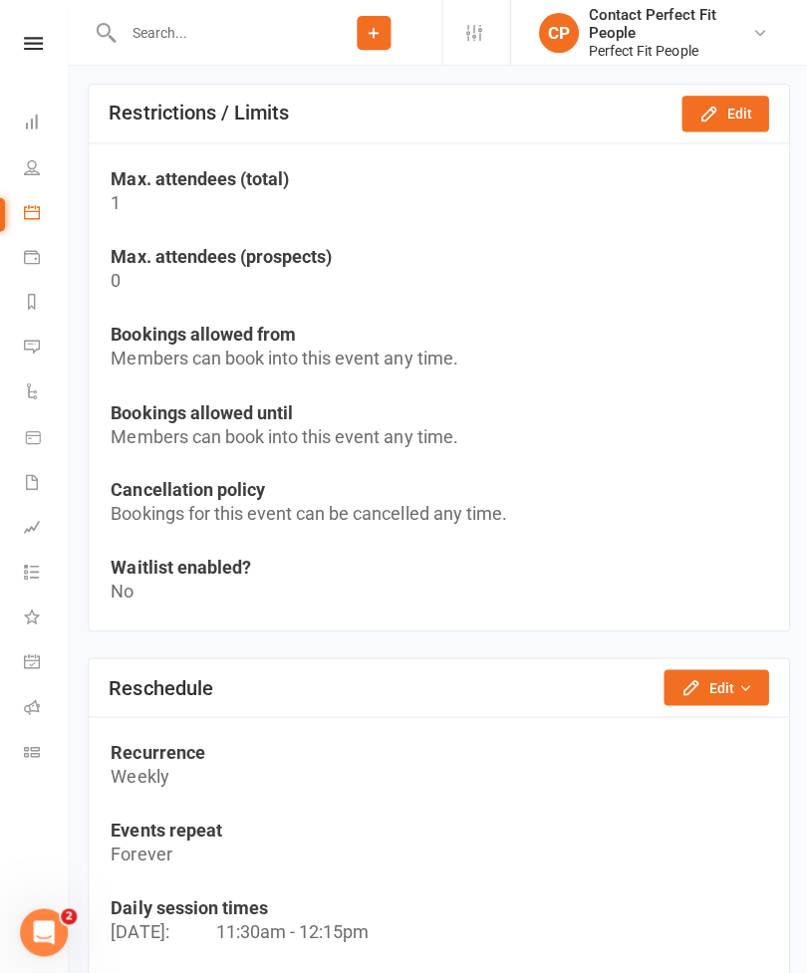
click at [706, 670] on button "Edit" at bounding box center [713, 685] width 105 height 36
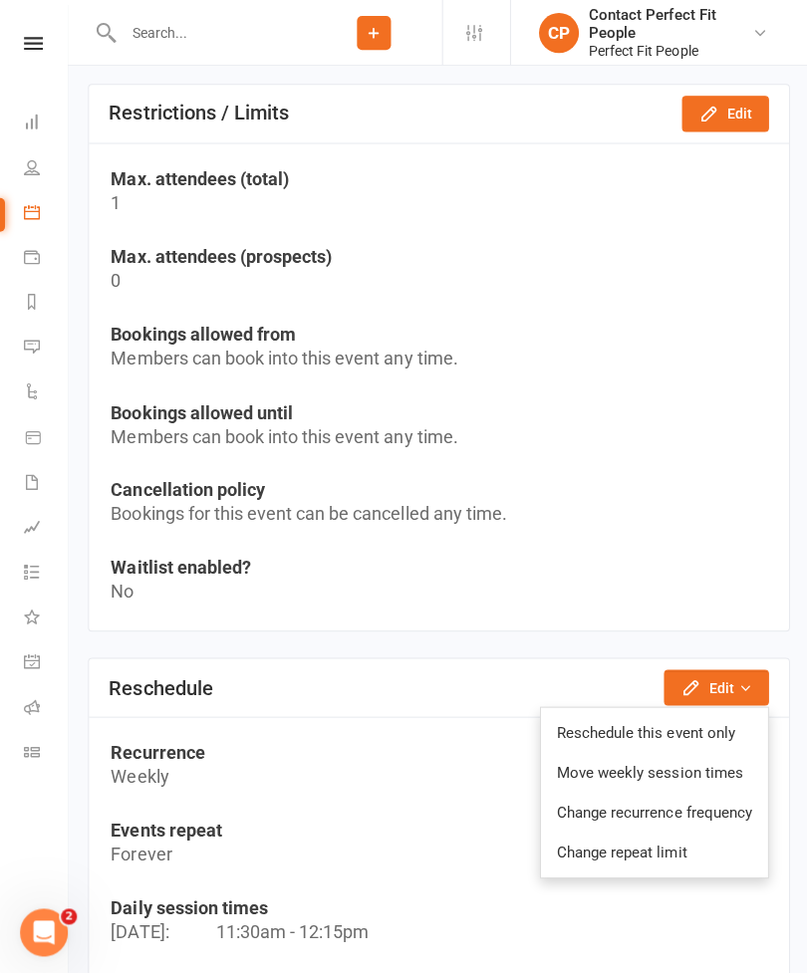
click at [561, 726] on link "Reschedule this event only" at bounding box center [652, 730] width 226 height 40
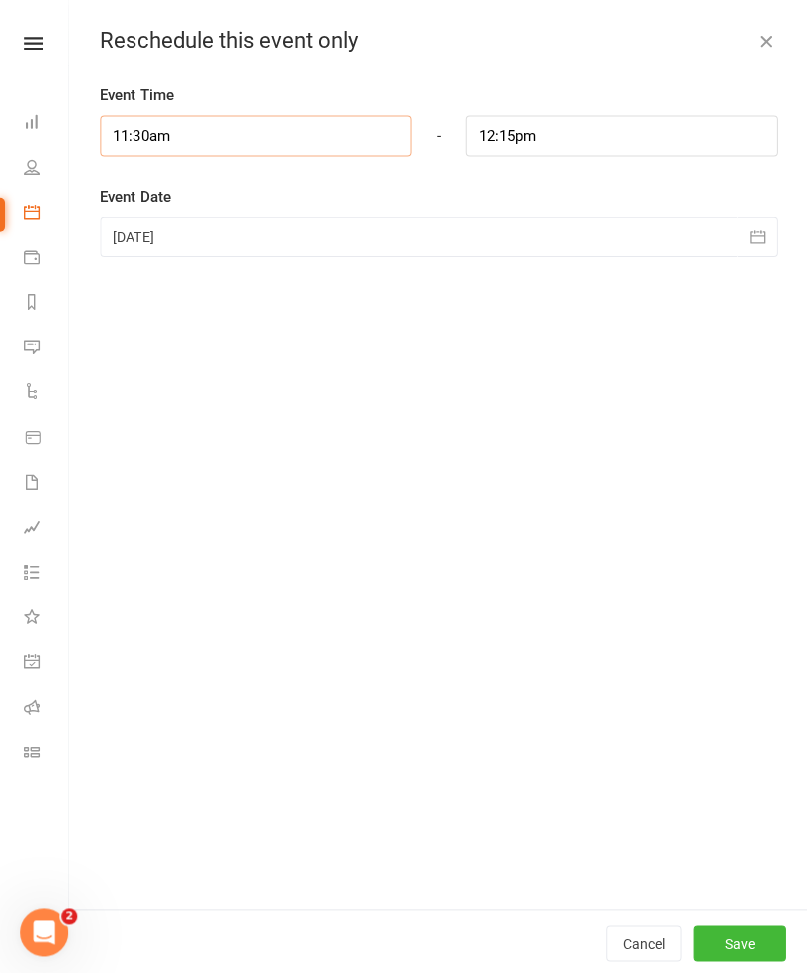
click at [193, 131] on input "11:30am" at bounding box center [255, 136] width 311 height 42
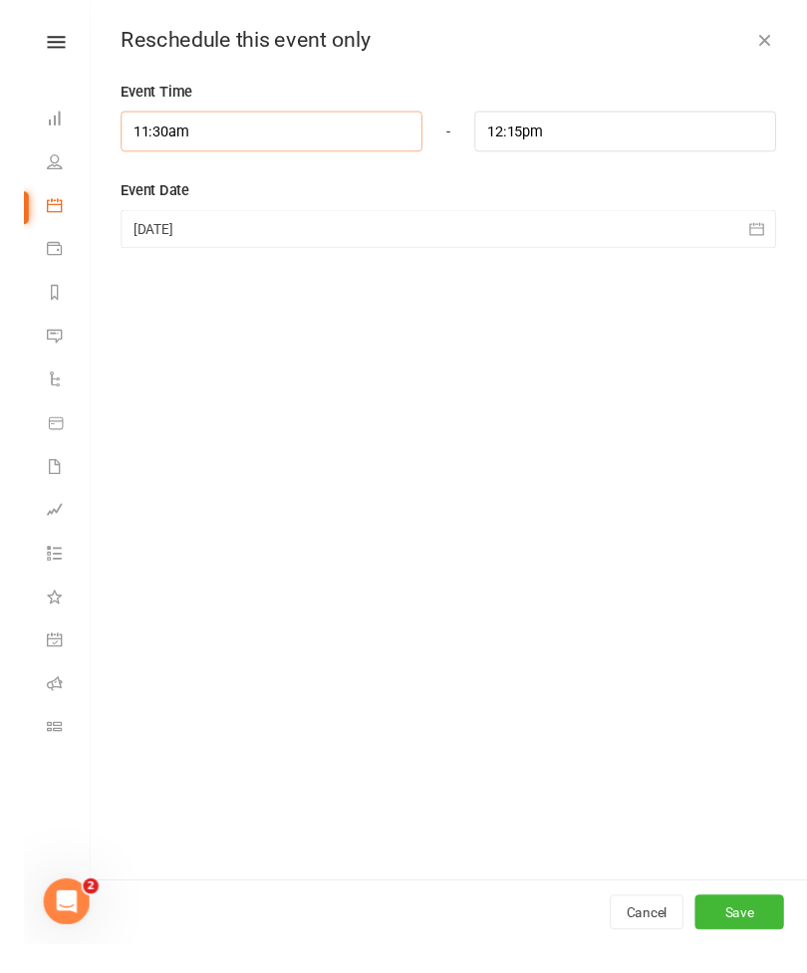
scroll to position [1300, 0]
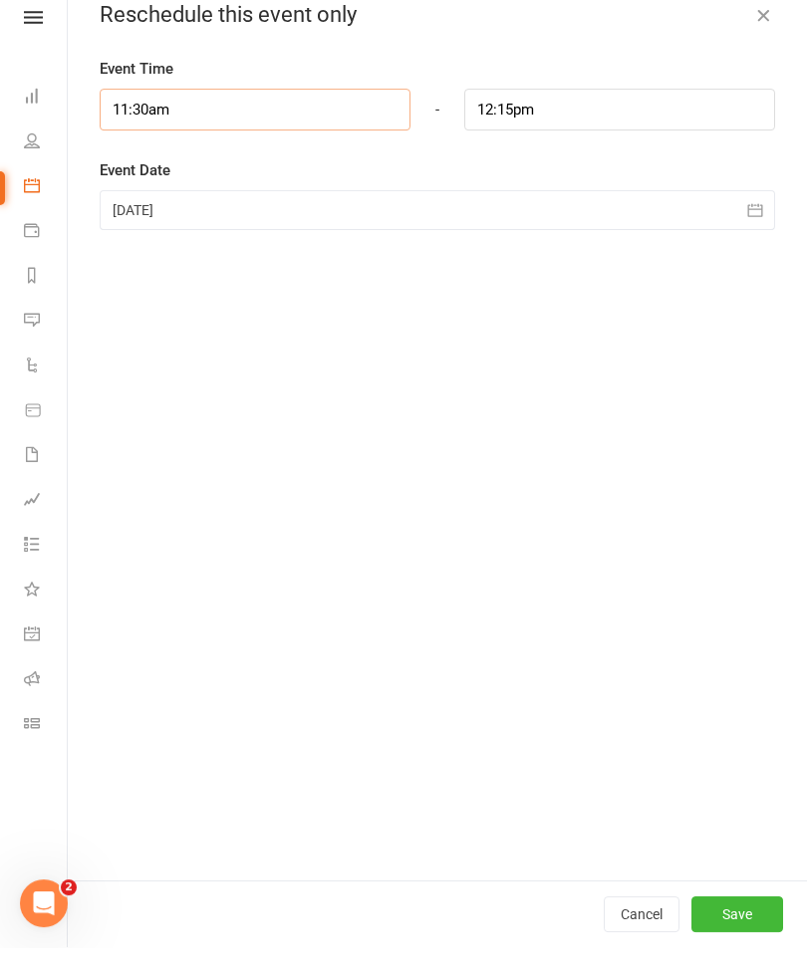
click at [144, 115] on input "11:30am" at bounding box center [255, 136] width 311 height 42
click at [117, 207] on li "9:00am" at bounding box center [149, 222] width 96 height 30
type input "9:00am"
type input "9:45am"
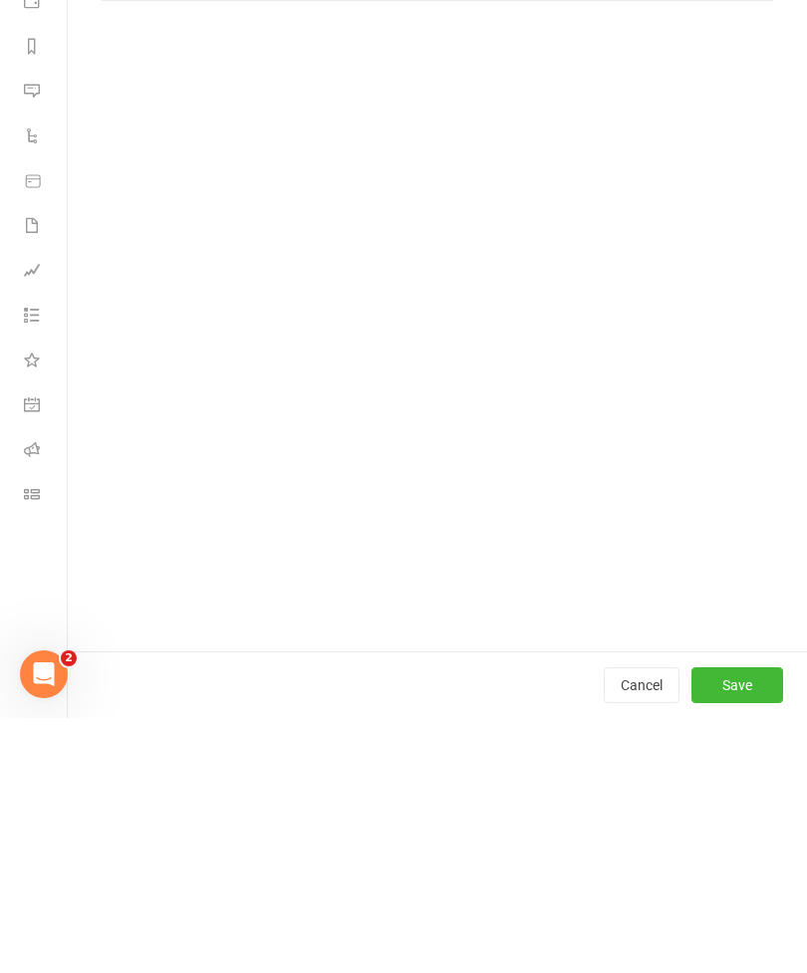
scroll to position [2276, 0]
click at [739, 922] on button "Save" at bounding box center [737, 940] width 92 height 36
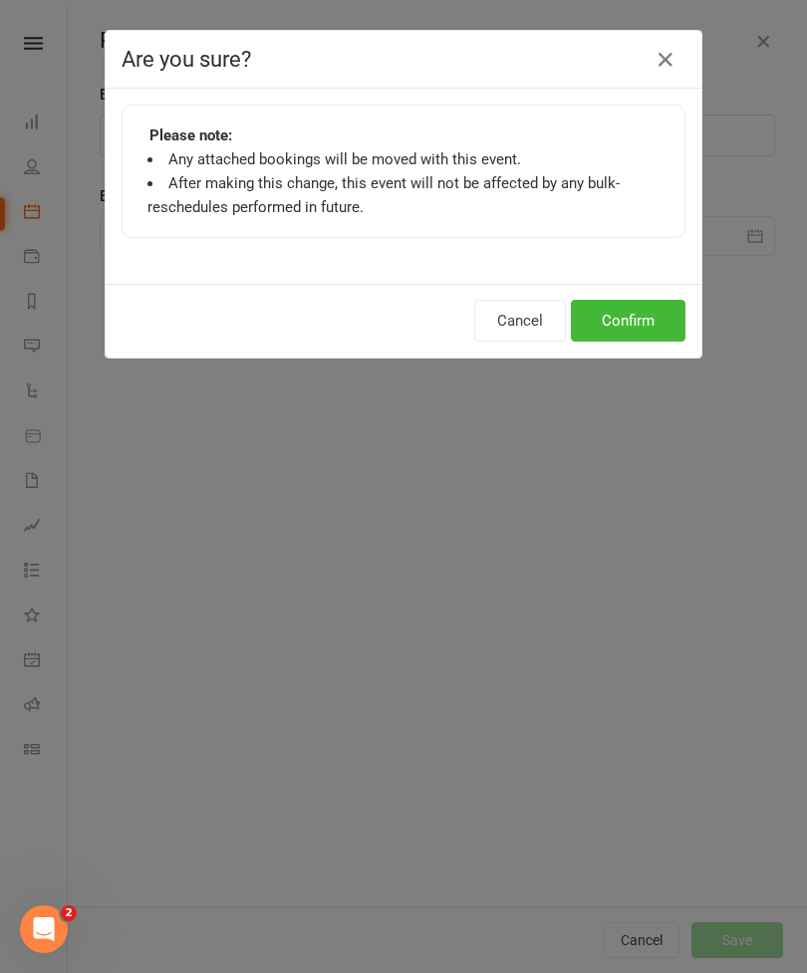
click at [609, 328] on button "Confirm" at bounding box center [628, 321] width 115 height 42
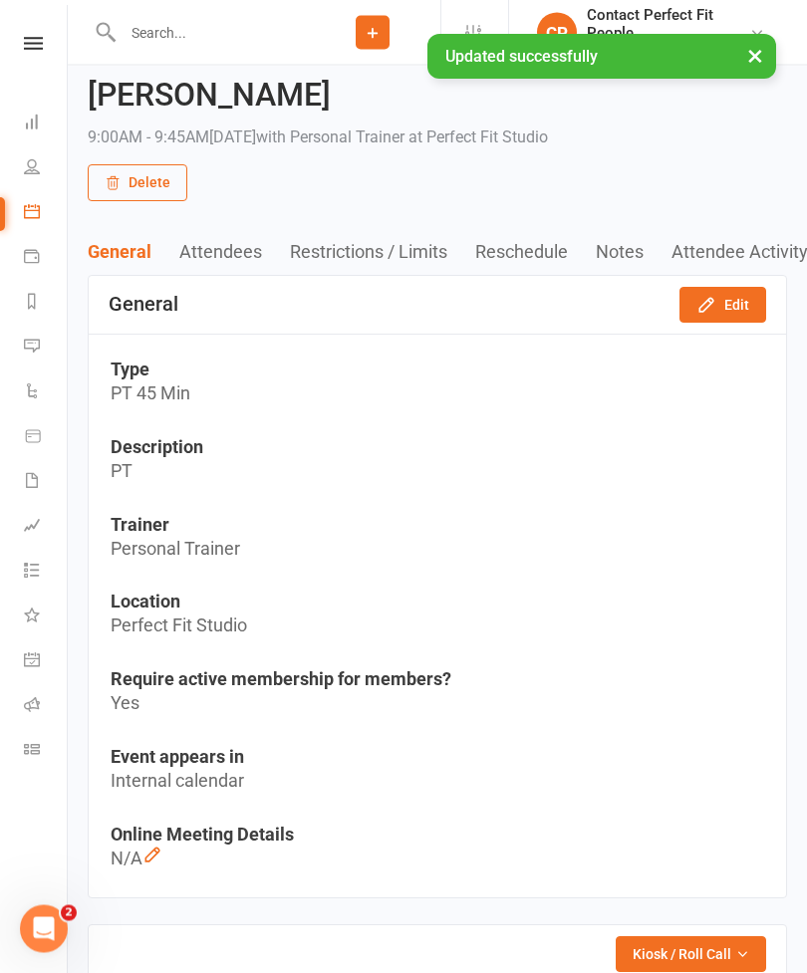
scroll to position [0, 0]
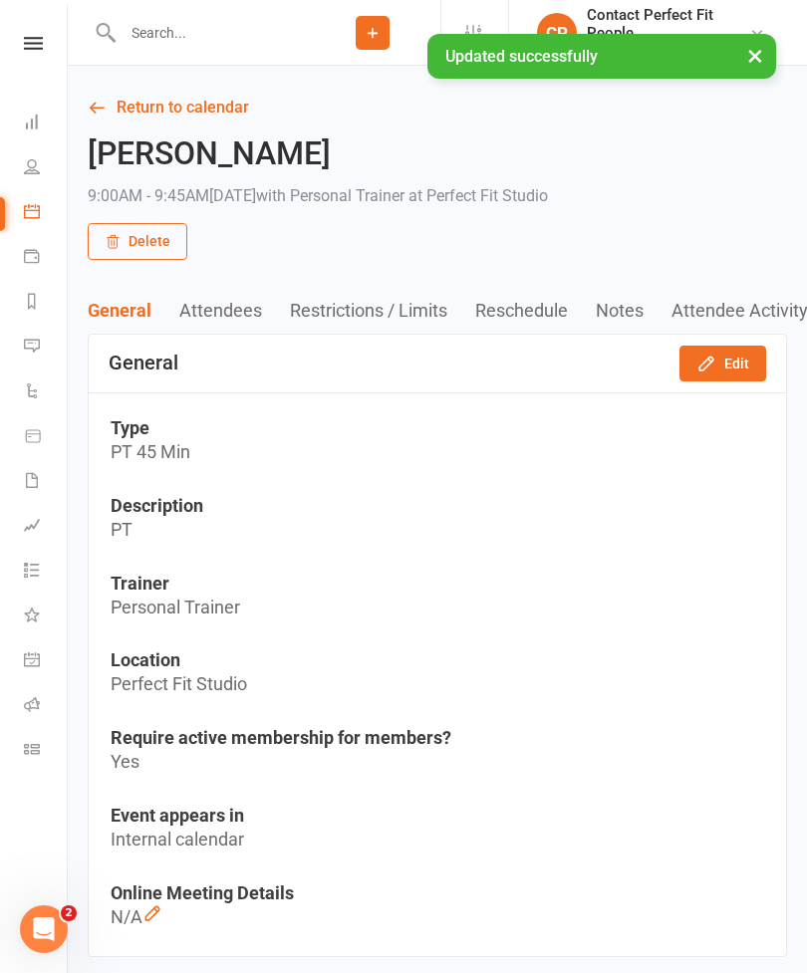
click at [126, 117] on link "Return to calendar" at bounding box center [437, 108] width 699 height 28
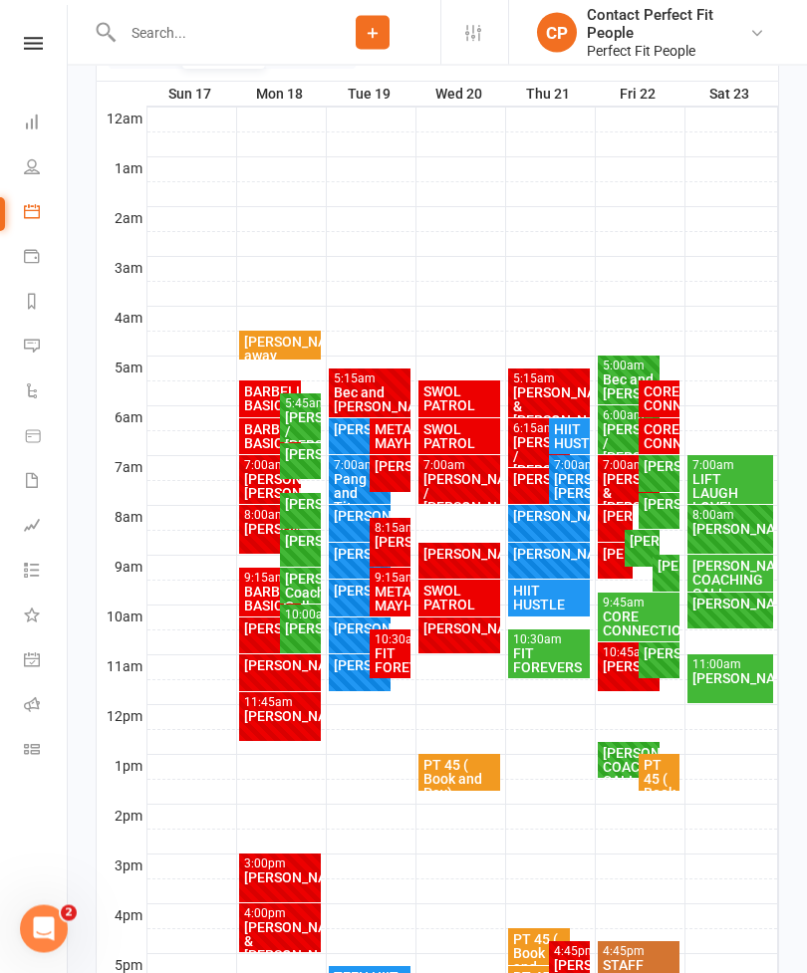
scroll to position [315, 0]
click at [609, 561] on div "[PERSON_NAME]" at bounding box center [614, 554] width 27 height 14
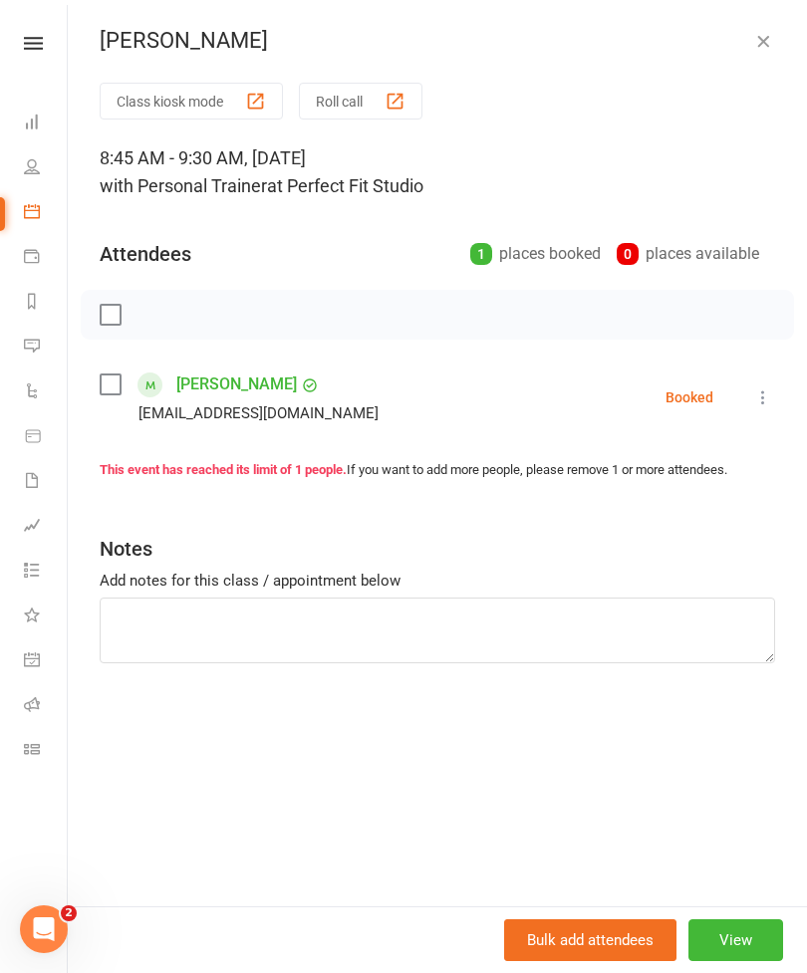
click at [731, 961] on button "View" at bounding box center [735, 940] width 95 height 42
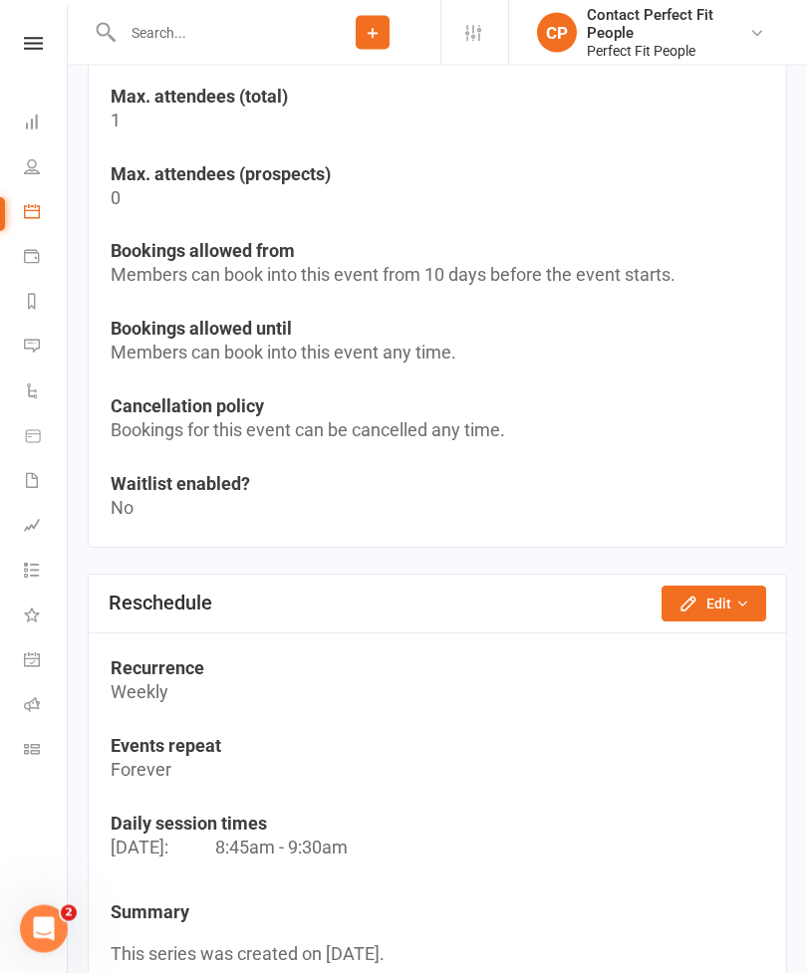
scroll to position [1473, 0]
click at [697, 604] on icon "button" at bounding box center [688, 602] width 20 height 20
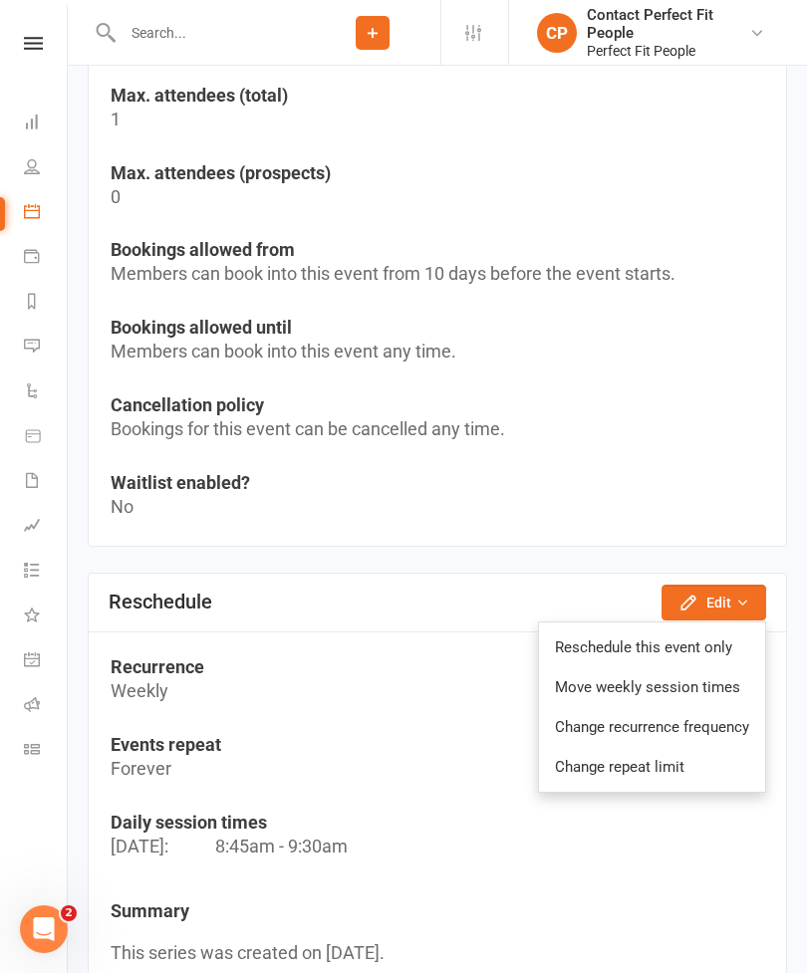
click at [576, 642] on link "Reschedule this event only" at bounding box center [652, 647] width 226 height 40
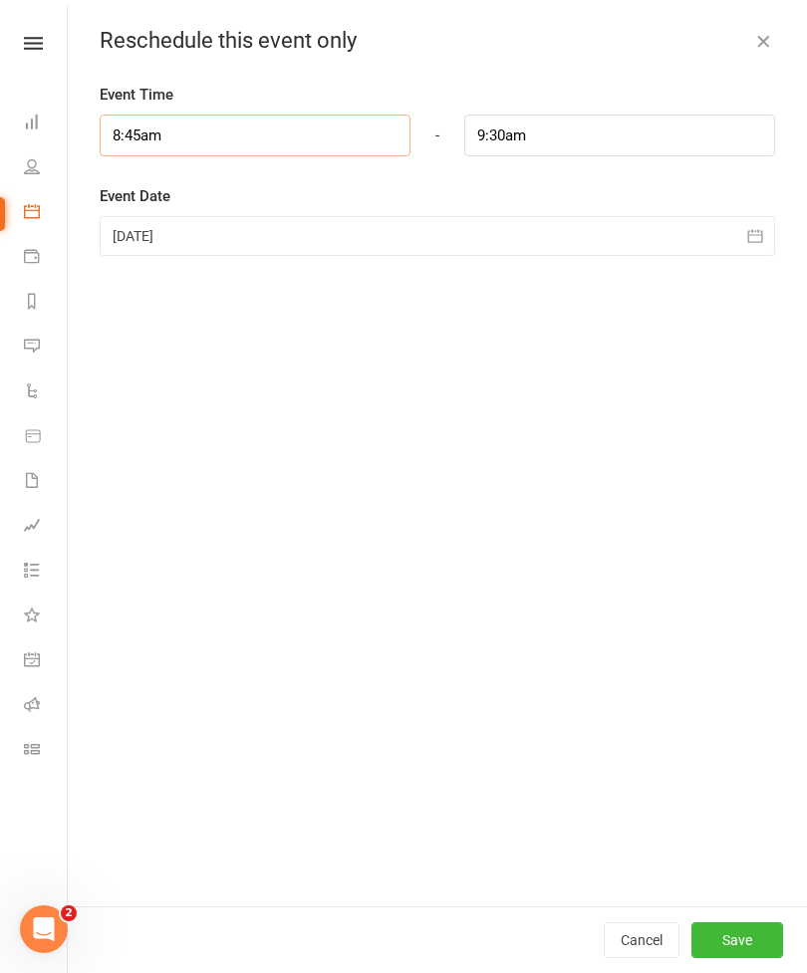
click at [164, 137] on input "8:45am" at bounding box center [255, 136] width 311 height 42
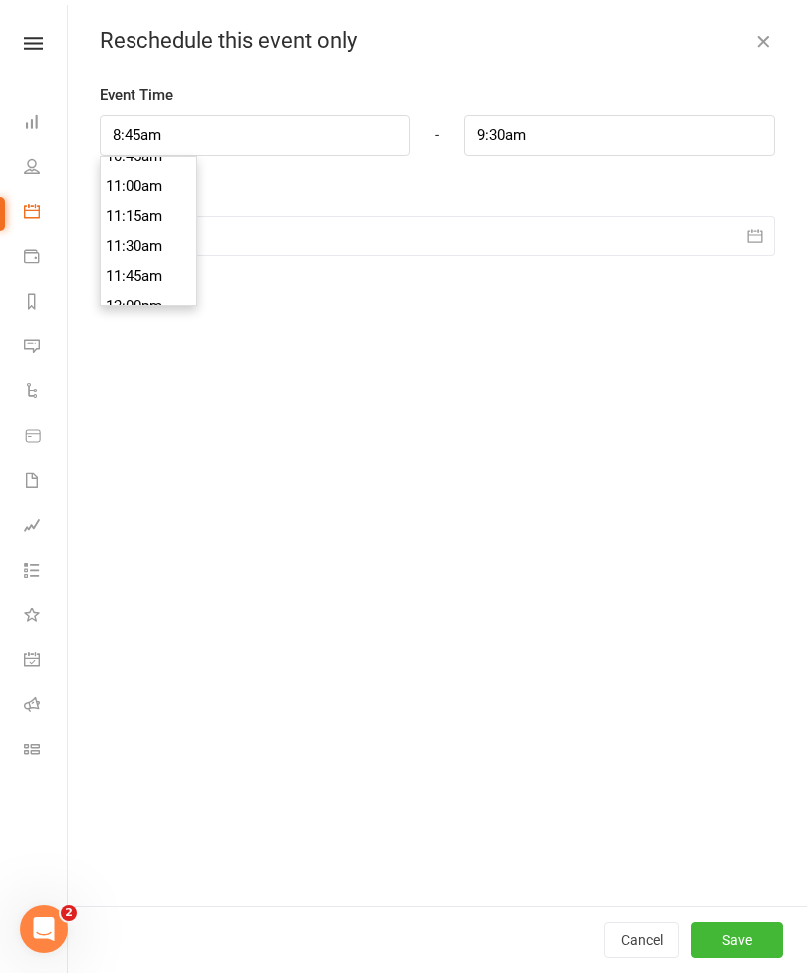
click at [120, 250] on li "11:30am" at bounding box center [149, 246] width 96 height 30
type input "11:30am"
type input "12:15pm"
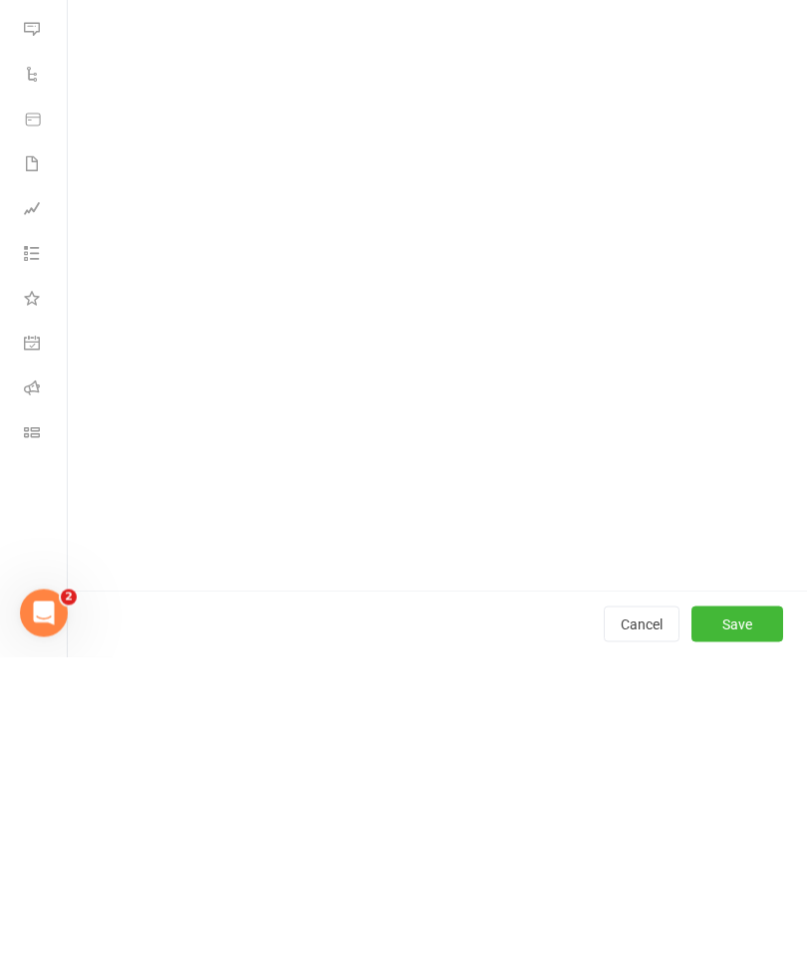
click at [730, 922] on button "Save" at bounding box center [737, 940] width 92 height 36
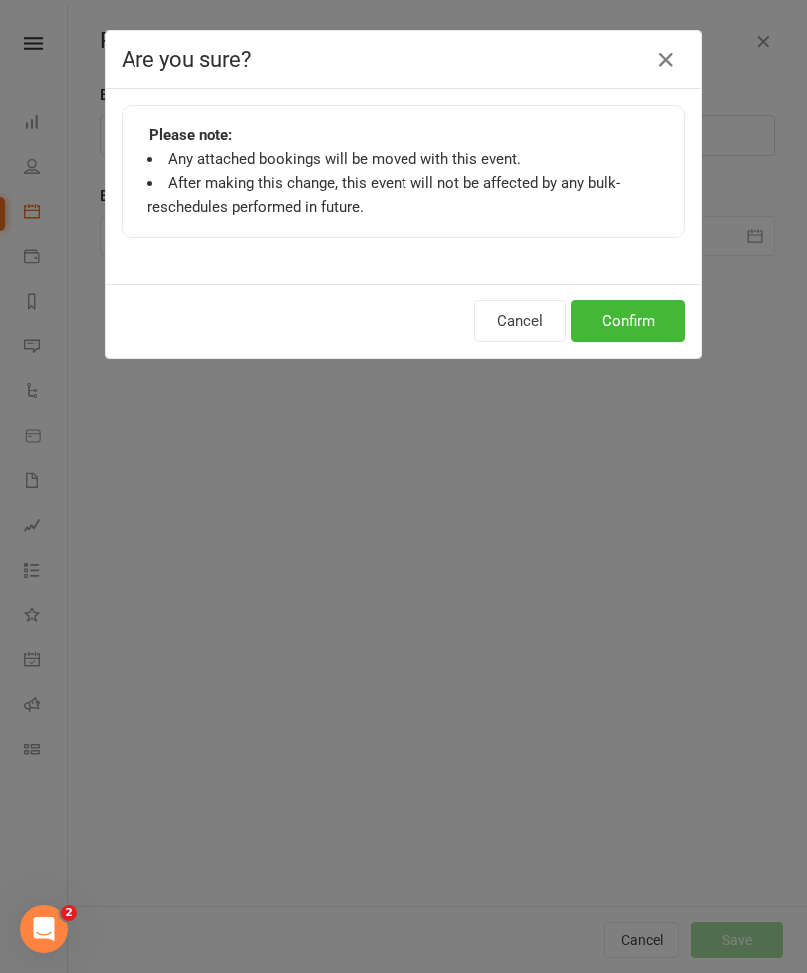
click at [620, 323] on button "Confirm" at bounding box center [628, 321] width 115 height 42
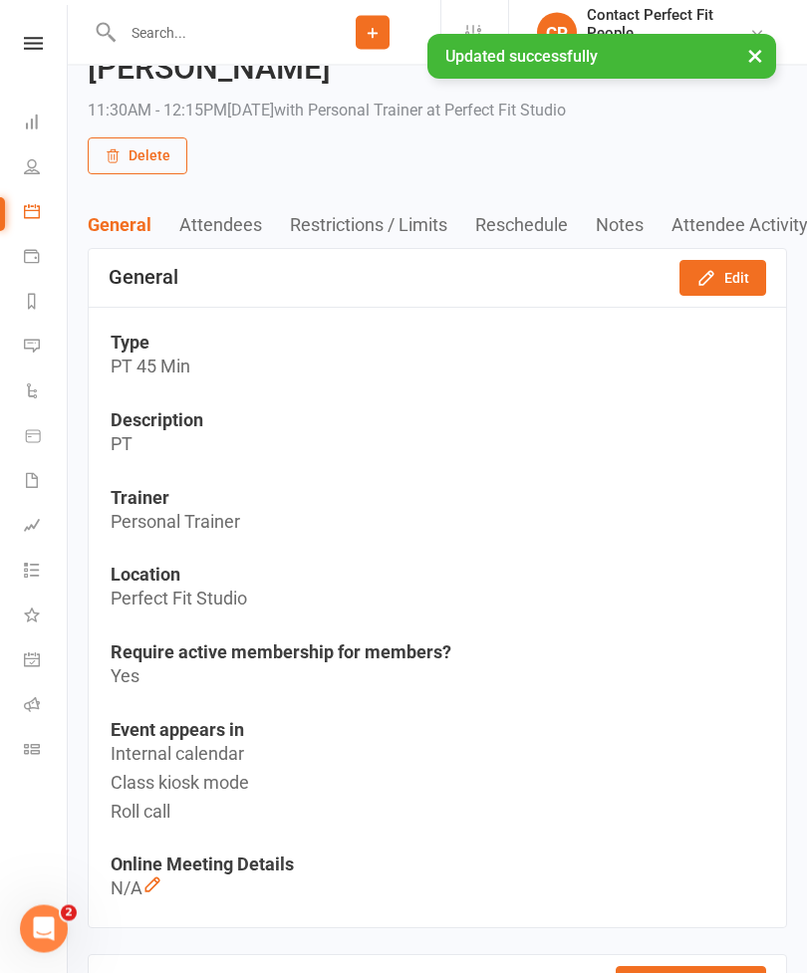
scroll to position [0, 0]
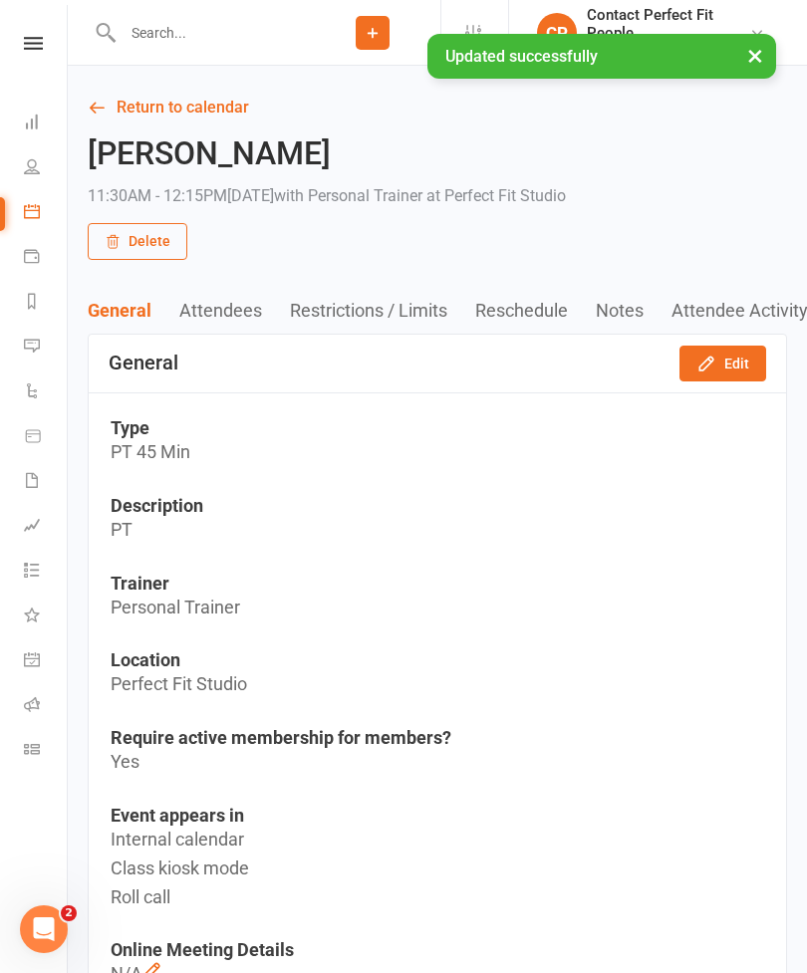
click at [119, 119] on link "Return to calendar" at bounding box center [437, 108] width 699 height 28
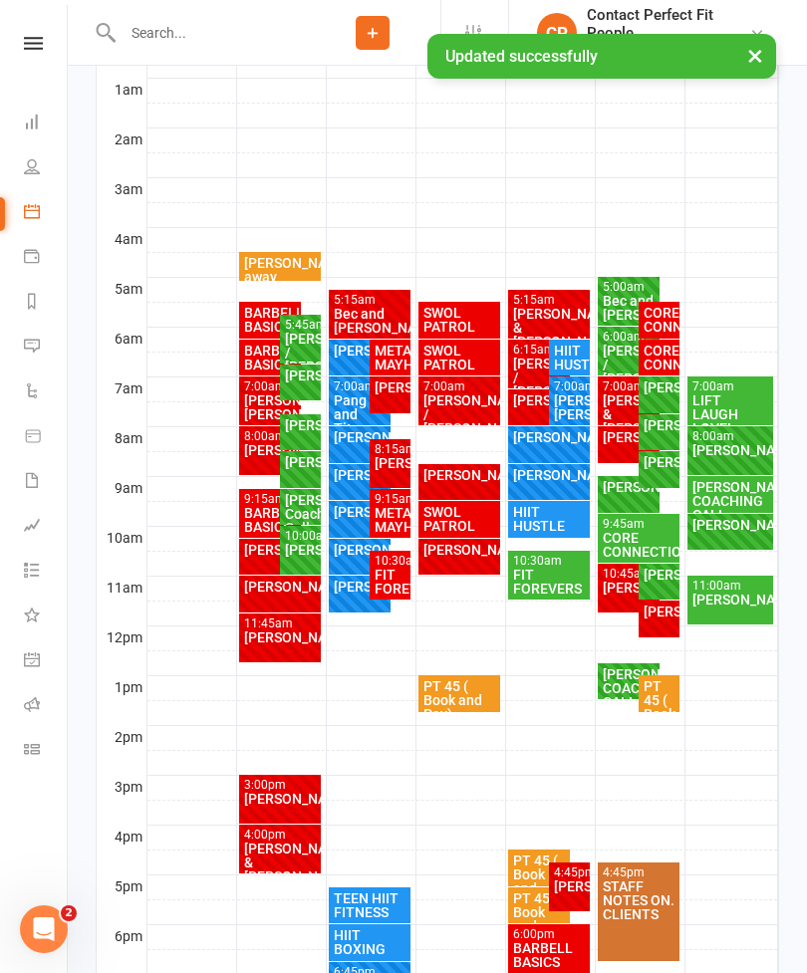
scroll to position [410, 0]
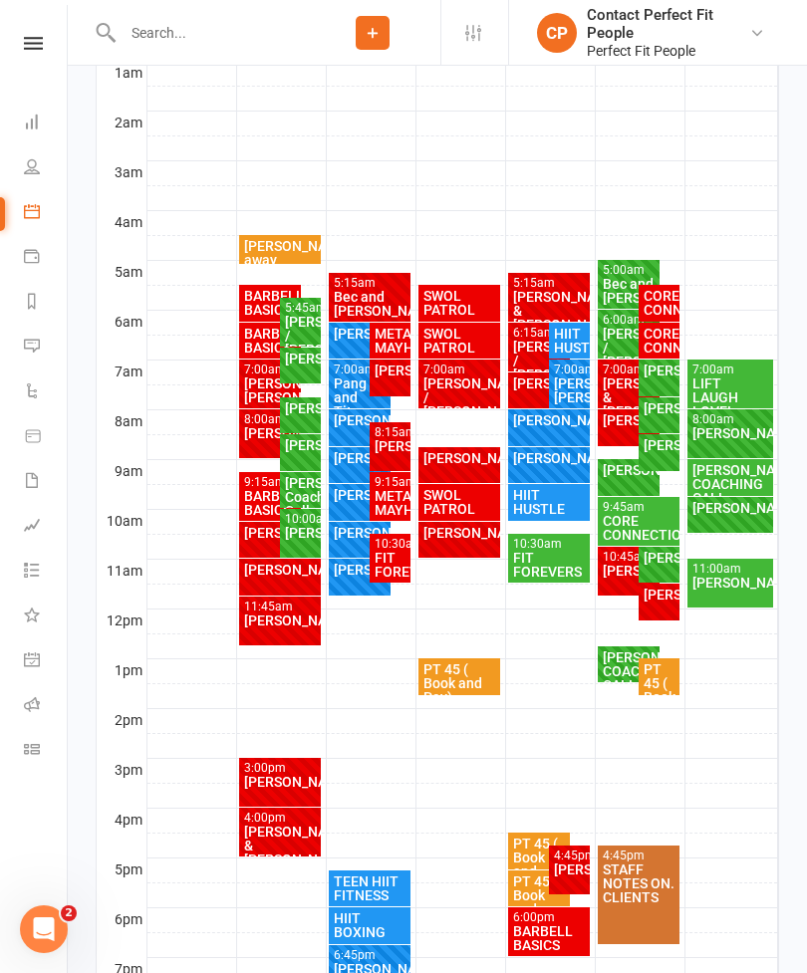
click at [667, 601] on div "[PERSON_NAME]" at bounding box center [658, 595] width 33 height 14
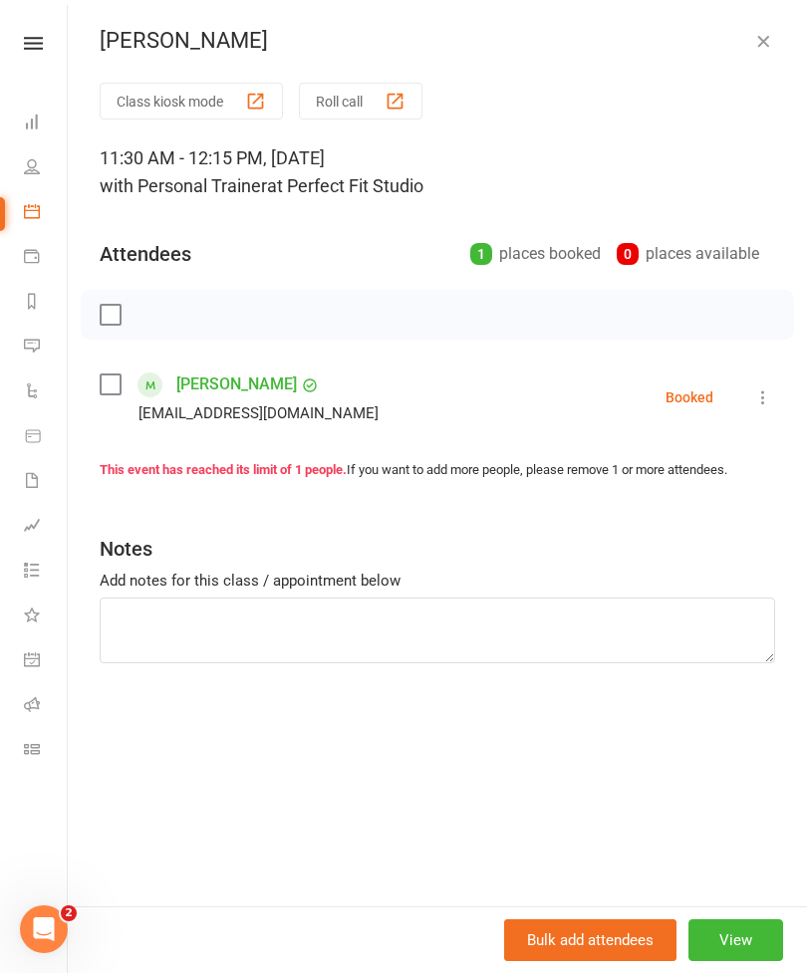
click at [747, 961] on button "View" at bounding box center [735, 940] width 95 height 42
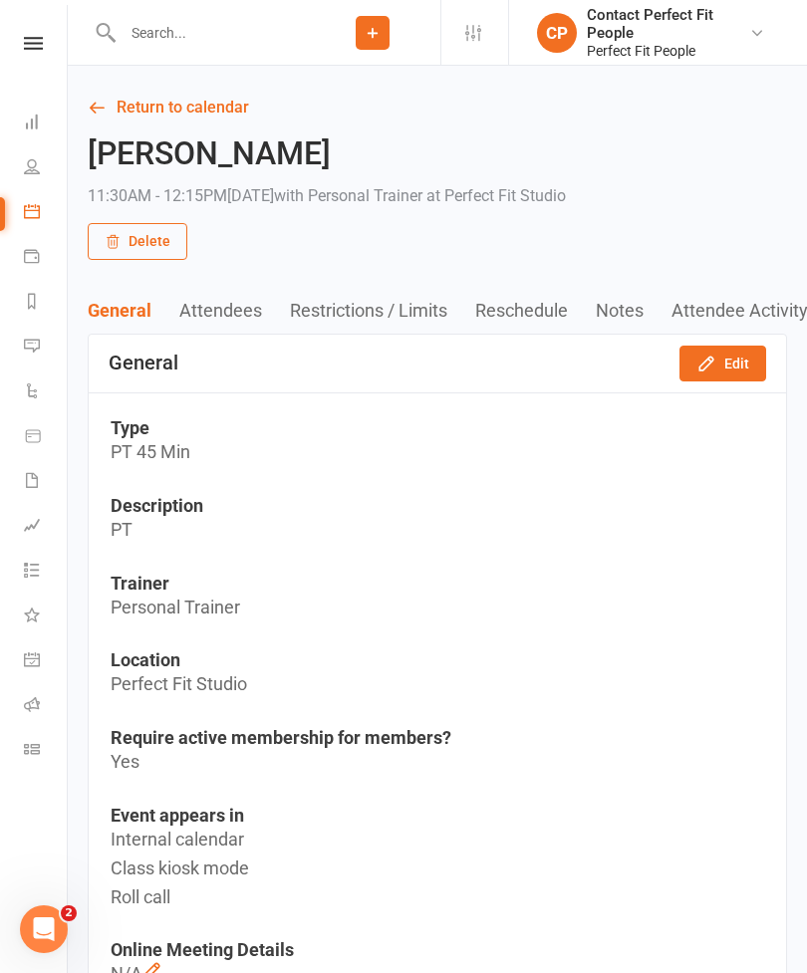
click at [715, 369] on icon "button" at bounding box center [706, 364] width 20 height 20
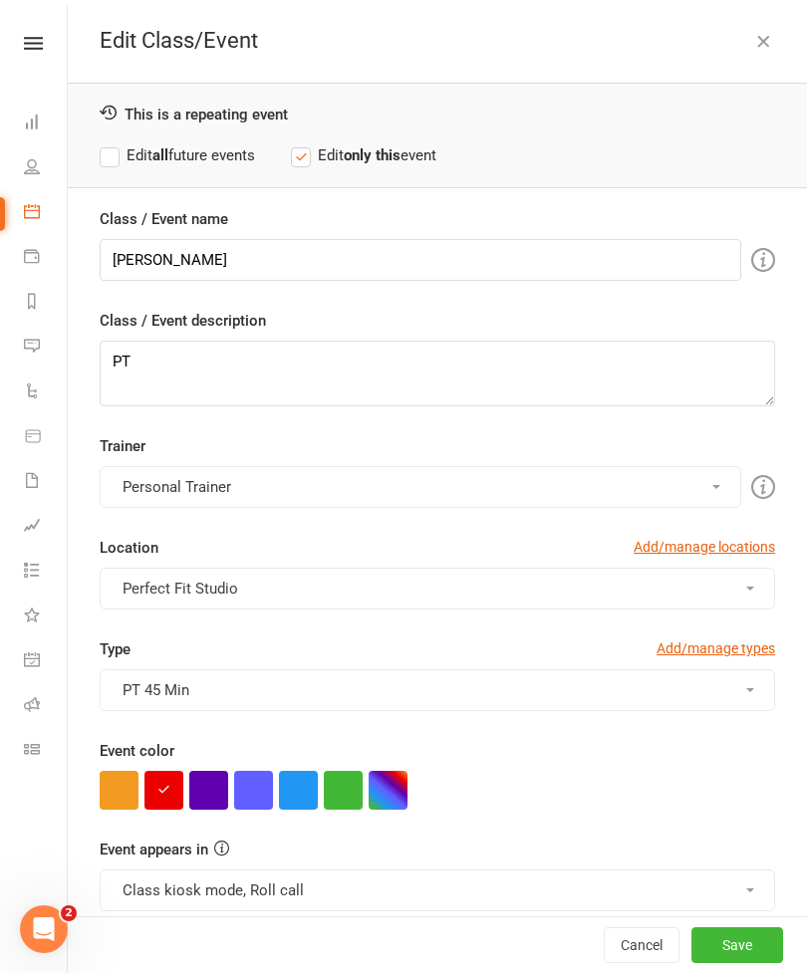
click at [358, 796] on button "button" at bounding box center [343, 790] width 39 height 39
click at [698, 963] on button "Save" at bounding box center [737, 945] width 92 height 36
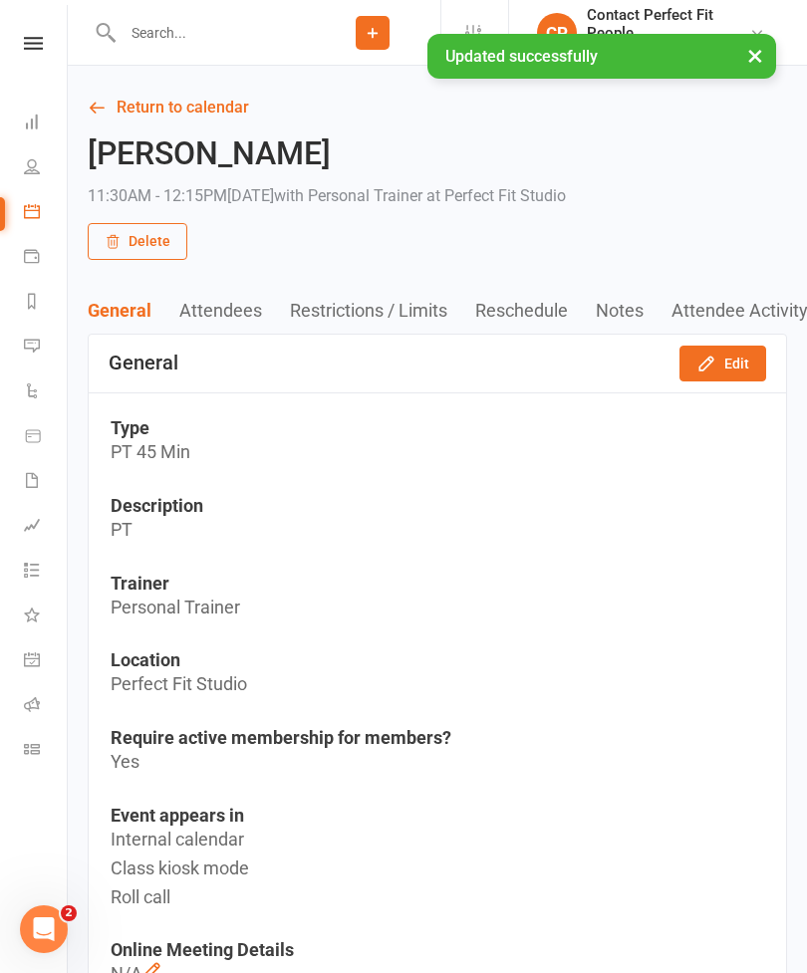
click at [97, 118] on link "Return to calendar" at bounding box center [437, 108] width 699 height 28
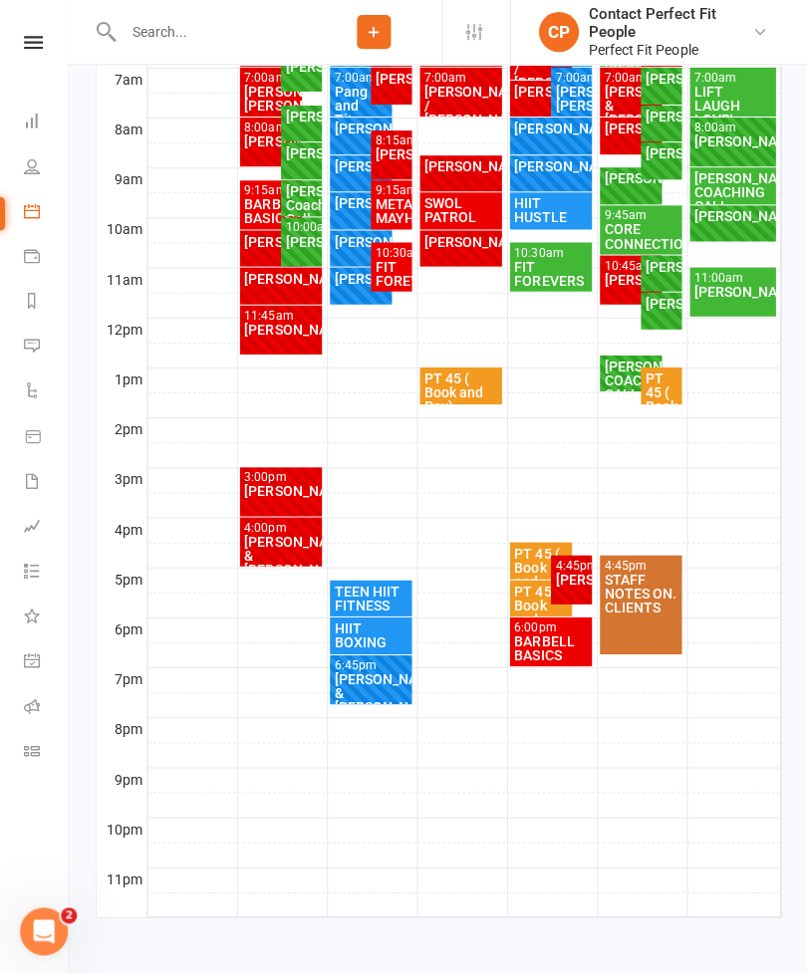
scroll to position [713, 0]
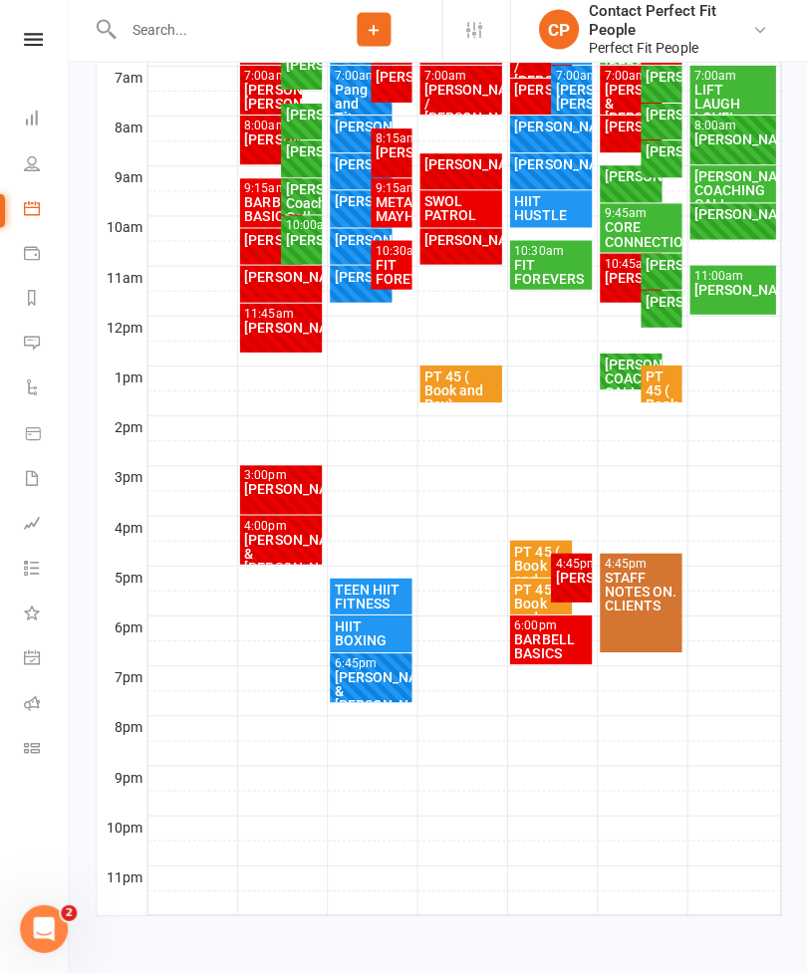
click at [617, 273] on div "[PERSON_NAME]" at bounding box center [628, 280] width 55 height 14
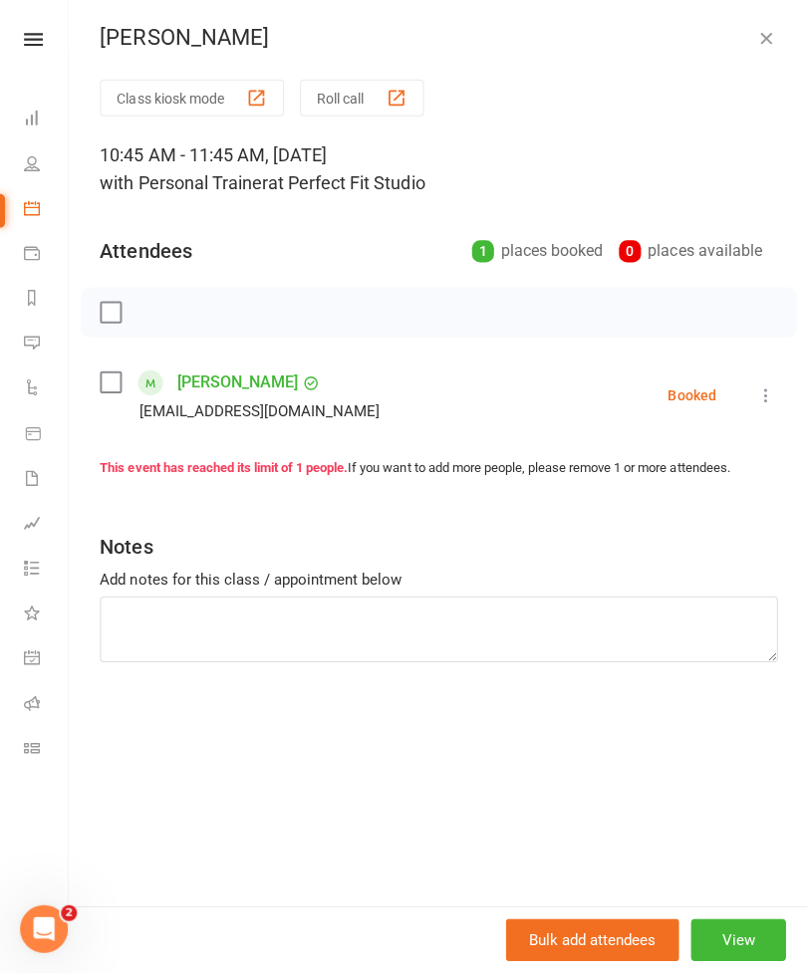
click at [773, 42] on button "button" at bounding box center [763, 41] width 24 height 24
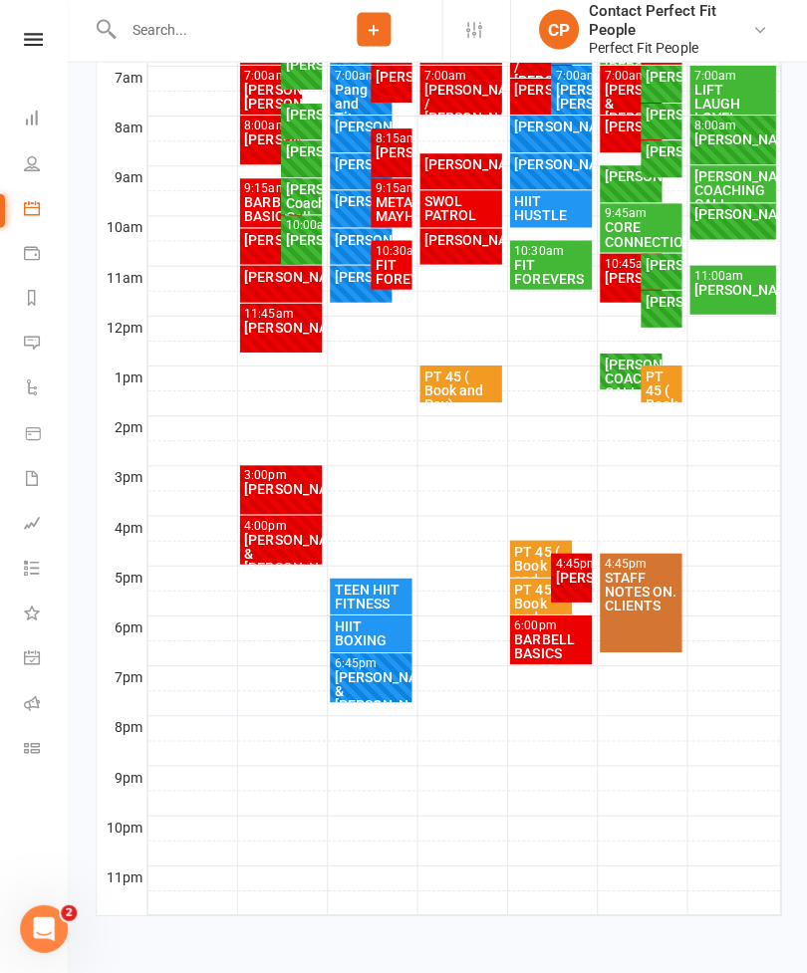
click at [613, 362] on div "[PERSON_NAME] COACHING CALL" at bounding box center [628, 380] width 55 height 42
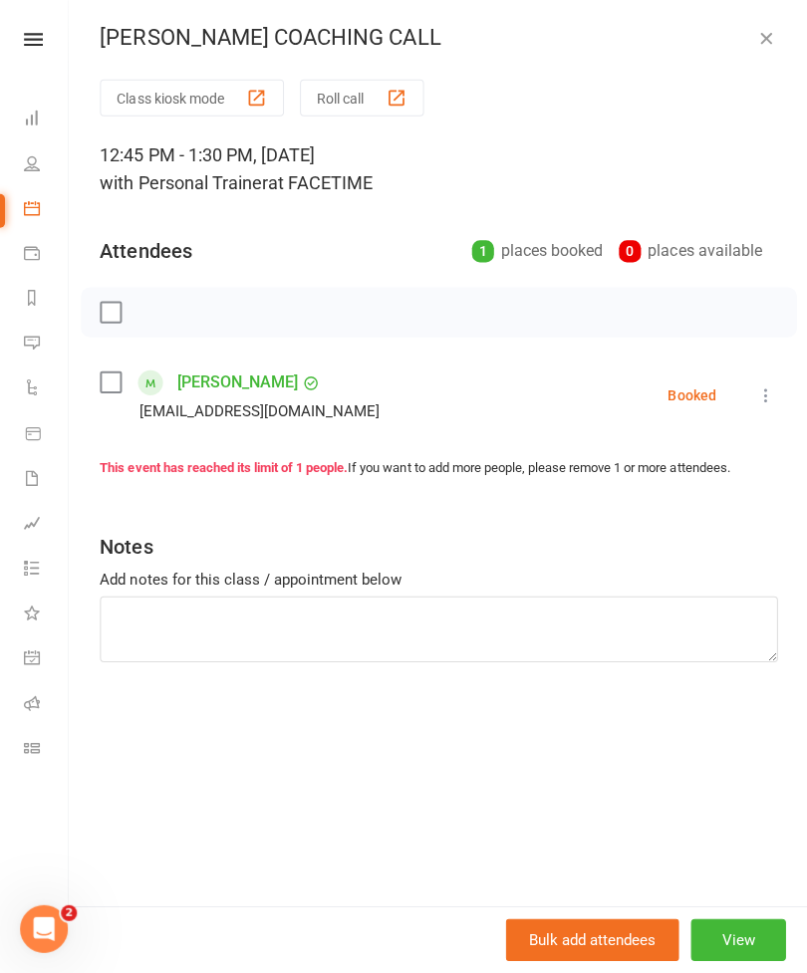
click at [787, 42] on div "[PERSON_NAME] COACHING CALL" at bounding box center [437, 41] width 739 height 26
click at [763, 48] on button "button" at bounding box center [763, 41] width 24 height 24
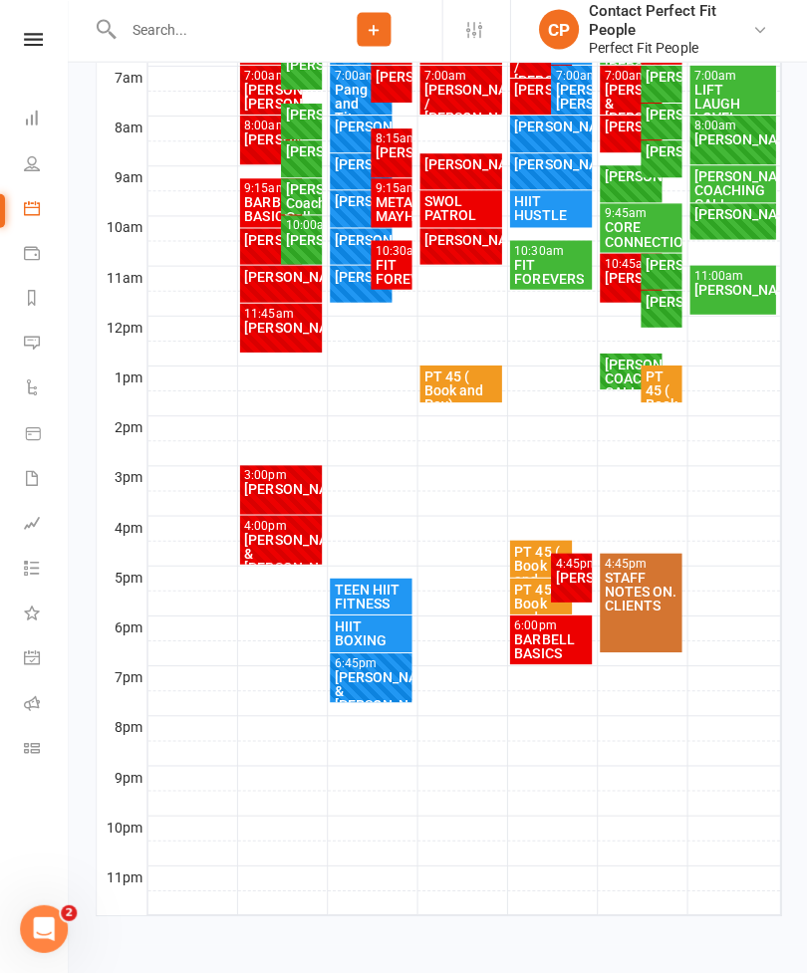
click at [738, 210] on div "[PERSON_NAME]" at bounding box center [730, 217] width 79 height 14
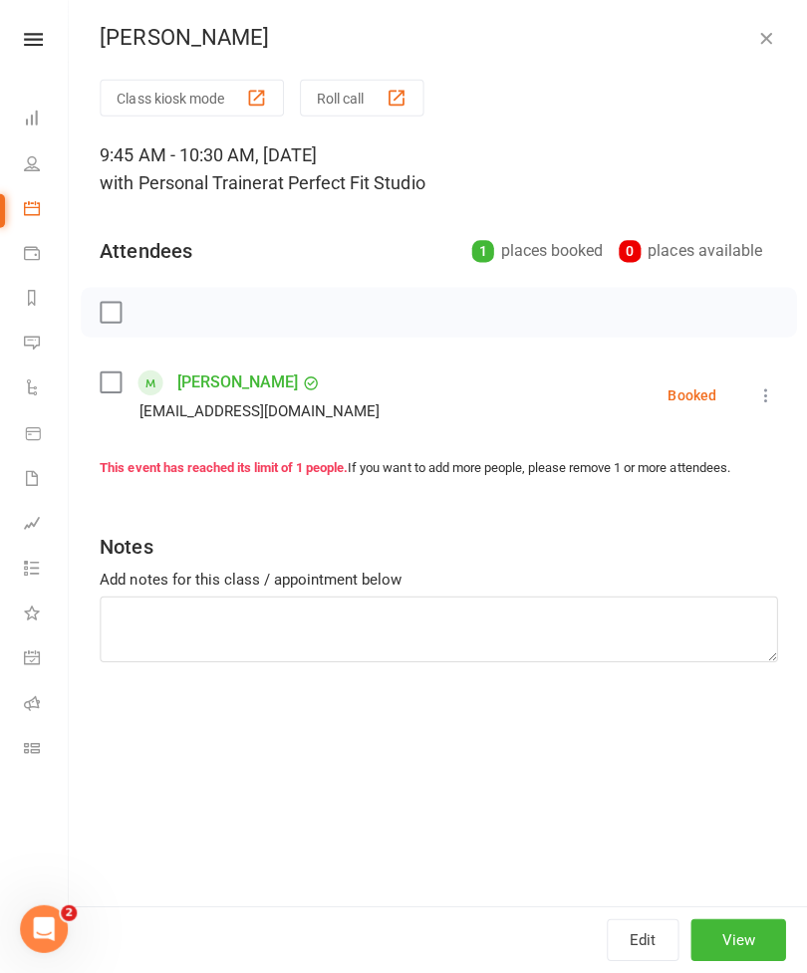
click at [768, 41] on icon "button" at bounding box center [763, 41] width 20 height 20
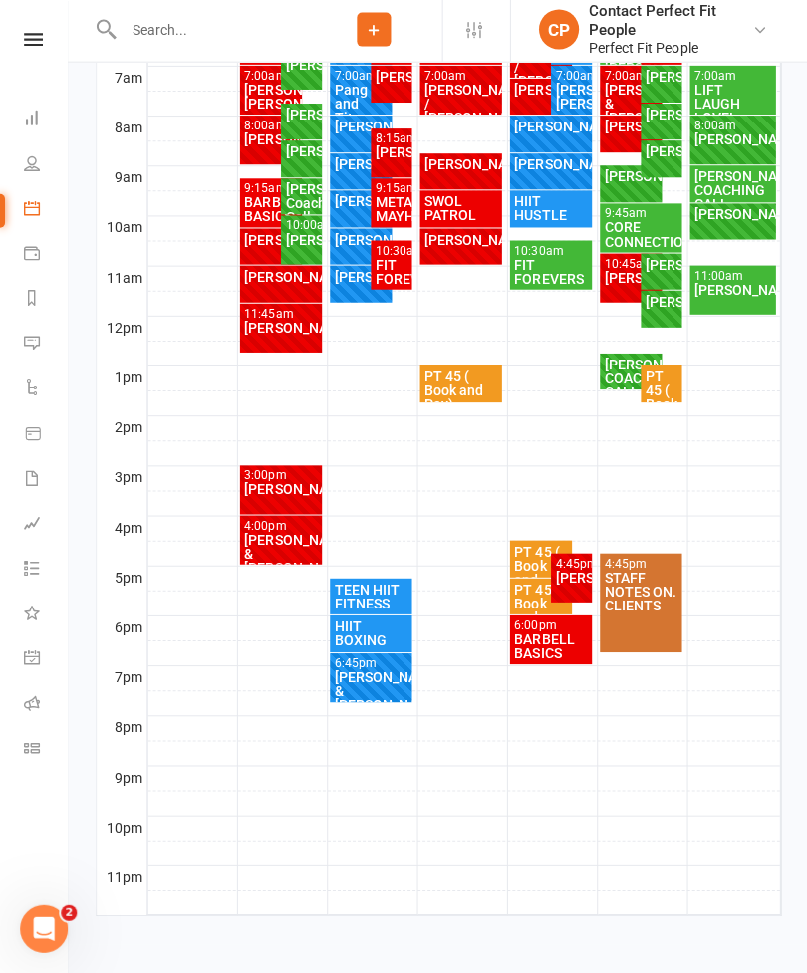
click at [713, 174] on div "[PERSON_NAME] COACHING CALL" at bounding box center [730, 193] width 79 height 42
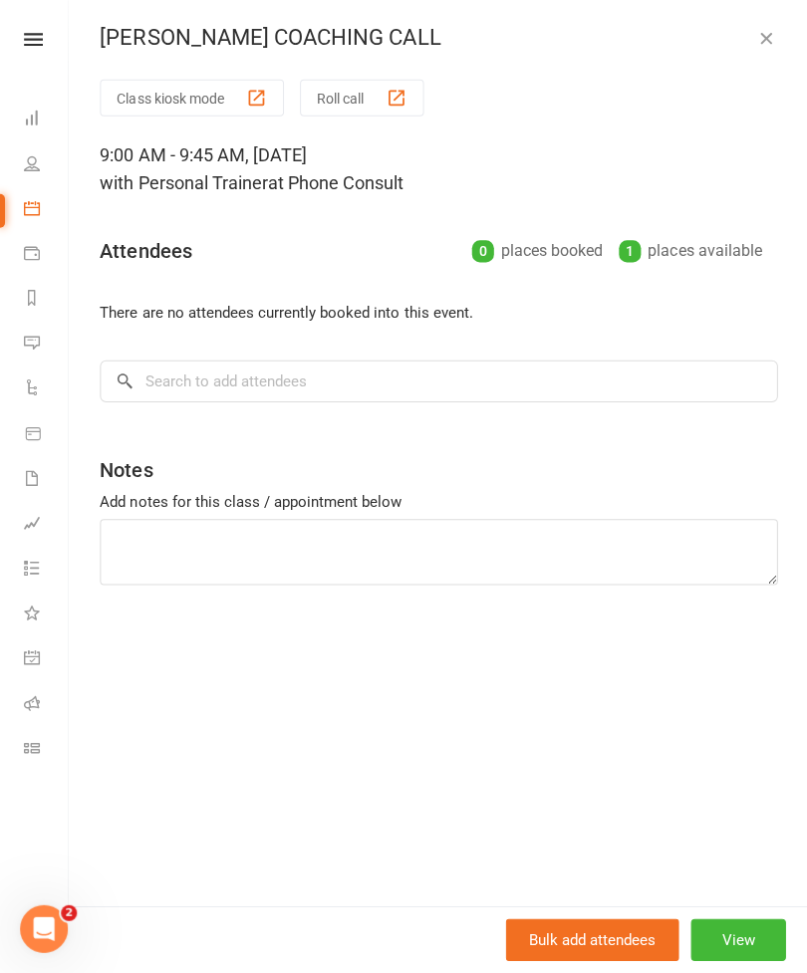
click at [758, 47] on icon "button" at bounding box center [763, 41] width 20 height 20
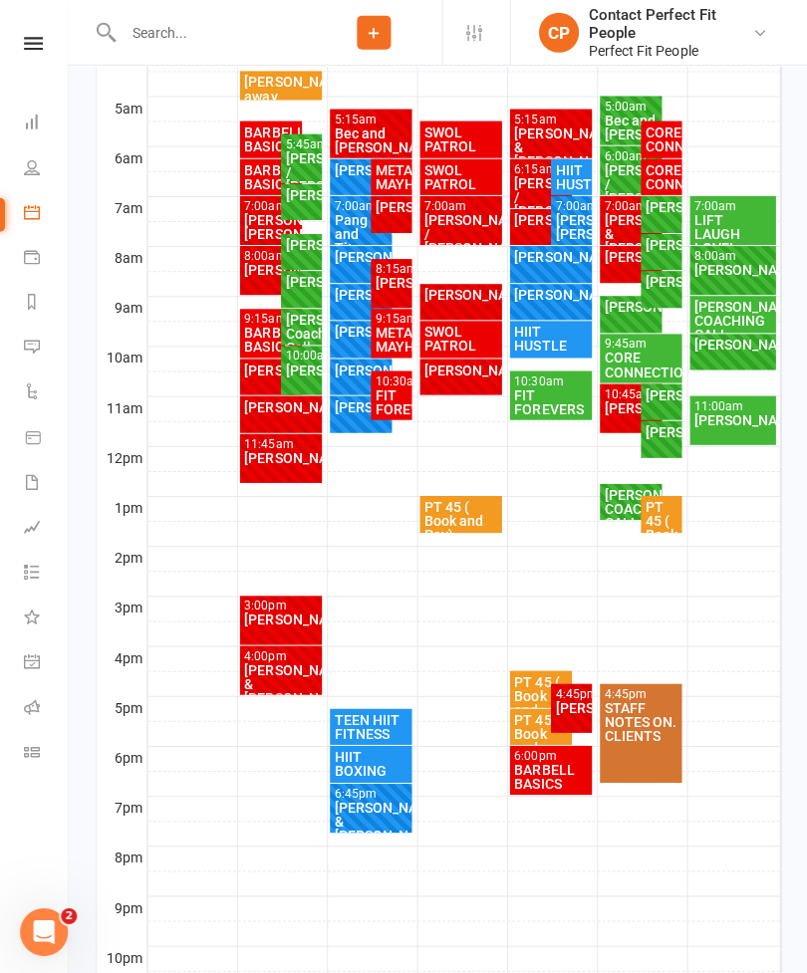
scroll to position [573, 0]
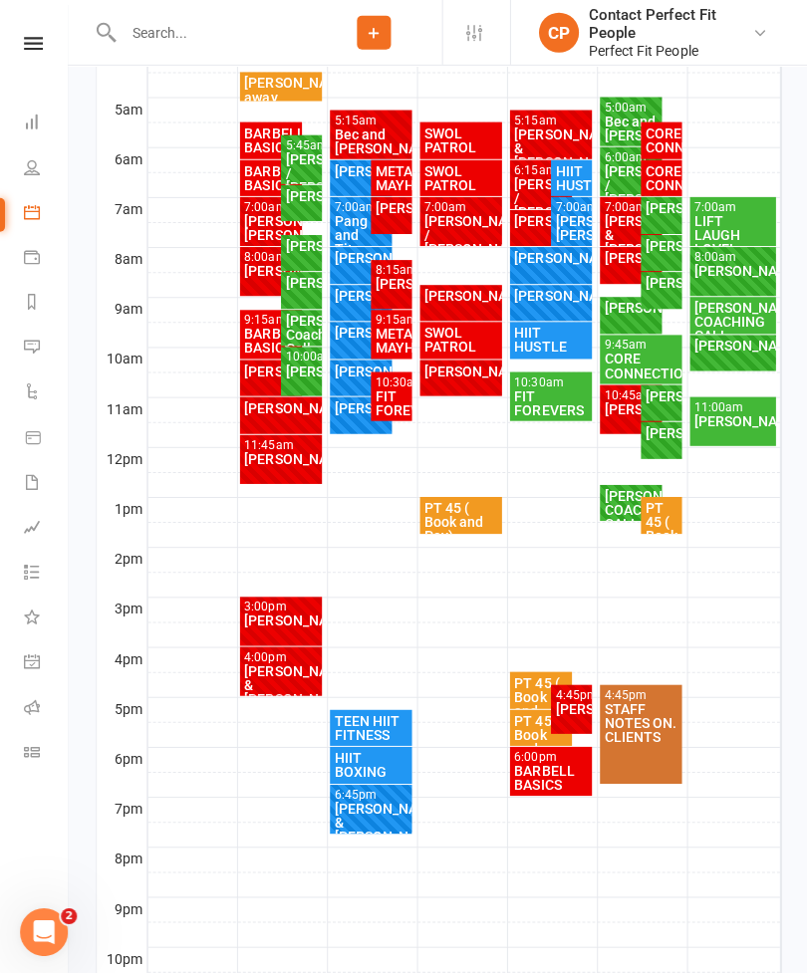
click at [720, 314] on div "[PERSON_NAME] COACHING CALL" at bounding box center [730, 322] width 79 height 42
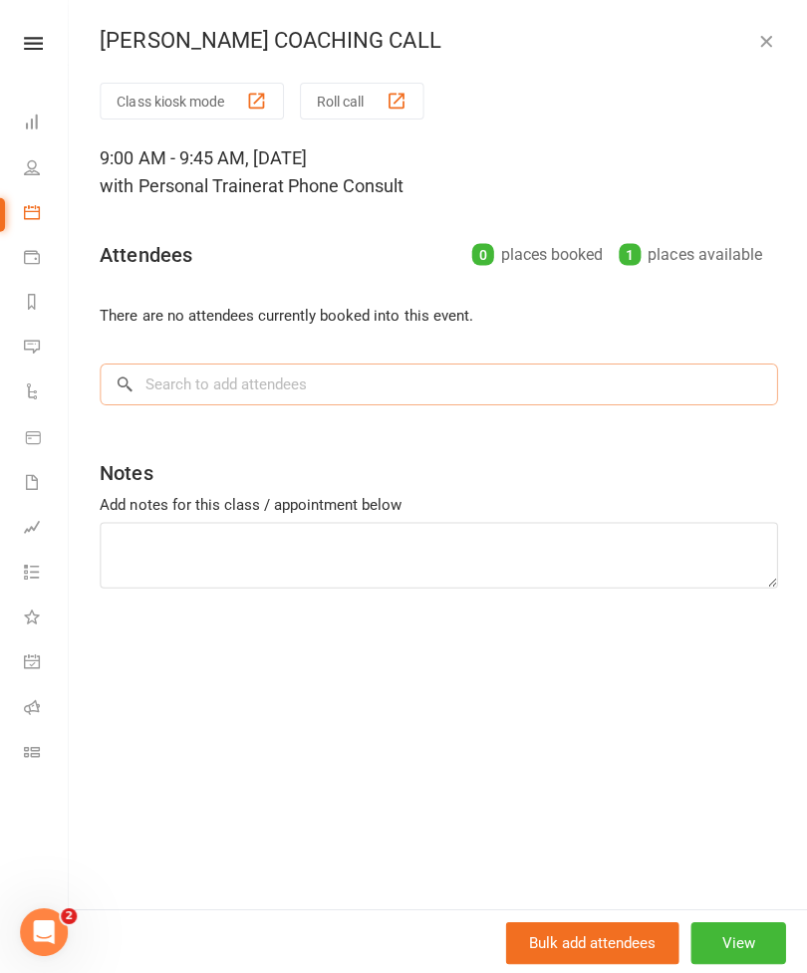
click at [177, 378] on input "search" at bounding box center [437, 383] width 675 height 42
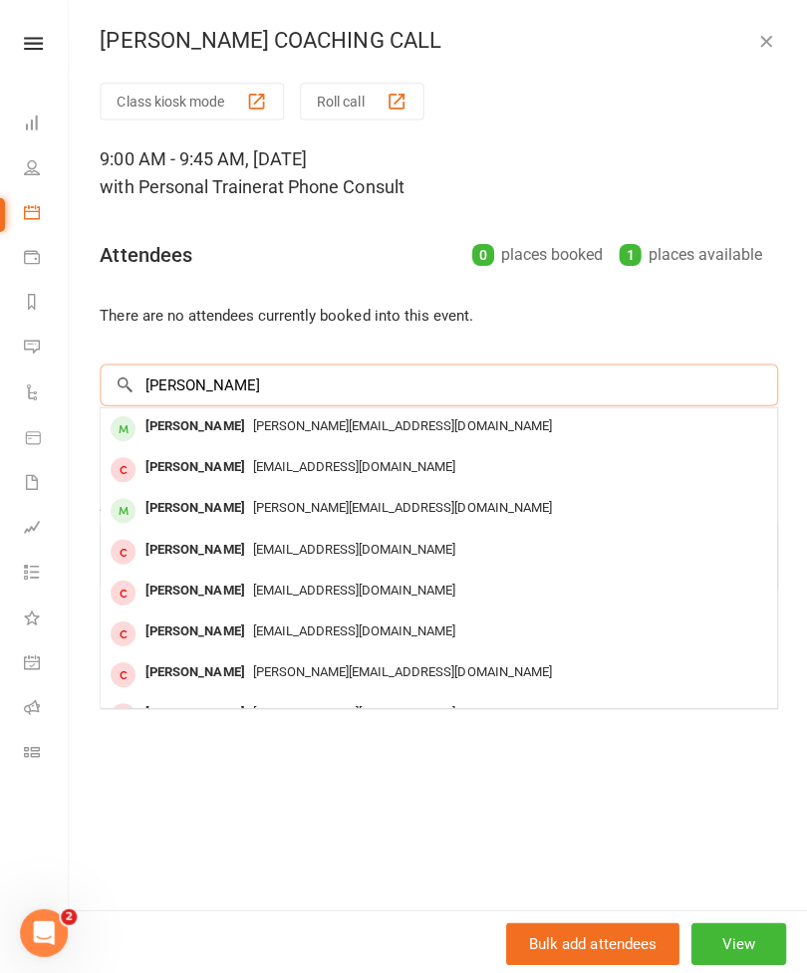
type input "[PERSON_NAME]"
click at [154, 419] on div "[PERSON_NAME]" at bounding box center [194, 424] width 115 height 29
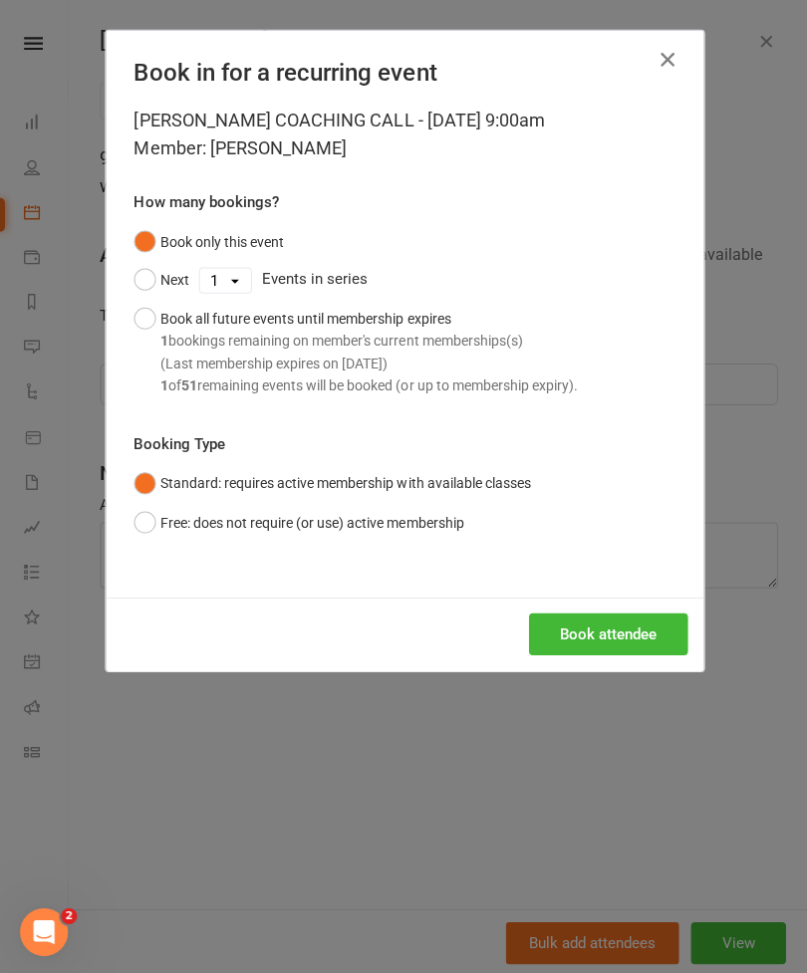
click at [601, 635] on button "Book attendee" at bounding box center [606, 632] width 158 height 42
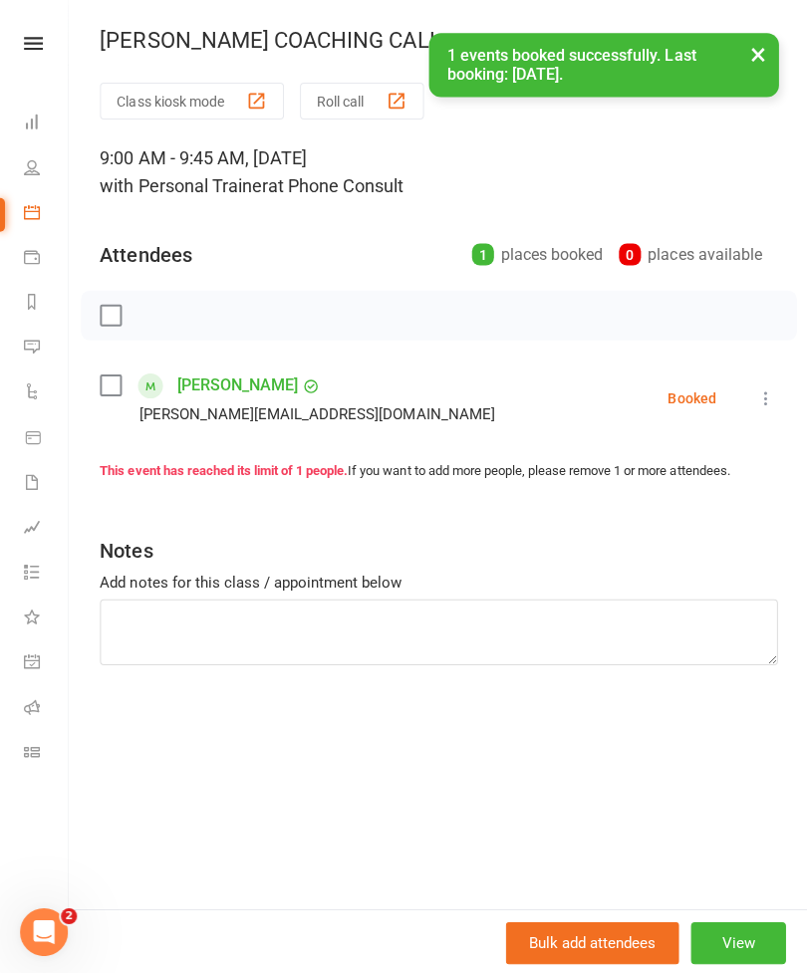
click at [761, 51] on button "×" at bounding box center [755, 55] width 36 height 43
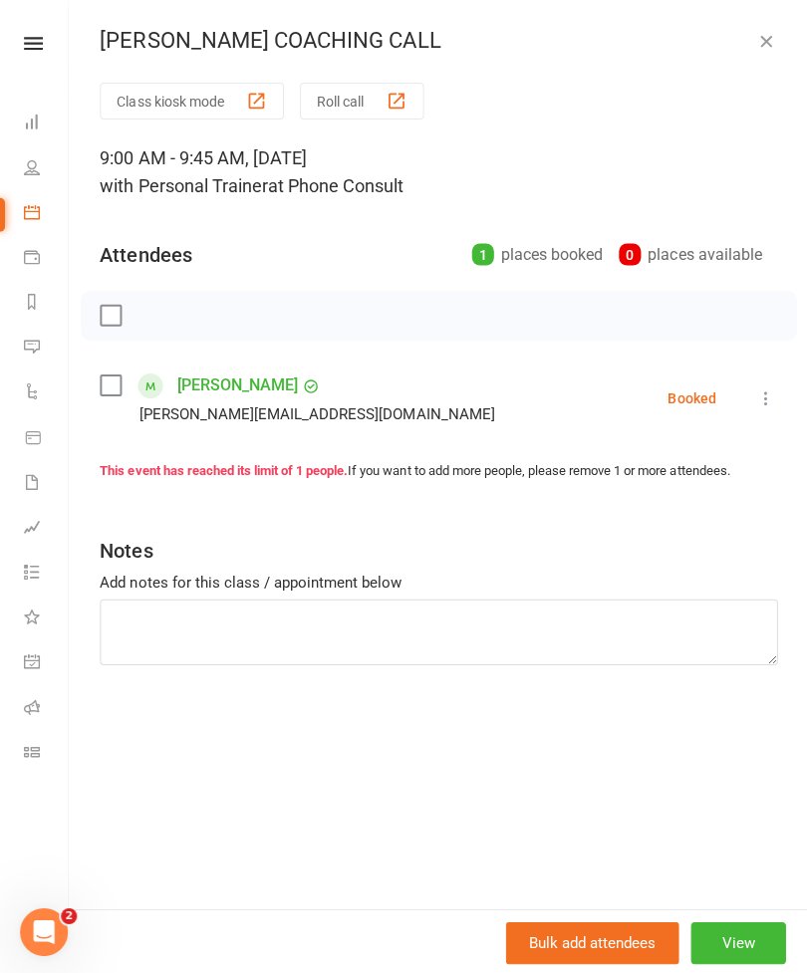
click at [752, 40] on button "button" at bounding box center [763, 41] width 24 height 24
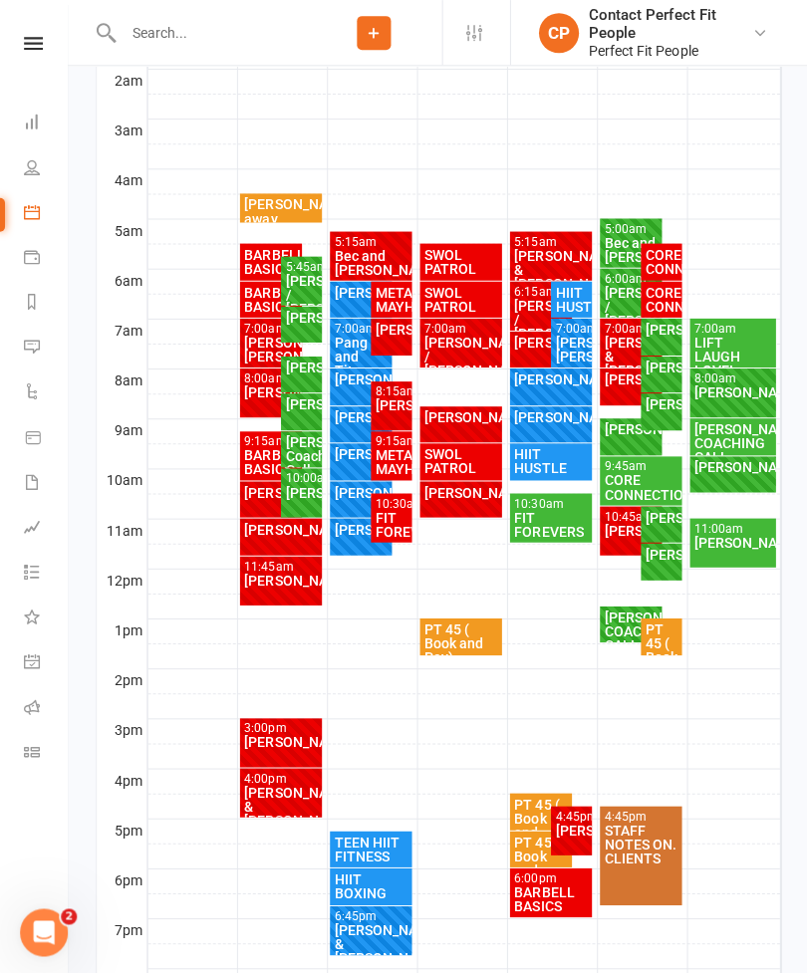
click at [720, 393] on div "[PERSON_NAME]" at bounding box center [730, 391] width 79 height 14
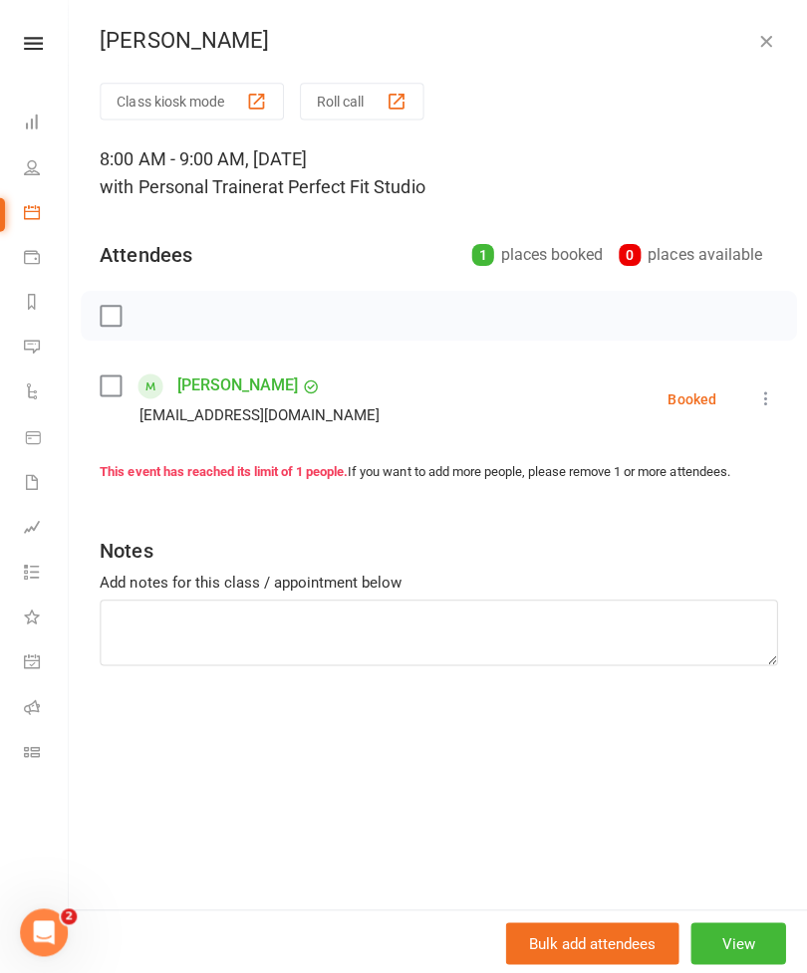
click at [771, 46] on icon "button" at bounding box center [763, 41] width 20 height 20
